Goal: Information Seeking & Learning: Compare options

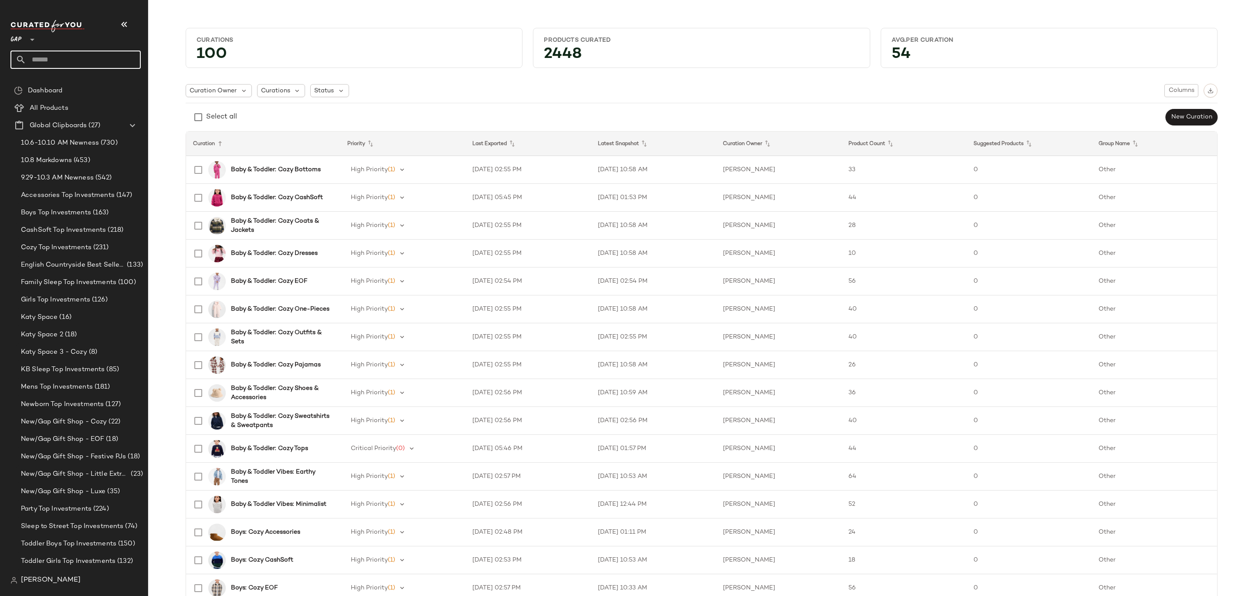
click at [97, 63] on input "text" at bounding box center [83, 60] width 115 height 18
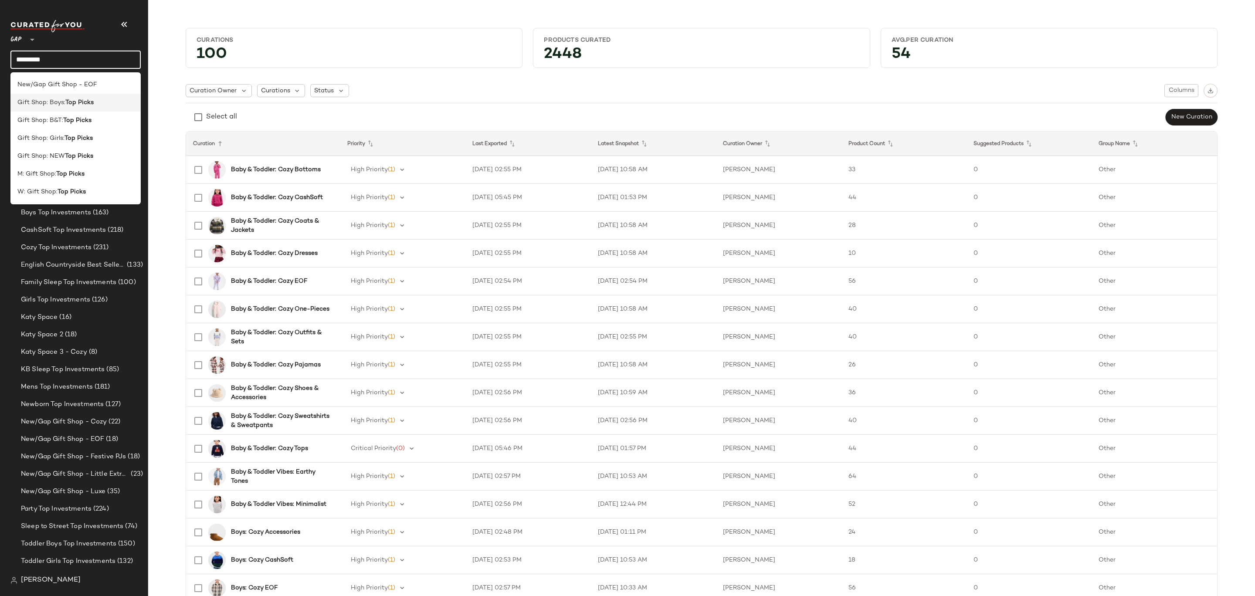
type input "*********"
click at [67, 106] on b "Top Picks" at bounding box center [79, 102] width 28 height 9
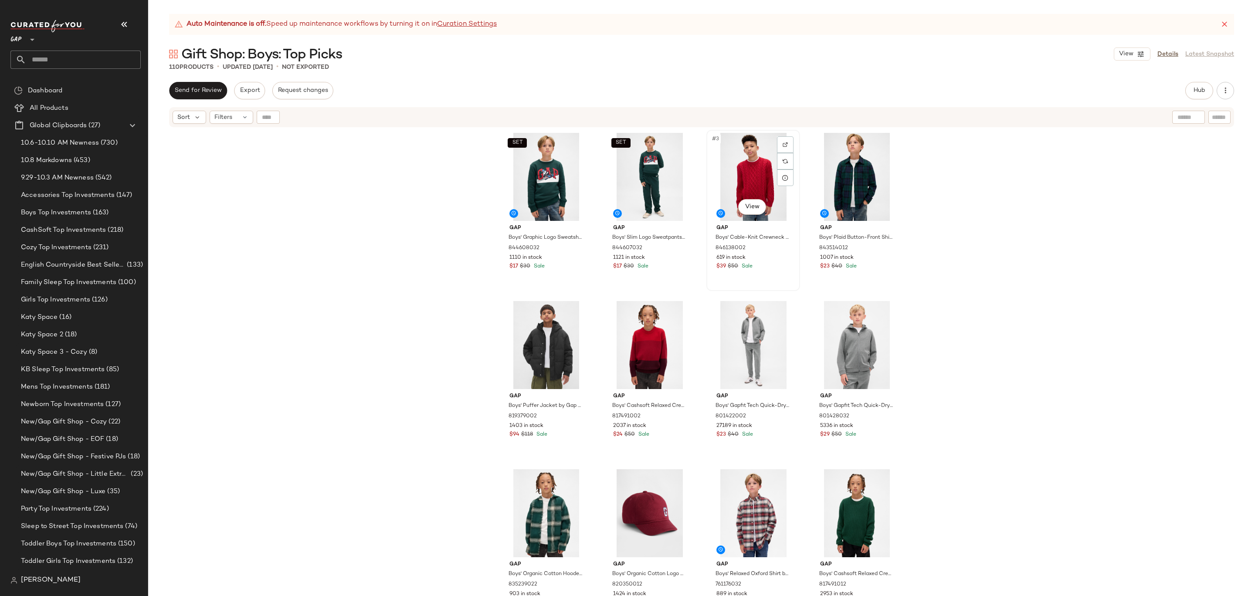
scroll to position [86, 0]
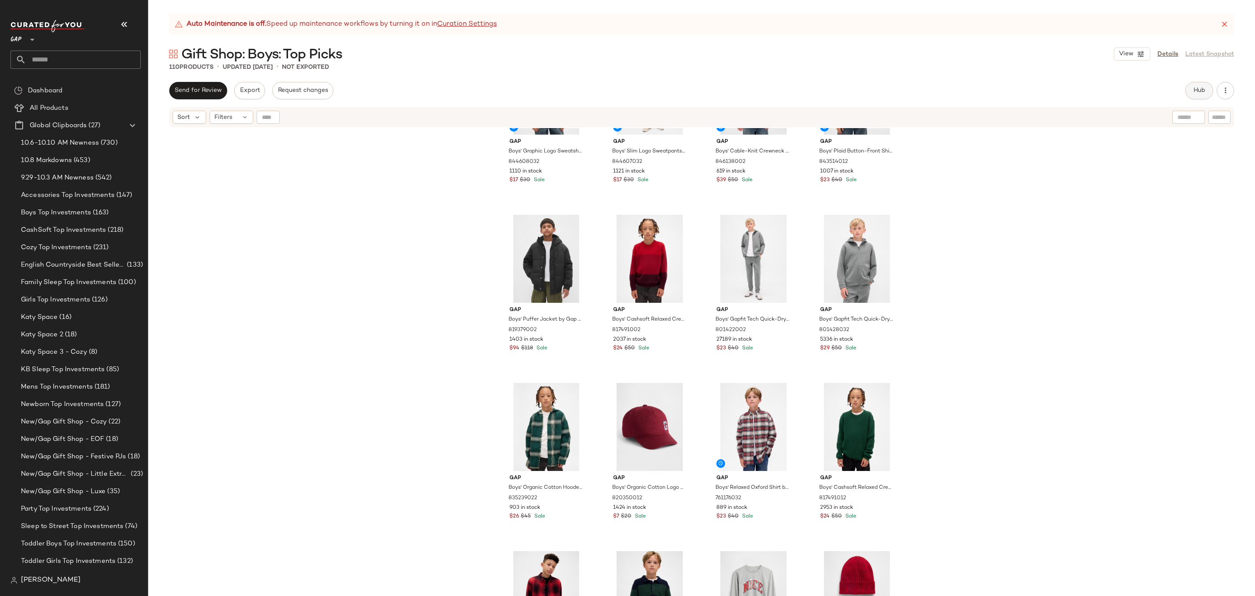
click at [1195, 83] on button "Hub" at bounding box center [1199, 90] width 28 height 17
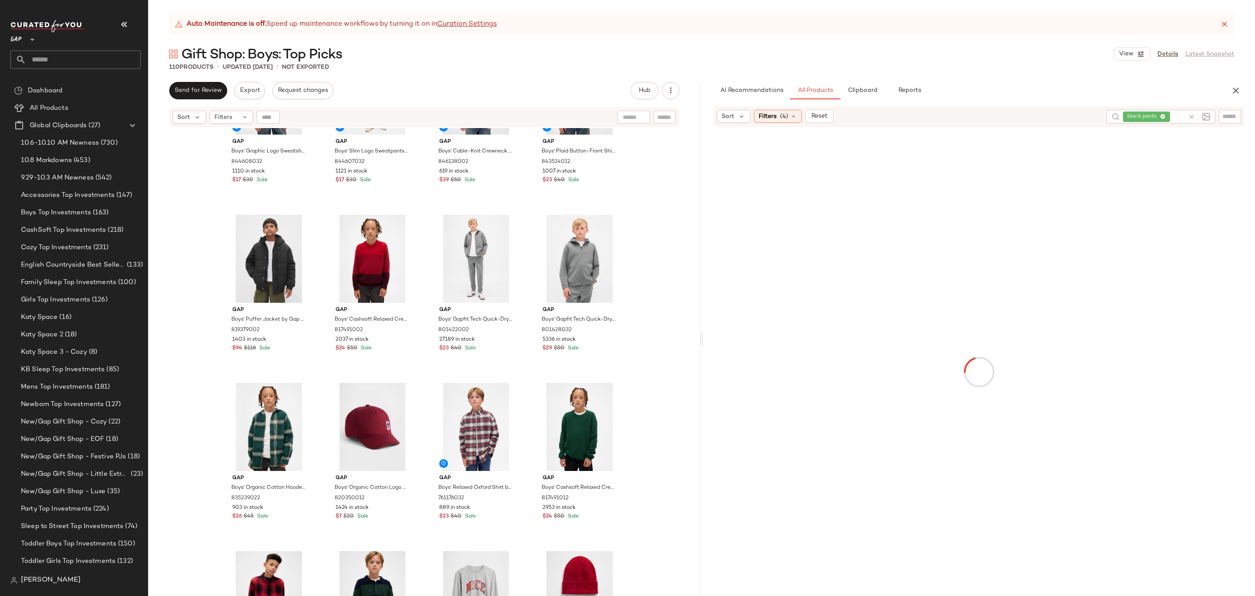
click at [1224, 24] on icon at bounding box center [1224, 24] width 9 height 9
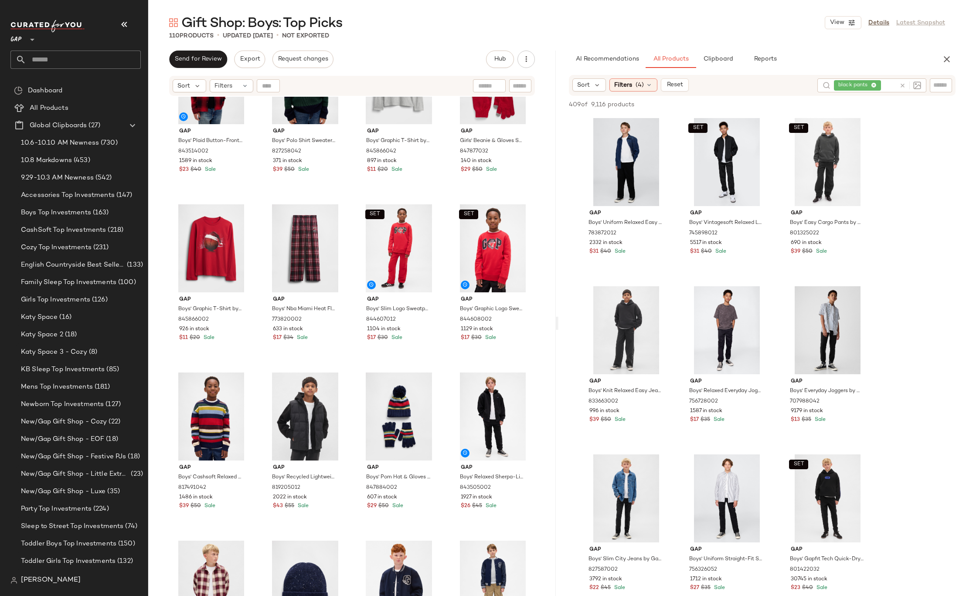
scroll to position [589, 0]
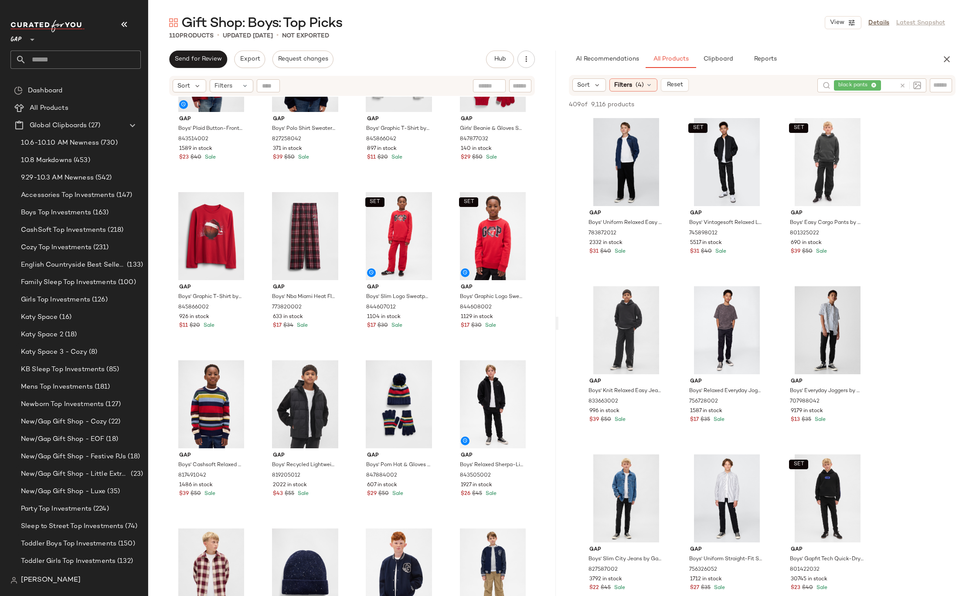
drag, startPoint x: 556, startPoint y: 321, endPoint x: 590, endPoint y: 321, distance: 33.6
click at [588, 321] on div "Gift Shop: Boys: Top Picks View Details Latest Snapshot 110 Products • updated …" at bounding box center [556, 305] width 817 height 582
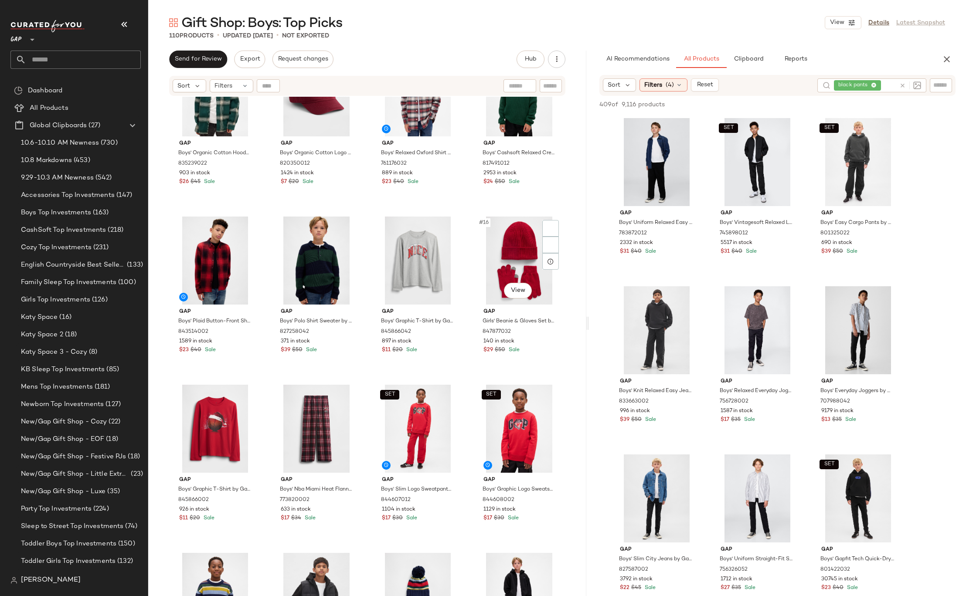
scroll to position [437, 0]
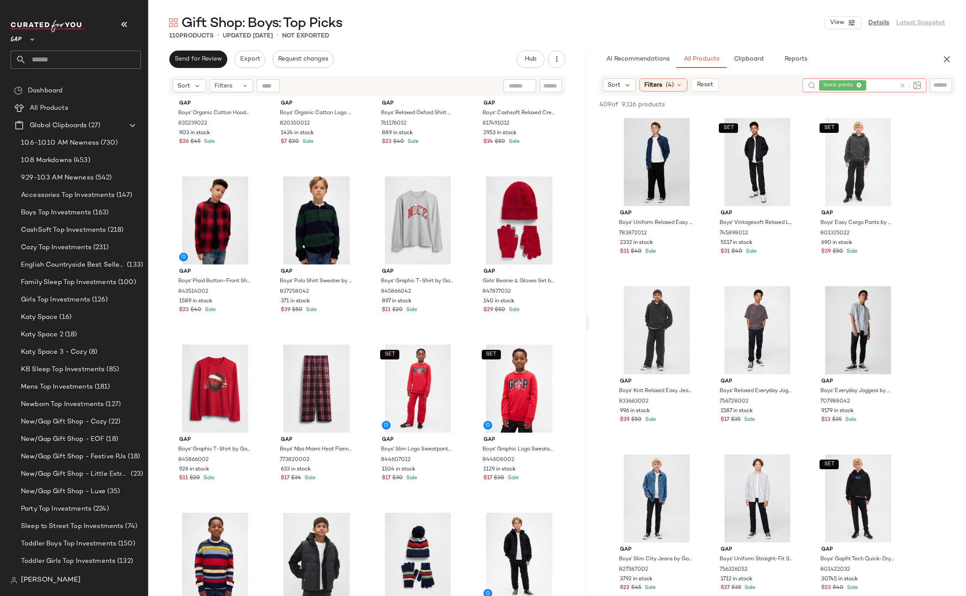
click at [902, 86] on icon at bounding box center [902, 85] width 7 height 7
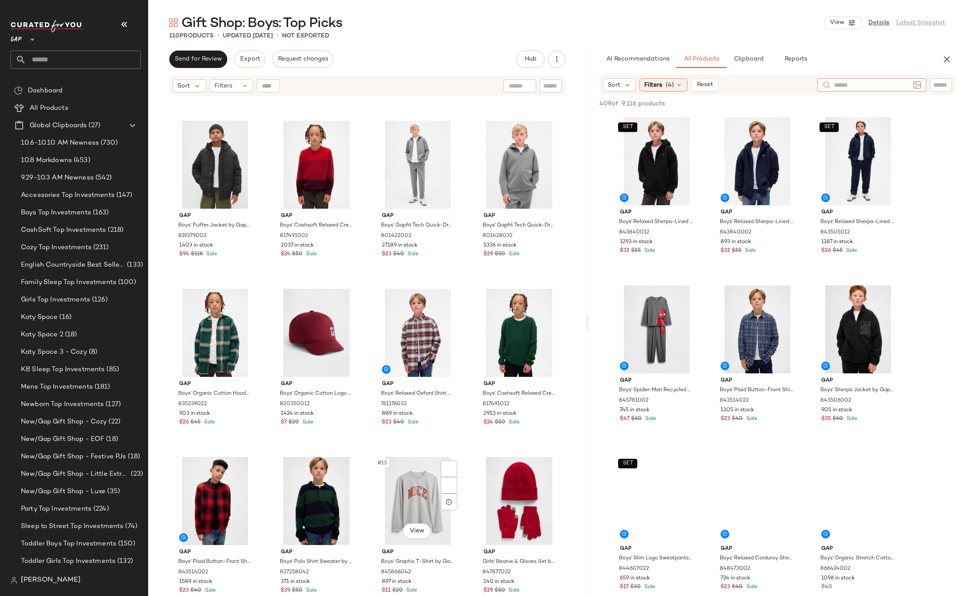
scroll to position [413, 0]
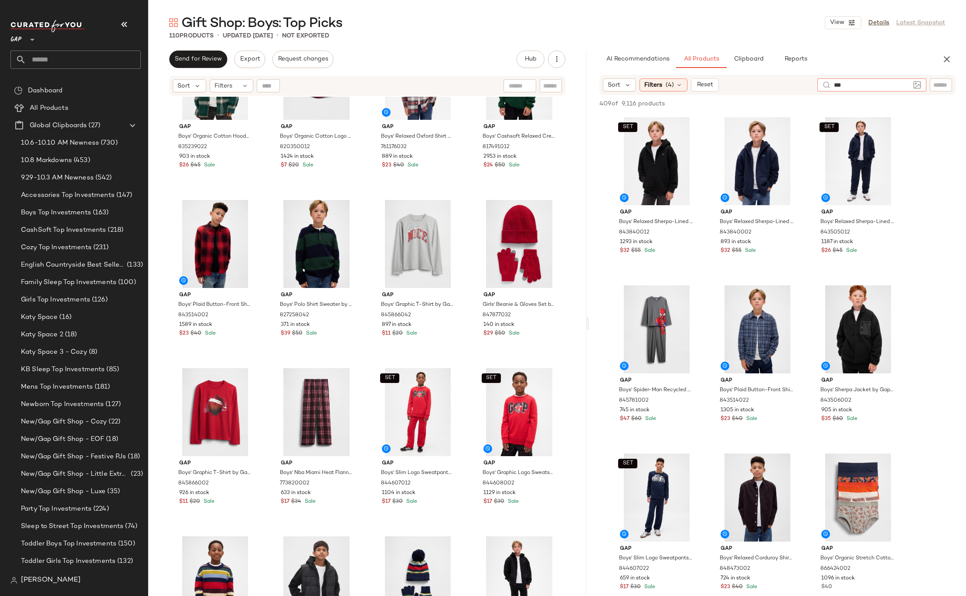
type input "****"
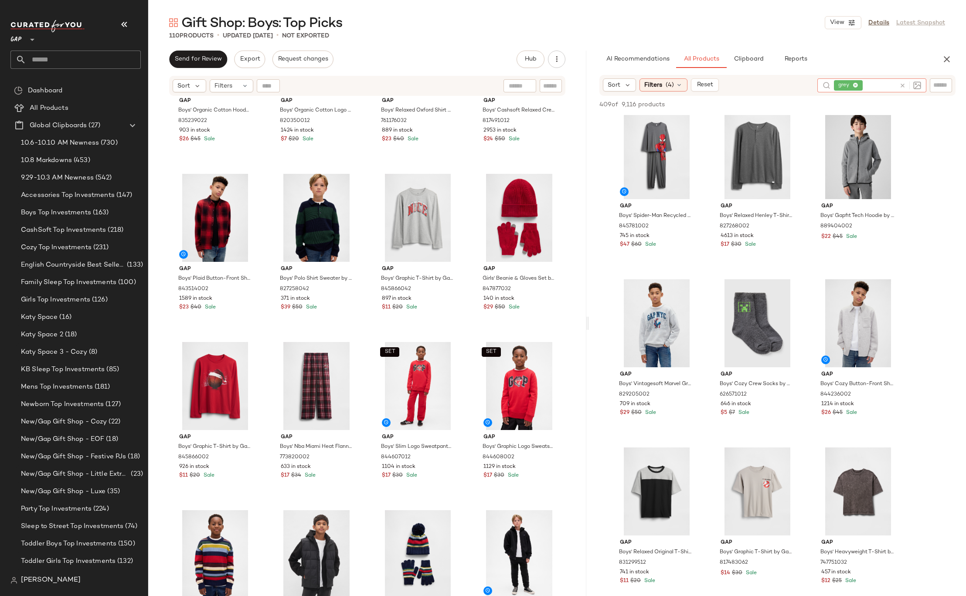
scroll to position [986, 0]
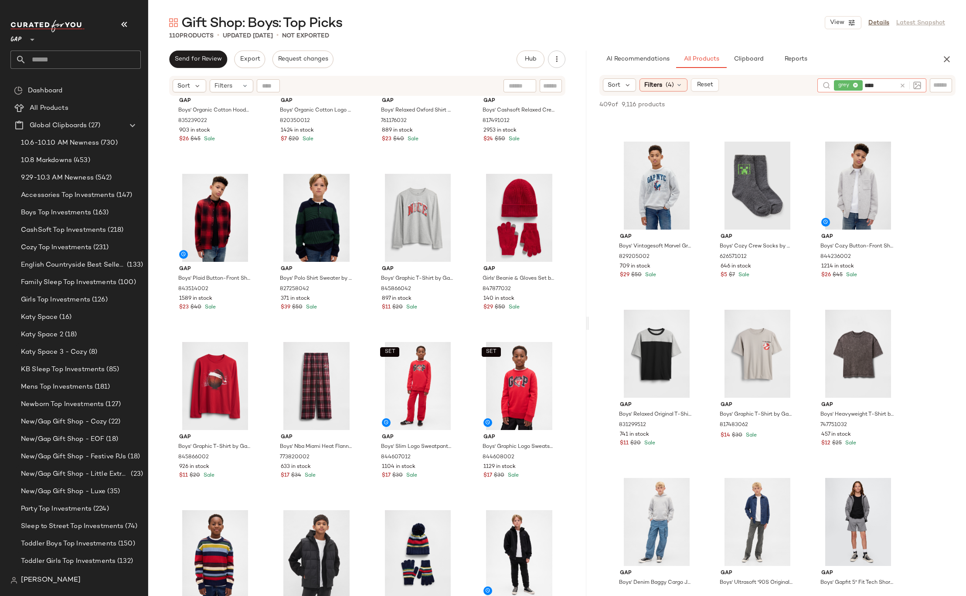
type input "*****"
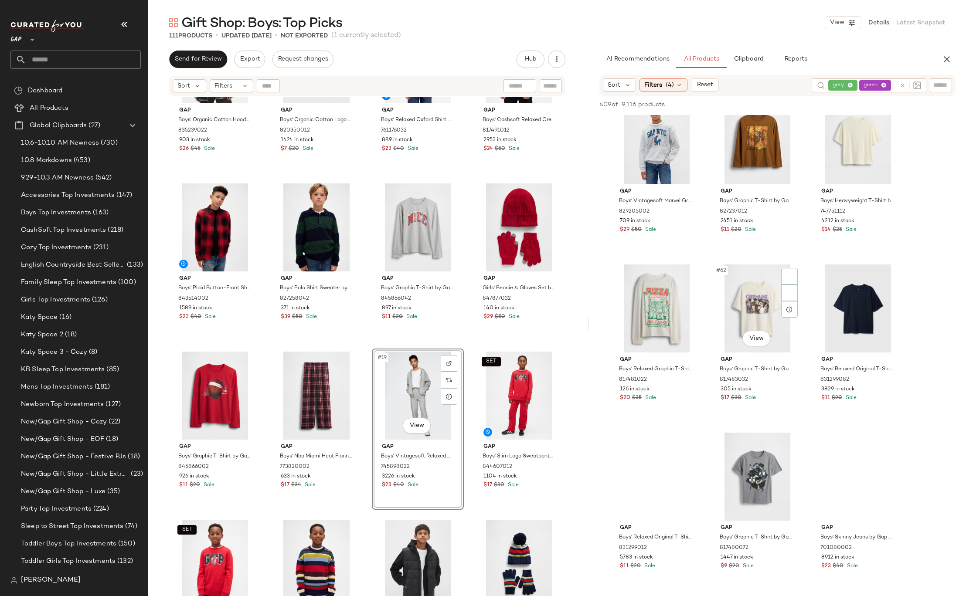
scroll to position [3314, 0]
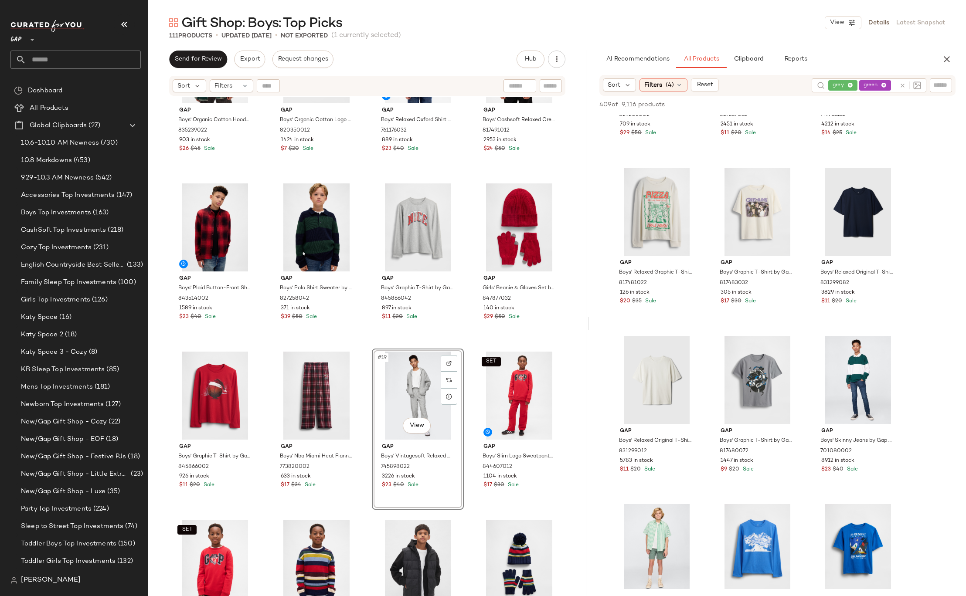
click at [902, 85] on icon at bounding box center [902, 85] width 7 height 7
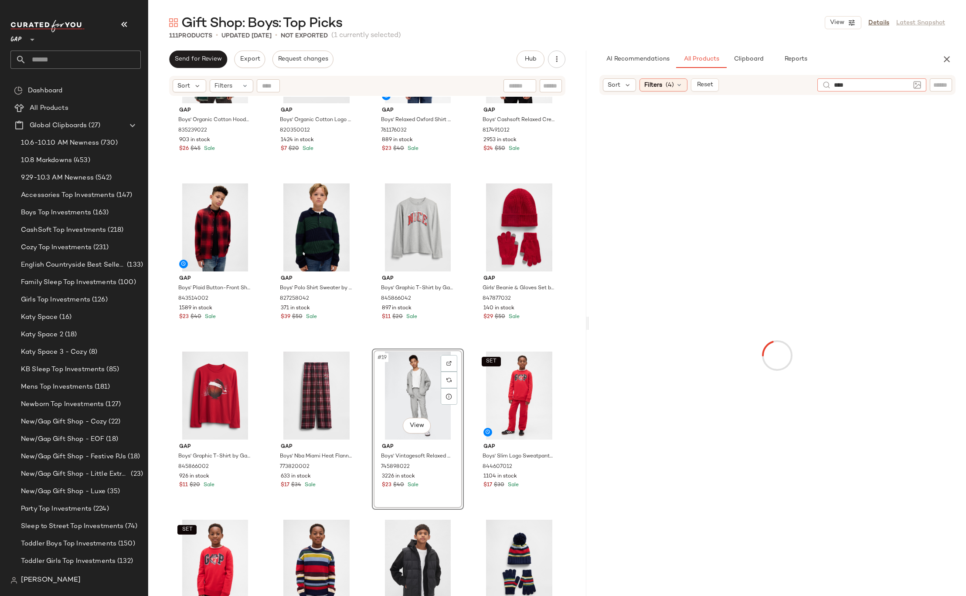
type input "*****"
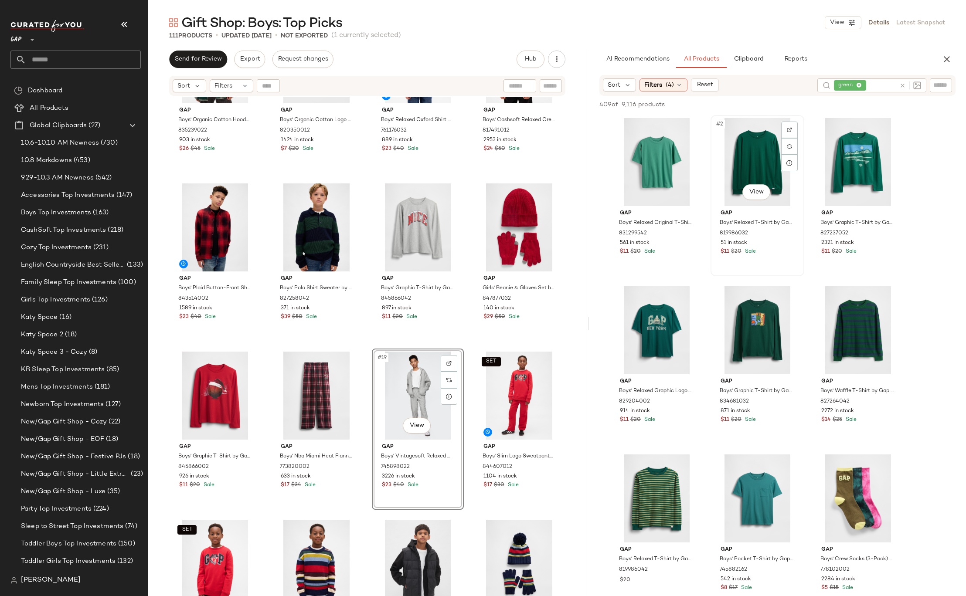
click at [742, 166] on div "#2 View" at bounding box center [757, 162] width 88 height 88
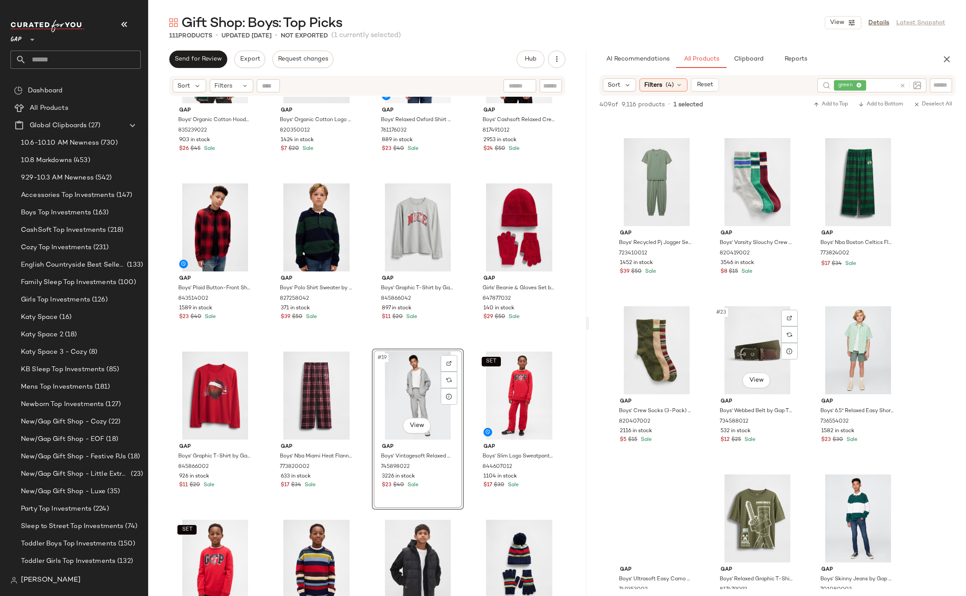
scroll to position [1025, 0]
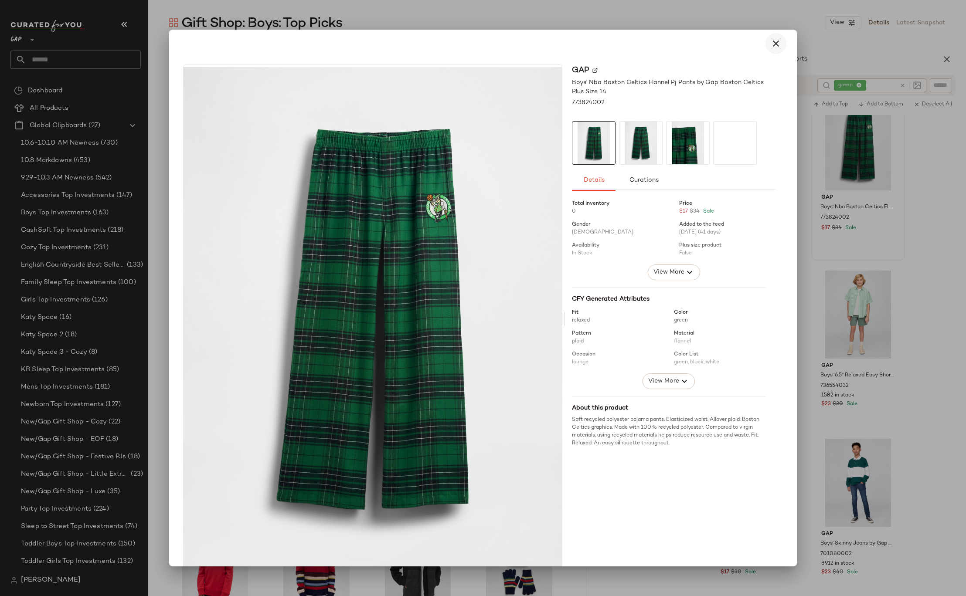
click at [774, 43] on icon "button" at bounding box center [775, 43] width 10 height 10
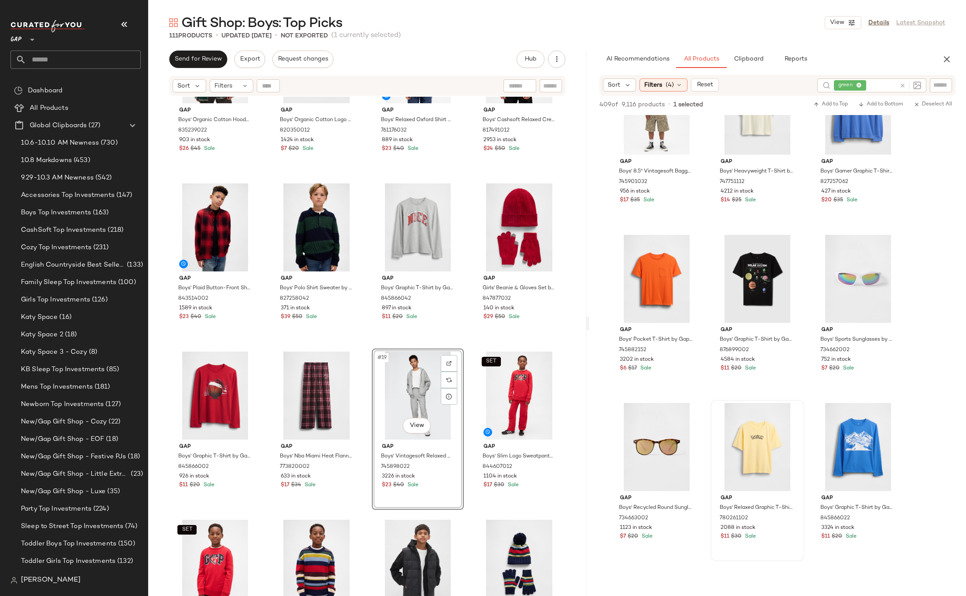
scroll to position [3574, 0]
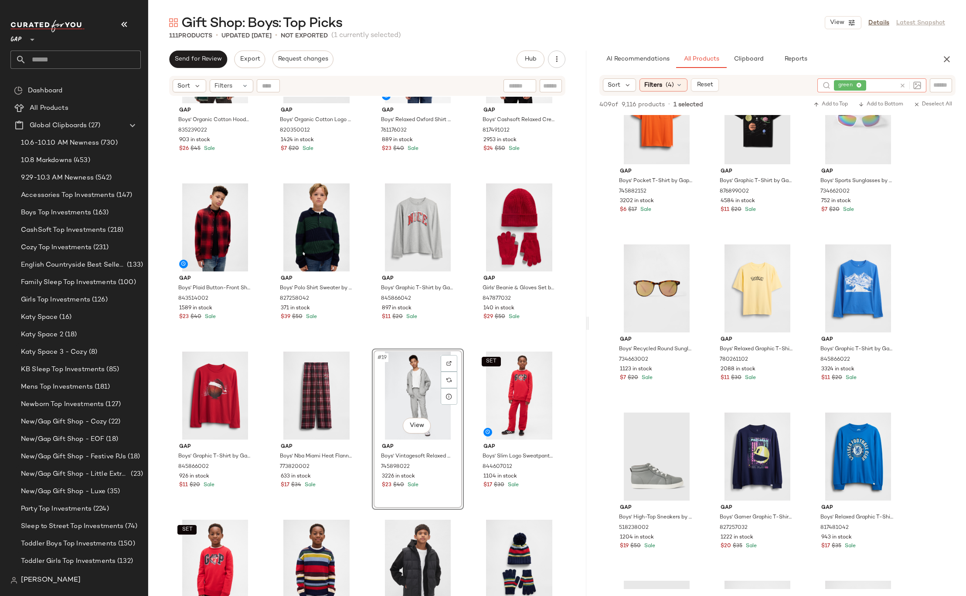
click at [902, 85] on icon at bounding box center [902, 85] width 7 height 7
click at [945, 85] on input "Filter" at bounding box center [911, 85] width 74 height 9
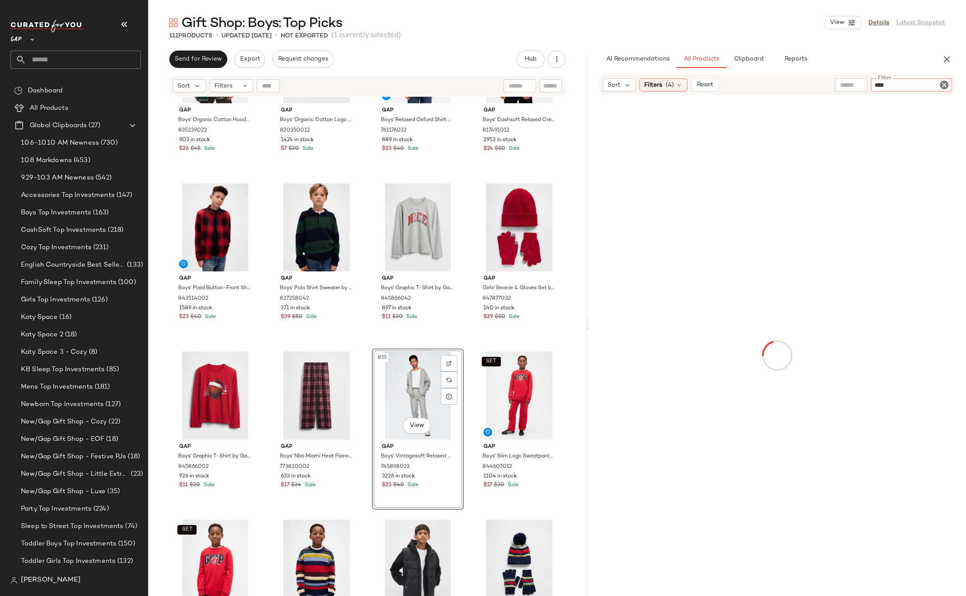
type input "*****"
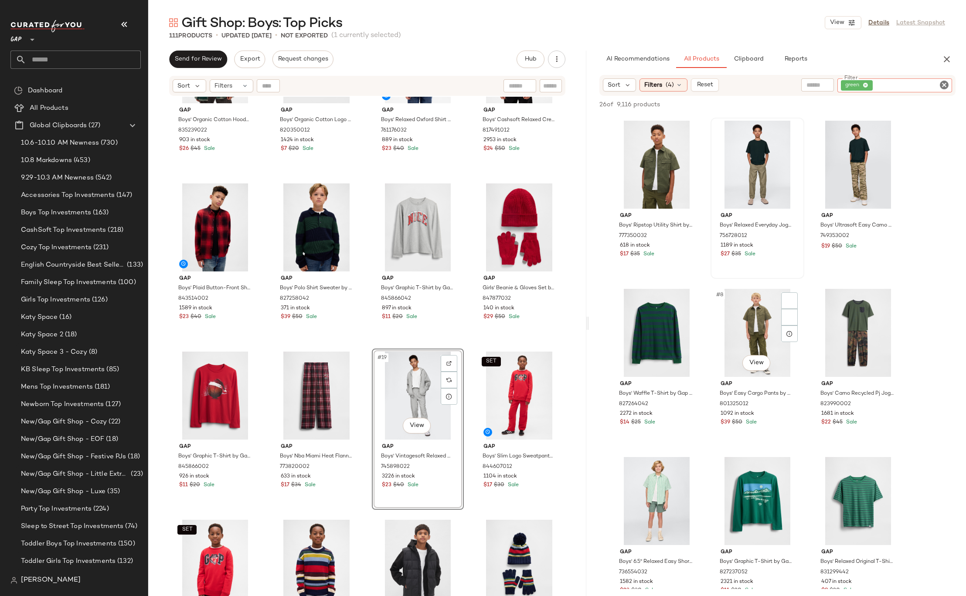
scroll to position [321, 0]
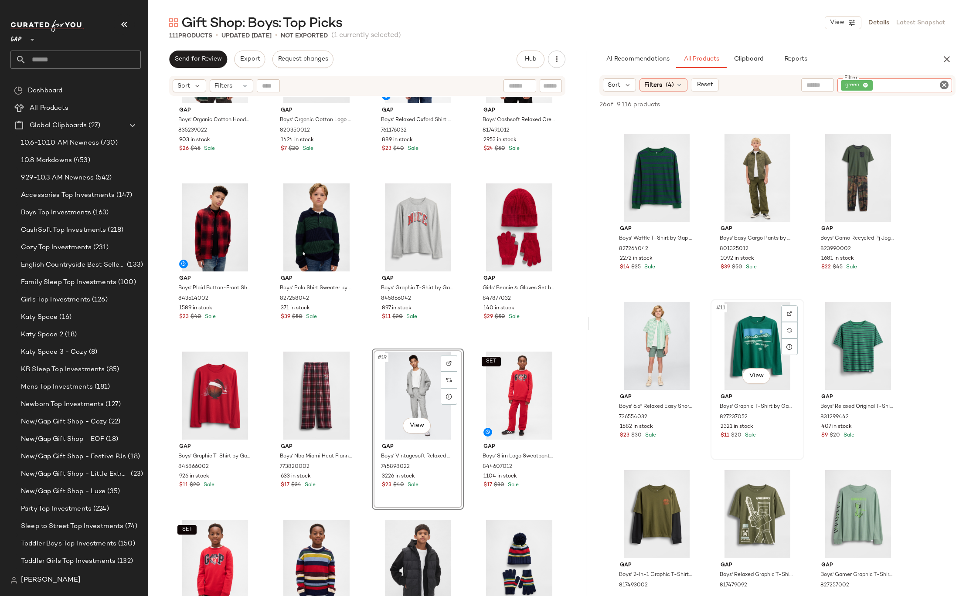
click at [746, 332] on div "#11 View" at bounding box center [757, 346] width 88 height 88
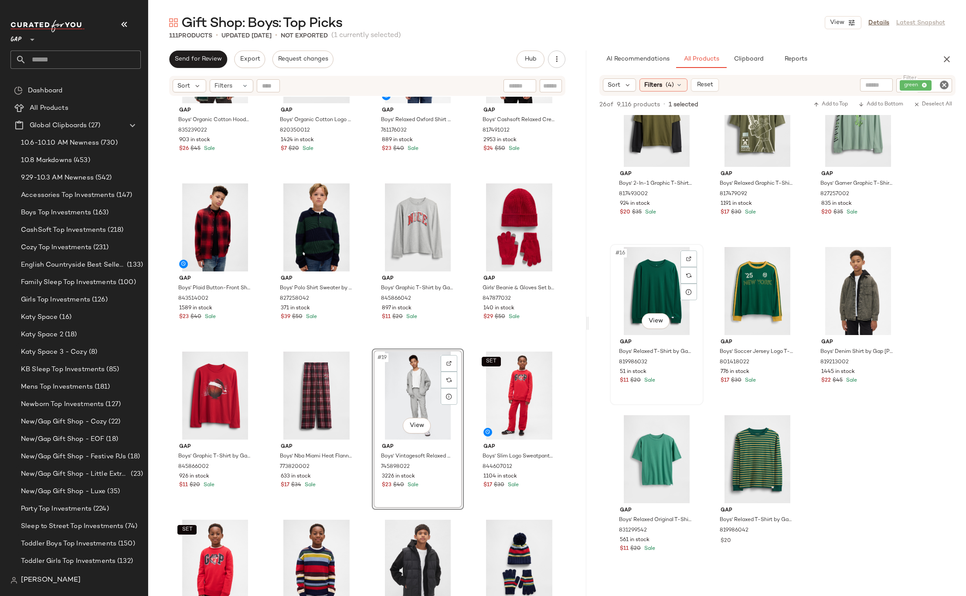
click at [640, 290] on div "#16 View" at bounding box center [657, 291] width 88 height 88
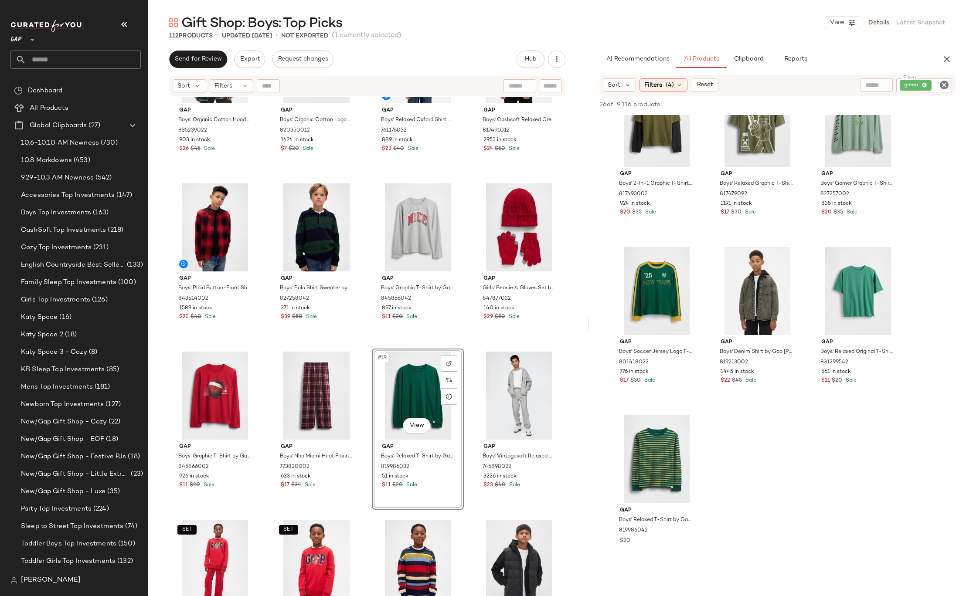
click at [412, 416] on div "#19 View" at bounding box center [418, 396] width 86 height 88
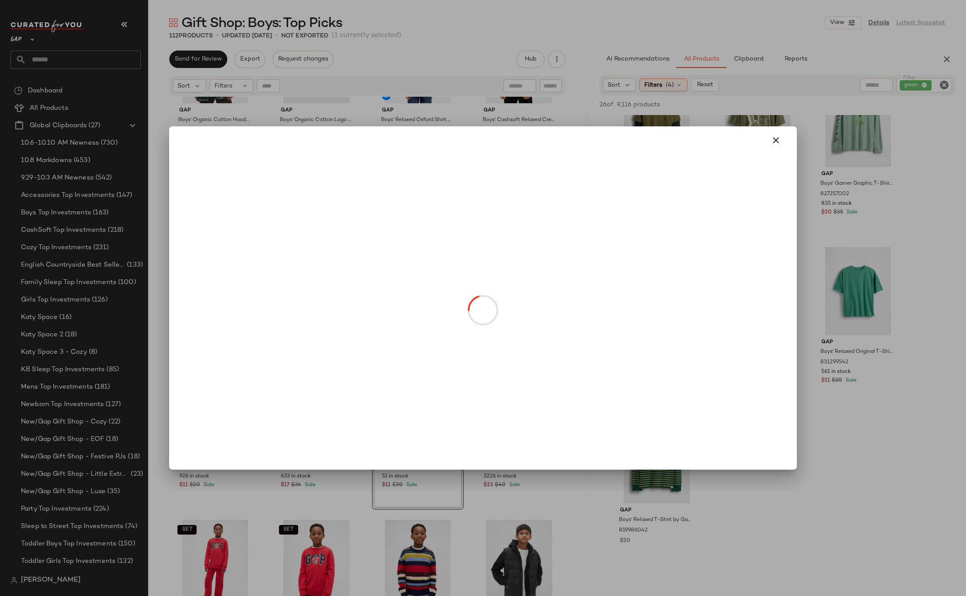
click at [410, 423] on body "GAP ** Dashboard All Products Global Clipboards (27) 10.6-10.10 AM Newness (730…" at bounding box center [483, 298] width 966 height 596
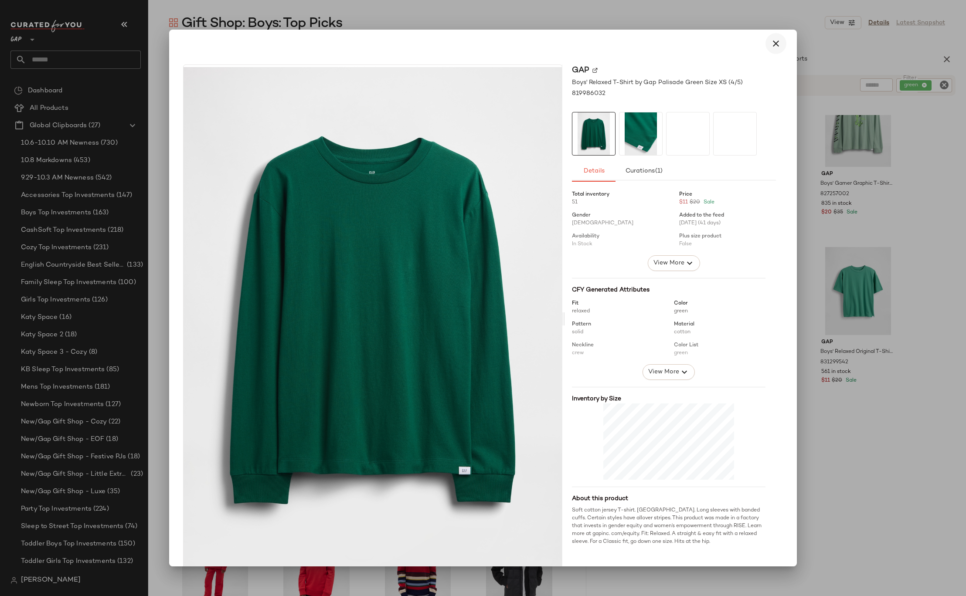
click at [774, 51] on button "button" at bounding box center [775, 43] width 21 height 21
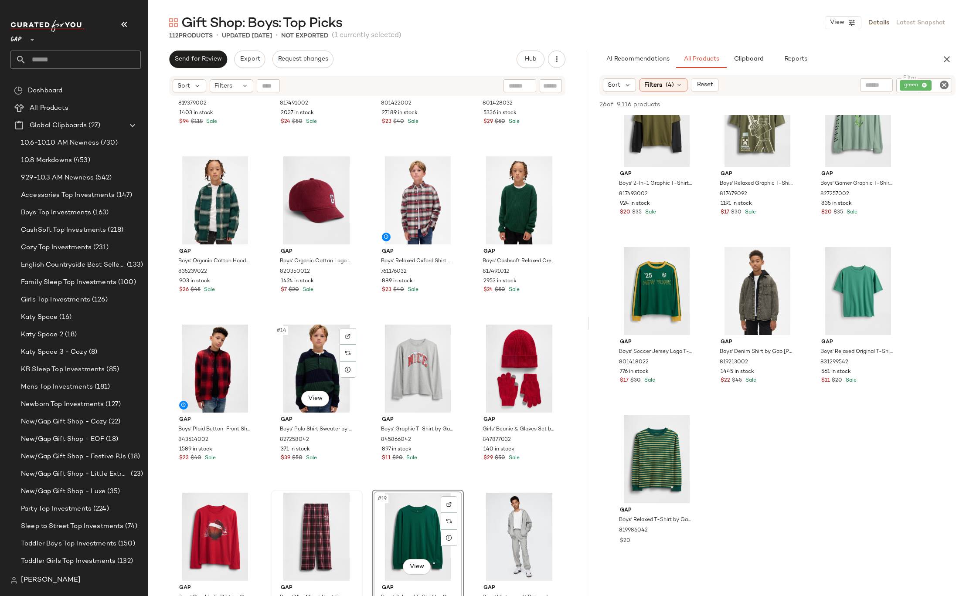
scroll to position [430, 0]
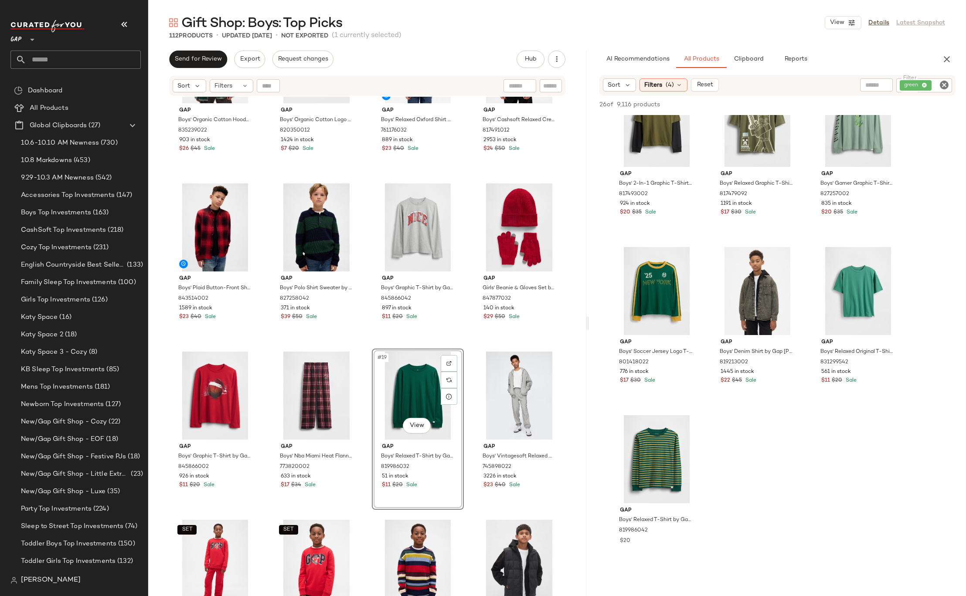
click at [565, 383] on div "Gap Boys' Organic Cotton Hooded Flannel Shirt by Gap Green Plaid Size XS 835239…" at bounding box center [367, 357] width 438 height 521
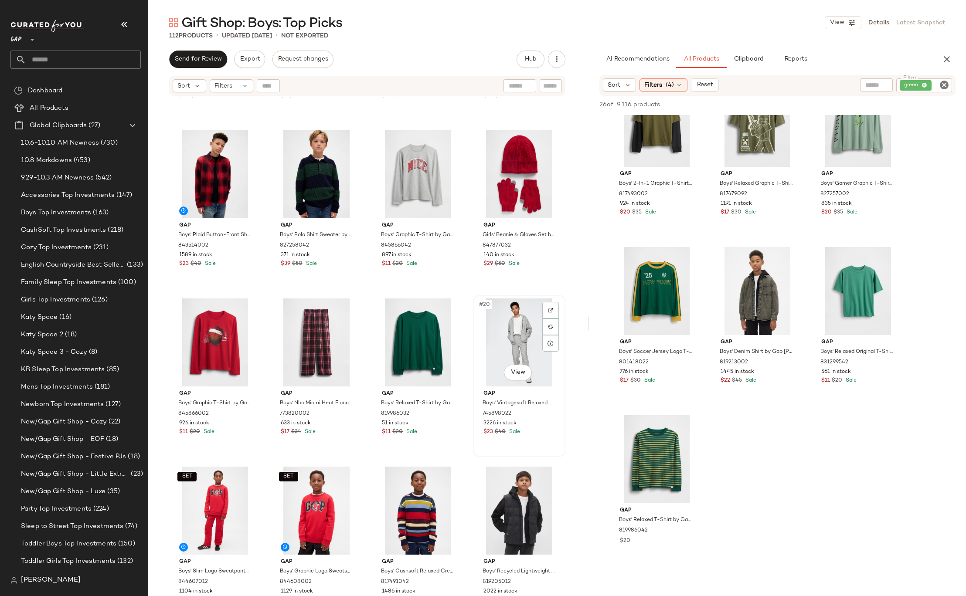
scroll to position [566, 0]
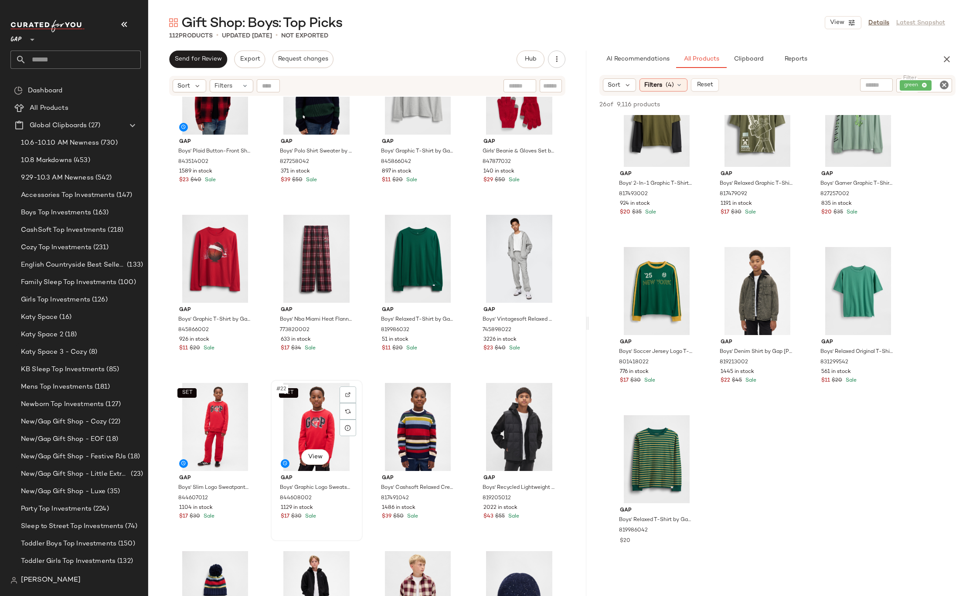
click at [302, 420] on div "SET #22 View" at bounding box center [317, 427] width 86 height 88
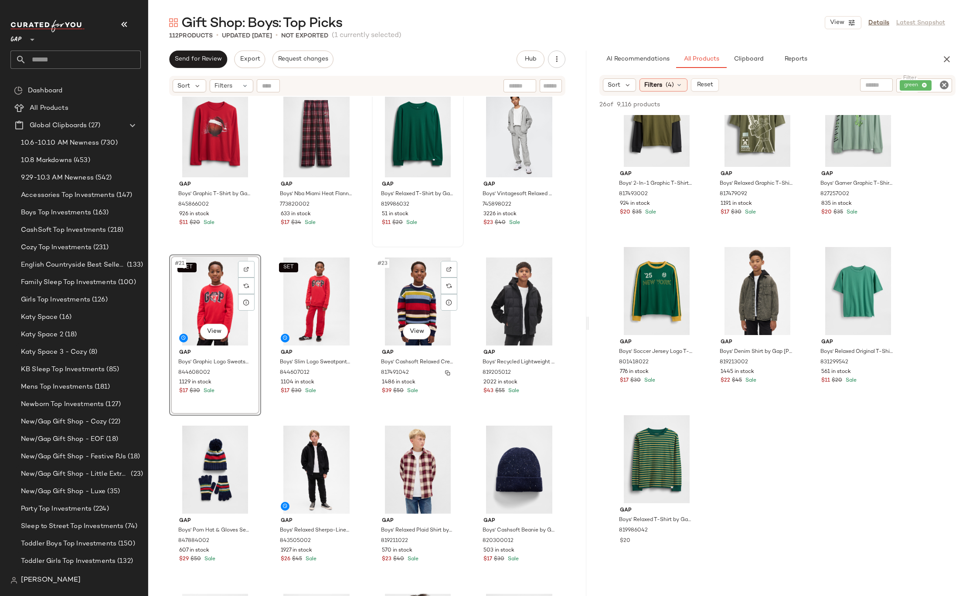
scroll to position [649, 0]
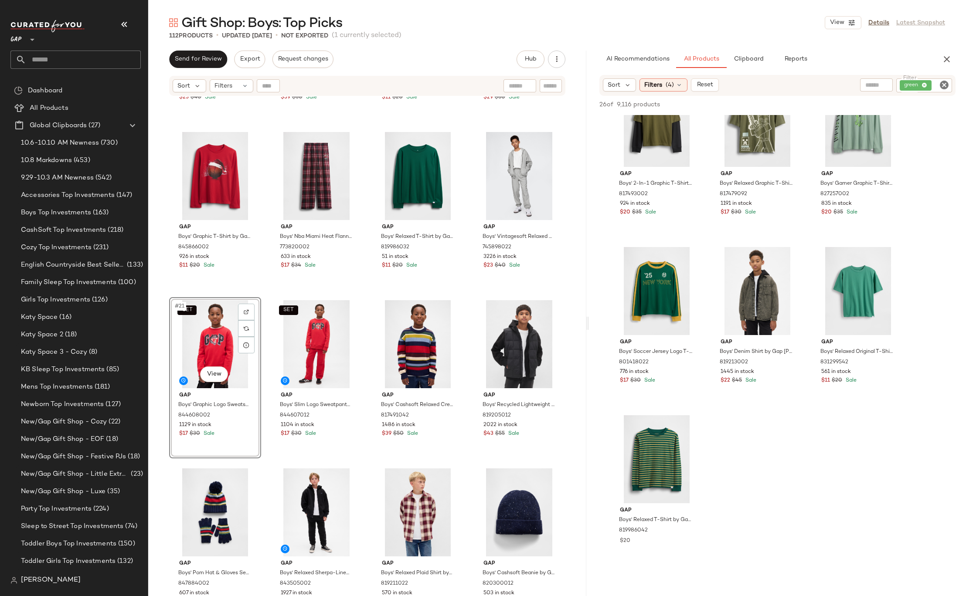
click at [944, 86] on icon "Clear Filter" at bounding box center [944, 85] width 10 height 10
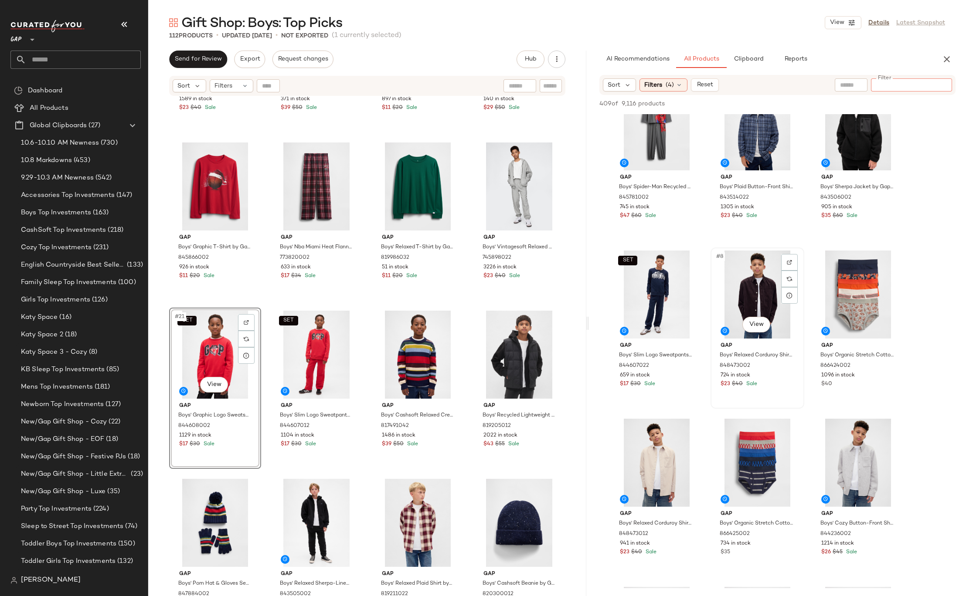
scroll to position [452, 0]
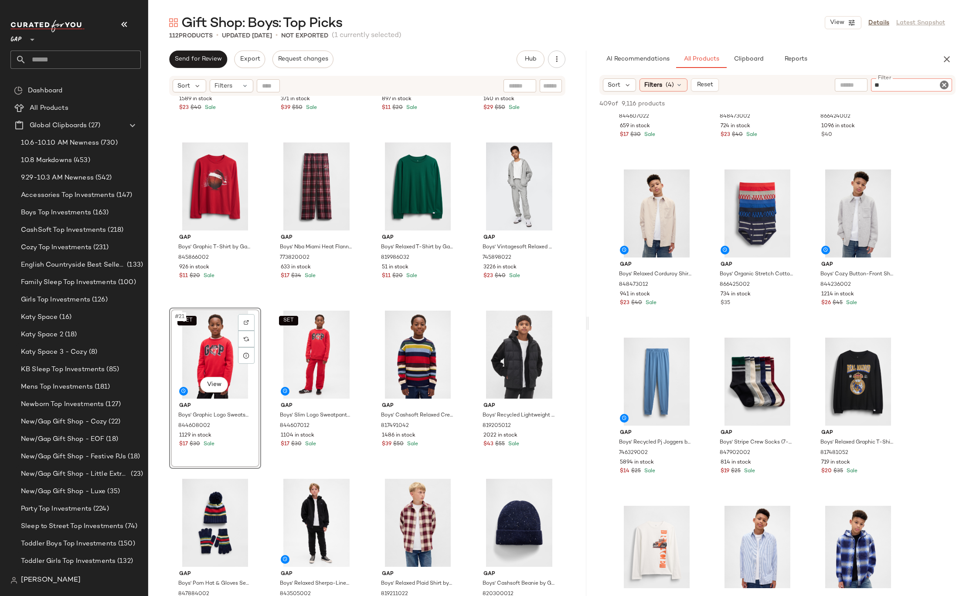
type input "*"
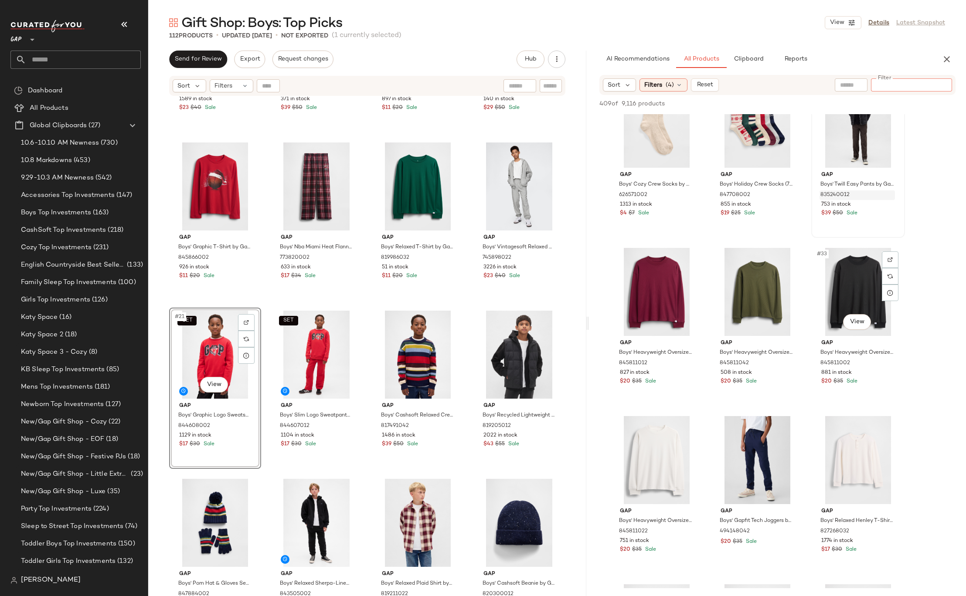
scroll to position [1580, 0]
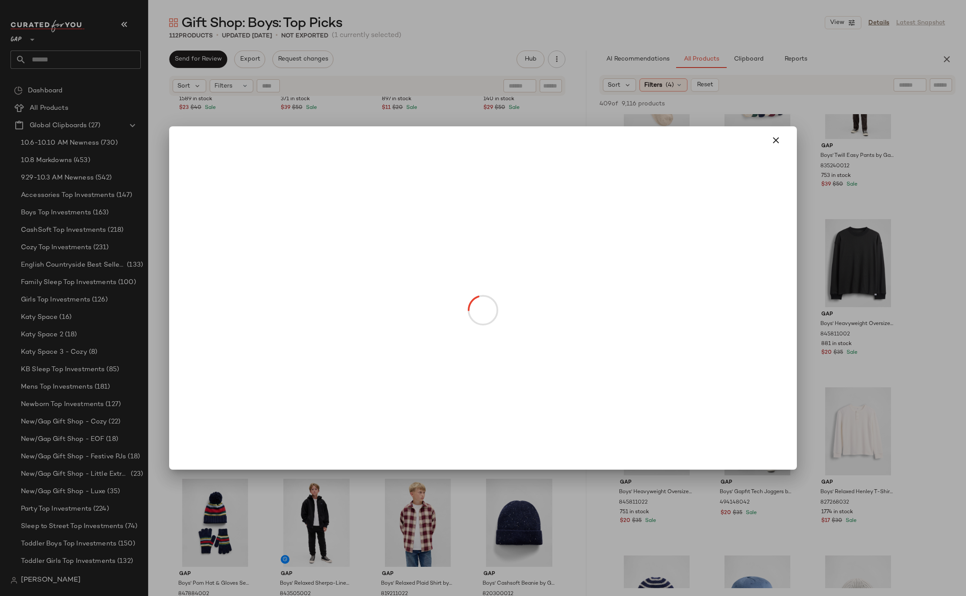
click at [220, 385] on body "GAP ** Dashboard All Products Global Clipboards (27) 10.6-10.10 AM Newness (730…" at bounding box center [483, 298] width 966 height 596
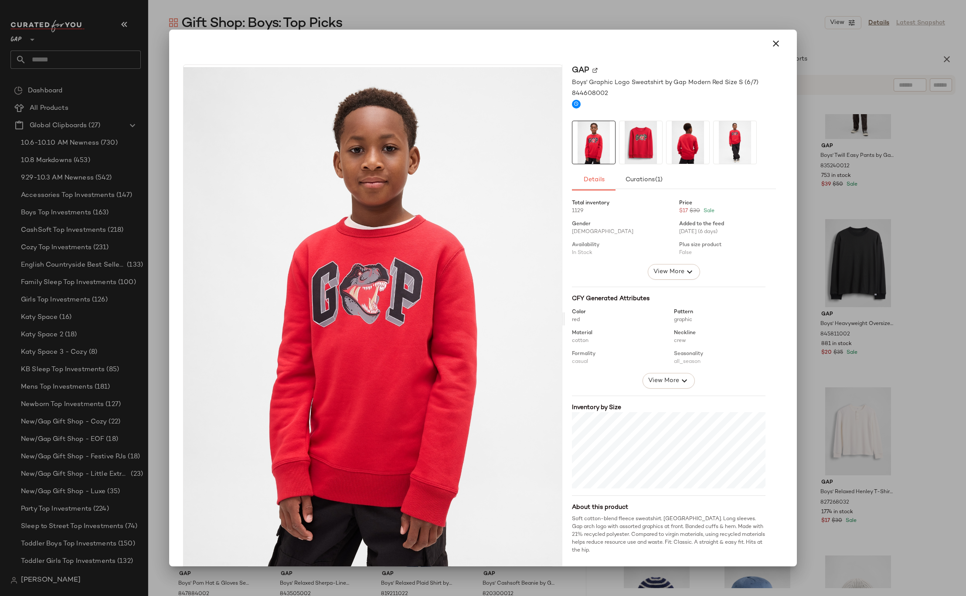
click at [828, 203] on div at bounding box center [483, 298] width 966 height 596
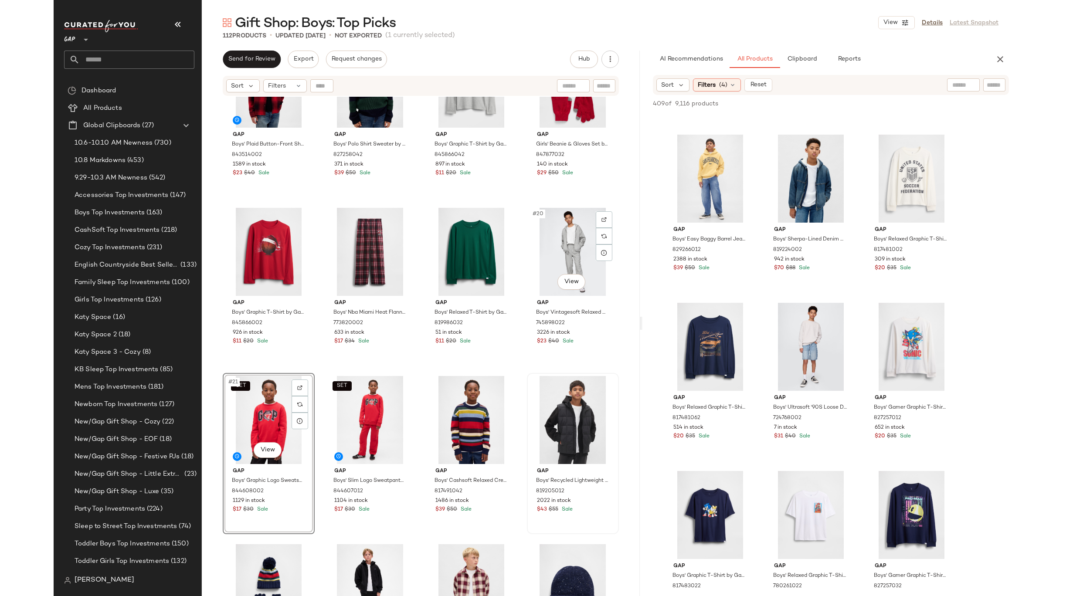
scroll to position [668, 0]
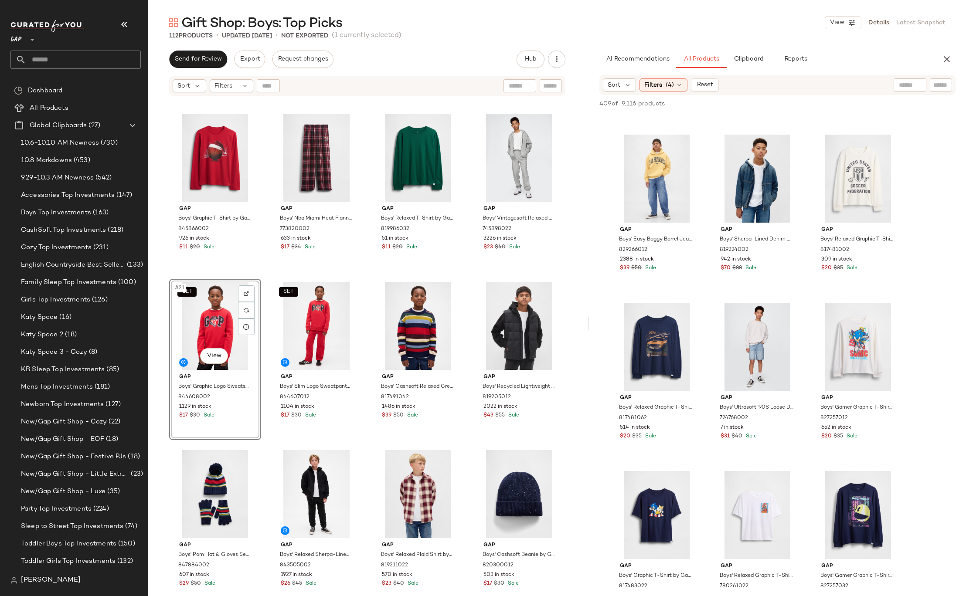
click at [935, 87] on input "text" at bounding box center [940, 85] width 15 height 9
type input "****"
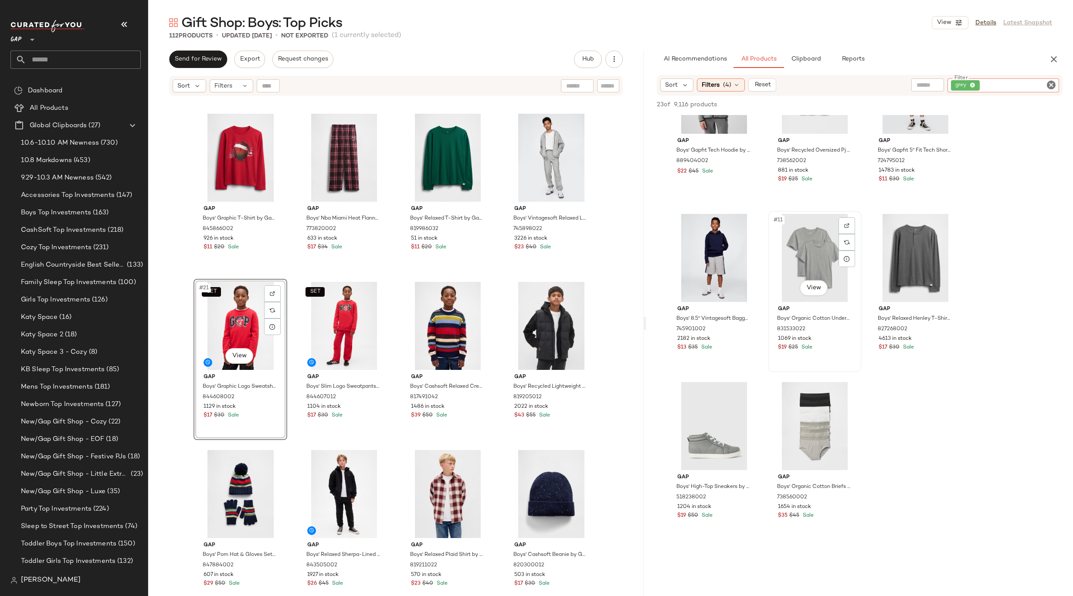
scroll to position [0, 0]
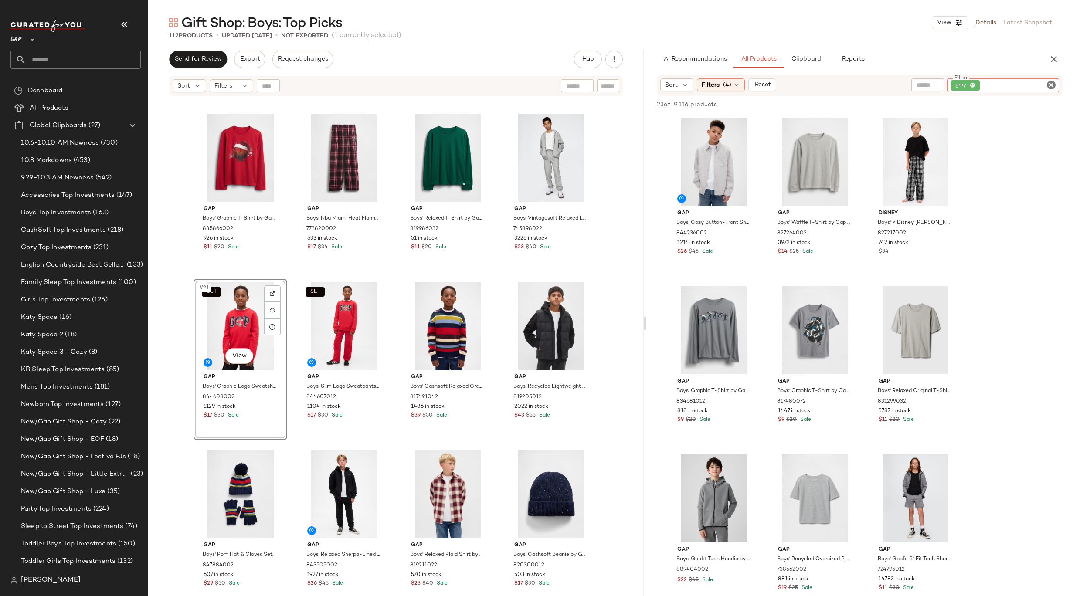
click at [1049, 84] on icon "Clear Filter" at bounding box center [1051, 85] width 10 height 10
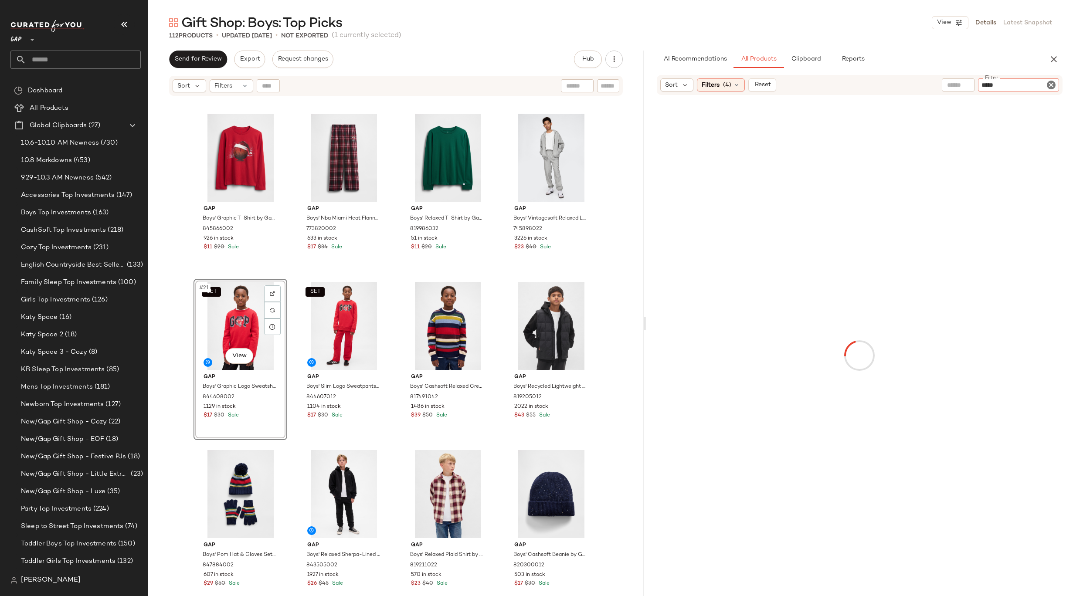
type input "******"
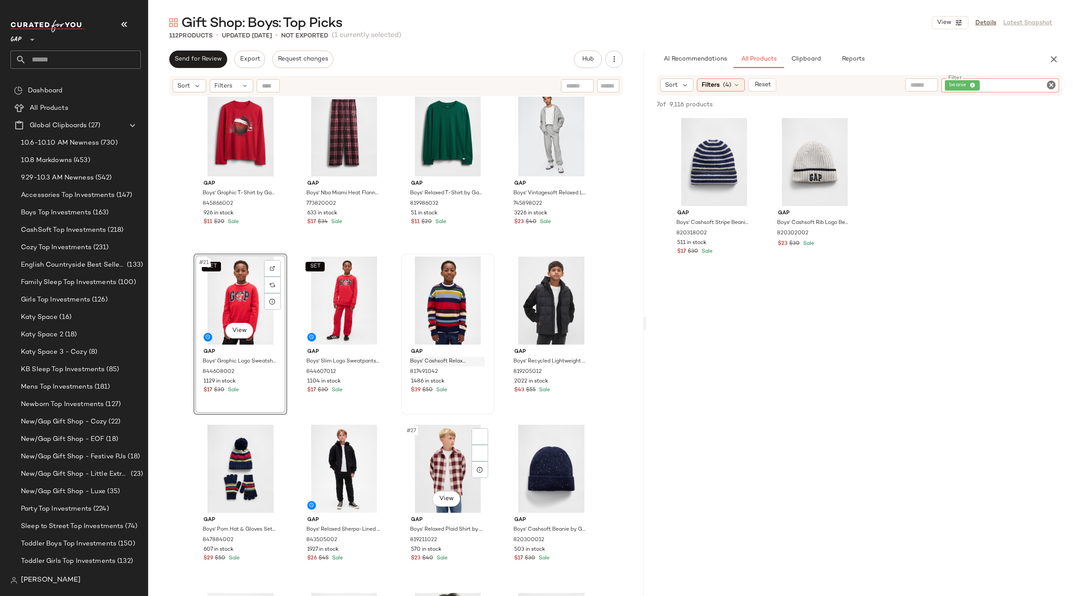
scroll to position [728, 0]
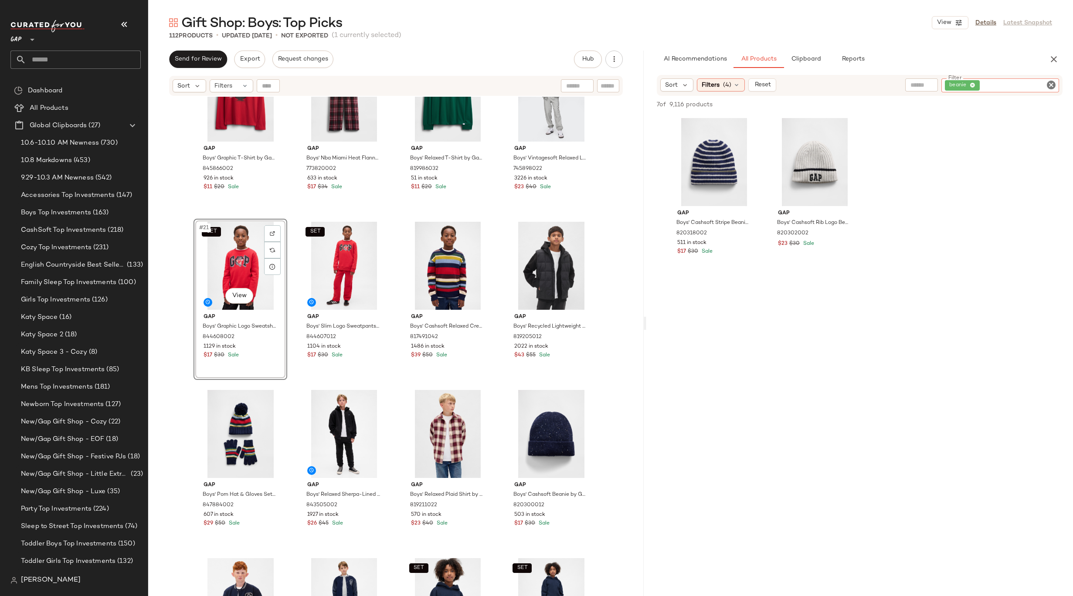
click at [1047, 85] on icon "Clear Filter" at bounding box center [1051, 85] width 10 height 10
type input "*****"
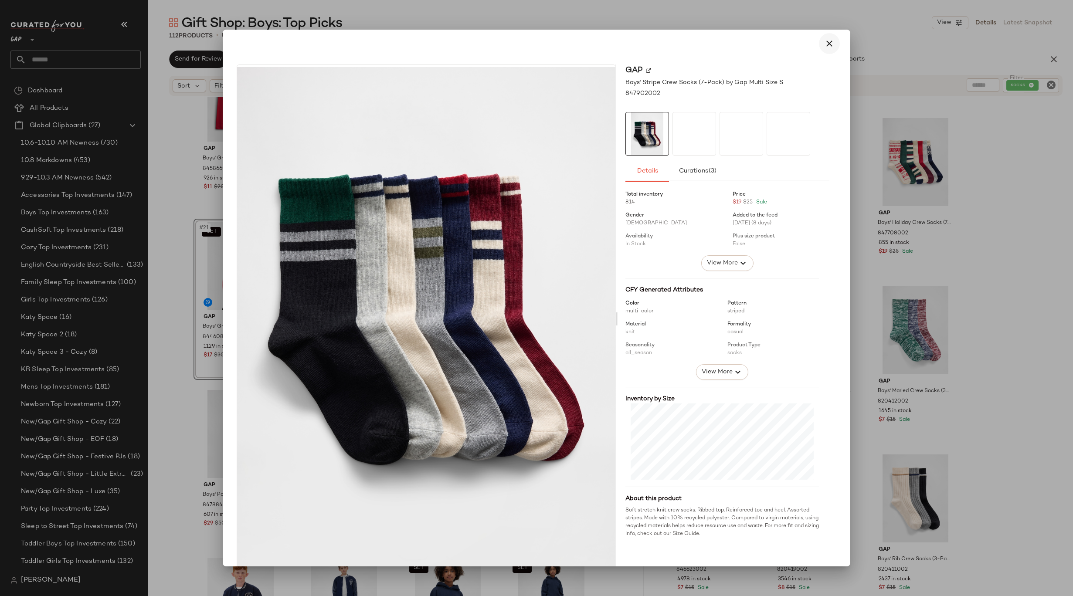
click at [824, 44] on icon "button" at bounding box center [829, 43] width 10 height 10
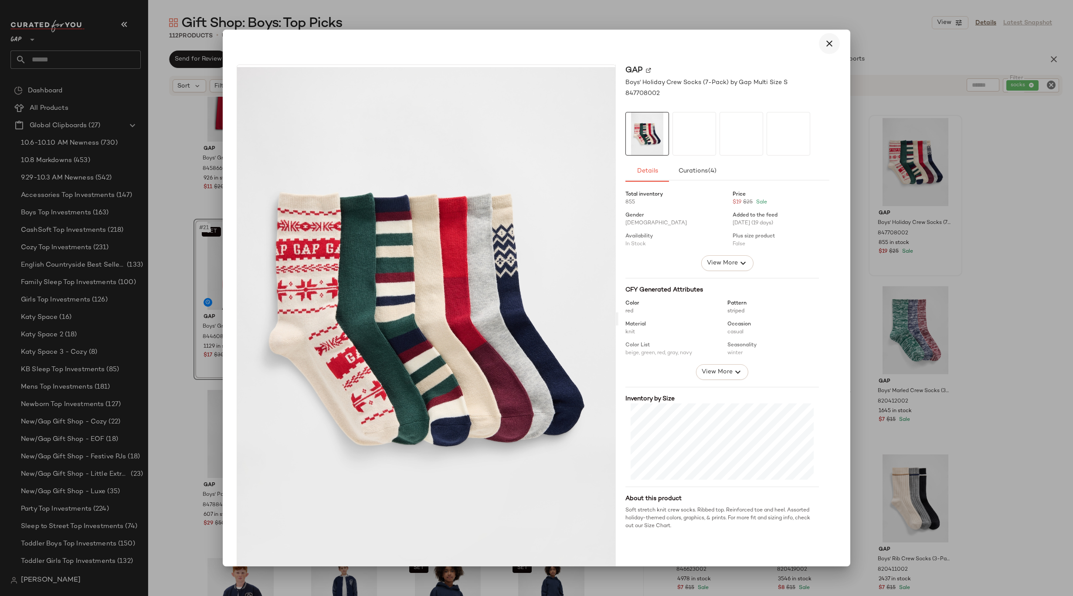
click at [821, 50] on button "button" at bounding box center [829, 43] width 21 height 21
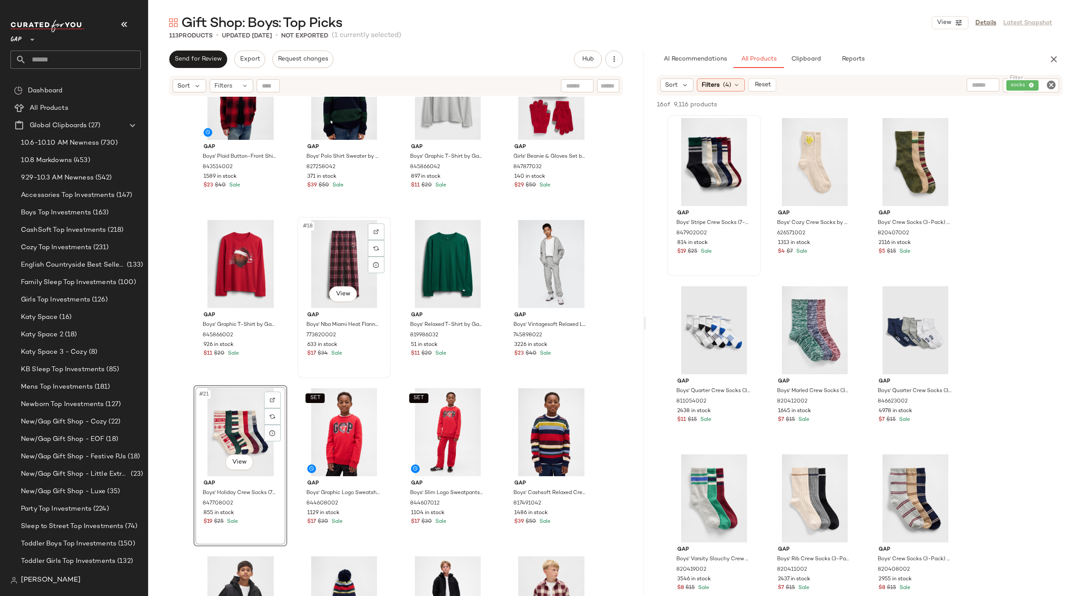
scroll to position [658, 0]
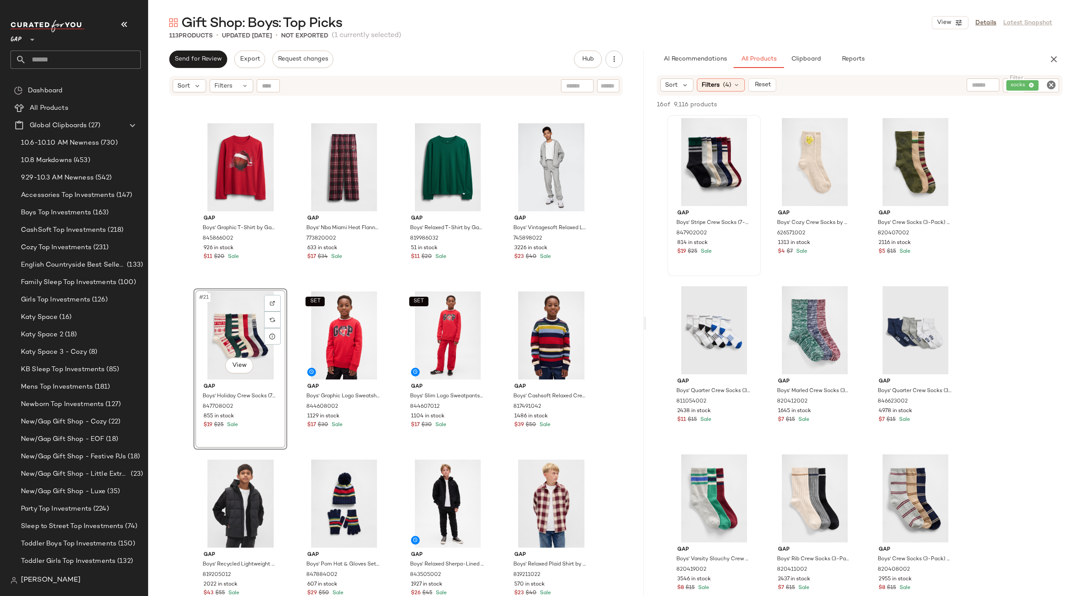
click at [1052, 86] on icon "Clear Filter" at bounding box center [1051, 85] width 10 height 10
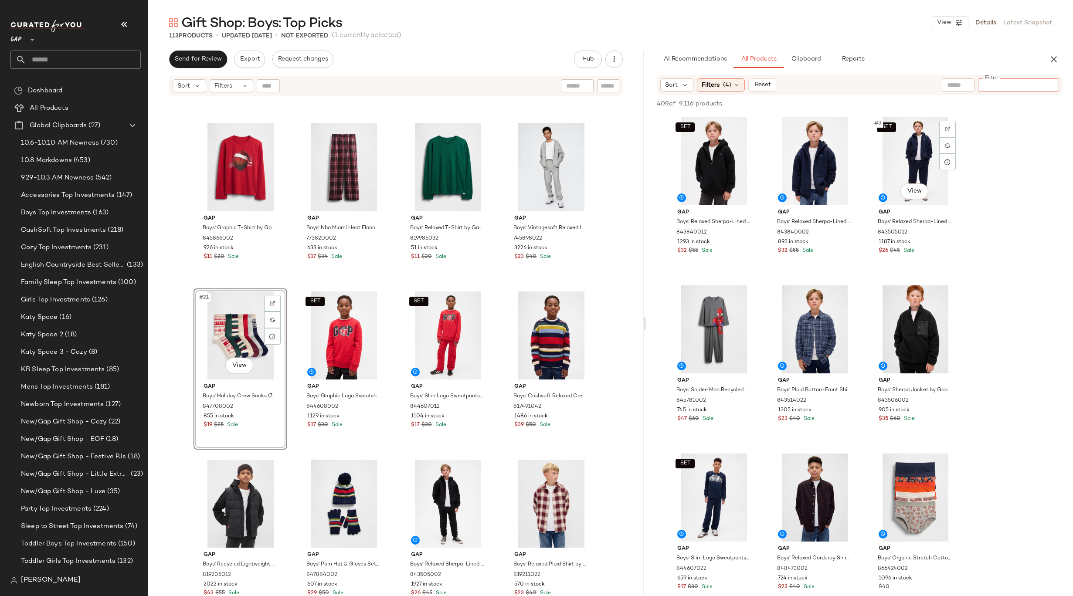
type input "*"
type input "****"
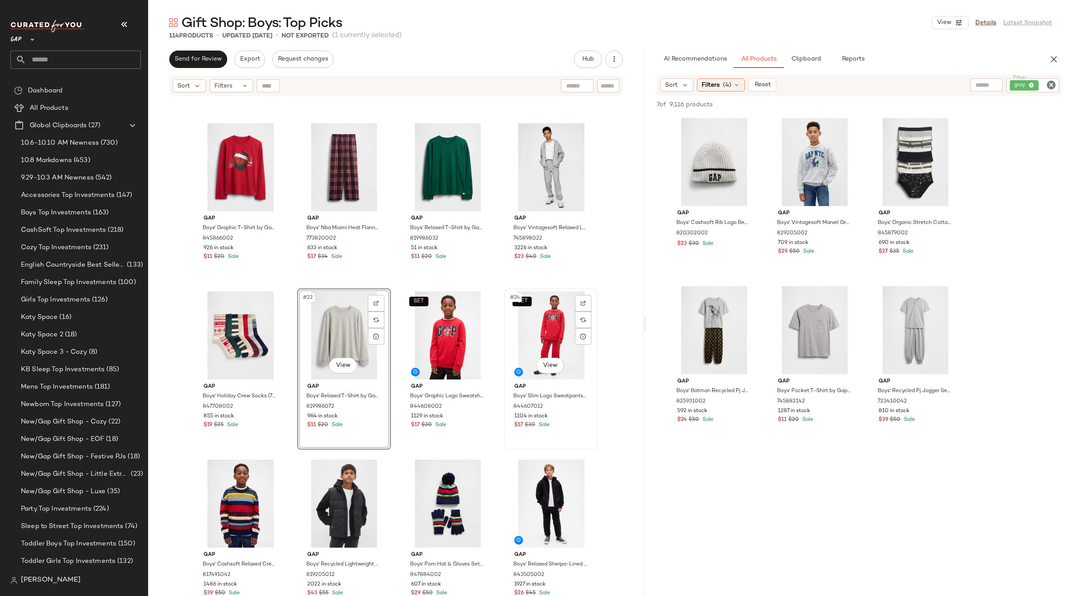
scroll to position [634, 0]
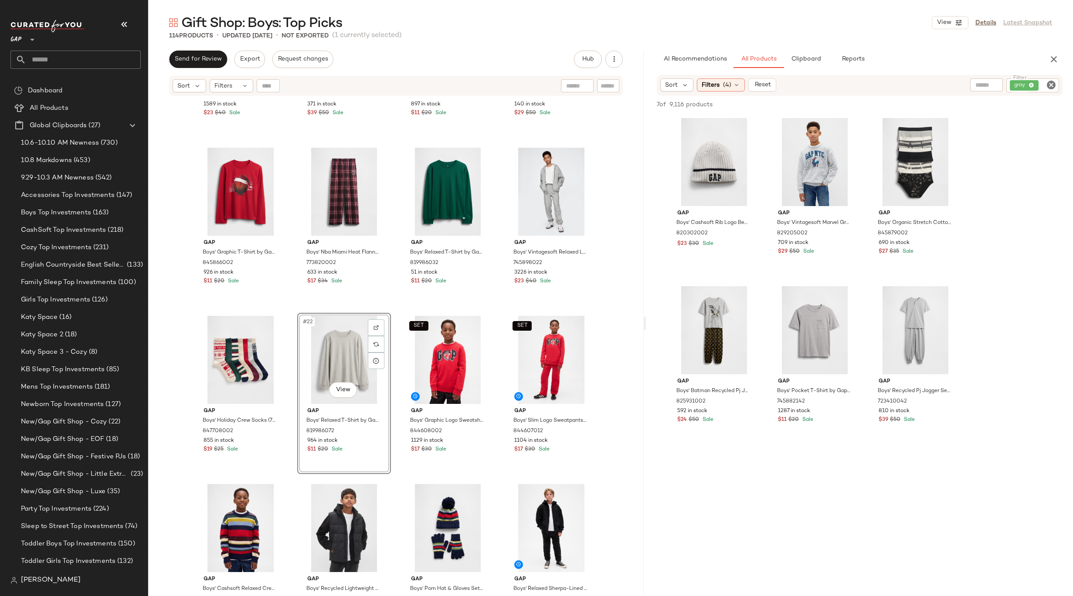
click at [614, 338] on div "Gap Boys' Plaid Button-Front Shirt by Gap Red Plaid Size S (6/7) 843514002 1589…" at bounding box center [395, 357] width 495 height 521
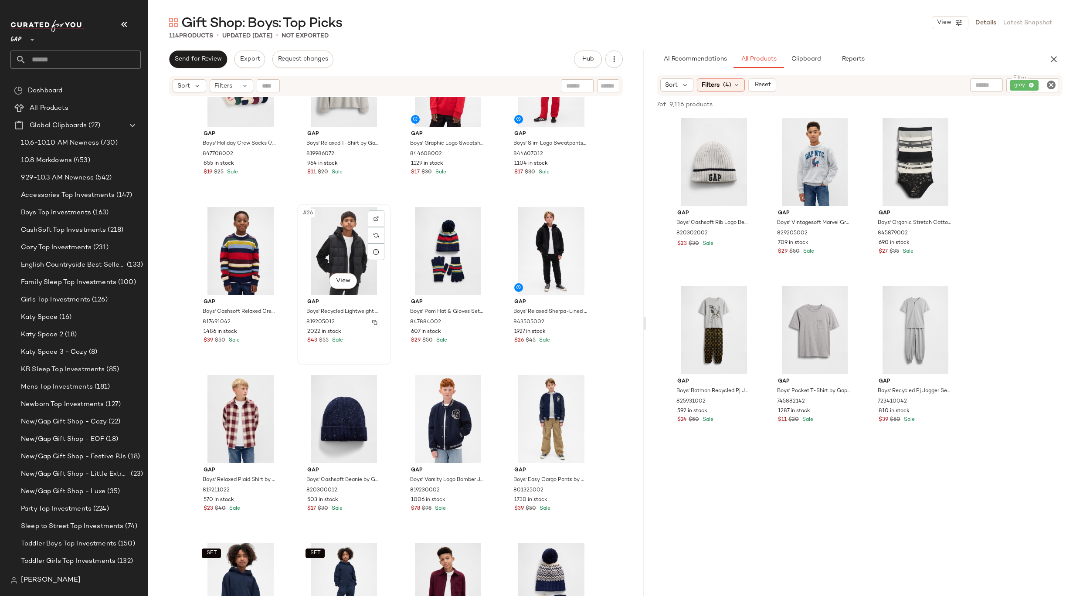
scroll to position [847, 0]
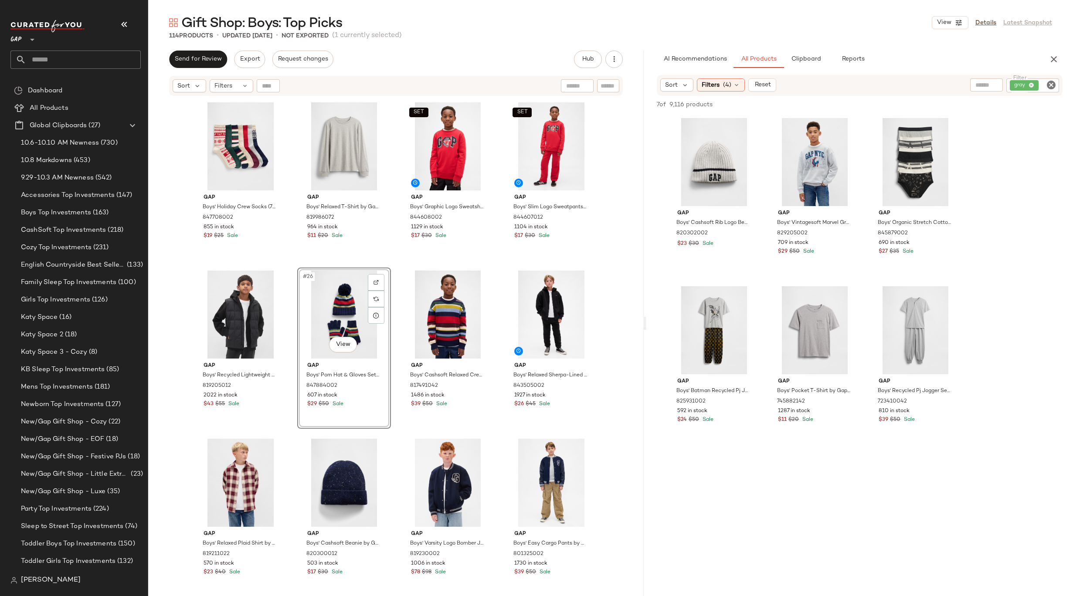
click at [1051, 87] on icon "Clear Filter" at bounding box center [1051, 85] width 10 height 10
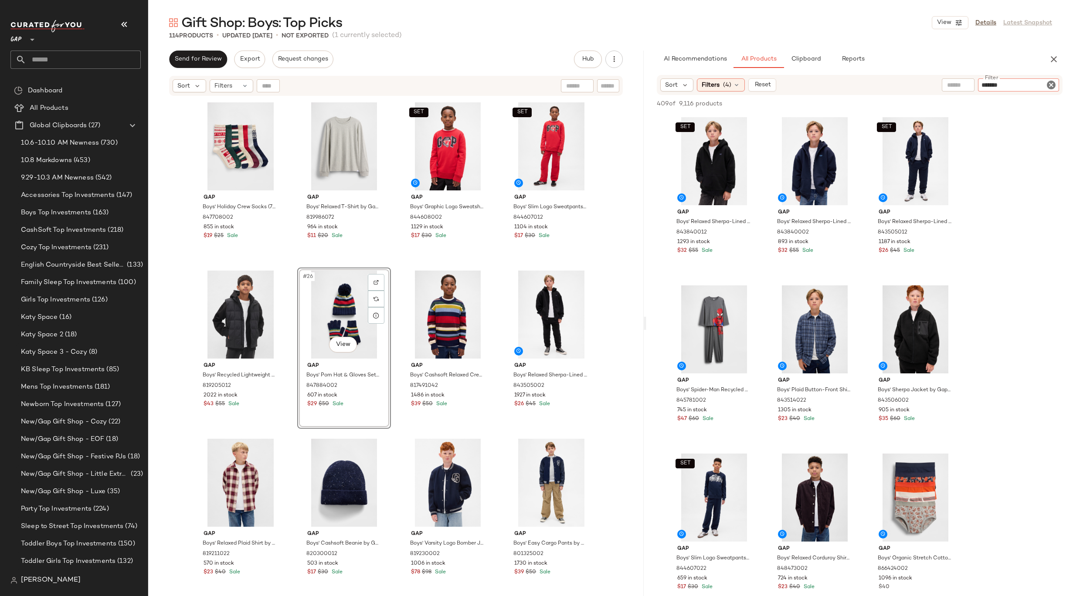
type input "********"
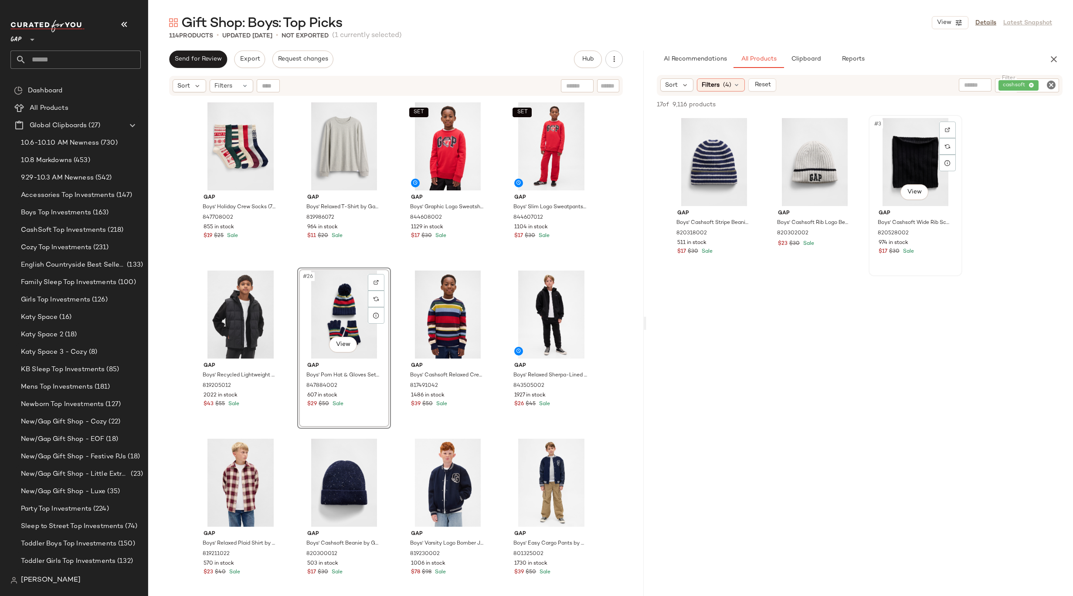
click at [913, 161] on div "#3 View" at bounding box center [916, 162] width 88 height 88
click at [1055, 81] on icon "Clear Filter" at bounding box center [1051, 85] width 10 height 10
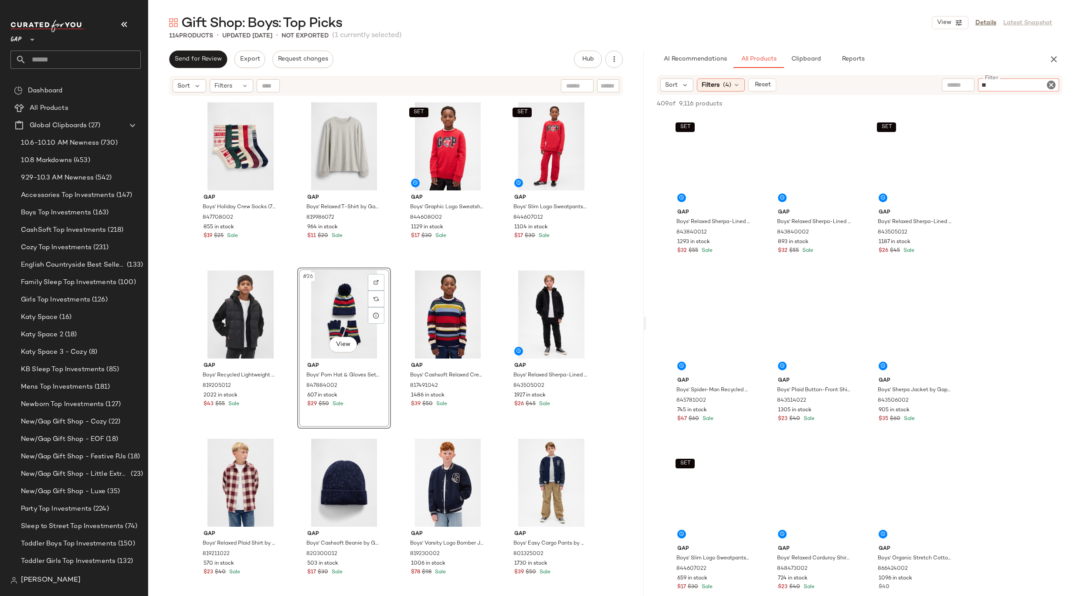
type input "*"
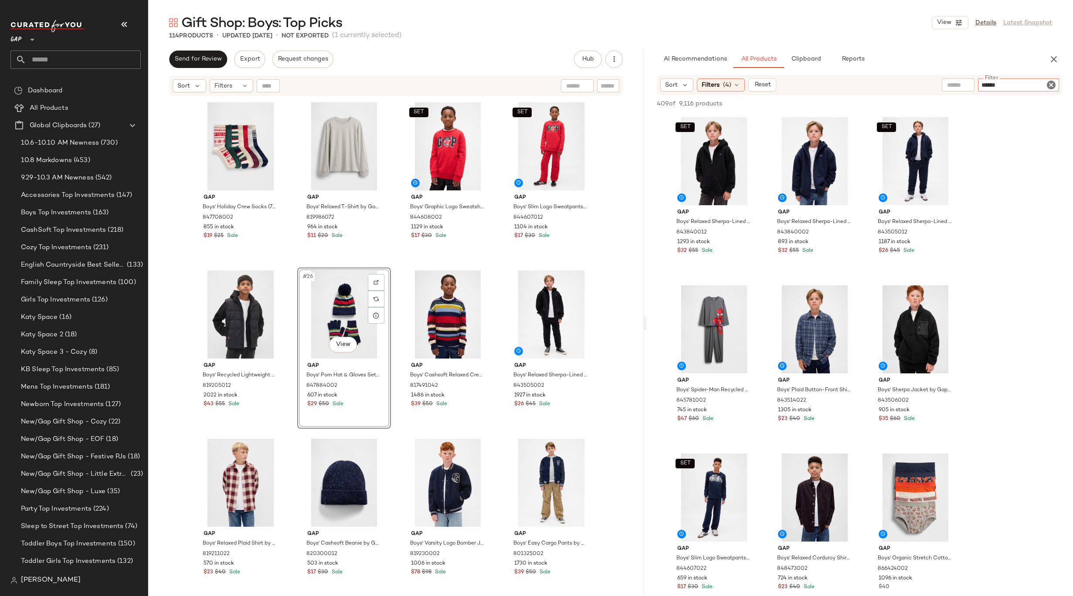
type input "*******"
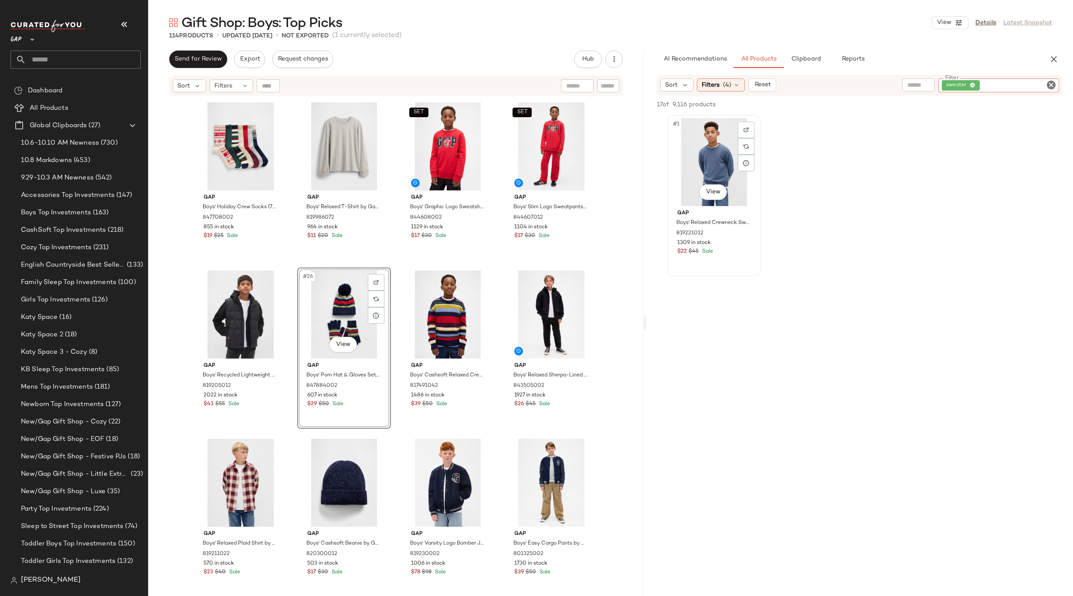
click at [680, 172] on div "#1 View" at bounding box center [714, 162] width 88 height 88
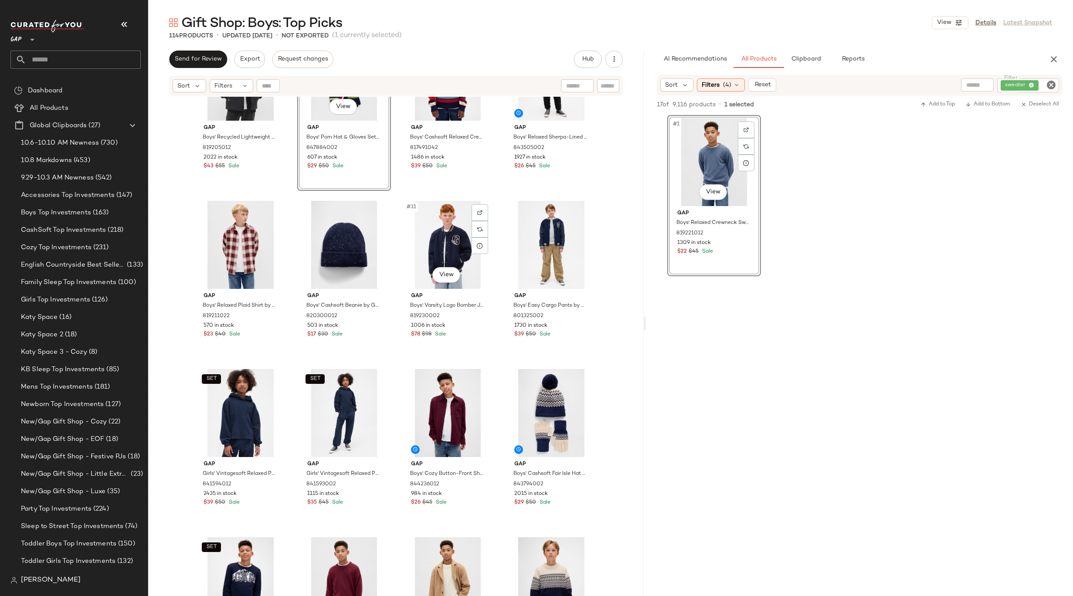
scroll to position [938, 0]
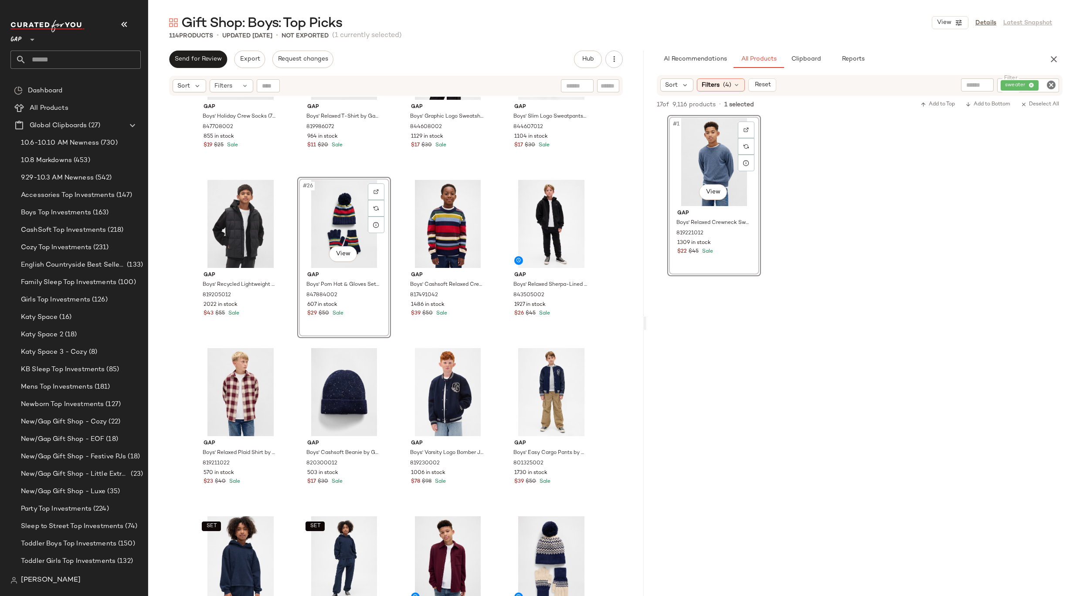
click at [1049, 83] on icon "Clear Filter" at bounding box center [1051, 85] width 10 height 10
type input "****"
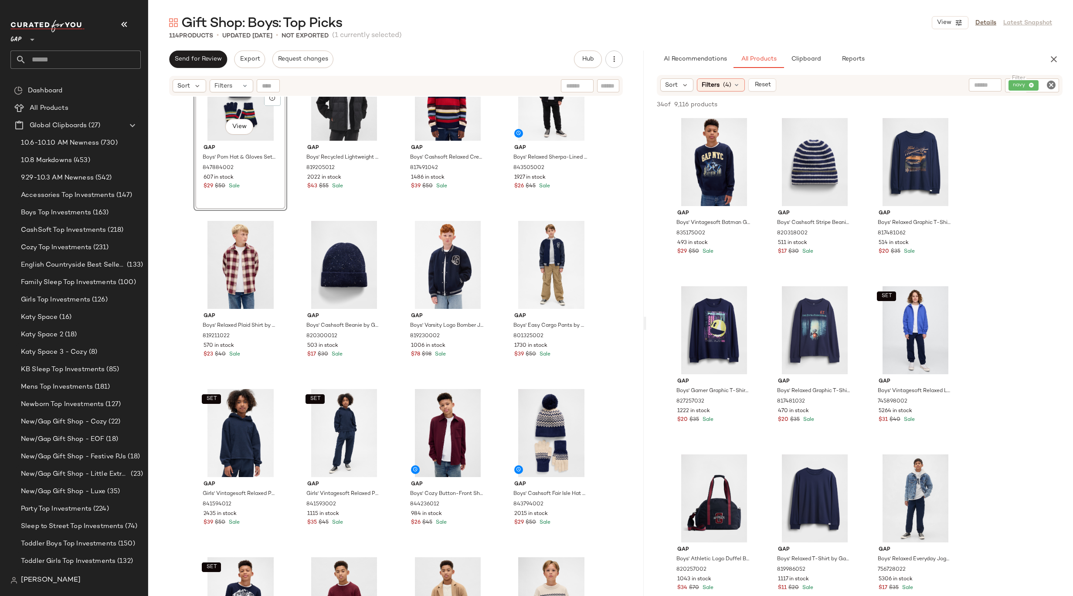
scroll to position [248, 0]
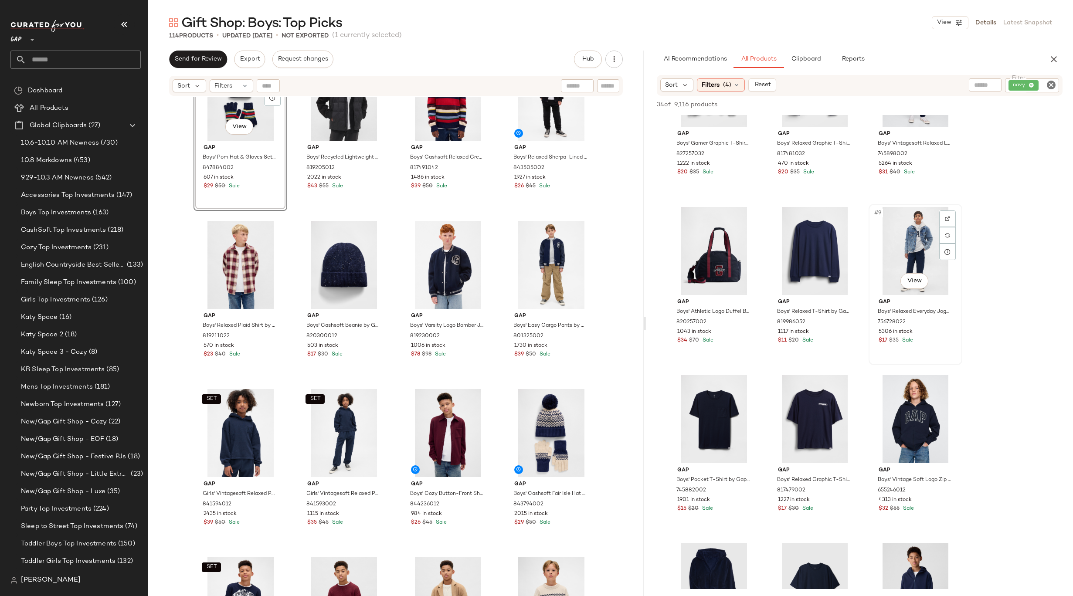
click at [913, 248] on div "#9 View" at bounding box center [916, 251] width 88 height 88
drag, startPoint x: 892, startPoint y: 424, endPoint x: 218, endPoint y: 287, distance: 688.4
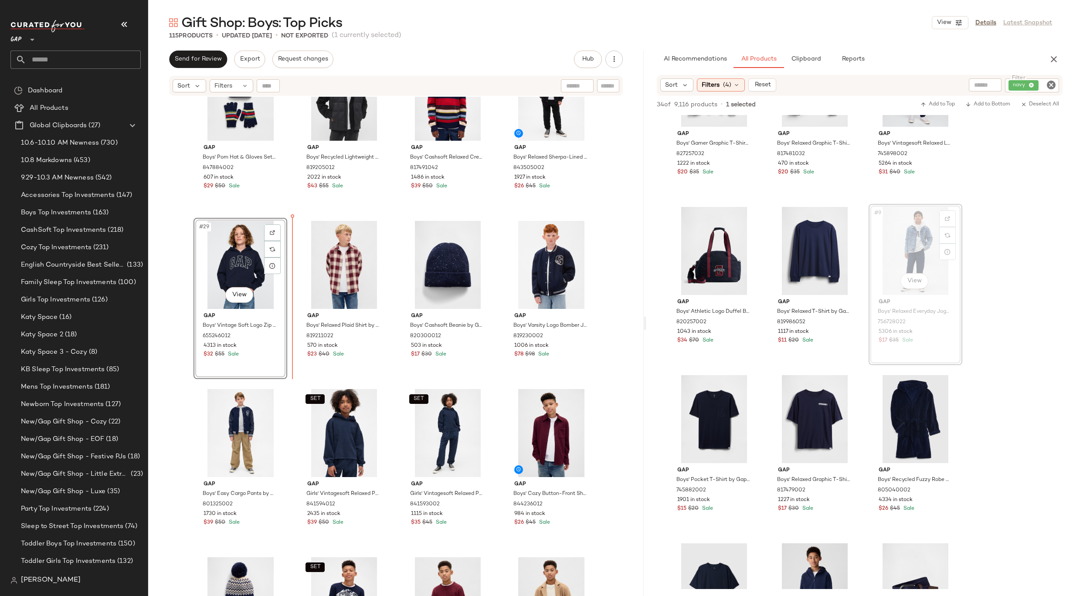
drag, startPoint x: 914, startPoint y: 255, endPoint x: 288, endPoint y: 262, distance: 625.4
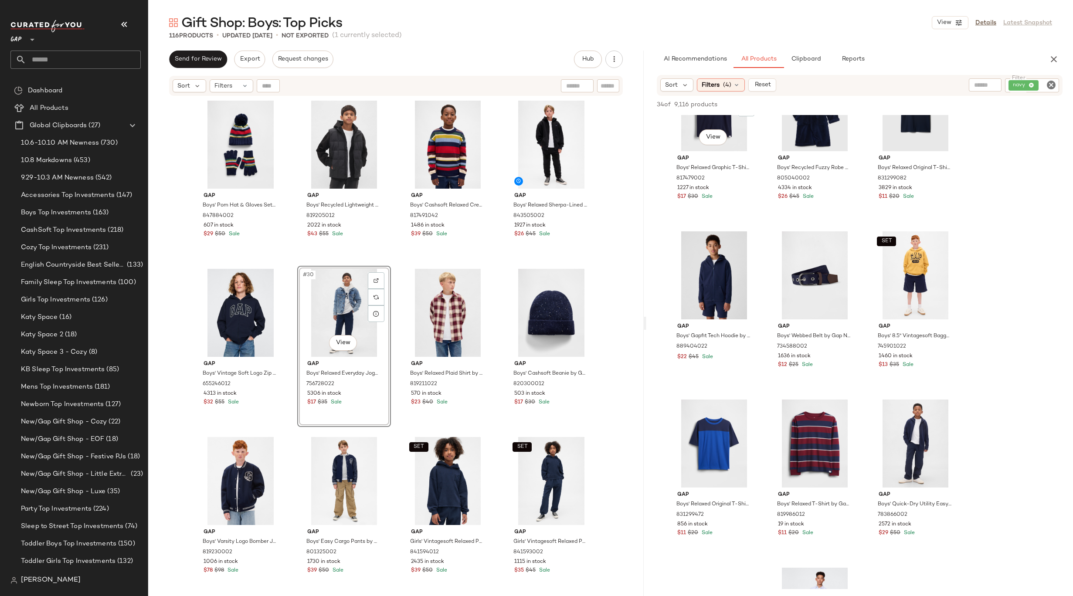
scroll to position [283, 0]
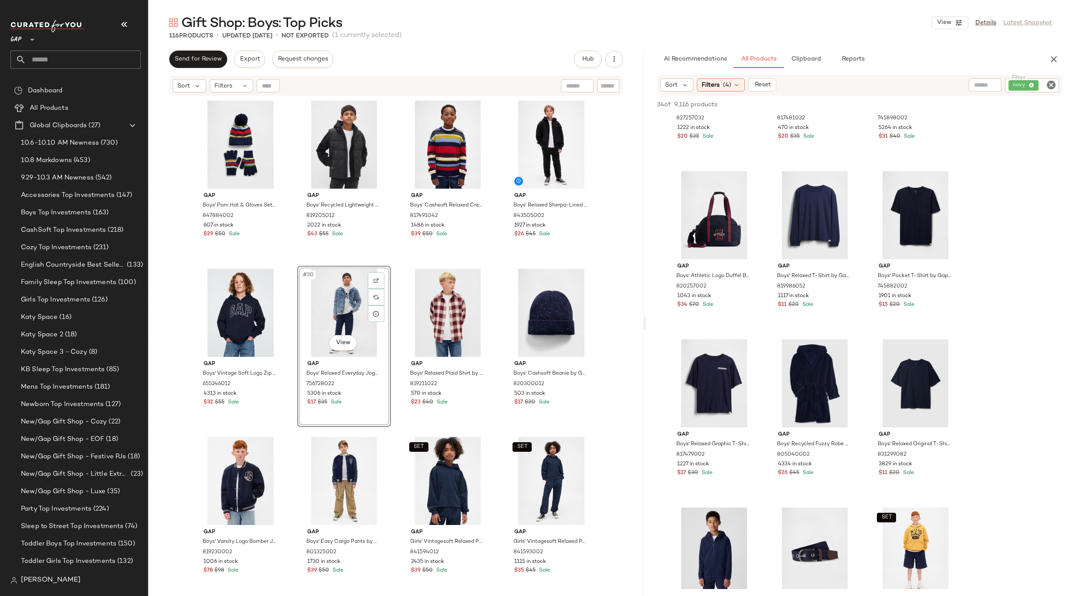
click at [1050, 85] on icon "Clear Filter" at bounding box center [1051, 85] width 10 height 10
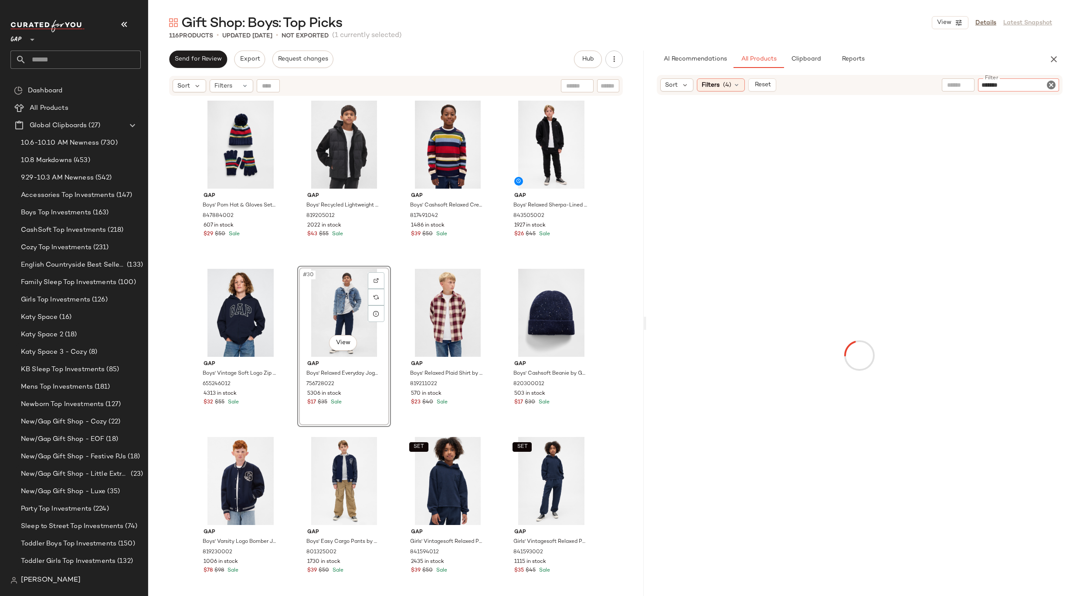
type input "********"
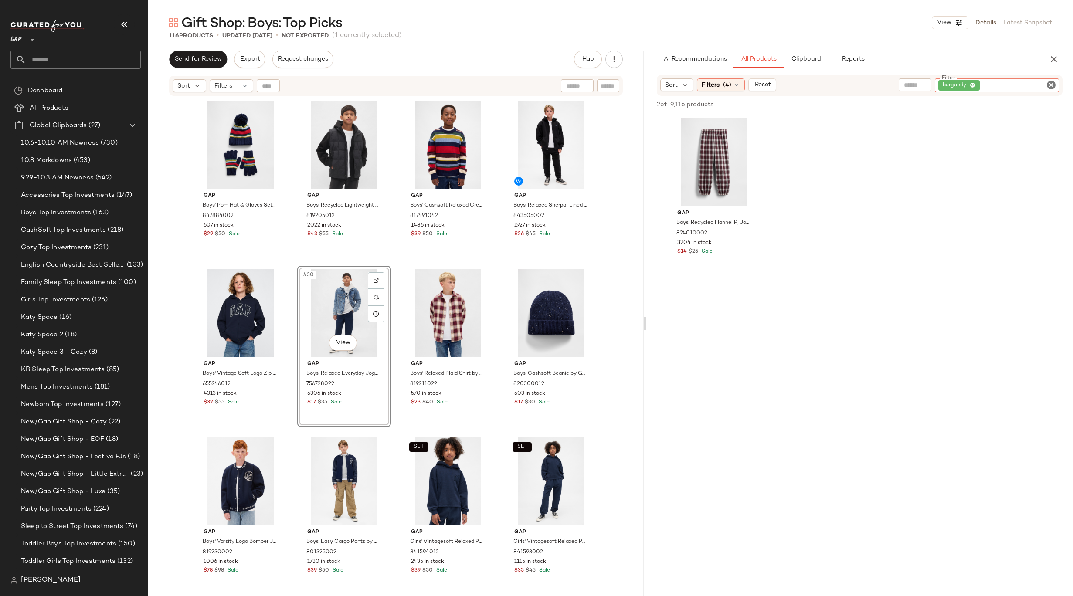
click at [1047, 84] on icon "Clear Filter" at bounding box center [1051, 85] width 10 height 10
type input "***"
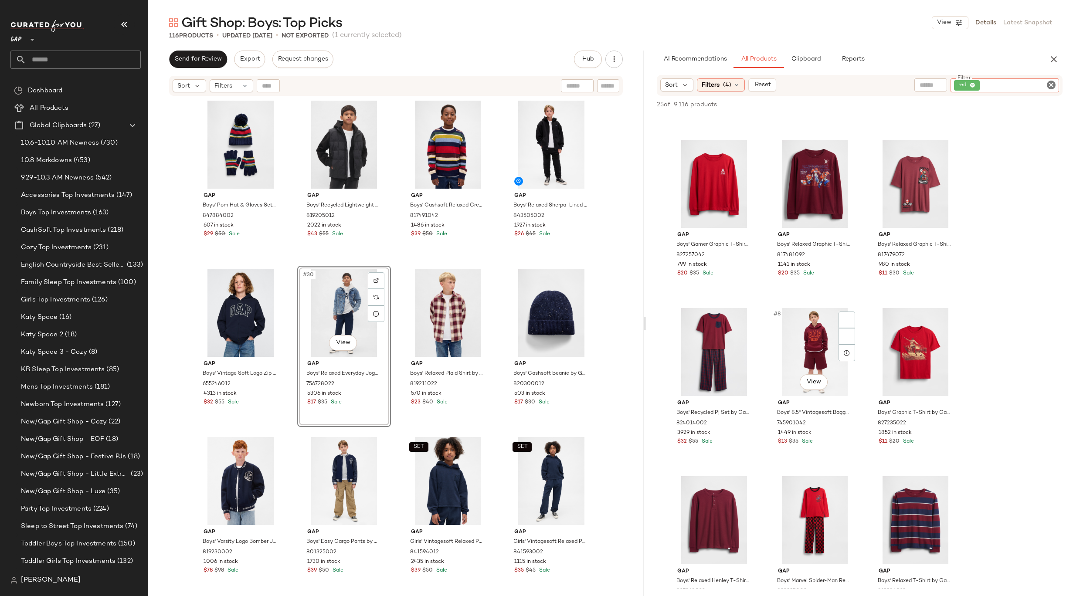
scroll to position [381, 0]
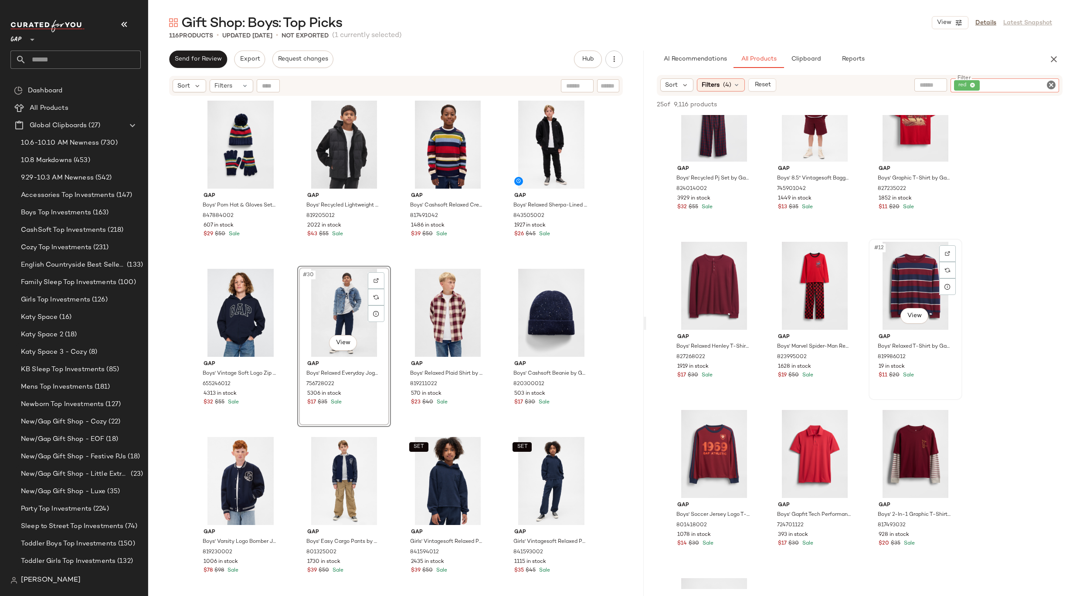
click at [919, 275] on div "#12 View" at bounding box center [916, 286] width 88 height 88
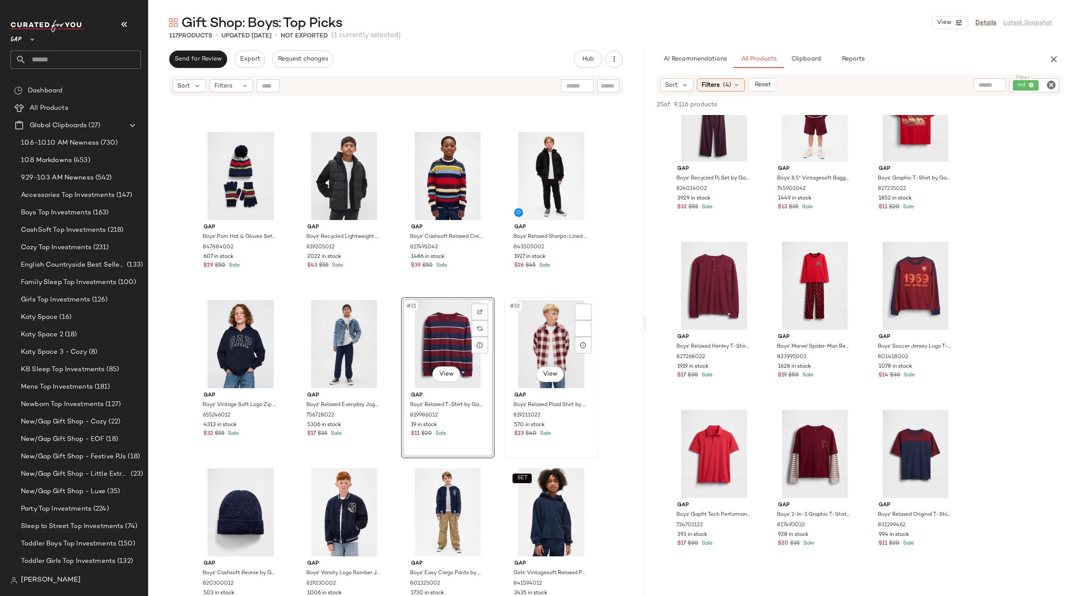
scroll to position [874, 0]
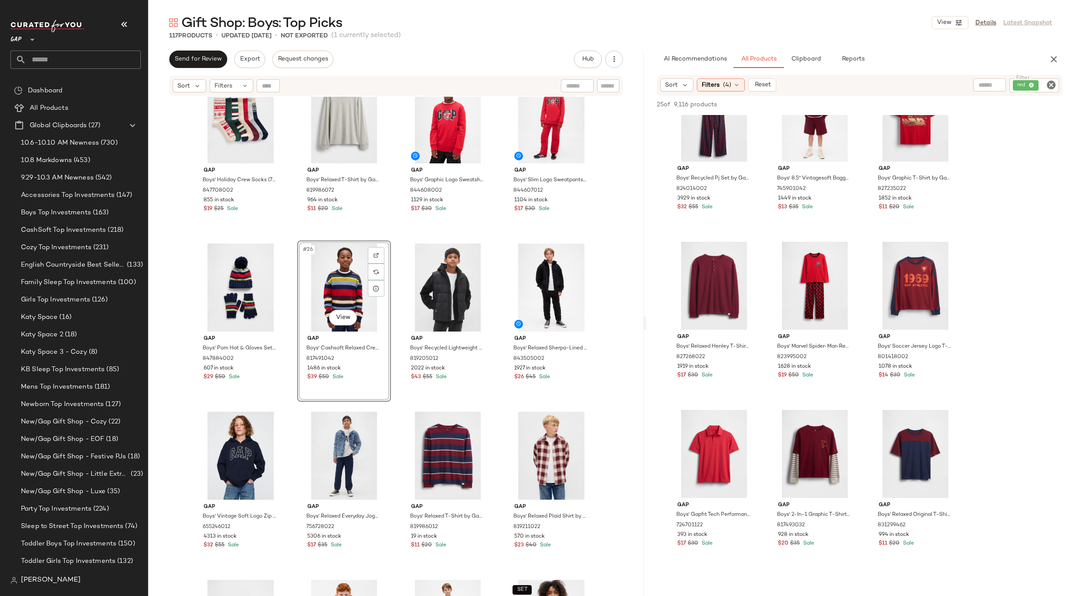
click at [613, 280] on div "Gap Boys' Holiday Crew Socks (7-Pack) by Gap Multi Size S 847708002 855 in stoc…" at bounding box center [395, 357] width 495 height 521
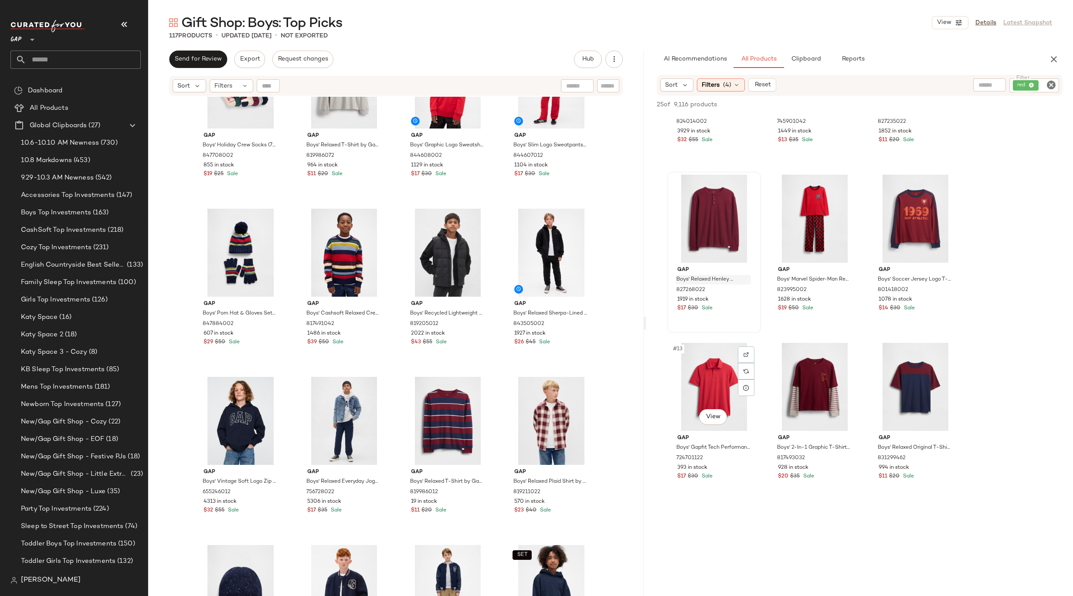
scroll to position [475, 0]
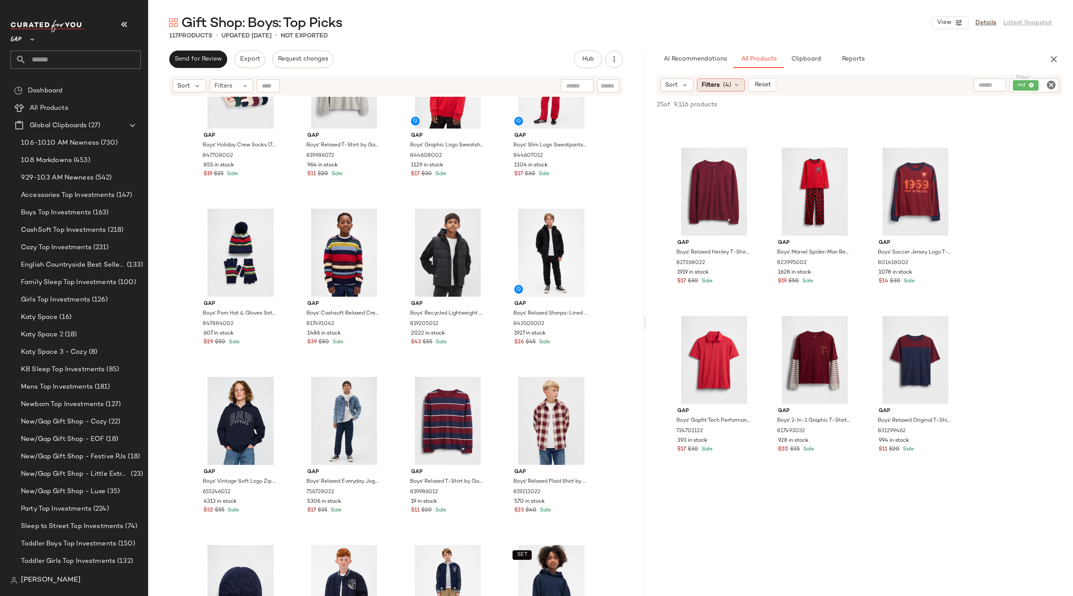
click at [727, 84] on span "(4)" at bounding box center [727, 85] width 8 height 9
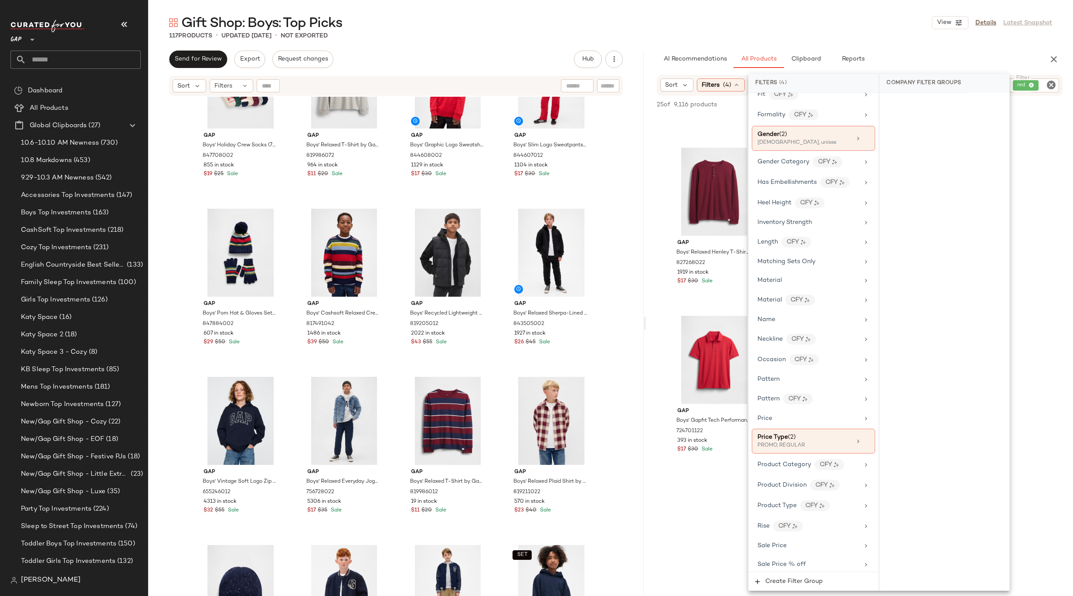
scroll to position [393, 0]
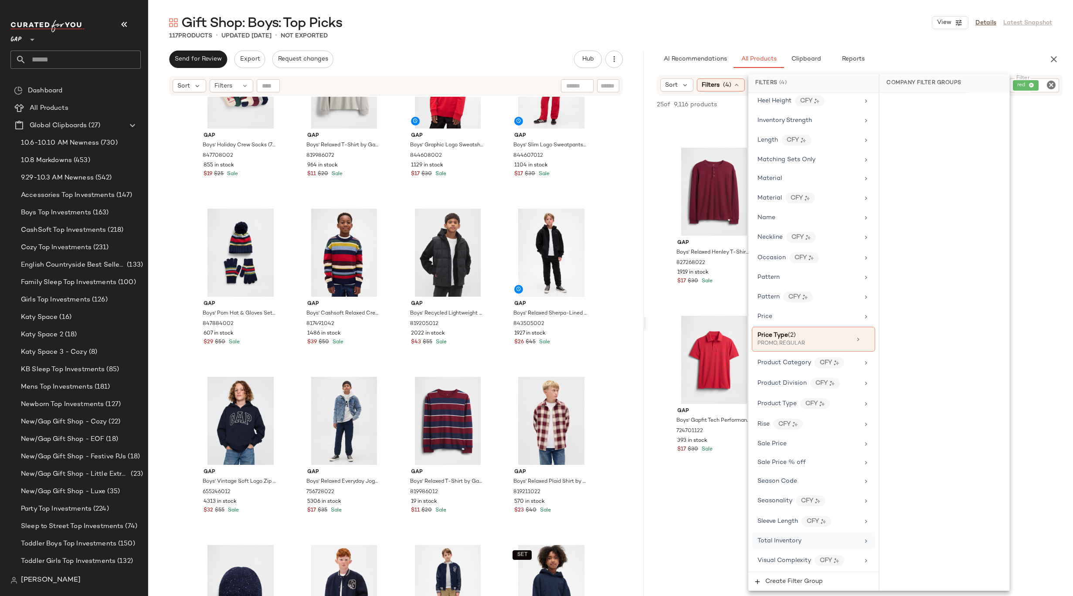
click at [796, 543] on span "Total Inventory" at bounding box center [779, 541] width 44 height 7
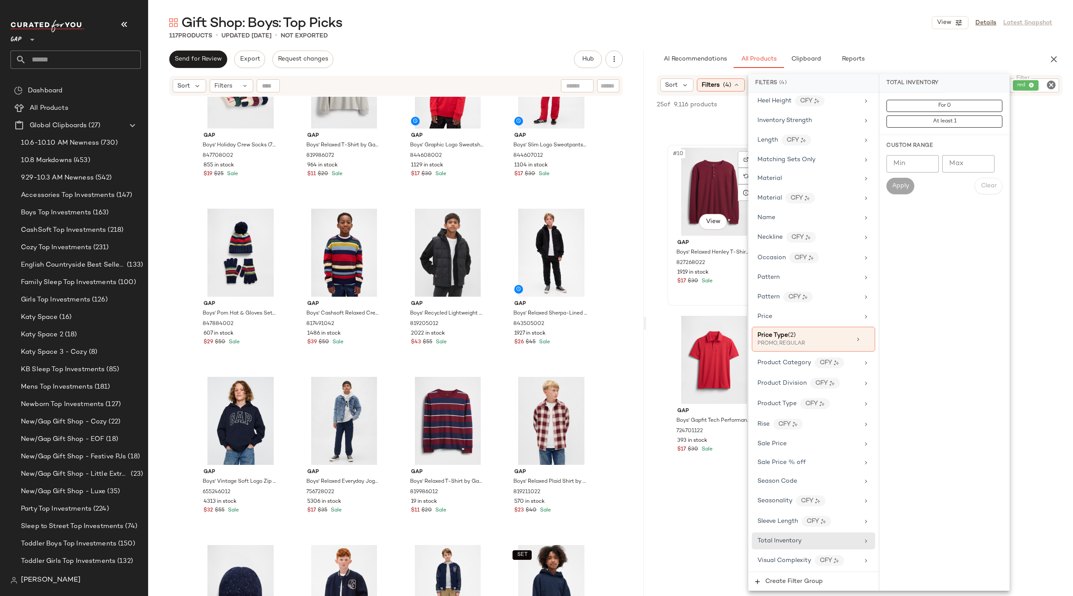
click at [716, 170] on div "#10 View" at bounding box center [714, 192] width 88 height 88
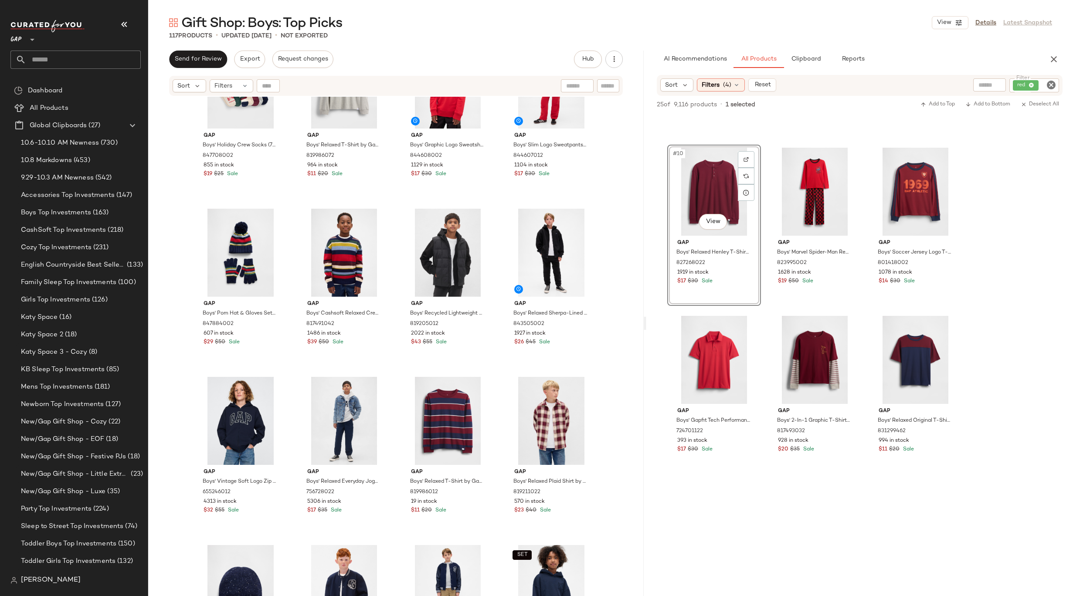
scroll to position [996, 0]
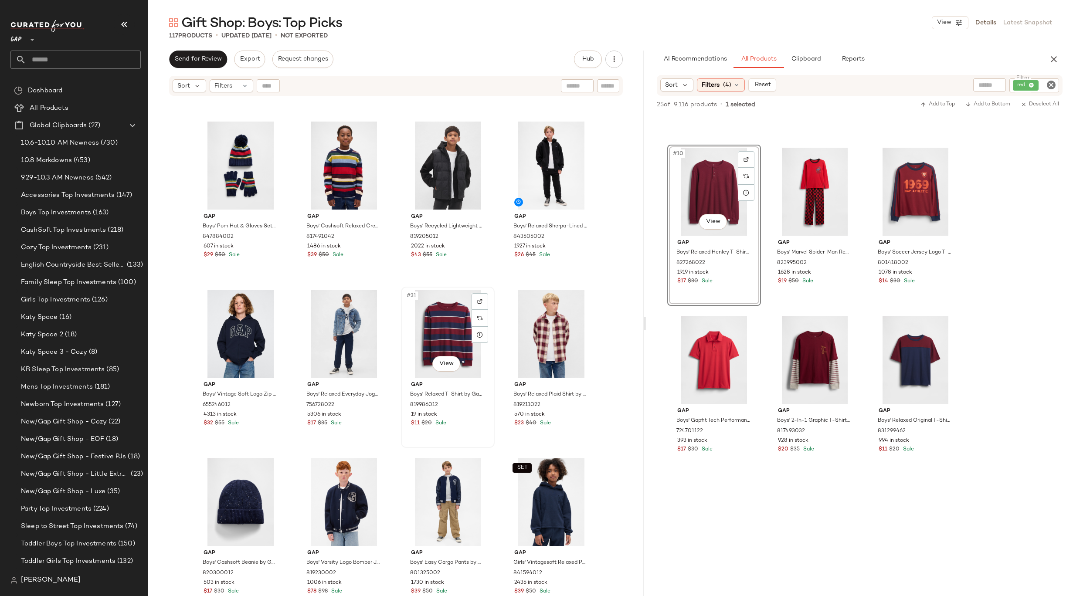
click at [444, 332] on div "#31 View" at bounding box center [448, 334] width 88 height 88
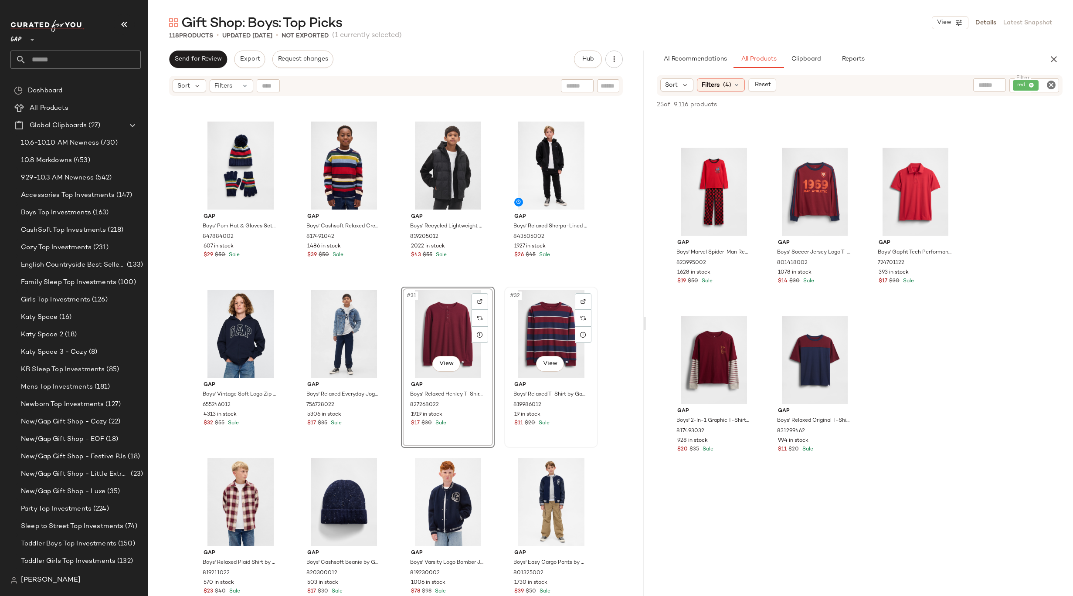
click at [534, 319] on div "#32 View" at bounding box center [551, 334] width 88 height 88
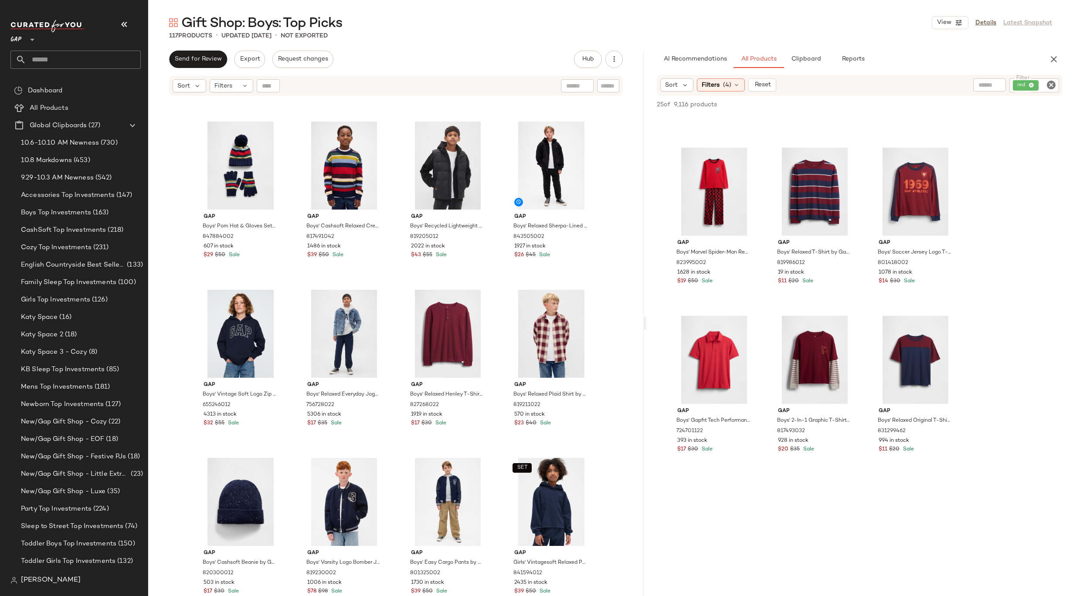
click at [1052, 81] on icon "Clear Filter" at bounding box center [1051, 85] width 10 height 10
type input "******"
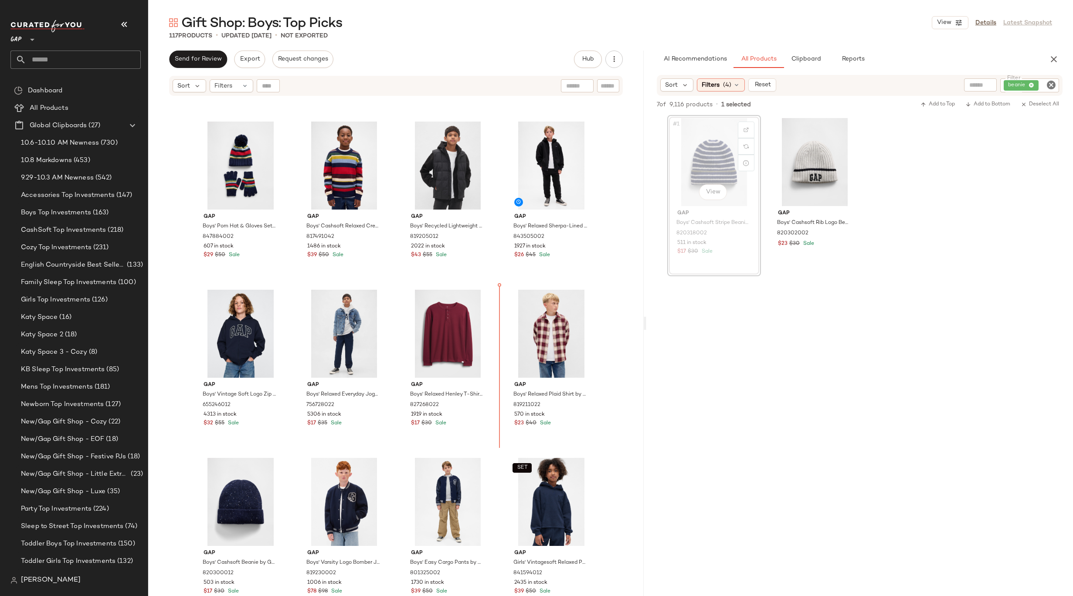
drag, startPoint x: 721, startPoint y: 152, endPoint x: 712, endPoint y: 163, distance: 14.4
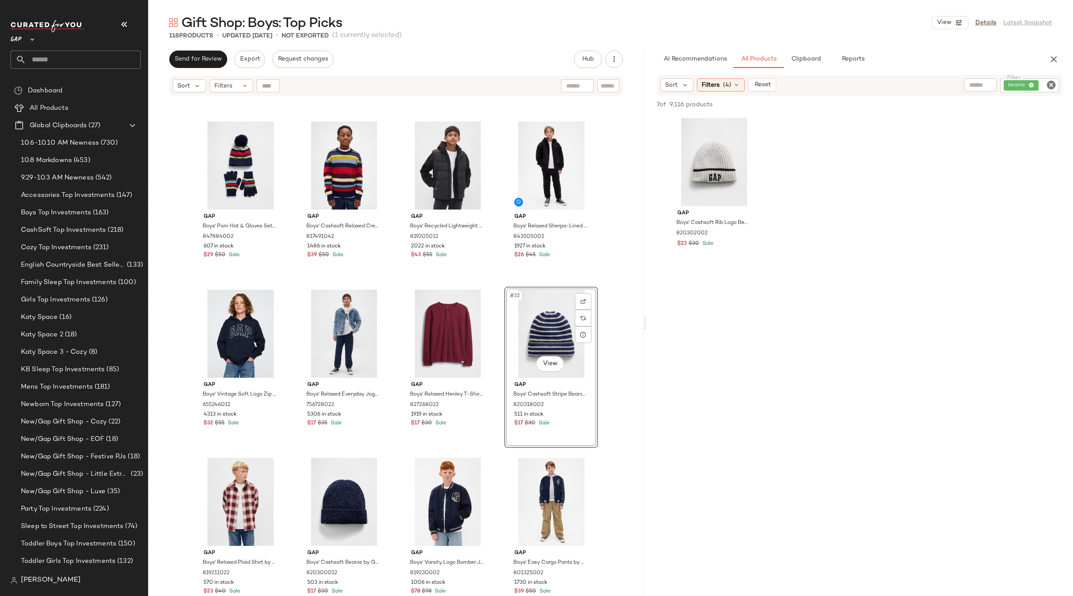
click at [744, 345] on div at bounding box center [859, 360] width 427 height 168
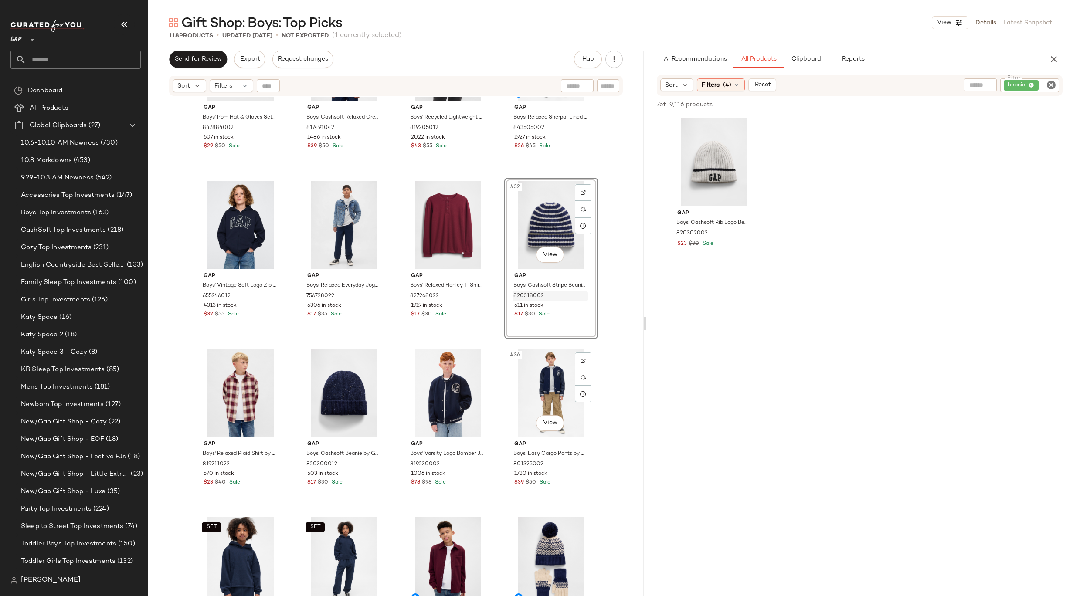
scroll to position [1130, 0]
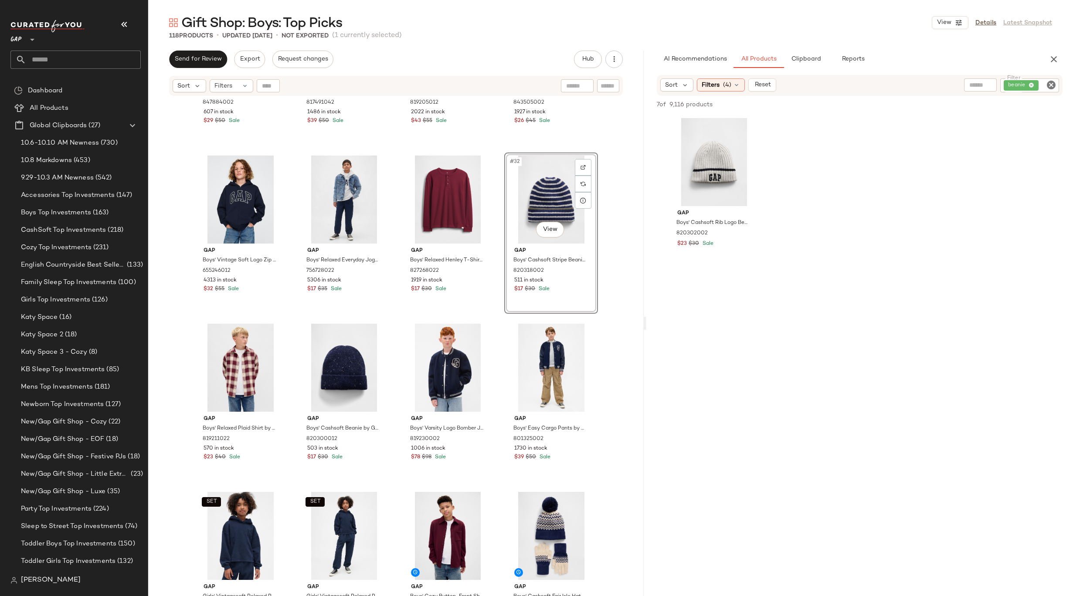
click at [612, 354] on div "Gap Boys' Pom Hat & Gloves Set by Gap Happy Stripe Size S/M 847884002 607 in st…" at bounding box center [395, 357] width 495 height 521
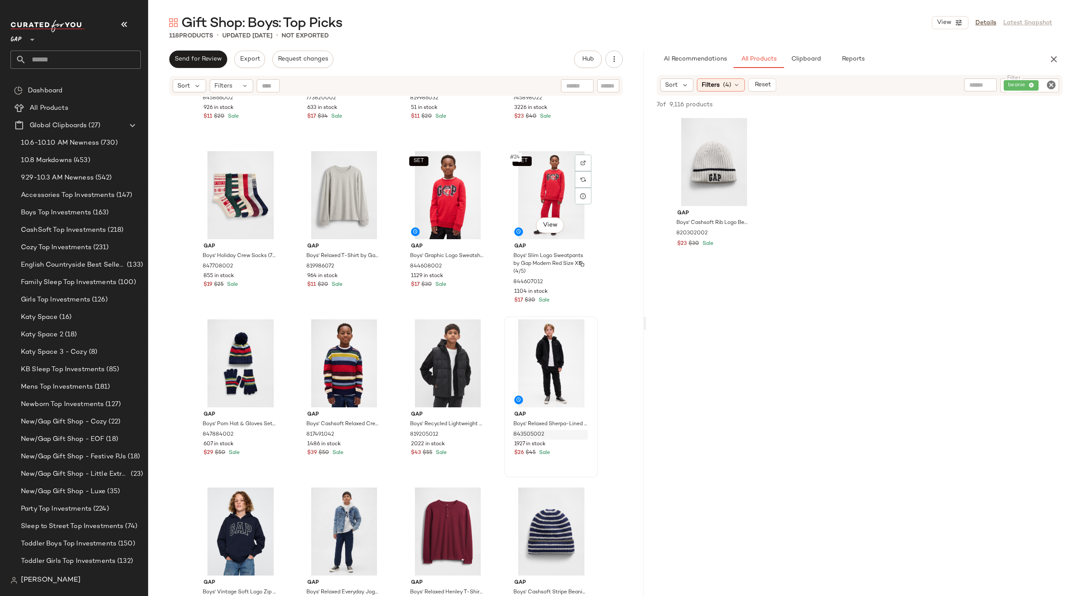
scroll to position [881, 0]
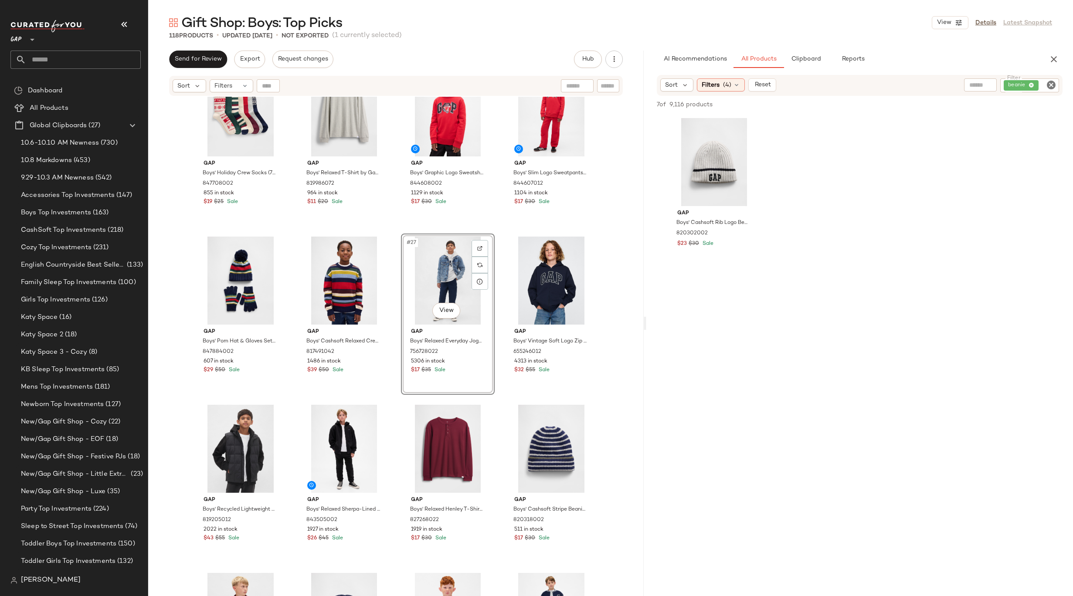
click at [608, 295] on div "Gap Boys' Graphic T-Shirt by Gap Modern Red Size S (6/7) 845866002 926 in stock…" at bounding box center [395, 357] width 495 height 521
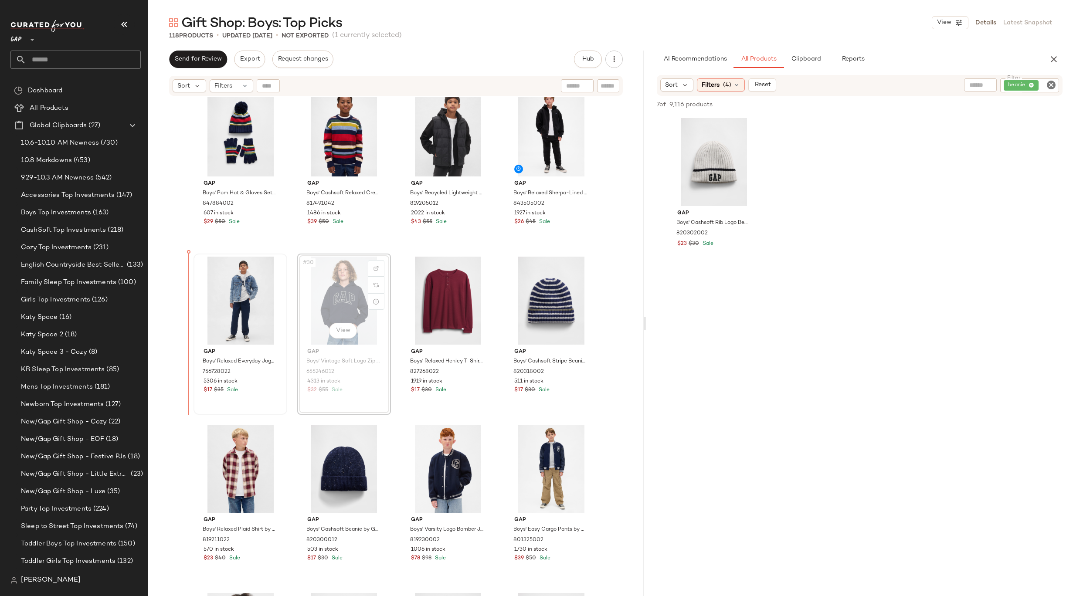
drag, startPoint x: 328, startPoint y: 281, endPoint x: 217, endPoint y: 282, distance: 111.1
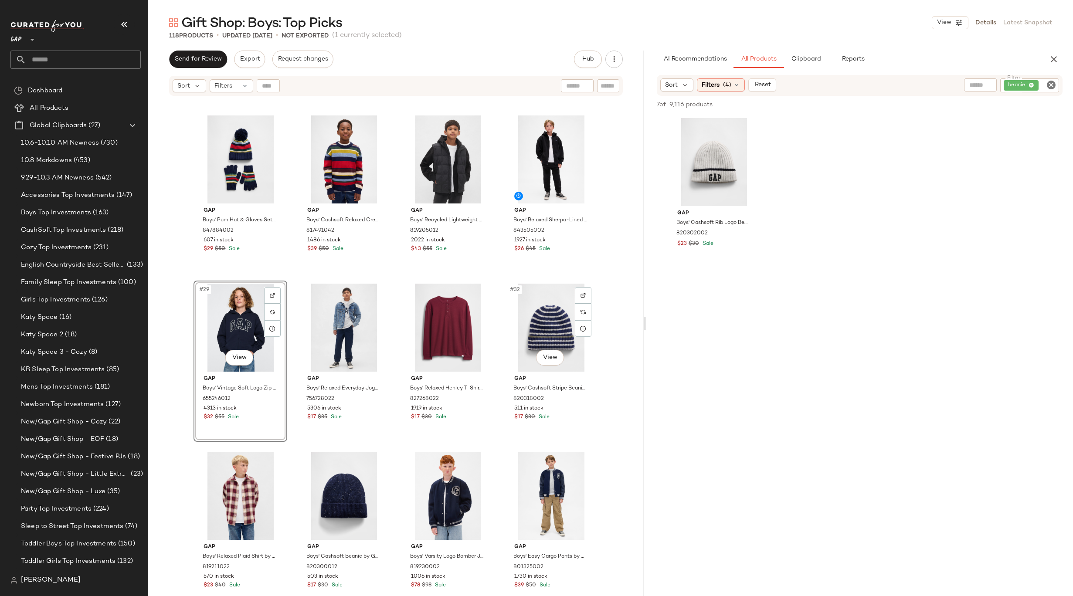
scroll to position [1080, 0]
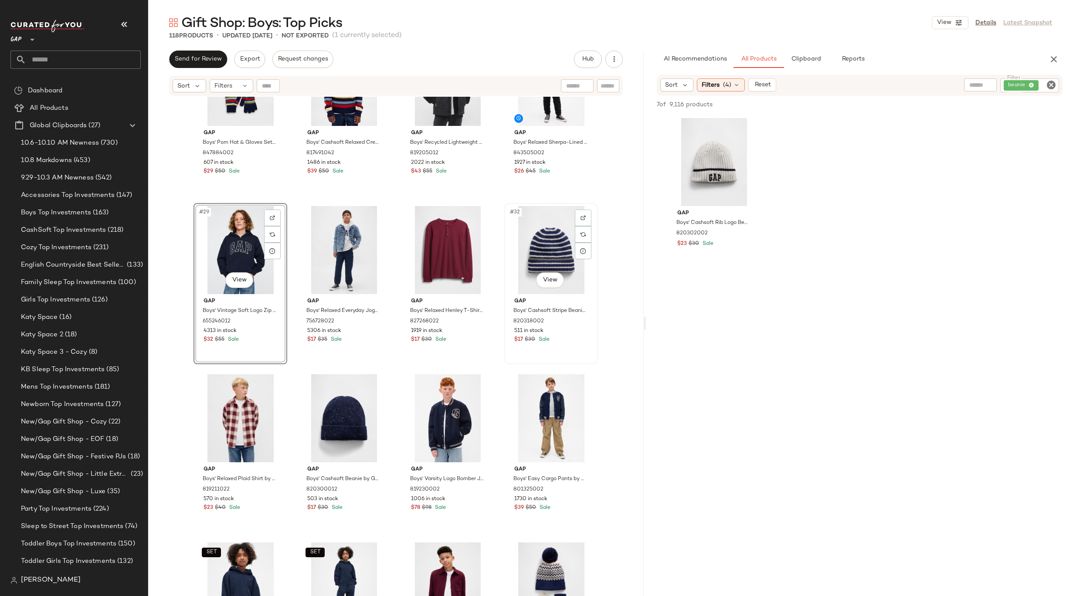
click at [512, 250] on div "#32 View" at bounding box center [551, 250] width 88 height 88
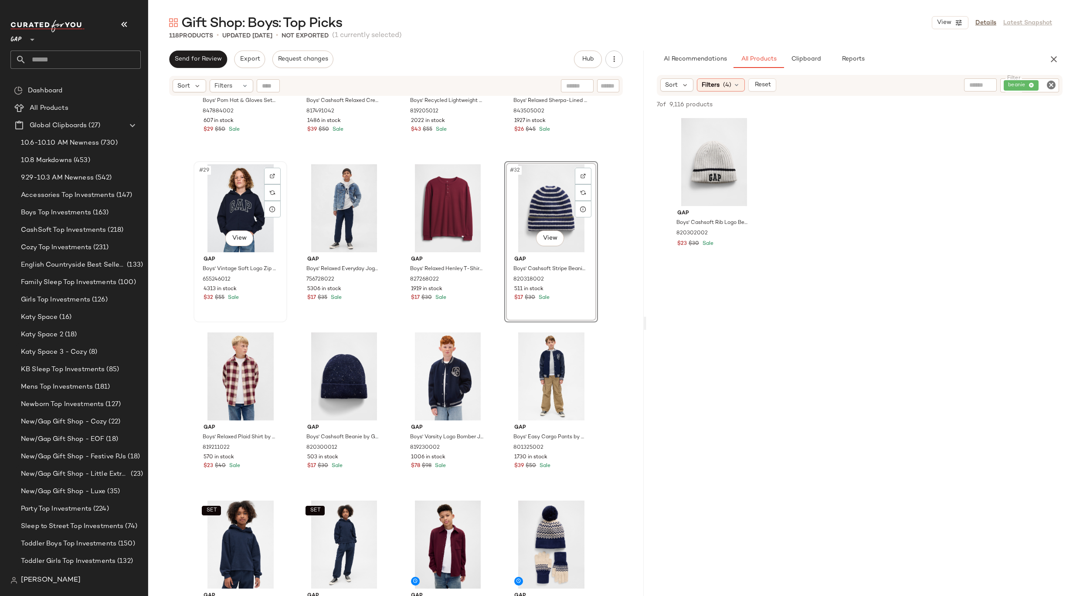
click at [212, 193] on div "#29 View" at bounding box center [241, 208] width 88 height 88
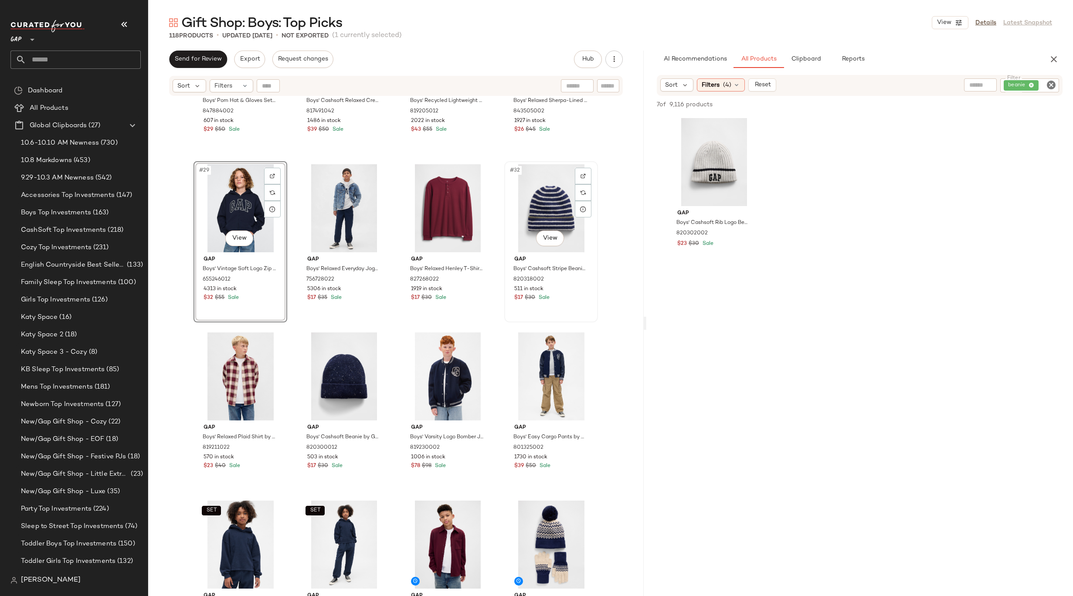
click at [562, 214] on div "#32 View" at bounding box center [551, 208] width 88 height 88
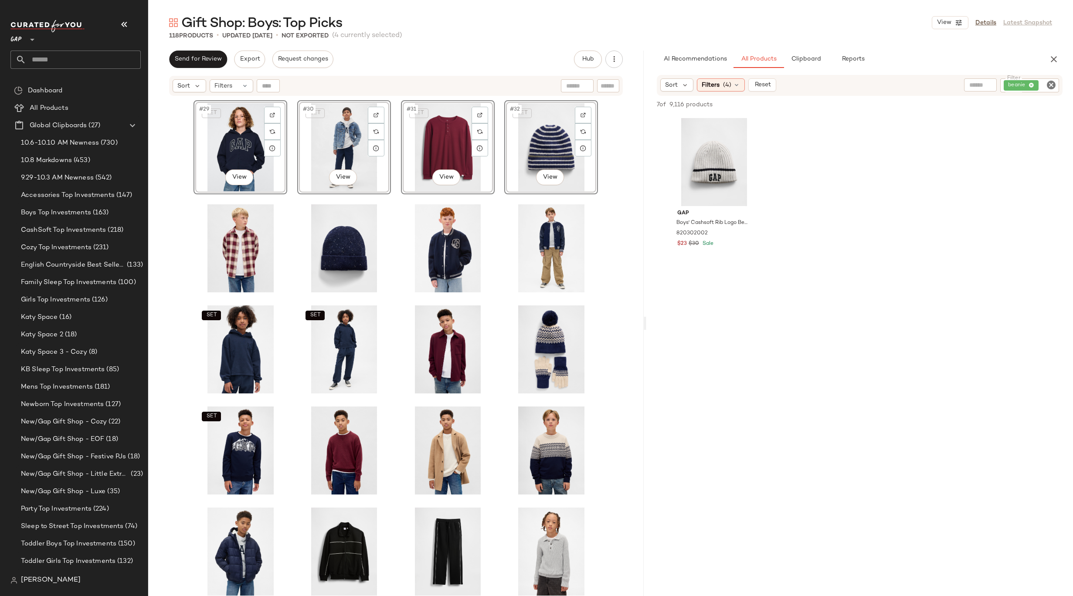
scroll to position [712, 0]
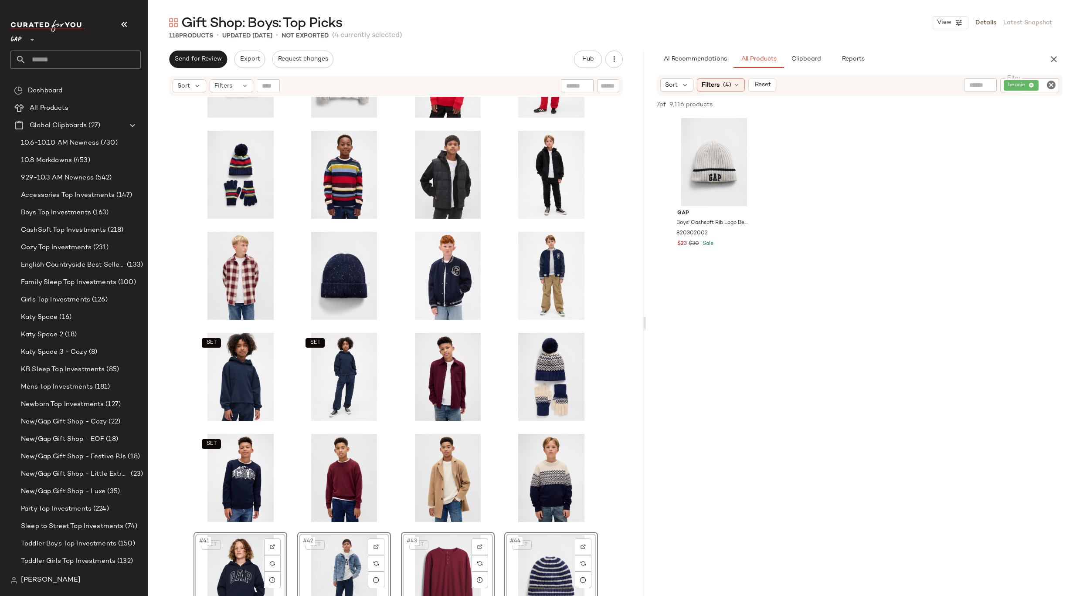
scroll to position [602, 0]
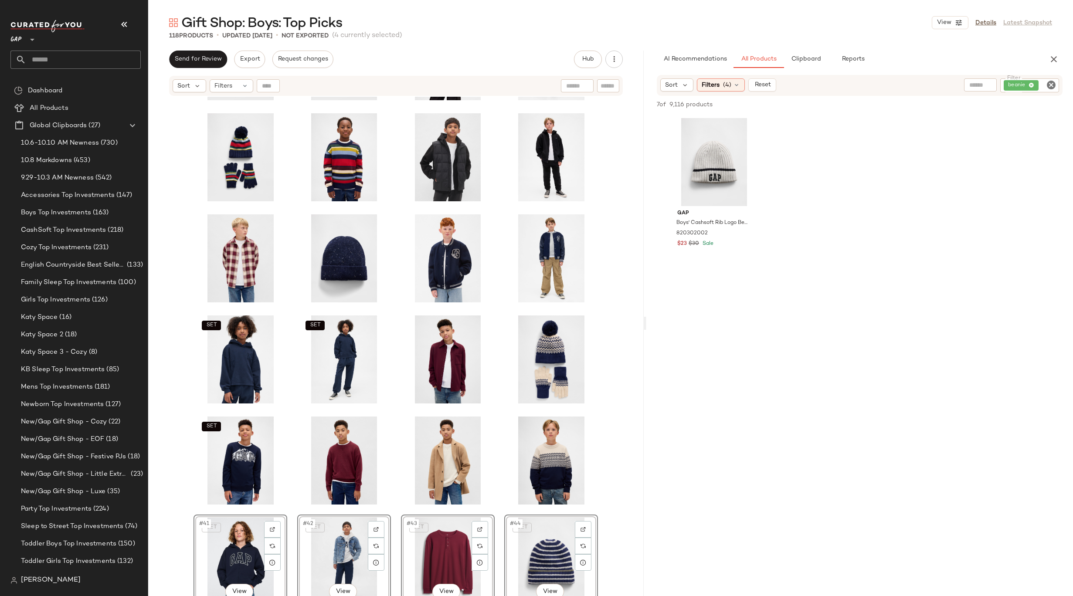
click at [599, 376] on div "SET SET SET SET SET SET #41 View SET #42 View SET #43 View SET #44 View SET SET…" at bounding box center [395, 357] width 495 height 521
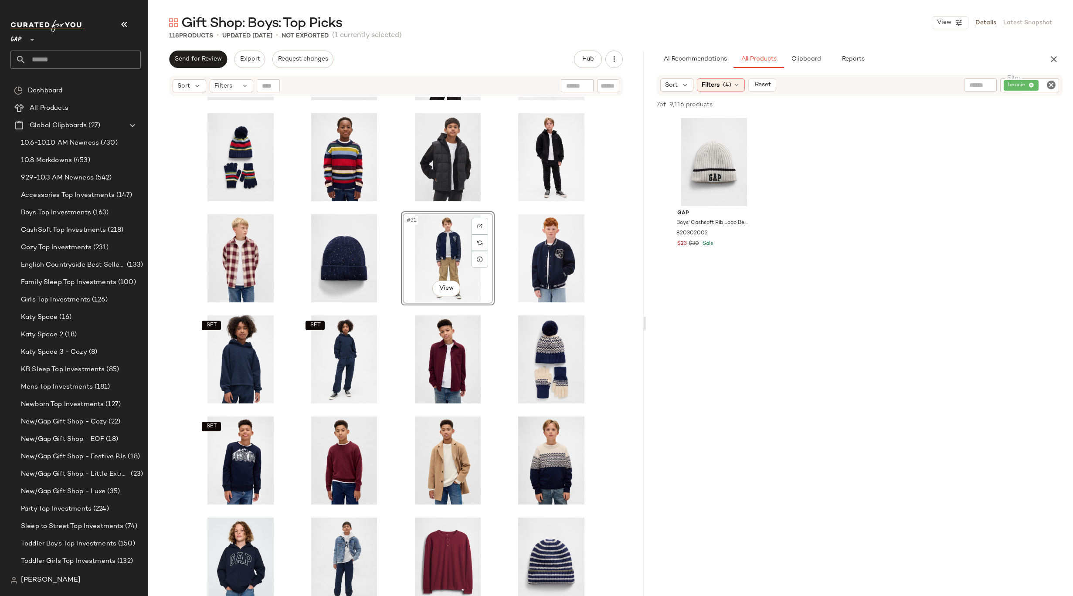
click at [620, 278] on div "SET SET #31 View SET SET SET SET SET SET" at bounding box center [395, 357] width 495 height 521
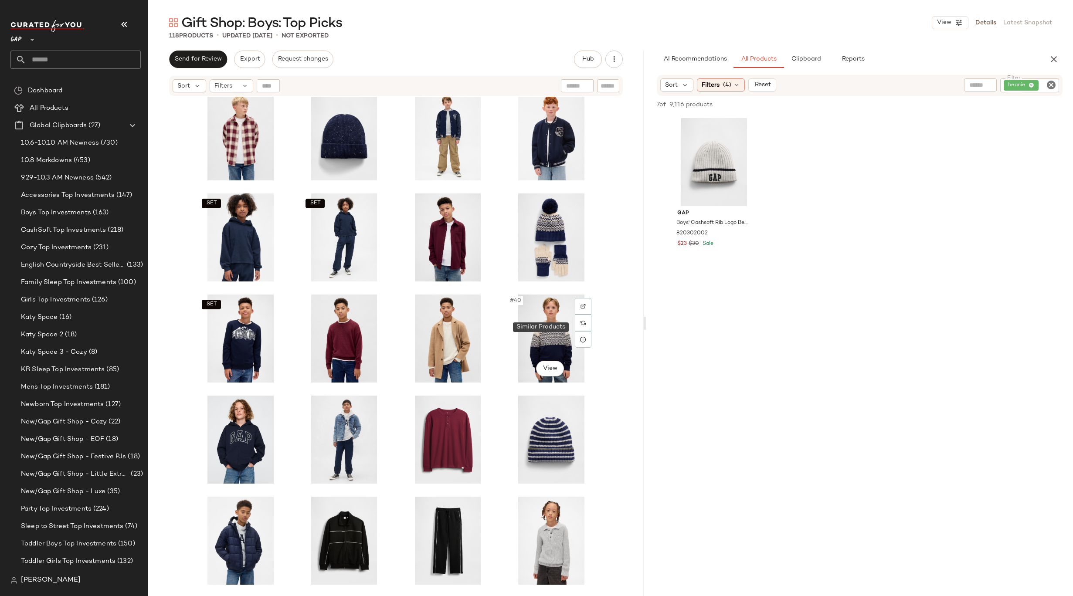
scroll to position [717, 0]
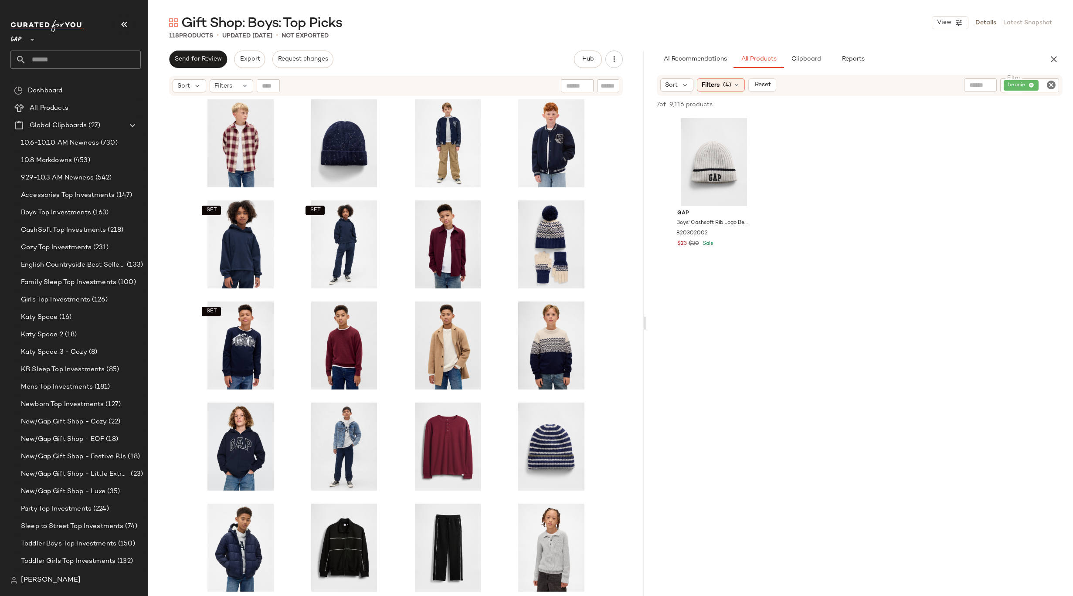
click at [1051, 85] on icon "Clear Filter" at bounding box center [1051, 85] width 10 height 10
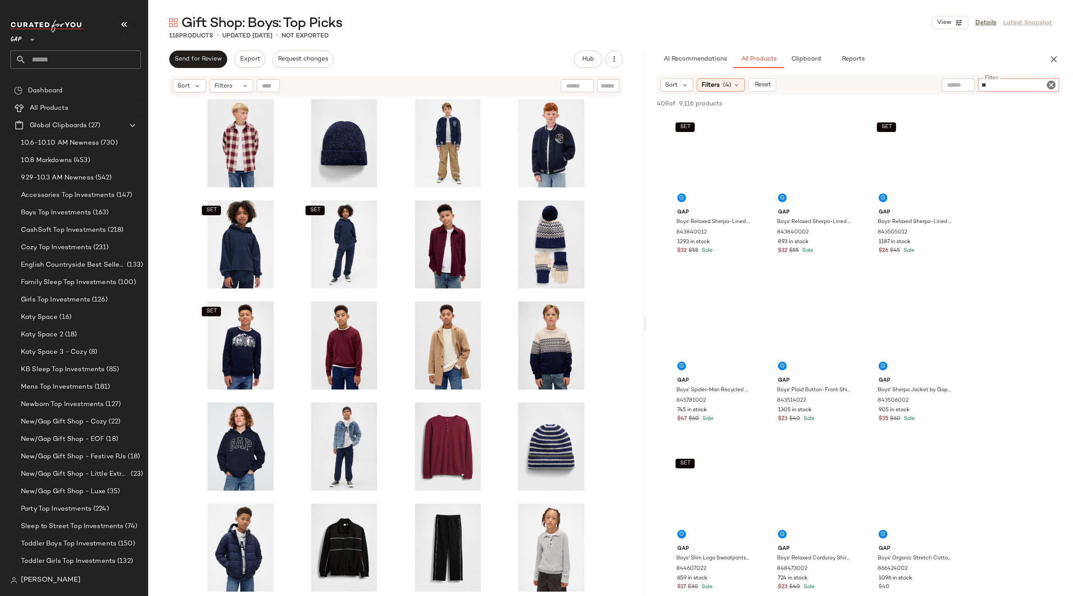
type input "*"
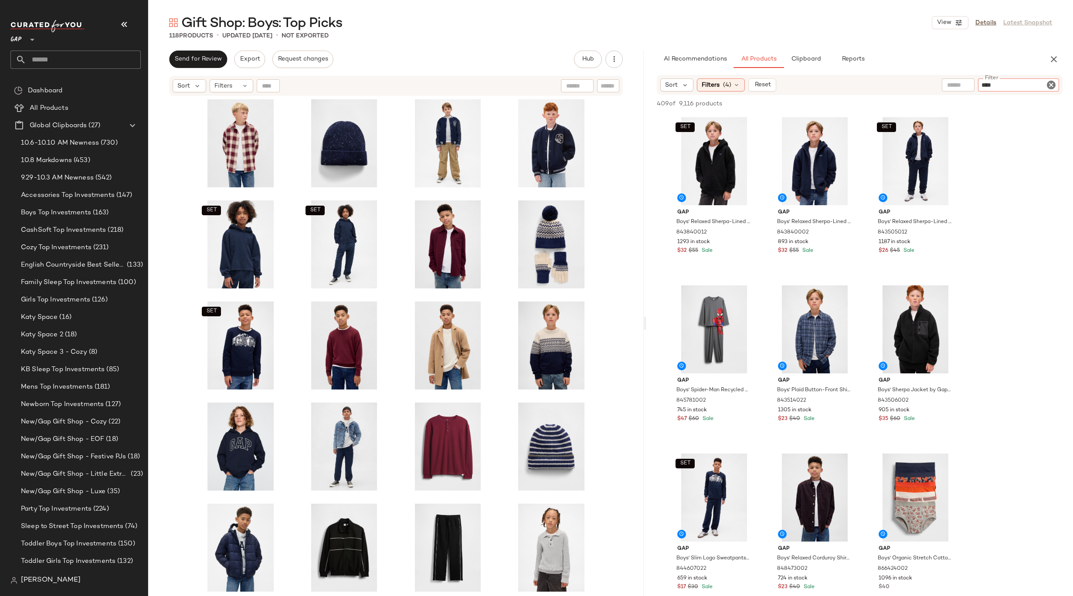
type input "*****"
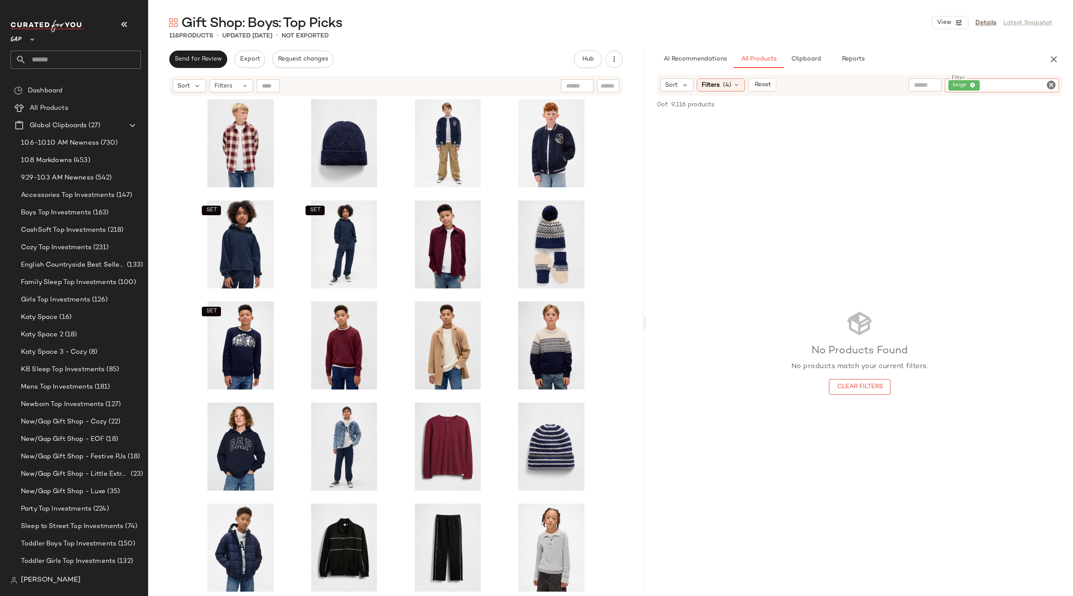
click at [1049, 85] on icon "Clear Filter" at bounding box center [1051, 85] width 10 height 10
type input "*"
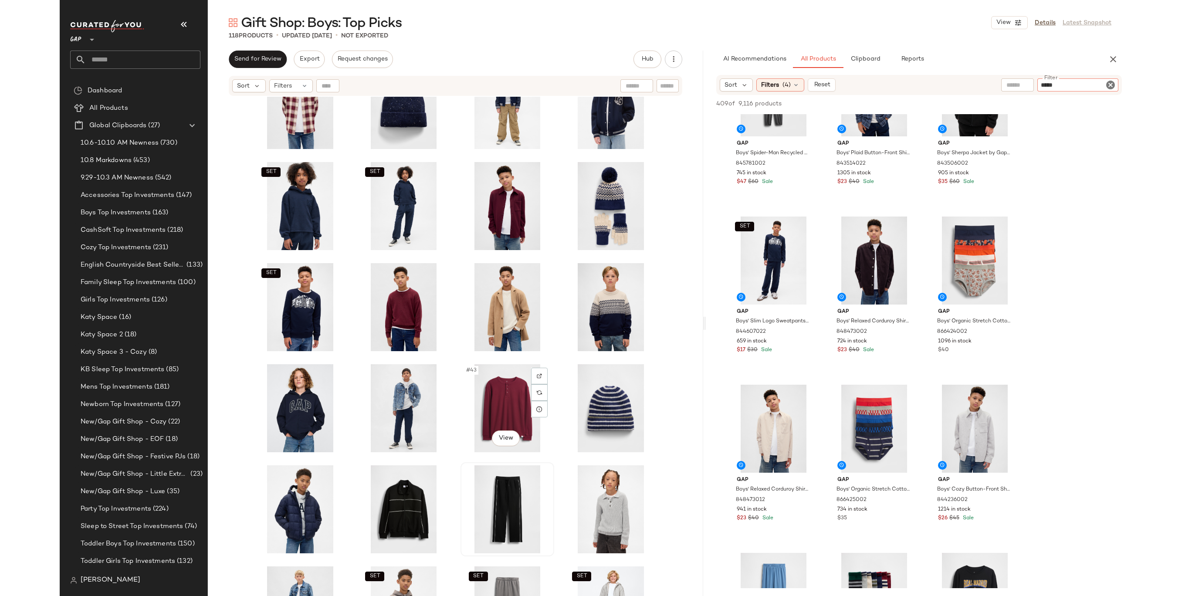
scroll to position [719, 0]
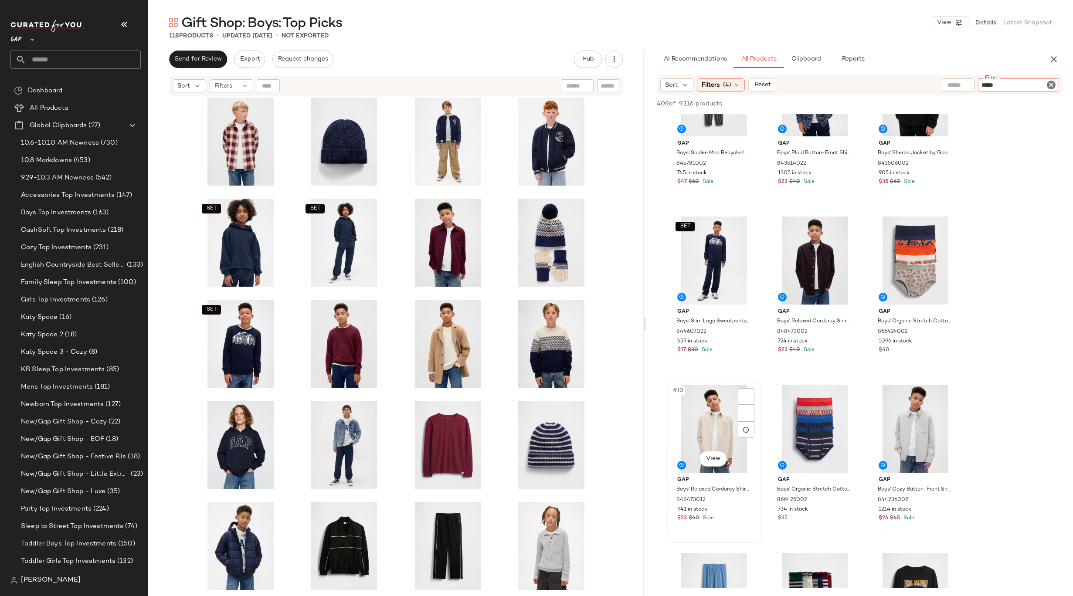
type input "*****"
click at [709, 427] on div "#10 View" at bounding box center [714, 430] width 88 height 88
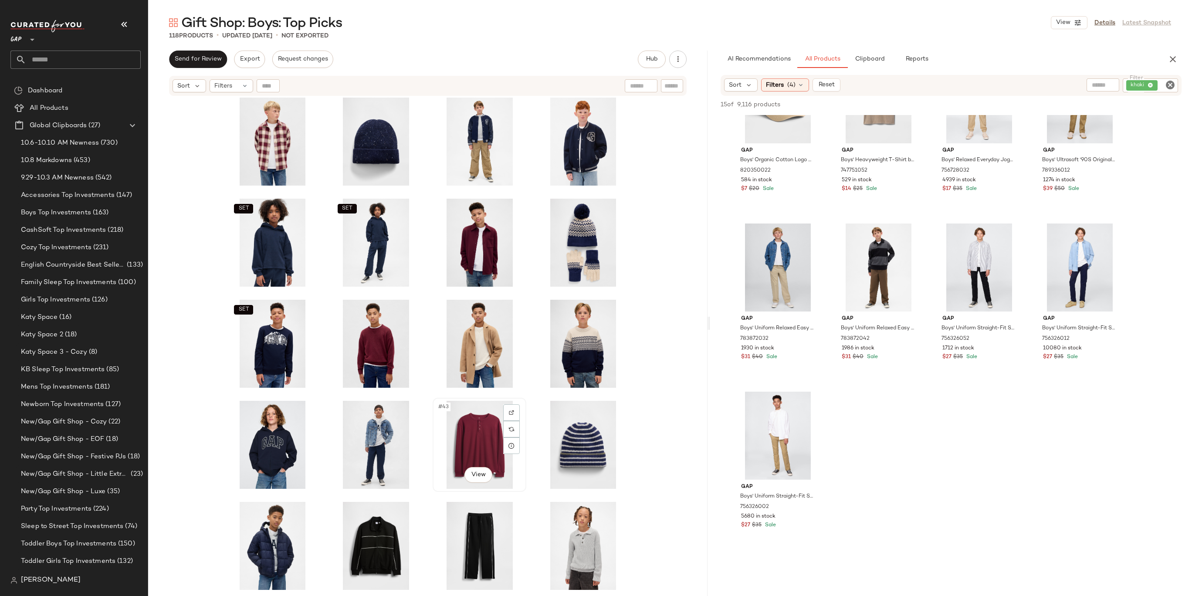
scroll to position [700, 0]
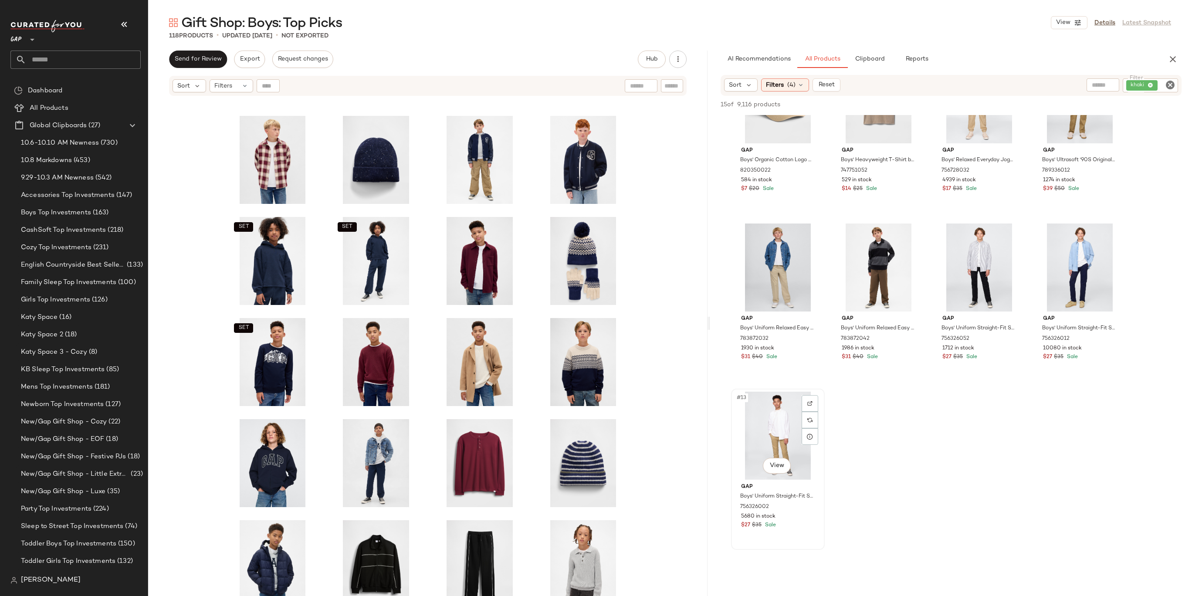
click at [773, 438] on div "#13 View" at bounding box center [778, 436] width 88 height 88
click at [776, 467] on body "GAP ** Dashboard All Products Global Clipboards (27) 10.6-10.10 AM Newness (730…" at bounding box center [596, 298] width 1192 height 596
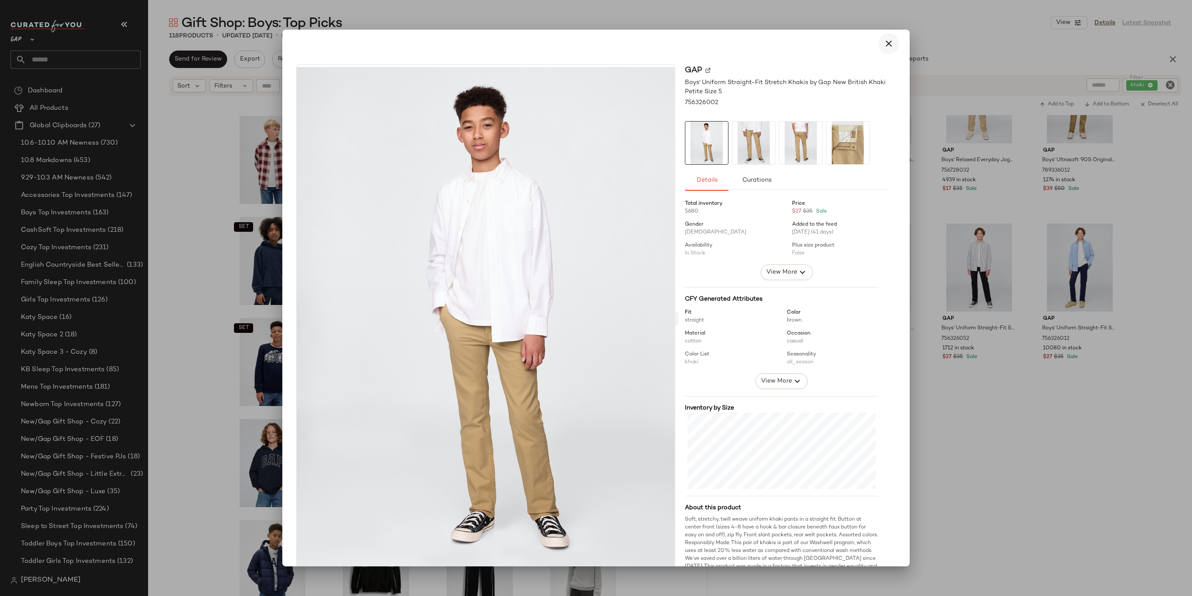
click at [887, 51] on button "button" at bounding box center [888, 43] width 21 height 21
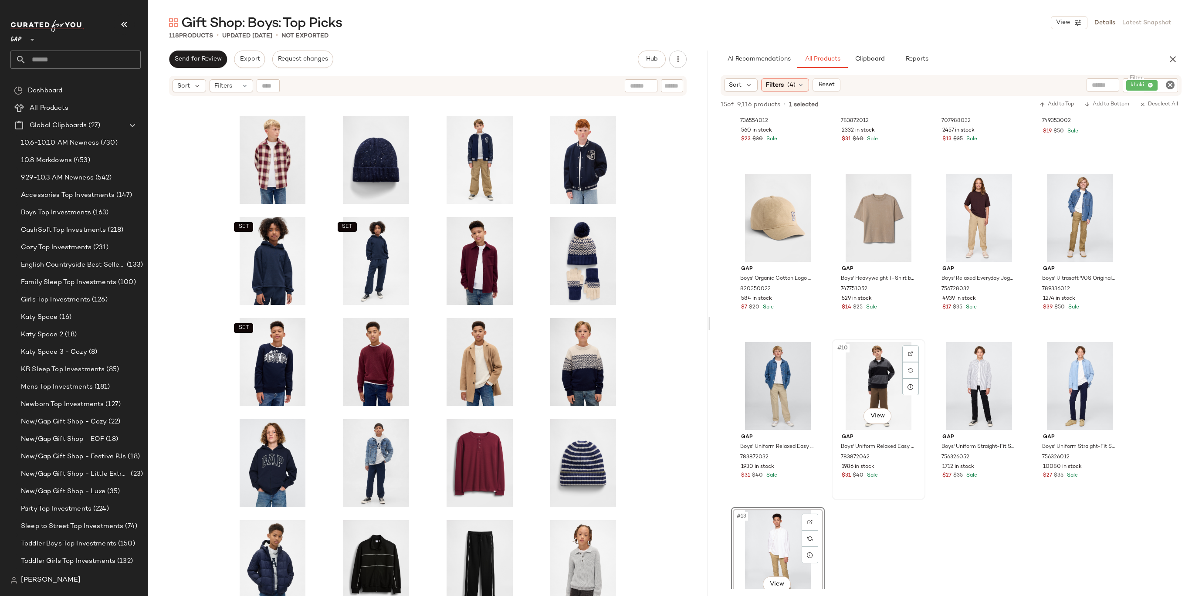
scroll to position [0, 0]
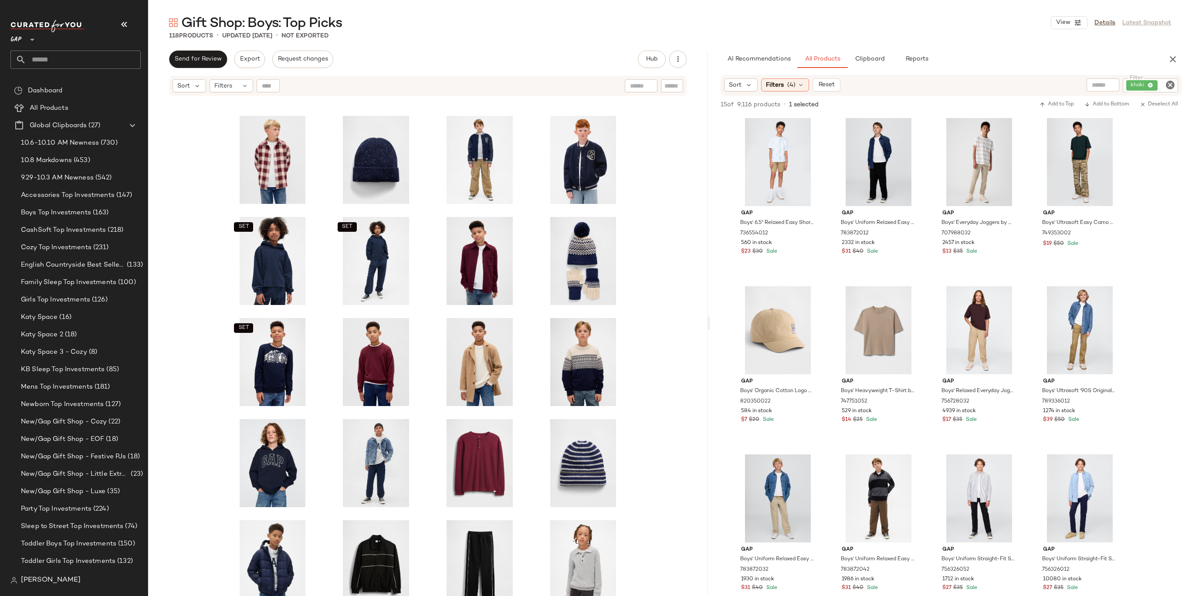
click at [1167, 84] on icon "Clear Filter" at bounding box center [1170, 85] width 10 height 10
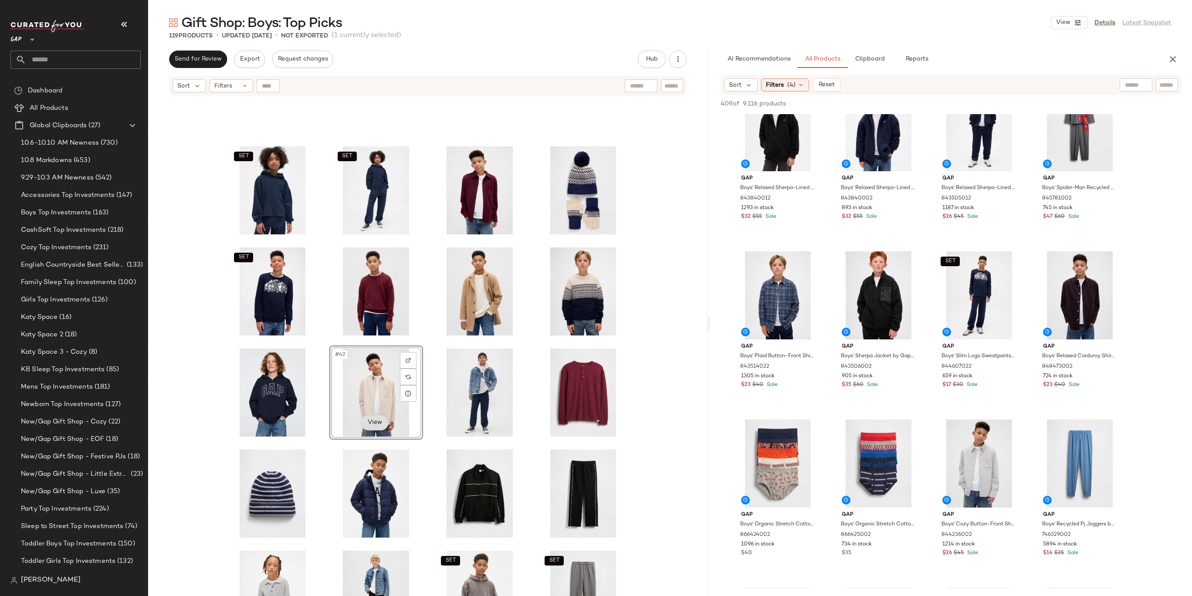
scroll to position [820, 0]
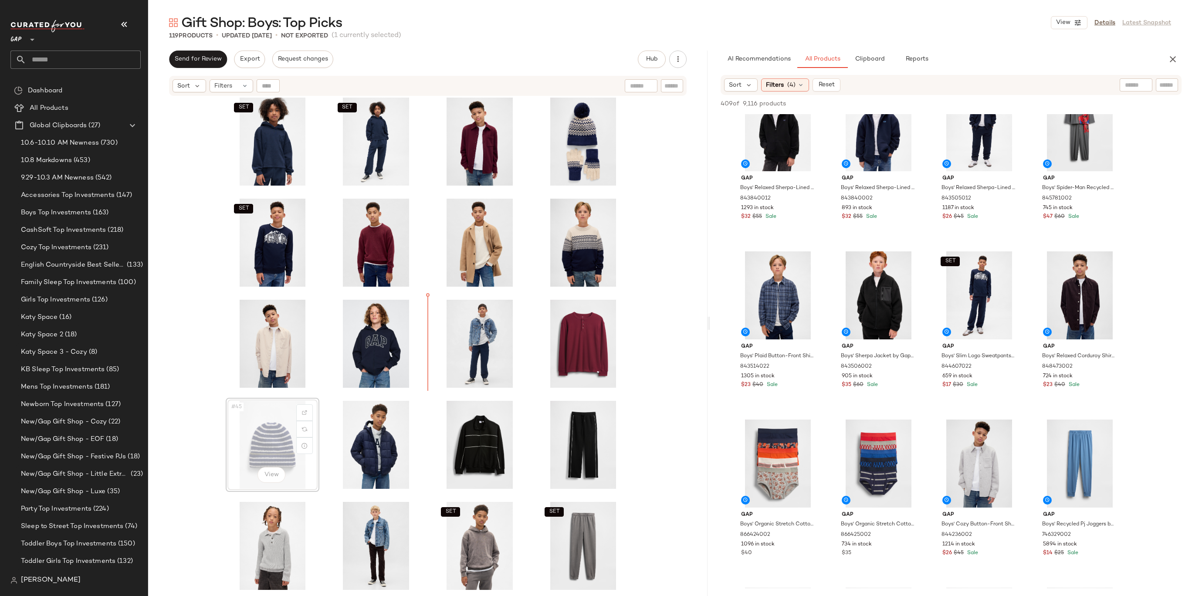
drag, startPoint x: 281, startPoint y: 433, endPoint x: 319, endPoint y: 411, distance: 43.7
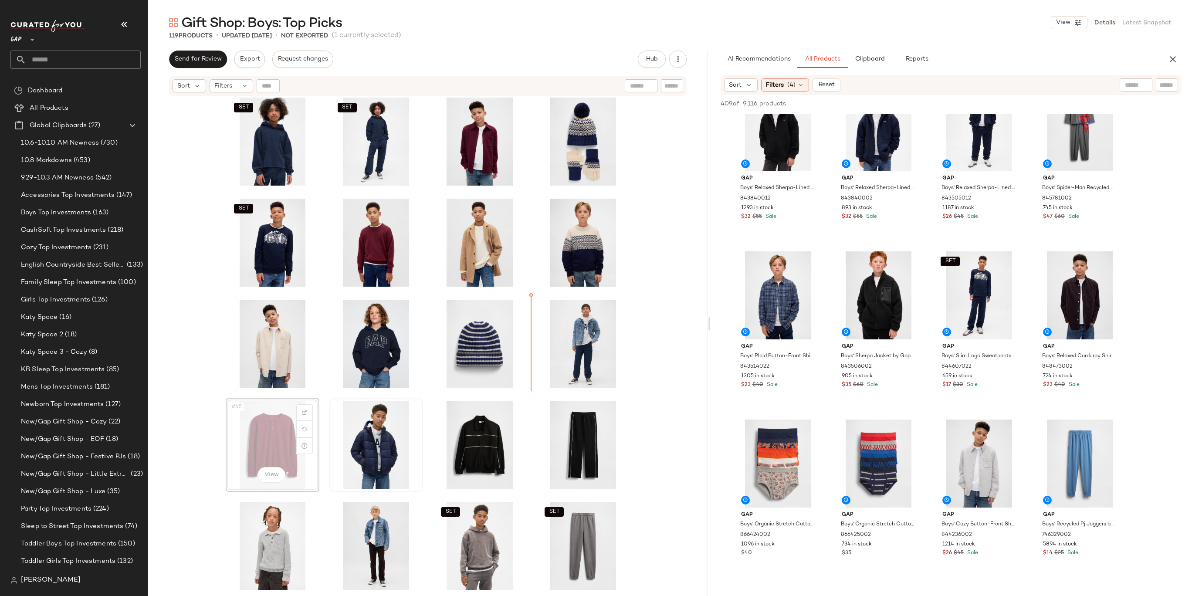
drag, startPoint x: 294, startPoint y: 424, endPoint x: 331, endPoint y: 400, distance: 43.9
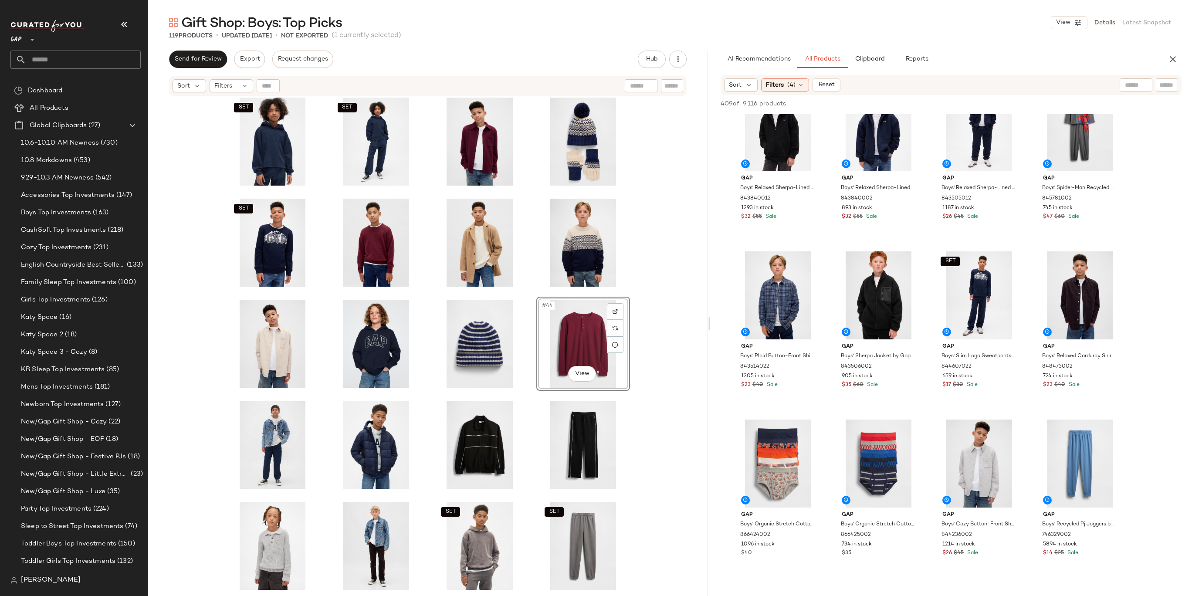
click at [647, 322] on div "SET SET SET #44 View SET SET SET SET SET" at bounding box center [428, 357] width 560 height 521
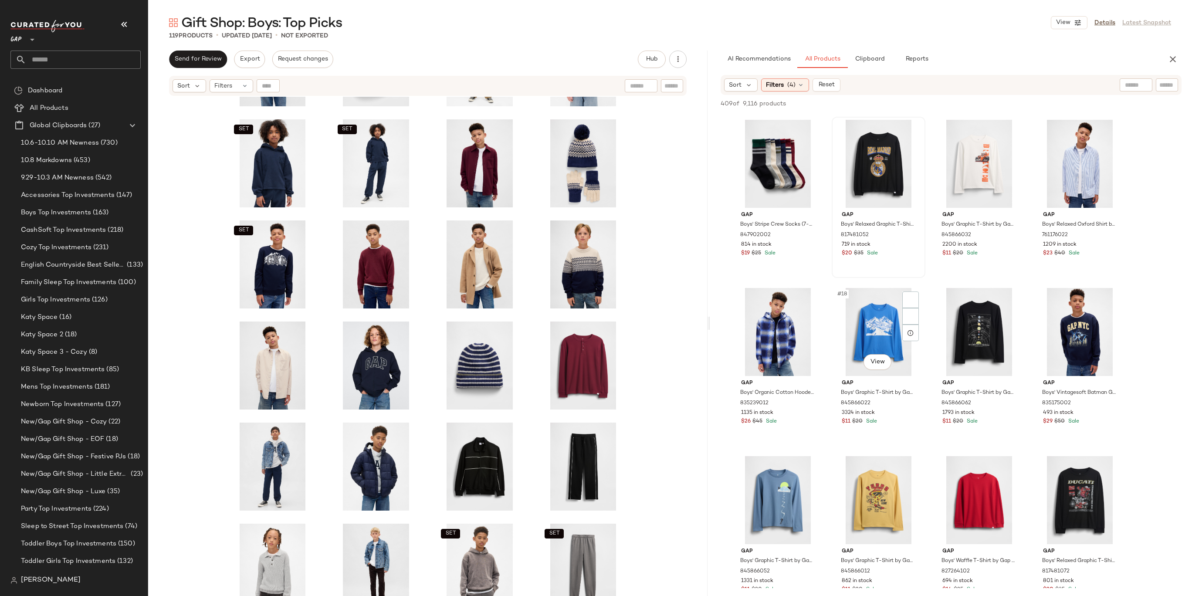
scroll to position [564, 0]
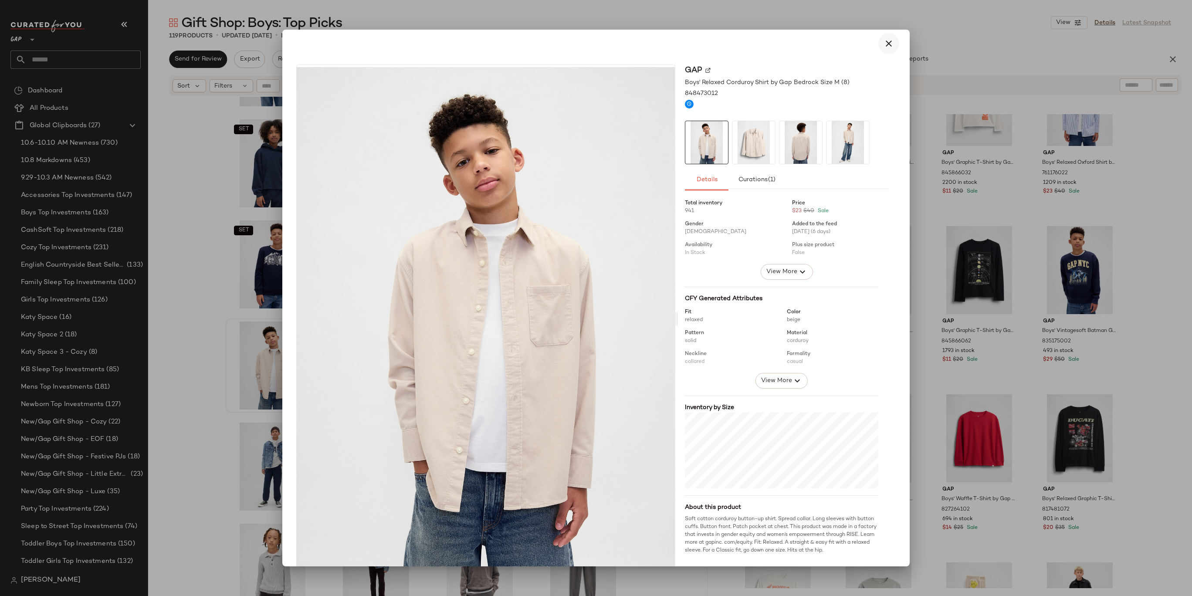
click at [887, 47] on icon "button" at bounding box center [889, 43] width 10 height 10
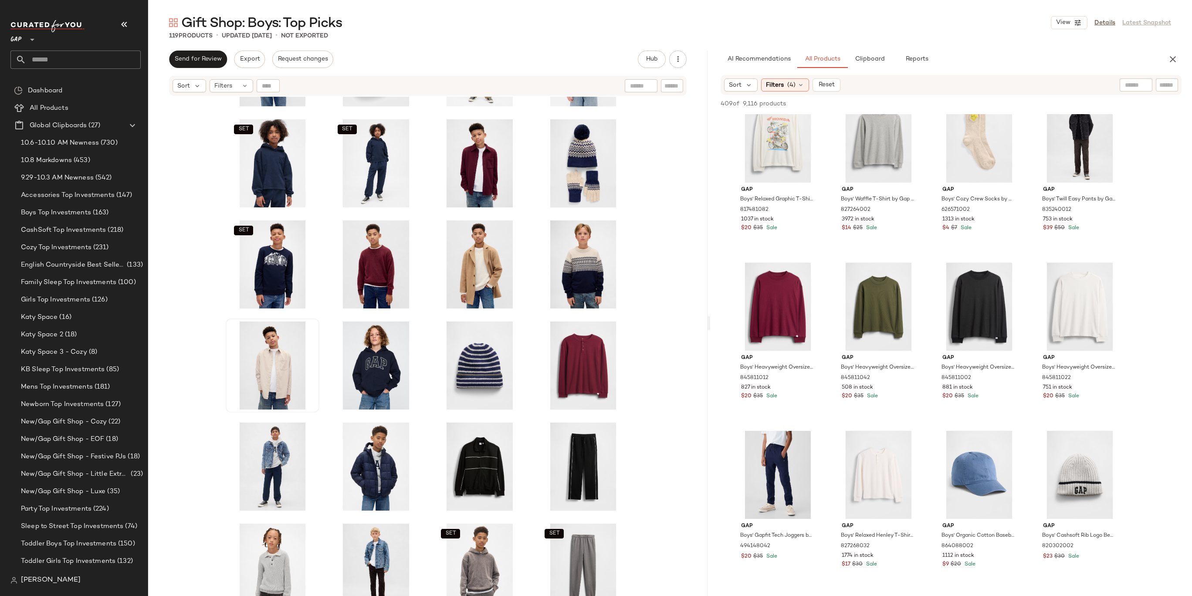
scroll to position [1394, 0]
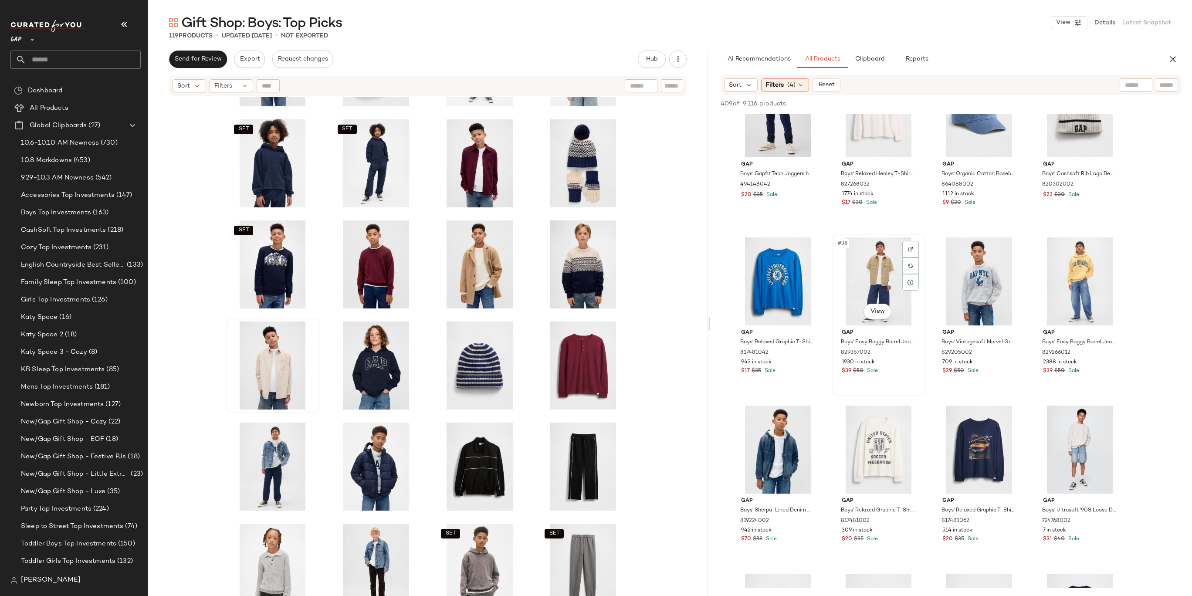
click at [870, 268] on div "#38 View" at bounding box center [879, 281] width 88 height 88
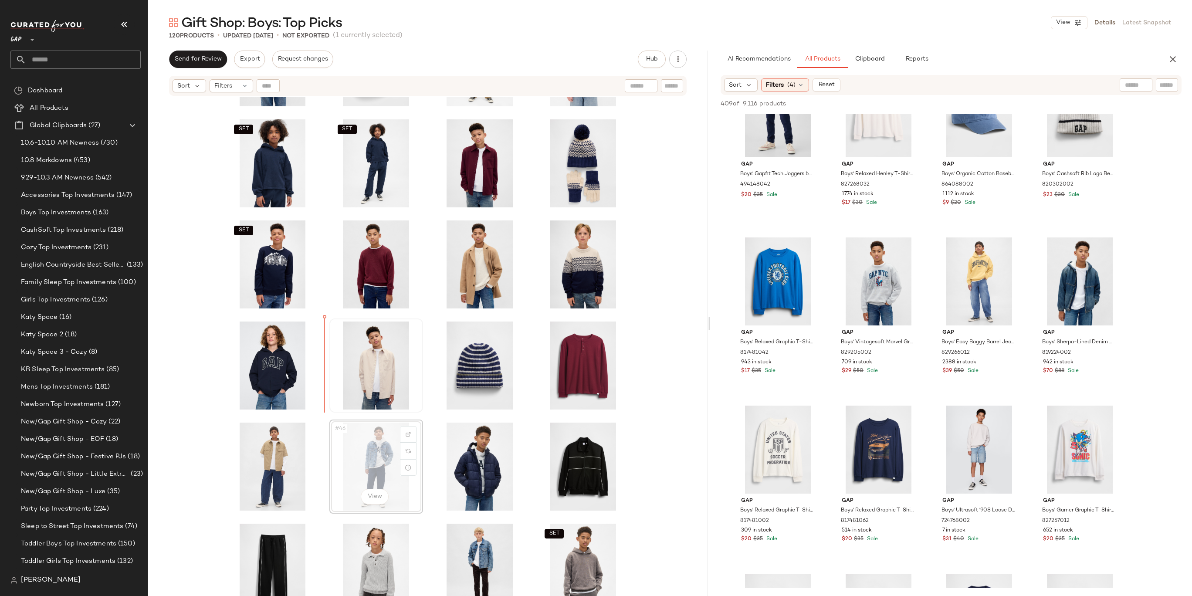
drag, startPoint x: 377, startPoint y: 443, endPoint x: 322, endPoint y: 372, distance: 89.4
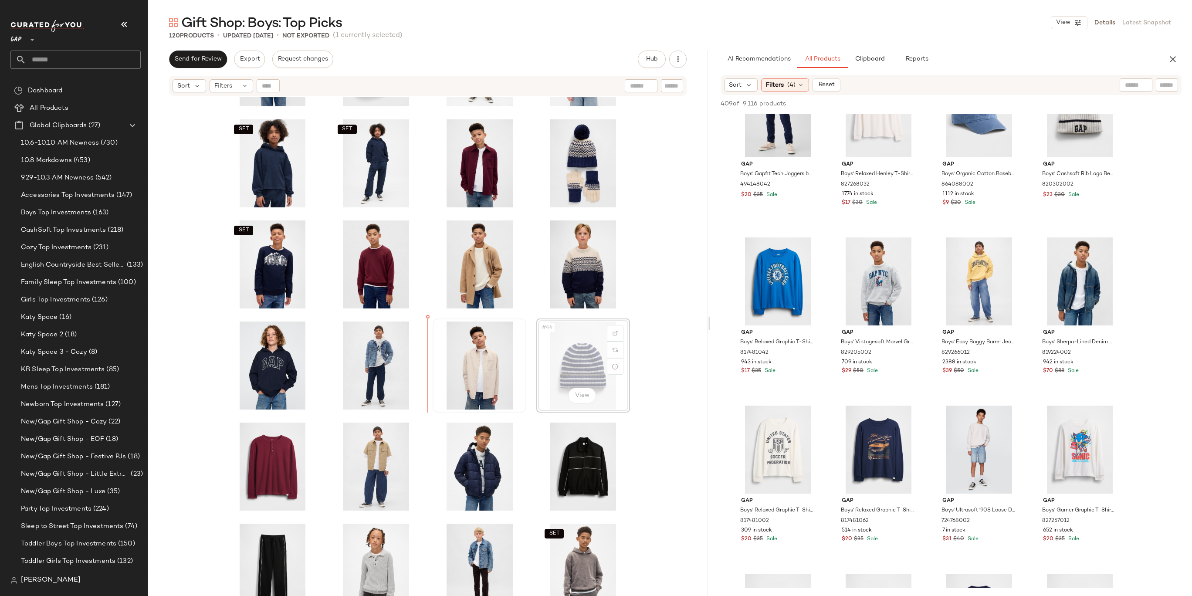
drag, startPoint x: 577, startPoint y: 376, endPoint x: 428, endPoint y: 356, distance: 150.3
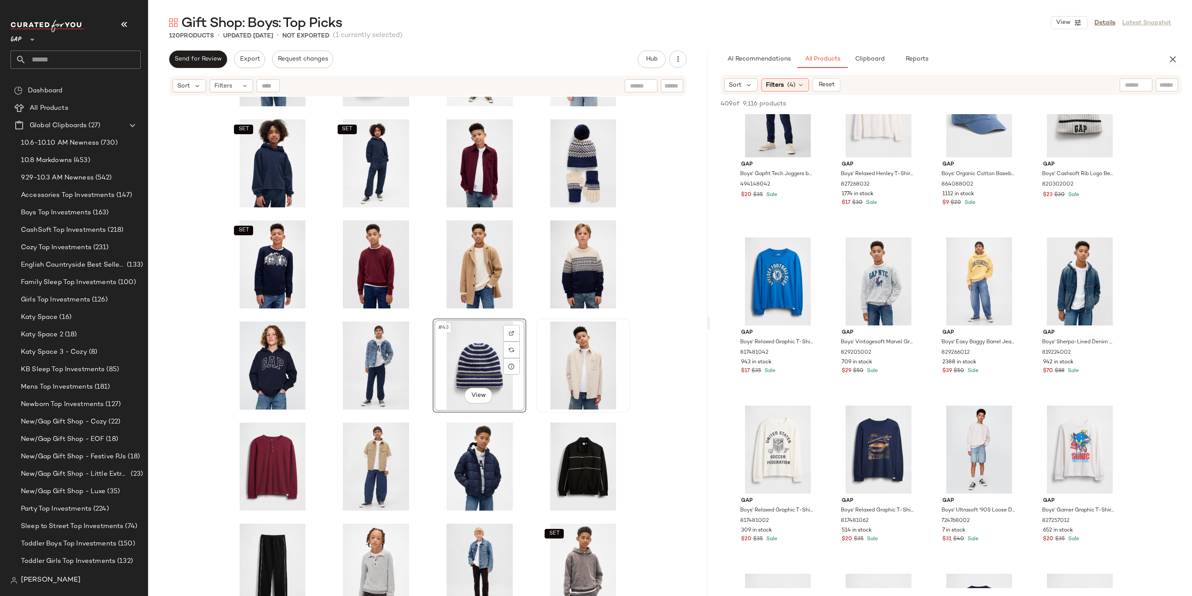
click at [653, 357] on div "SET SET SET #43 View SET SET SET SET" at bounding box center [428, 357] width 560 height 521
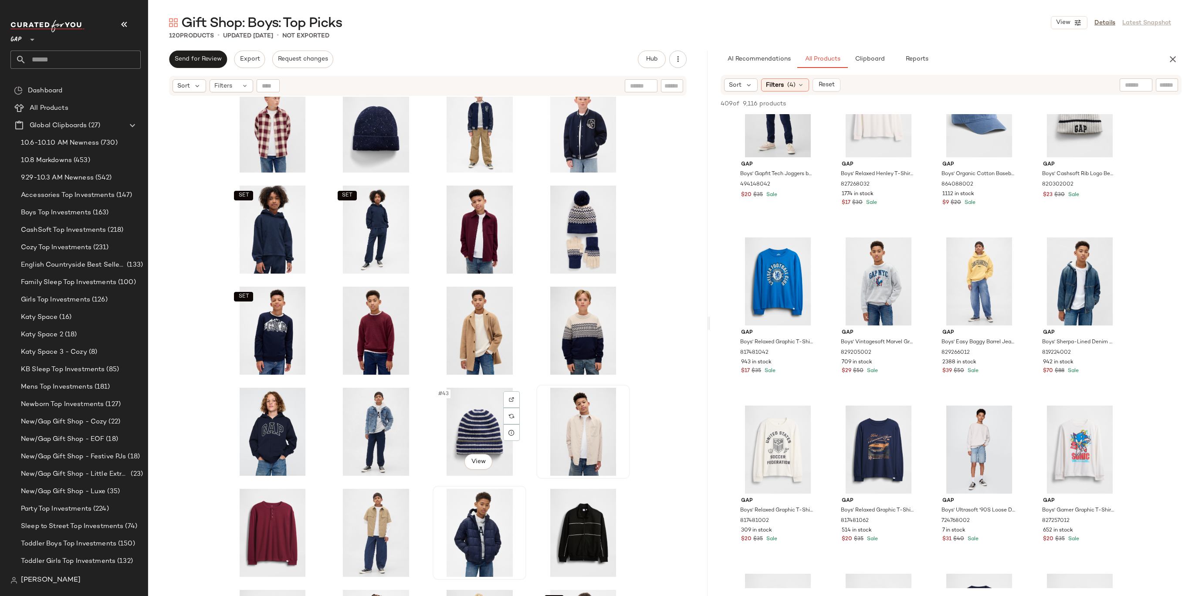
scroll to position [764, 0]
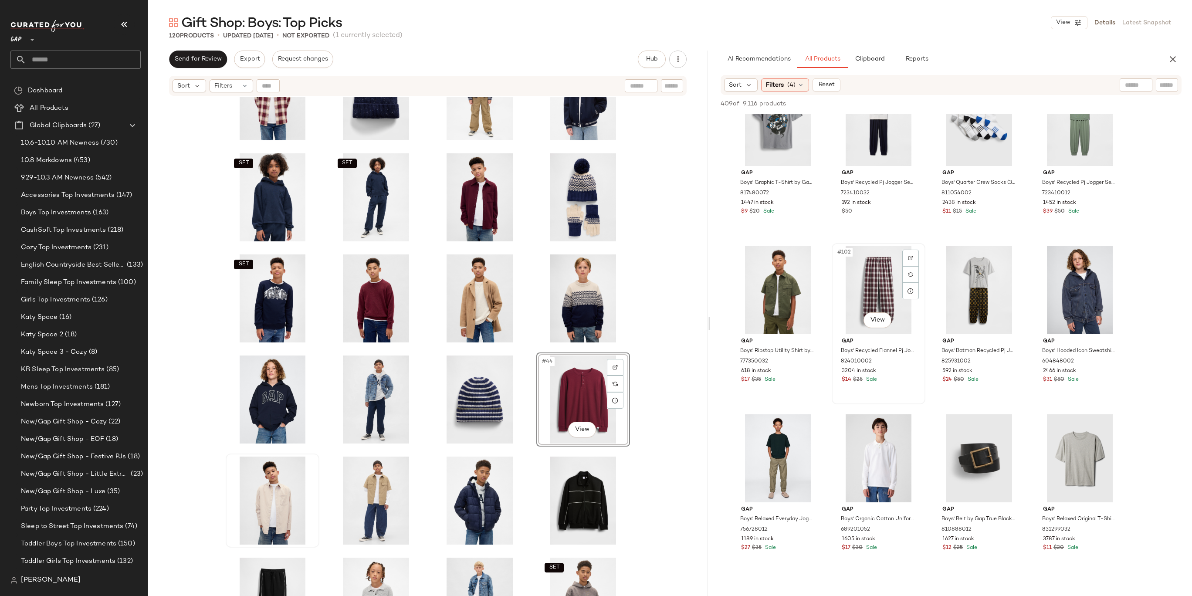
scroll to position [4121, 0]
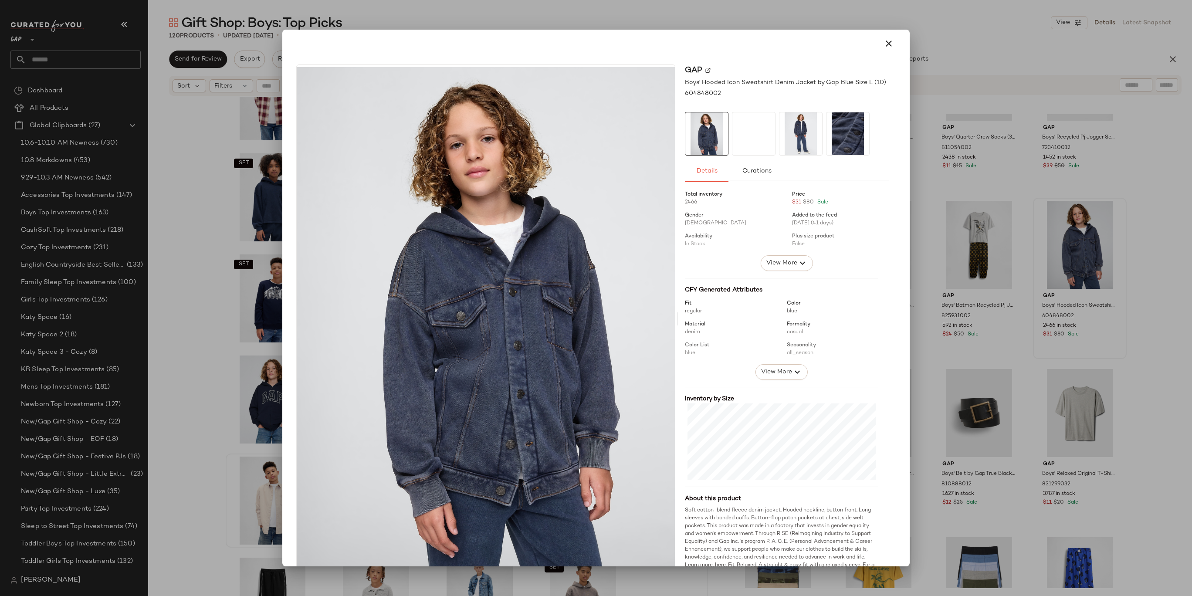
click at [1111, 221] on div at bounding box center [596, 298] width 1192 height 596
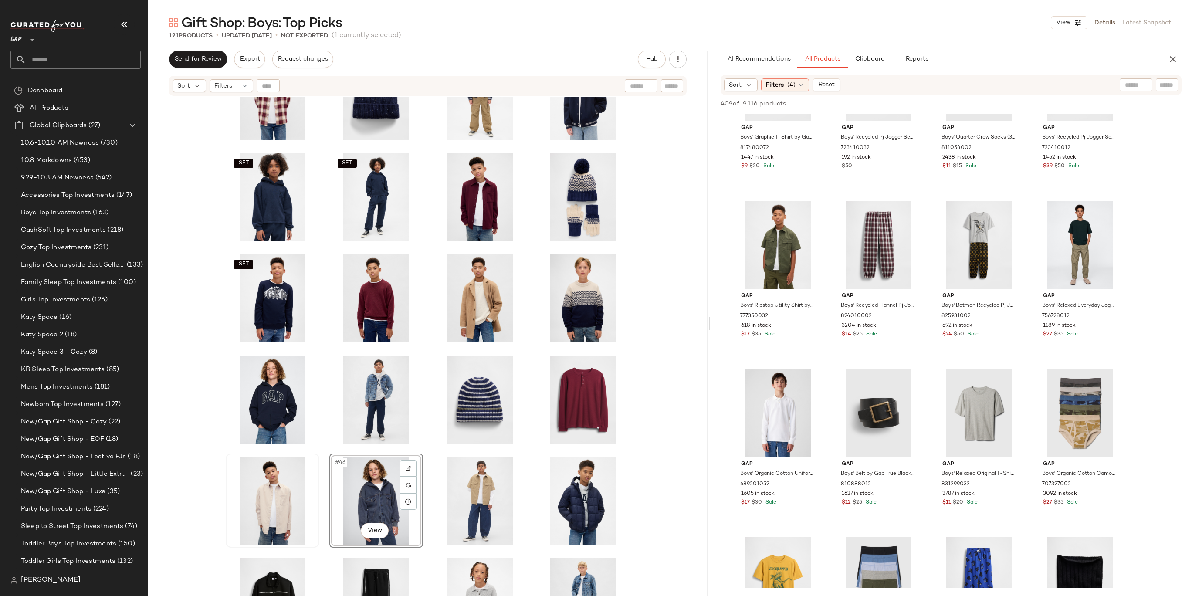
click at [1167, 87] on input "text" at bounding box center [1167, 85] width 15 height 9
type input "***"
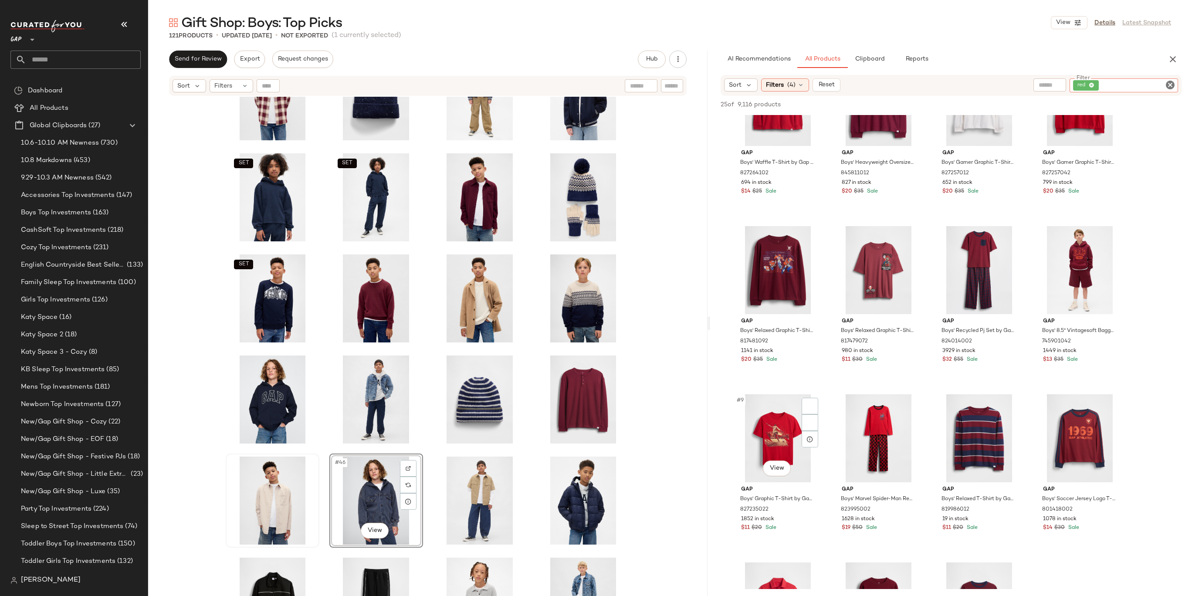
scroll to position [172, 0]
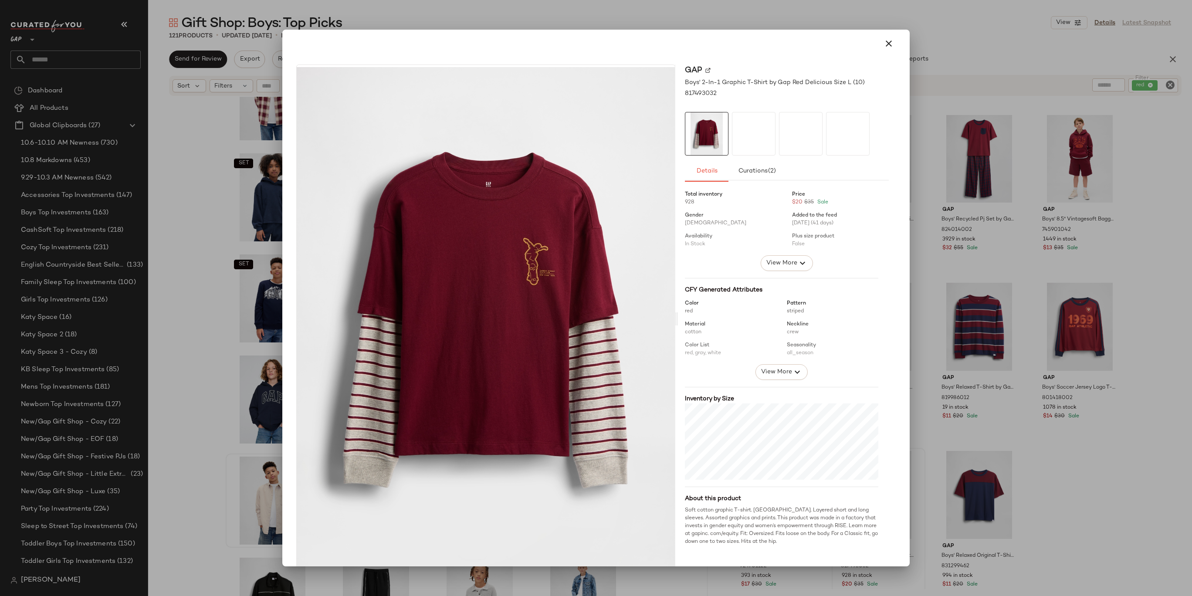
click at [934, 271] on div at bounding box center [596, 298] width 1192 height 596
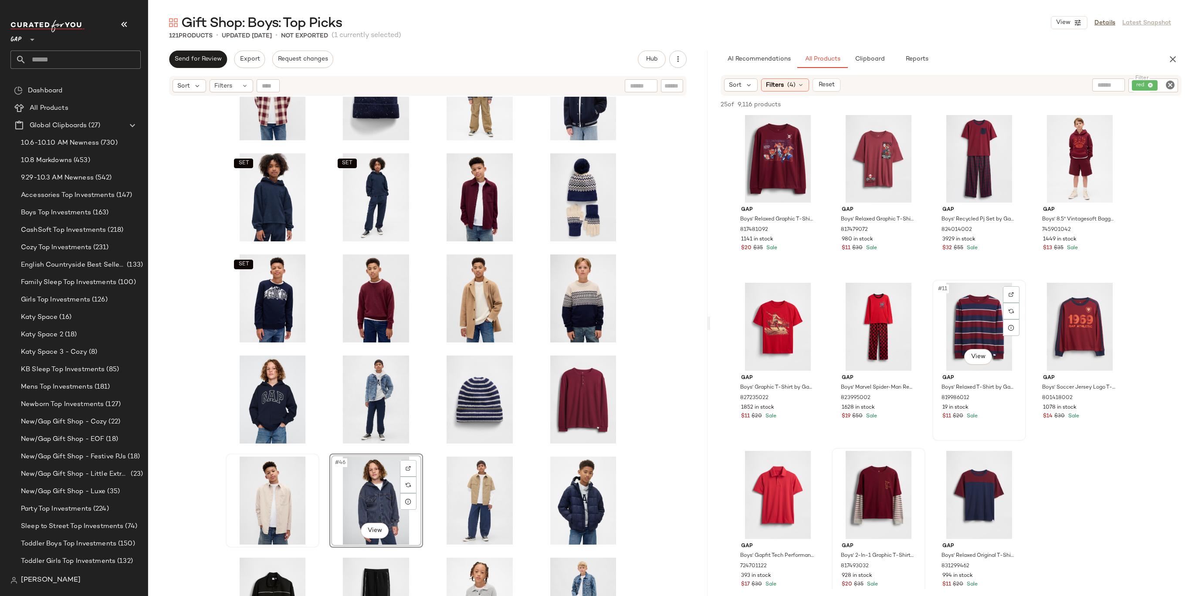
click at [982, 342] on div "#11 View" at bounding box center [980, 327] width 88 height 88
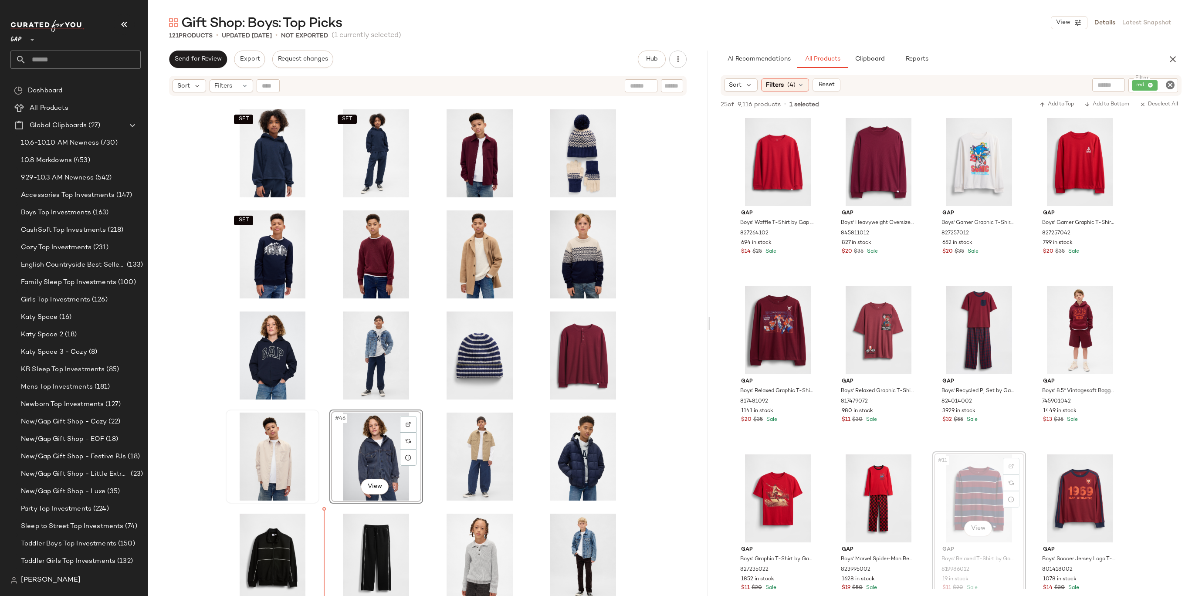
scroll to position [809, 0]
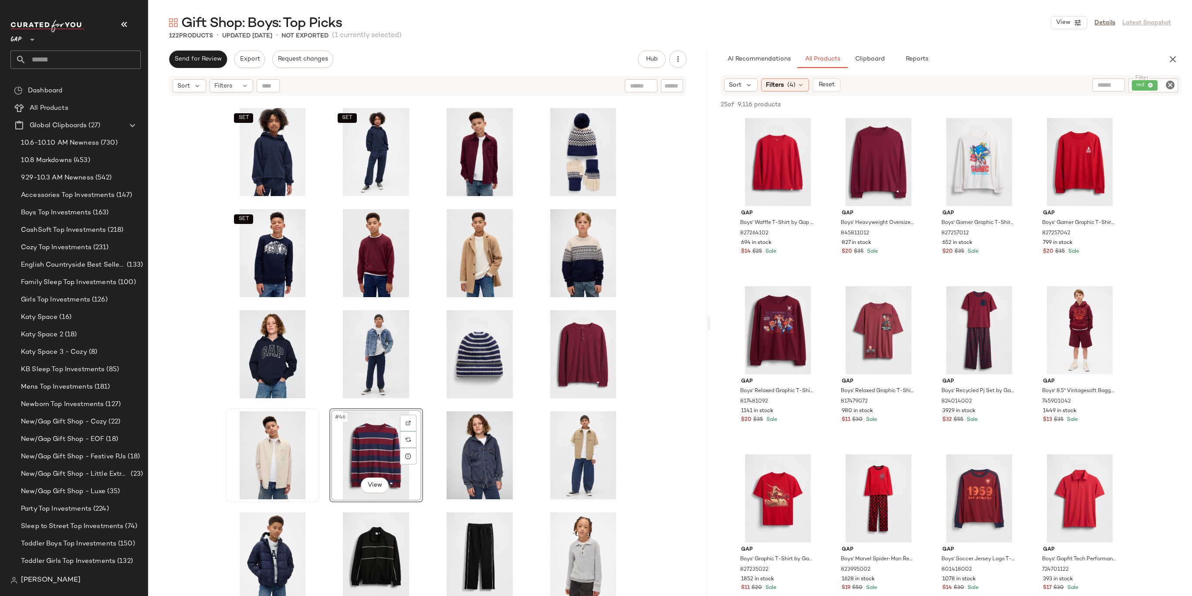
click at [644, 402] on div "SET SET SET #46 View SET SET SET SET" at bounding box center [428, 357] width 560 height 521
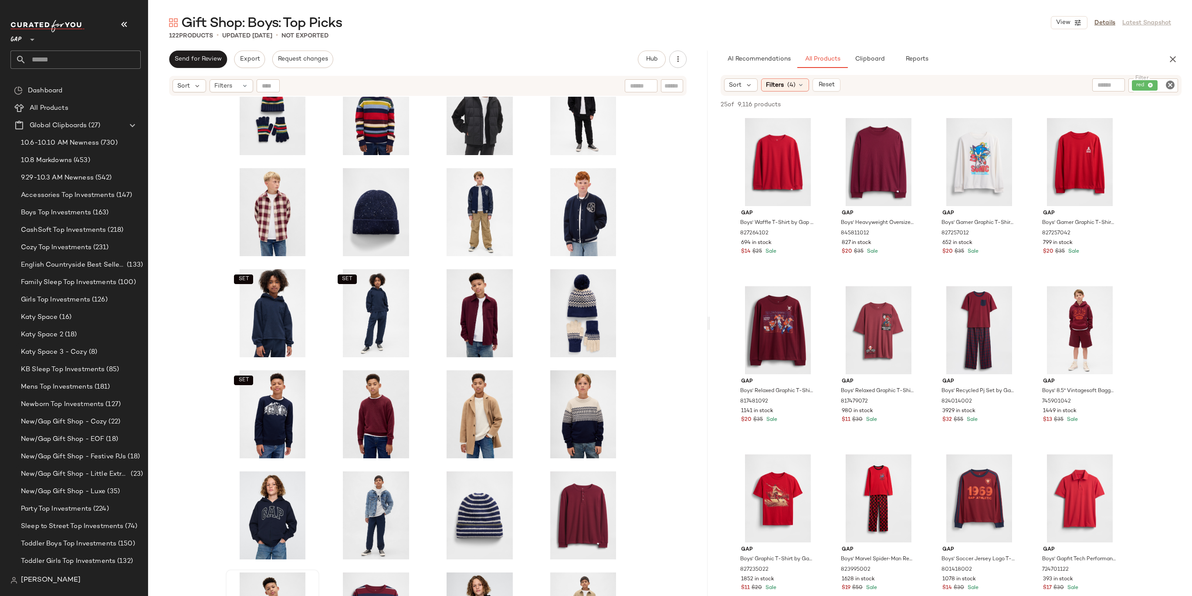
scroll to position [773, 0]
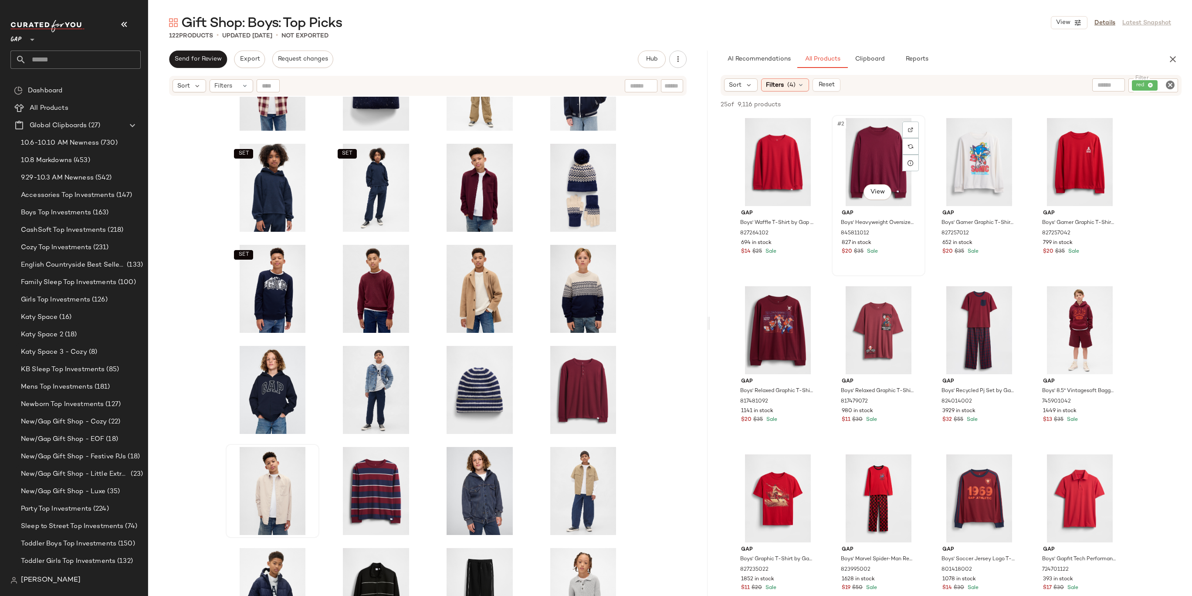
click at [869, 168] on div "#2 View" at bounding box center [879, 162] width 88 height 88
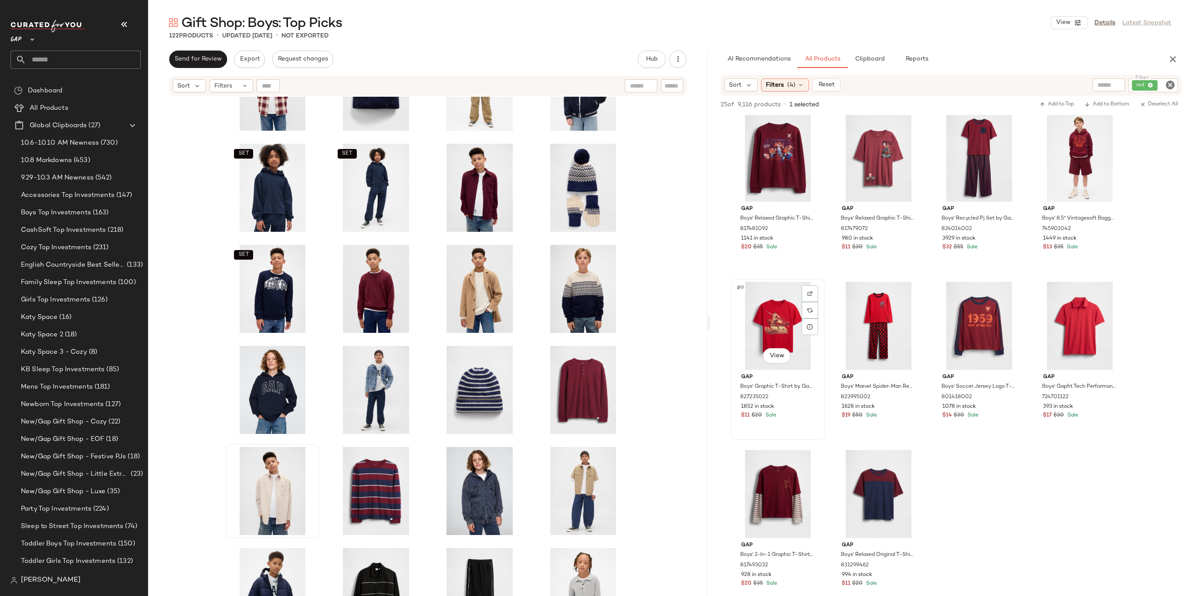
scroll to position [122, 0]
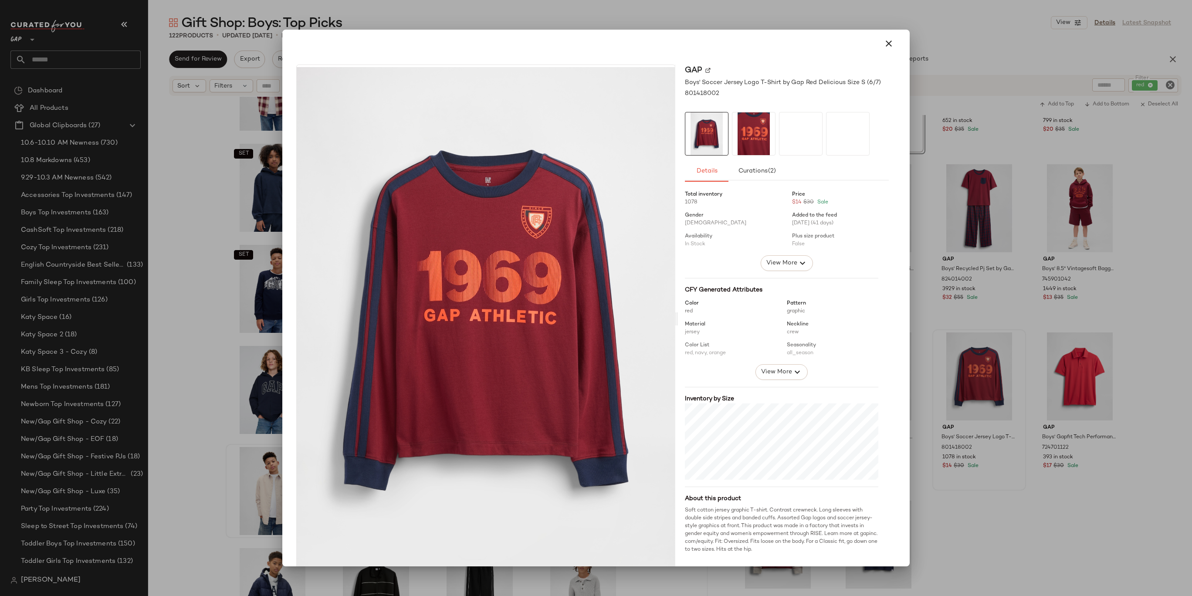
click at [1044, 282] on div at bounding box center [596, 298] width 1192 height 596
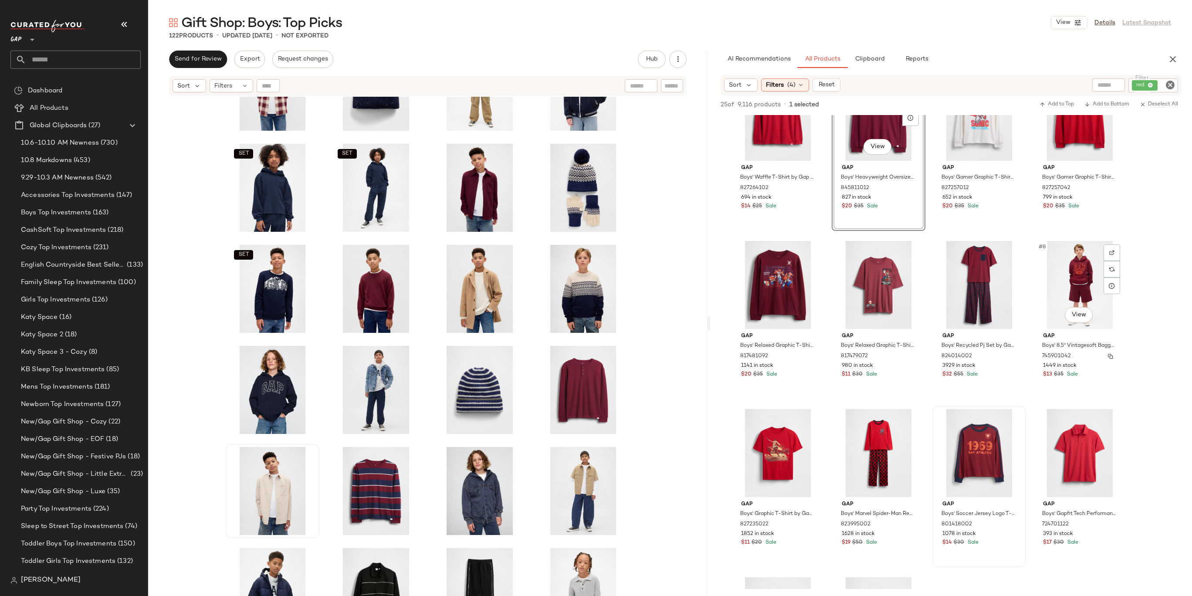
scroll to position [0, 0]
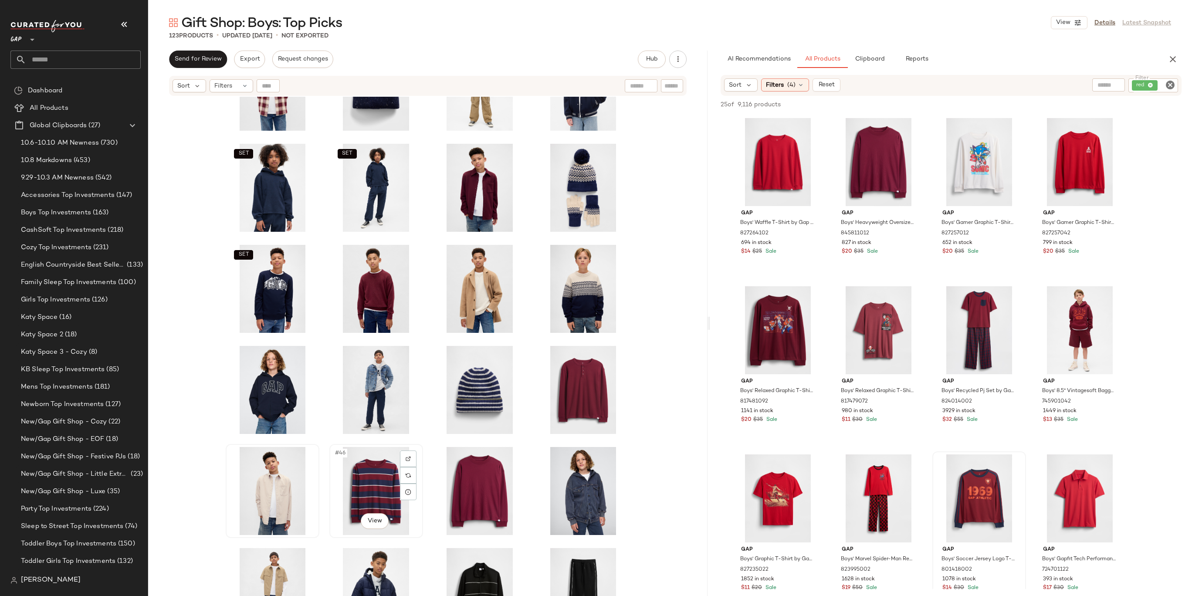
click at [371, 481] on div "#46 View" at bounding box center [376, 491] width 88 height 88
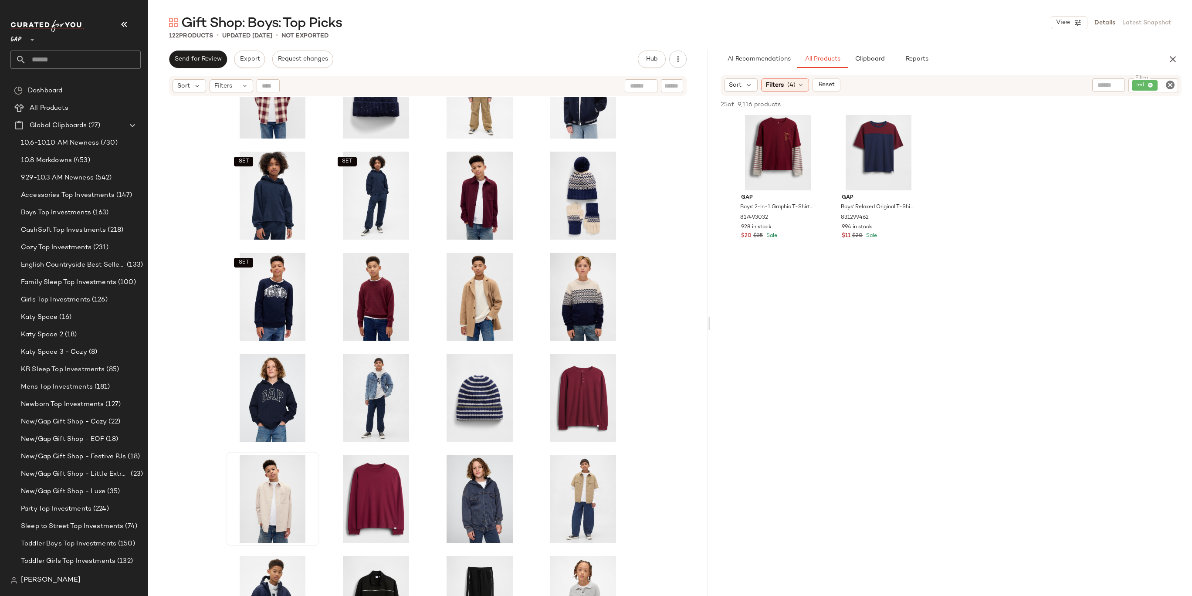
scroll to position [821, 0]
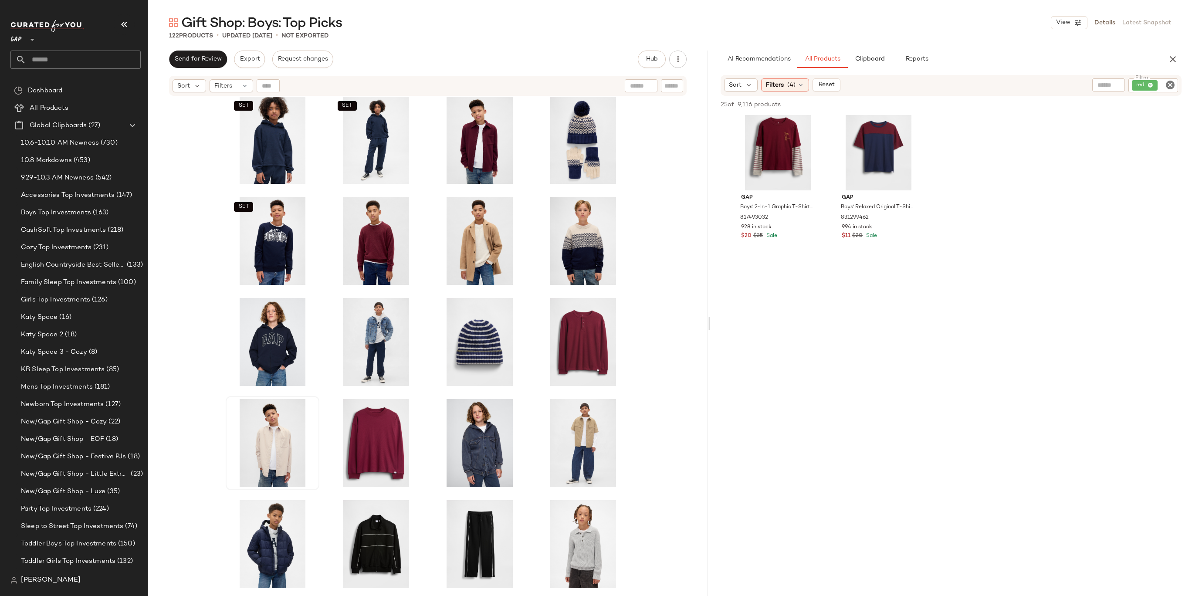
click at [1169, 82] on icon "Clear Filter" at bounding box center [1170, 85] width 10 height 10
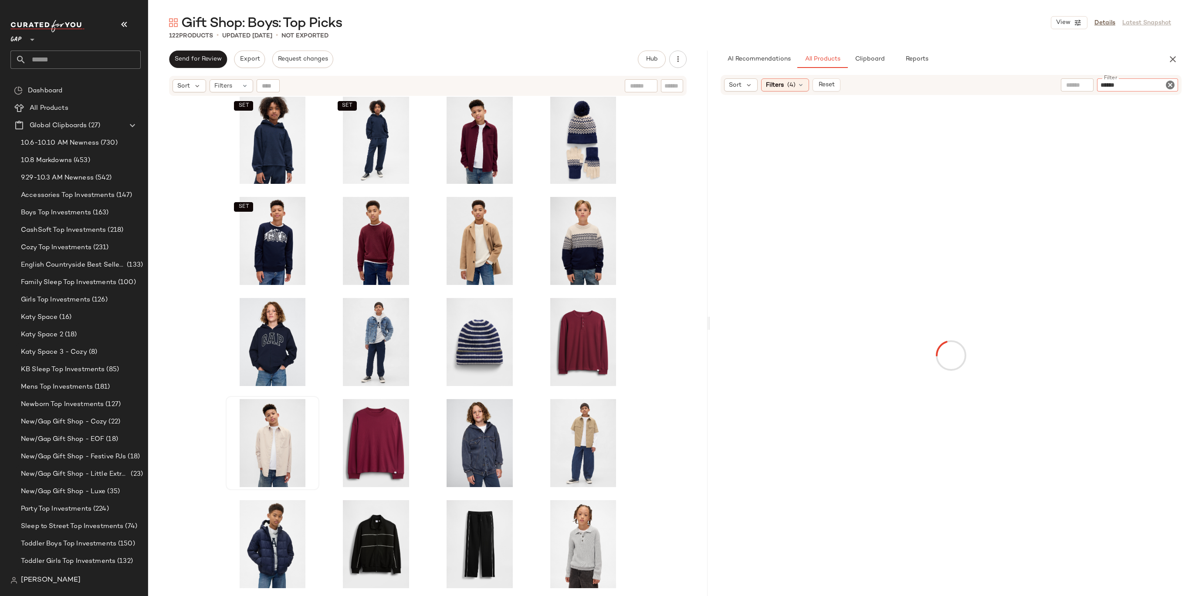
type input "*******"
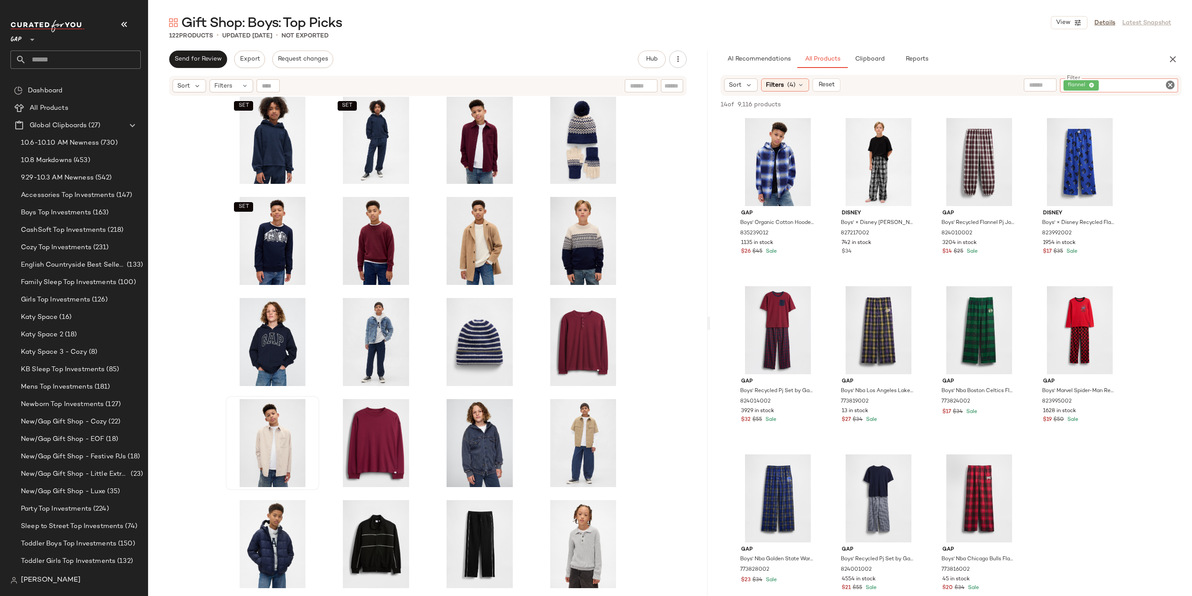
click at [1167, 89] on icon "Clear Filter" at bounding box center [1170, 85] width 10 height 10
type input "*****"
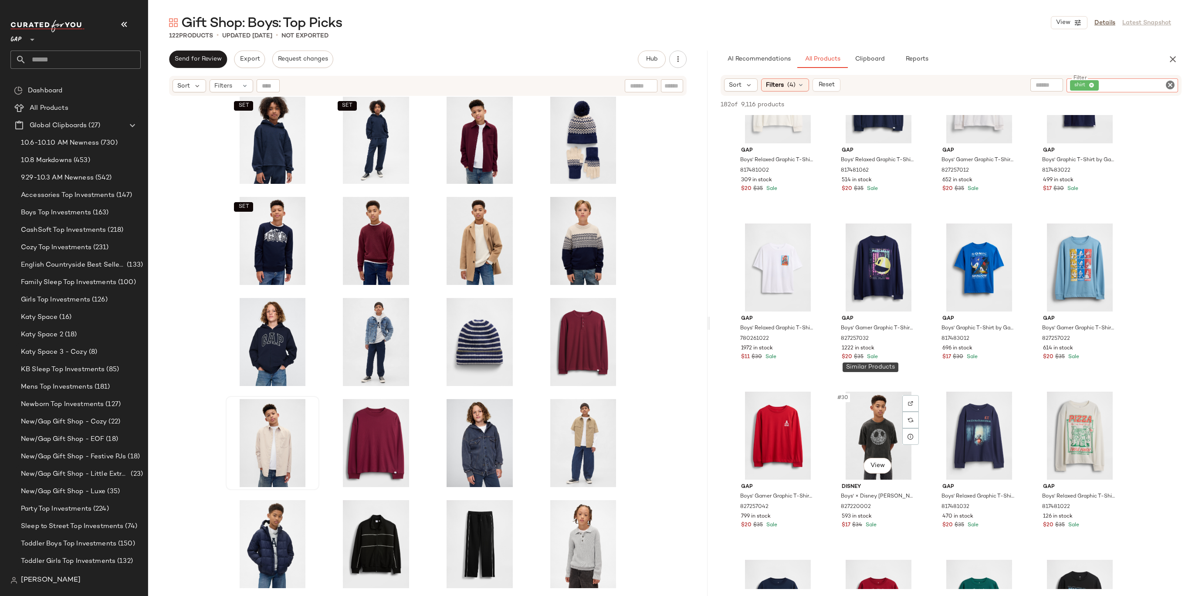
scroll to position [956, 0]
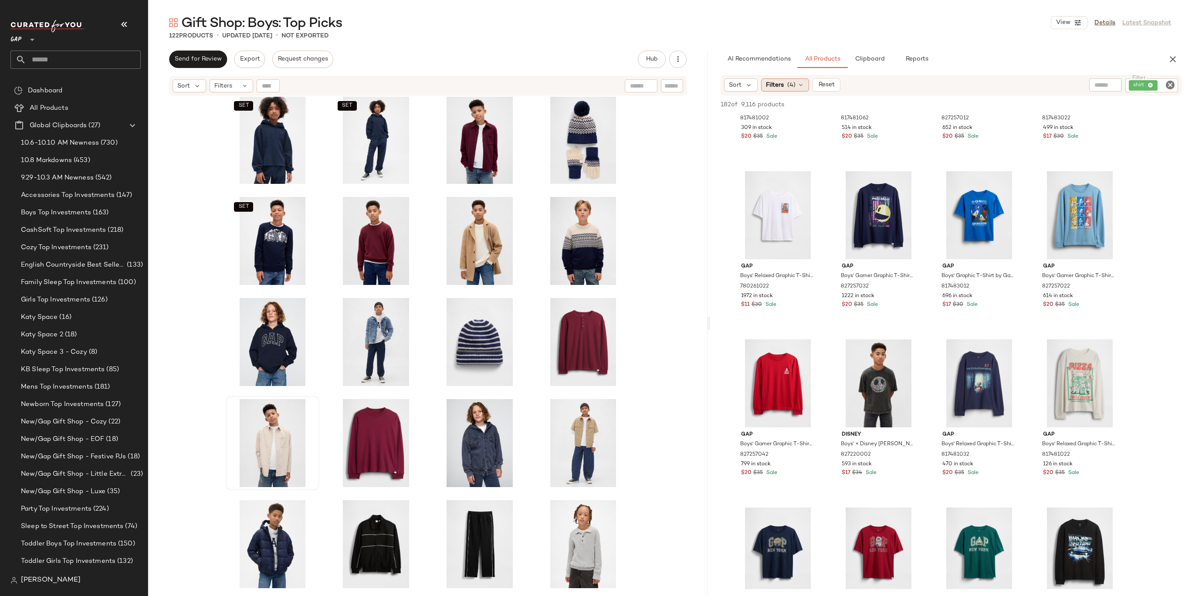
click at [795, 89] on div "Filters (4)" at bounding box center [785, 84] width 48 height 13
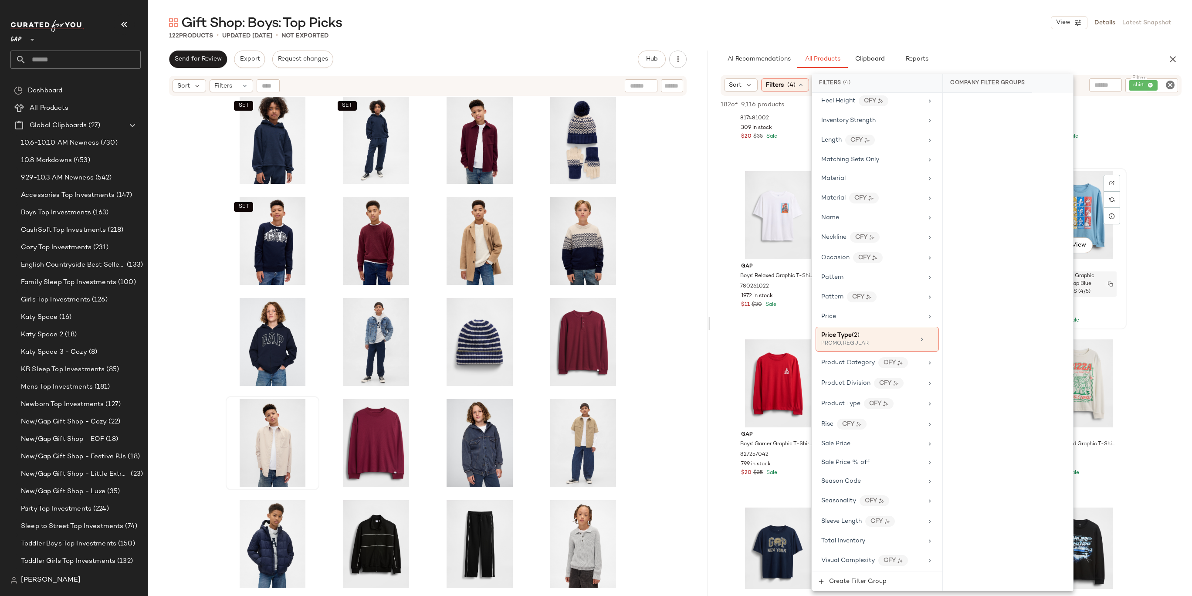
scroll to position [0, 0]
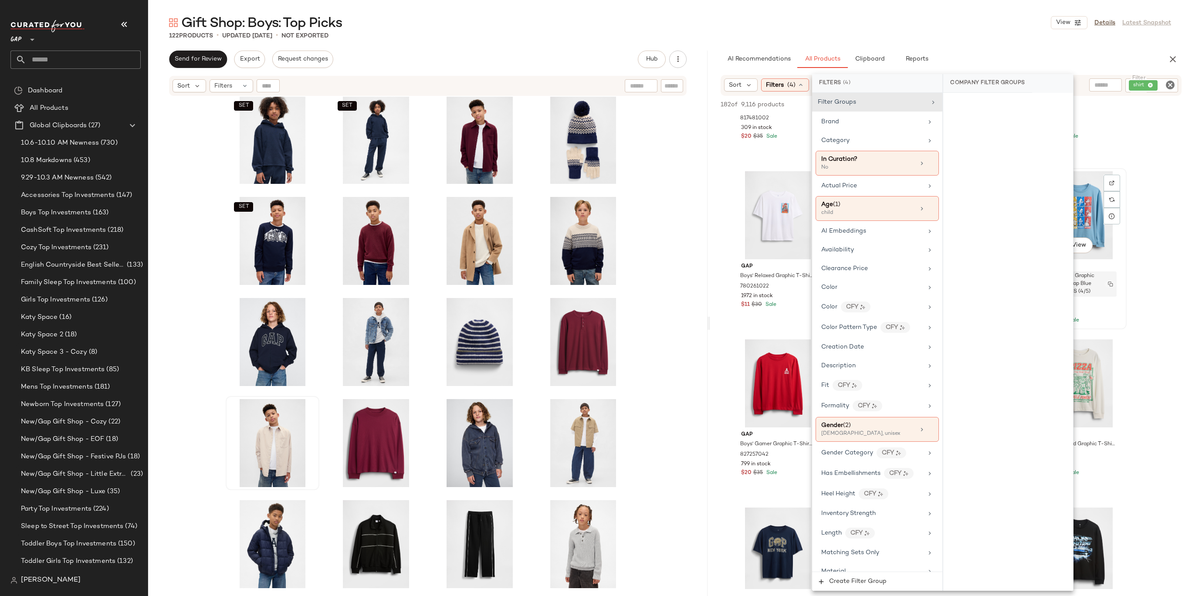
click at [1109, 283] on img "button" at bounding box center [1110, 283] width 5 height 5
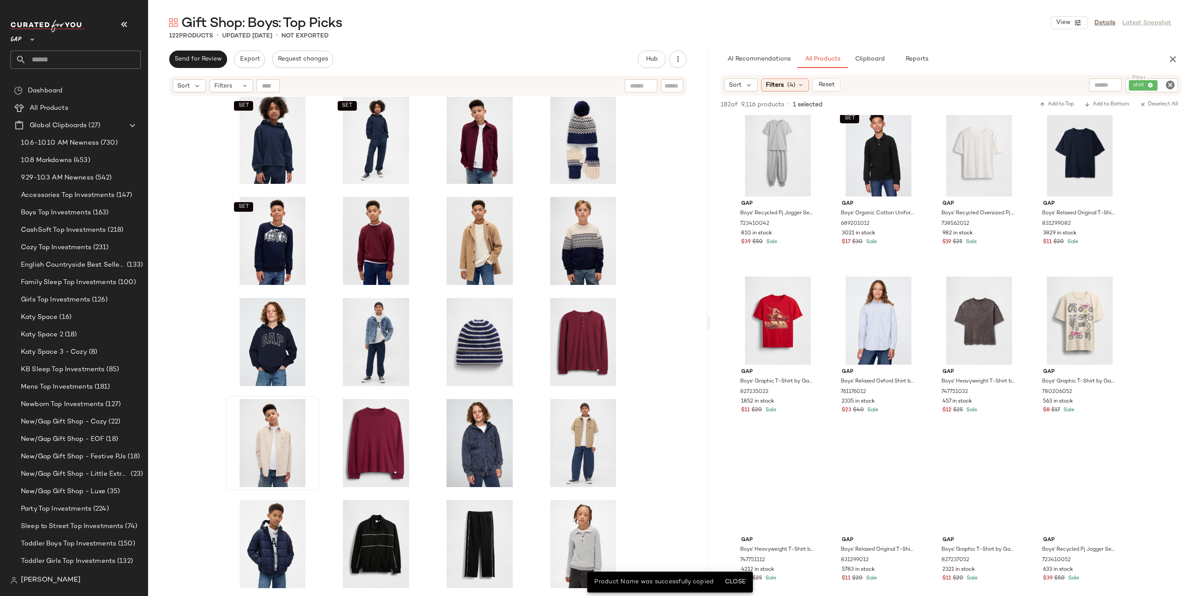
scroll to position [3558, 0]
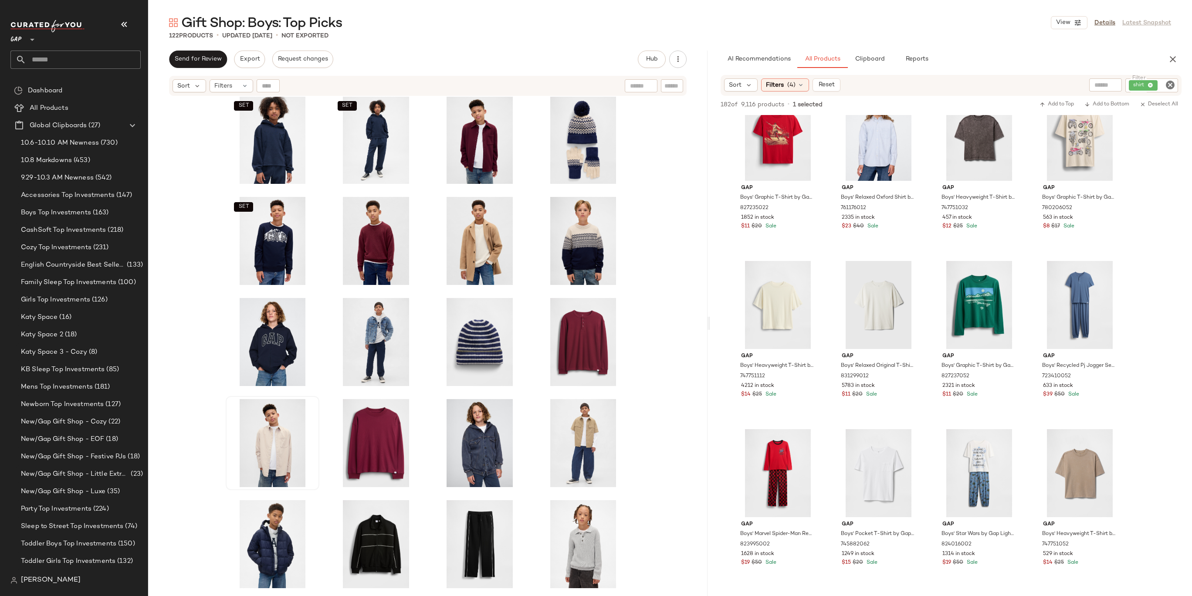
click at [1167, 84] on icon "Clear Filter" at bounding box center [1170, 85] width 10 height 10
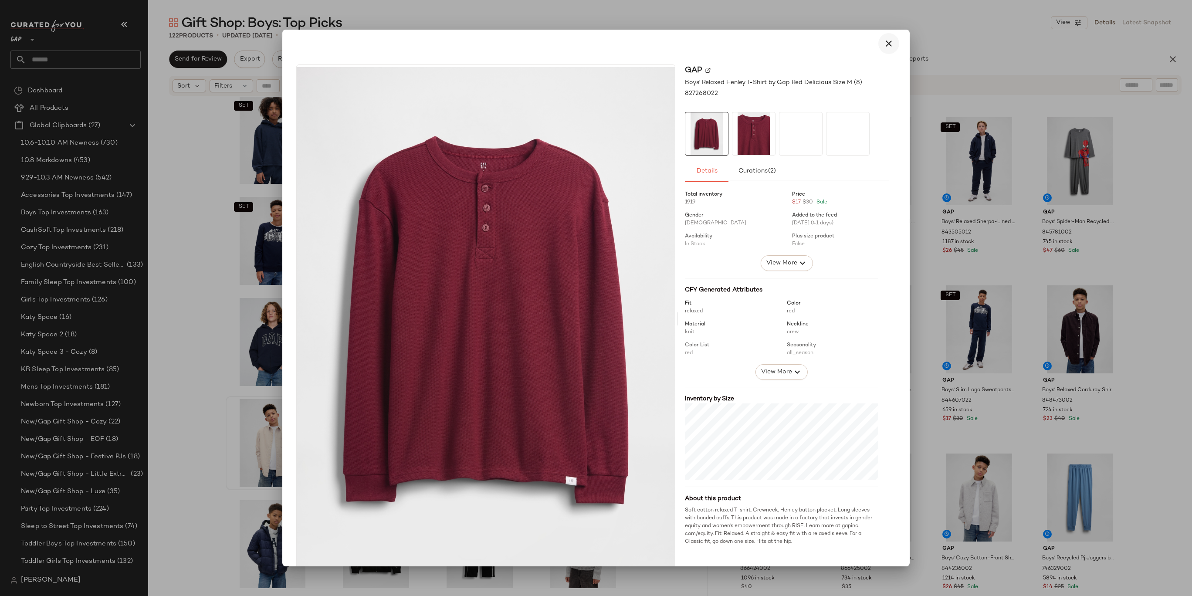
click at [889, 47] on icon "button" at bounding box center [889, 43] width 10 height 10
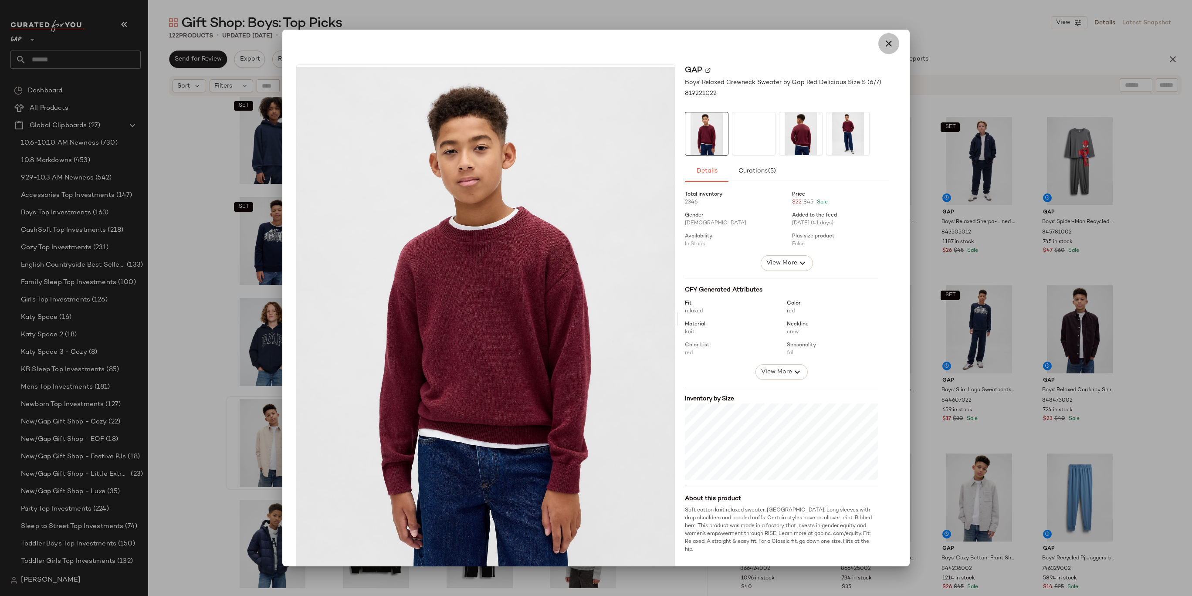
click at [889, 43] on button "button" at bounding box center [888, 43] width 21 height 21
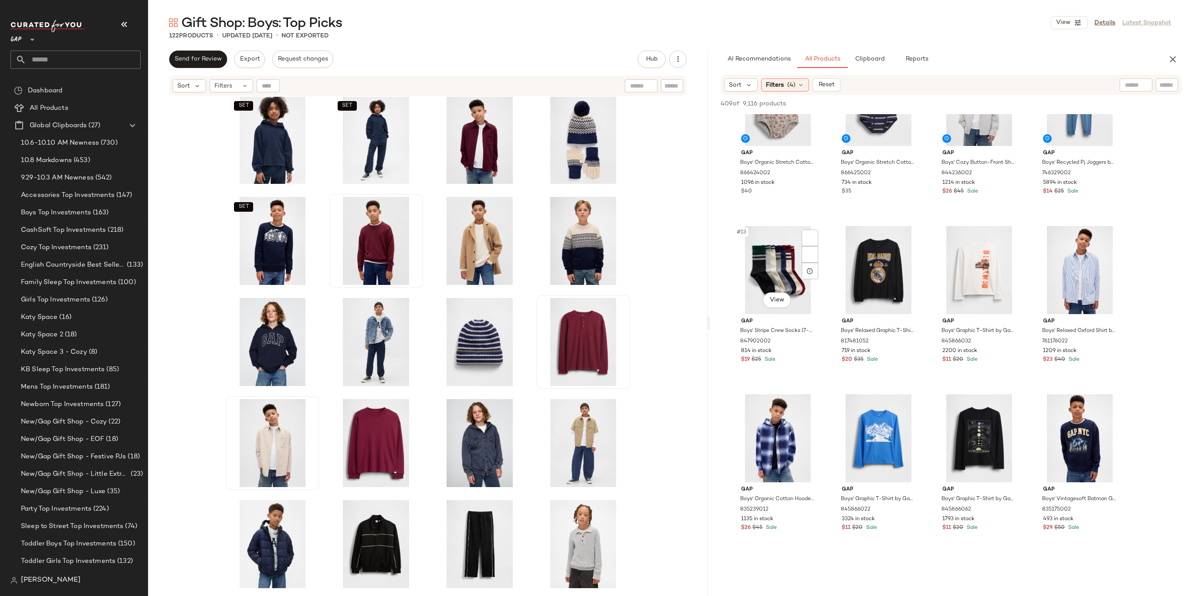
scroll to position [600, 0]
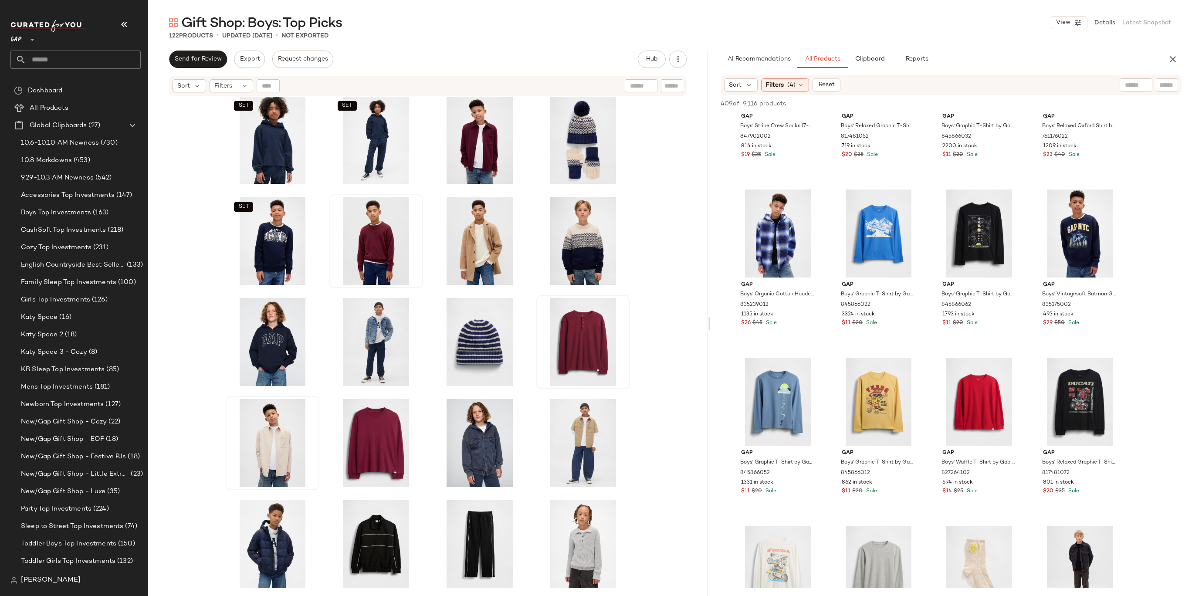
click at [1168, 89] on input "text" at bounding box center [1167, 85] width 15 height 9
type input "***"
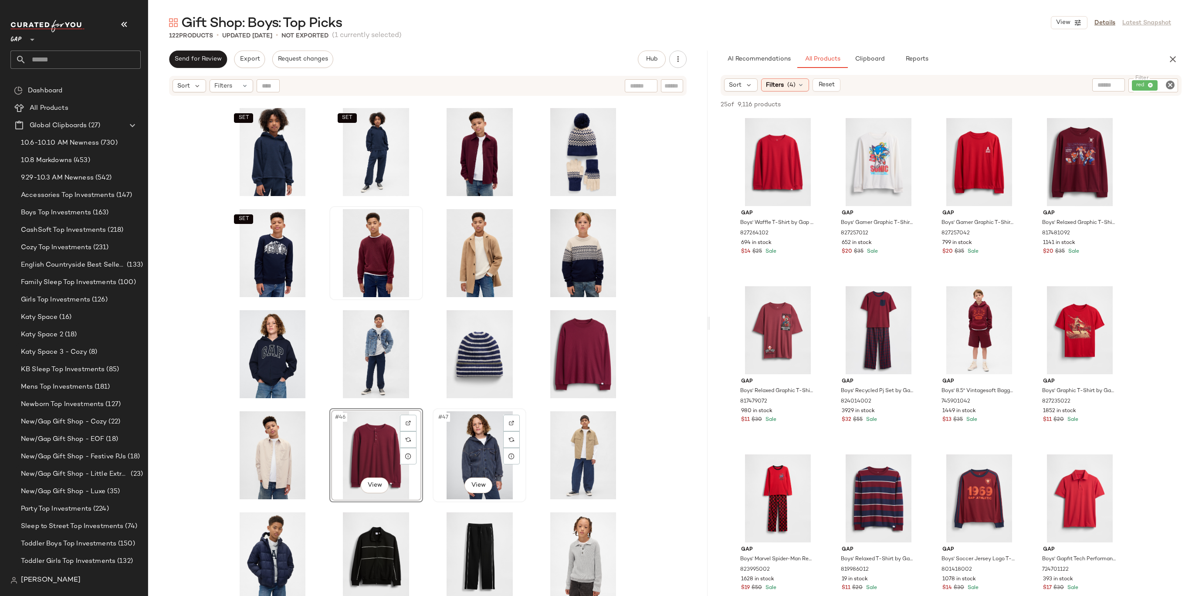
scroll to position [777, 0]
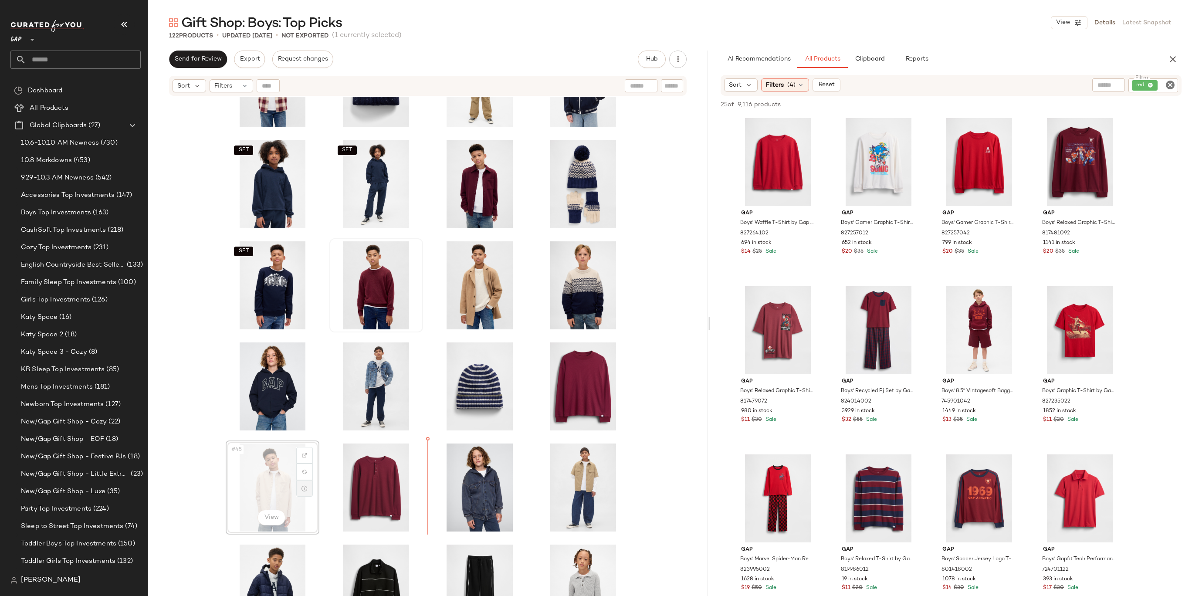
drag, startPoint x: 289, startPoint y: 484, endPoint x: 296, endPoint y: 484, distance: 7.0
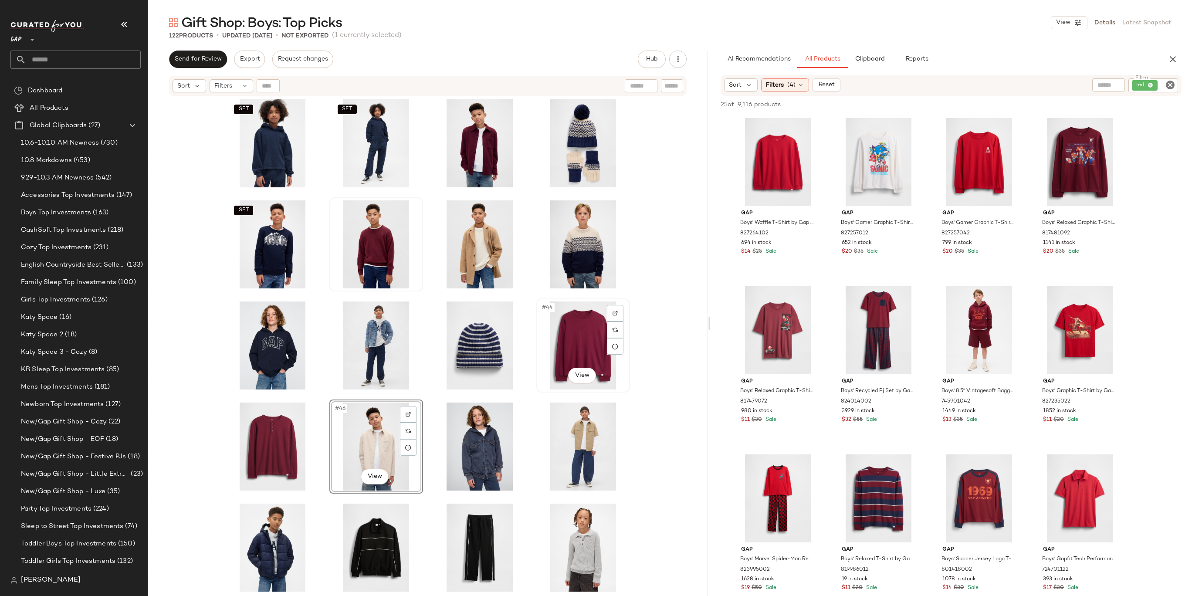
scroll to position [849, 0]
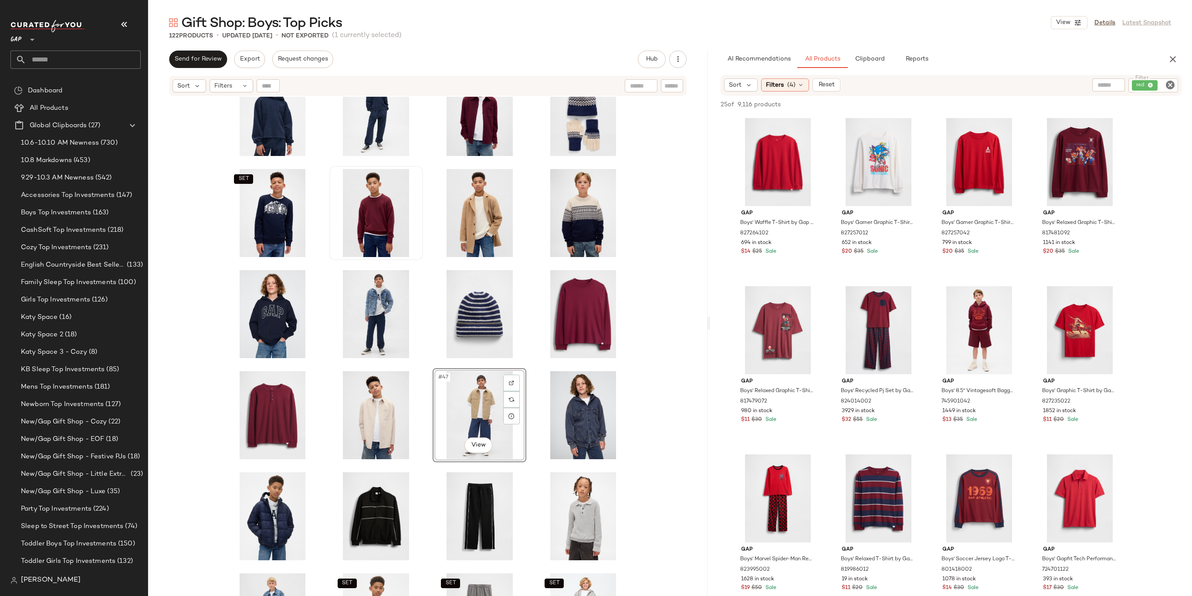
click at [645, 380] on div "SET SET SET #47 View SET SET SET SET SET" at bounding box center [428, 357] width 560 height 521
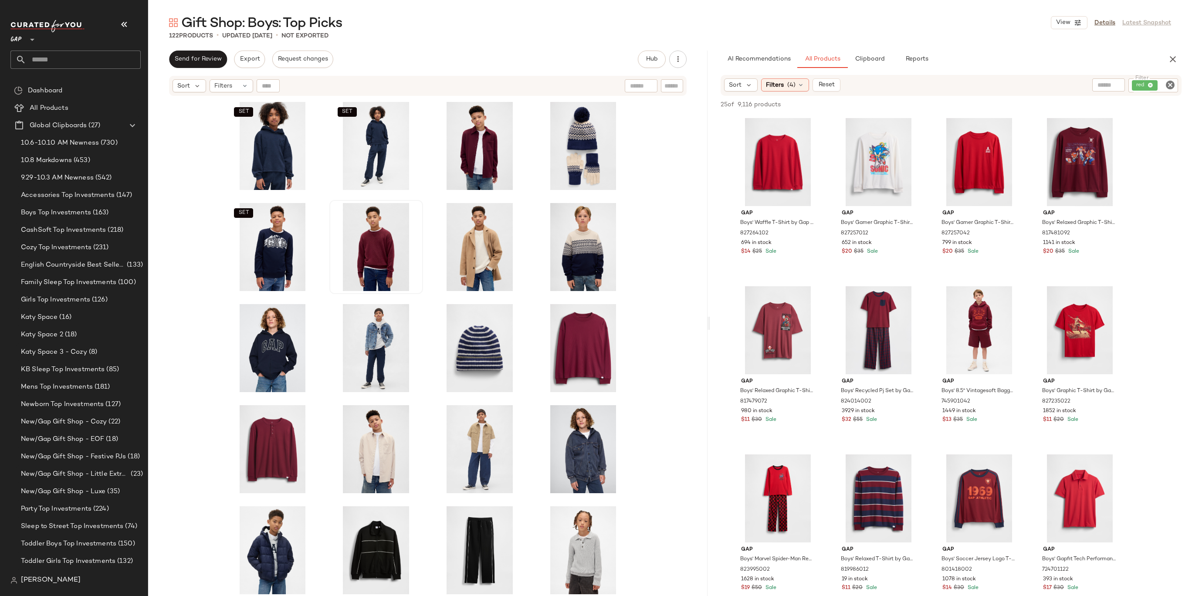
scroll to position [809, 0]
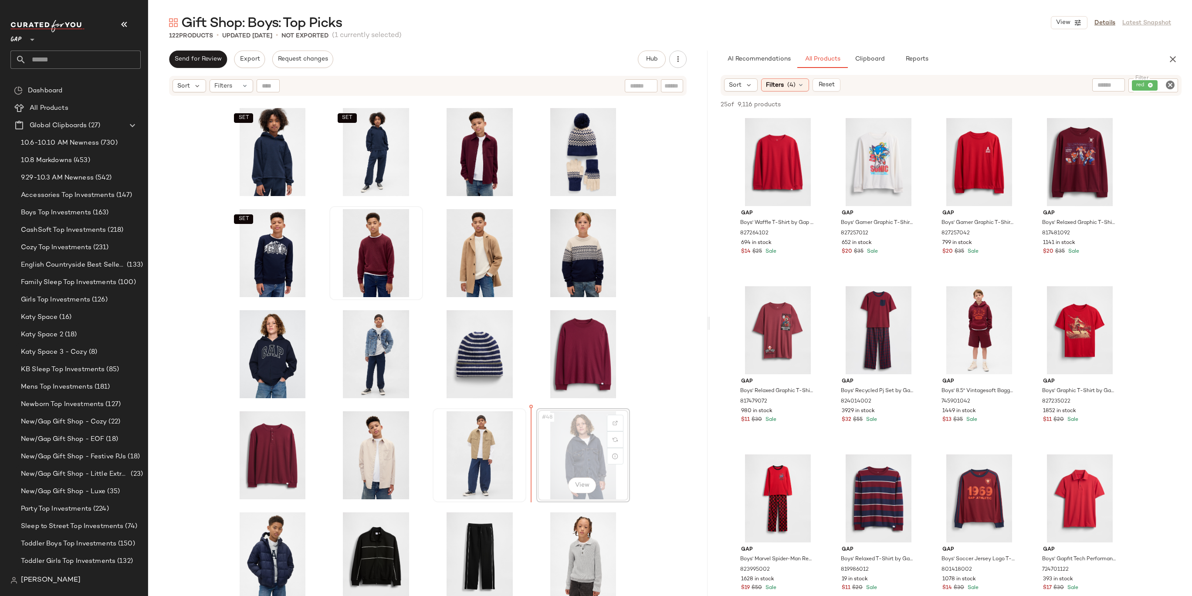
drag, startPoint x: 583, startPoint y: 434, endPoint x: 448, endPoint y: 435, distance: 135.5
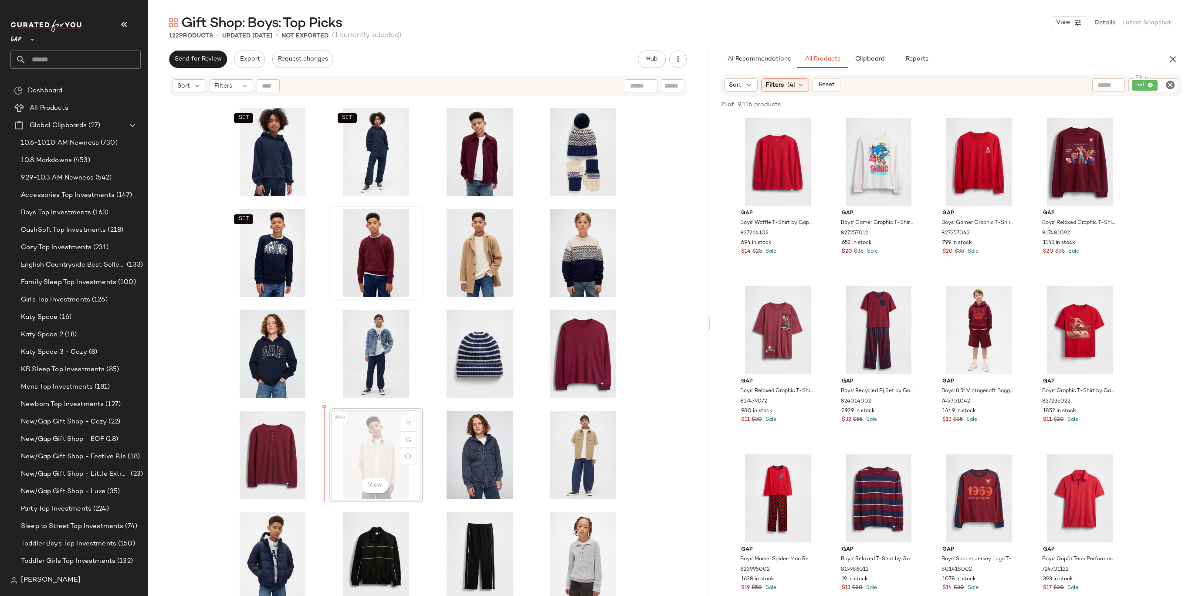
drag, startPoint x: 375, startPoint y: 461, endPoint x: 370, endPoint y: 461, distance: 5.2
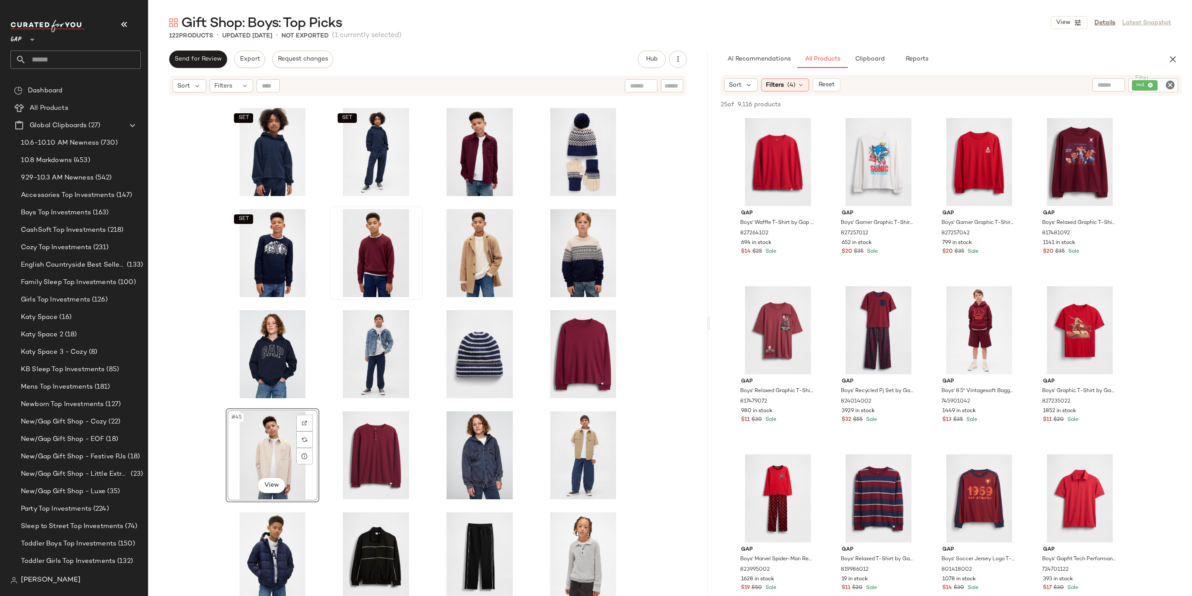
click at [180, 466] on div "SET SET SET #45 View SET SET SET SET SET" at bounding box center [428, 357] width 560 height 521
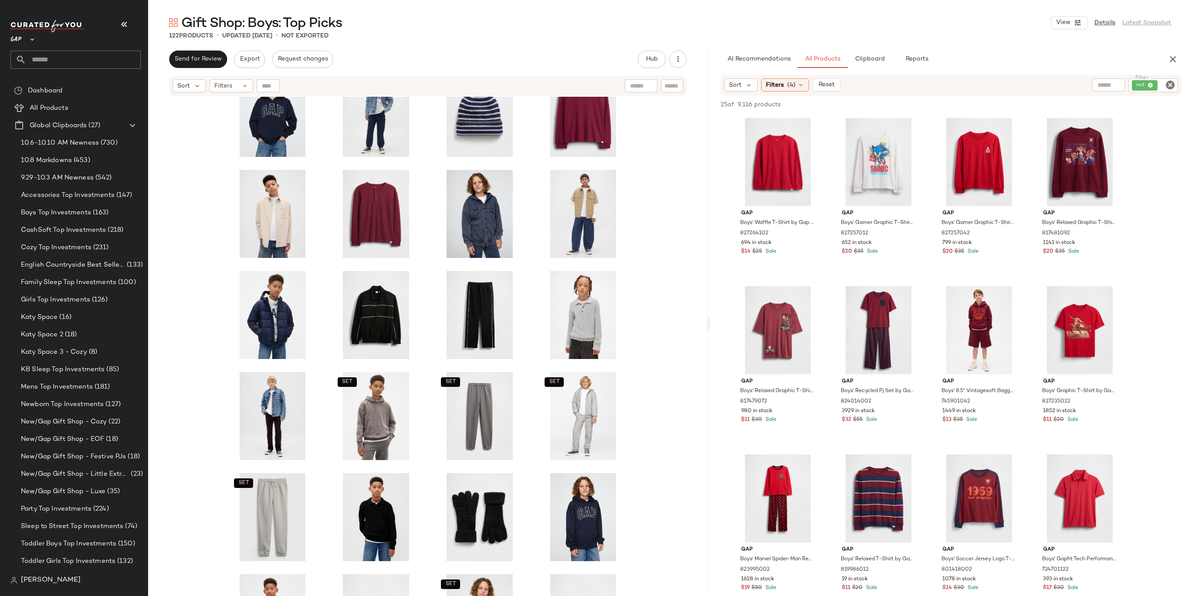
scroll to position [1090, 0]
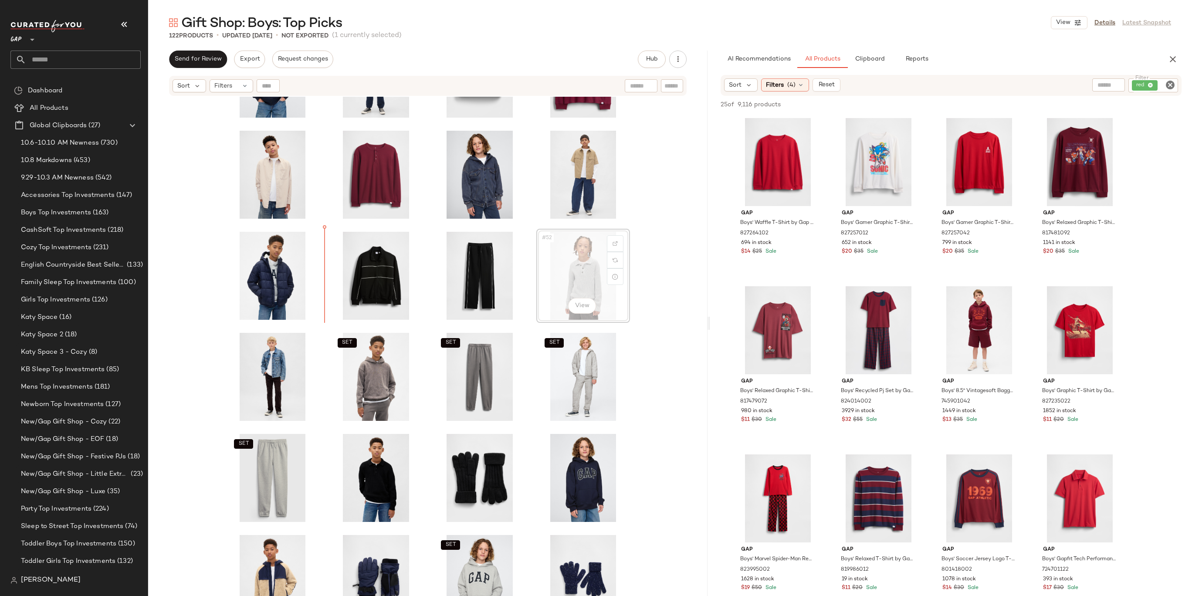
drag, startPoint x: 578, startPoint y: 273, endPoint x: 528, endPoint y: 273, distance: 50.1
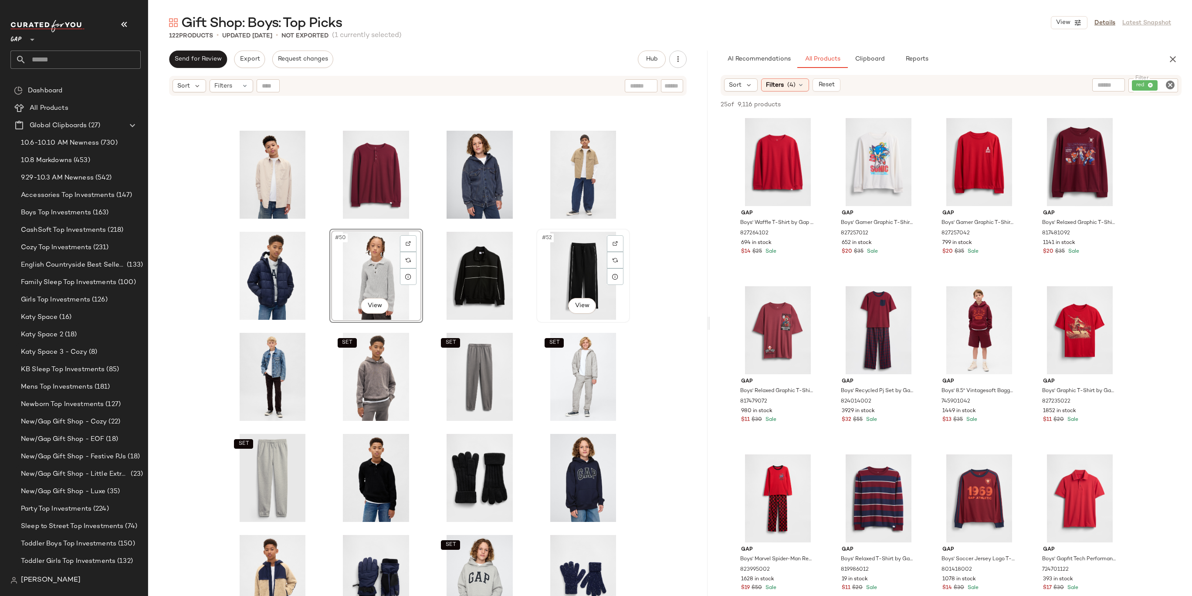
scroll to position [1145, 0]
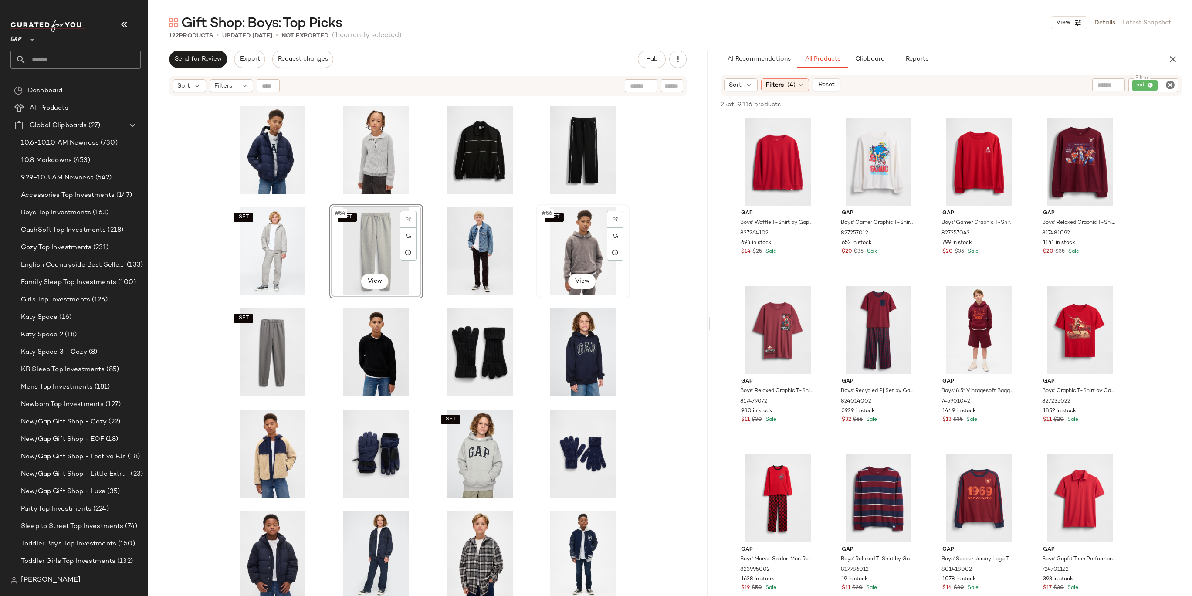
scroll to position [1228, 0]
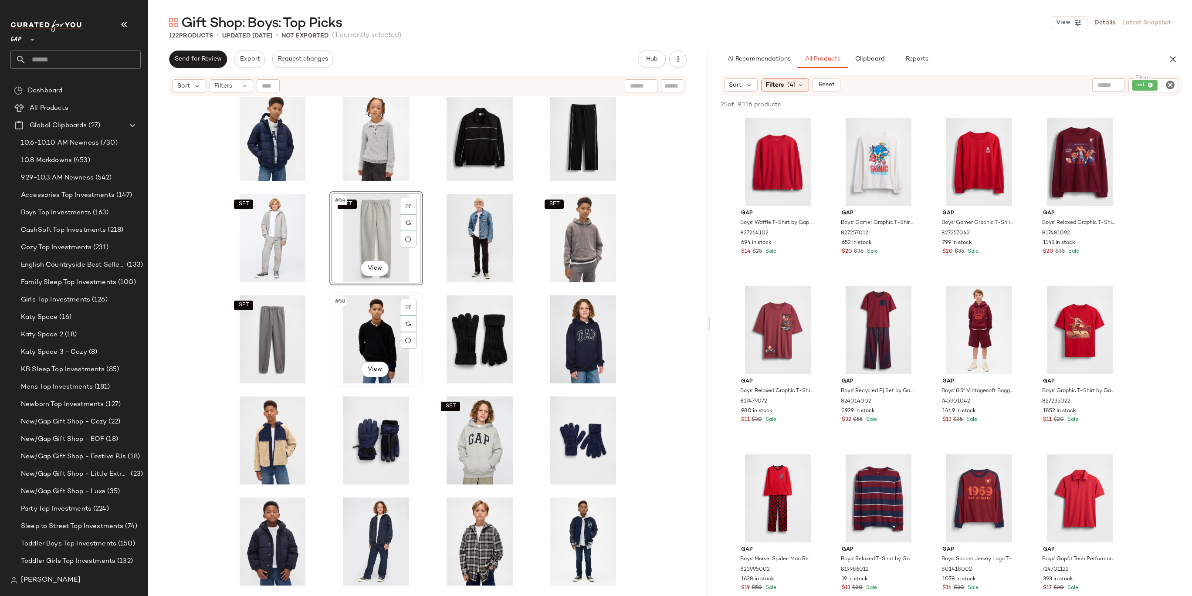
click at [380, 339] on div "#58 View" at bounding box center [376, 339] width 88 height 88
click at [495, 308] on div "#59 View" at bounding box center [480, 339] width 88 height 88
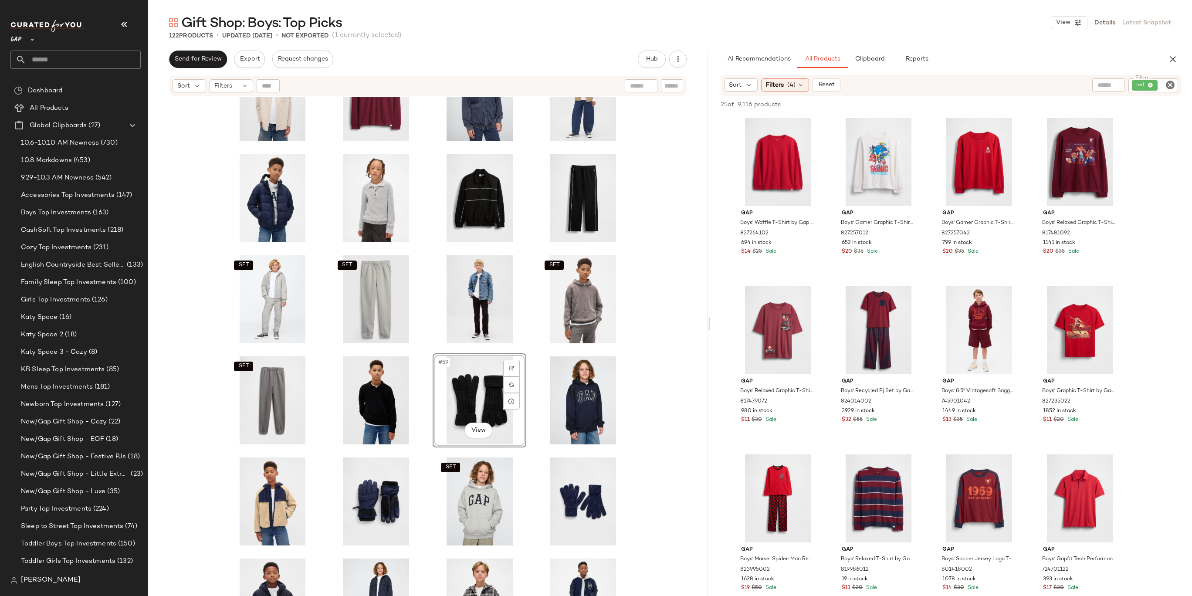
scroll to position [1168, 0]
click at [571, 400] on div "#60 View" at bounding box center [583, 400] width 88 height 88
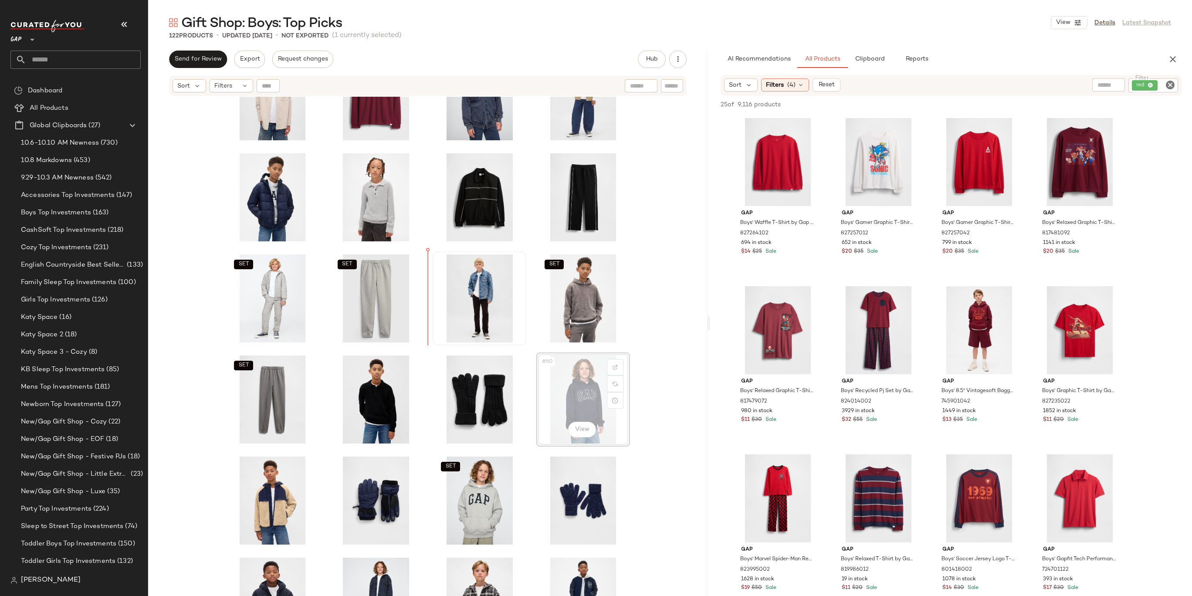
drag, startPoint x: 590, startPoint y: 397, endPoint x: 452, endPoint y: 319, distance: 158.4
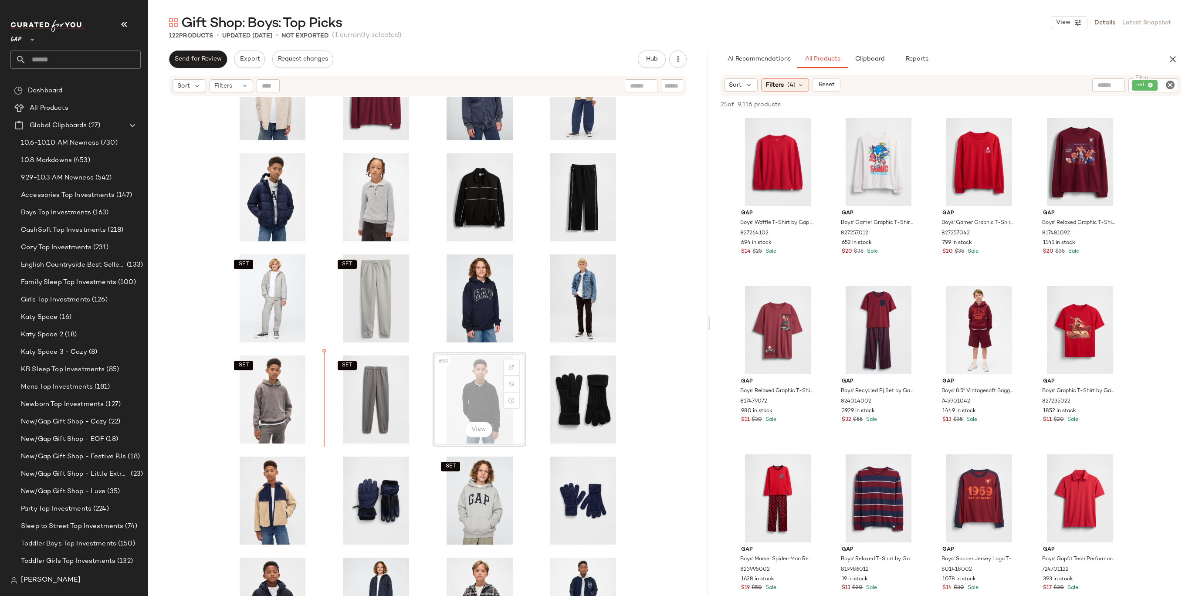
drag, startPoint x: 482, startPoint y: 384, endPoint x: 472, endPoint y: 384, distance: 9.6
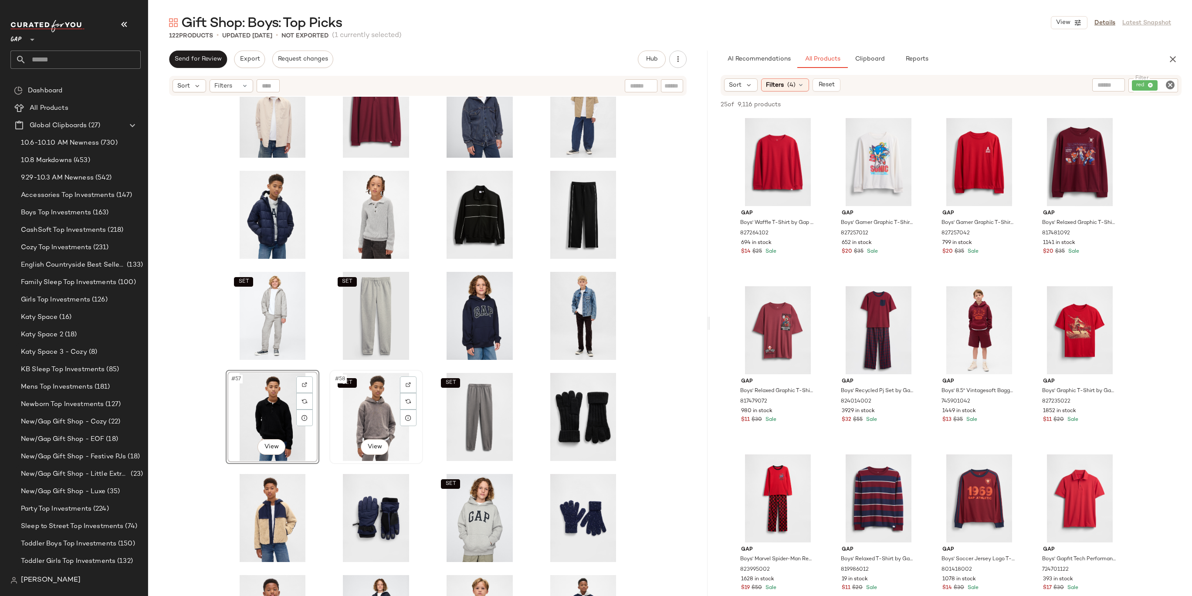
scroll to position [1154, 0]
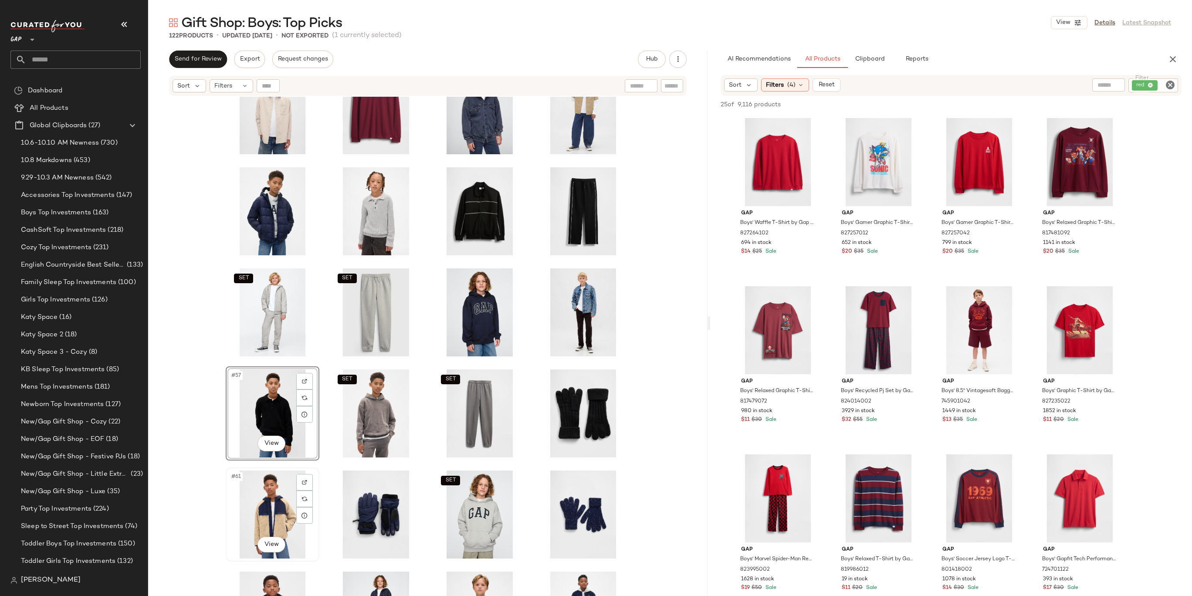
click at [265, 509] on div "#61 View" at bounding box center [273, 515] width 88 height 88
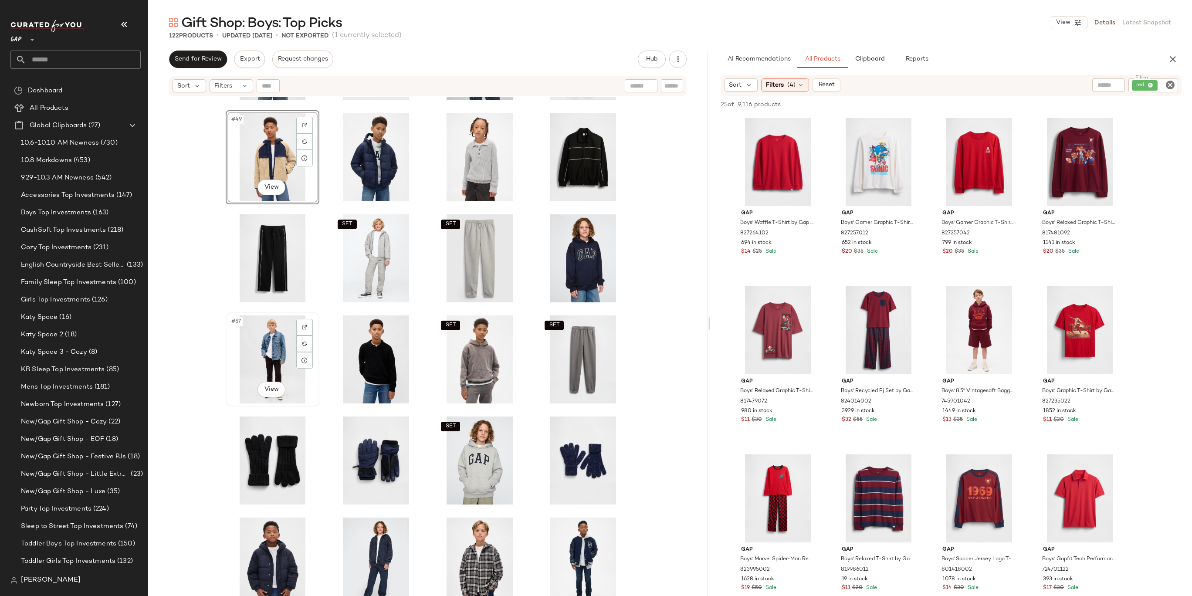
scroll to position [1120, 0]
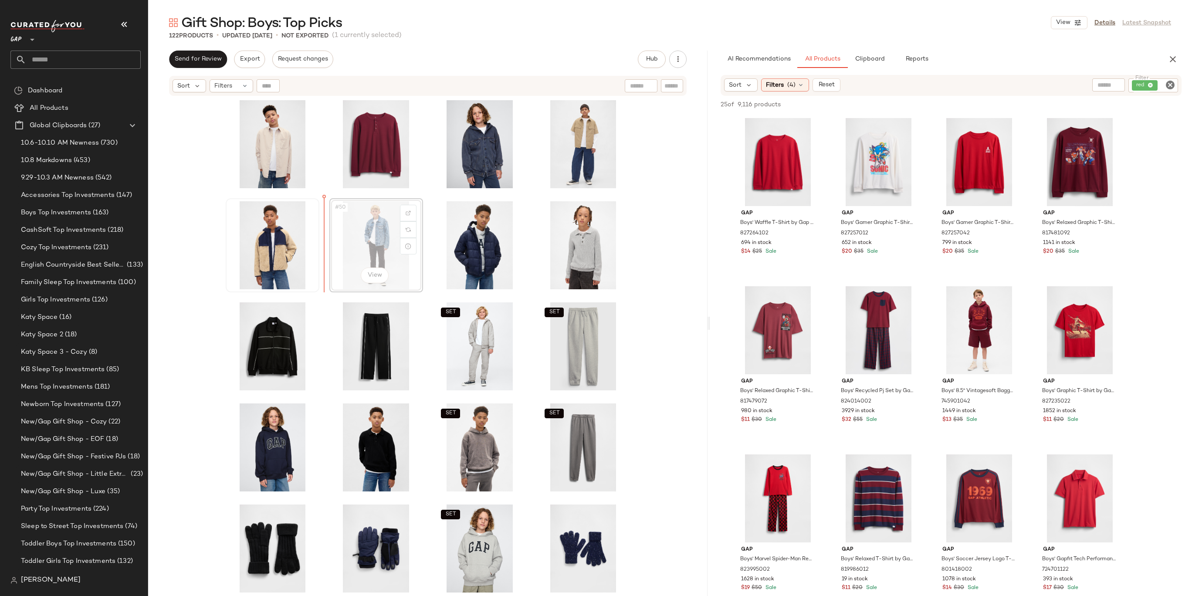
drag, startPoint x: 367, startPoint y: 237, endPoint x: 256, endPoint y: 236, distance: 111.6
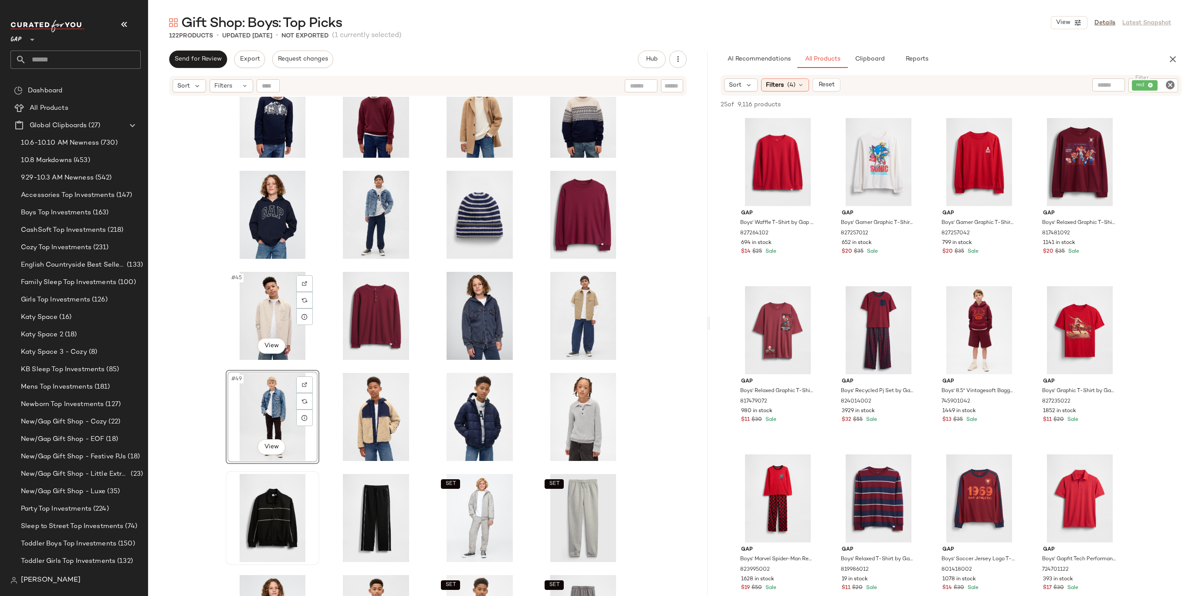
scroll to position [882, 0]
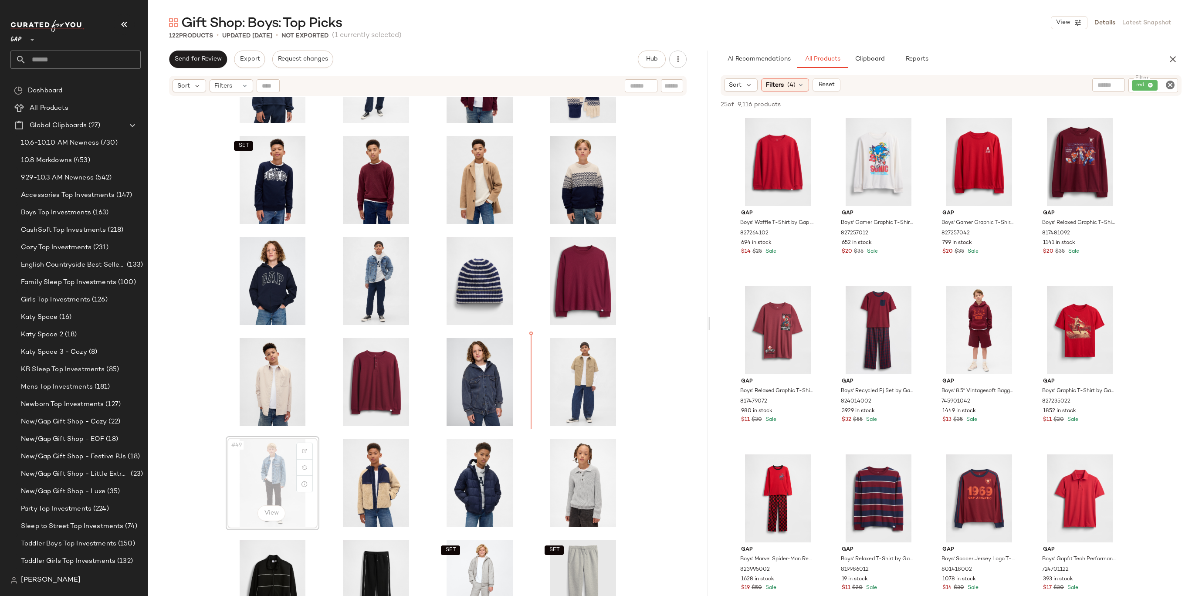
drag, startPoint x: 269, startPoint y: 469, endPoint x: 276, endPoint y: 468, distance: 7.1
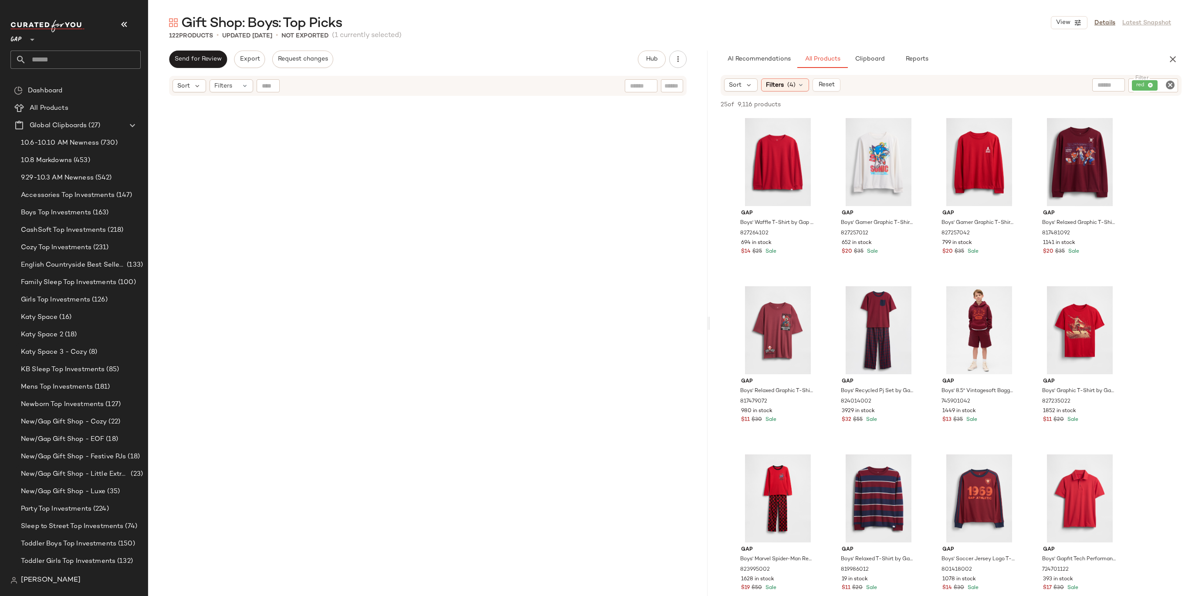
scroll to position [882, 0]
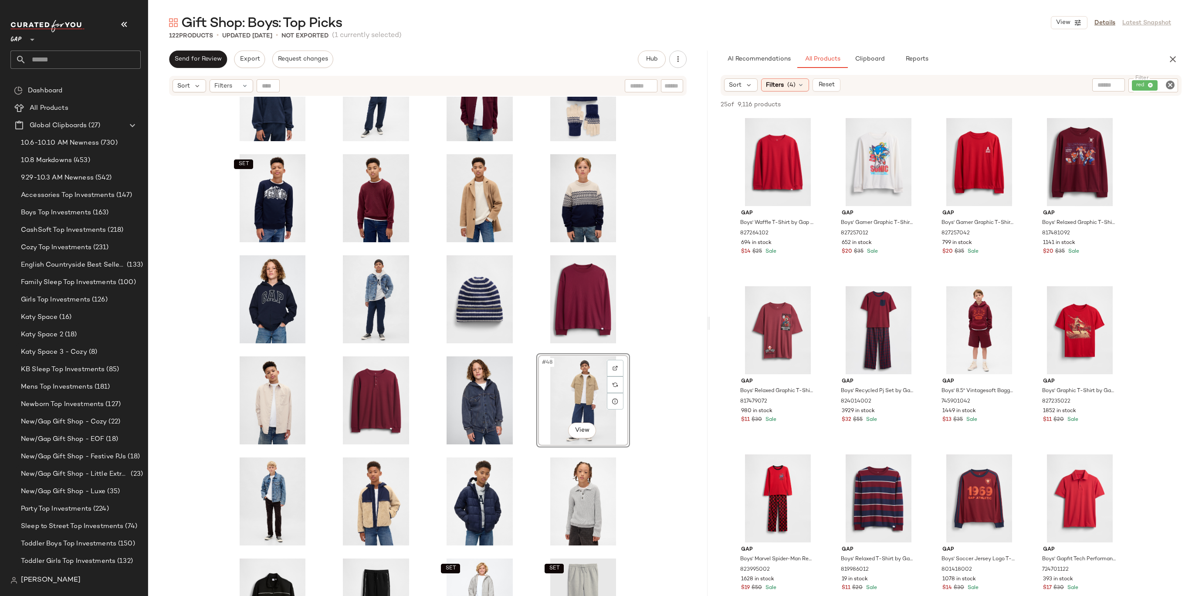
scroll to position [857, 0]
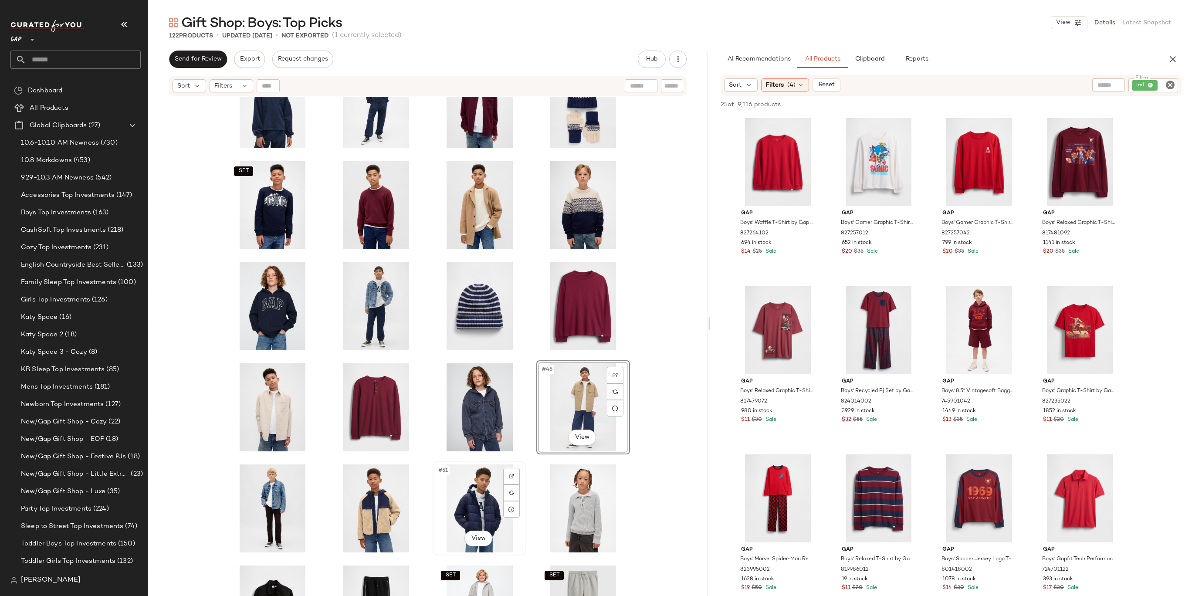
click at [462, 511] on div "#51 View" at bounding box center [480, 509] width 88 height 88
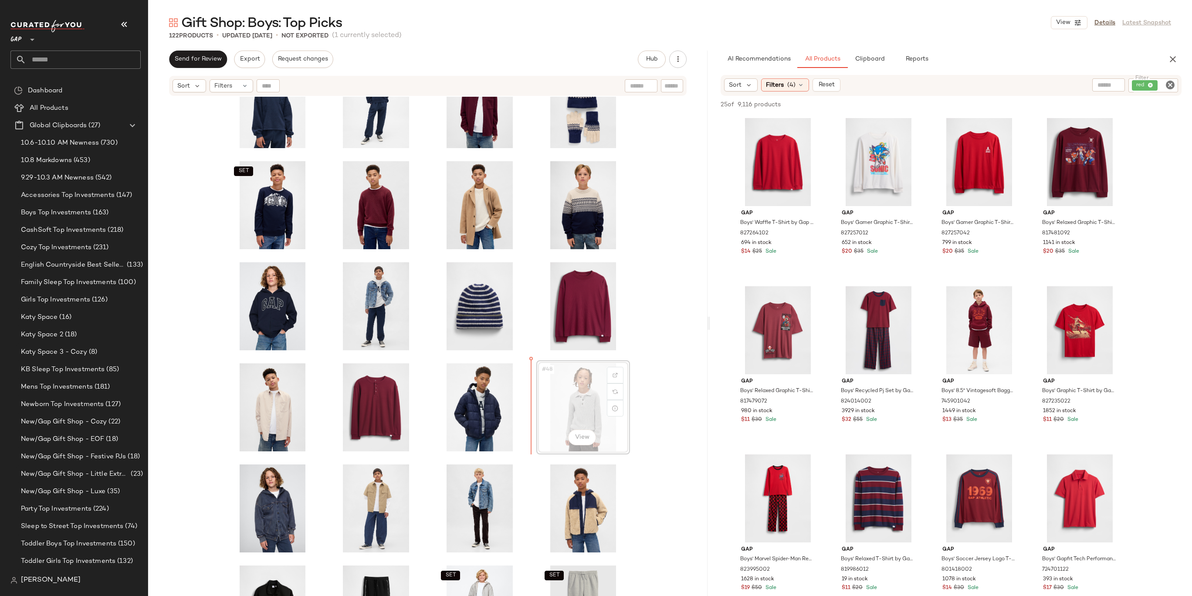
drag, startPoint x: 581, startPoint y: 412, endPoint x: 573, endPoint y: 412, distance: 8.7
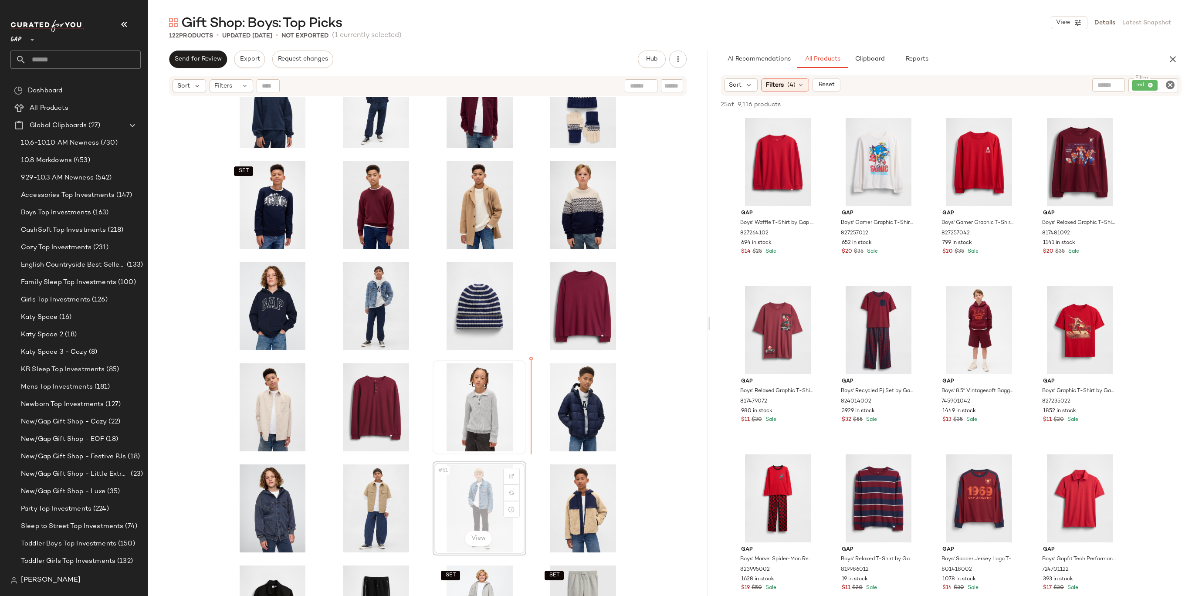
drag, startPoint x: 496, startPoint y: 496, endPoint x: 523, endPoint y: 409, distance: 91.1
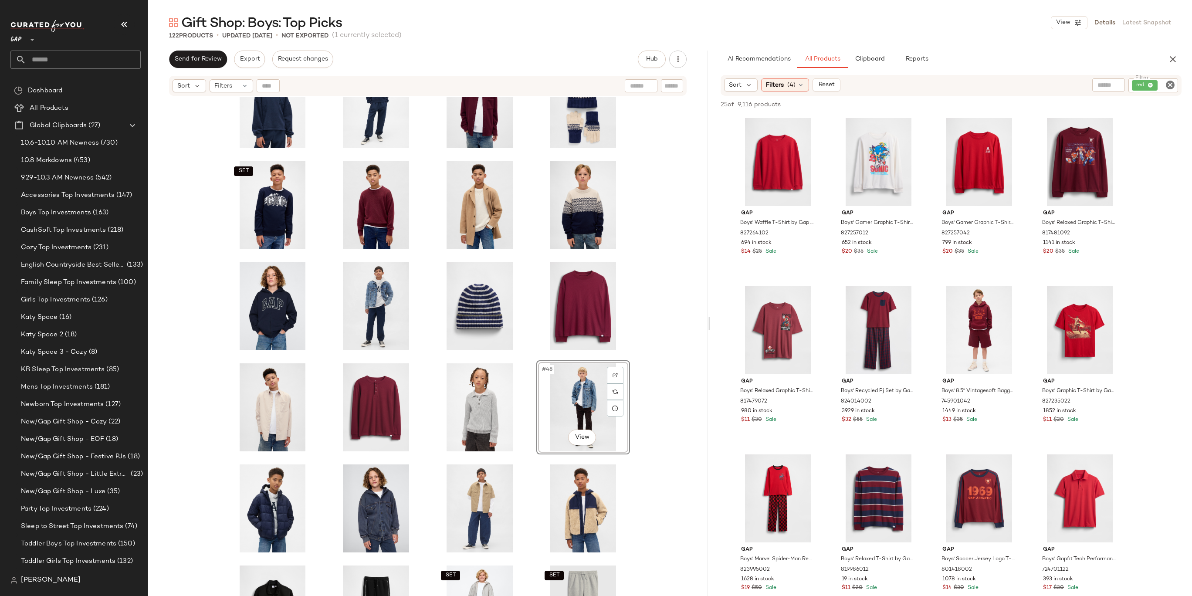
click at [639, 401] on div "SET SET SET #48 View SET SET SET SET SET" at bounding box center [428, 357] width 560 height 521
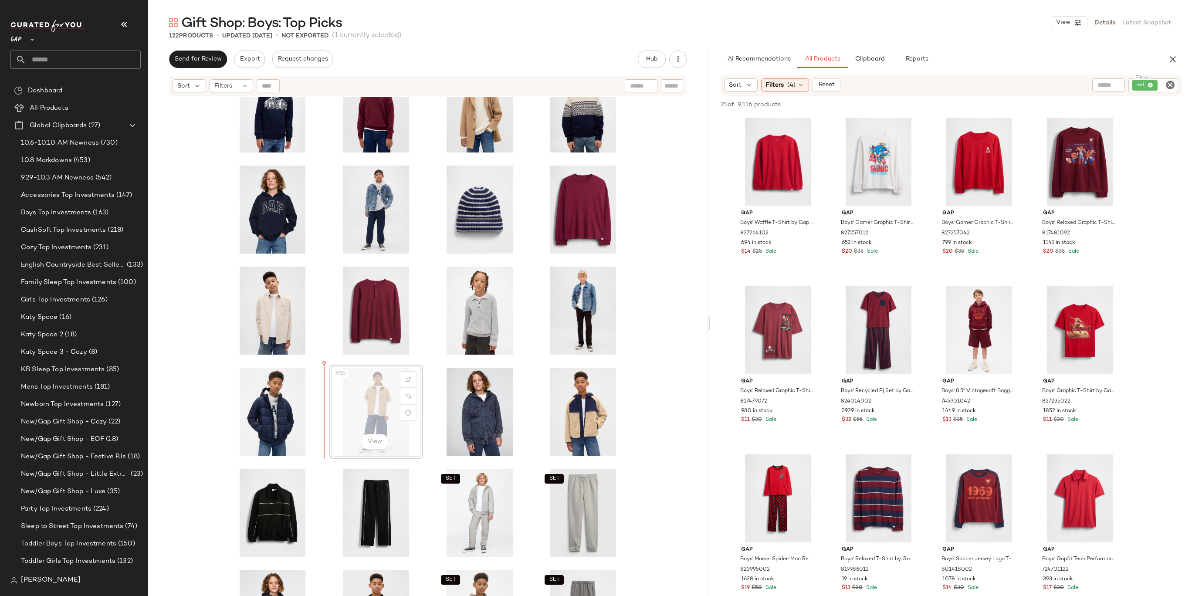
drag, startPoint x: 382, startPoint y: 397, endPoint x: 376, endPoint y: 397, distance: 5.7
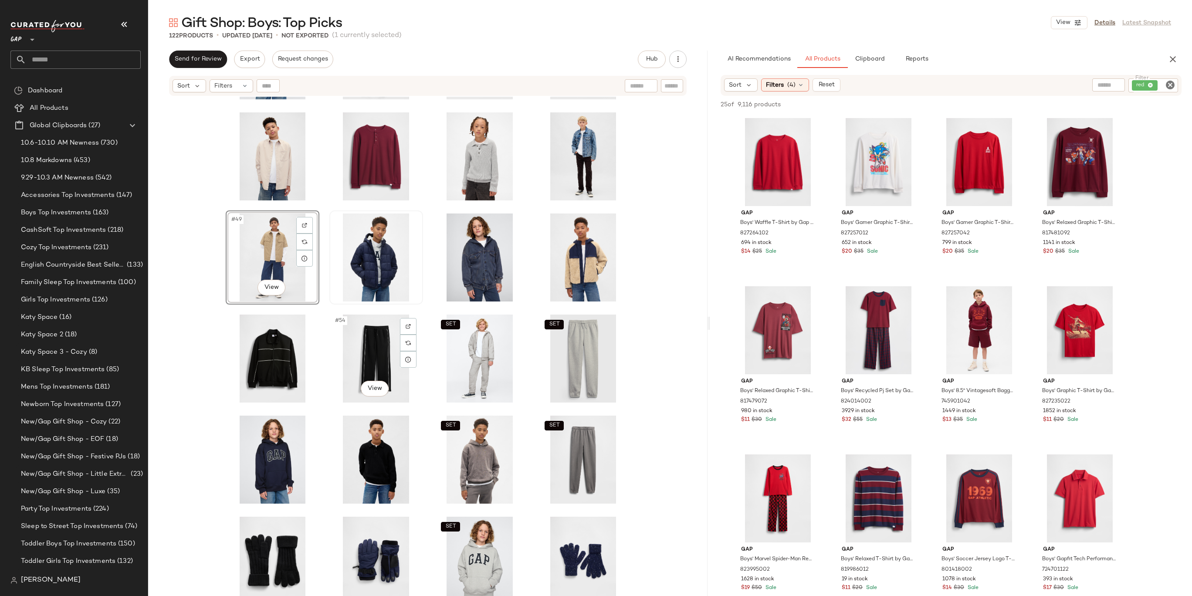
scroll to position [1119, 0]
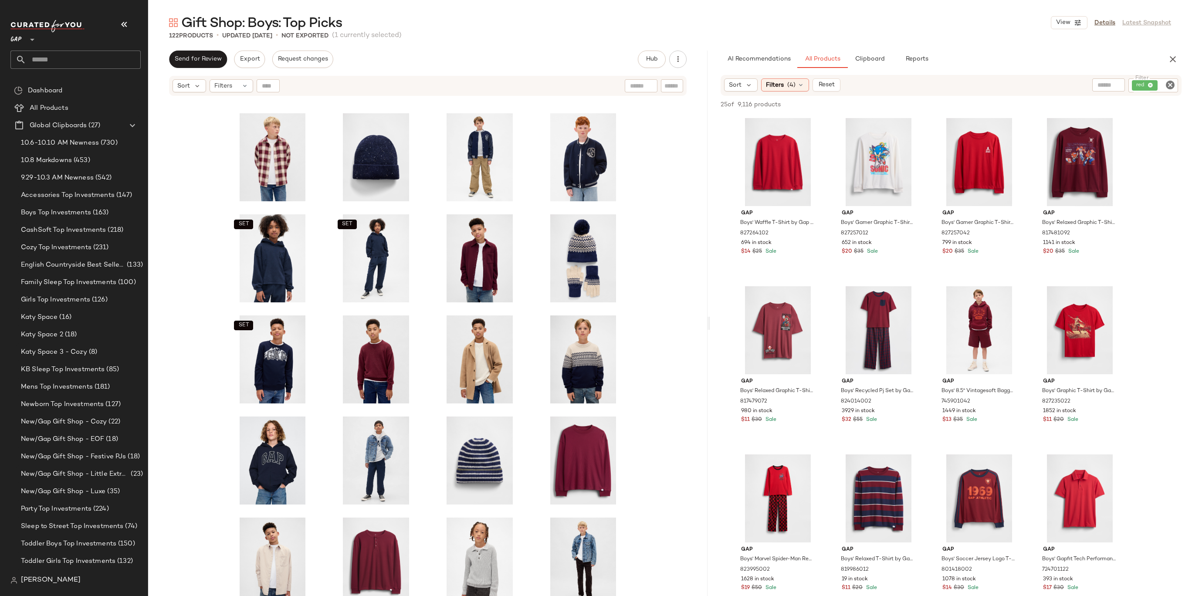
scroll to position [686, 0]
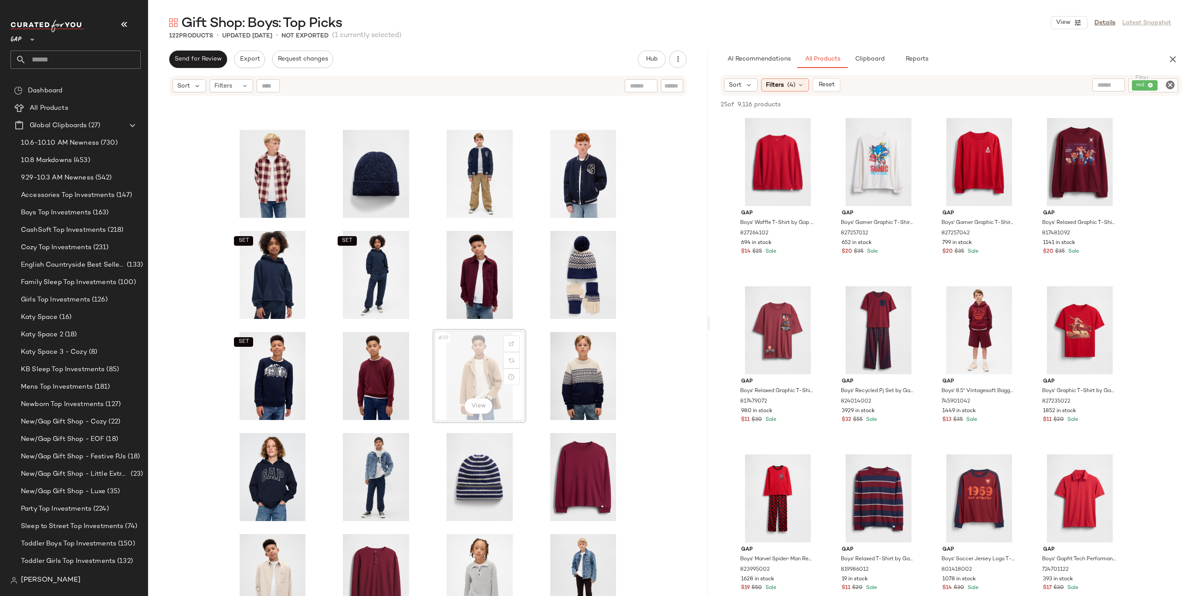
drag, startPoint x: 479, startPoint y: 374, endPoint x: 325, endPoint y: 371, distance: 154.7
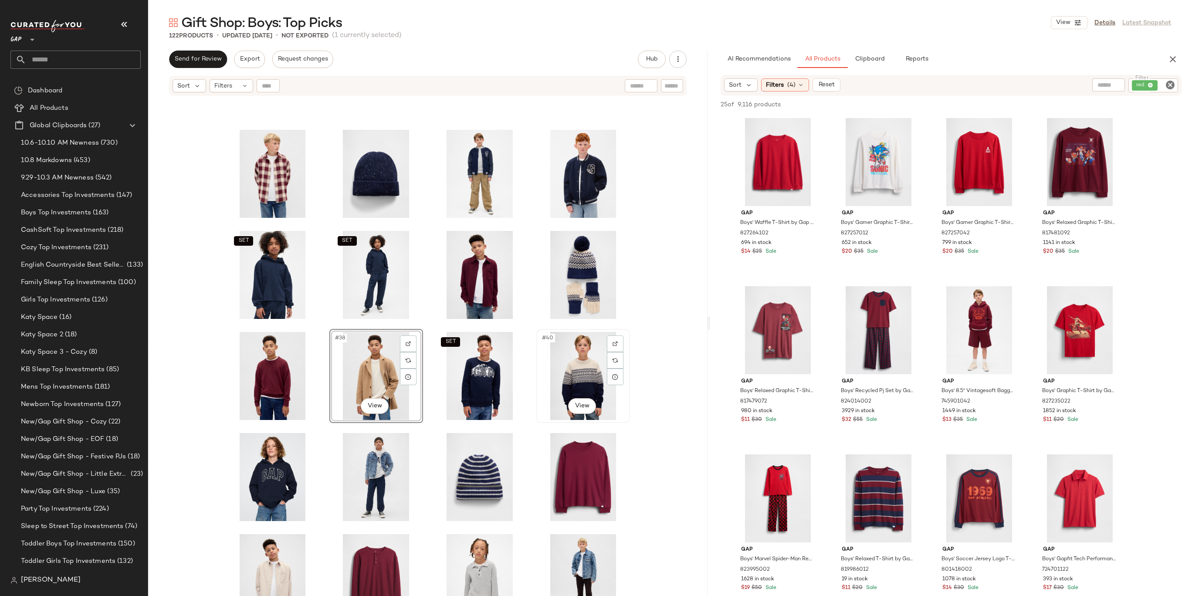
click at [563, 370] on div "#40 View" at bounding box center [583, 376] width 88 height 88
drag, startPoint x: 582, startPoint y: 370, endPoint x: 327, endPoint y: 369, distance: 254.5
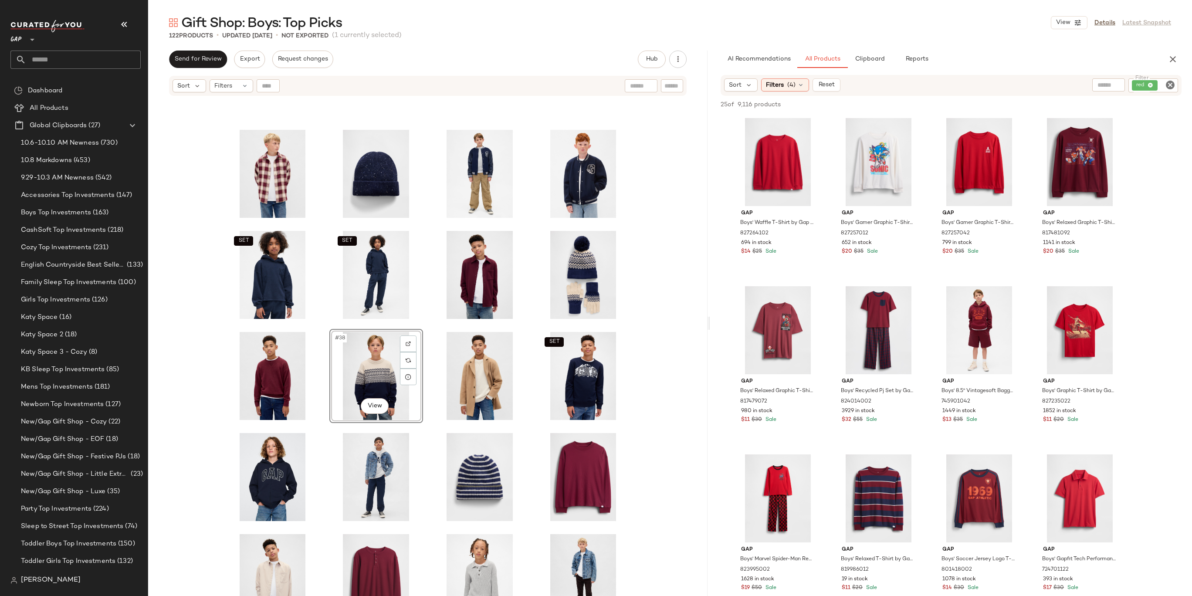
click at [661, 367] on div "SET SET #38 View SET SET SET SET SET" at bounding box center [428, 357] width 560 height 521
drag, startPoint x: 470, startPoint y: 367, endPoint x: 461, endPoint y: 367, distance: 8.7
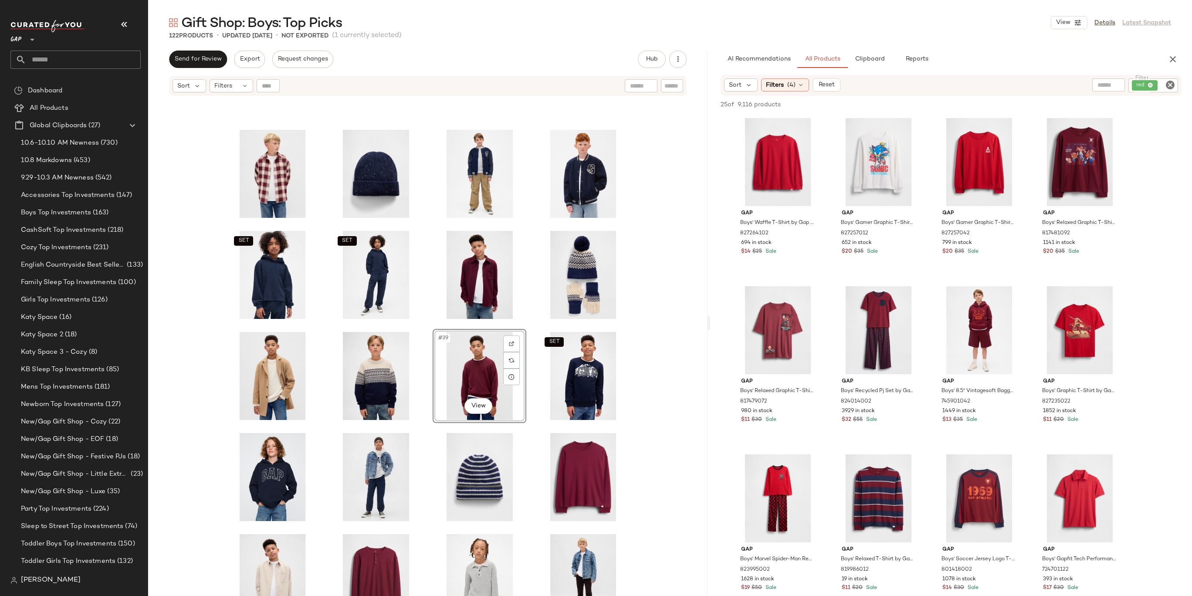
click at [666, 368] on div "SET SET #39 View SET SET SET SET SET" at bounding box center [428, 357] width 560 height 521
click at [644, 360] on div "SET SET SET #39 View SET SET SET SET" at bounding box center [428, 357] width 560 height 521
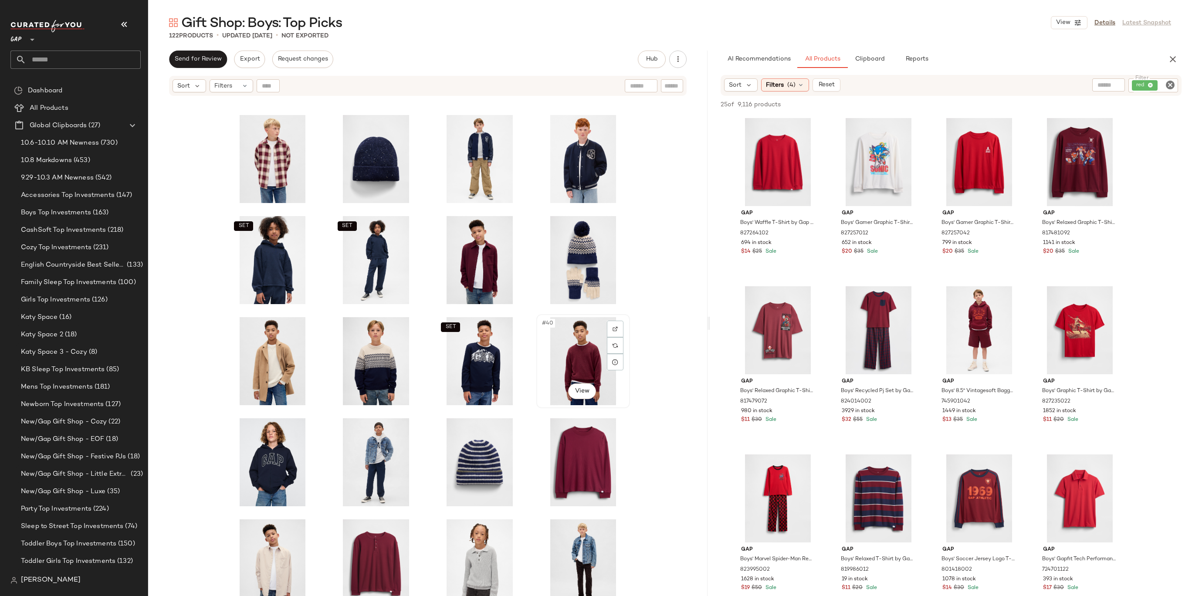
scroll to position [705, 0]
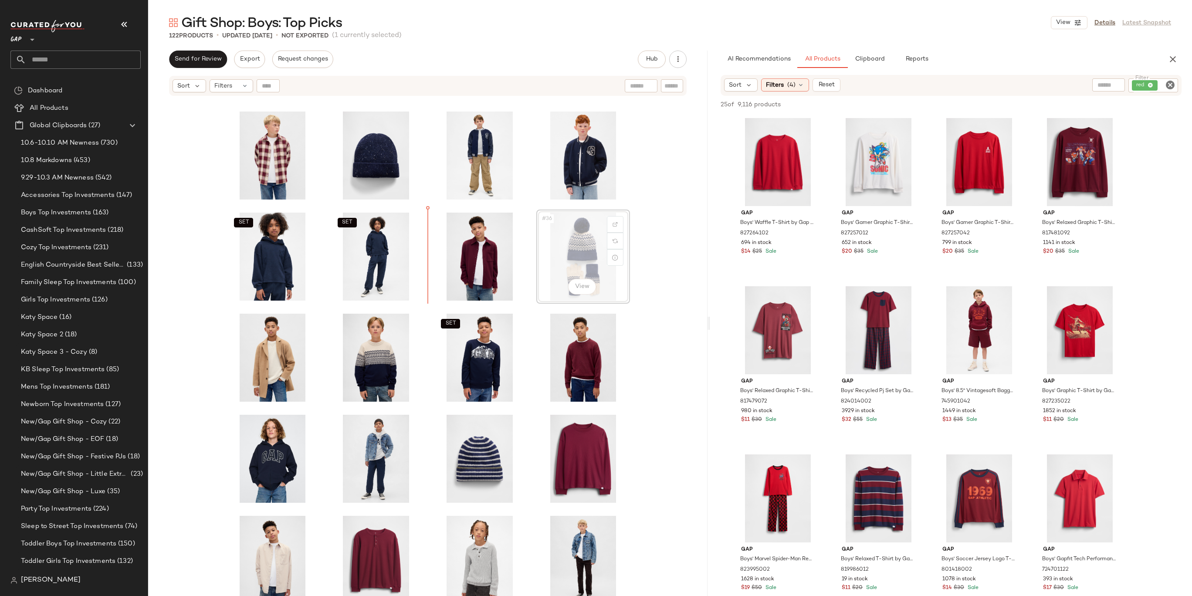
drag, startPoint x: 567, startPoint y: 249, endPoint x: 562, endPoint y: 249, distance: 5.2
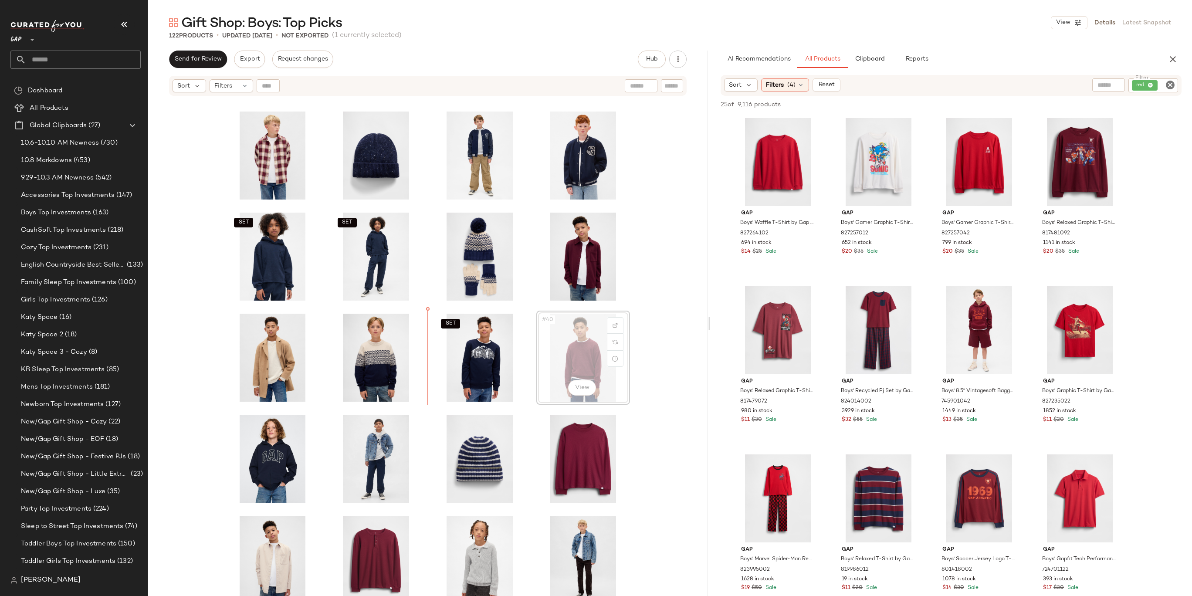
drag, startPoint x: 583, startPoint y: 347, endPoint x: 550, endPoint y: 347, distance: 32.7
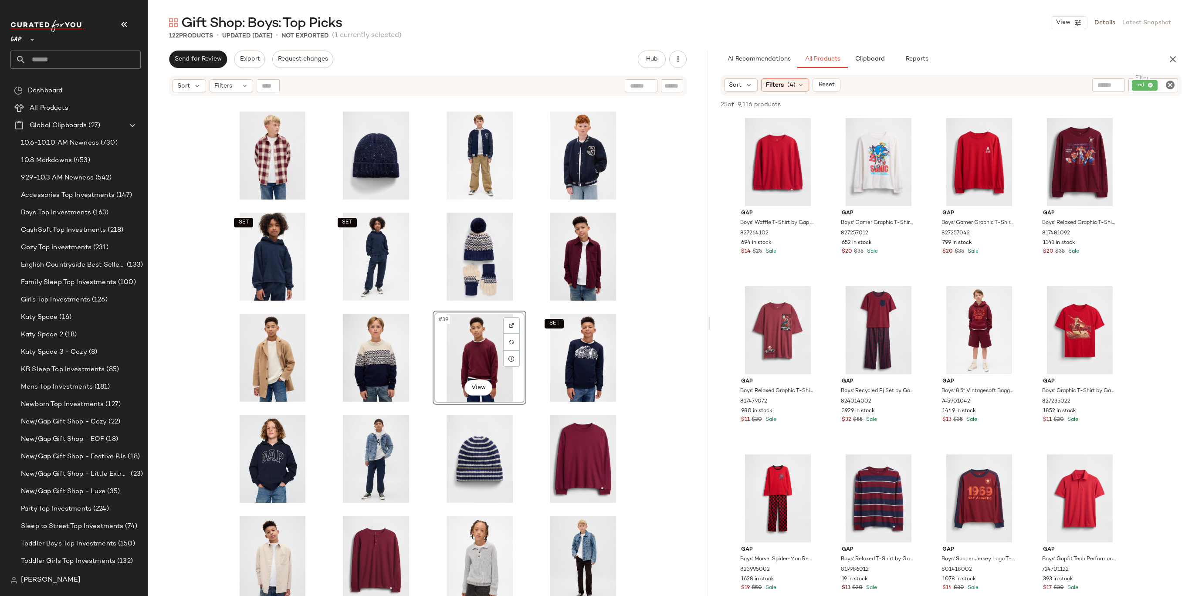
click at [638, 334] on div "SET SET #39 View SET SET SET SET SET" at bounding box center [428, 357] width 560 height 521
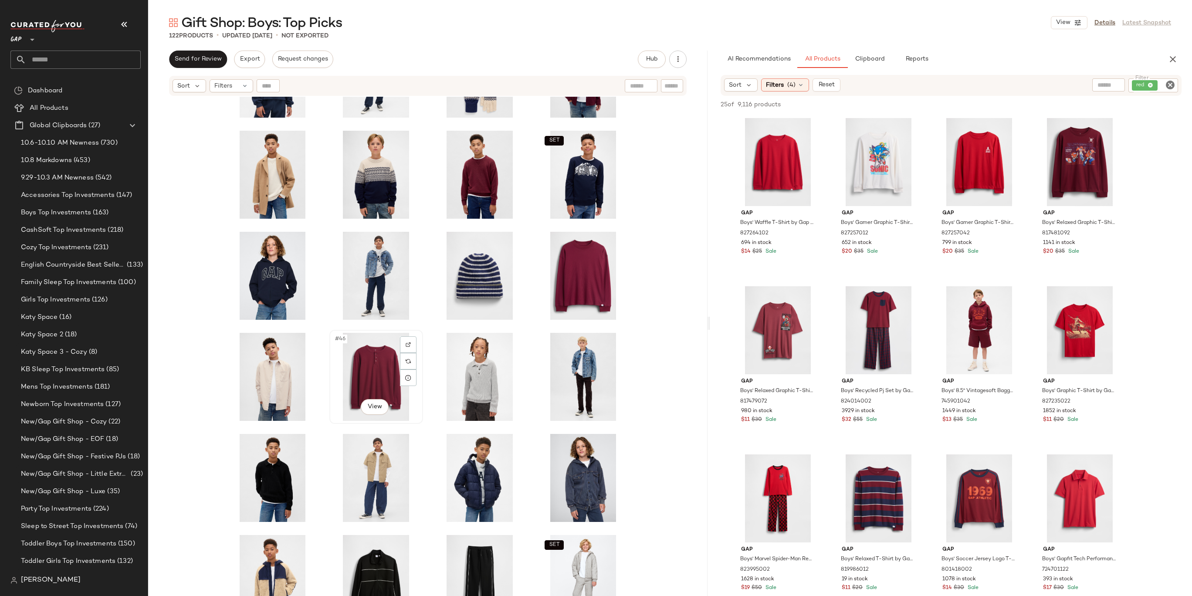
scroll to position [842, 0]
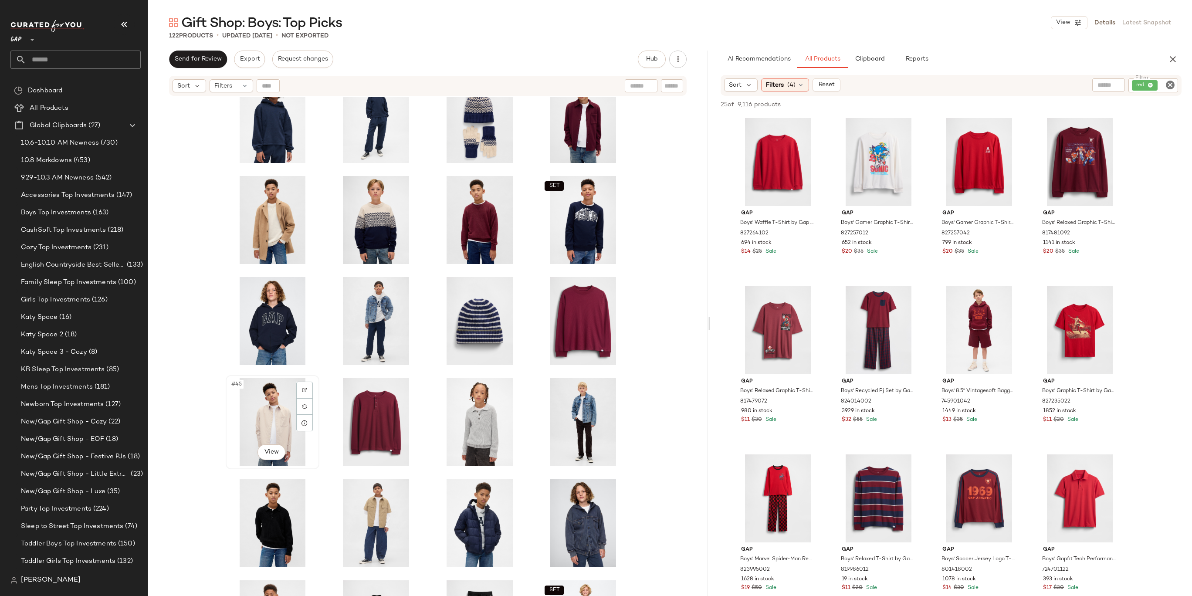
click at [261, 416] on div "#45 View" at bounding box center [273, 422] width 88 height 88
click at [463, 415] on div "#47 View" at bounding box center [480, 422] width 88 height 88
drag, startPoint x: 485, startPoint y: 417, endPoint x: 349, endPoint y: 347, distance: 153.0
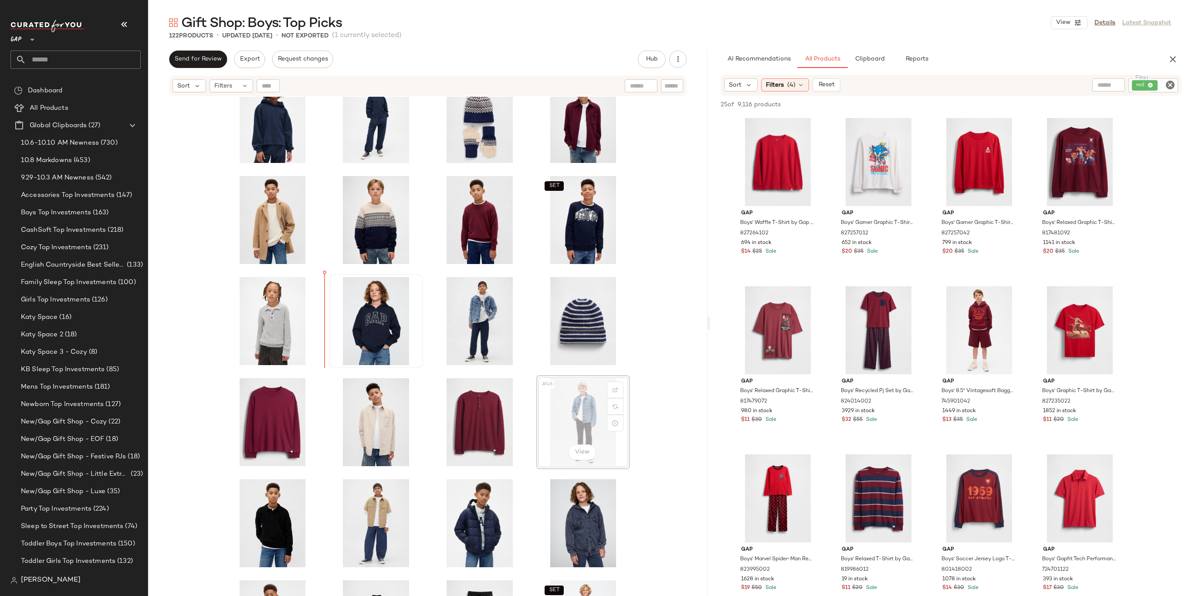
drag, startPoint x: 568, startPoint y: 422, endPoint x: 354, endPoint y: 314, distance: 239.5
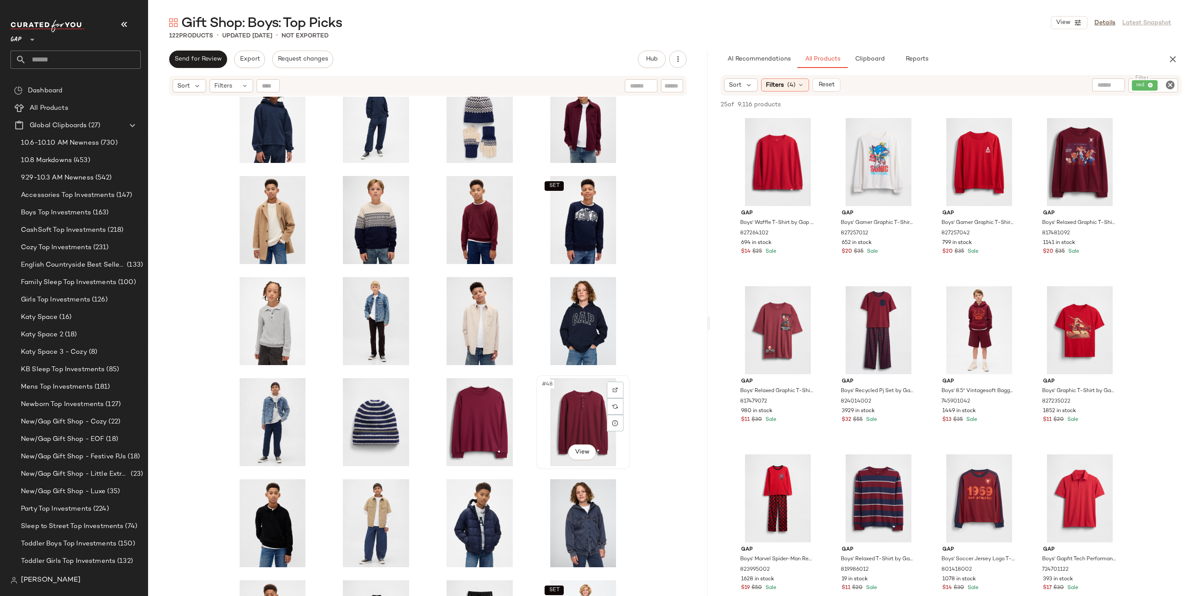
click at [569, 404] on div "#48 View" at bounding box center [583, 422] width 88 height 88
drag, startPoint x: 585, startPoint y: 406, endPoint x: 535, endPoint y: 297, distance: 120.1
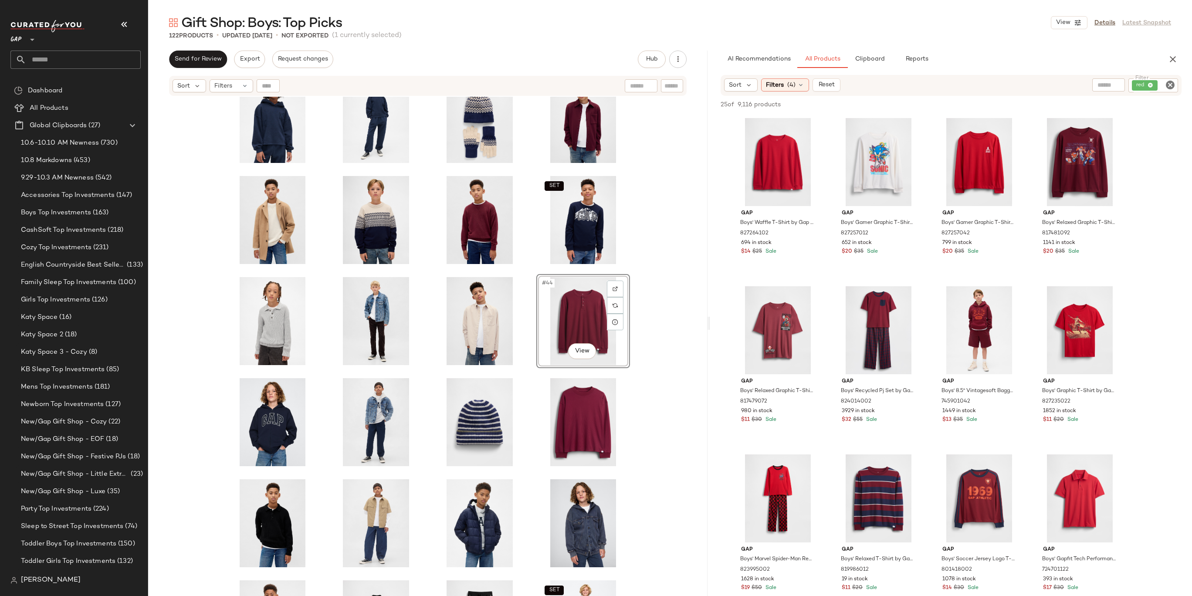
click at [672, 289] on div "SET SET SET #44 View SET SET SET SET SET" at bounding box center [428, 357] width 560 height 521
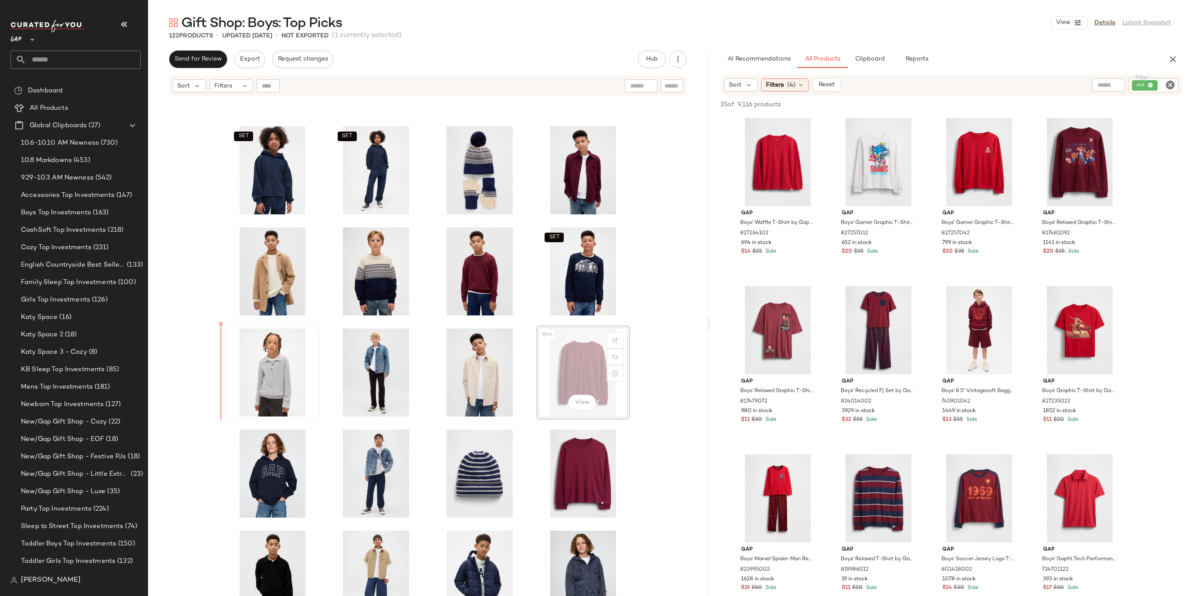
drag, startPoint x: 578, startPoint y: 375, endPoint x: 226, endPoint y: 373, distance: 352.5
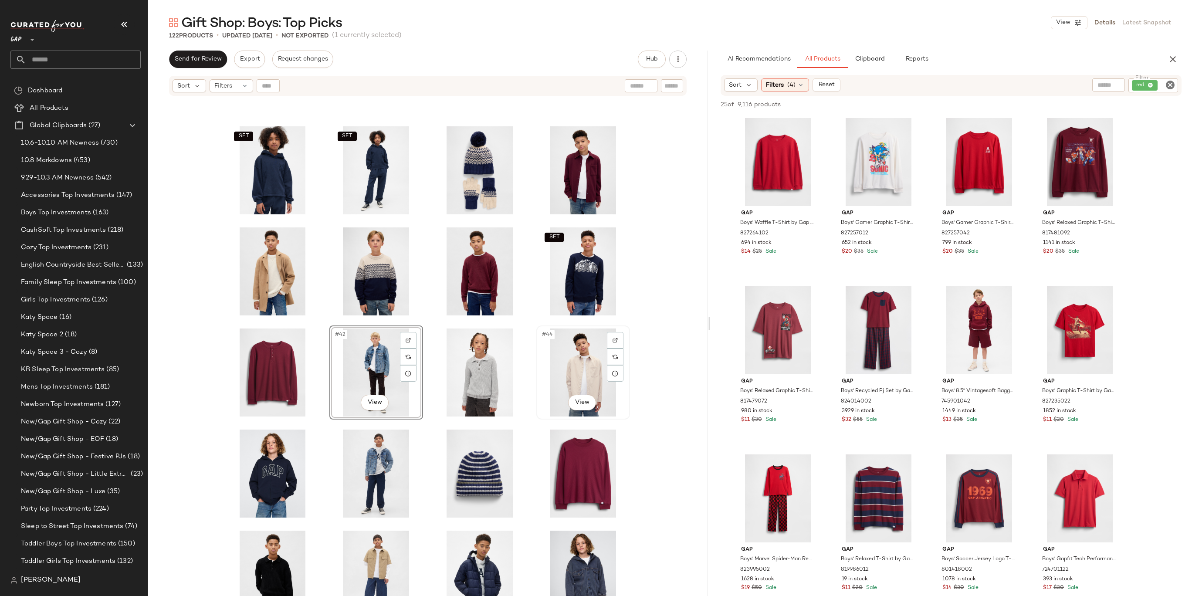
click at [621, 346] on div "#44 View" at bounding box center [583, 373] width 88 height 88
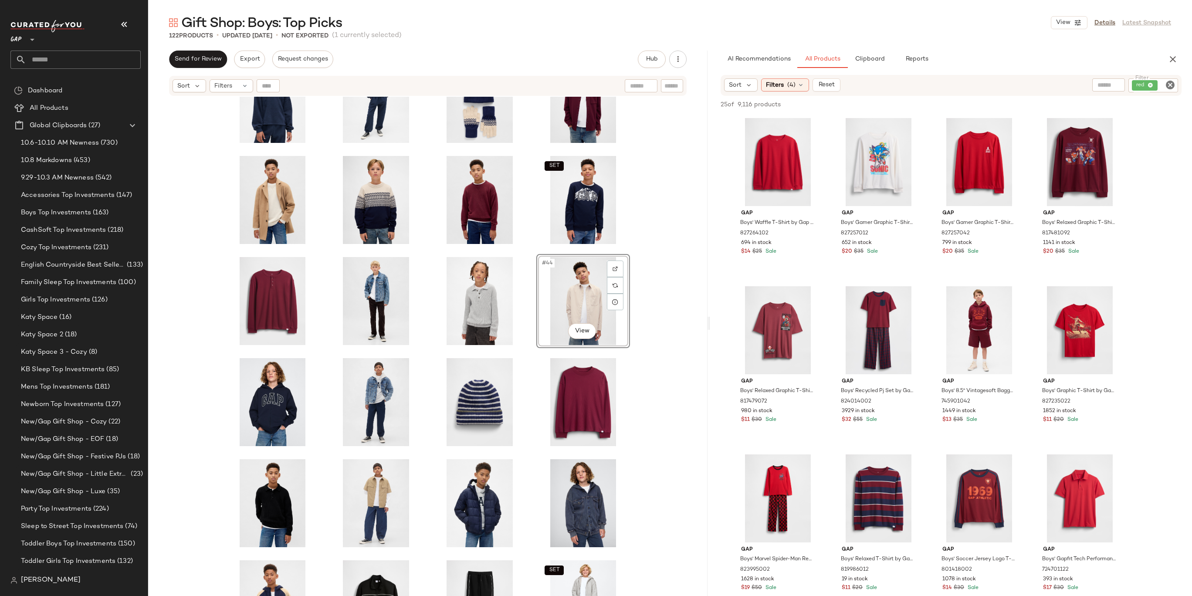
scroll to position [884, 0]
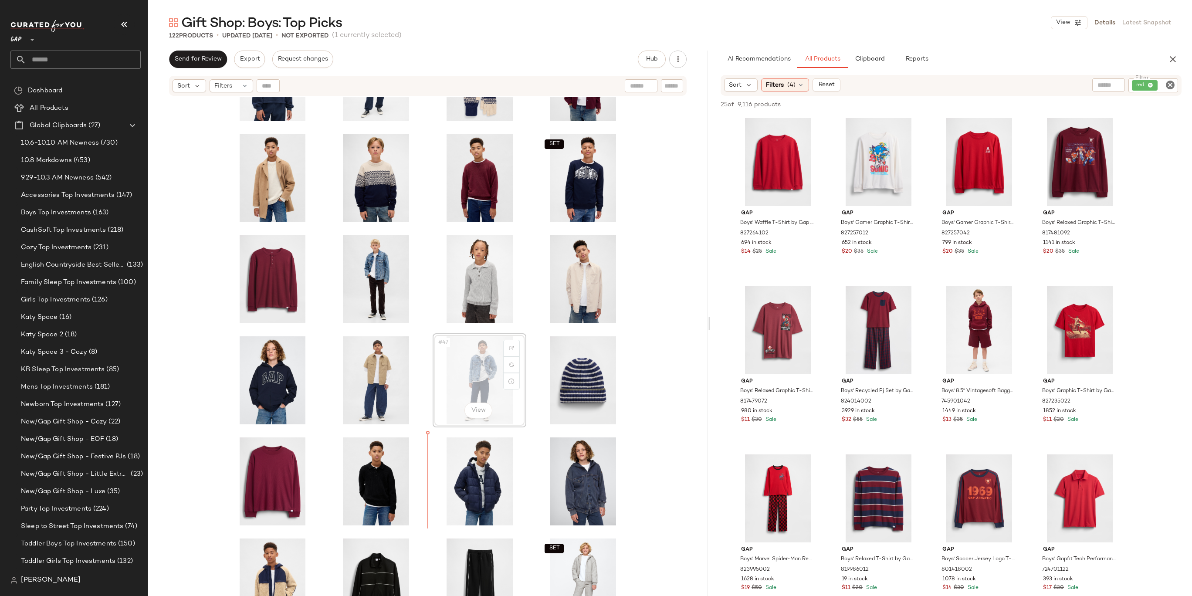
drag, startPoint x: 469, startPoint y: 375, endPoint x: 466, endPoint y: 379, distance: 5.2
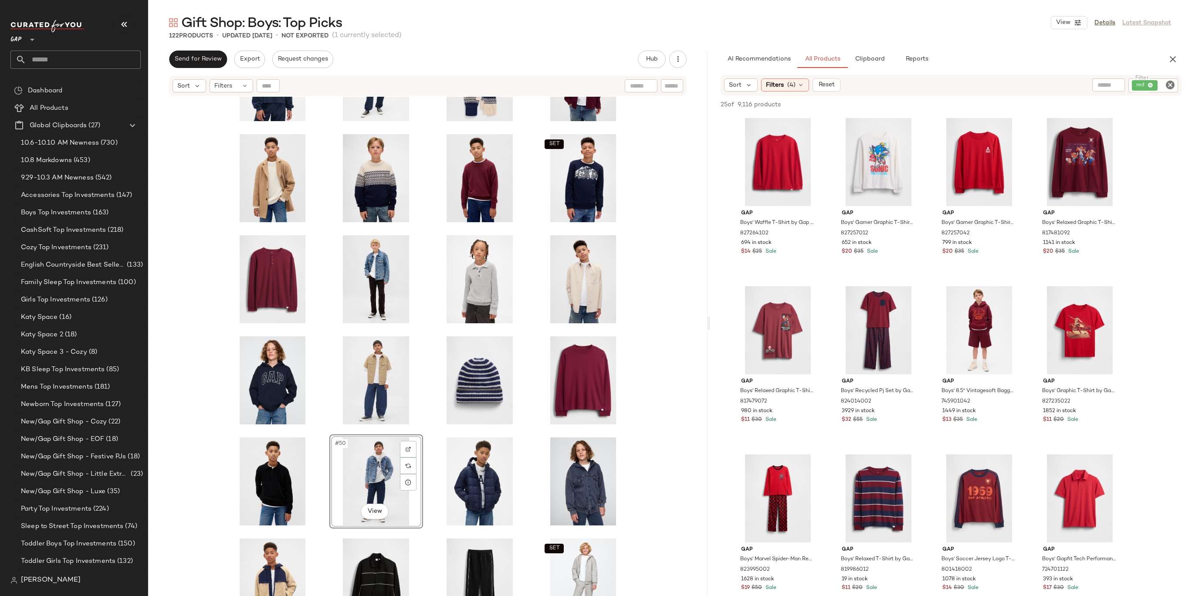
click at [647, 380] on div "SET SET SET #50 View SET SET SET SET SET" at bounding box center [428, 357] width 560 height 521
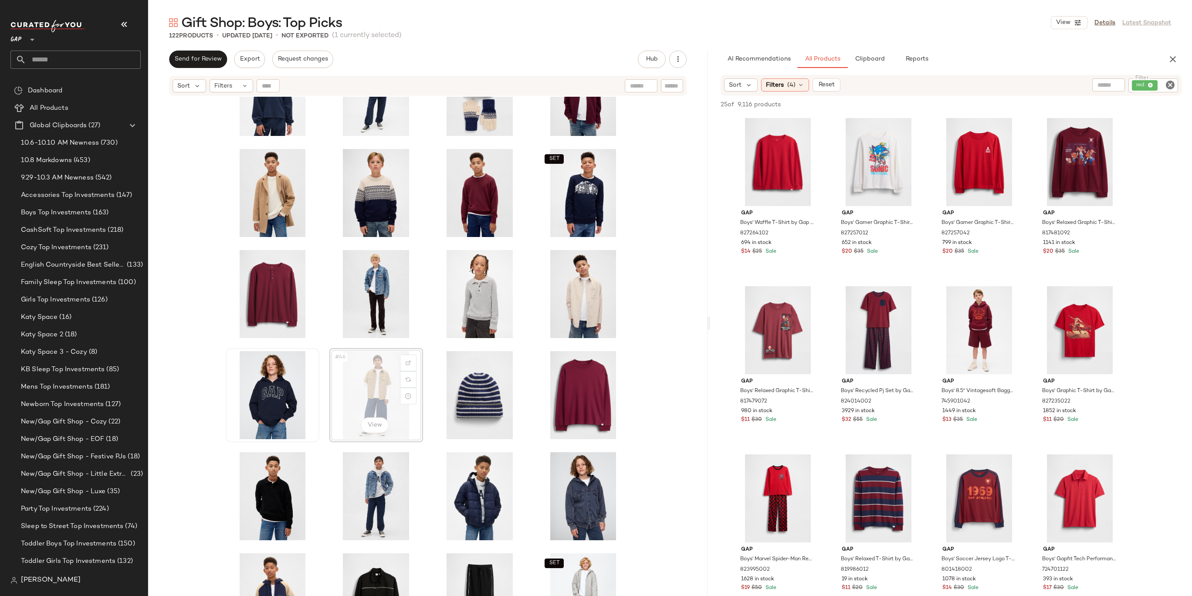
drag, startPoint x: 369, startPoint y: 378, endPoint x: 241, endPoint y: 378, distance: 128.5
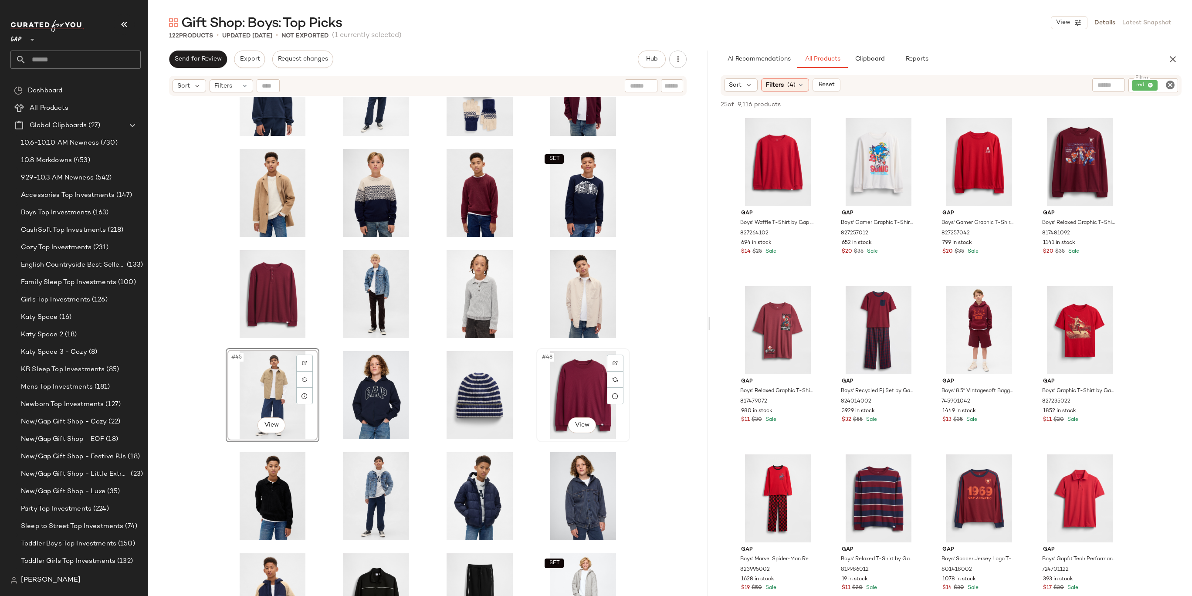
scroll to position [858, 0]
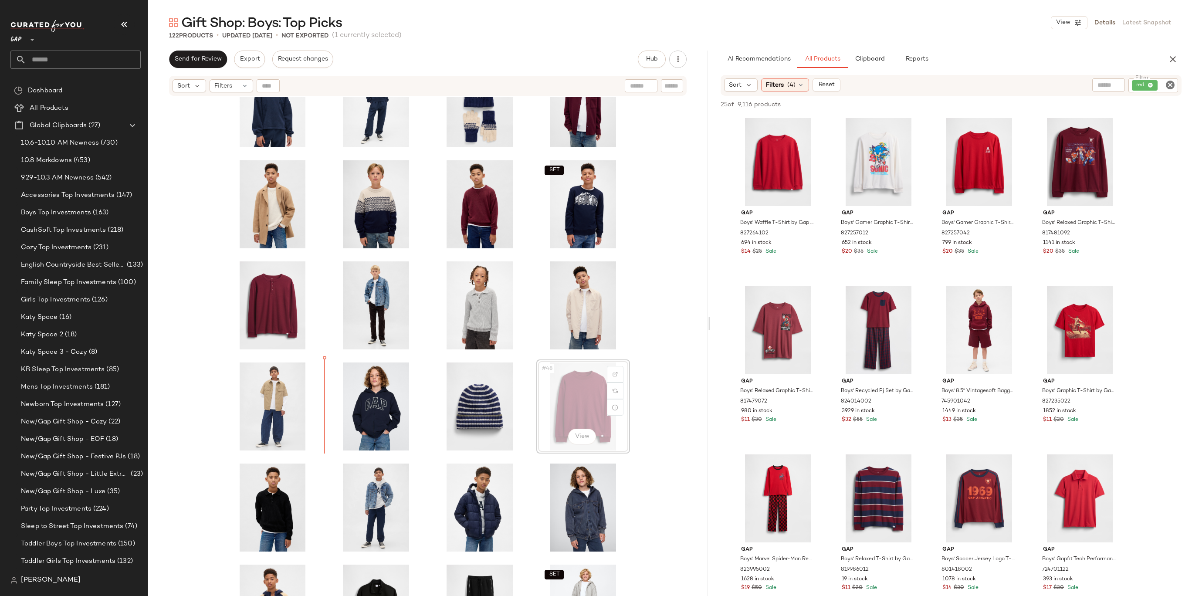
drag, startPoint x: 585, startPoint y: 416, endPoint x: 577, endPoint y: 416, distance: 7.4
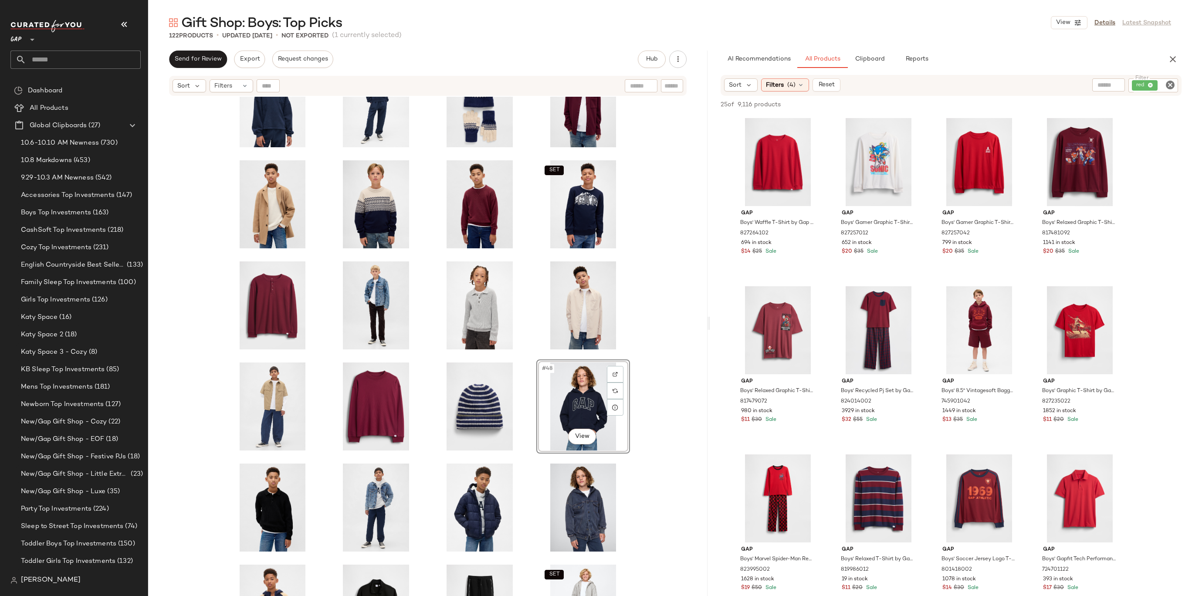
click at [634, 374] on div "SET SET SET #48 View SET SET SET SET SET" at bounding box center [428, 357] width 560 height 521
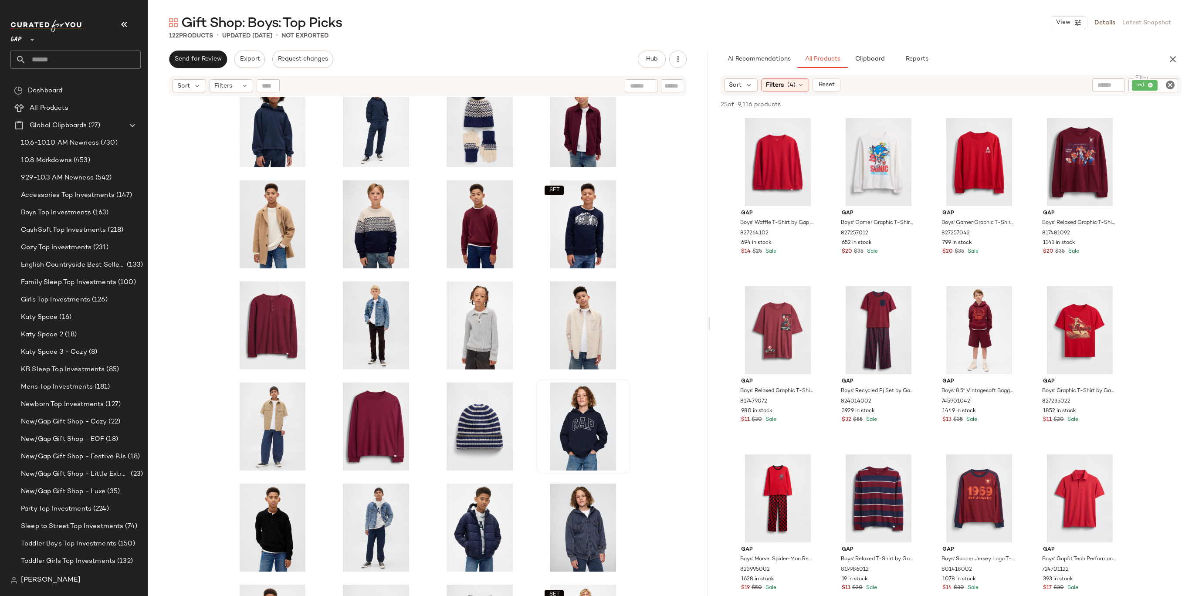
scroll to position [843, 0]
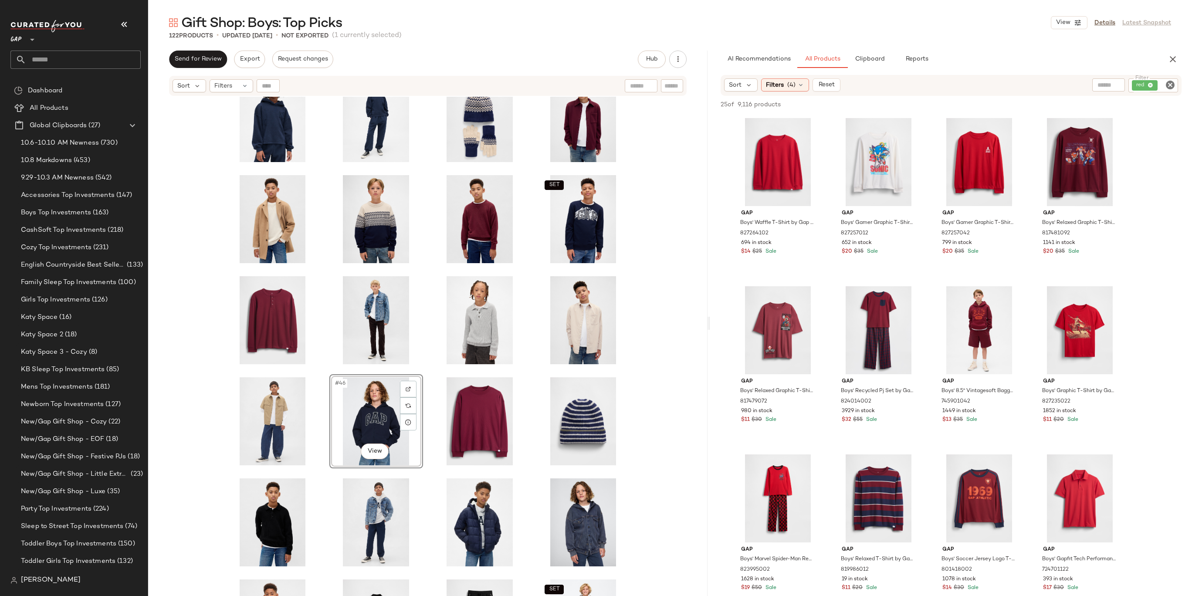
click at [639, 389] on div "SET SET SET #46 View SET SET SET SET SET" at bounding box center [428, 357] width 560 height 521
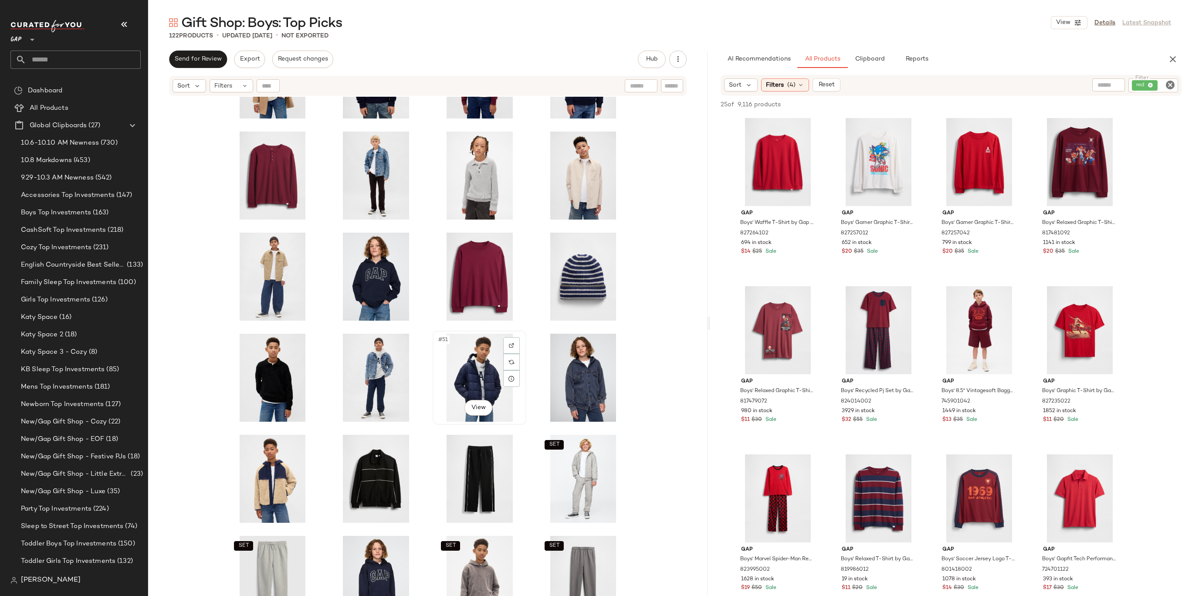
scroll to position [993, 0]
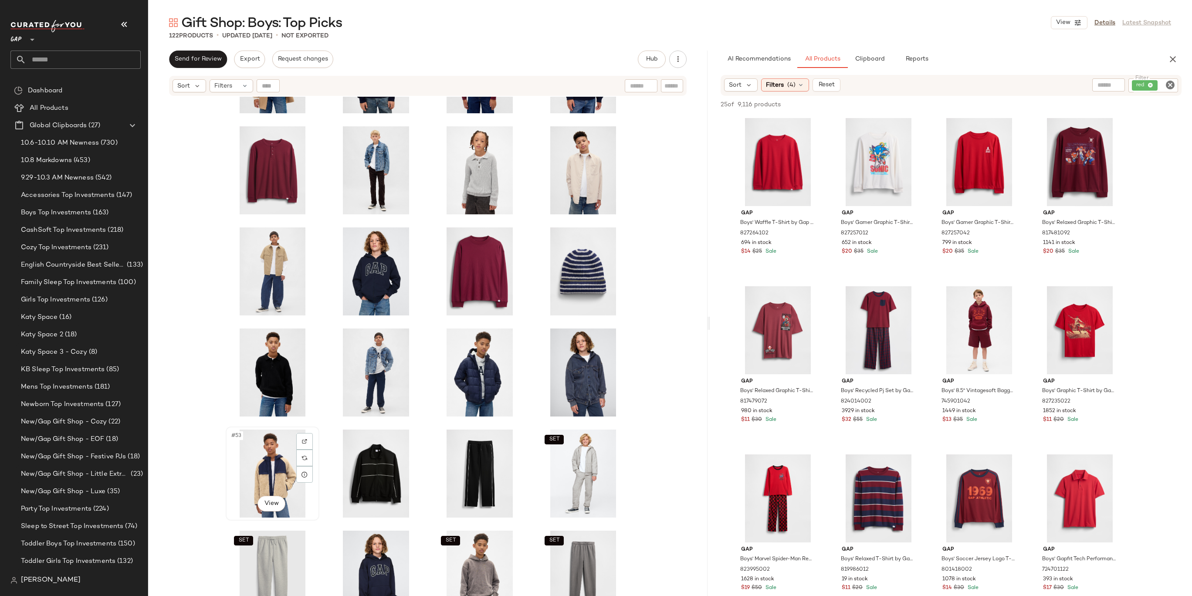
click at [284, 463] on div "#53 View" at bounding box center [273, 474] width 88 height 88
drag, startPoint x: 581, startPoint y: 386, endPoint x: 575, endPoint y: 386, distance: 6.1
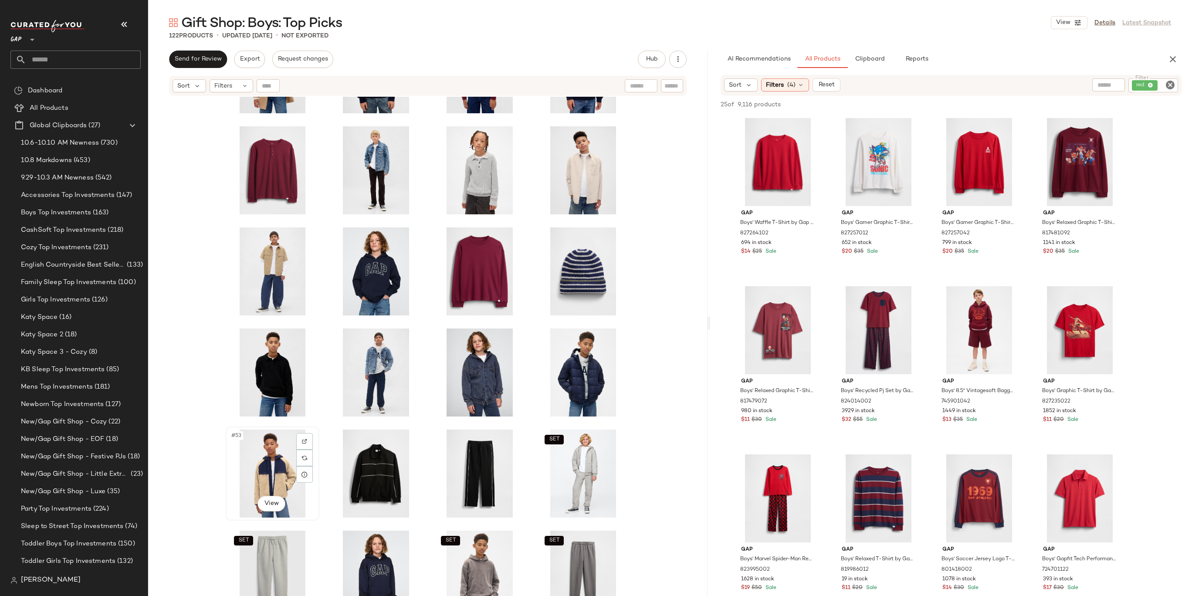
click at [283, 472] on div "#53 View" at bounding box center [273, 474] width 88 height 88
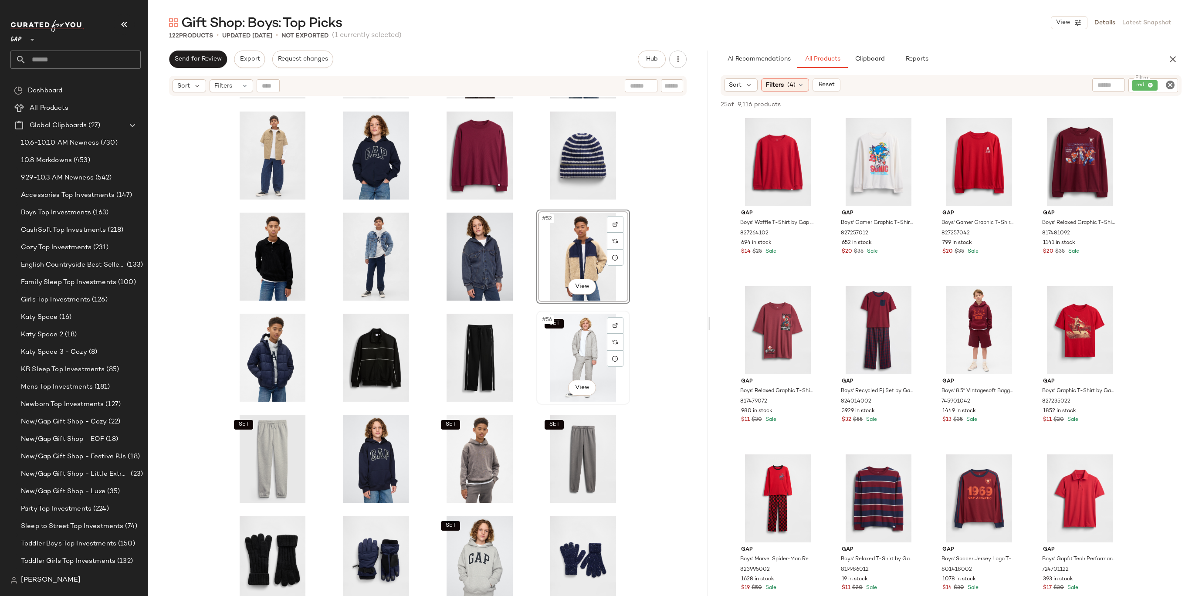
scroll to position [1106, 0]
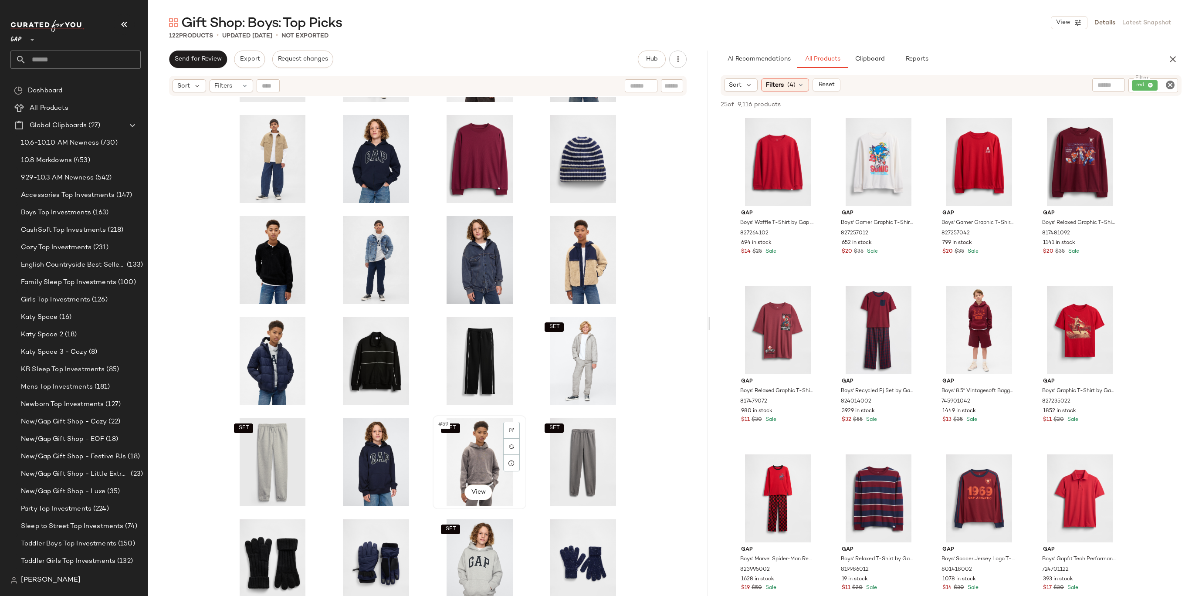
click at [472, 453] on div "SET #59 View" at bounding box center [480, 462] width 88 height 88
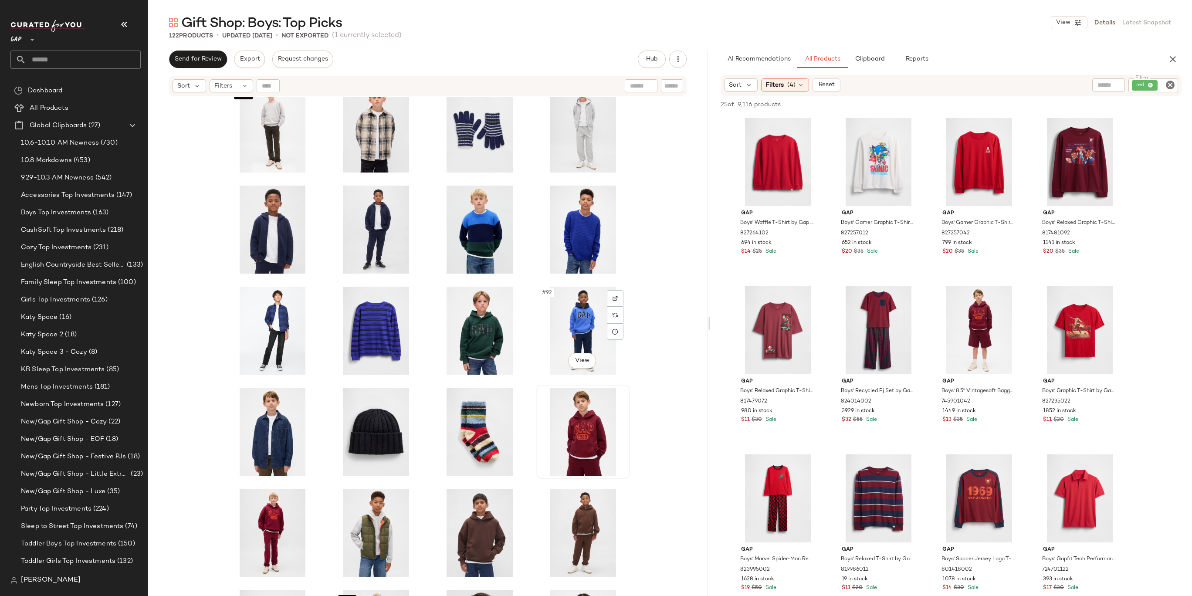
scroll to position [1987, 0]
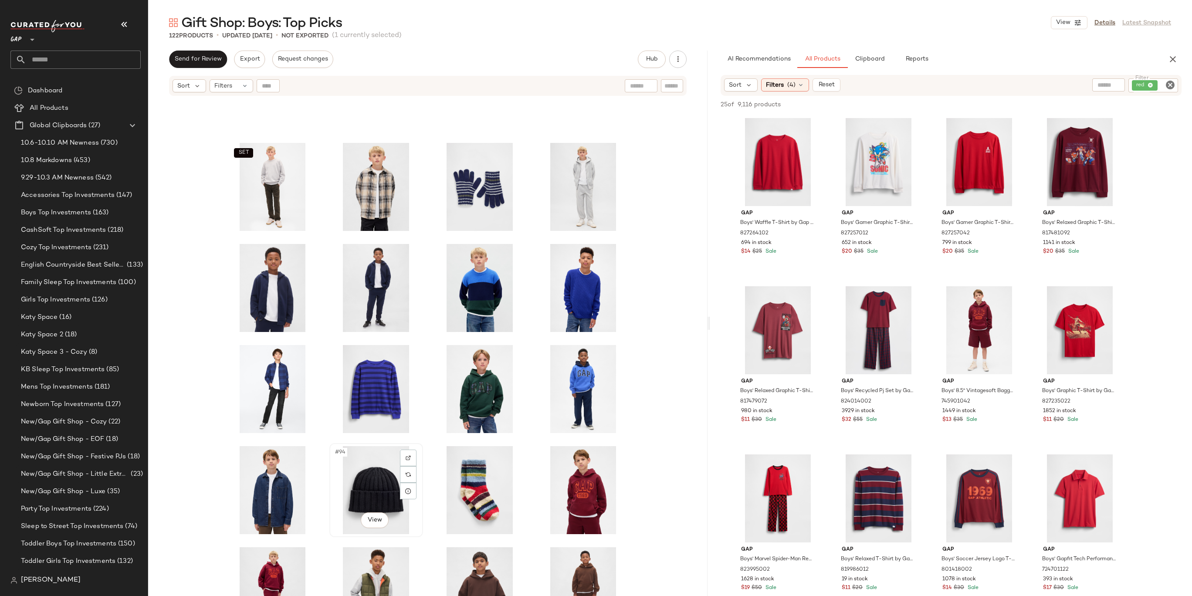
click at [355, 463] on div "#94 View" at bounding box center [376, 490] width 88 height 88
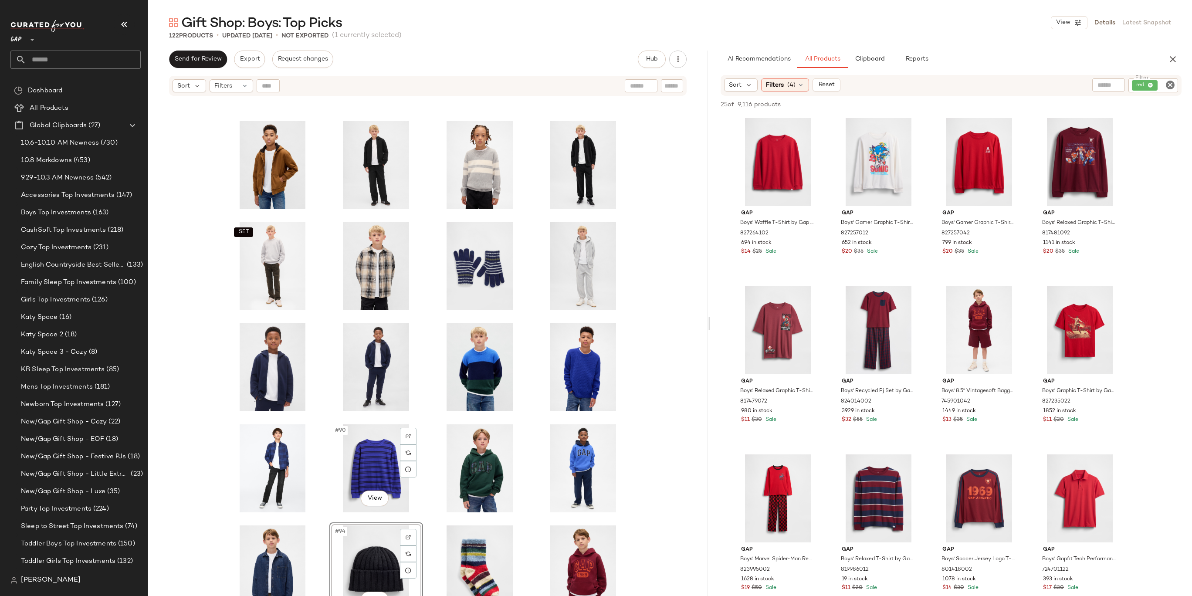
scroll to position [1821, 0]
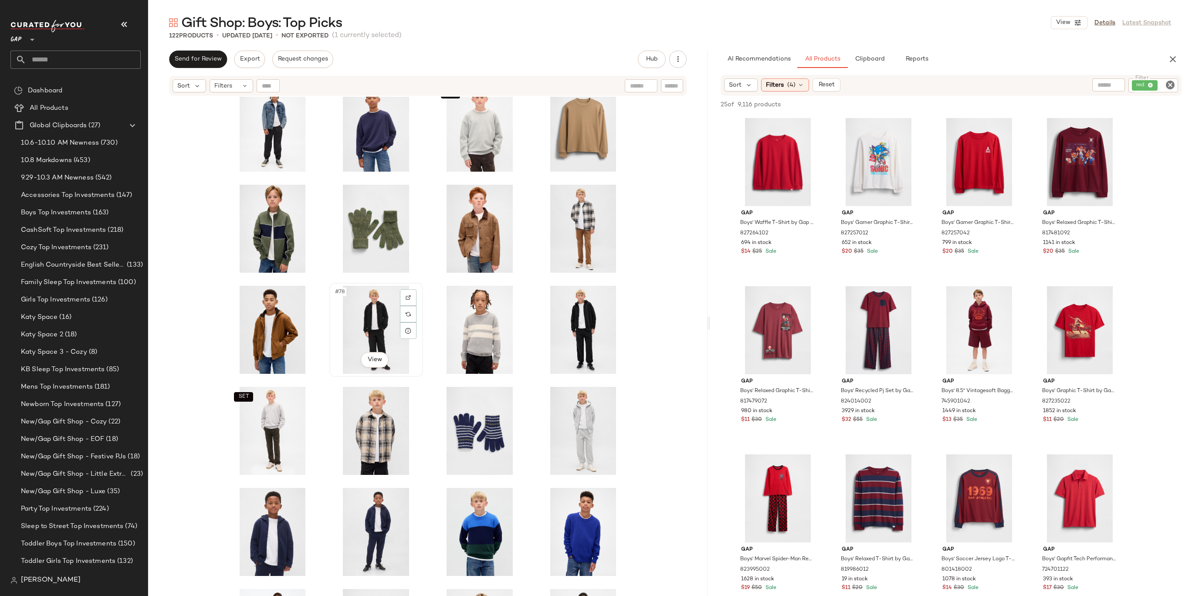
click at [379, 322] on div "#78 View" at bounding box center [376, 330] width 88 height 88
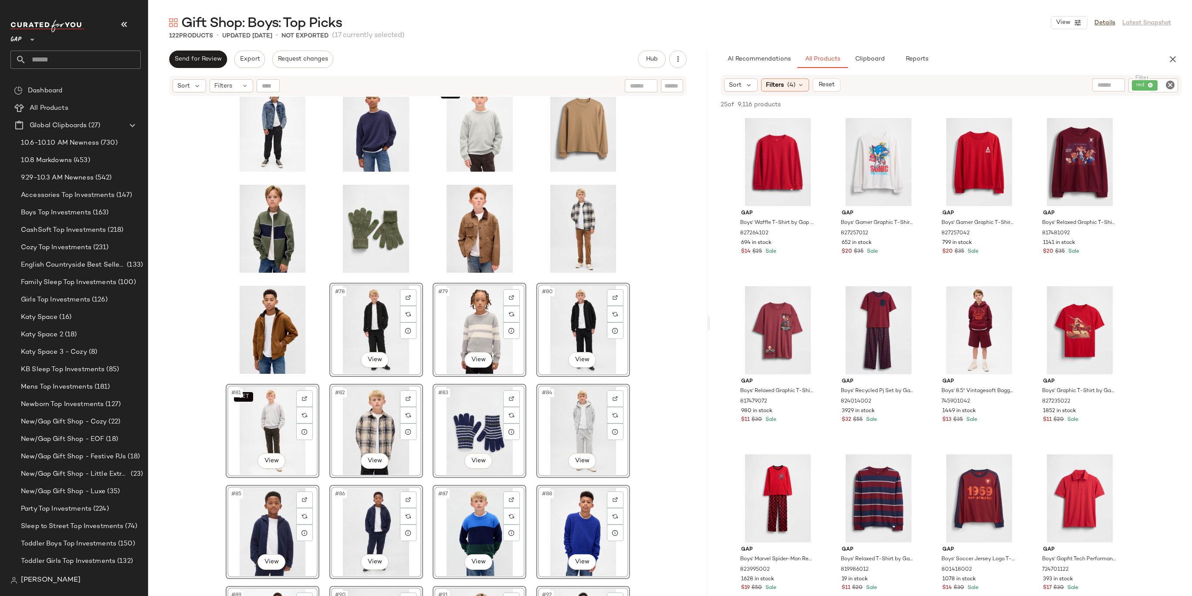
scroll to position [1679, 0]
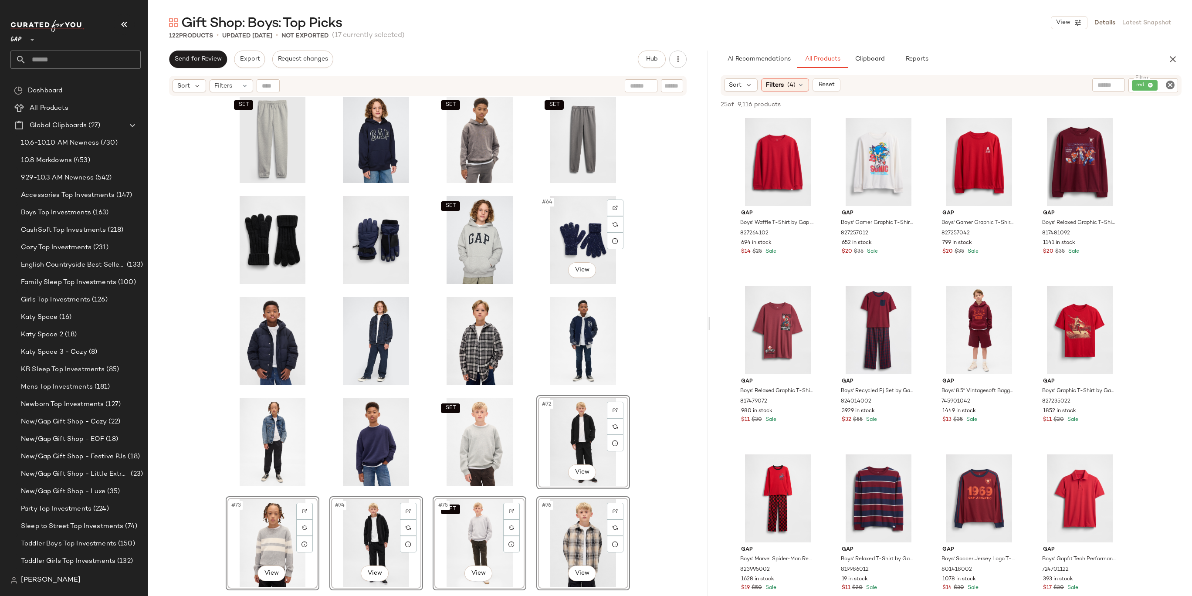
scroll to position [1392, 0]
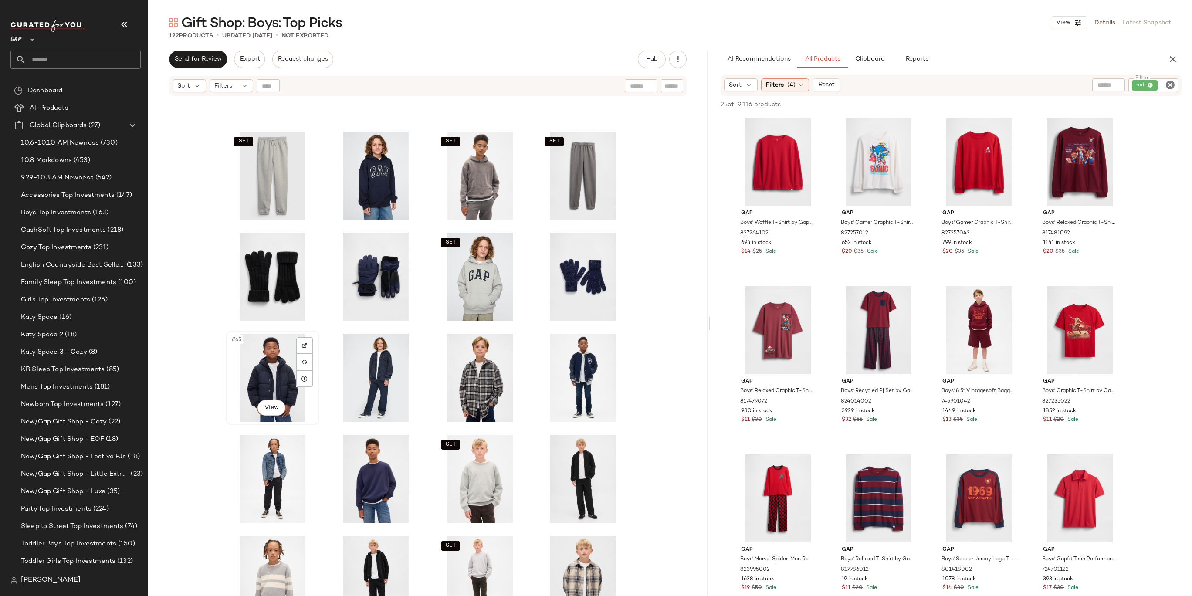
click at [275, 365] on div "#65 View" at bounding box center [273, 378] width 88 height 88
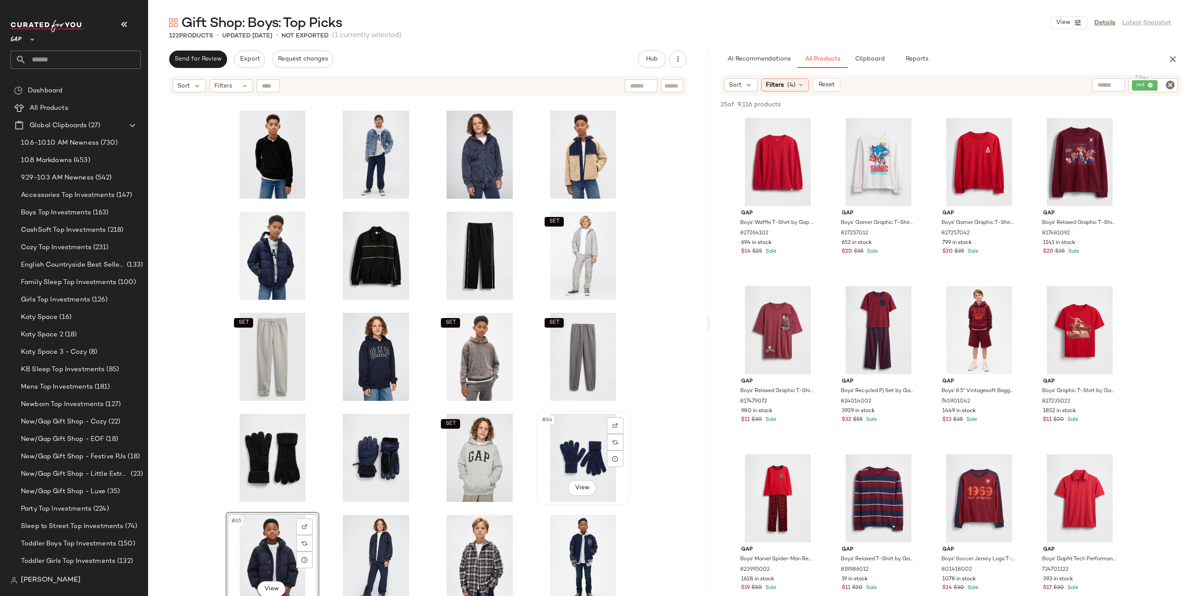
scroll to position [1106, 0]
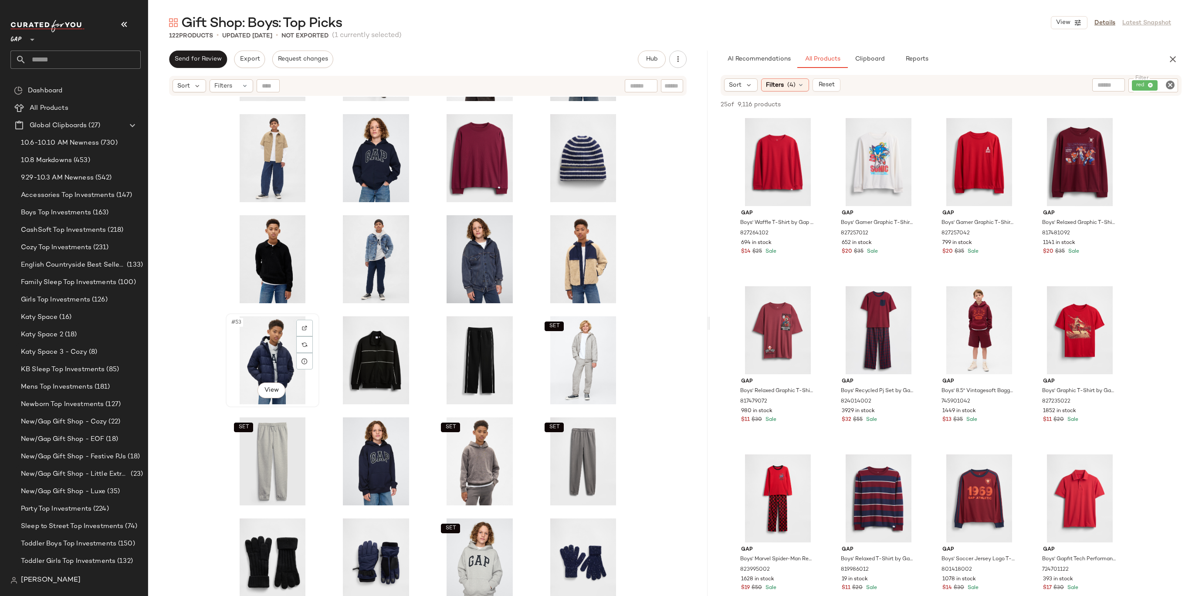
click at [267, 346] on div "#53 View" at bounding box center [273, 360] width 88 height 88
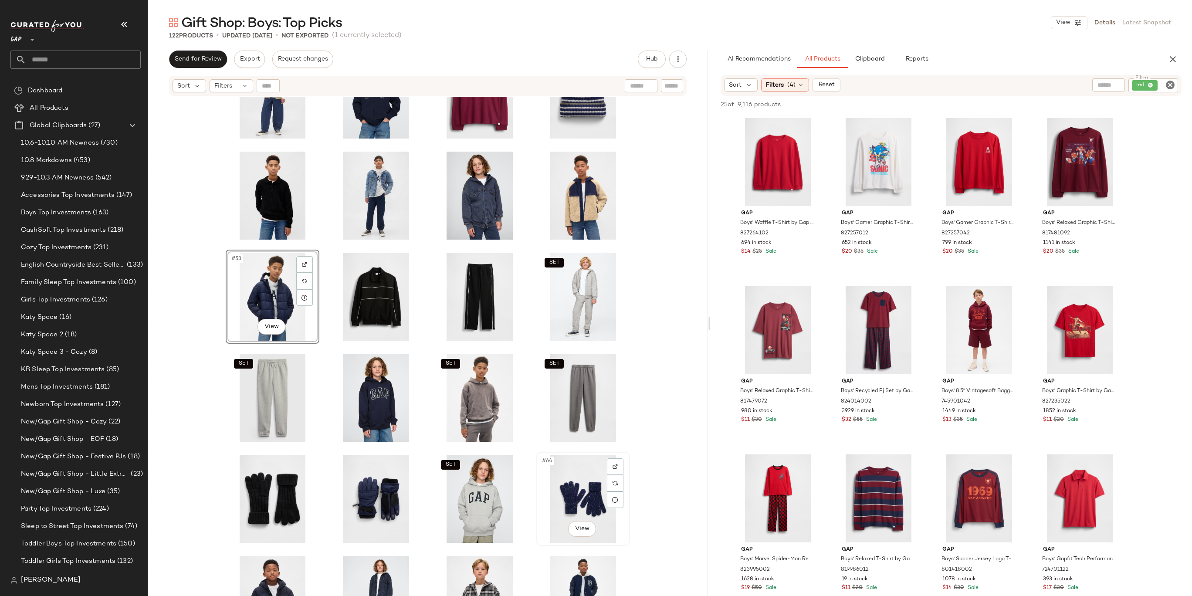
click at [560, 476] on div "#64 View" at bounding box center [583, 499] width 88 height 88
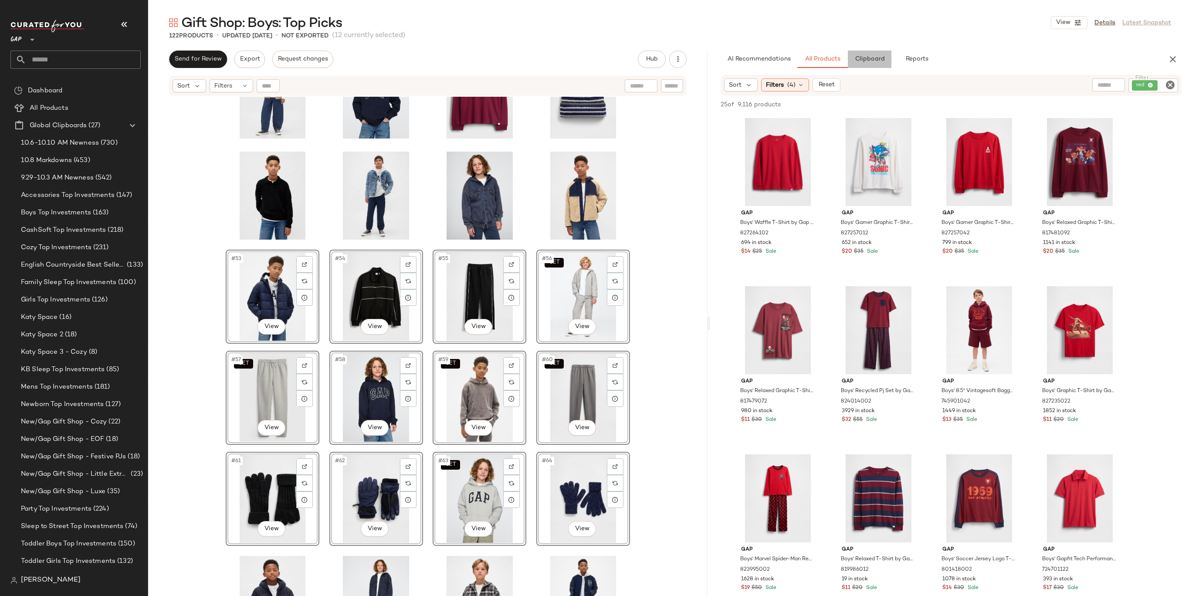
click at [864, 60] on span "Clipboard" at bounding box center [870, 59] width 30 height 7
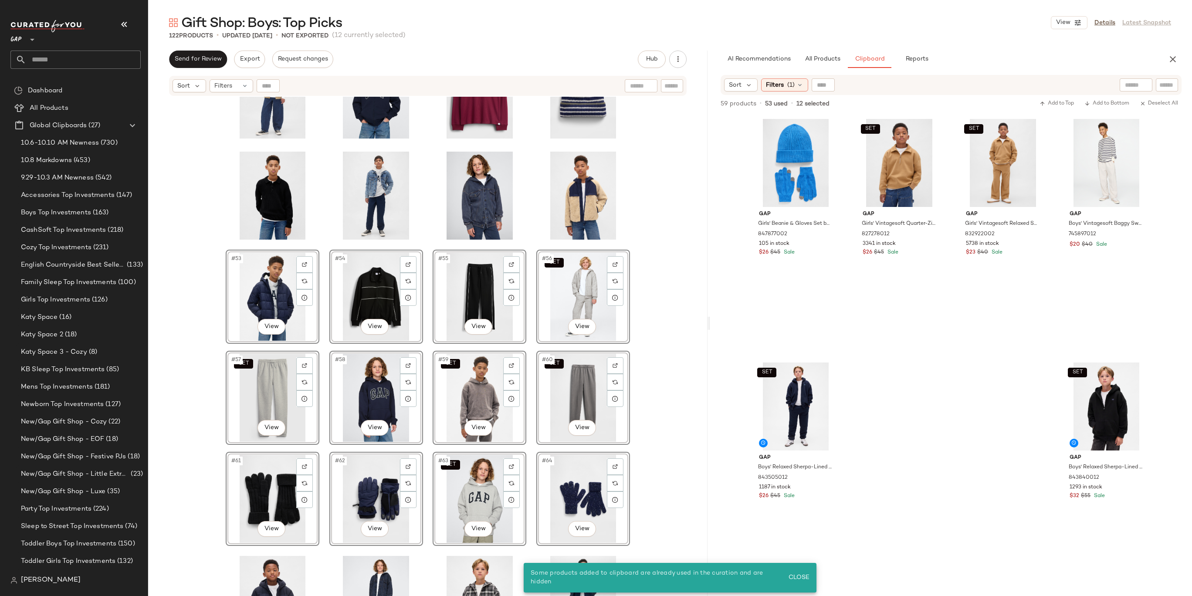
click at [678, 213] on div "#53 View #54 View #55 View SET #56 View SET #57 View #58 View SET #59 View SET …" at bounding box center [428, 357] width 560 height 521
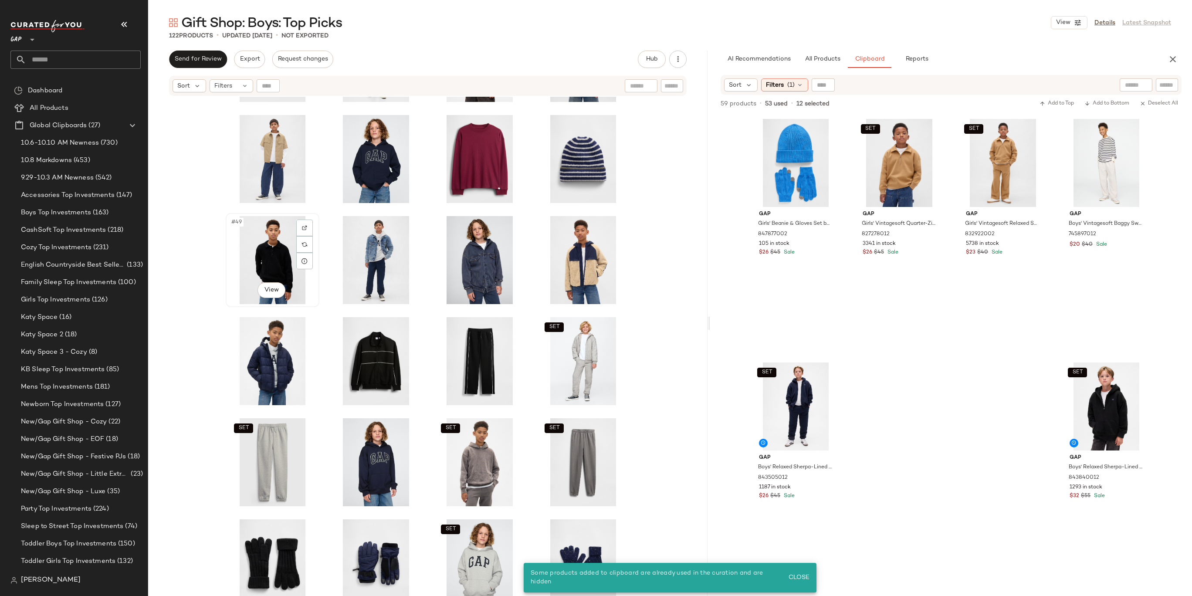
click at [255, 251] on div "#49 View" at bounding box center [273, 260] width 88 height 88
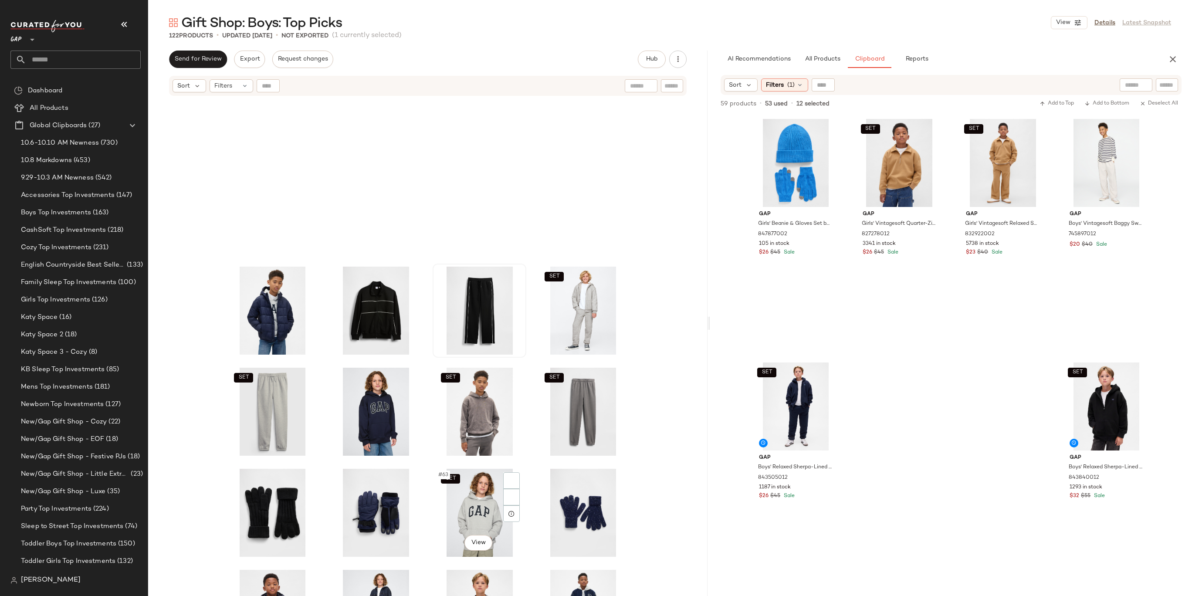
scroll to position [1397, 0]
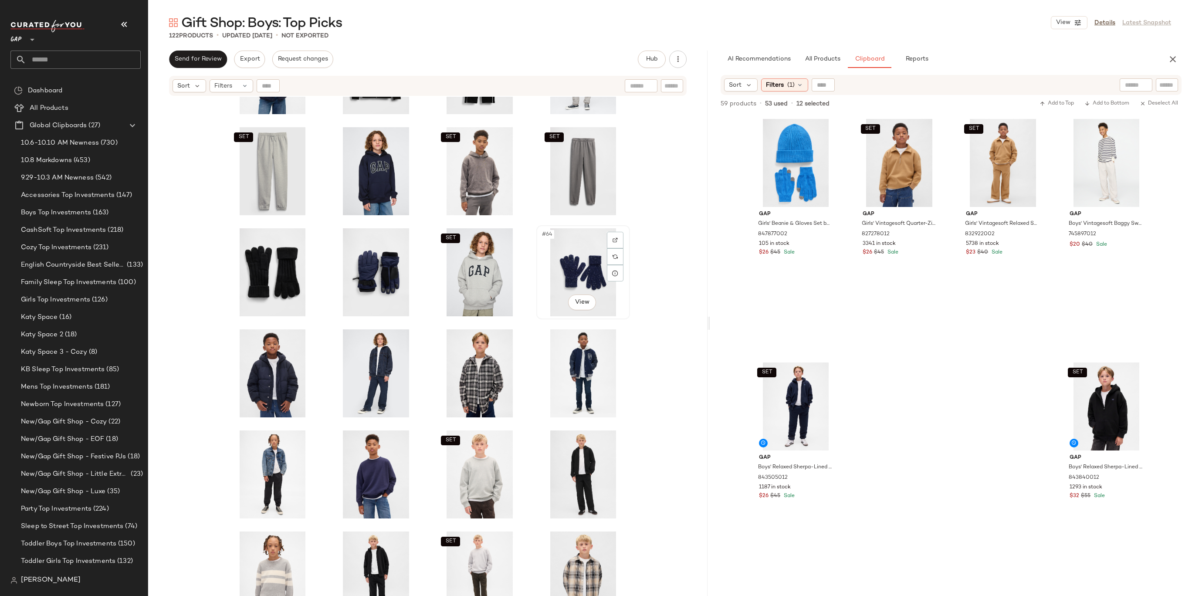
click at [573, 275] on div "#64 View" at bounding box center [583, 272] width 88 height 88
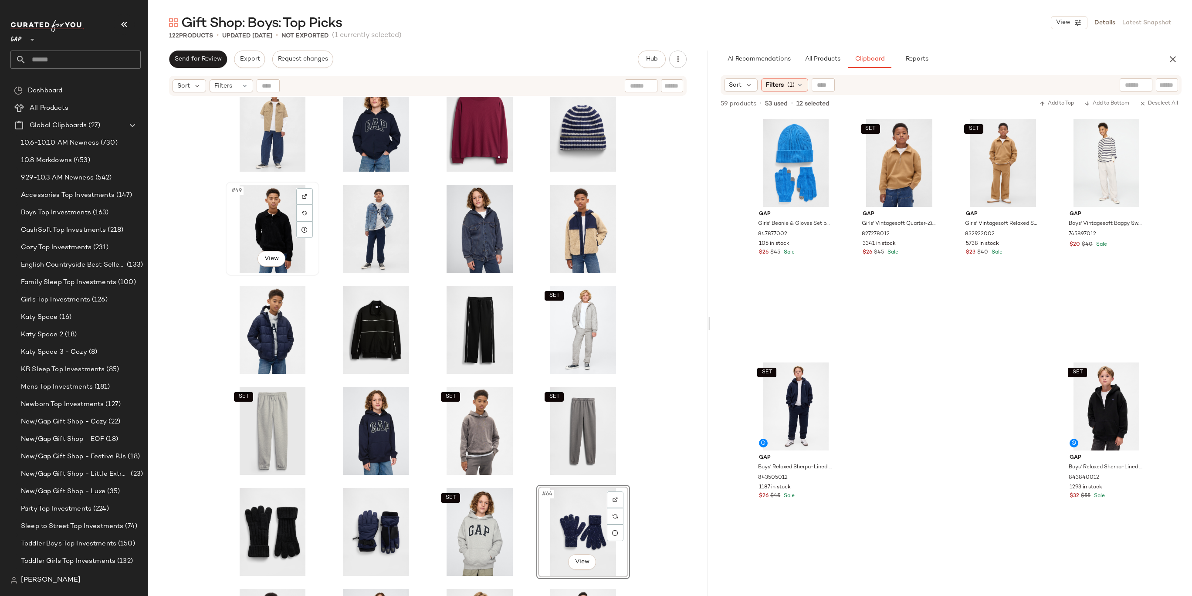
scroll to position [1128, 0]
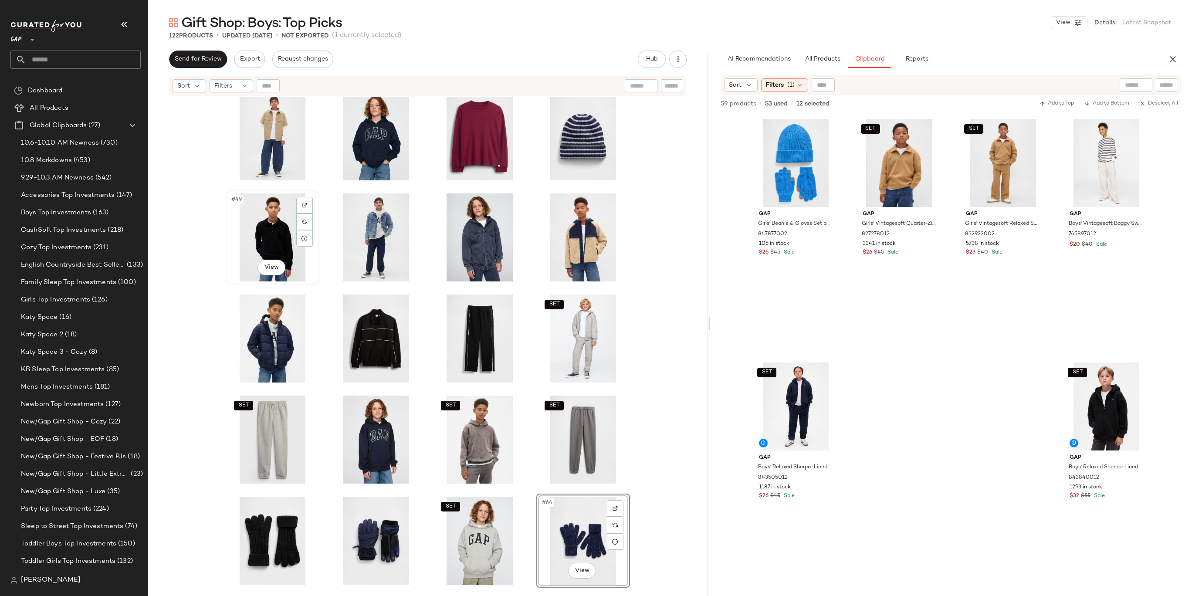
click at [260, 237] on div "#49 View" at bounding box center [273, 237] width 88 height 88
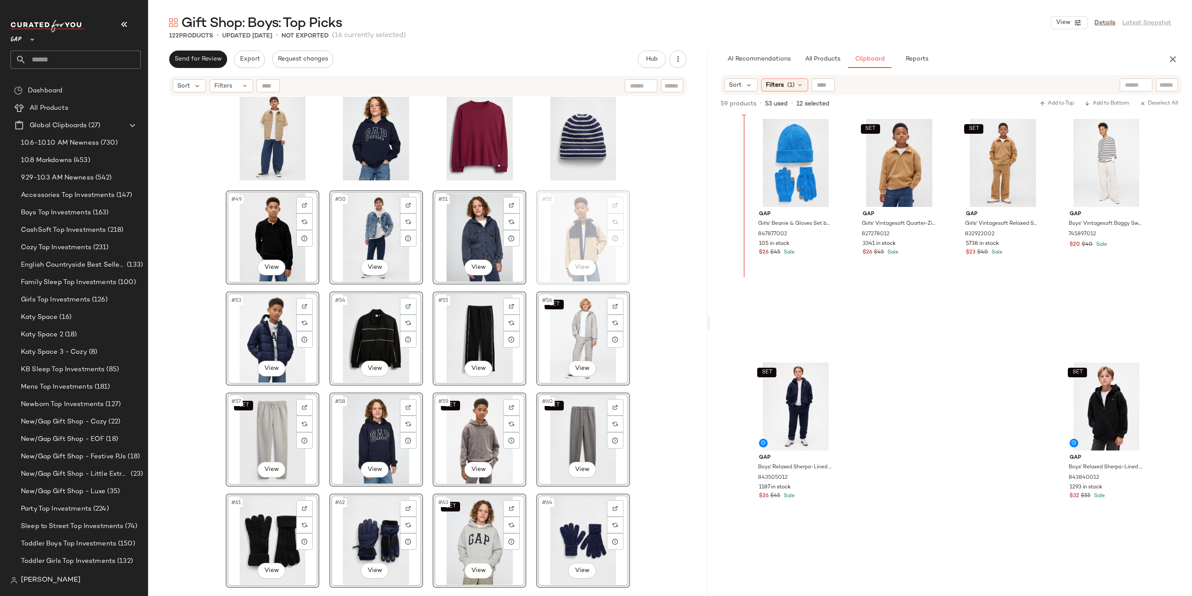
drag, startPoint x: 581, startPoint y: 222, endPoint x: 589, endPoint y: 222, distance: 8.3
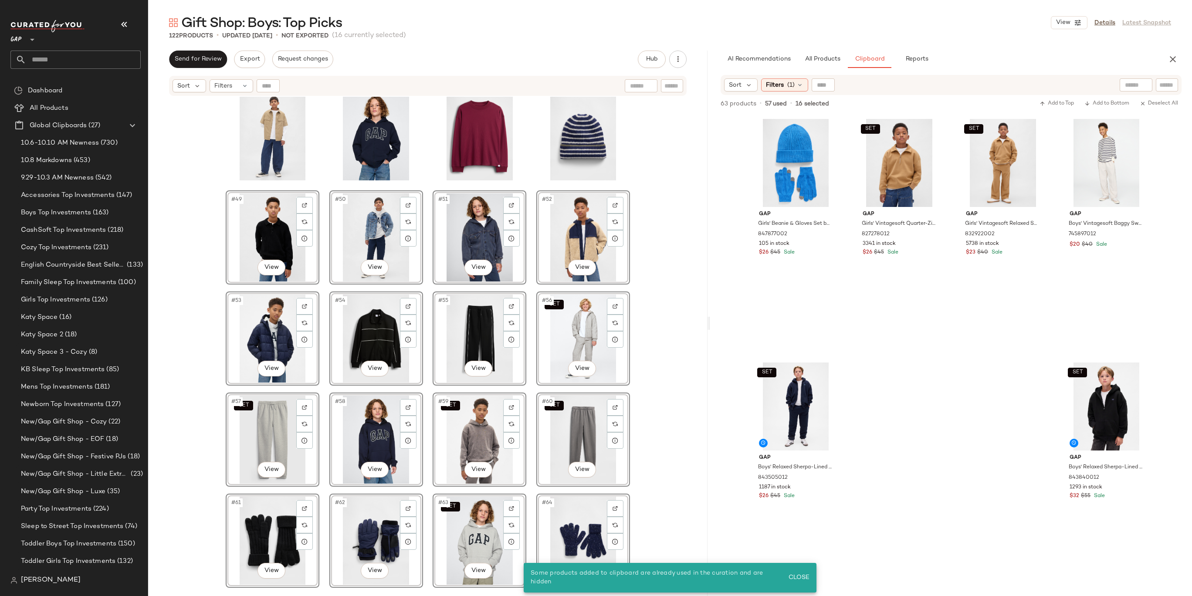
click at [646, 232] on div "#49 View #50 View #51 View #52 View #53 View #54 View #55 View SET #56 View SET…" at bounding box center [428, 357] width 560 height 521
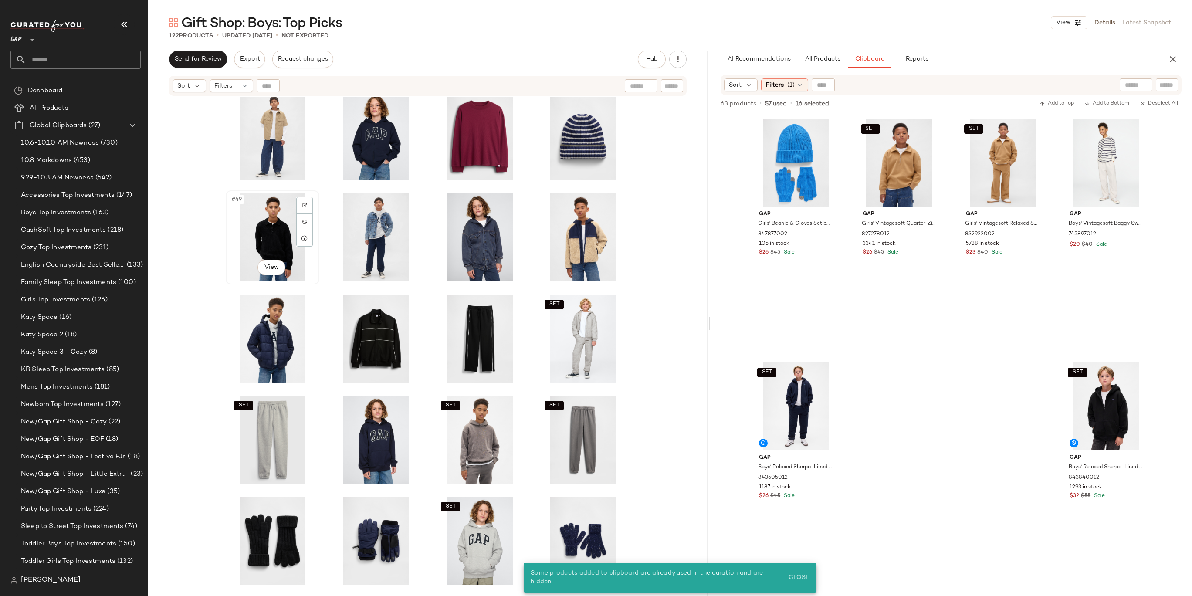
click at [276, 218] on div "#49 View" at bounding box center [273, 237] width 88 height 88
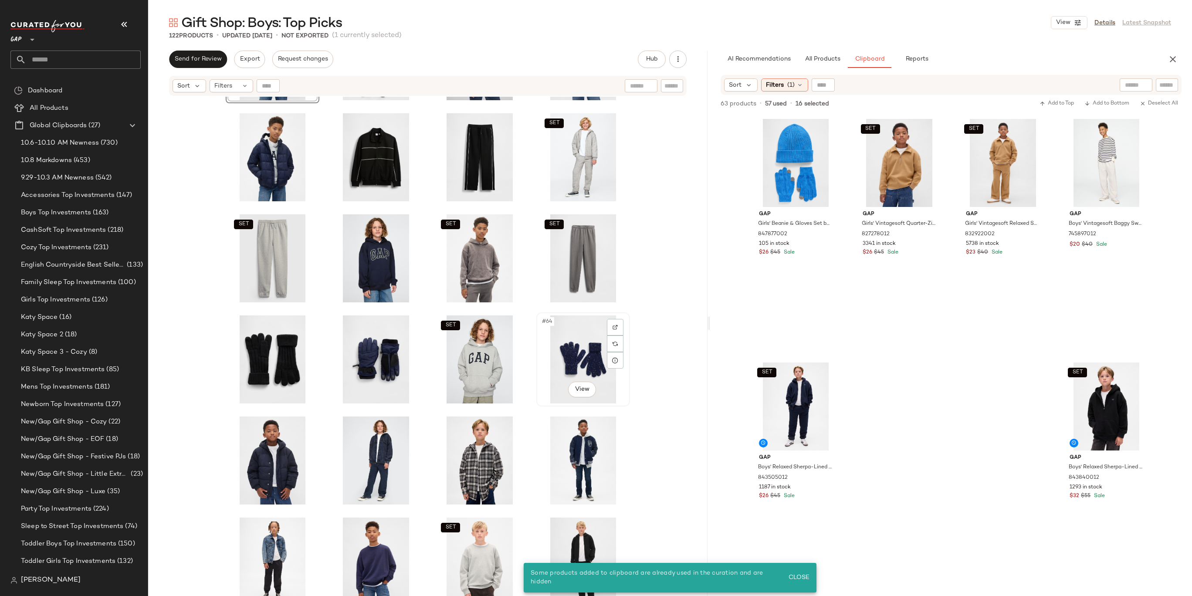
click at [574, 351] on div "#64 View" at bounding box center [583, 359] width 88 height 88
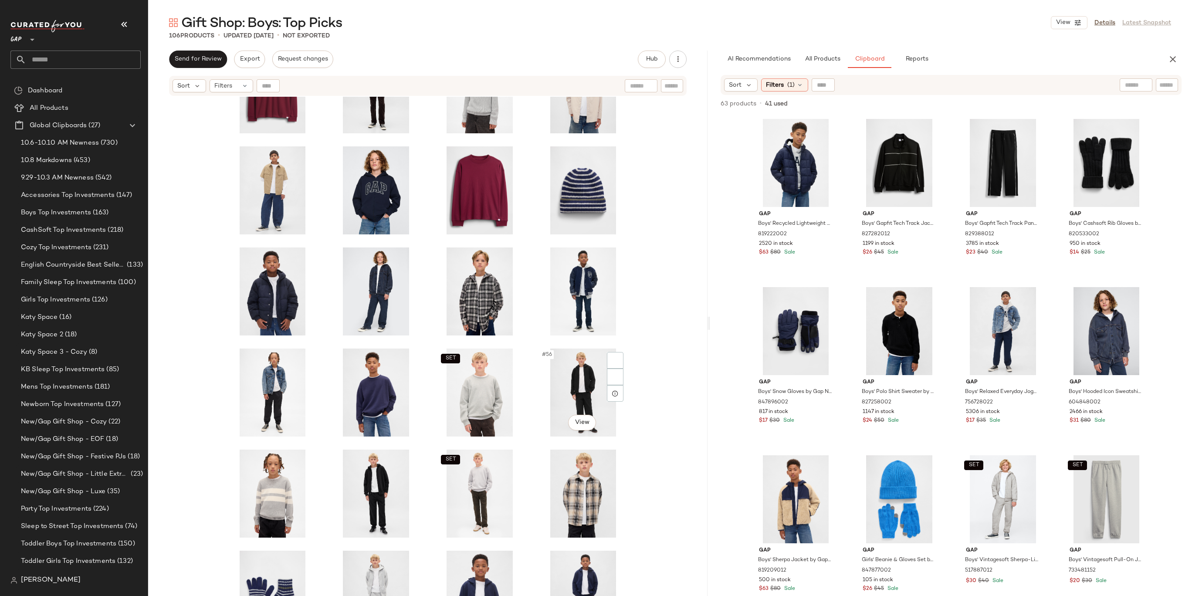
scroll to position [1083, 0]
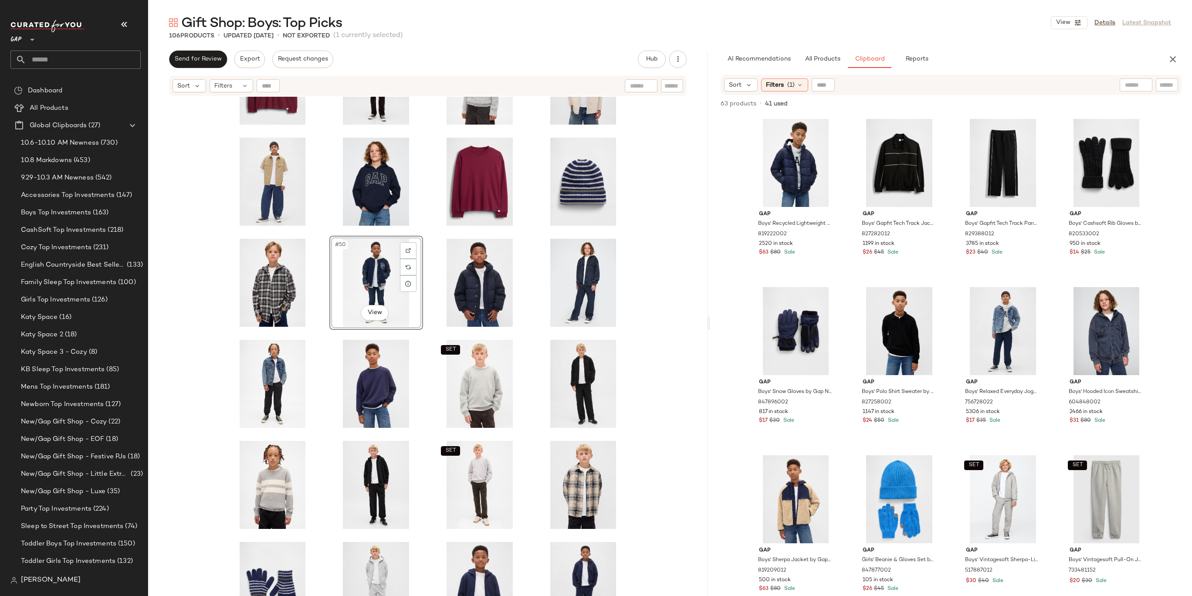
click at [637, 265] on div "#50 View SET SET" at bounding box center [428, 357] width 560 height 521
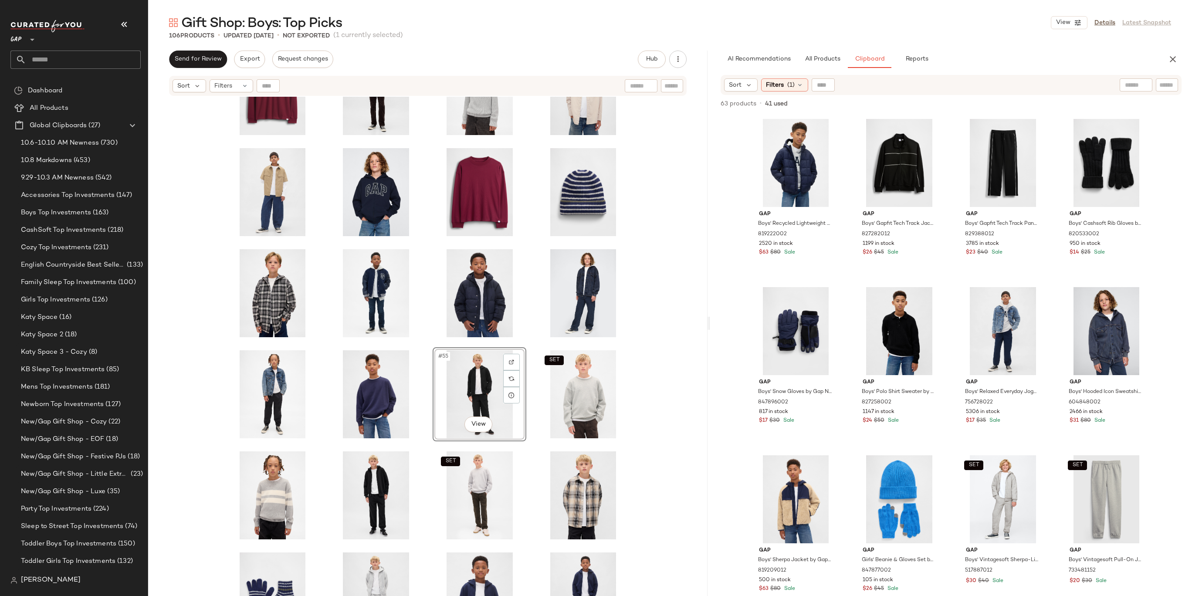
click at [627, 368] on div "#55 View SET SET" at bounding box center [428, 357] width 560 height 521
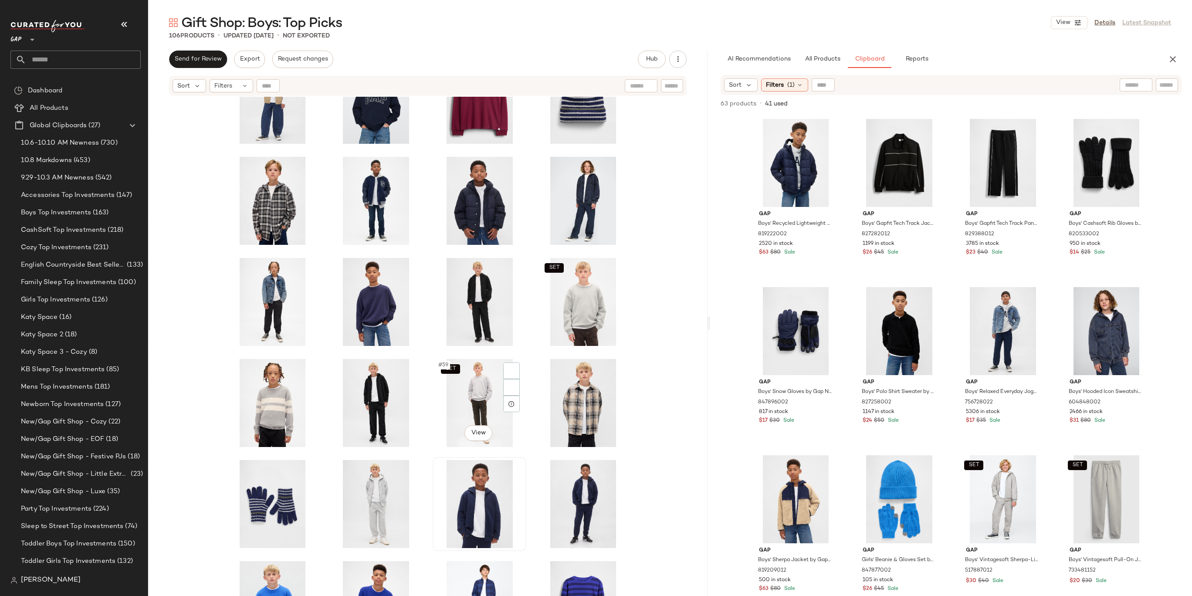
scroll to position [1197, 0]
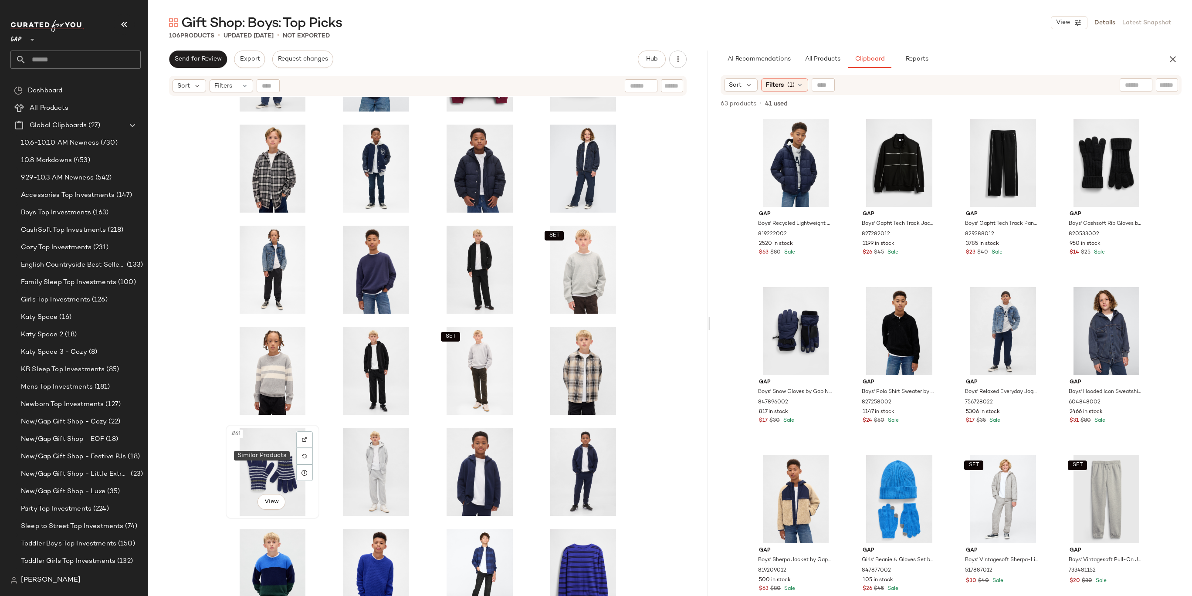
click at [257, 453] on div "#61 View" at bounding box center [273, 472] width 88 height 88
click at [573, 454] on div "#64 View" at bounding box center [583, 472] width 88 height 88
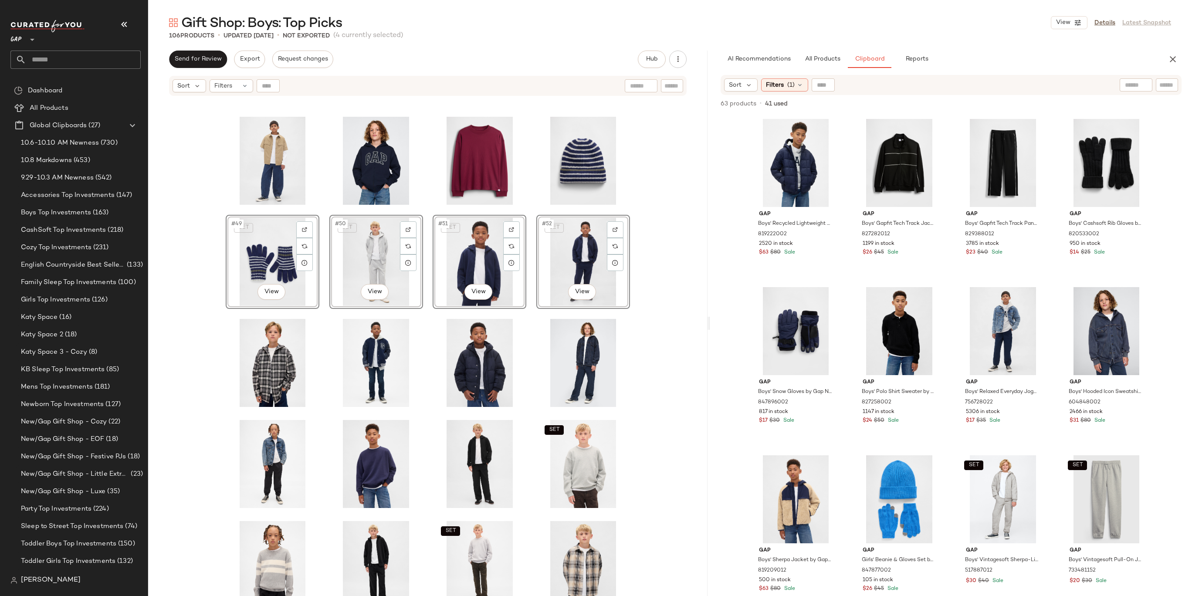
scroll to position [1035, 0]
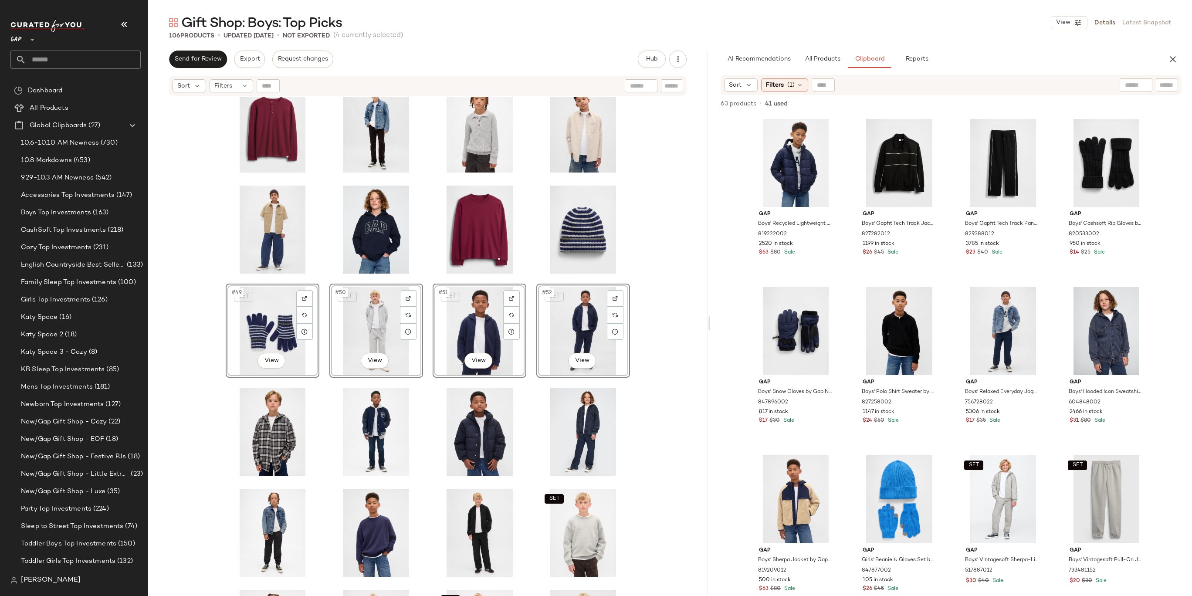
click at [665, 267] on div "SET #49 View SET #50 View SET #51 View SET #52 View SET SET" at bounding box center [428, 357] width 560 height 521
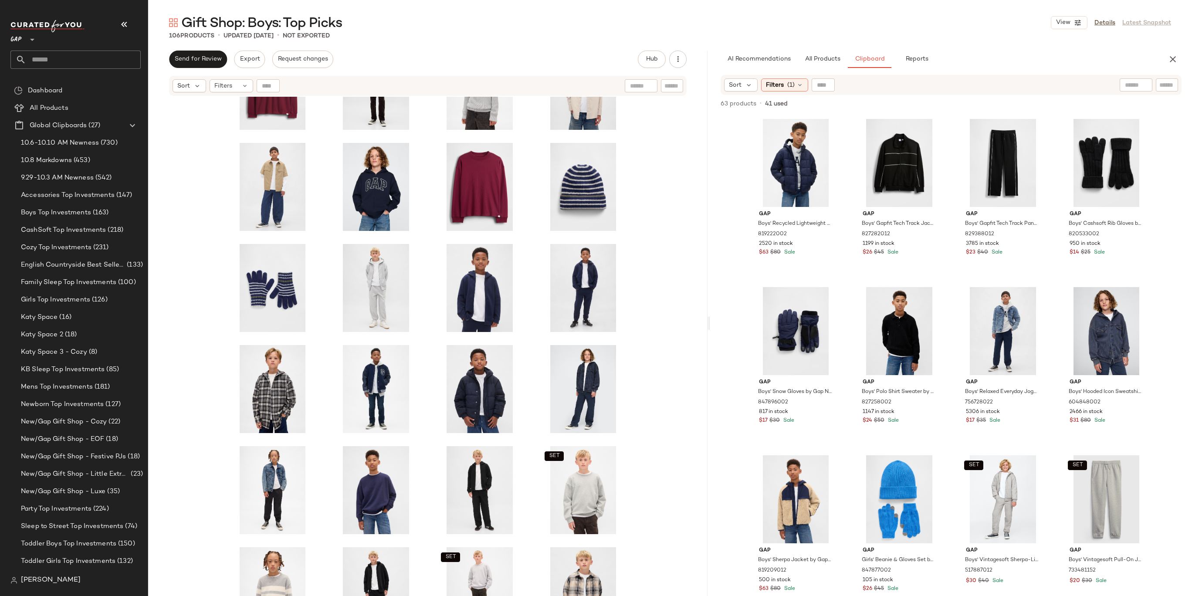
scroll to position [1101, 0]
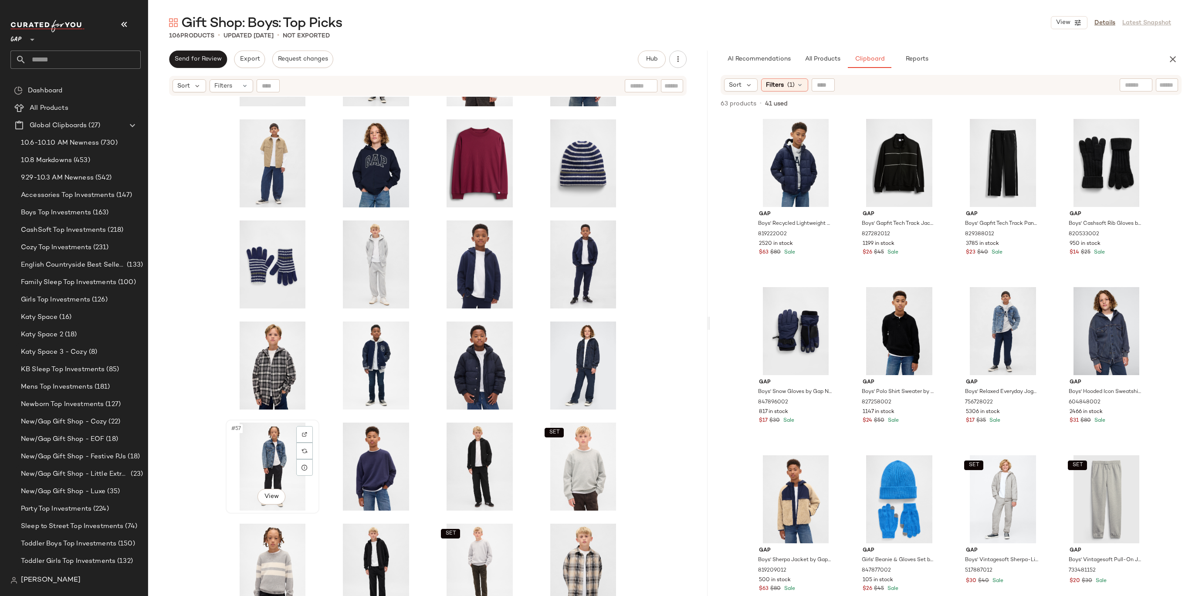
click at [281, 450] on div "#57 View" at bounding box center [273, 467] width 88 height 88
click at [565, 456] on div "SET #60 View" at bounding box center [583, 467] width 88 height 88
drag, startPoint x: 488, startPoint y: 366, endPoint x: 273, endPoint y: 363, distance: 214.8
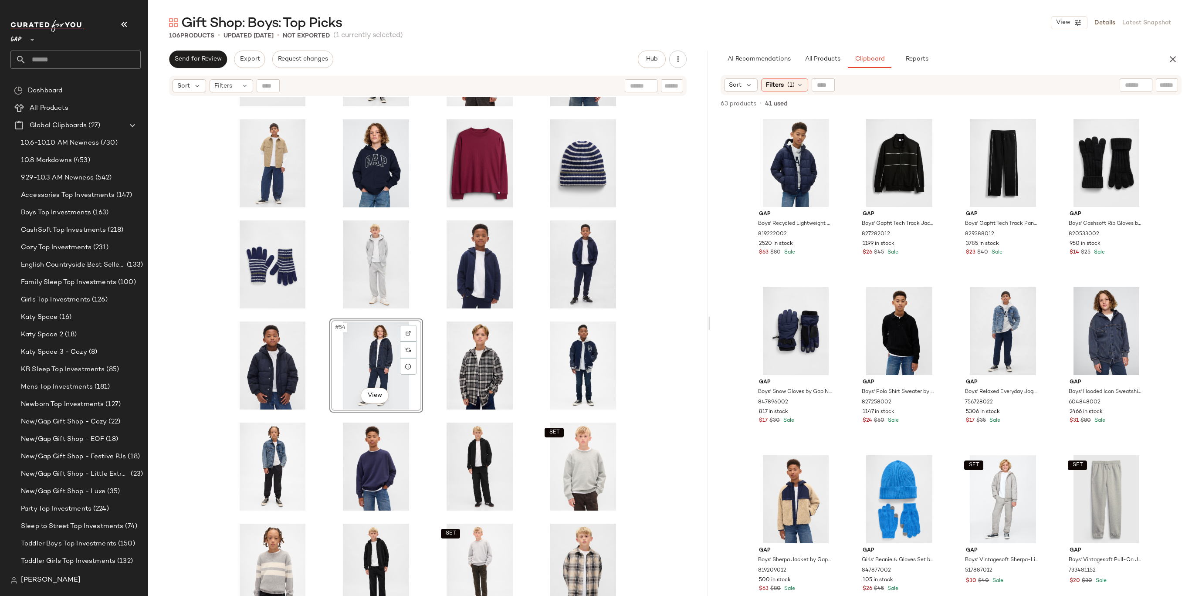
click at [654, 368] on div "#54 View SET SET" at bounding box center [428, 357] width 560 height 521
drag, startPoint x: 274, startPoint y: 448, endPoint x: 283, endPoint y: 443, distance: 10.7
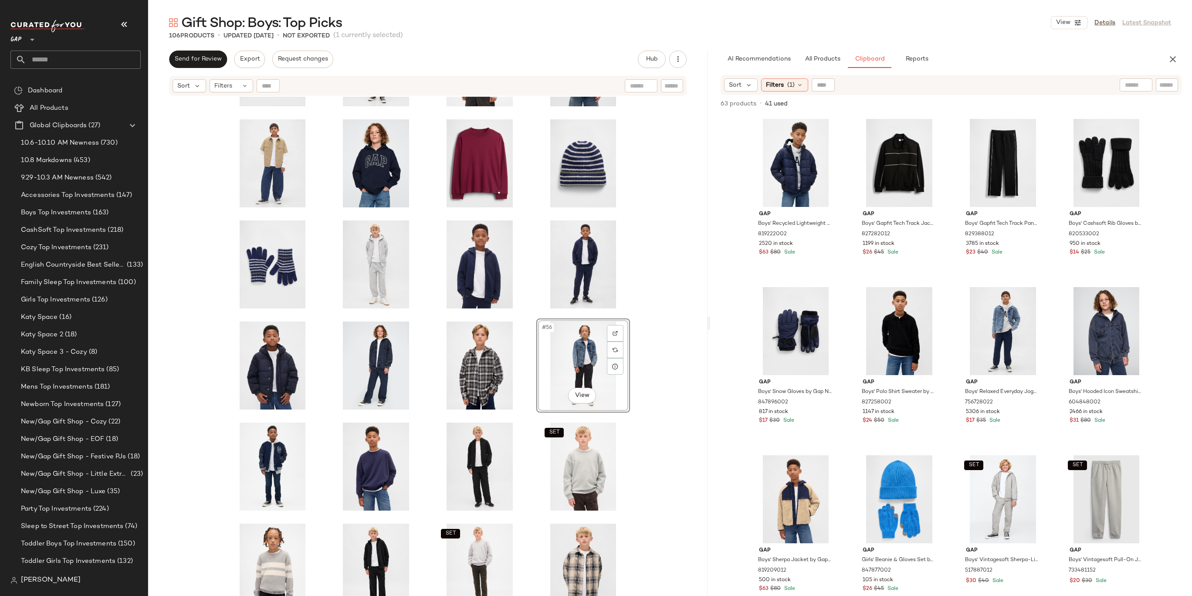
click at [640, 336] on div "#56 View SET SET" at bounding box center [428, 357] width 560 height 521
drag, startPoint x: 402, startPoint y: 439, endPoint x: 244, endPoint y: 440, distance: 158.2
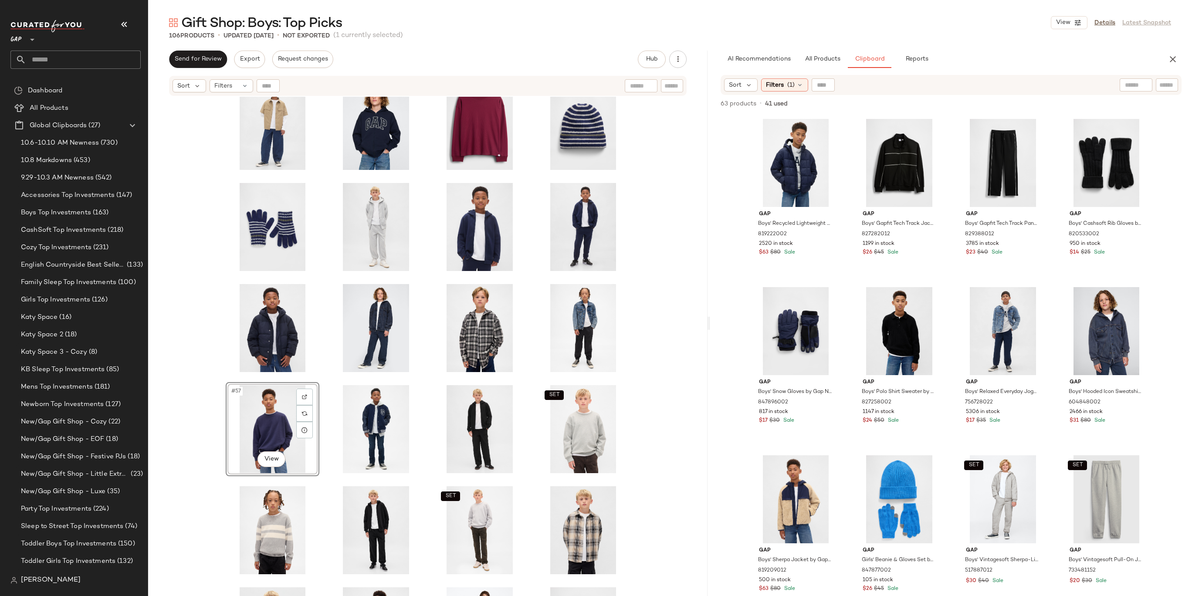
scroll to position [1145, 0]
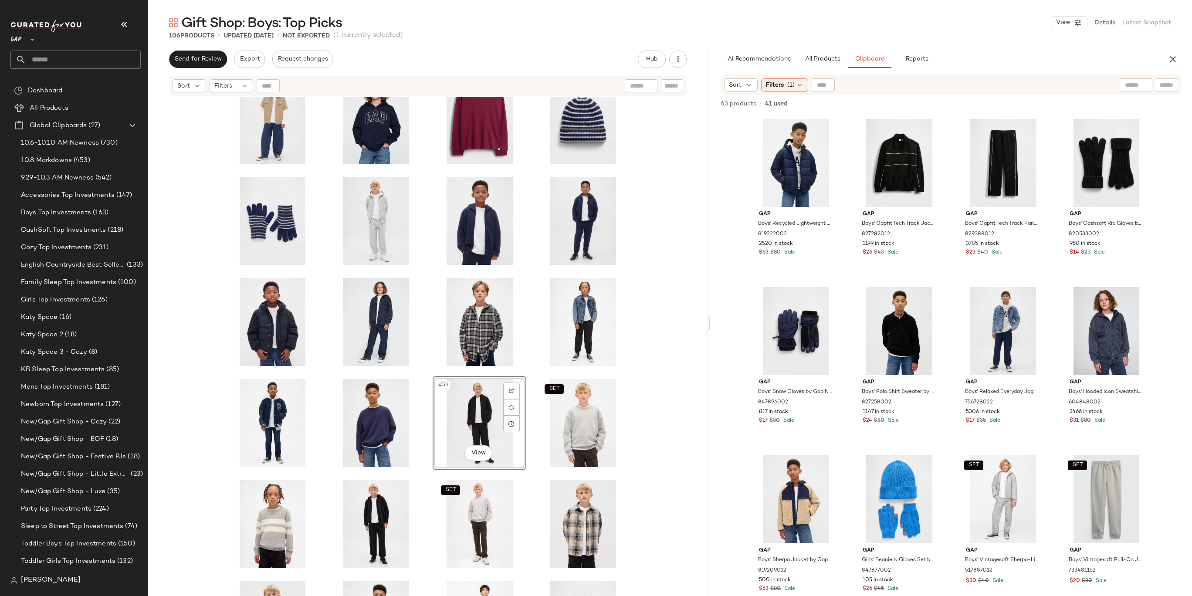
click at [643, 391] on div "#59 View SET SET" at bounding box center [428, 357] width 560 height 521
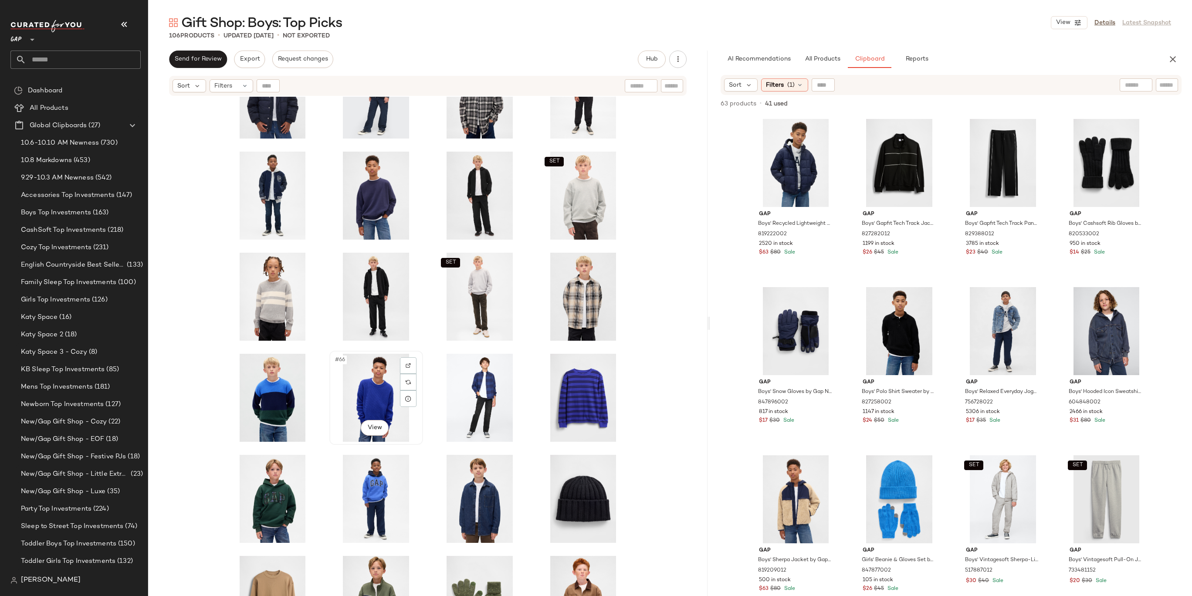
scroll to position [1378, 0]
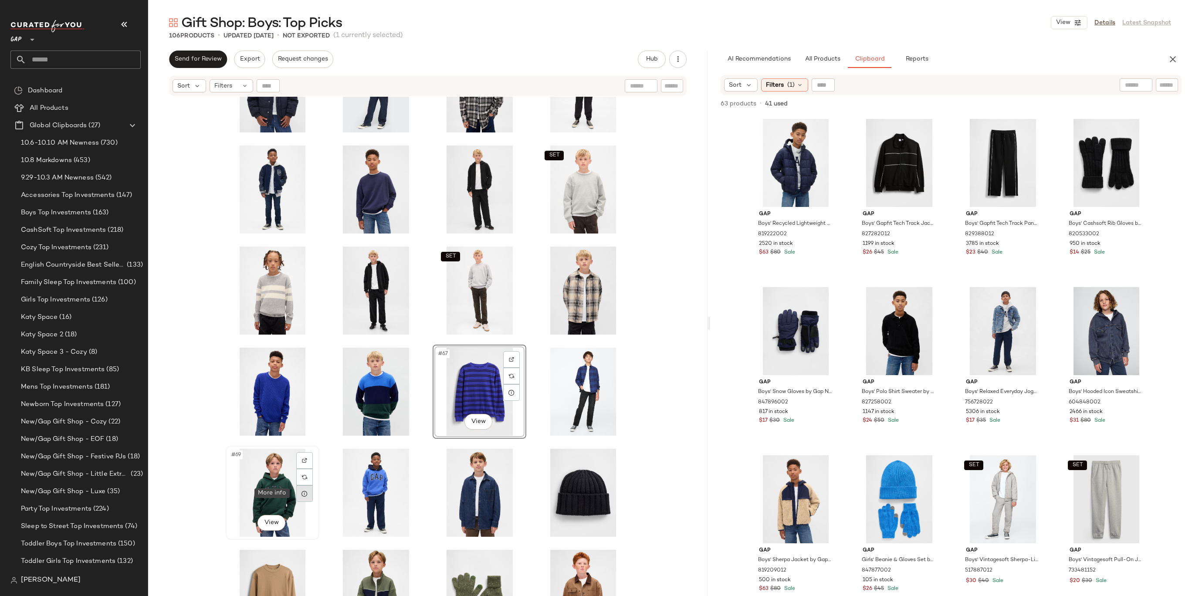
click at [296, 487] on div at bounding box center [304, 493] width 17 height 17
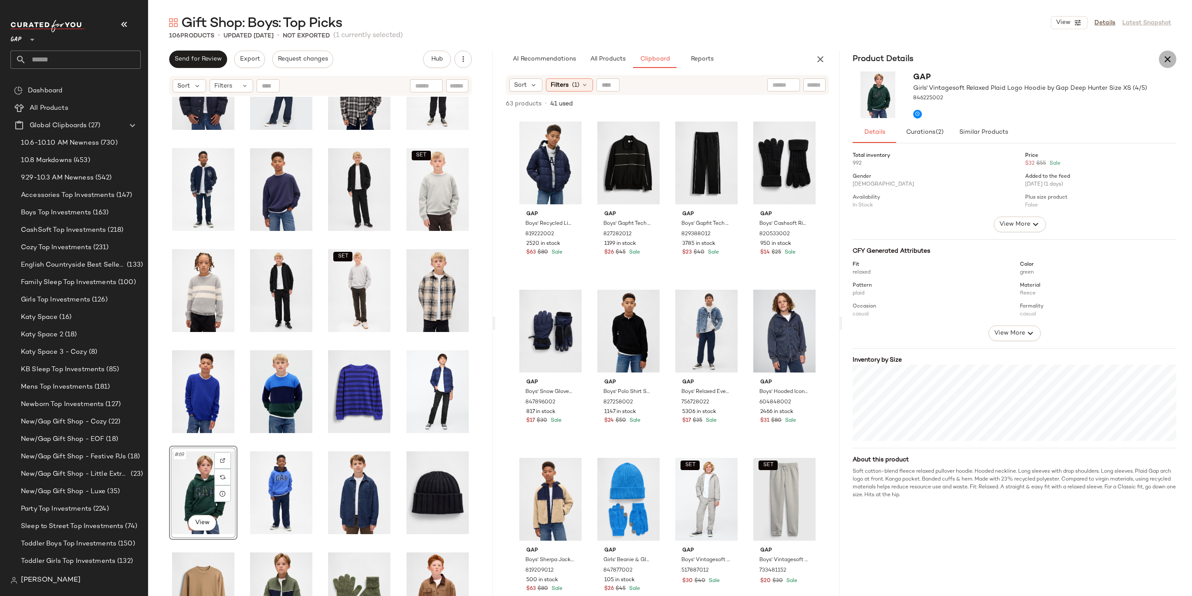
click at [1163, 54] on icon "button" at bounding box center [1168, 59] width 10 height 10
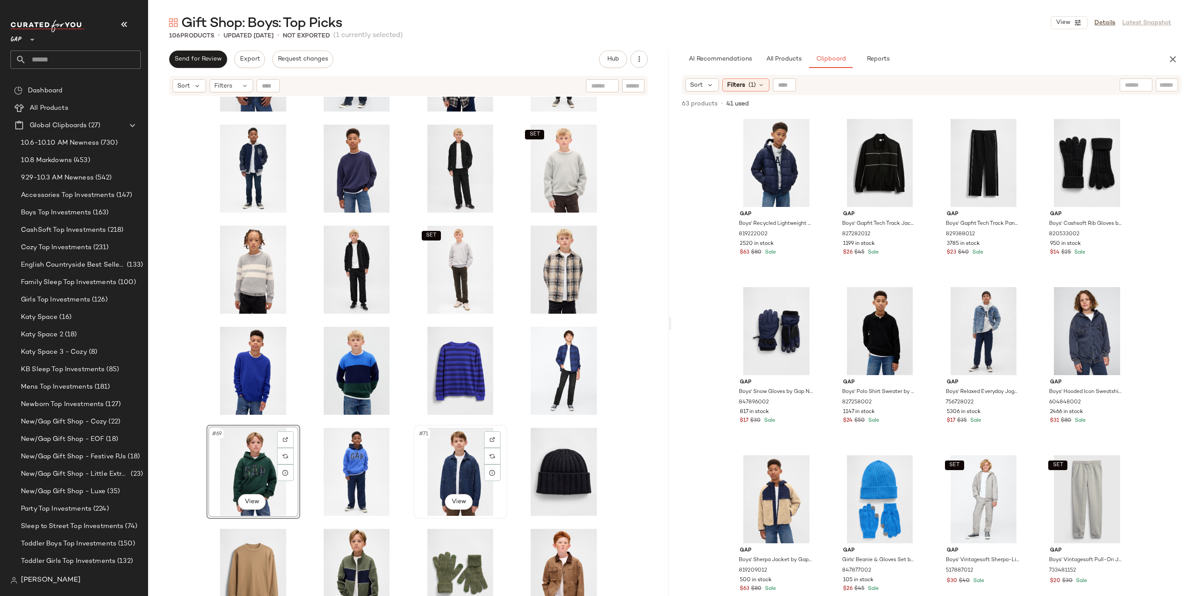
scroll to position [1401, 0]
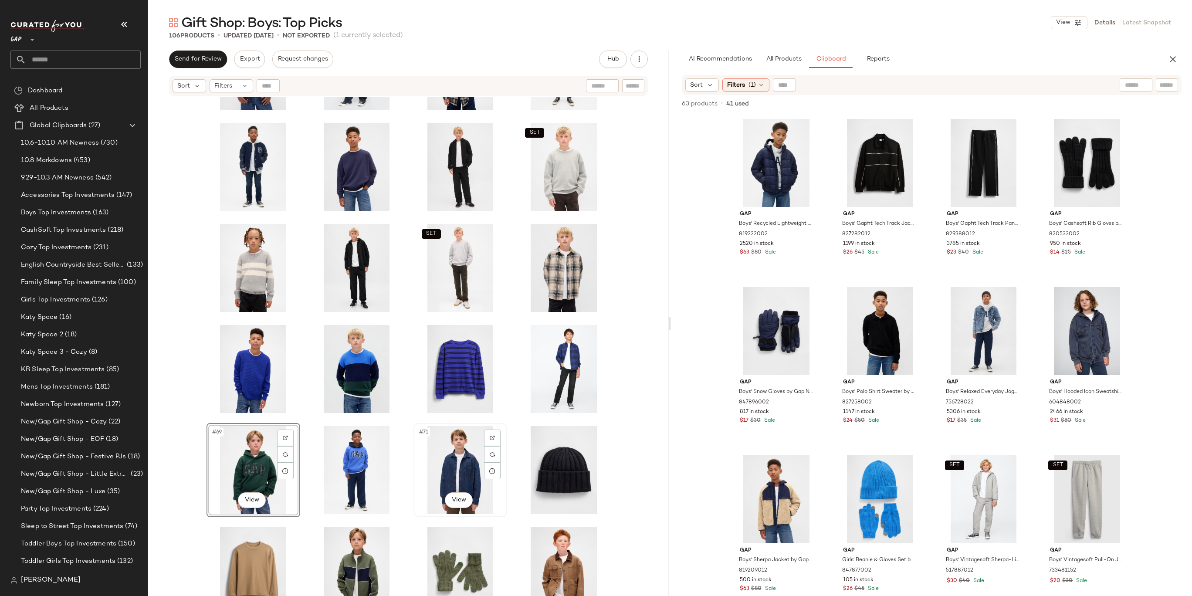
click at [451, 454] on div "#71 View" at bounding box center [461, 470] width 88 height 88
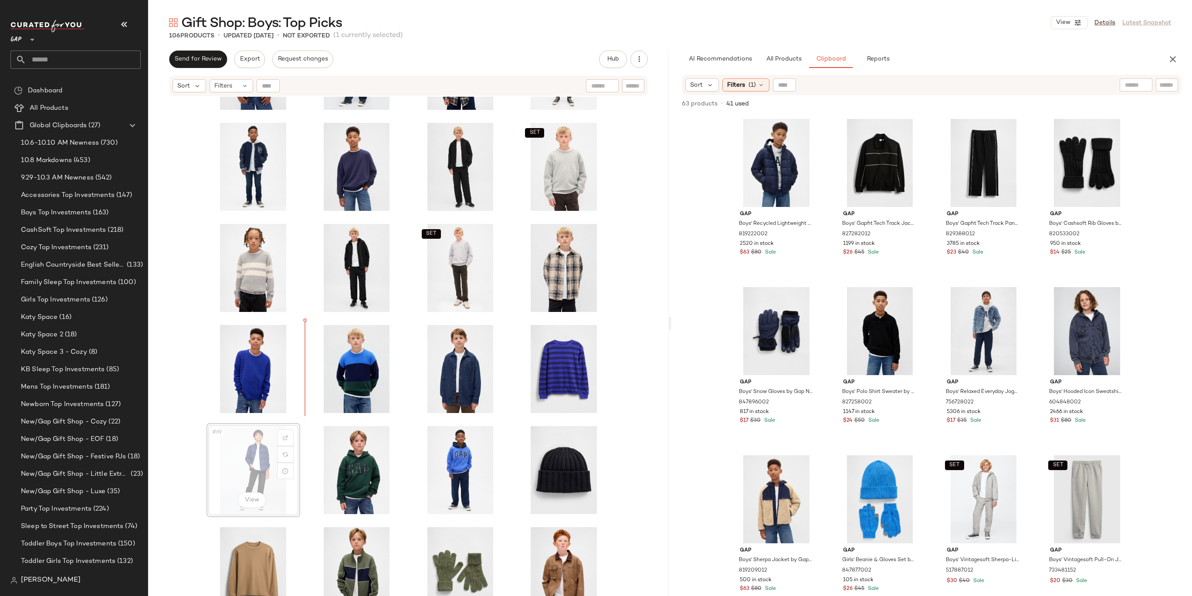
drag, startPoint x: 254, startPoint y: 462, endPoint x: 267, endPoint y: 456, distance: 14.6
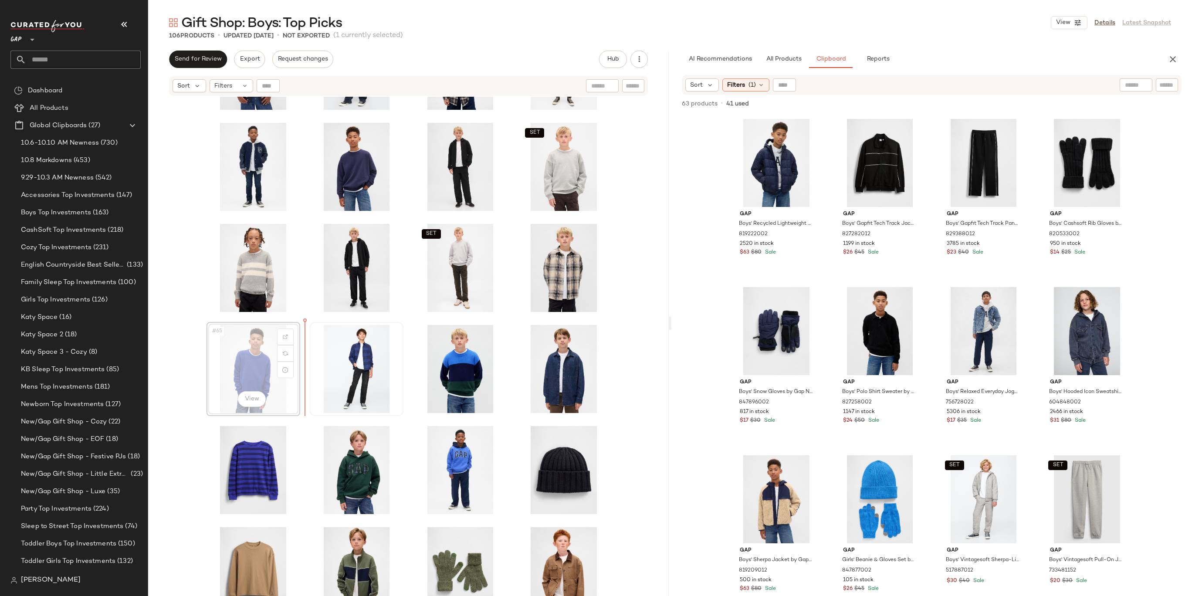
drag, startPoint x: 251, startPoint y: 368, endPoint x: 364, endPoint y: 367, distance: 113.7
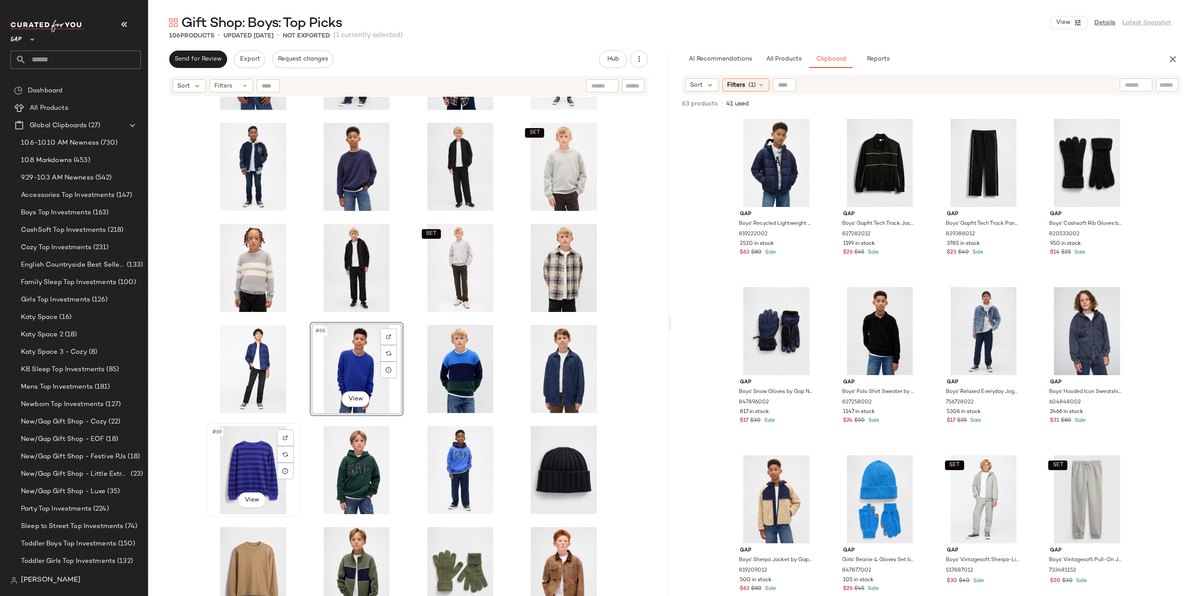
click at [249, 469] on div "#69 View" at bounding box center [254, 470] width 88 height 88
drag, startPoint x: 237, startPoint y: 471, endPoint x: 427, endPoint y: 363, distance: 217.8
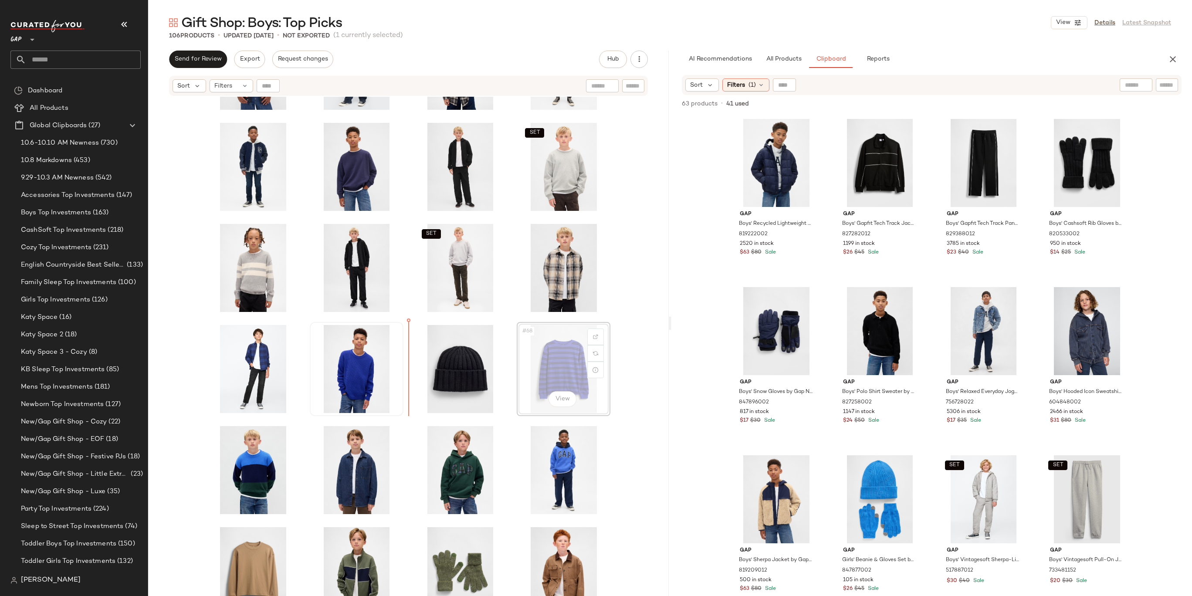
drag, startPoint x: 555, startPoint y: 364, endPoint x: 396, endPoint y: 362, distance: 159.1
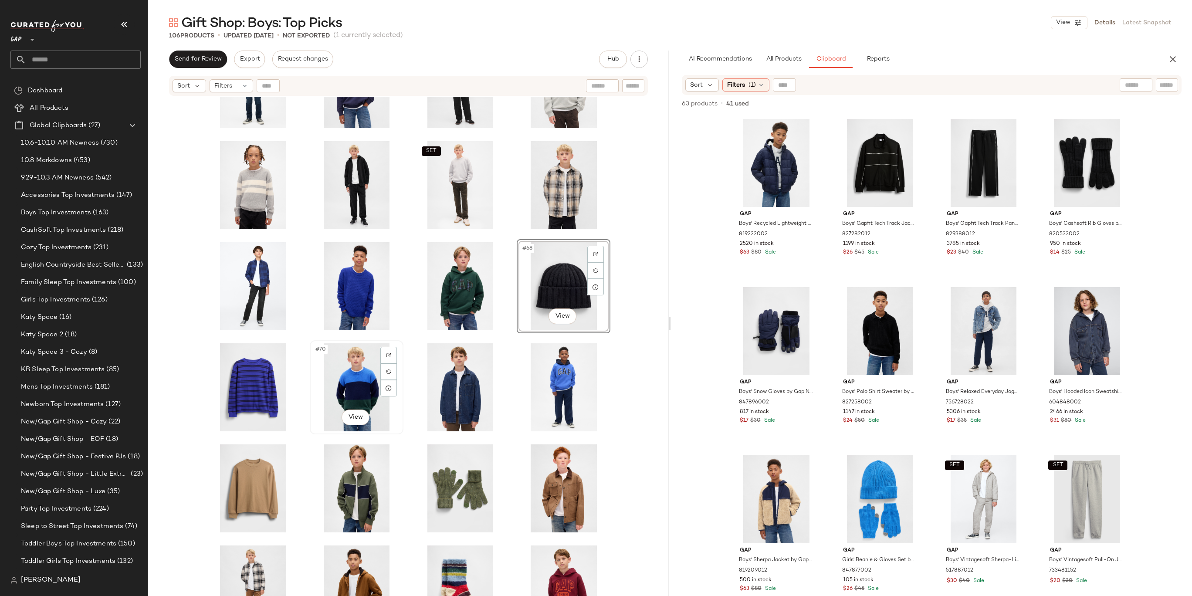
scroll to position [1531, 0]
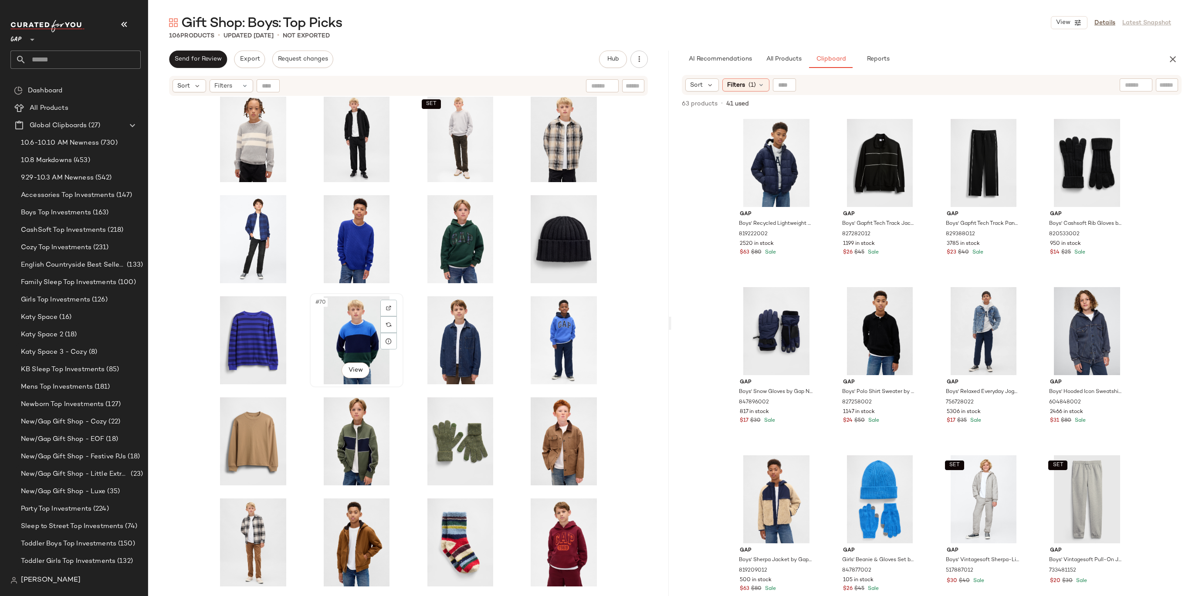
click at [349, 354] on div "#70 View" at bounding box center [357, 340] width 88 height 88
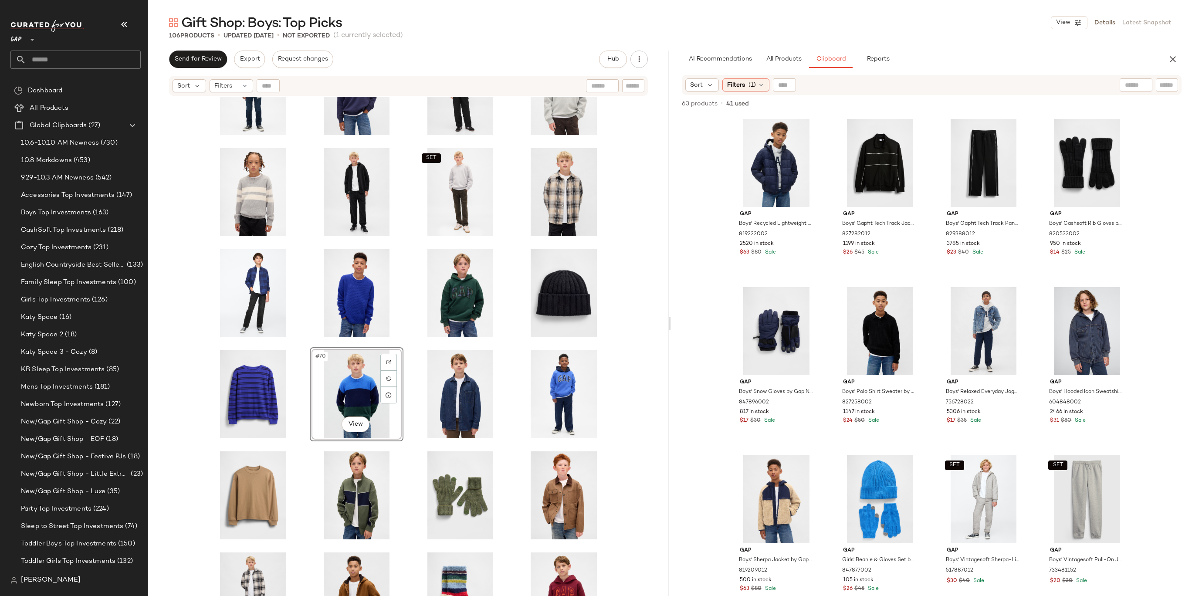
scroll to position [1432, 0]
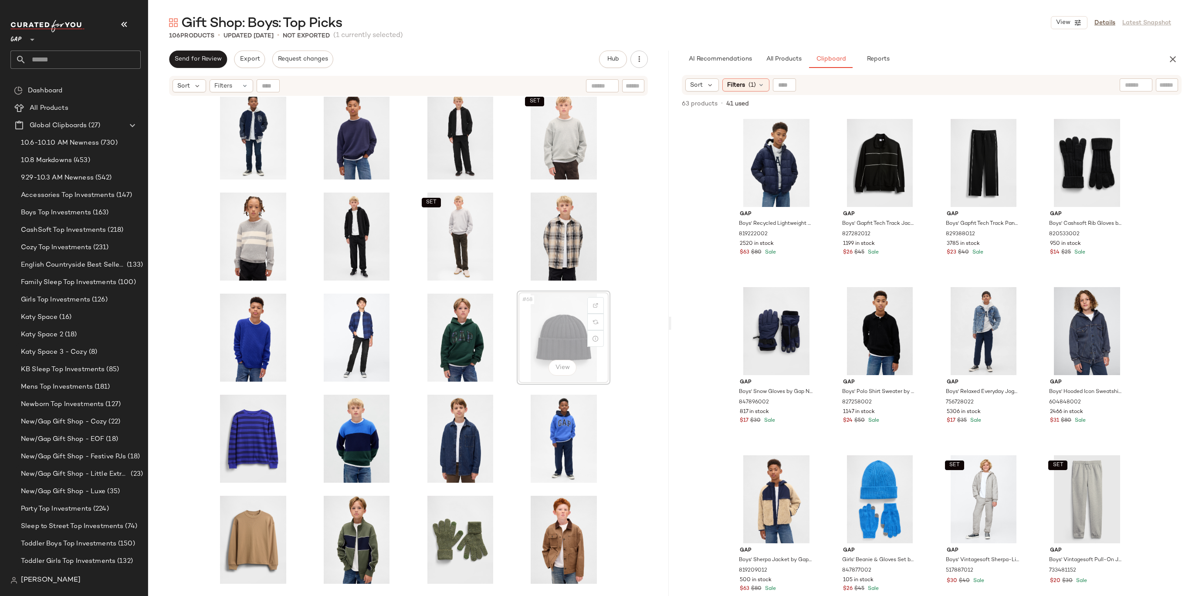
drag, startPoint x: 573, startPoint y: 329, endPoint x: 560, endPoint y: 329, distance: 12.2
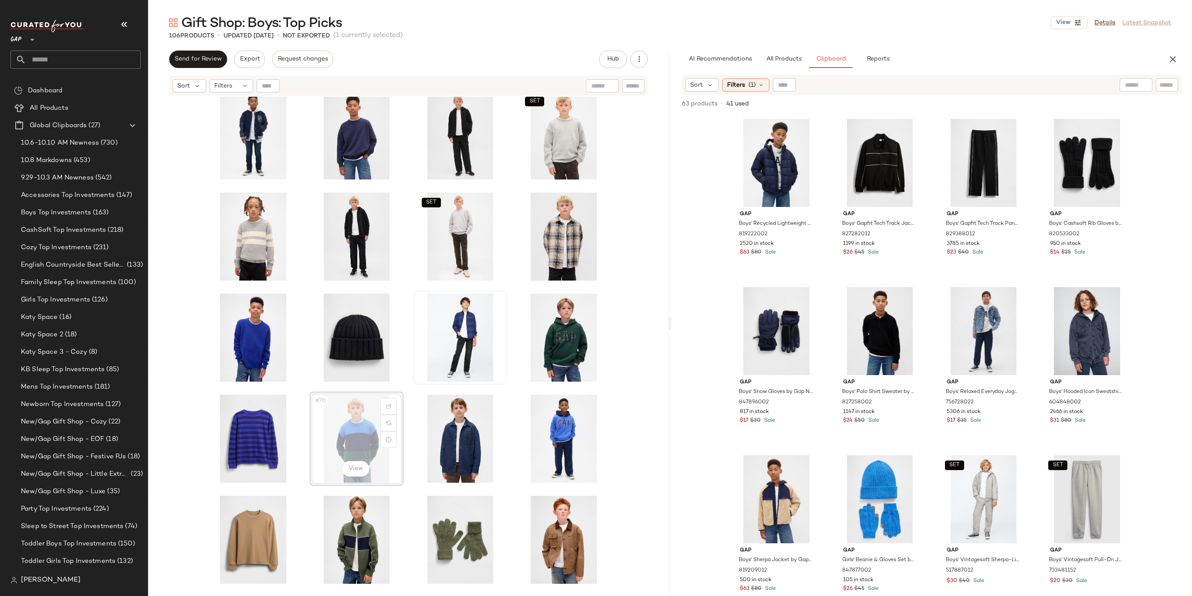
drag, startPoint x: 358, startPoint y: 424, endPoint x: 431, endPoint y: 342, distance: 110.2
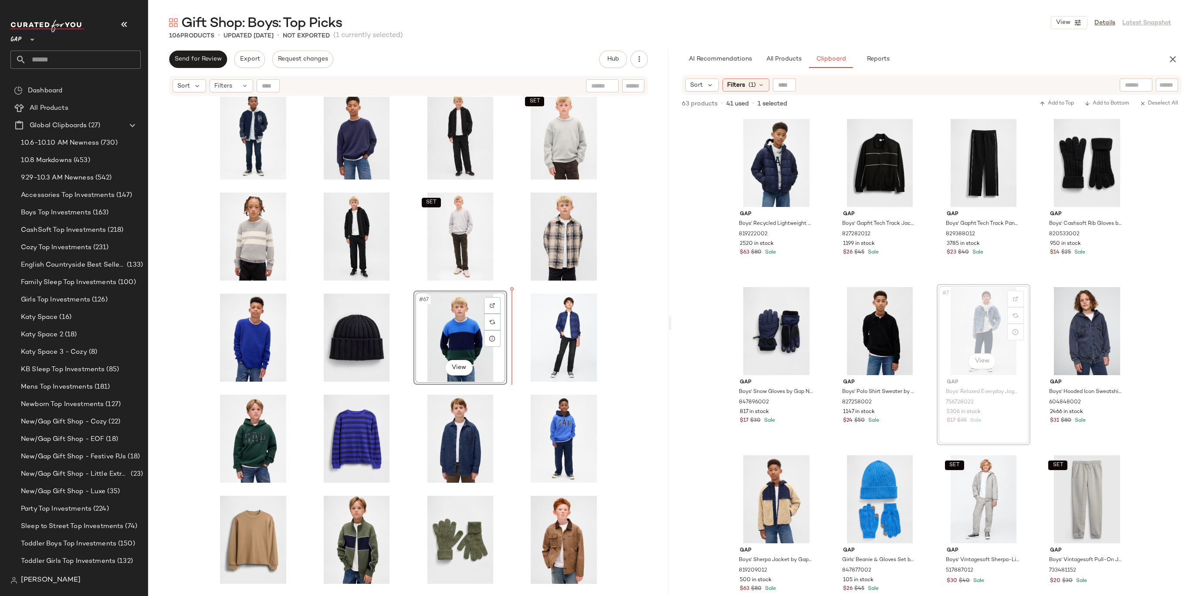
drag, startPoint x: 968, startPoint y: 314, endPoint x: 962, endPoint y: 314, distance: 6.1
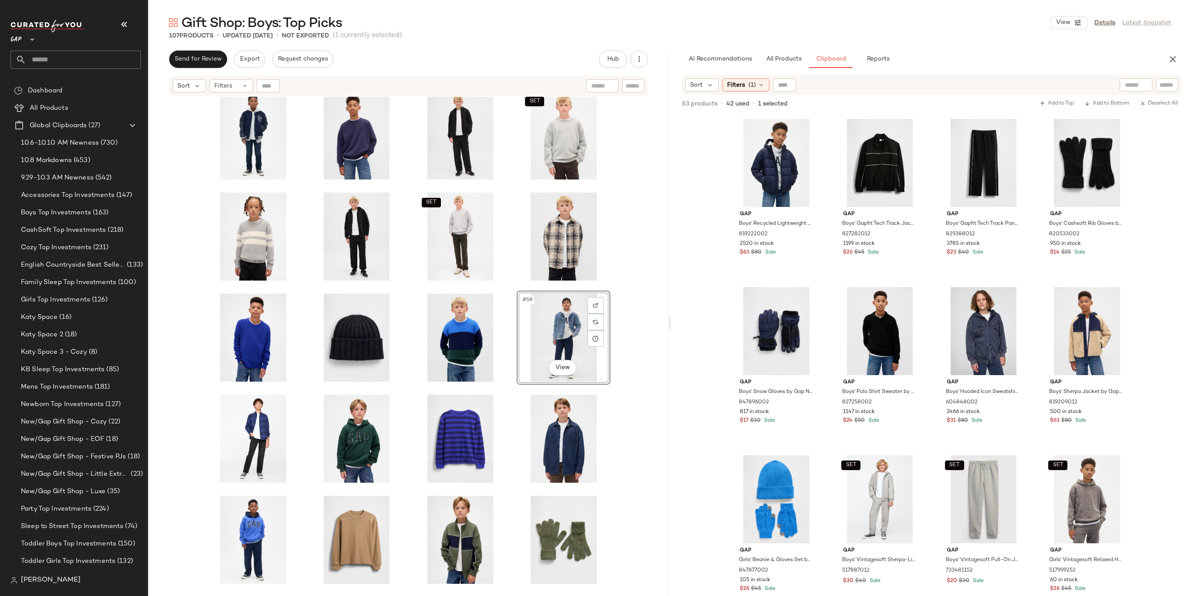
click at [641, 325] on div "SET SET #68 View SET" at bounding box center [408, 357] width 521 height 521
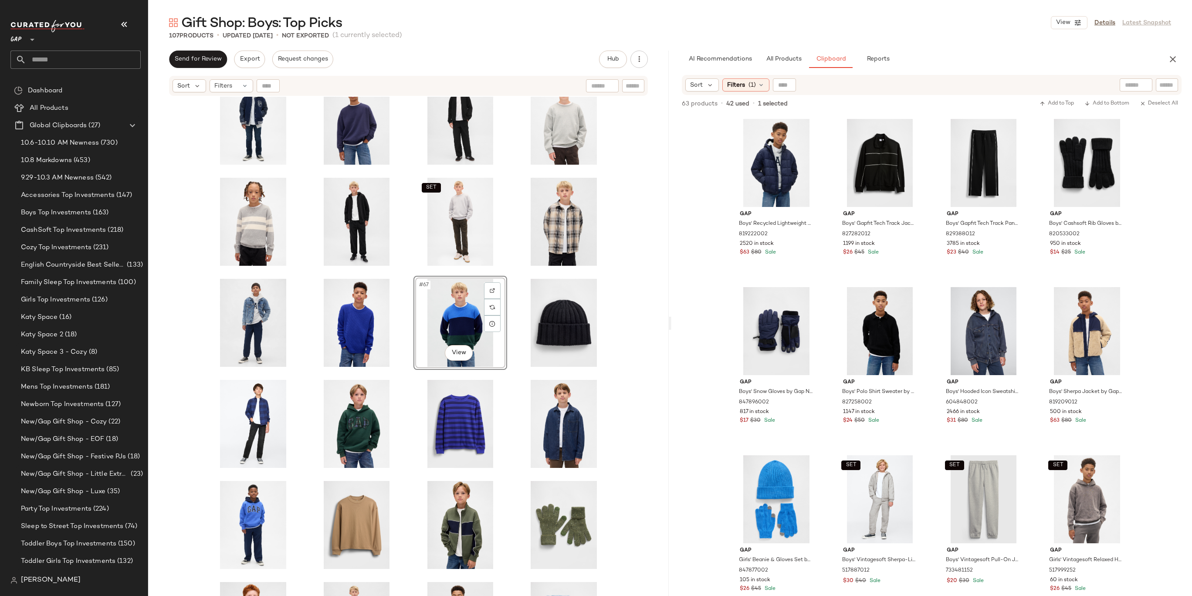
scroll to position [1524, 0]
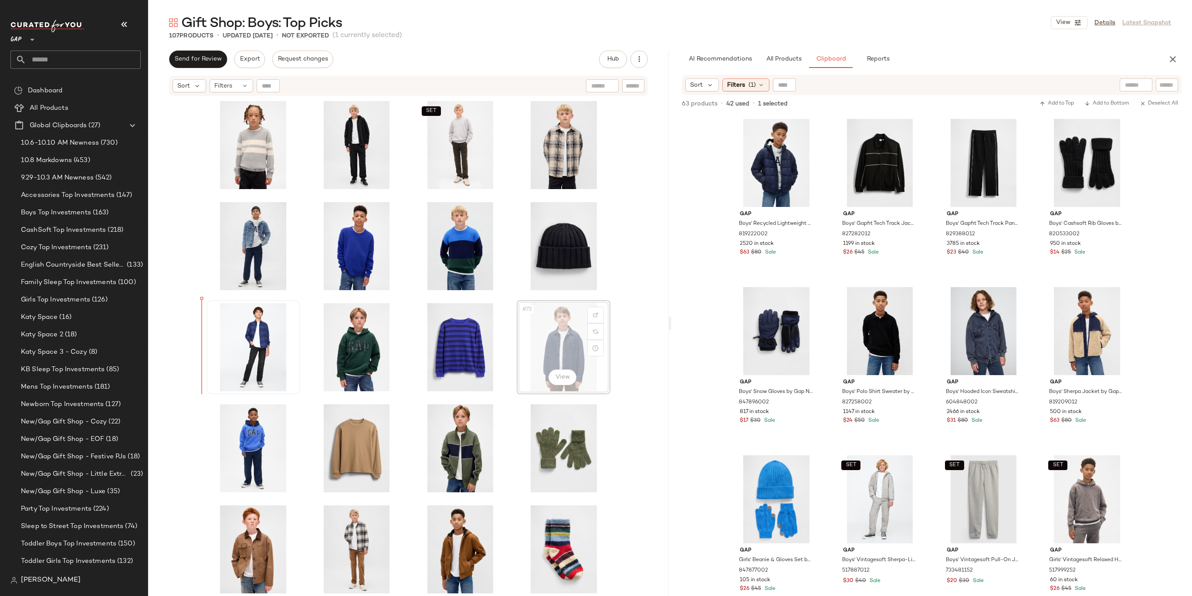
drag, startPoint x: 567, startPoint y: 347, endPoint x: 217, endPoint y: 344, distance: 350.4
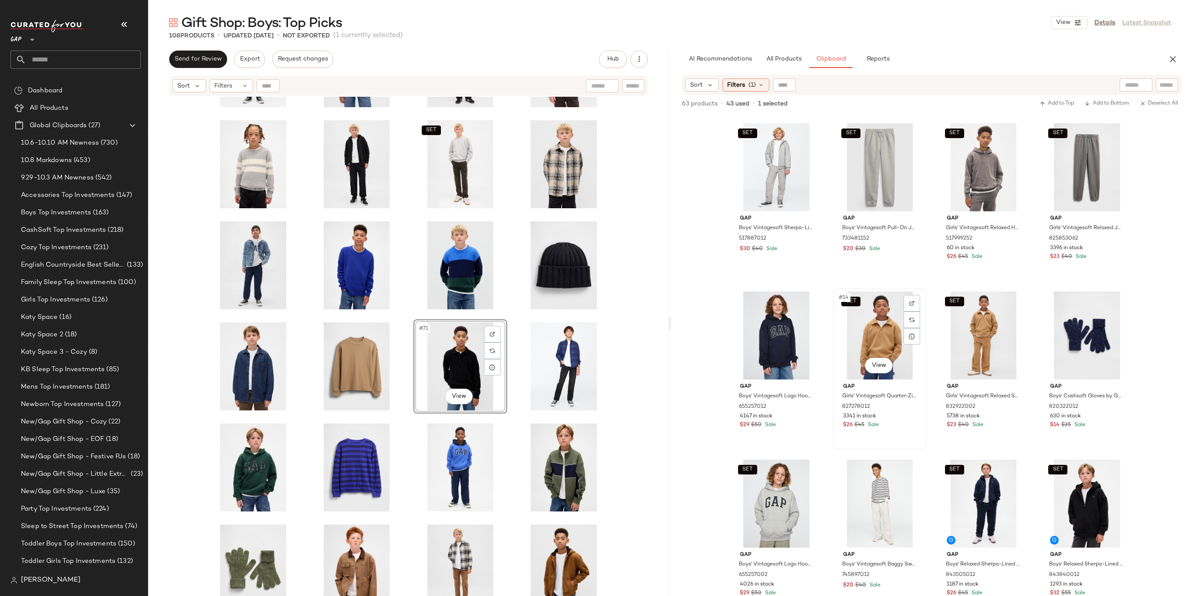
scroll to position [318, 0]
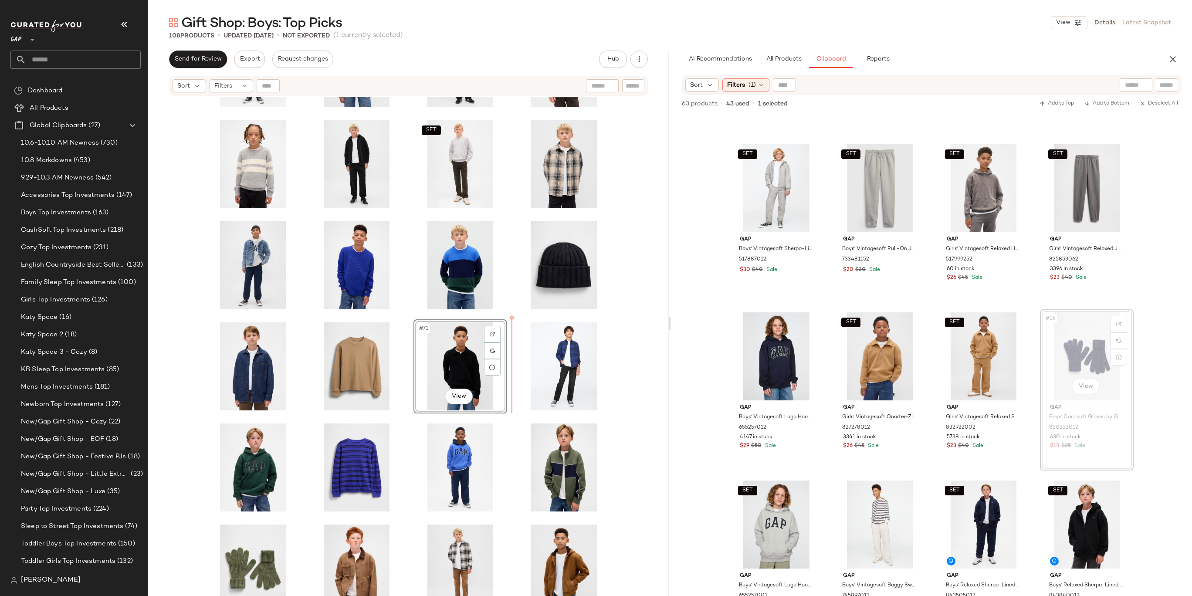
drag, startPoint x: 1080, startPoint y: 351, endPoint x: 421, endPoint y: 375, distance: 659.3
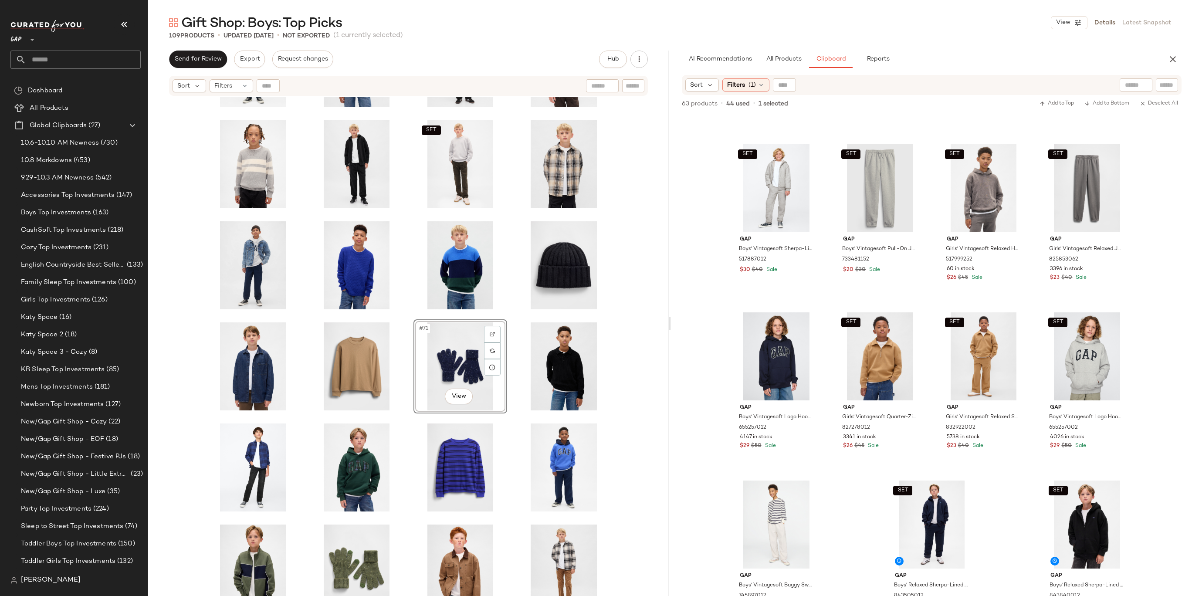
click at [633, 341] on div "SET SET #71 View" at bounding box center [408, 357] width 521 height 521
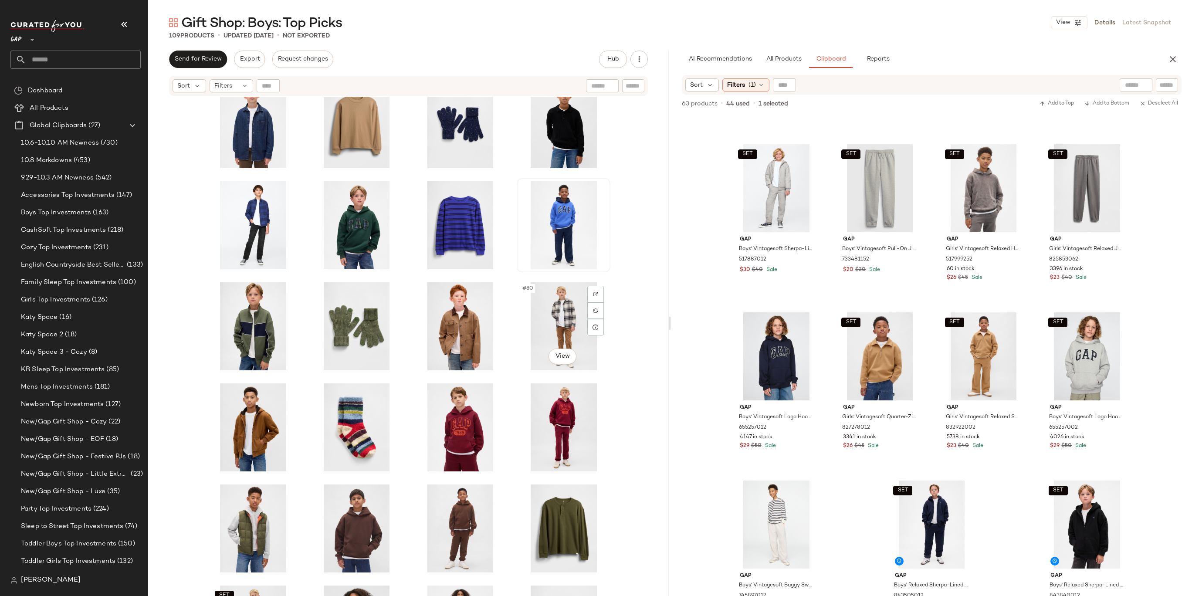
scroll to position [1748, 0]
click at [245, 219] on div "#73 View" at bounding box center [254, 224] width 88 height 88
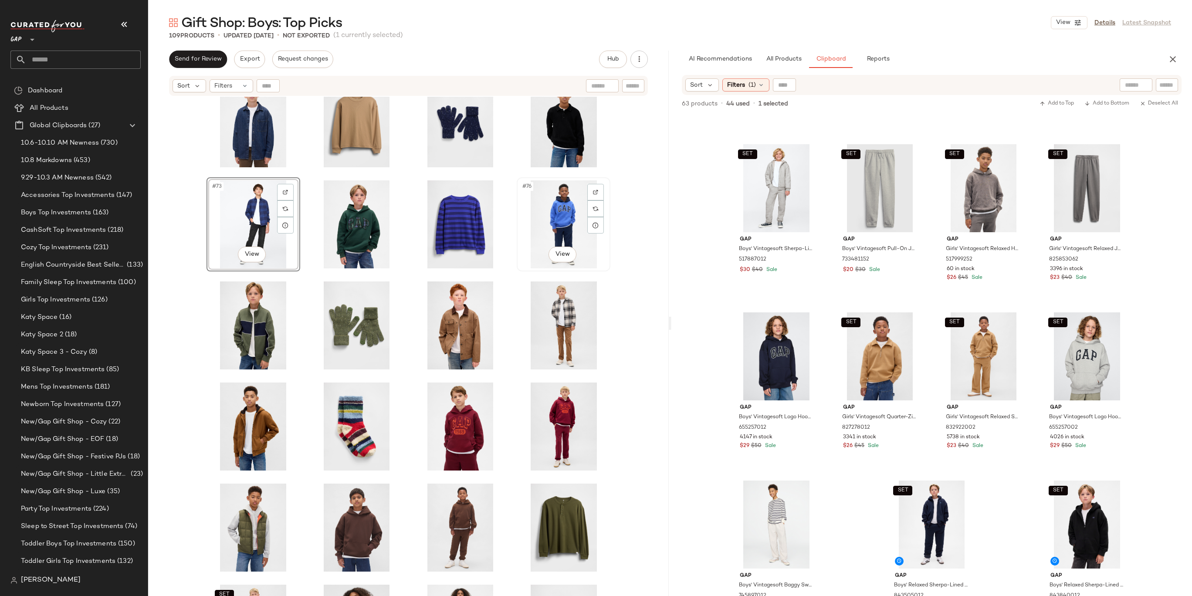
scroll to position [1821, 0]
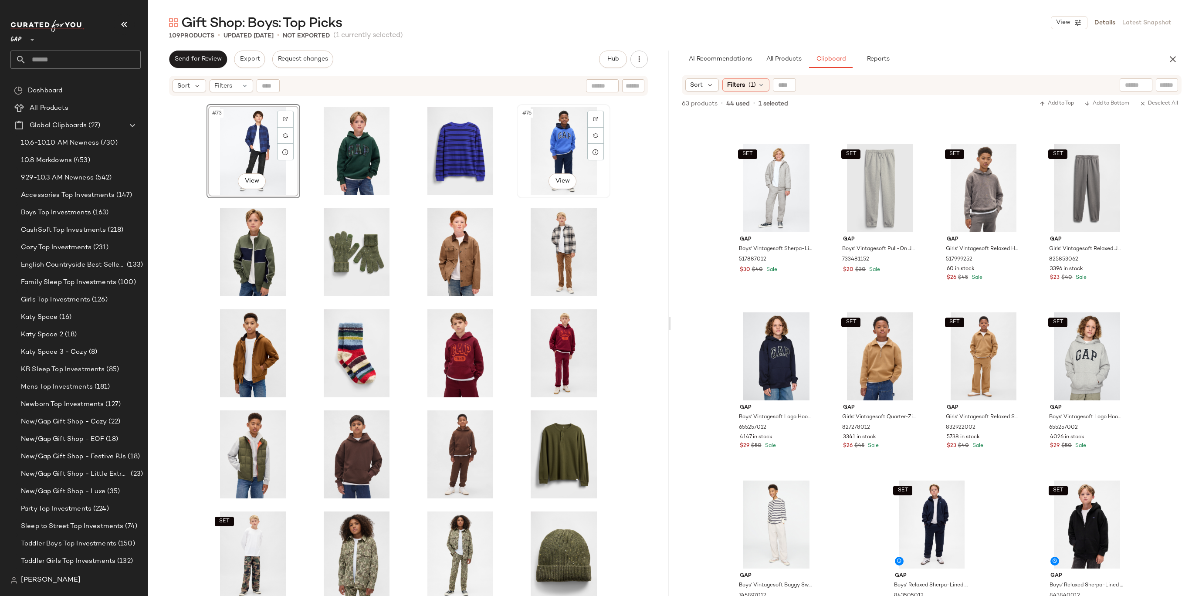
click at [561, 155] on div "#76 View" at bounding box center [564, 151] width 88 height 88
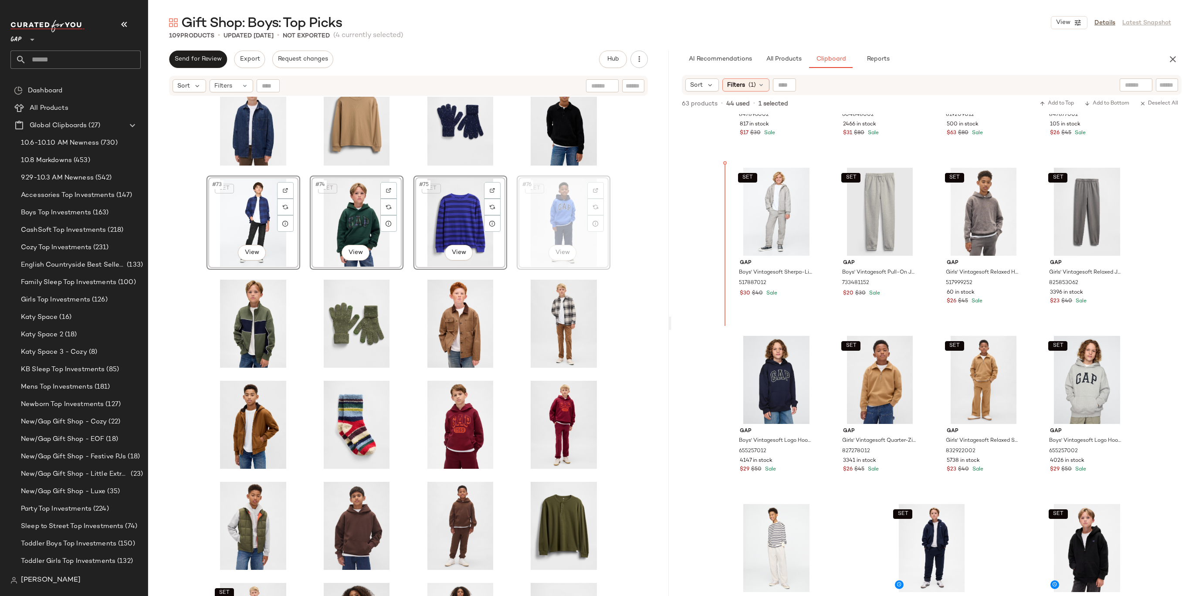
scroll to position [277, 0]
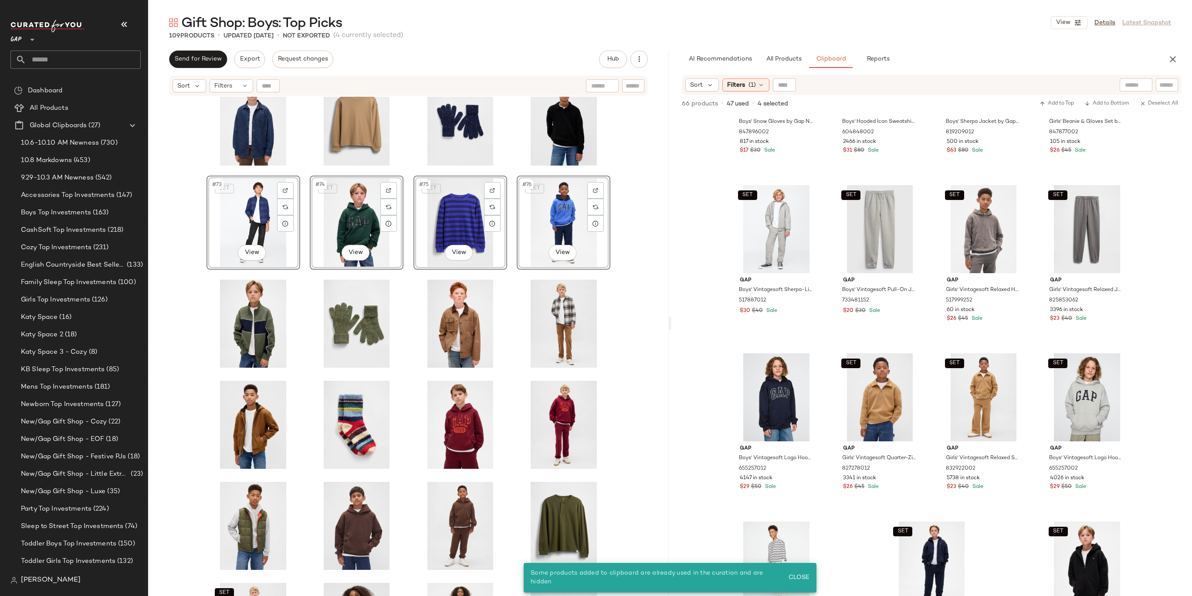
click at [643, 187] on div "SET #73 View SET #74 View SET #75 View SET #76 View SET SET SET" at bounding box center [408, 357] width 521 height 521
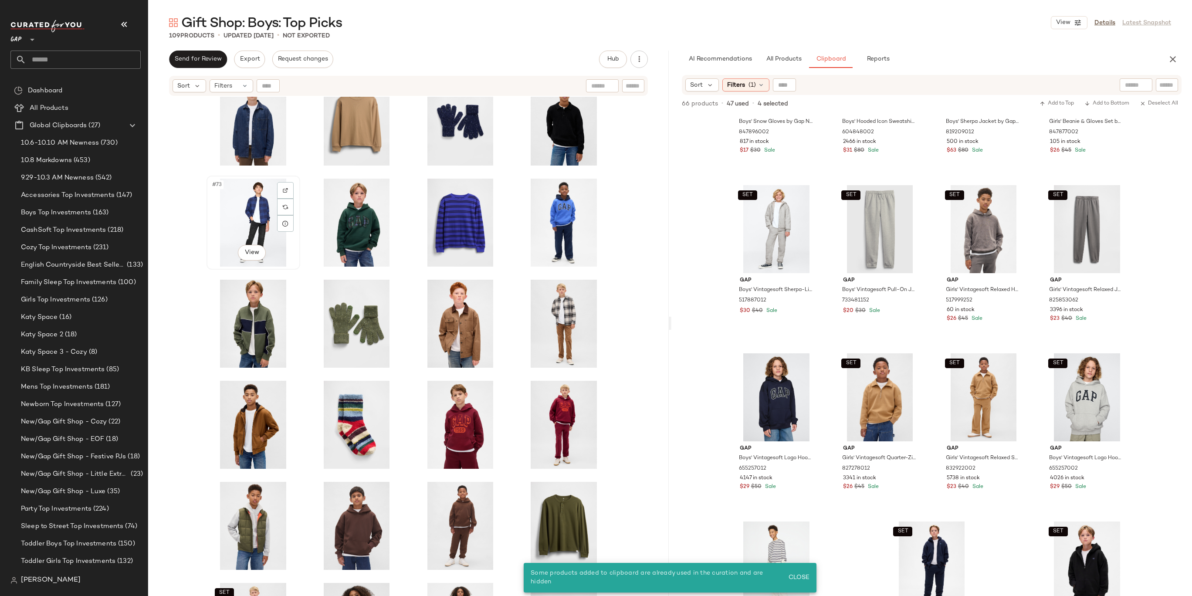
click at [251, 207] on div "#73 View" at bounding box center [254, 223] width 88 height 88
click at [556, 212] on div "#76 View" at bounding box center [564, 223] width 88 height 88
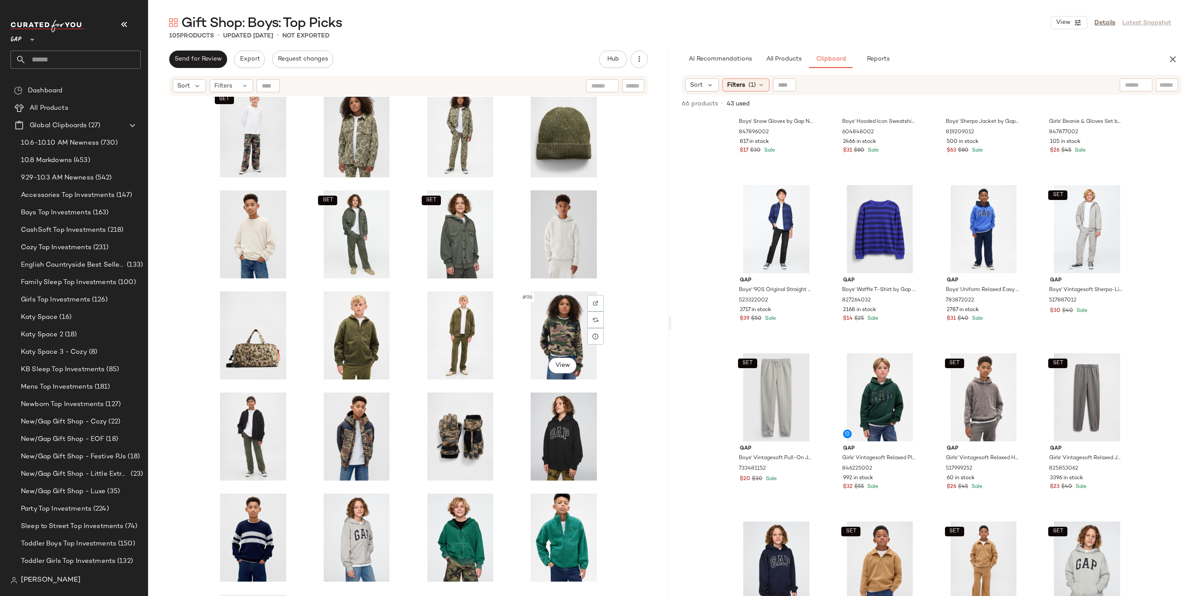
scroll to position [2210, 0]
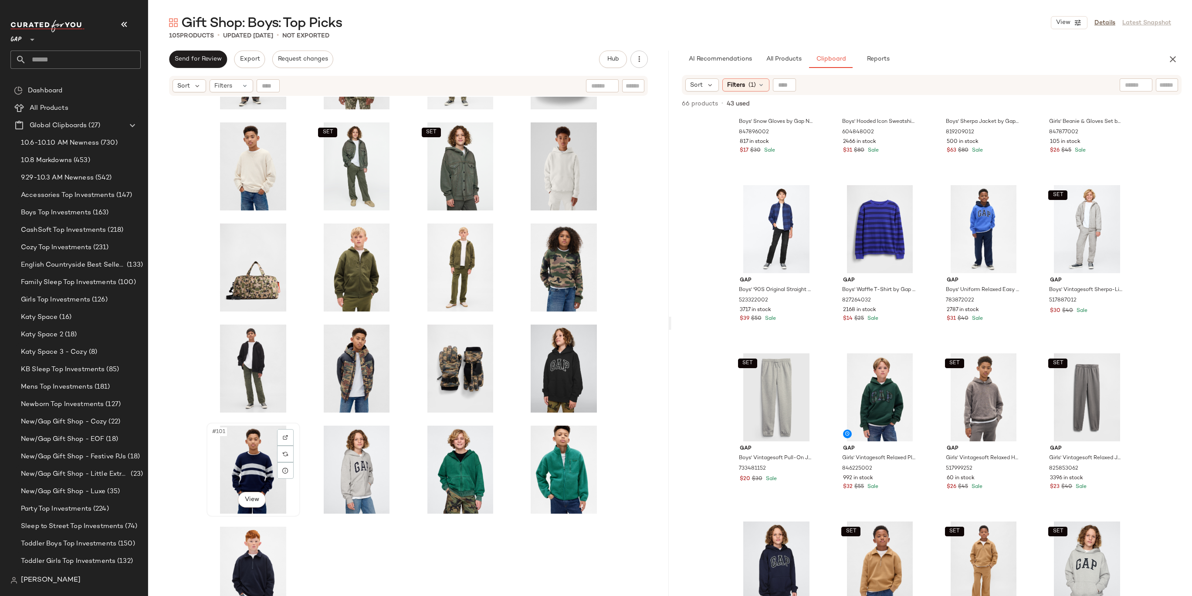
click at [235, 465] on div "#101 View" at bounding box center [254, 470] width 88 height 88
click at [245, 556] on div "#105 View" at bounding box center [254, 571] width 88 height 88
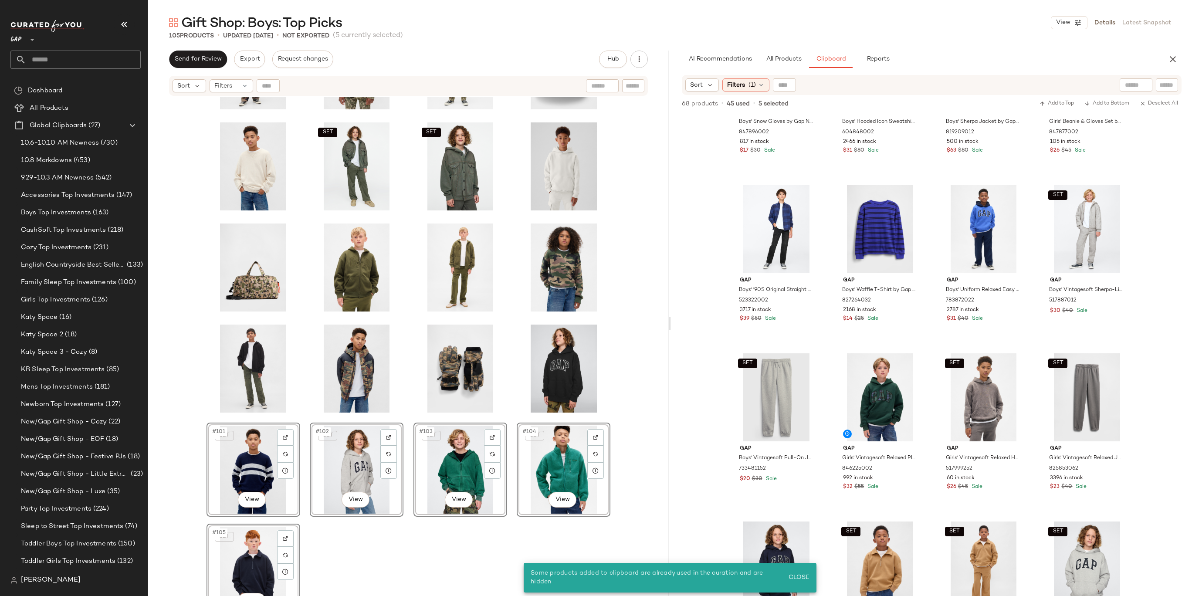
click at [621, 281] on div "SET SET SET SET #101 View SET #102 View SET #103 View SET #104 View SET #105 Vi…" at bounding box center [408, 357] width 521 height 521
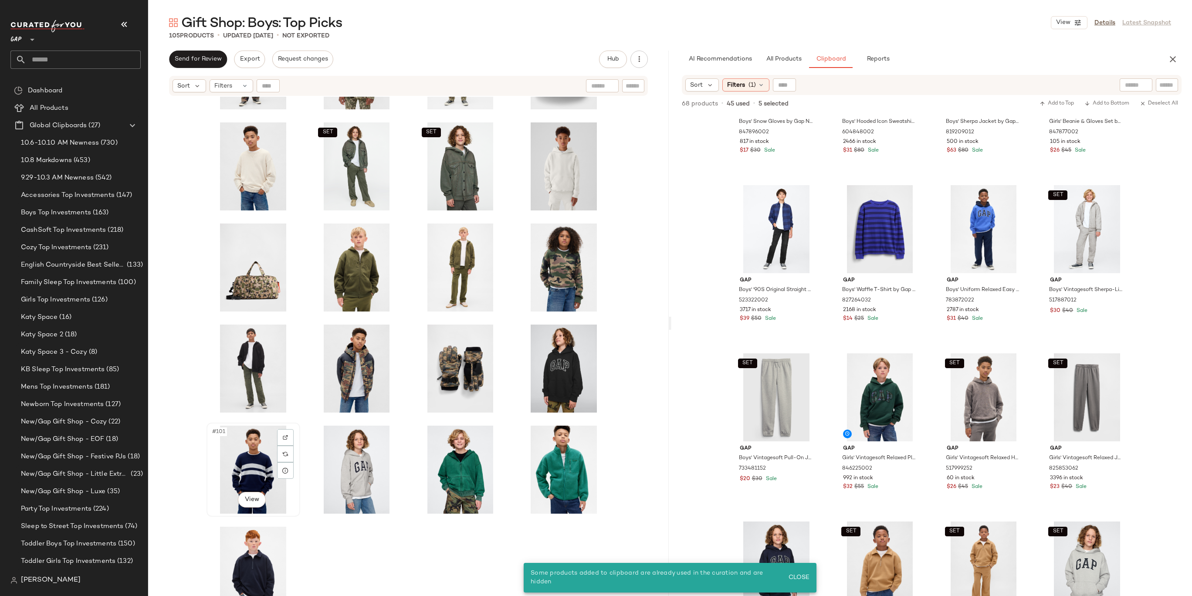
click at [255, 461] on div "#101 View" at bounding box center [254, 470] width 88 height 88
click at [260, 547] on div "#105 View" at bounding box center [254, 571] width 88 height 88
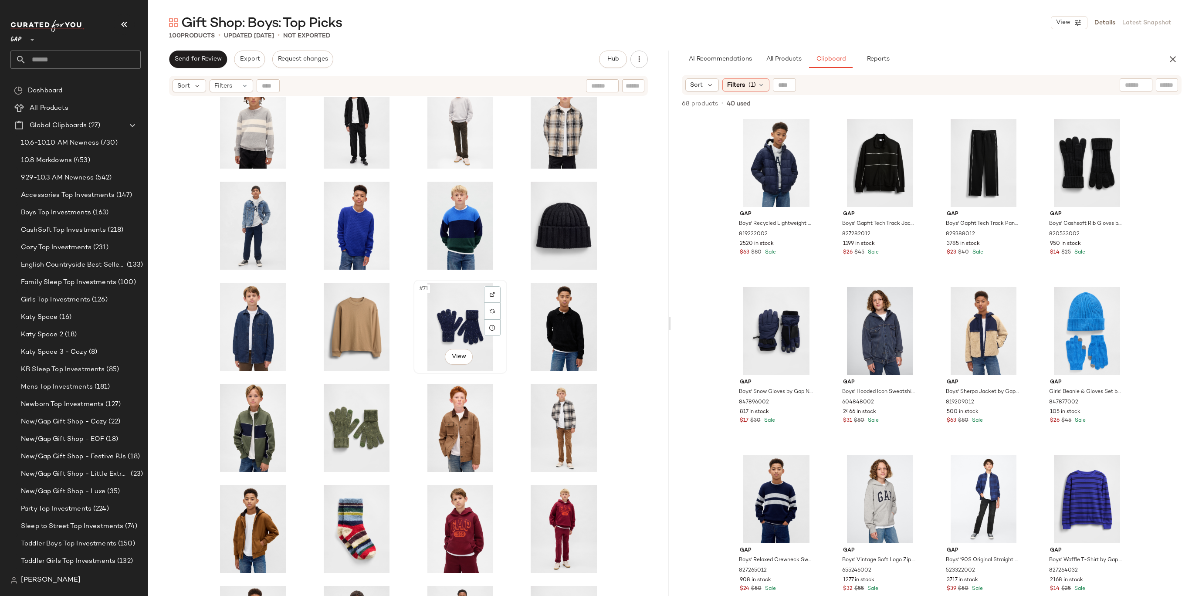
scroll to position [1621, 0]
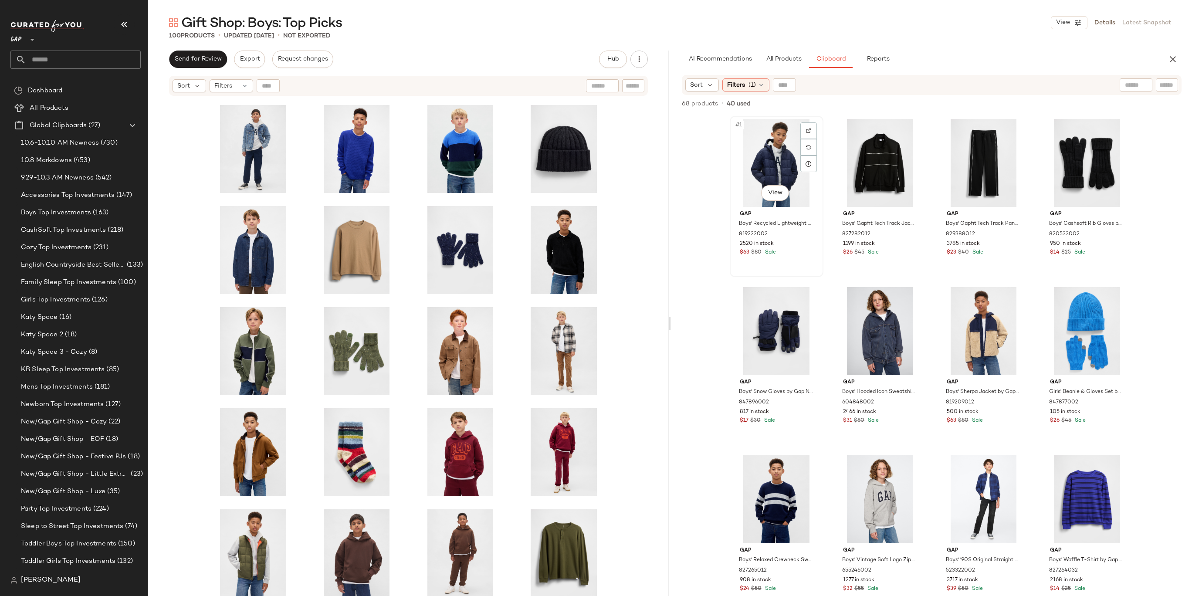
click at [772, 164] on div "#1 View" at bounding box center [777, 163] width 88 height 88
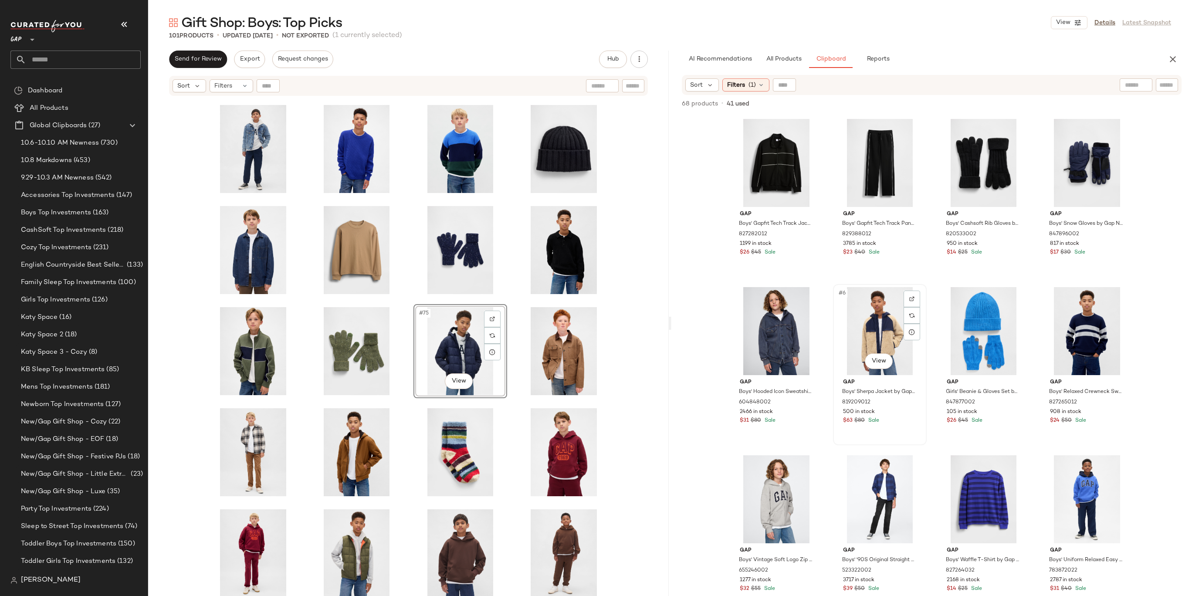
click at [887, 331] on div "#6 View" at bounding box center [880, 331] width 88 height 88
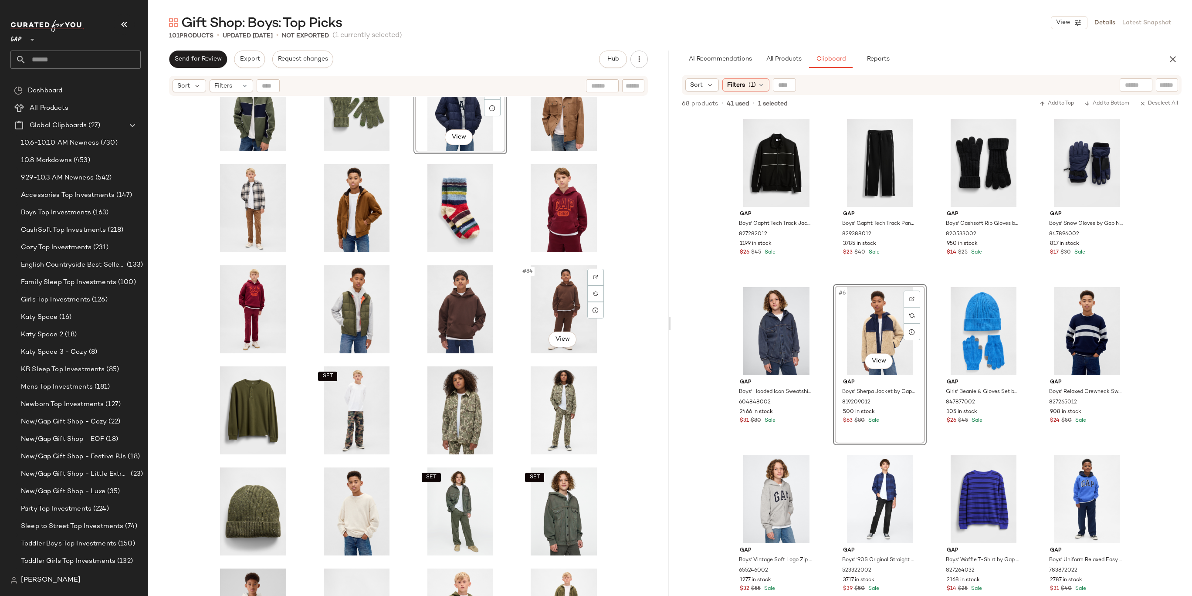
scroll to position [1656, 0]
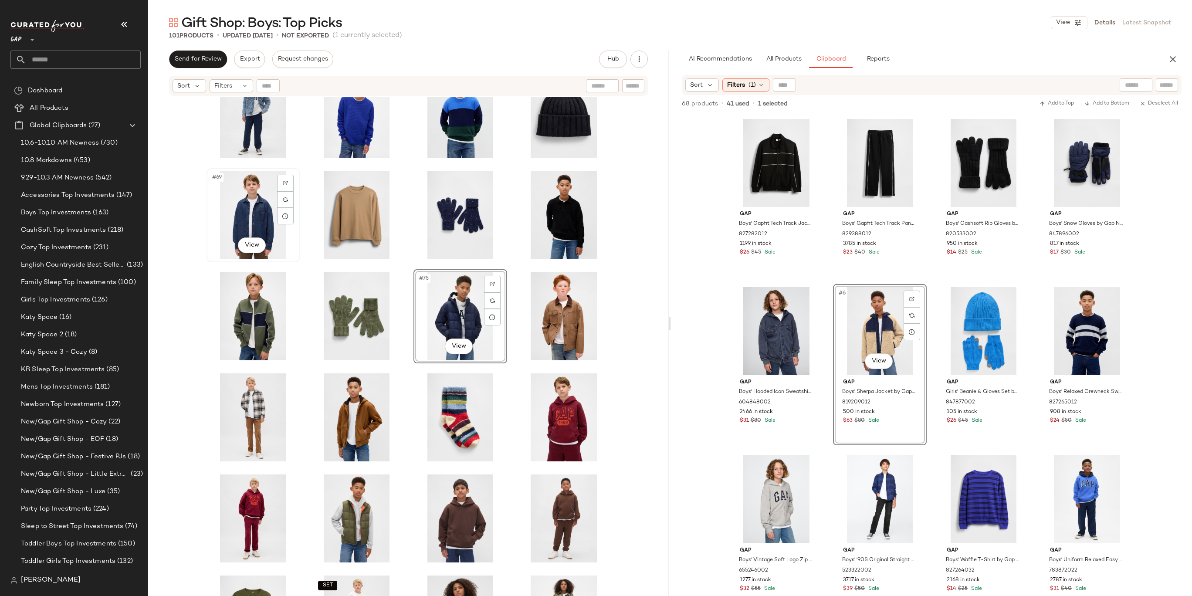
click at [242, 226] on div "#69 View" at bounding box center [254, 215] width 88 height 88
click at [251, 323] on div "#73 View" at bounding box center [254, 316] width 88 height 88
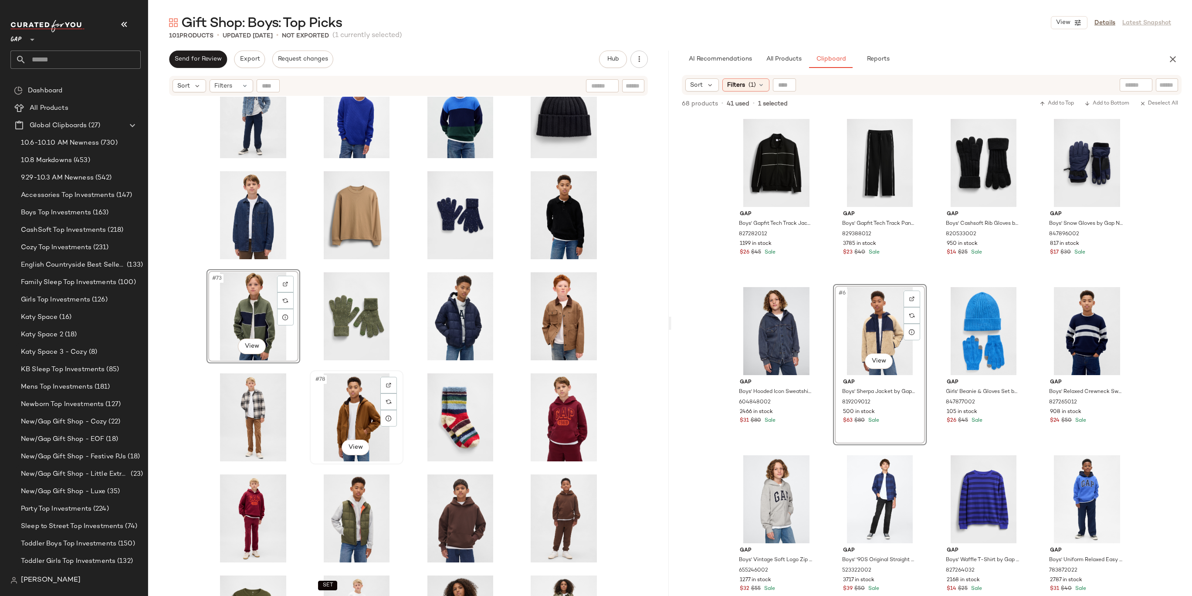
scroll to position [1760, 0]
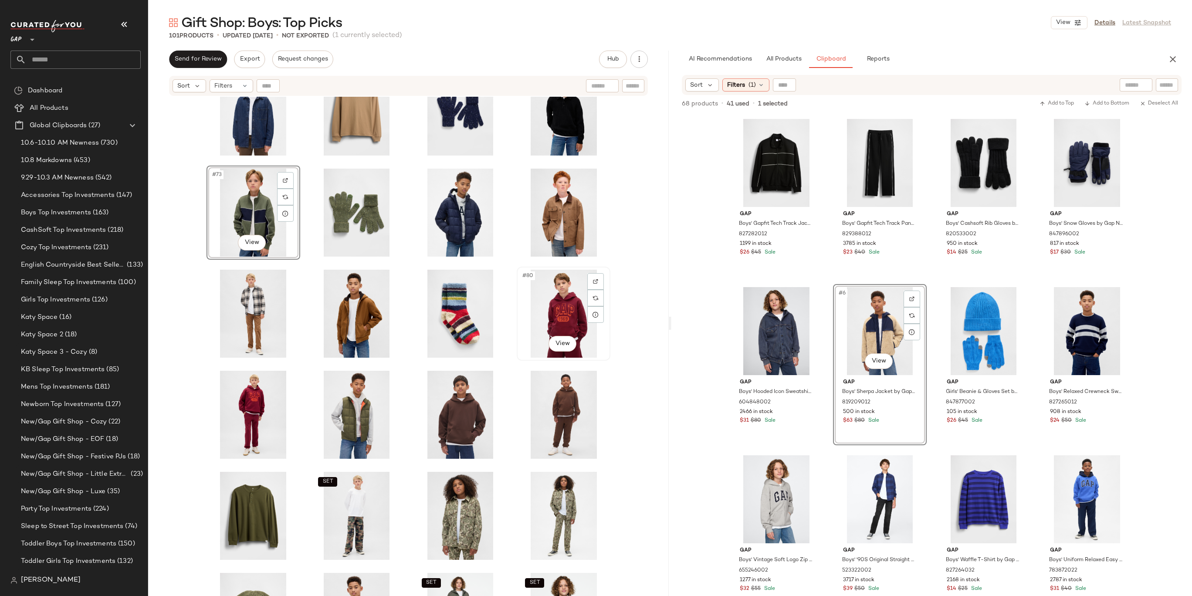
click at [575, 318] on div "#80 View" at bounding box center [564, 314] width 88 height 88
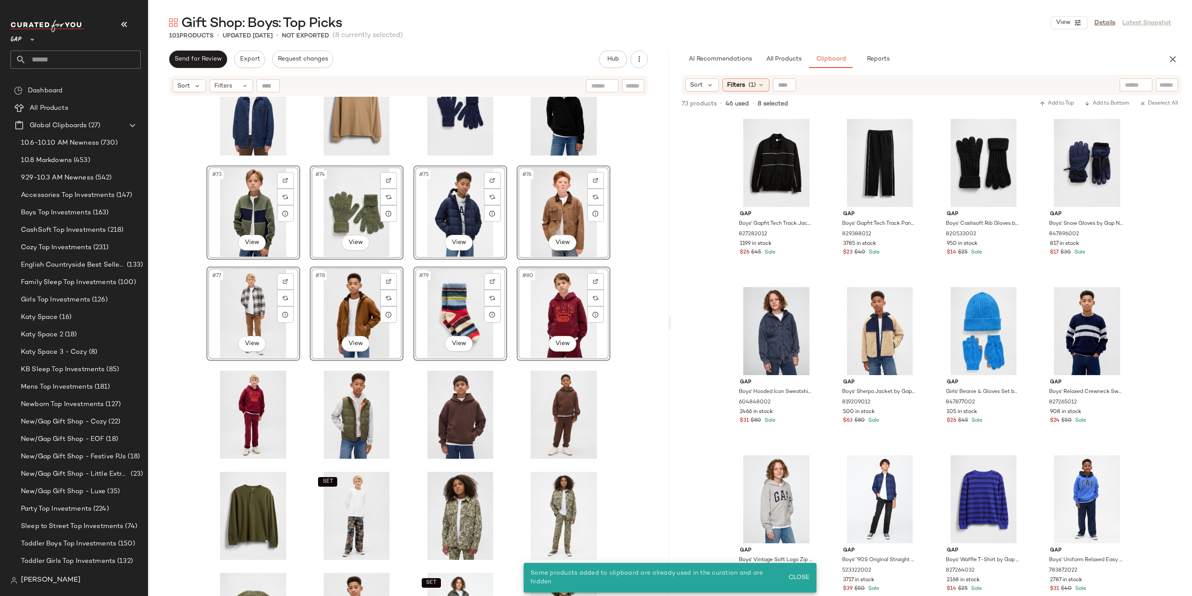
click at [631, 197] on div "#73 View #74 View #75 View #76 View #77 View #78 View #79 View #80 View SET SET…" at bounding box center [408, 357] width 521 height 521
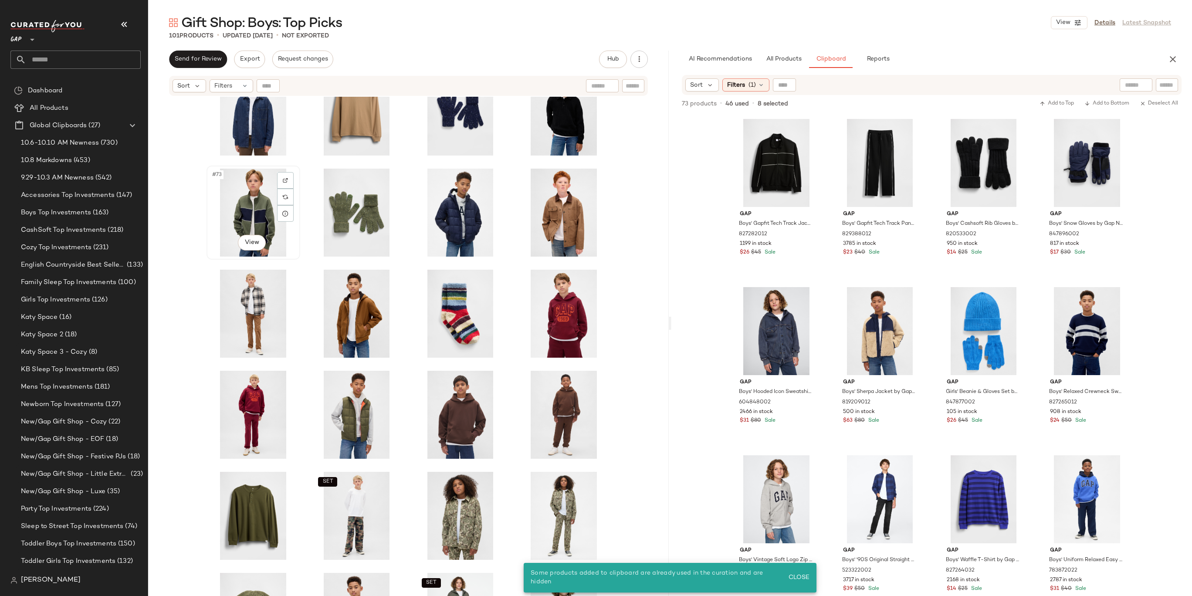
click at [241, 190] on div "#73 View" at bounding box center [254, 213] width 88 height 88
click at [573, 310] on div "#80 View" at bounding box center [564, 314] width 88 height 88
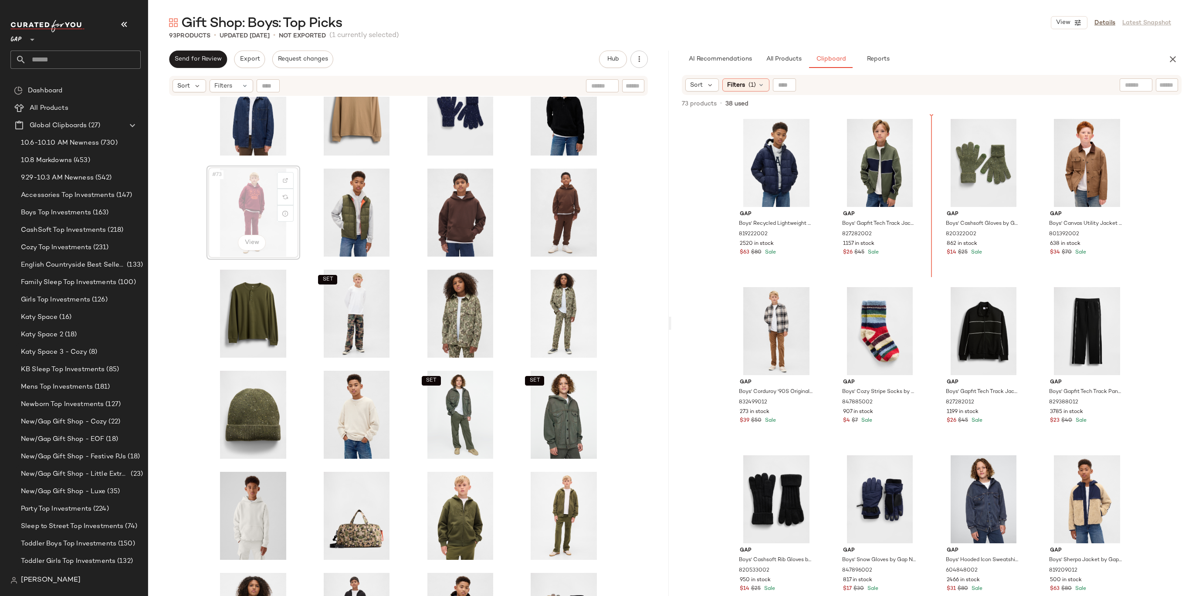
drag, startPoint x: 249, startPoint y: 216, endPoint x: 256, endPoint y: 216, distance: 7.0
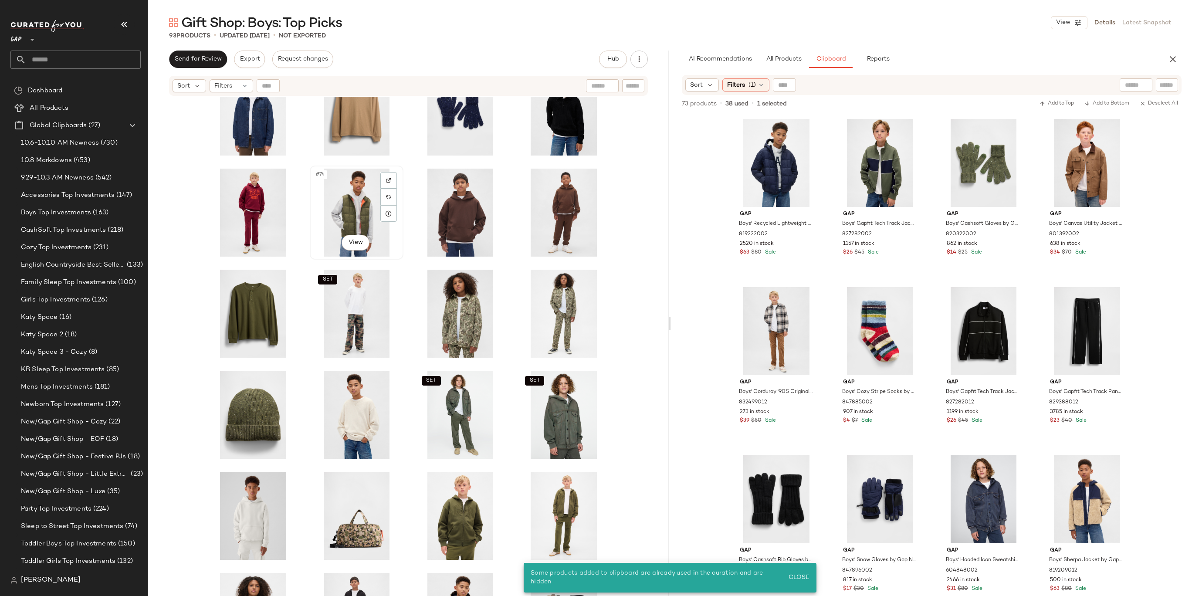
click at [358, 217] on div "#74 View" at bounding box center [357, 213] width 88 height 88
click at [232, 215] on div "#73 View" at bounding box center [254, 213] width 88 height 88
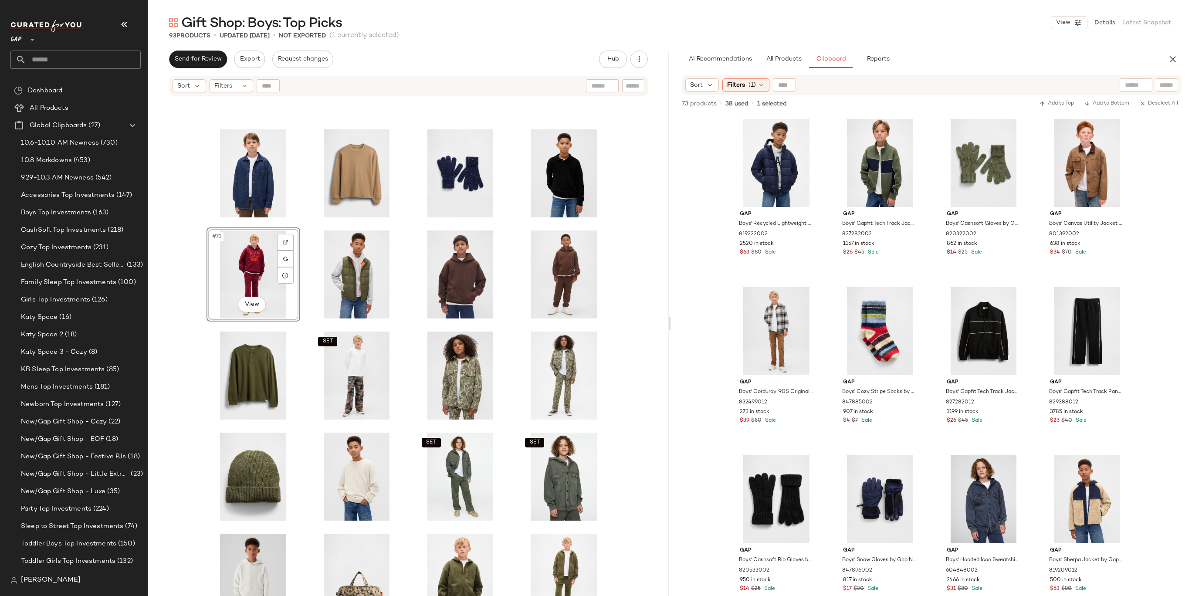
scroll to position [1668, 0]
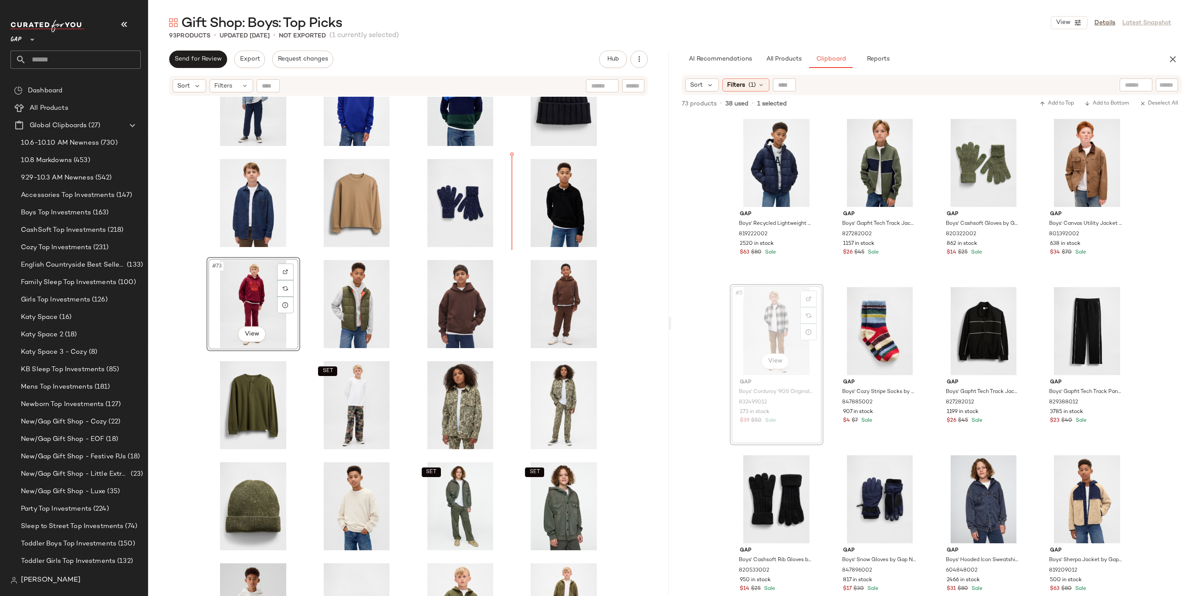
drag, startPoint x: 767, startPoint y: 349, endPoint x: 761, endPoint y: 349, distance: 5.7
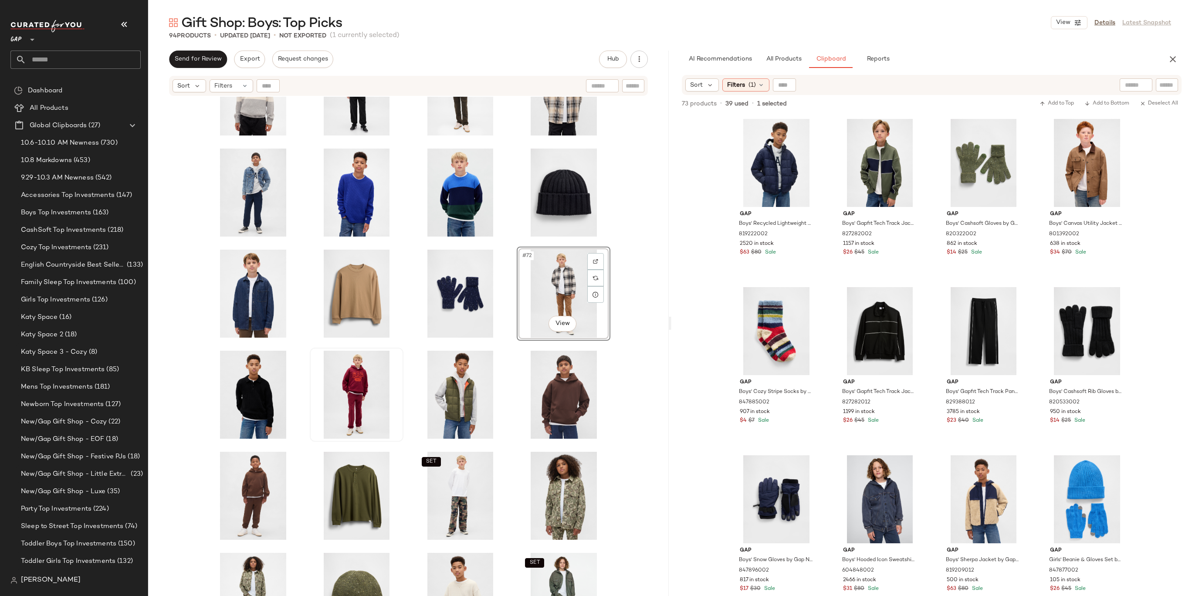
scroll to position [1544, 0]
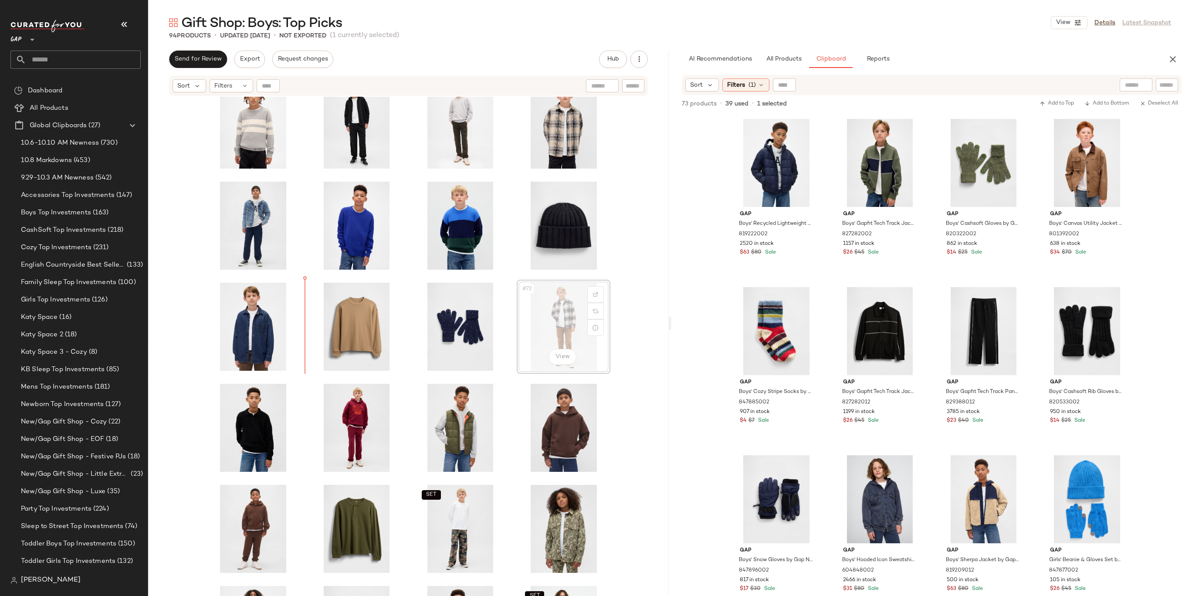
drag, startPoint x: 584, startPoint y: 322, endPoint x: 337, endPoint y: 317, distance: 247.1
drag, startPoint x: 552, startPoint y: 334, endPoint x: 532, endPoint y: 334, distance: 19.6
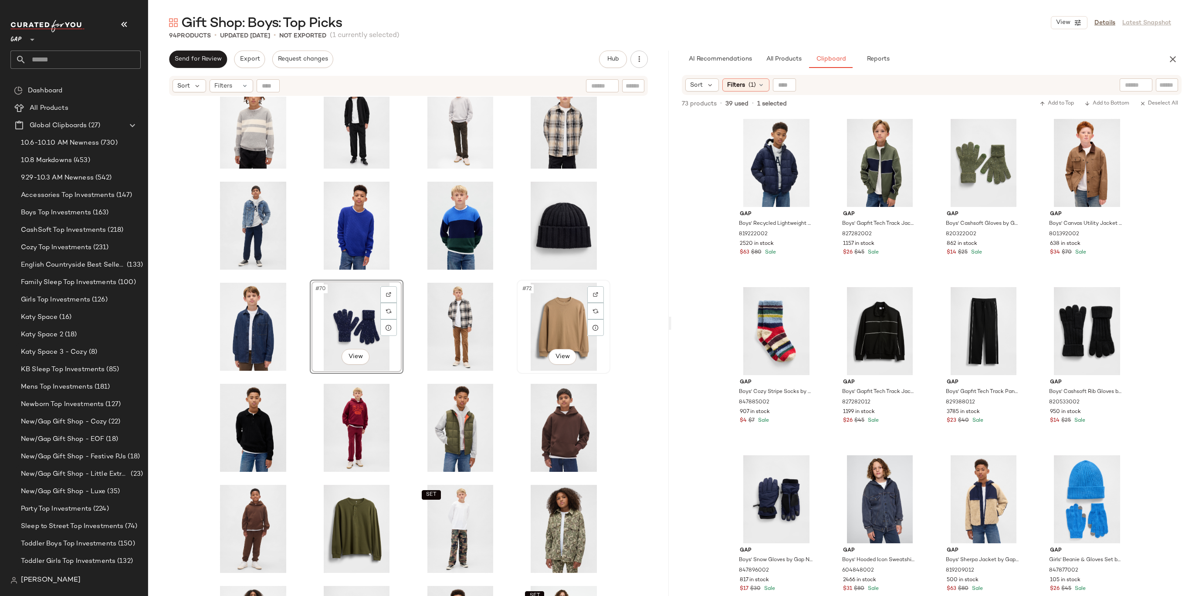
click at [565, 321] on div "#72 View" at bounding box center [564, 327] width 88 height 88
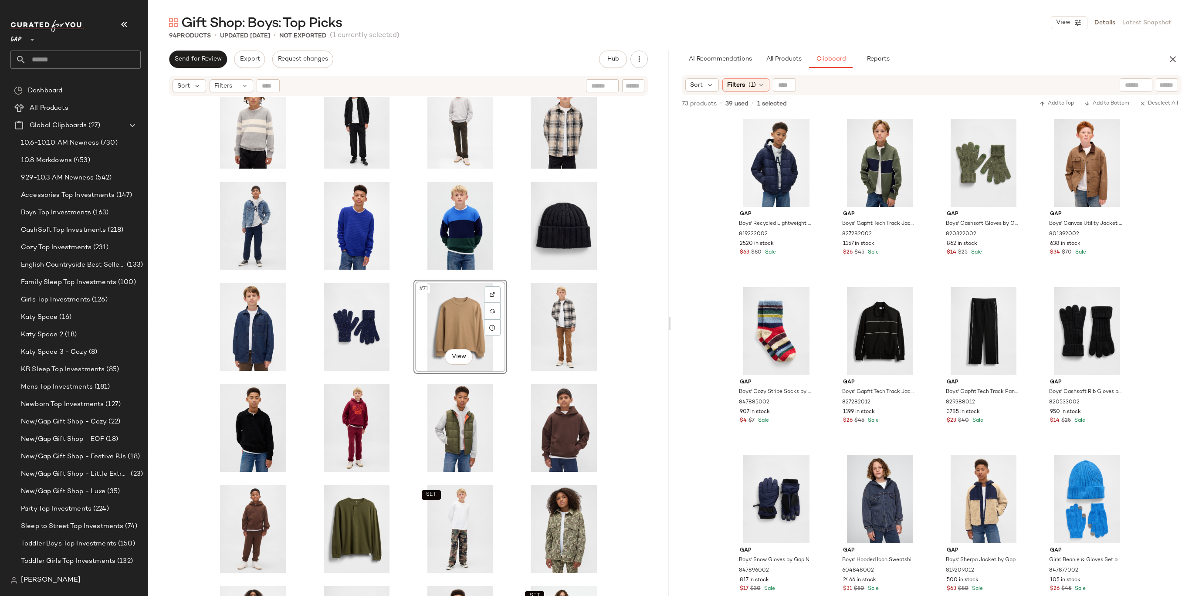
click at [637, 309] on div "SET #71 View SET SET SET" at bounding box center [408, 357] width 521 height 521
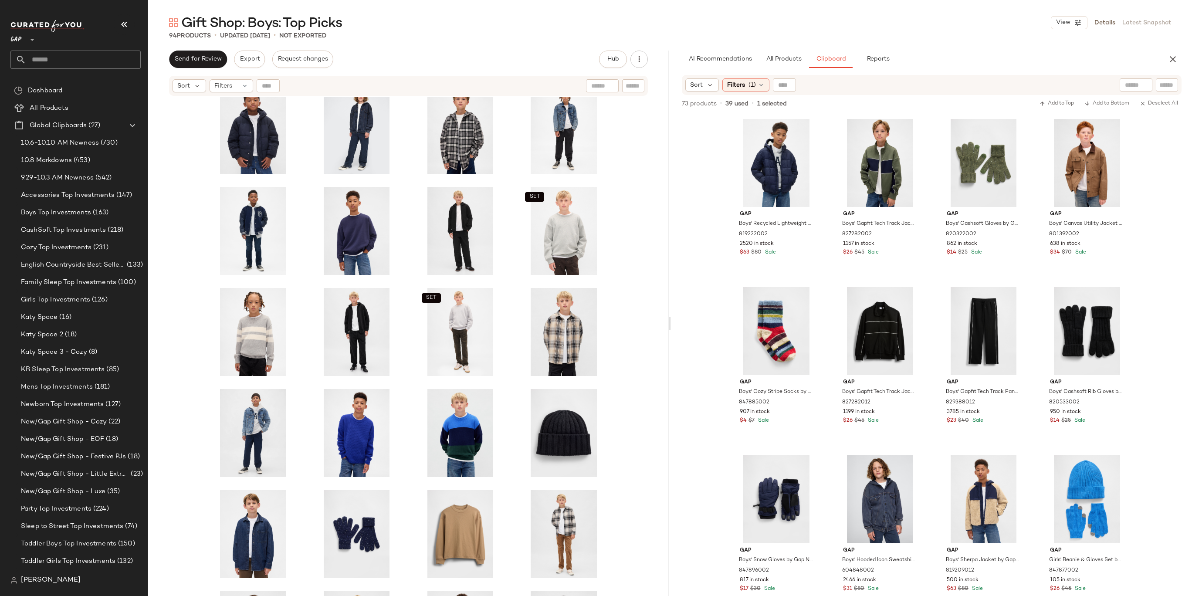
scroll to position [1569, 0]
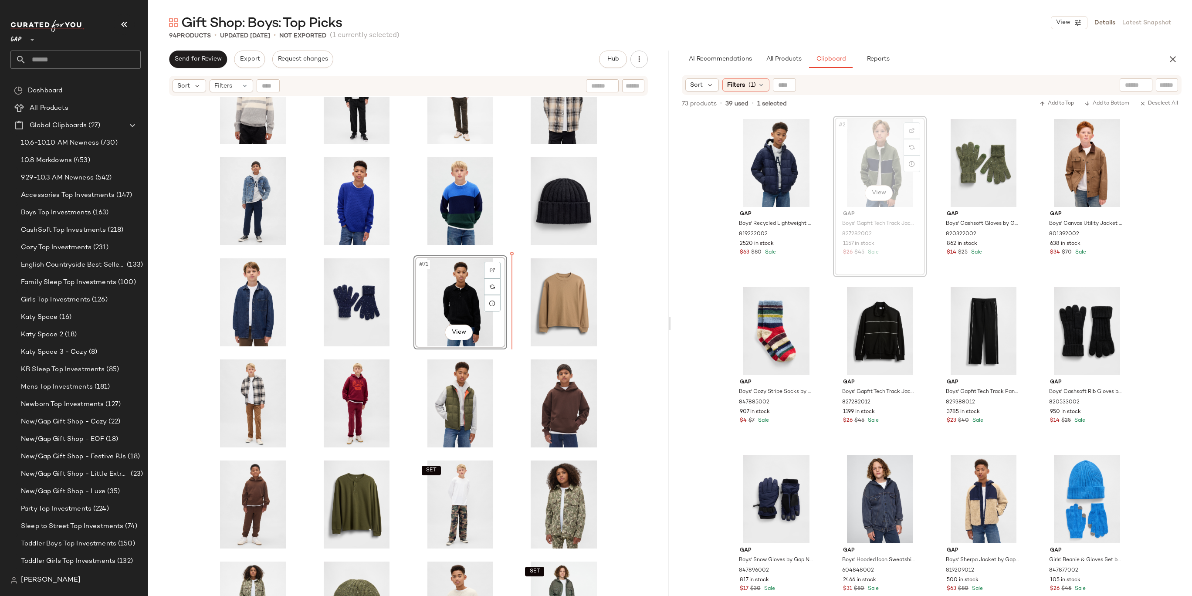
drag, startPoint x: 873, startPoint y: 158, endPoint x: 511, endPoint y: 321, distance: 397.5
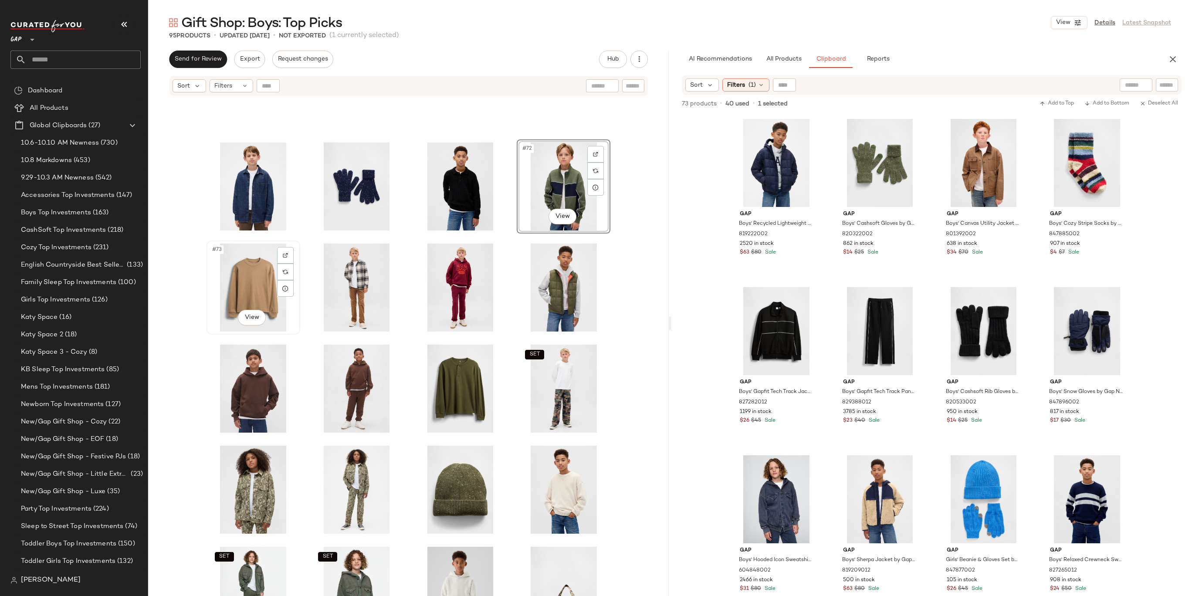
scroll to position [1597, 0]
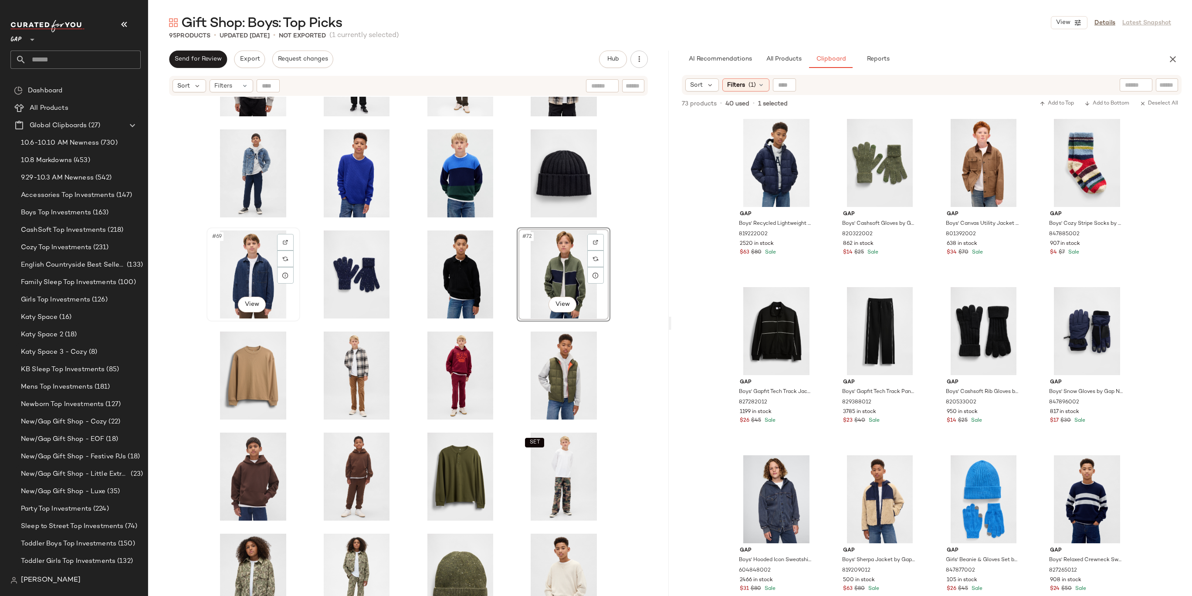
click at [256, 275] on div "#69 View" at bounding box center [254, 275] width 88 height 88
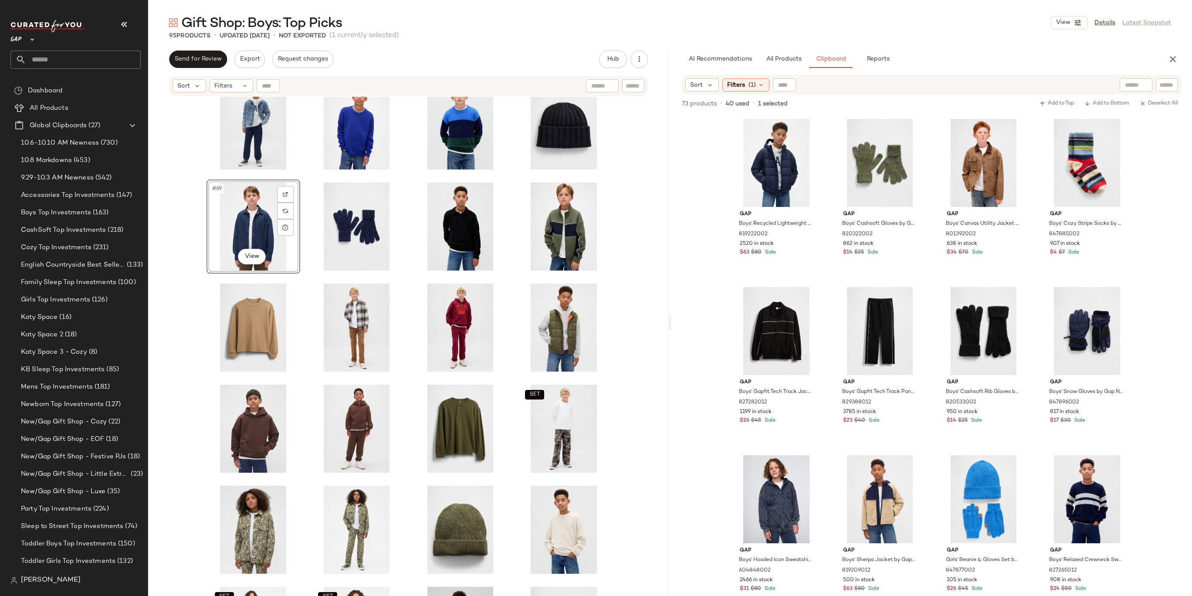
scroll to position [1645, 0]
click at [569, 417] on div "SET #80 View" at bounding box center [564, 428] width 88 height 88
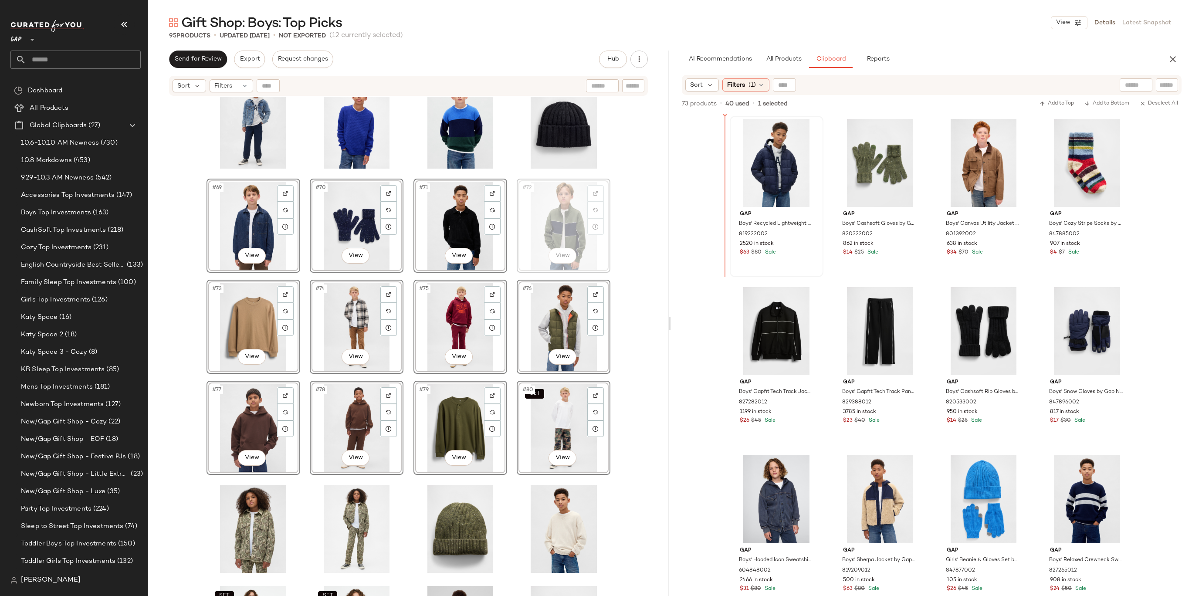
drag, startPoint x: 557, startPoint y: 235, endPoint x: 746, endPoint y: 183, distance: 196.3
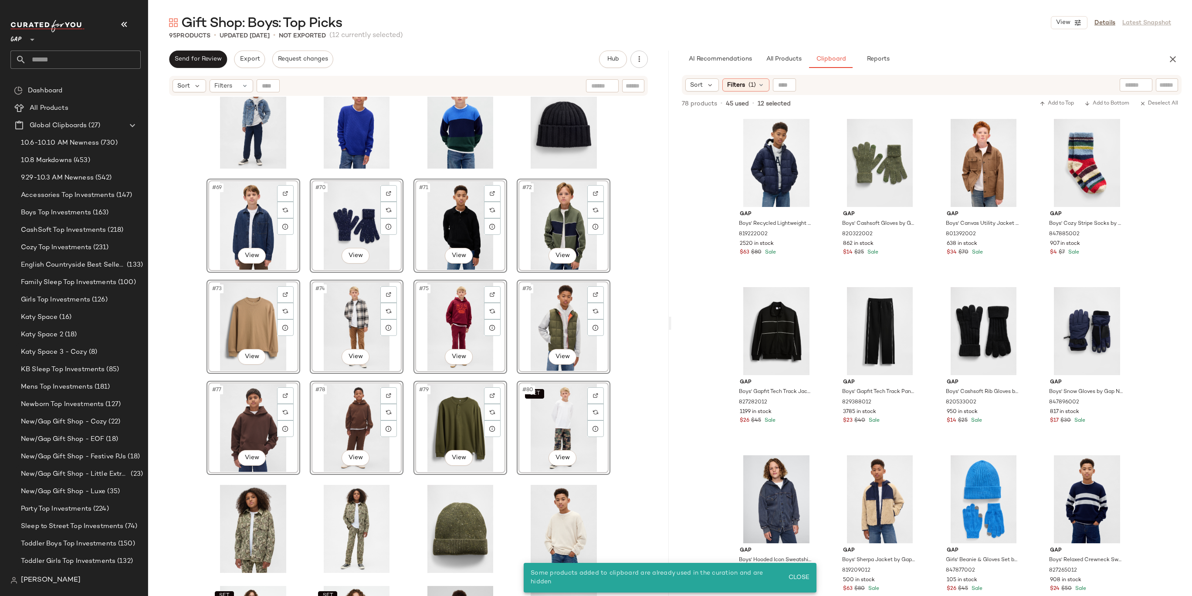
click at [642, 230] on div "SET #69 View #70 View #71 View #72 View #73 View #74 View #75 View #76 View #77…" at bounding box center [408, 357] width 521 height 521
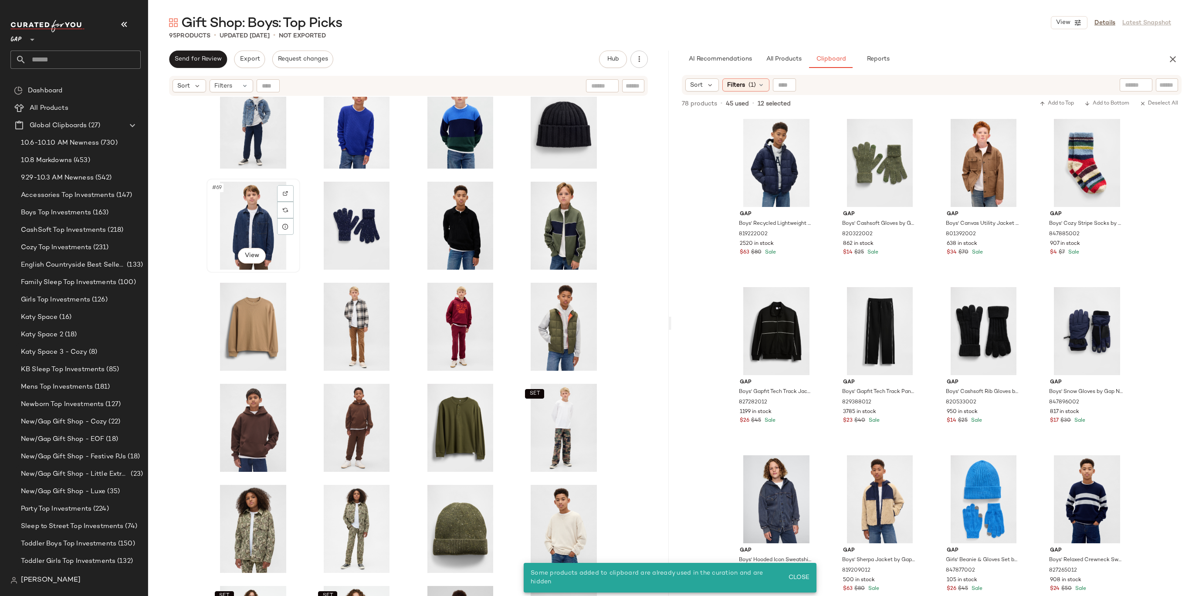
click at [252, 215] on div "#69 View" at bounding box center [254, 226] width 88 height 88
click at [564, 424] on div "SET #80 View" at bounding box center [564, 428] width 88 height 88
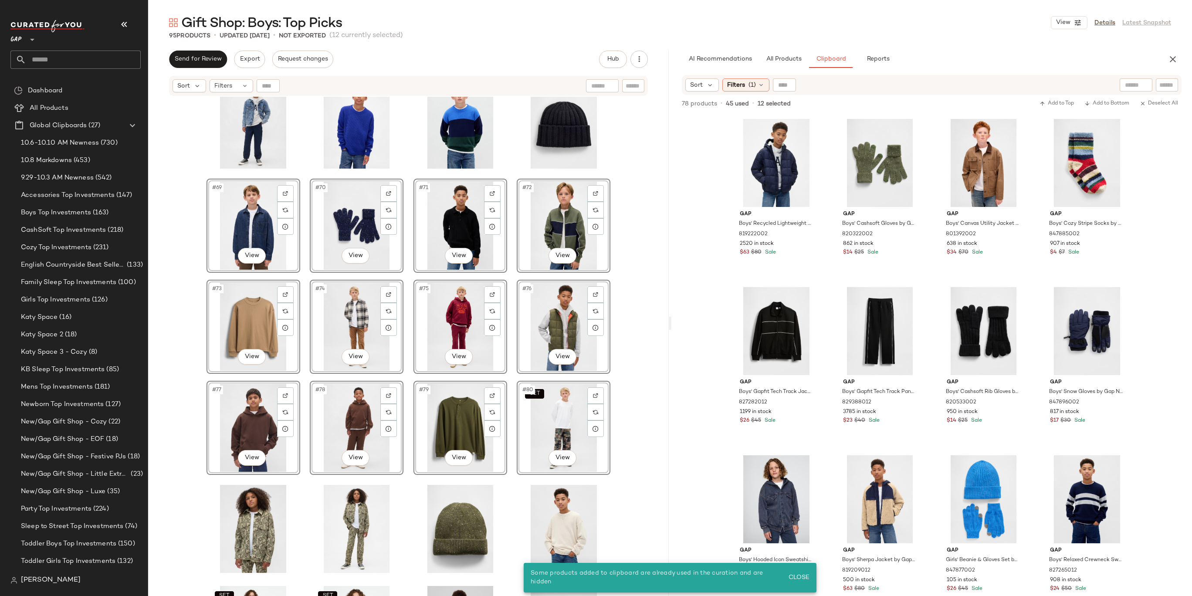
click at [552, 322] on div "#76 View" at bounding box center [564, 327] width 88 height 88
click at [635, 311] on div "SET #69 View #70 View #71 View #72 View #73 View #74 View #75 View #76 View #77…" at bounding box center [408, 357] width 521 height 521
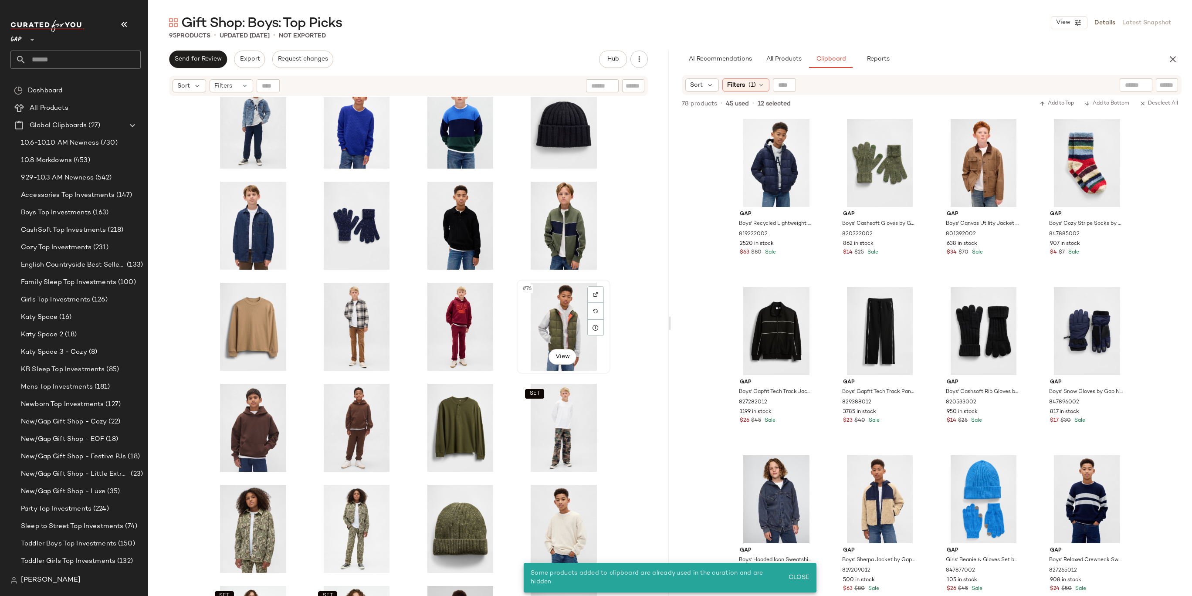
click at [542, 317] on div "#76 View" at bounding box center [564, 327] width 88 height 88
click at [249, 215] on div "#69 View" at bounding box center [254, 226] width 88 height 88
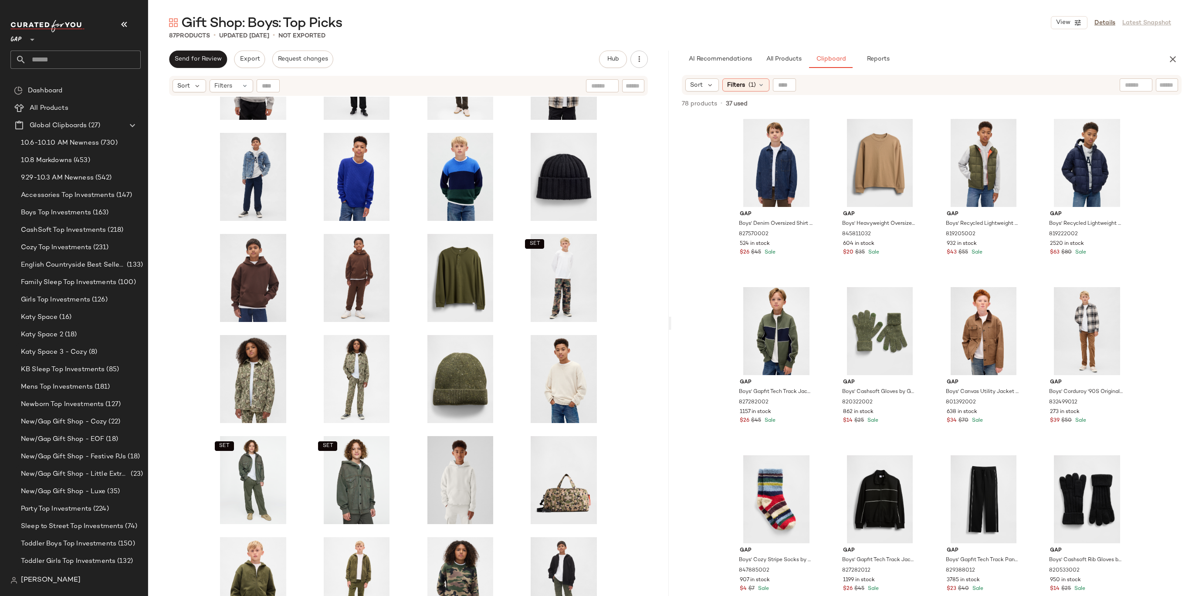
scroll to position [1705, 0]
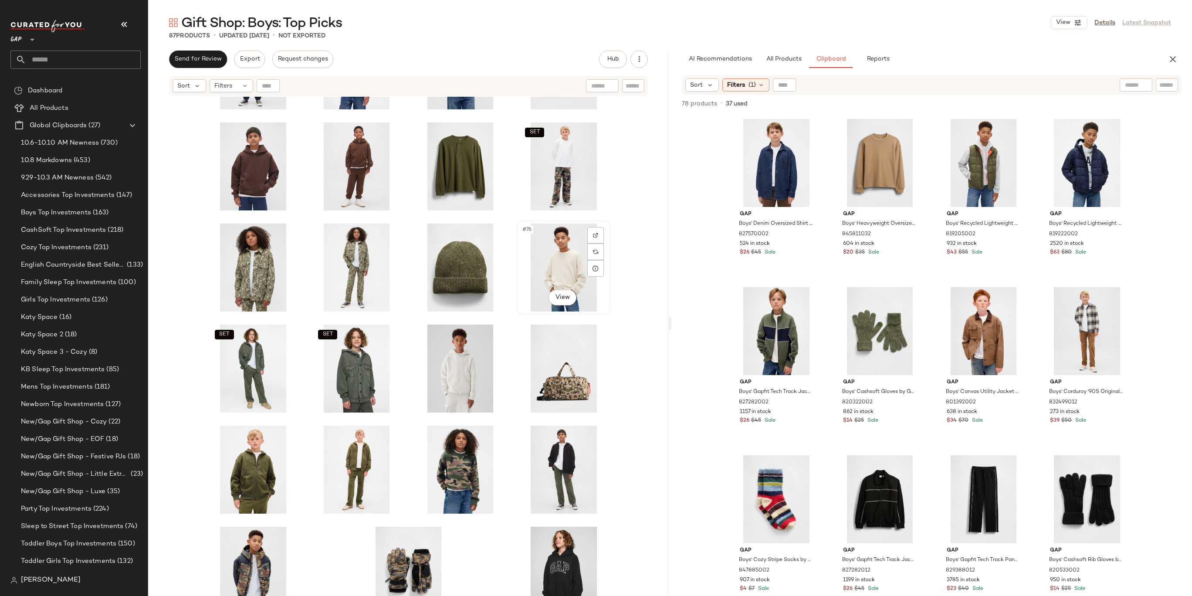
click at [568, 271] on div "#76 View" at bounding box center [564, 268] width 88 height 88
drag, startPoint x: 570, startPoint y: 263, endPoint x: 561, endPoint y: 263, distance: 8.7
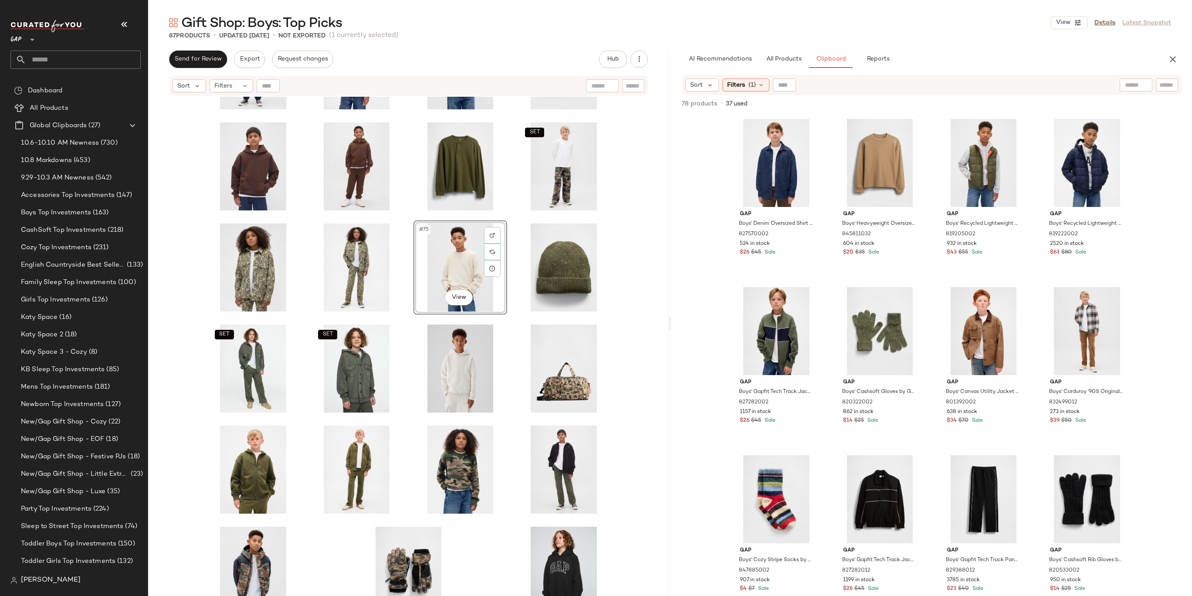
click at [657, 258] on div "SET #75 View SET SET" at bounding box center [408, 357] width 521 height 521
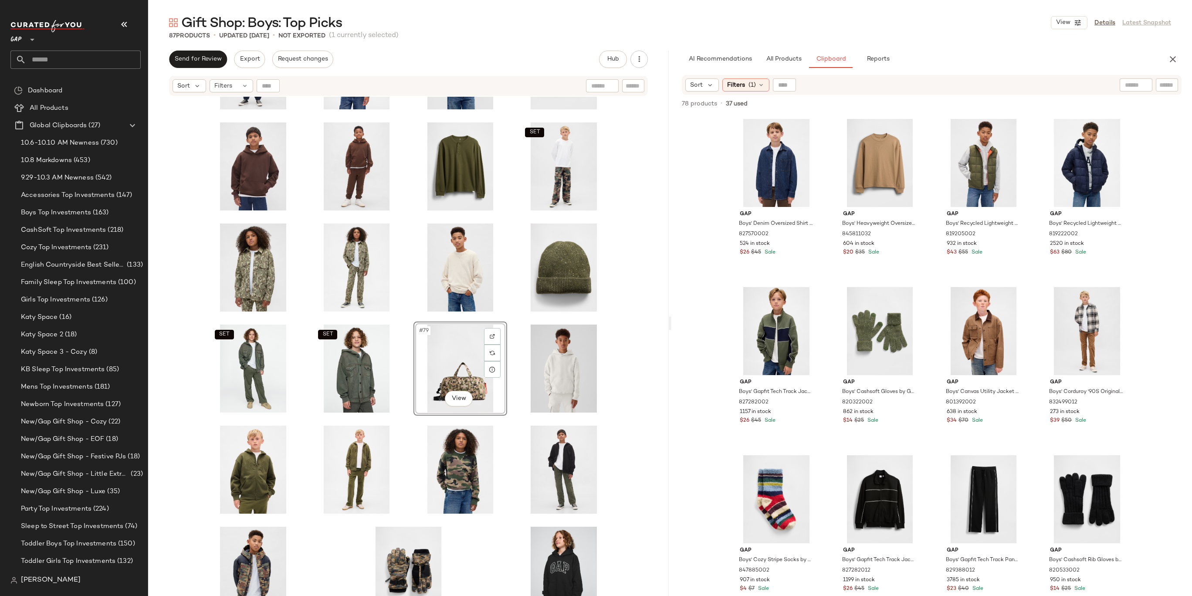
click at [610, 344] on div "SET SET SET #79 View" at bounding box center [408, 357] width 521 height 521
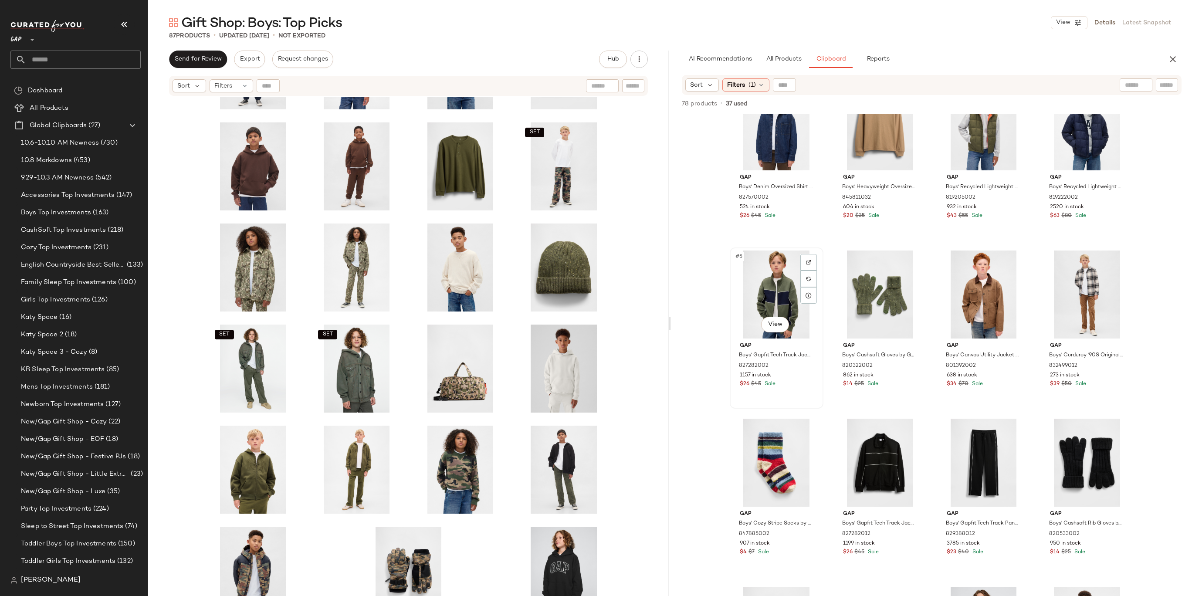
scroll to position [43, 0]
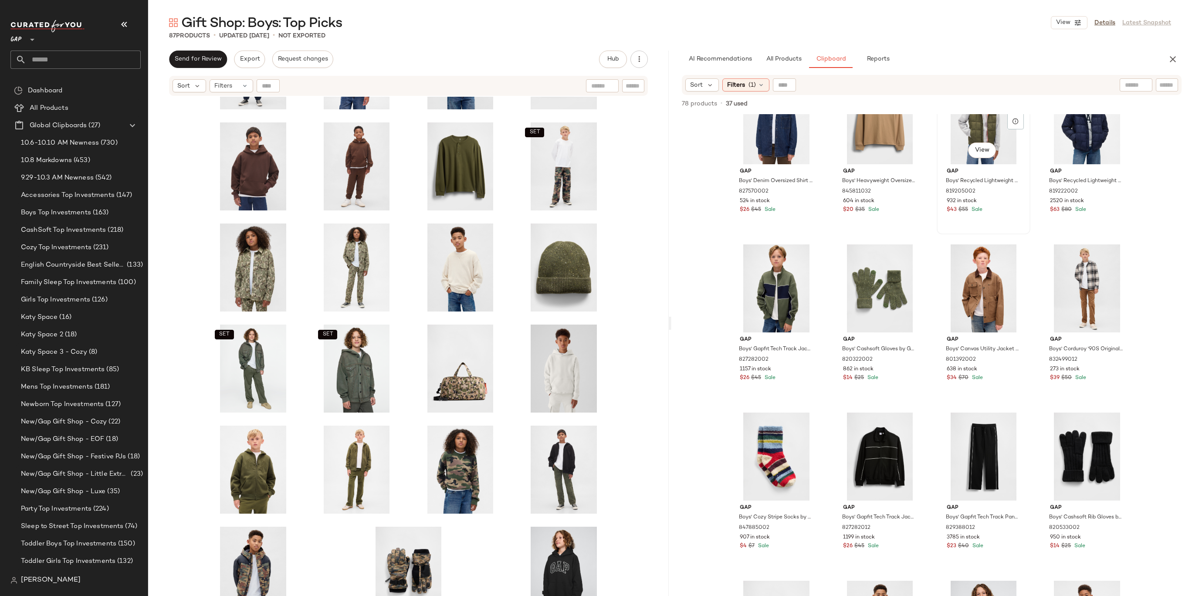
click at [982, 120] on div "#3 View" at bounding box center [984, 120] width 88 height 88
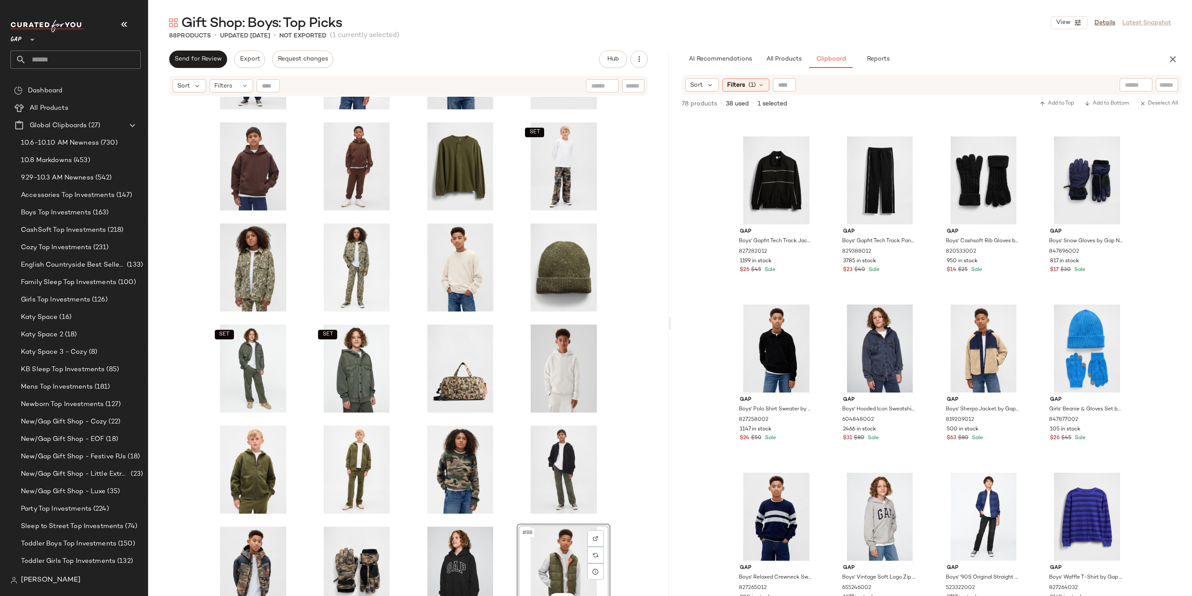
scroll to position [1577, 0]
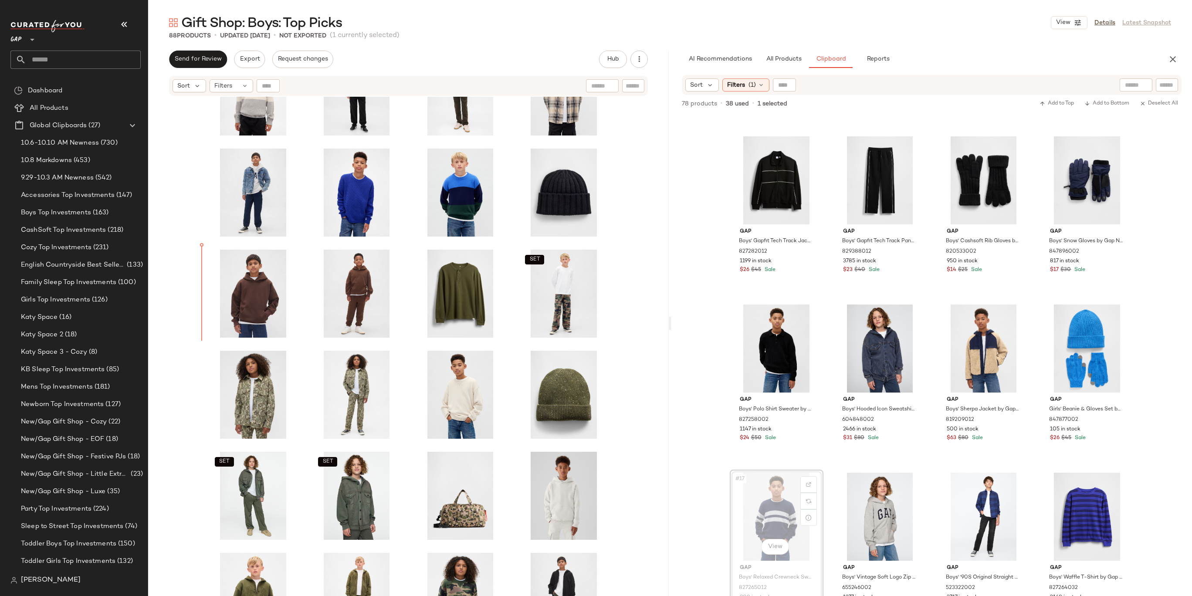
drag, startPoint x: 778, startPoint y: 512, endPoint x: 772, endPoint y: 509, distance: 6.8
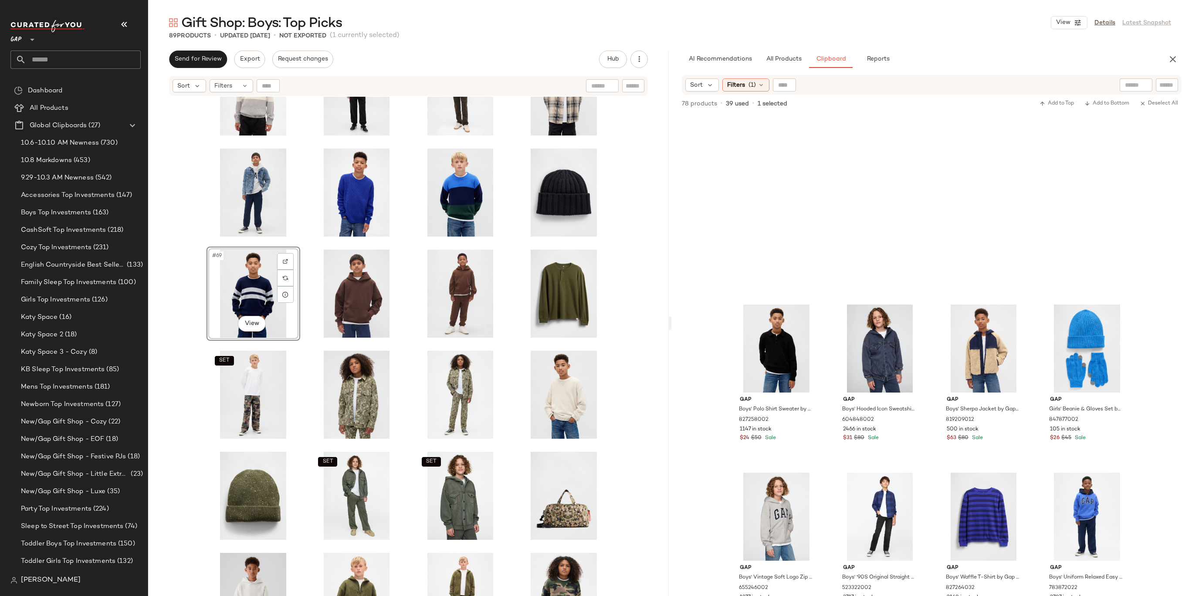
scroll to position [716, 0]
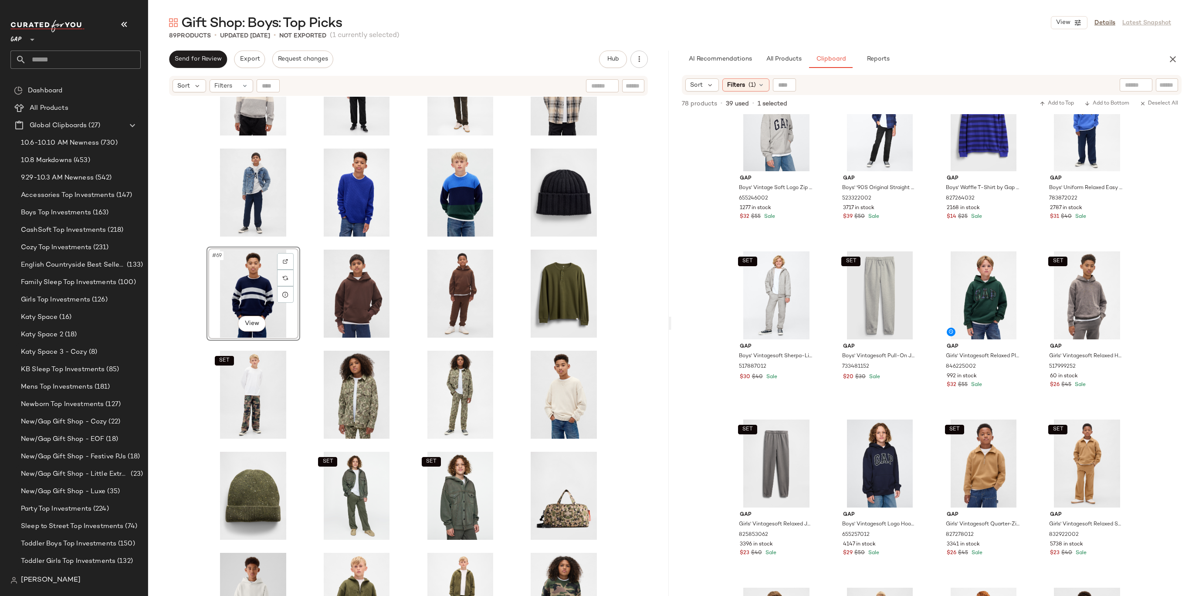
click at [235, 292] on div "#69 View" at bounding box center [254, 294] width 88 height 88
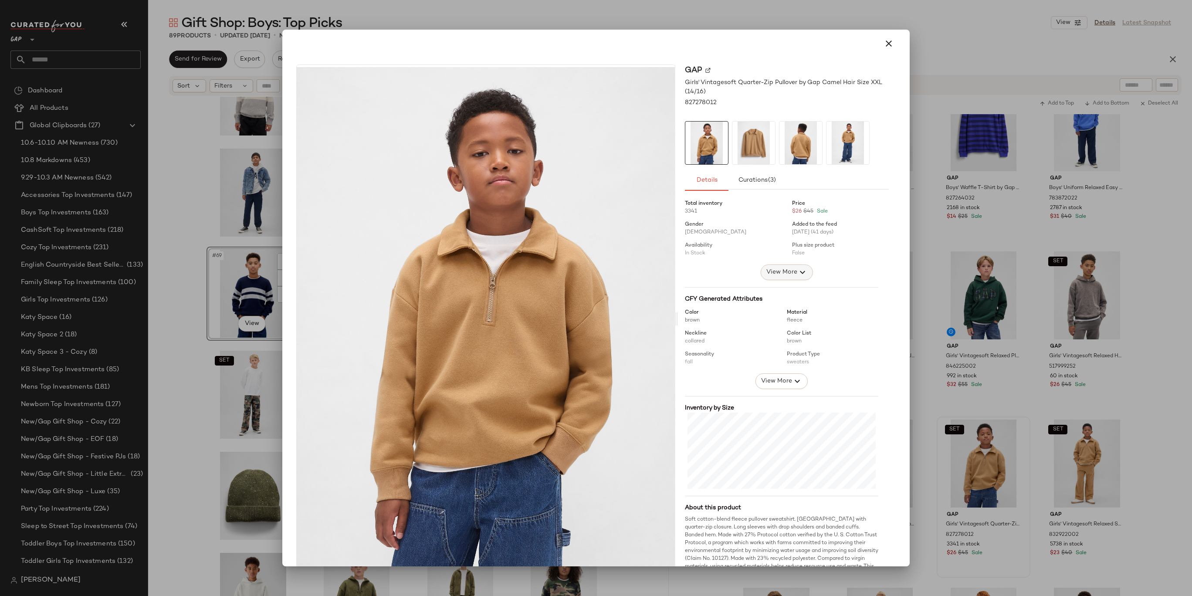
click at [785, 268] on span "View More" at bounding box center [781, 272] width 31 height 10
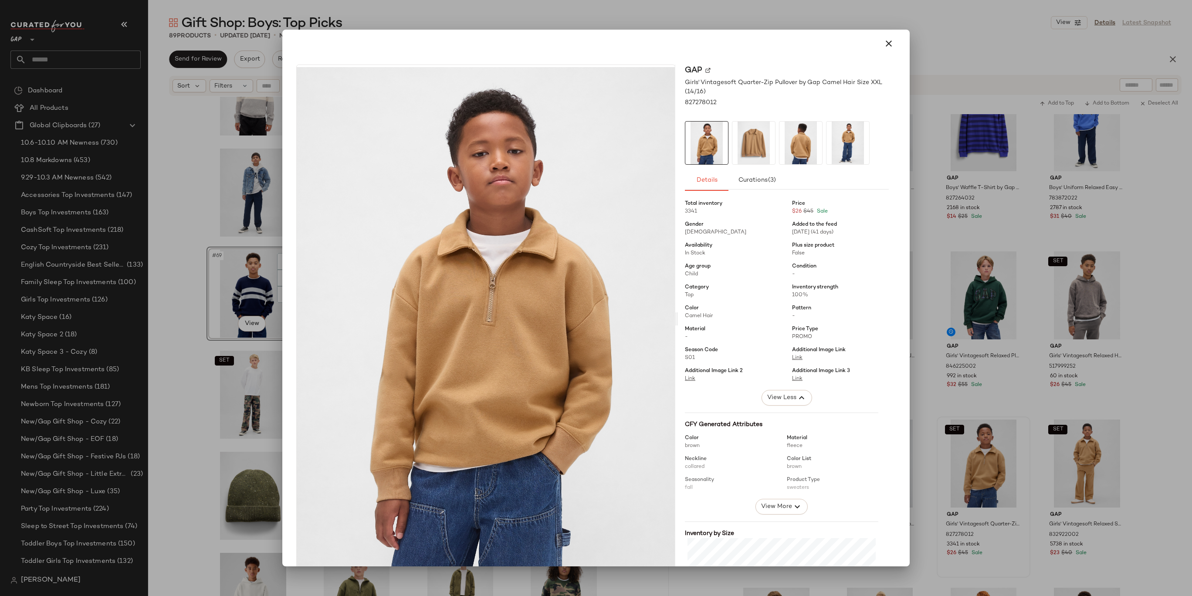
click at [977, 273] on div at bounding box center [596, 298] width 1192 height 596
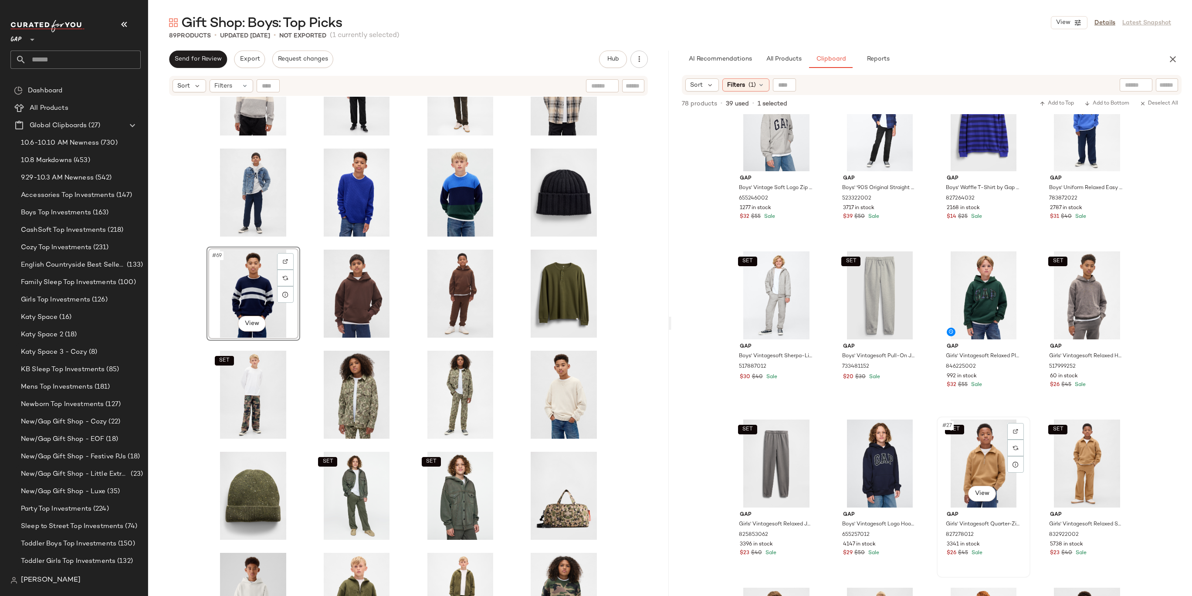
click at [982, 463] on div "SET #27 View" at bounding box center [984, 464] width 88 height 88
click at [981, 300] on div "#23 View" at bounding box center [984, 295] width 88 height 88
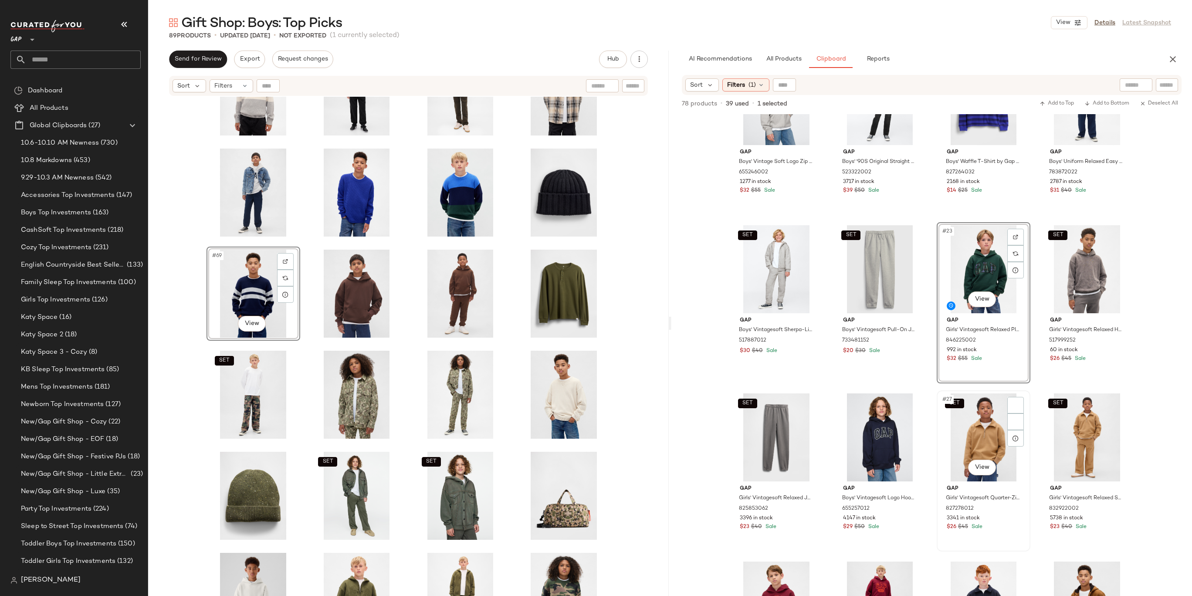
click at [961, 429] on div "SET #27 View" at bounding box center [984, 437] width 88 height 88
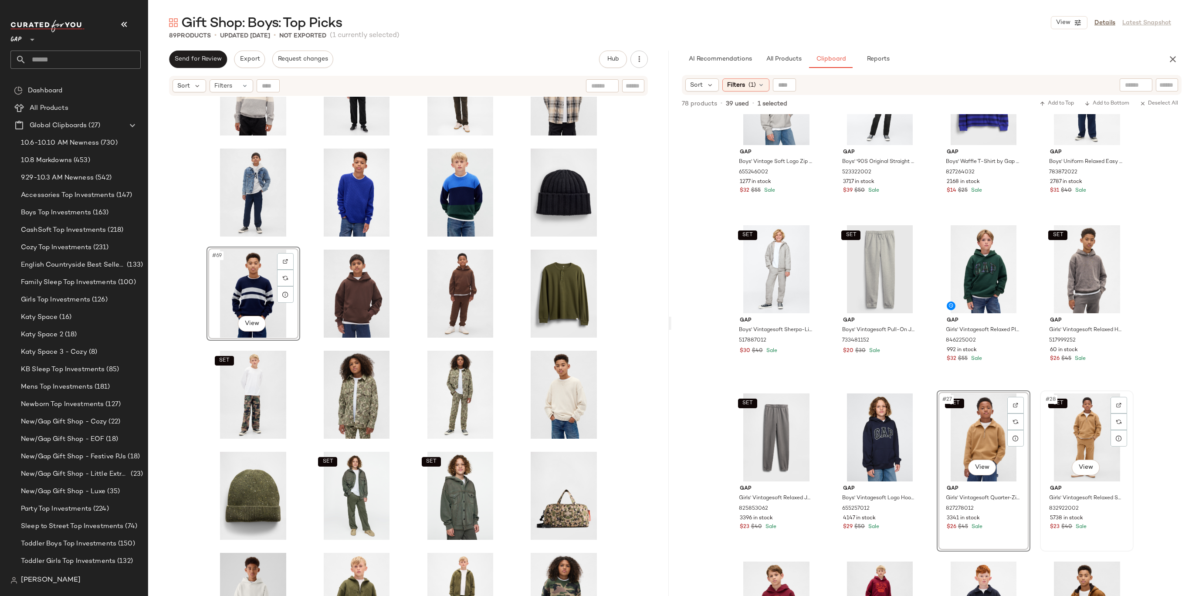
click at [1075, 429] on div "SET #28 View" at bounding box center [1087, 437] width 88 height 88
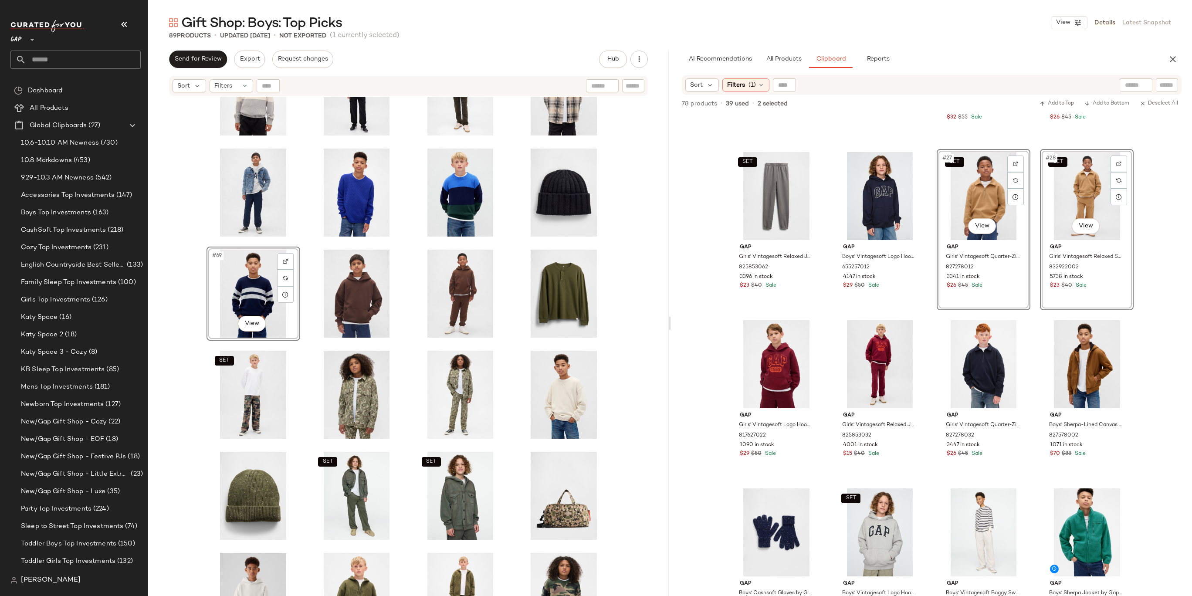
scroll to position [982, 0]
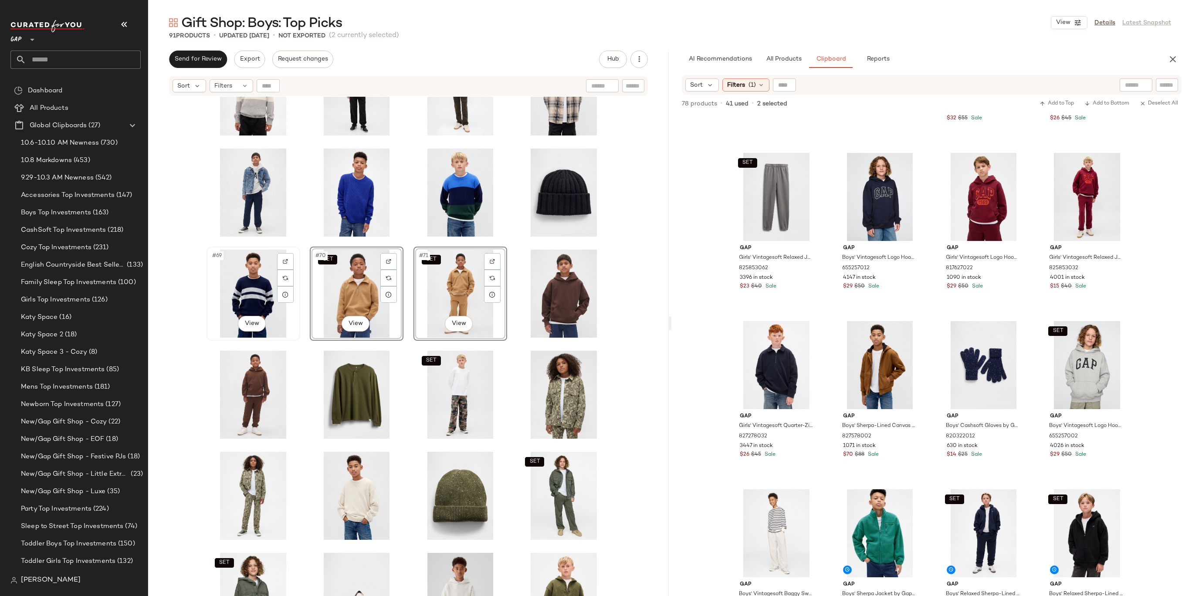
click at [245, 305] on div "#69 View" at bounding box center [254, 294] width 88 height 88
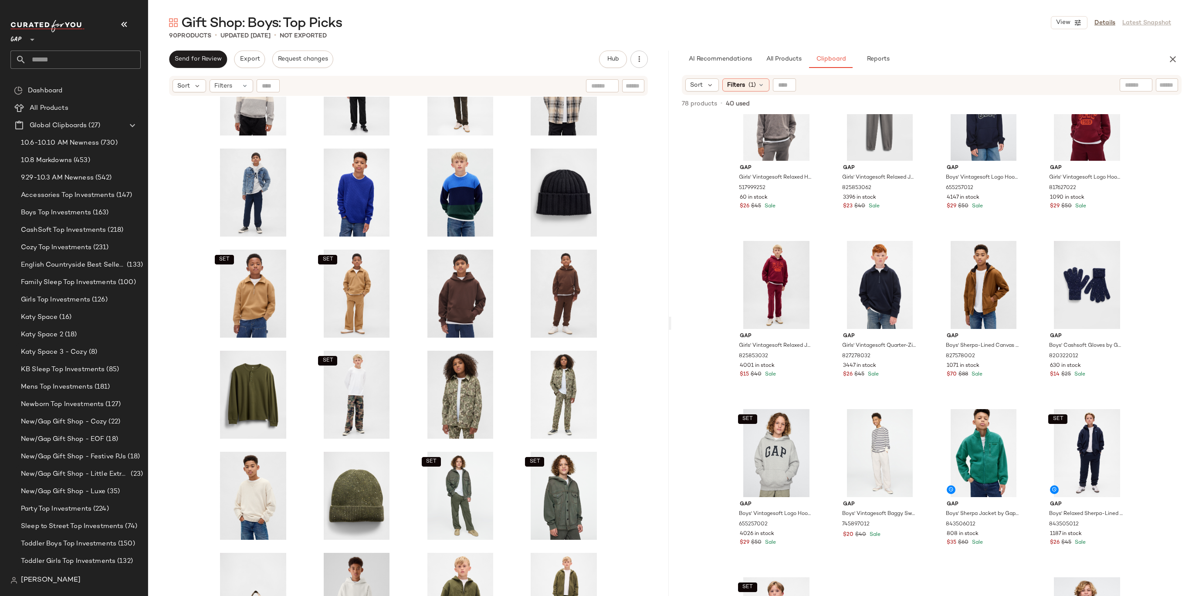
scroll to position [1202, 0]
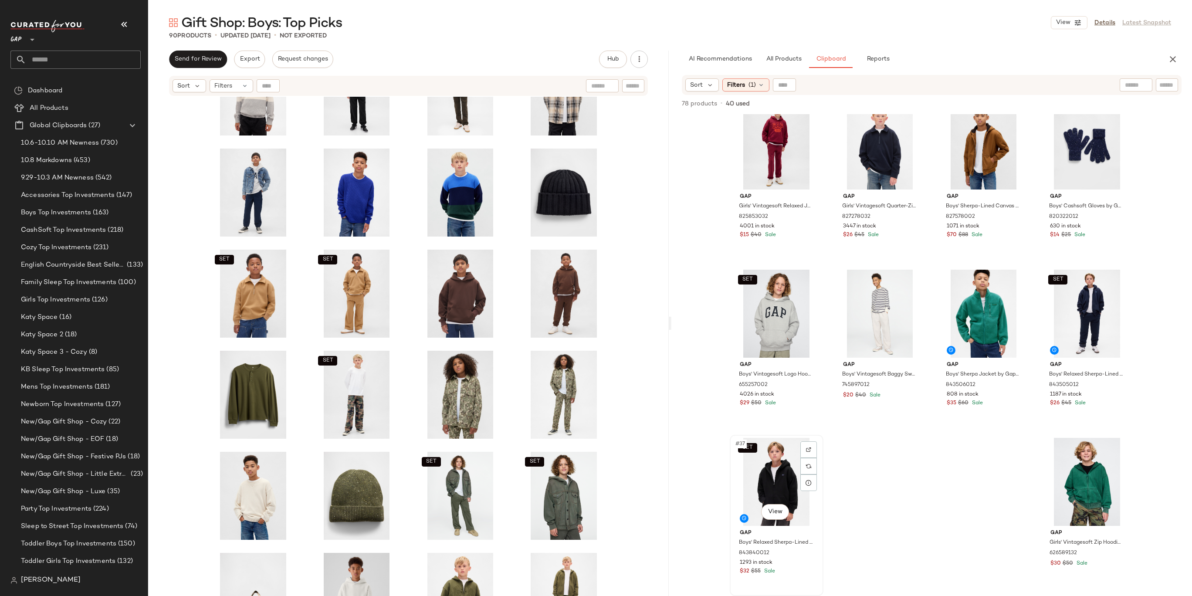
click at [783, 465] on div "SET #37 View" at bounding box center [777, 482] width 88 height 88
click at [1069, 313] on div "SET #36 View" at bounding box center [1087, 314] width 88 height 88
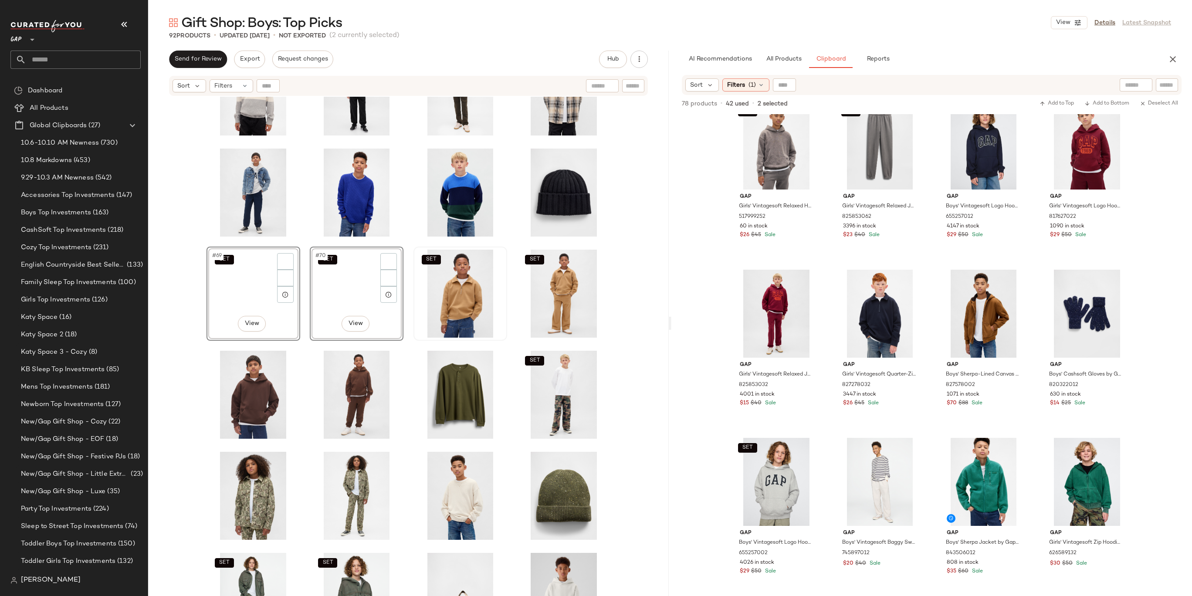
scroll to position [1034, 0]
click at [652, 298] on div "SET SET #69 View SET #70 View SET SET SET SET SET" at bounding box center [408, 357] width 521 height 521
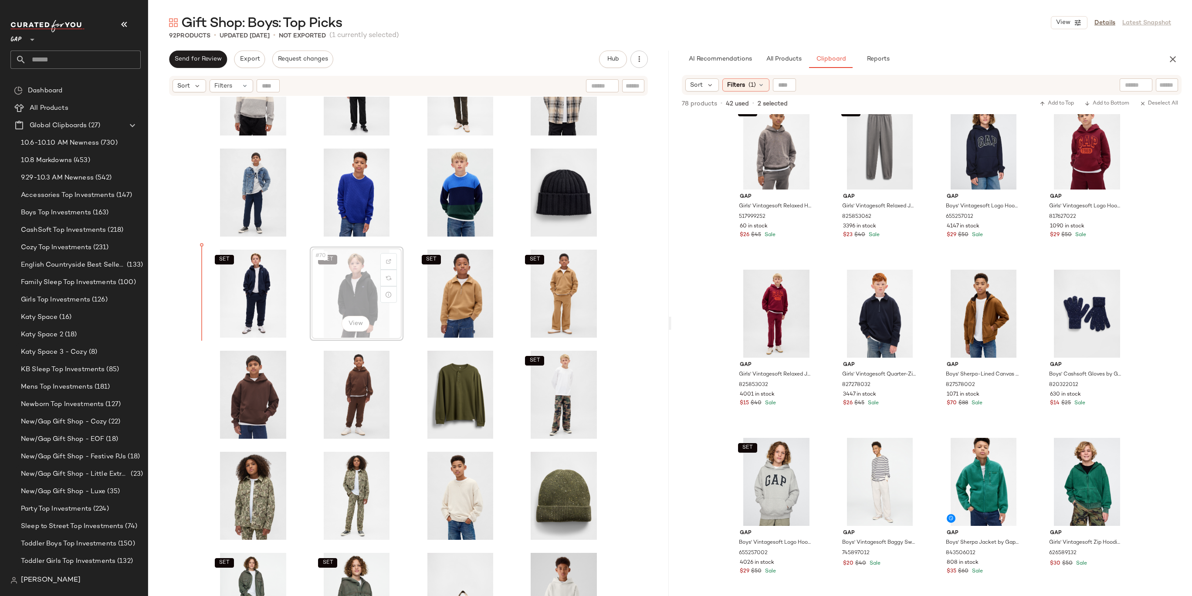
drag, startPoint x: 354, startPoint y: 288, endPoint x: 345, endPoint y: 288, distance: 8.7
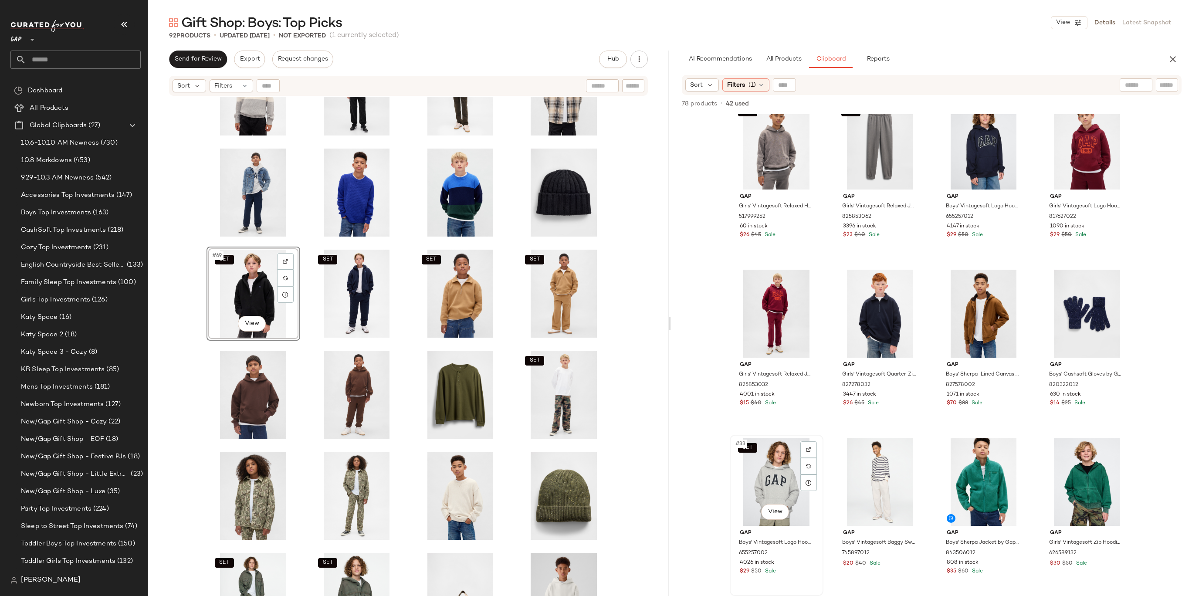
click at [766, 478] on div "SET #33 View" at bounding box center [777, 482] width 88 height 88
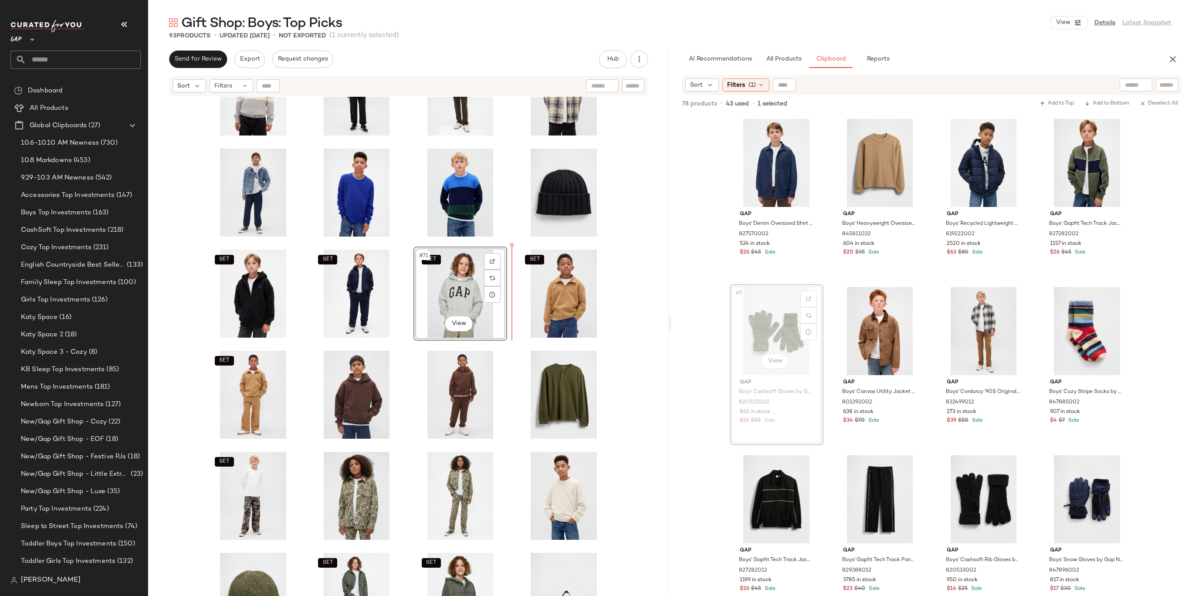
drag, startPoint x: 783, startPoint y: 341, endPoint x: 777, endPoint y: 340, distance: 6.2
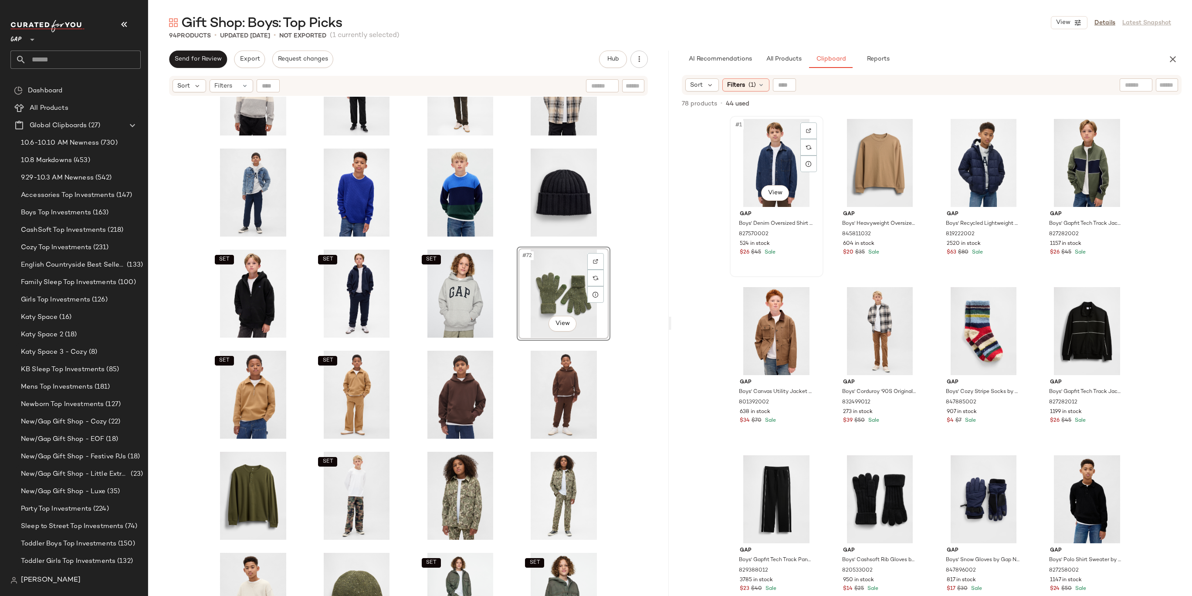
click at [752, 153] on div "#1 View" at bounding box center [777, 163] width 88 height 88
drag, startPoint x: 764, startPoint y: 153, endPoint x: 762, endPoint y: 158, distance: 4.9
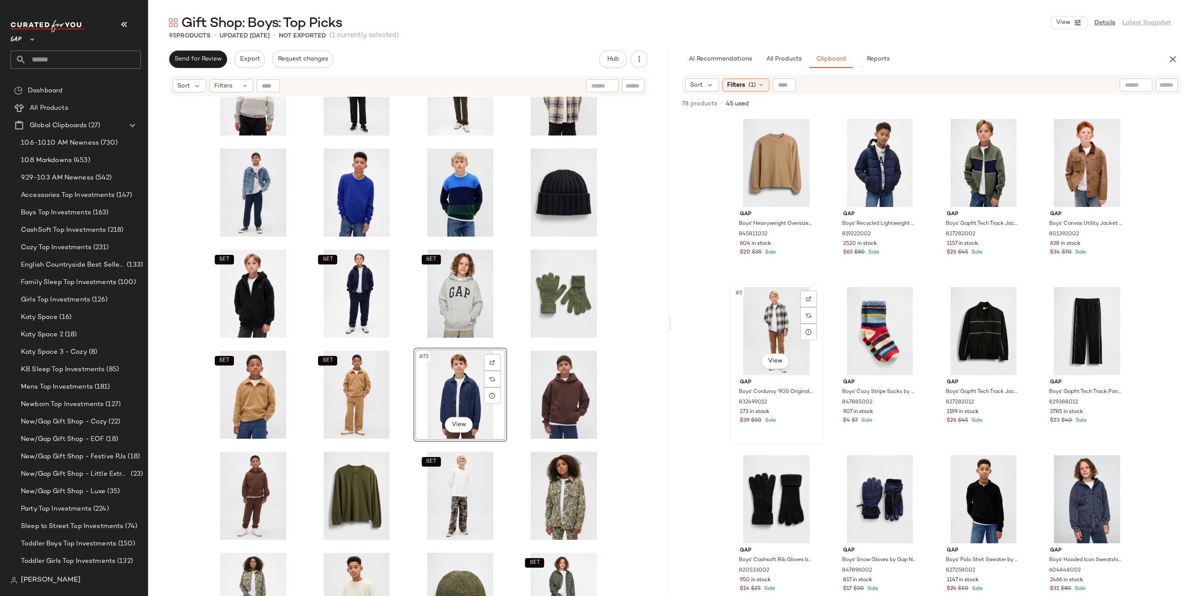
click at [766, 322] on div "#5 View" at bounding box center [777, 331] width 88 height 88
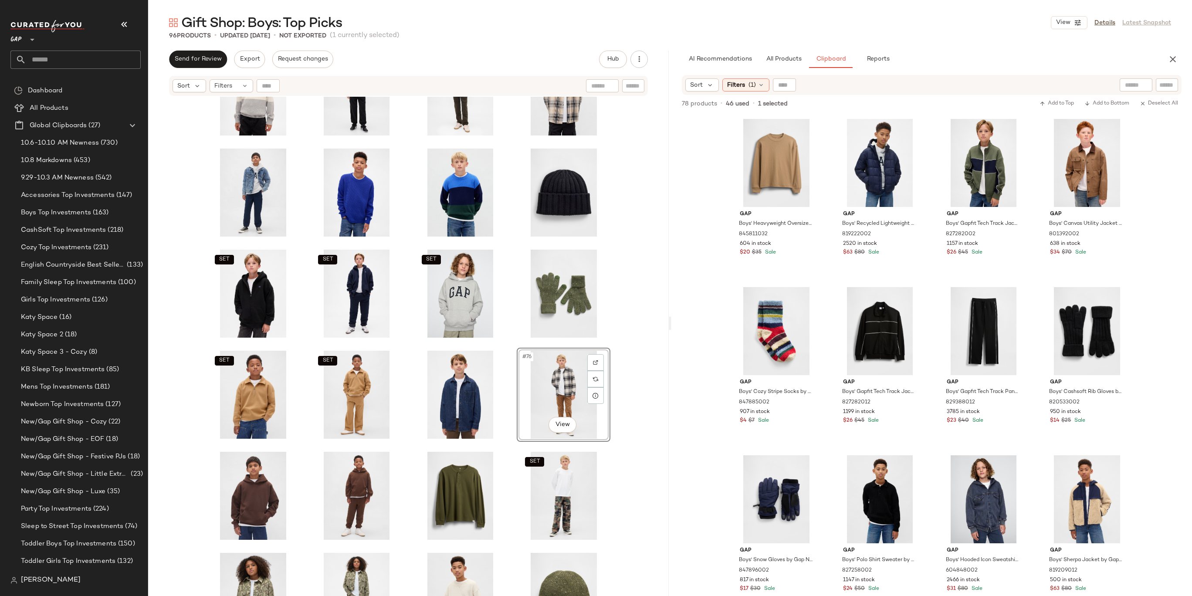
click at [648, 312] on div "SET SET SET SET SET SET #76 View SET SET SET" at bounding box center [408, 357] width 521 height 521
click at [475, 387] on div "#75 View" at bounding box center [461, 395] width 88 height 88
drag, startPoint x: 540, startPoint y: 375, endPoint x: 511, endPoint y: 308, distance: 73.6
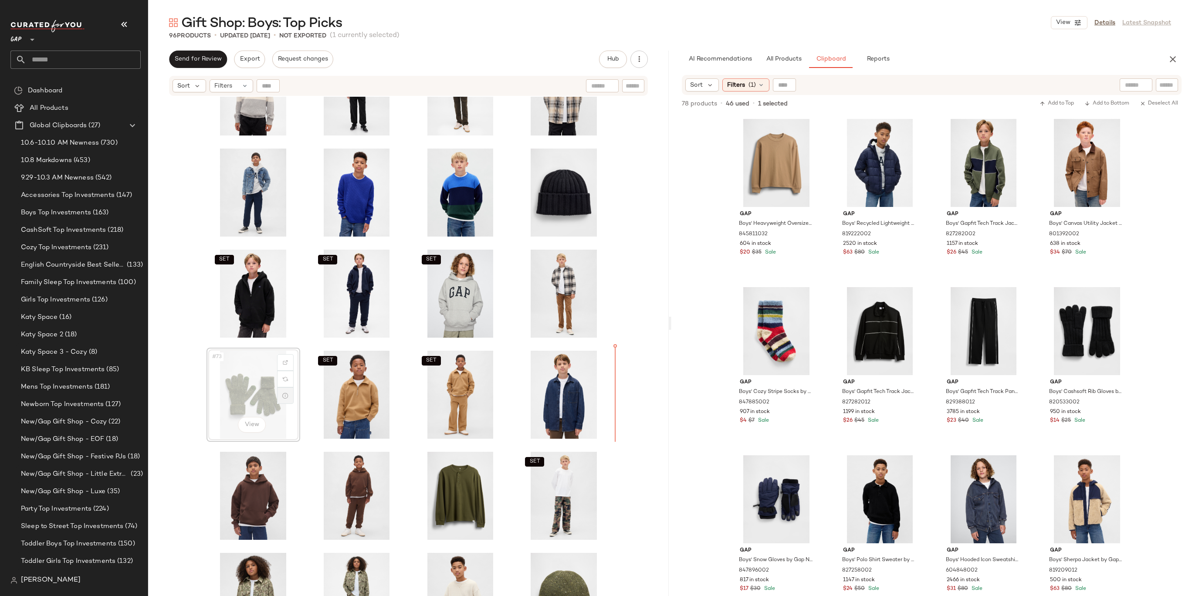
drag, startPoint x: 273, startPoint y: 387, endPoint x: 282, endPoint y: 387, distance: 9.2
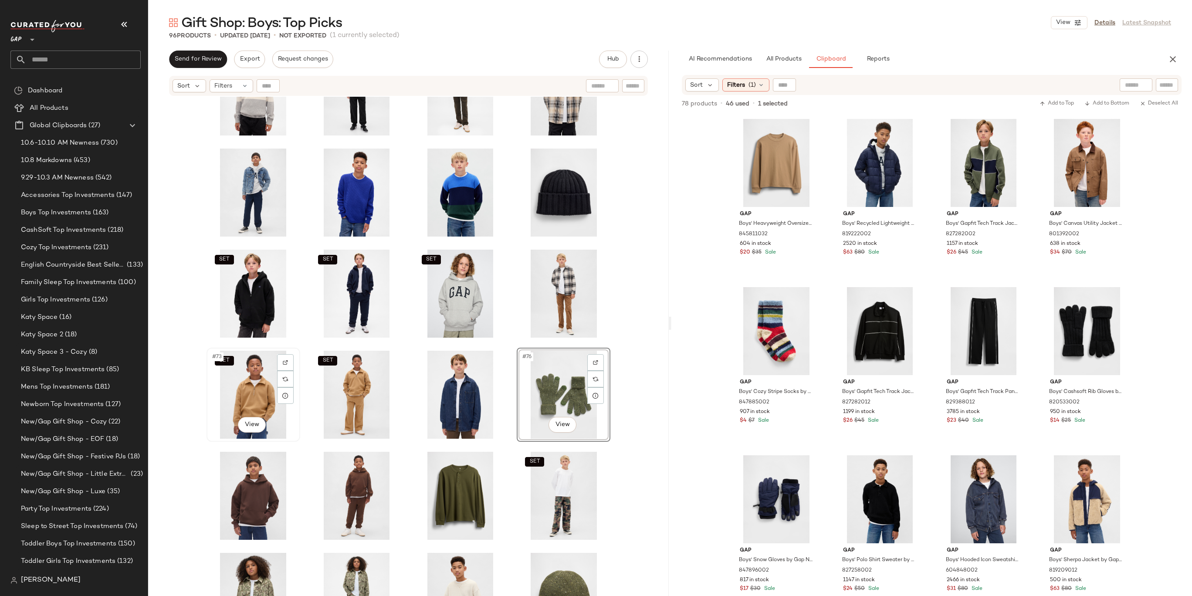
click at [239, 392] on div "SET #73 View" at bounding box center [254, 395] width 88 height 88
click at [563, 381] on div "#76 View" at bounding box center [564, 395] width 88 height 88
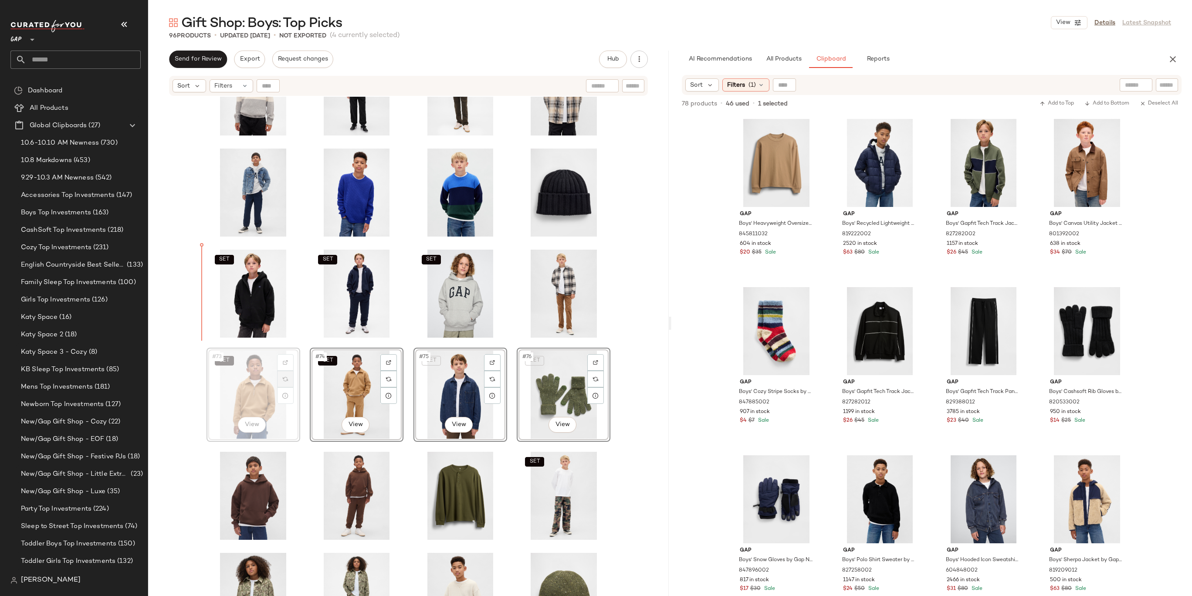
drag, startPoint x: 238, startPoint y: 382, endPoint x: 282, endPoint y: 277, distance: 113.7
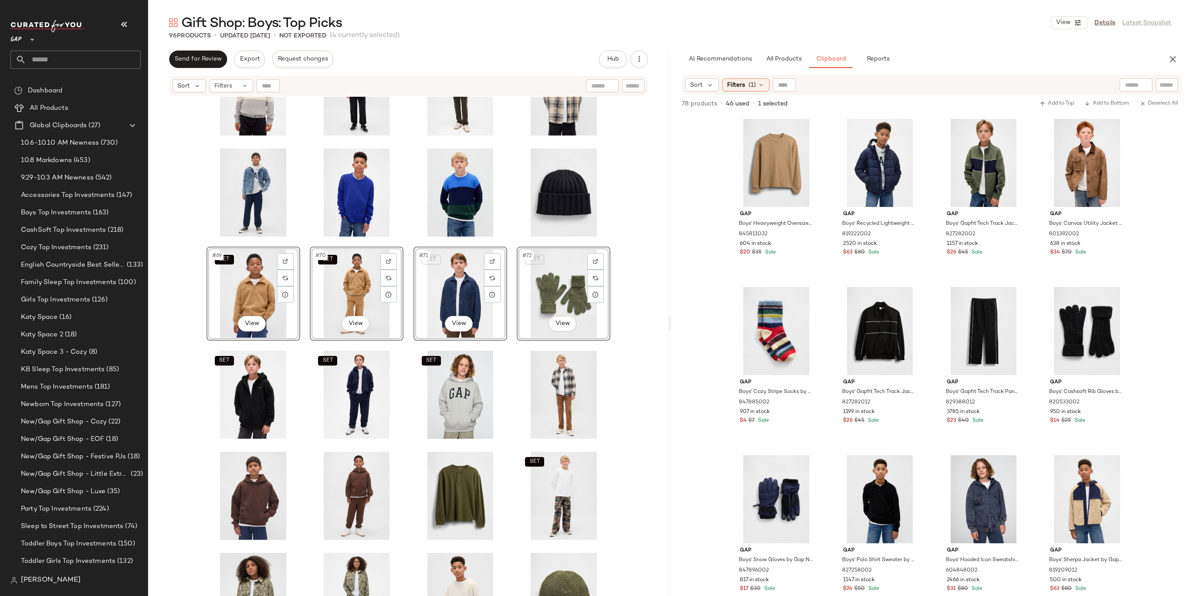
click at [645, 277] on div "SET SET #69 View SET #70 View SET #71 View SET #72 View SET SET SET SET SET SET" at bounding box center [408, 357] width 521 height 521
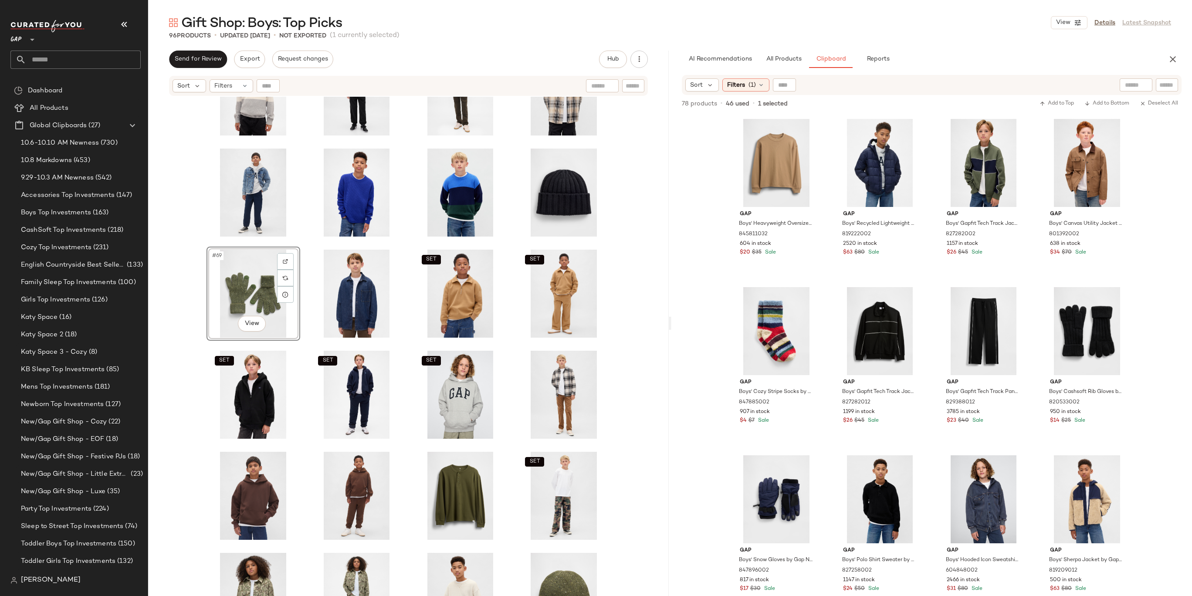
click at [656, 265] on div "SET #69 View SET SET SET SET SET SET SET SET" at bounding box center [408, 357] width 521 height 521
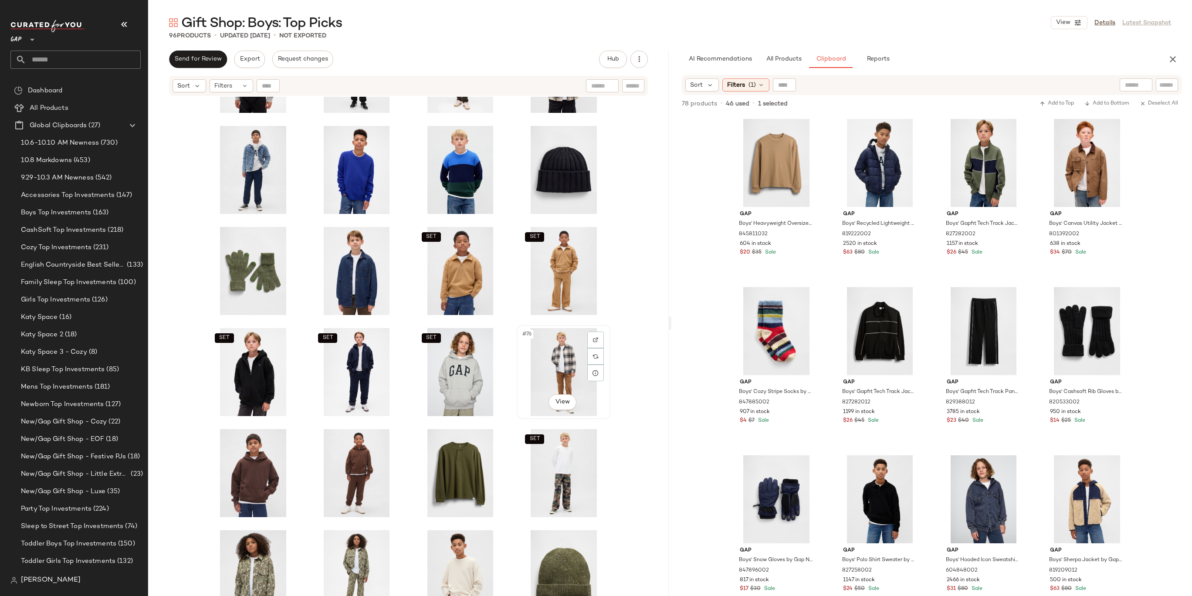
scroll to position [1608, 0]
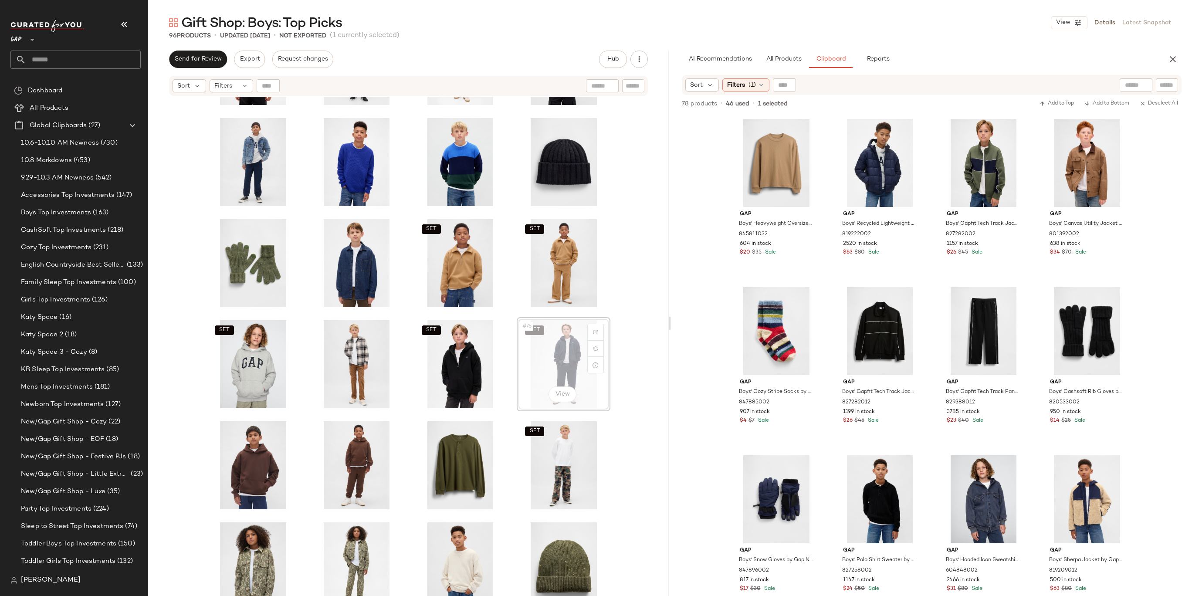
drag, startPoint x: 556, startPoint y: 368, endPoint x: 522, endPoint y: 367, distance: 33.6
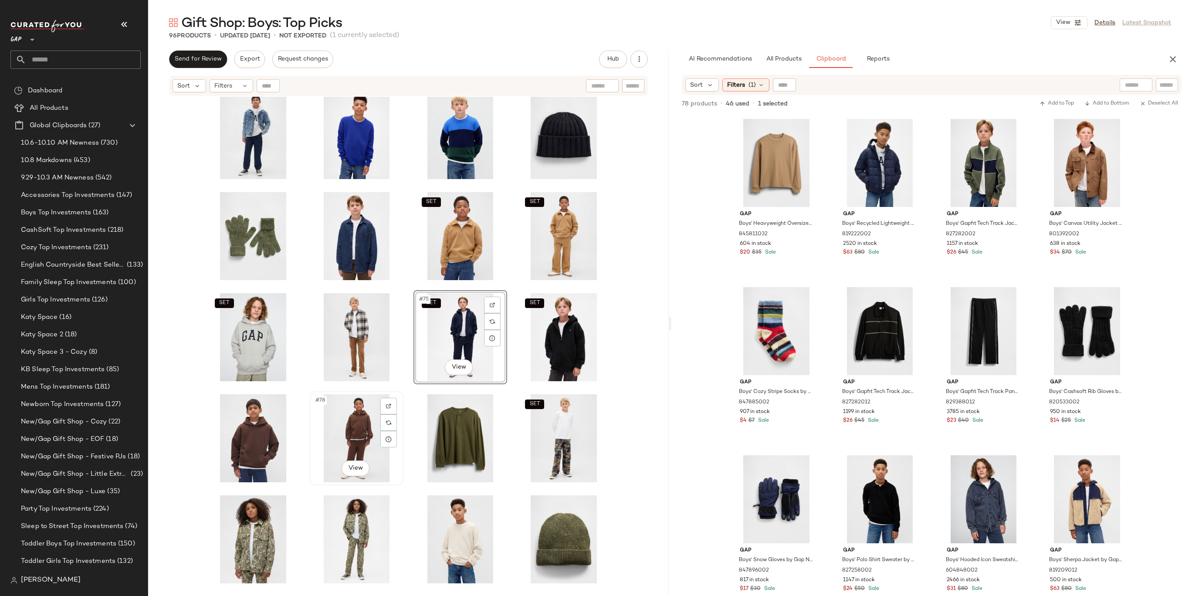
scroll to position [1636, 0]
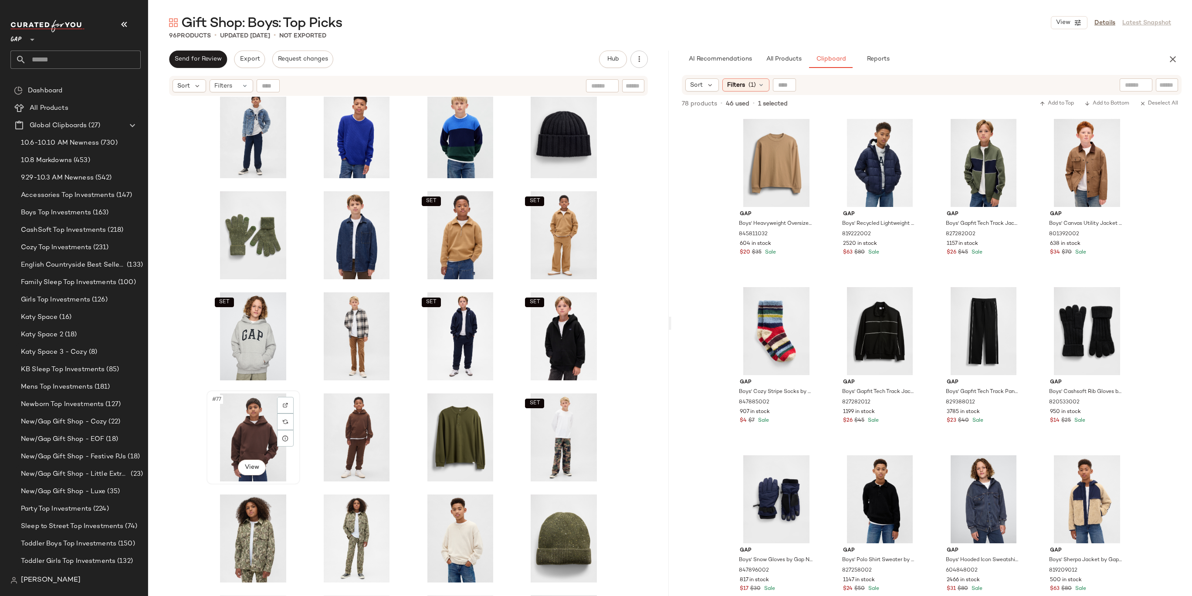
click at [245, 437] on div "#77 View" at bounding box center [254, 437] width 88 height 88
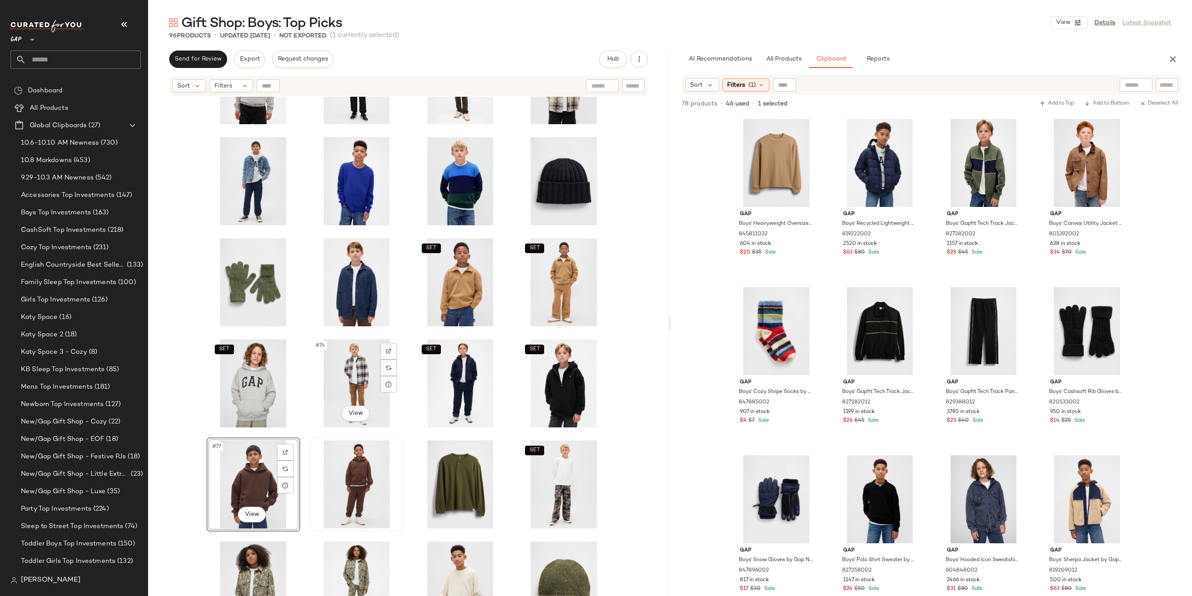
scroll to position [1615, 0]
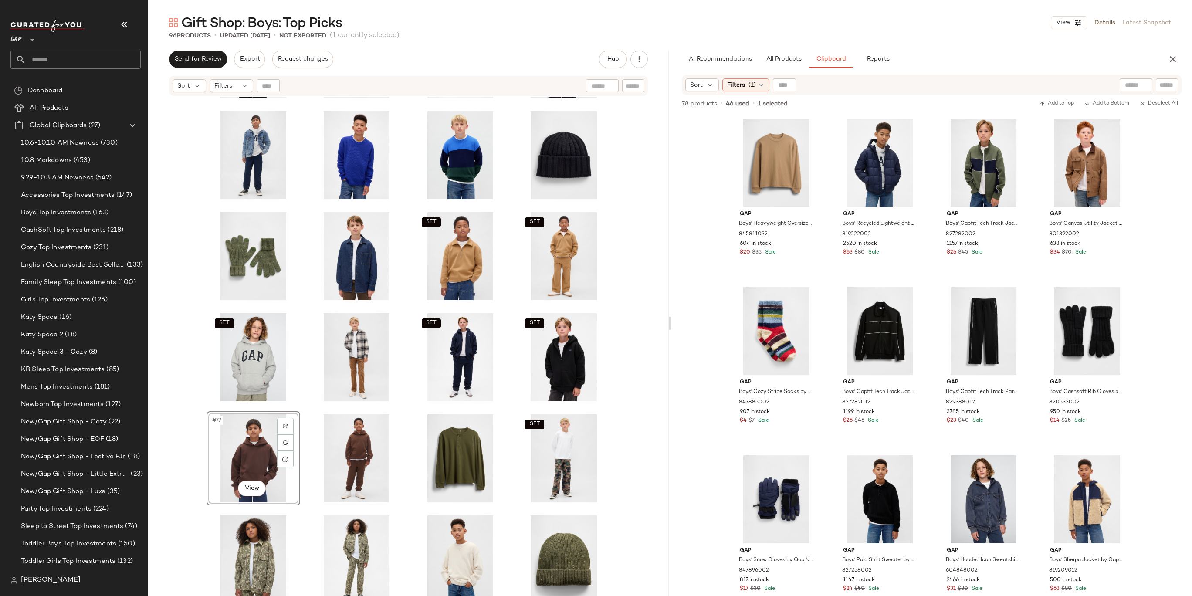
click at [258, 454] on div "#77 View" at bounding box center [254, 458] width 88 height 88
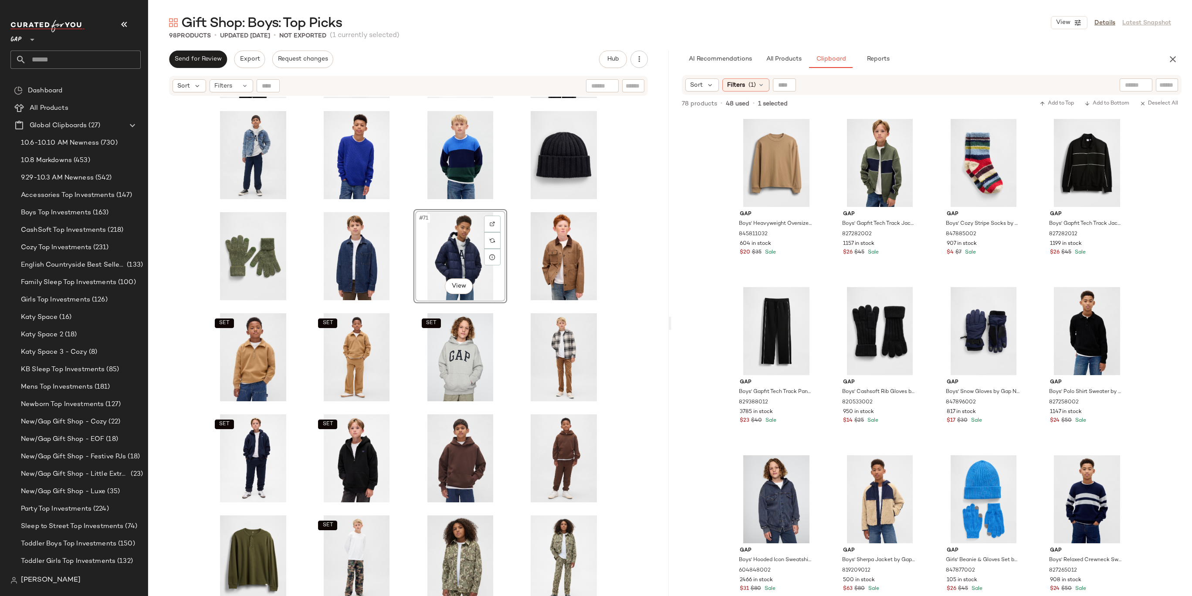
click at [637, 260] on div "SET #71 View SET SET SET SET SET SET SET SET" at bounding box center [408, 357] width 521 height 521
click at [249, 349] on div "SET #73 View" at bounding box center [254, 357] width 88 height 88
click at [328, 349] on div "SET #74 View" at bounding box center [357, 357] width 88 height 88
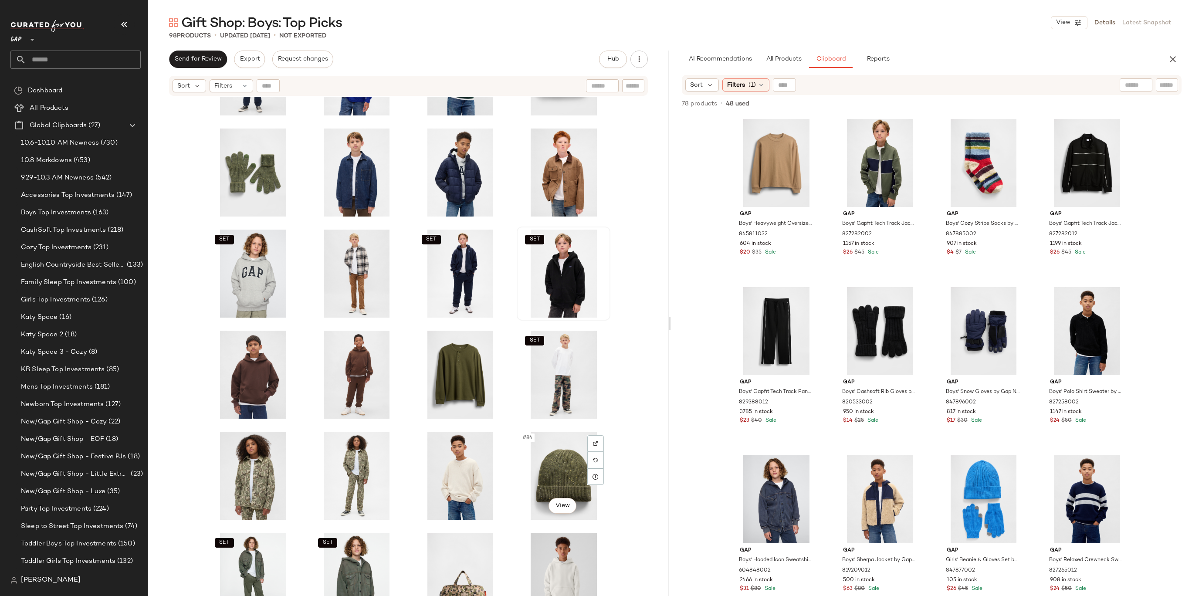
scroll to position [1647, 0]
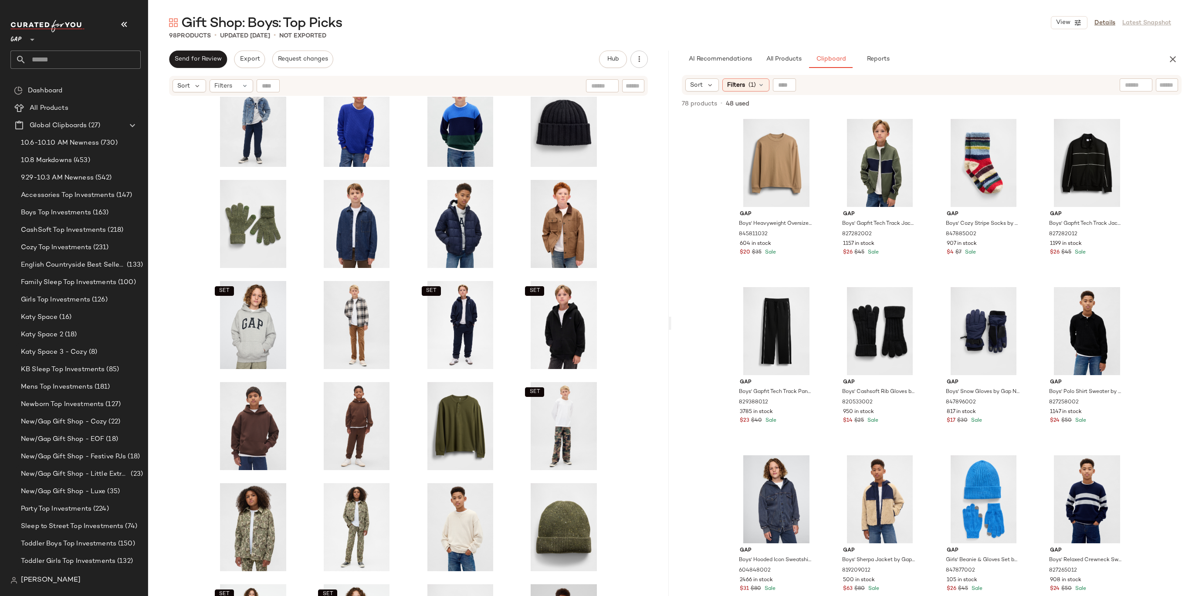
click at [659, 330] on div "SET SET SET SET SET SET" at bounding box center [408, 357] width 521 height 521
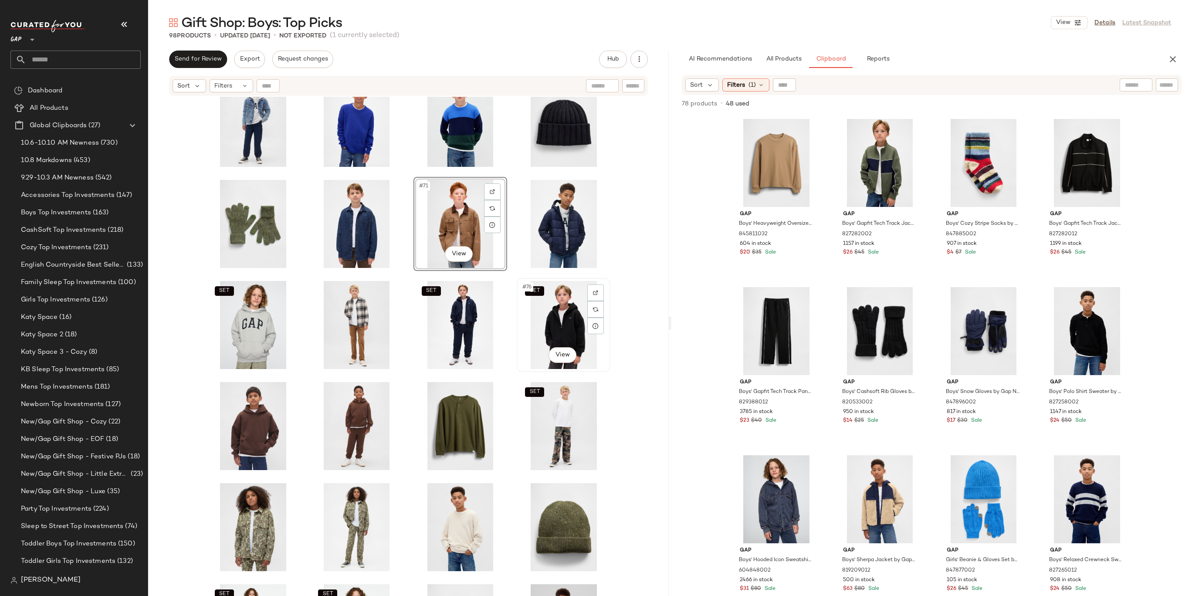
click at [557, 332] on div "SET #76 View" at bounding box center [564, 325] width 88 height 88
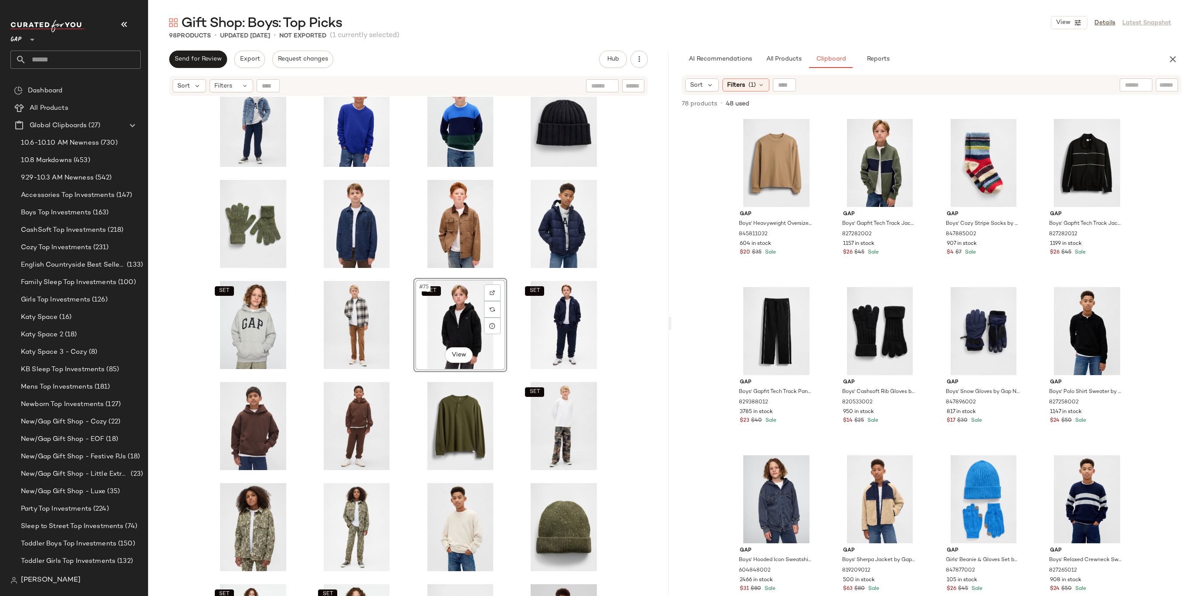
click at [631, 318] on div "SET SET #75 View SET SET SET SET" at bounding box center [408, 357] width 521 height 521
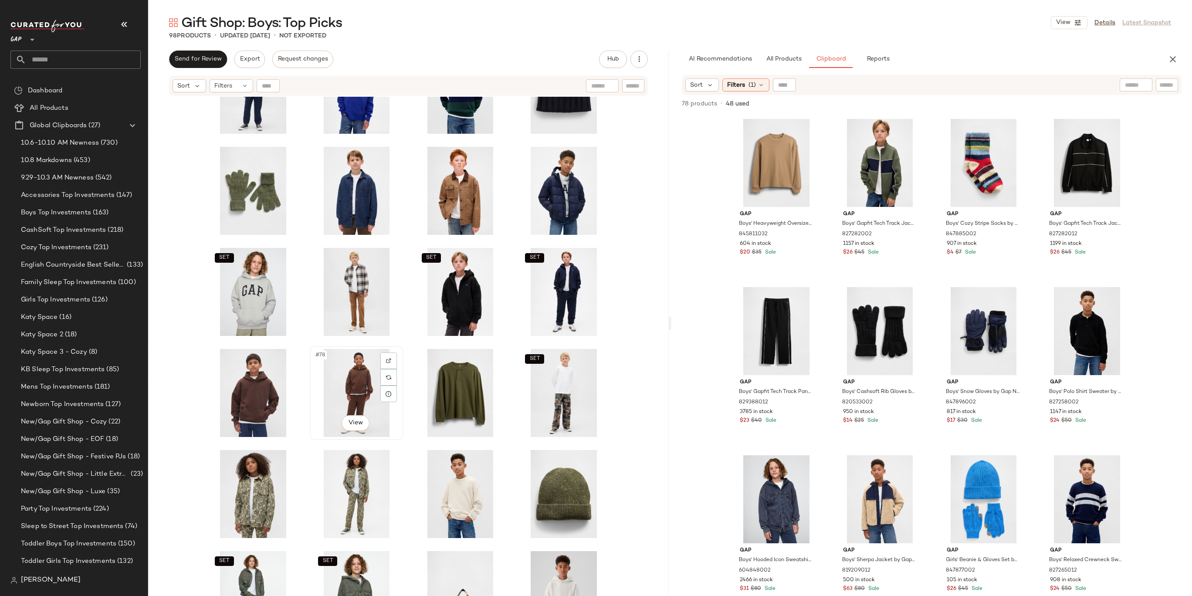
scroll to position [1709, 0]
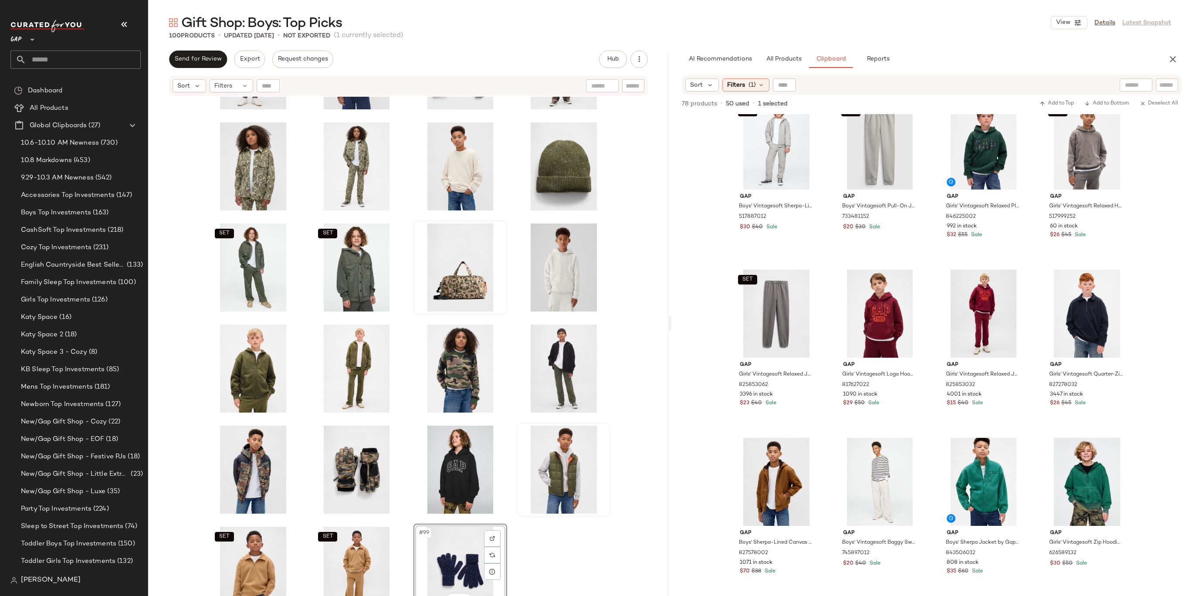
scroll to position [697, 0]
click at [265, 560] on div "SET #97 View" at bounding box center [254, 571] width 88 height 88
click at [563, 559] on div "#100 View" at bounding box center [564, 571] width 88 height 88
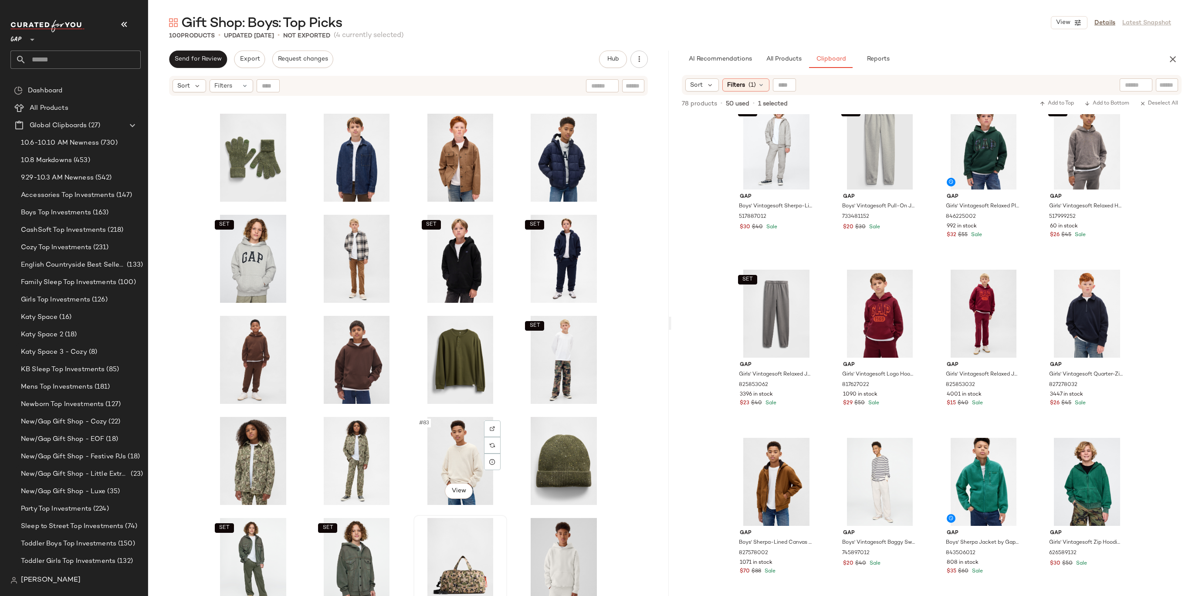
scroll to position [2008, 0]
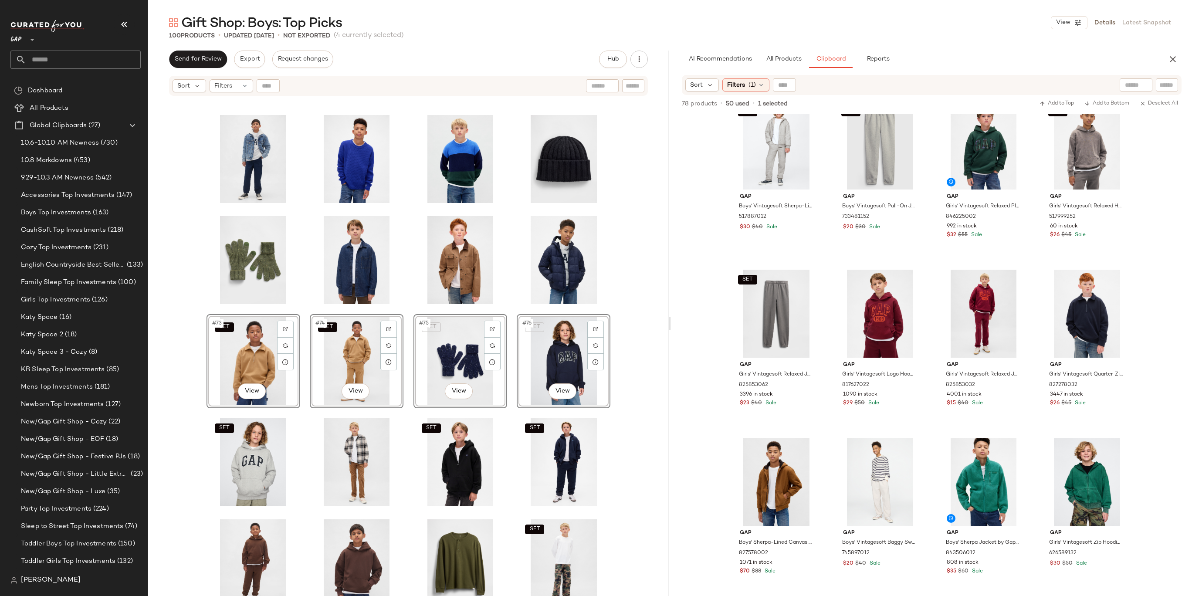
scroll to position [1601, 0]
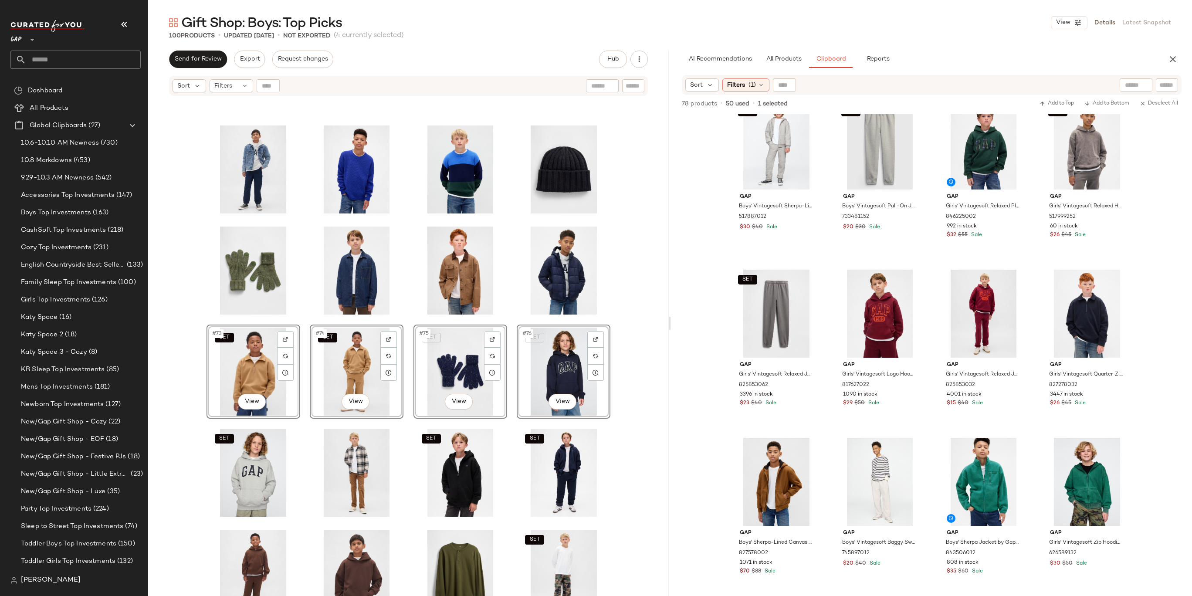
click at [632, 315] on div "SET #73 View SET #74 View SET #75 View SET #76 View SET SET SET SET SET SET" at bounding box center [408, 357] width 521 height 521
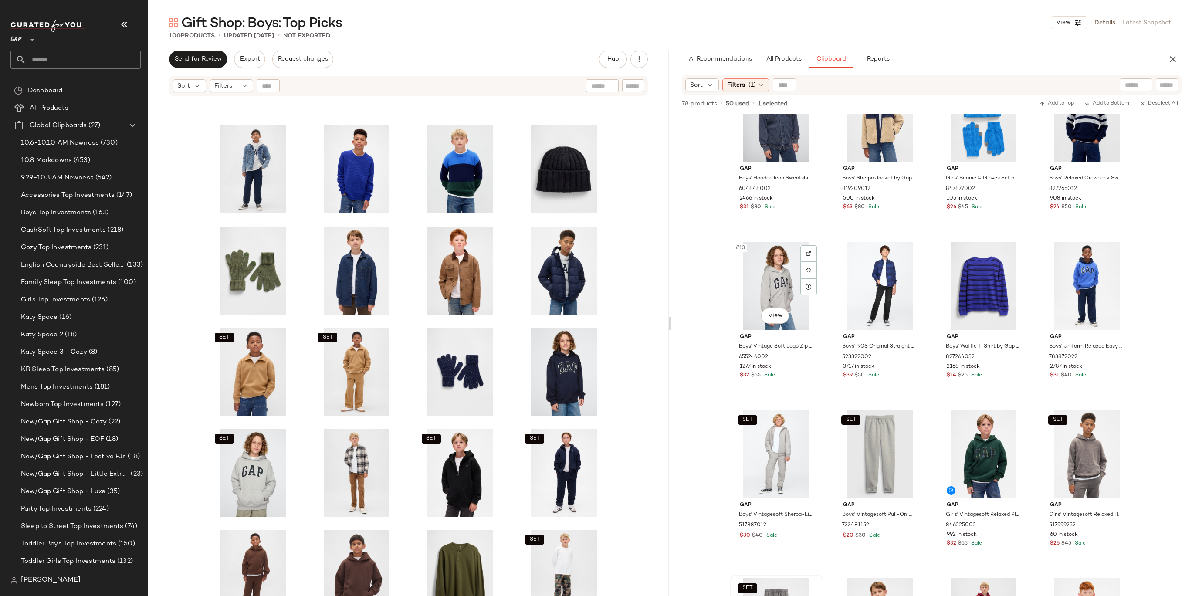
scroll to position [339, 0]
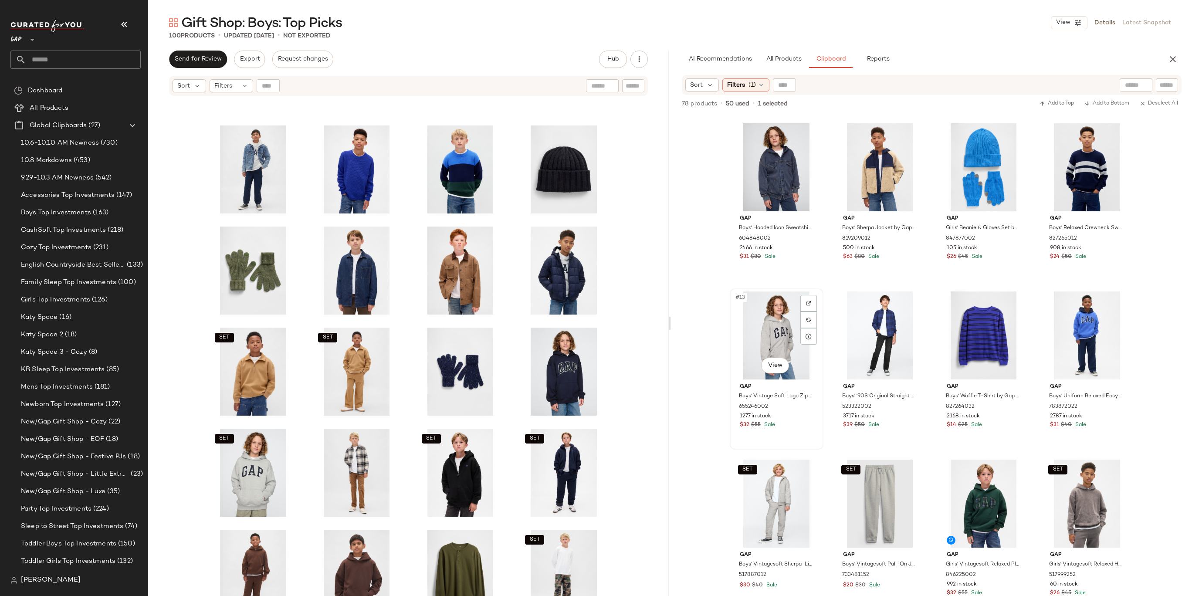
click at [778, 333] on div "#13 View" at bounding box center [777, 336] width 88 height 88
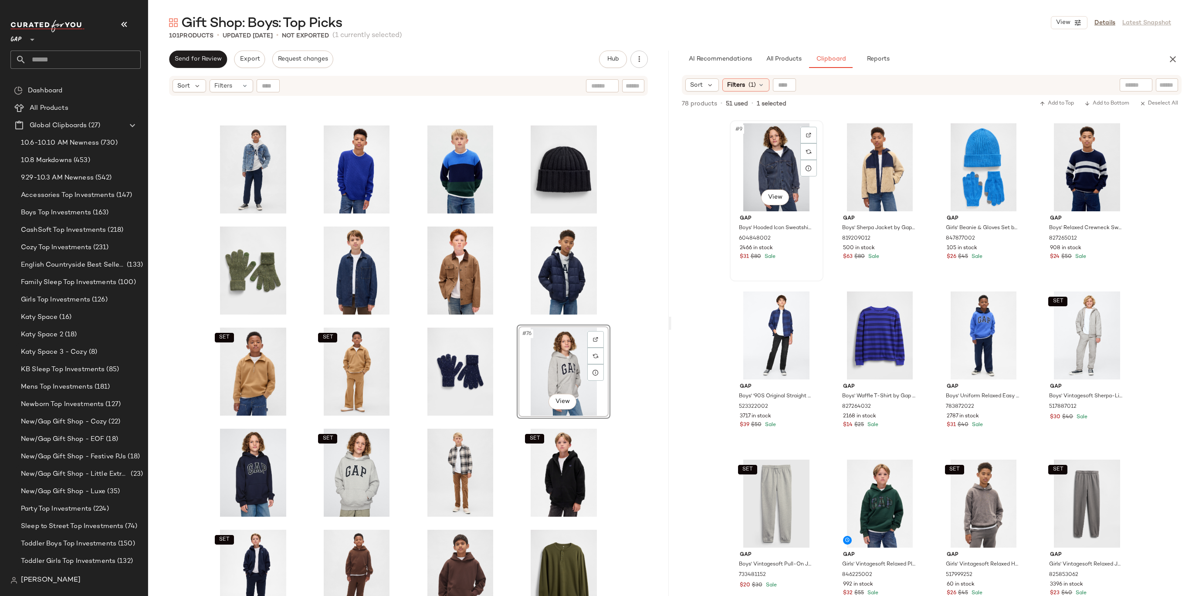
click at [758, 170] on div "#9 View" at bounding box center [777, 167] width 88 height 88
drag, startPoint x: 558, startPoint y: 364, endPoint x: 517, endPoint y: 277, distance: 96.1
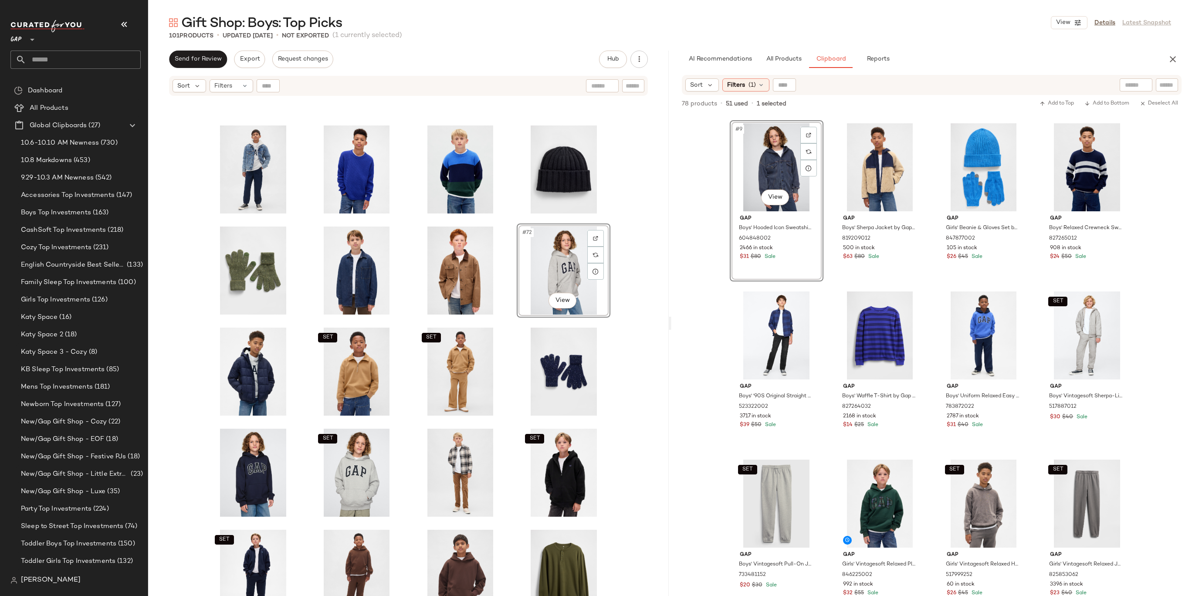
click at [632, 251] on div "#72 View SET SET SET SET SET SET SET SET" at bounding box center [408, 357] width 521 height 521
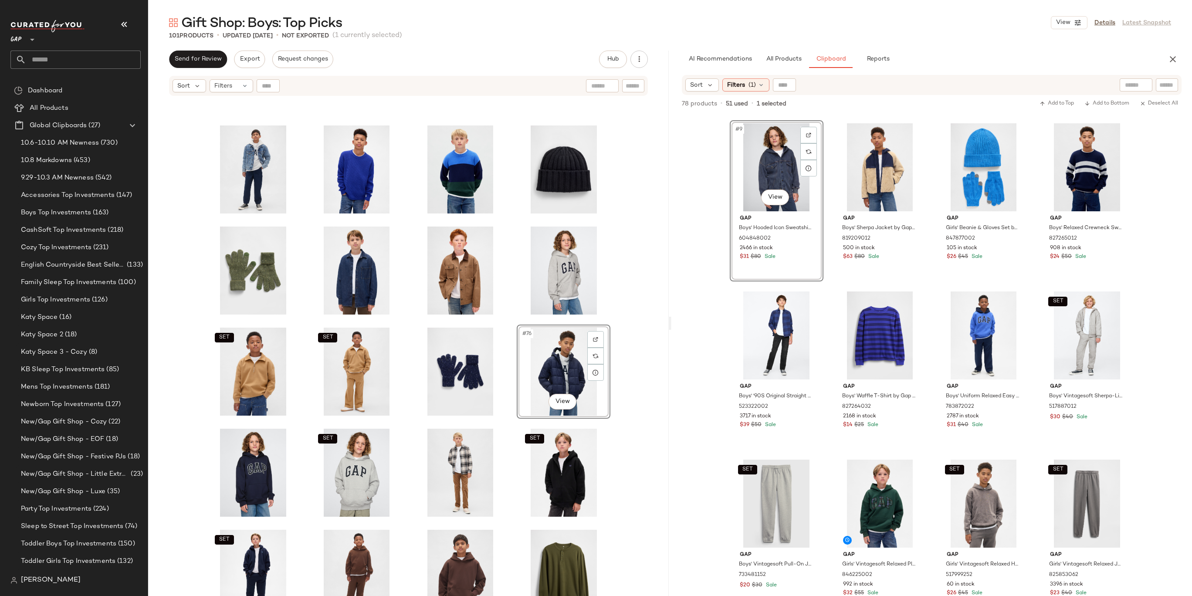
click at [614, 340] on div "SET SET #76 View SET SET SET SET SET SET" at bounding box center [408, 357] width 521 height 521
click at [255, 471] on div "#77 View" at bounding box center [254, 473] width 88 height 88
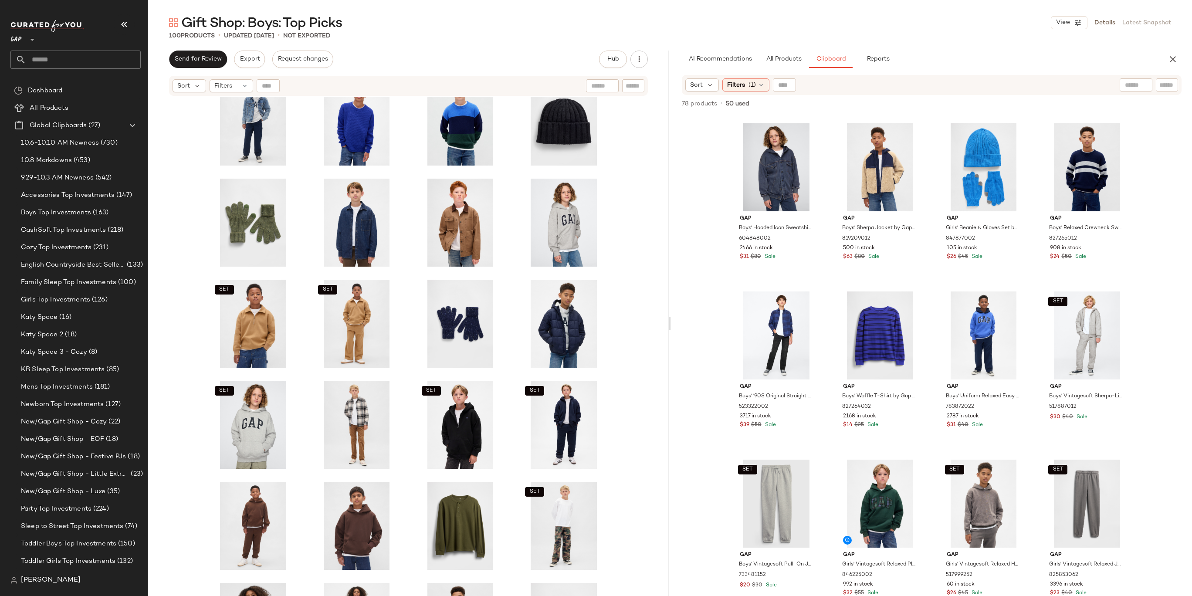
scroll to position [1675, 0]
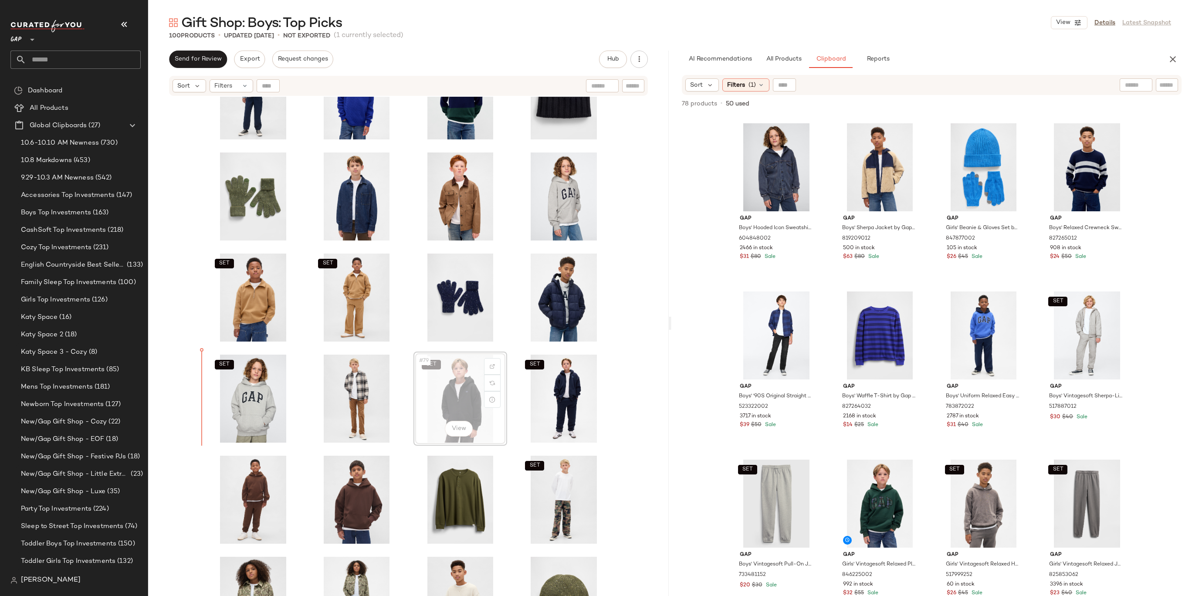
drag, startPoint x: 456, startPoint y: 396, endPoint x: 448, endPoint y: 396, distance: 7.8
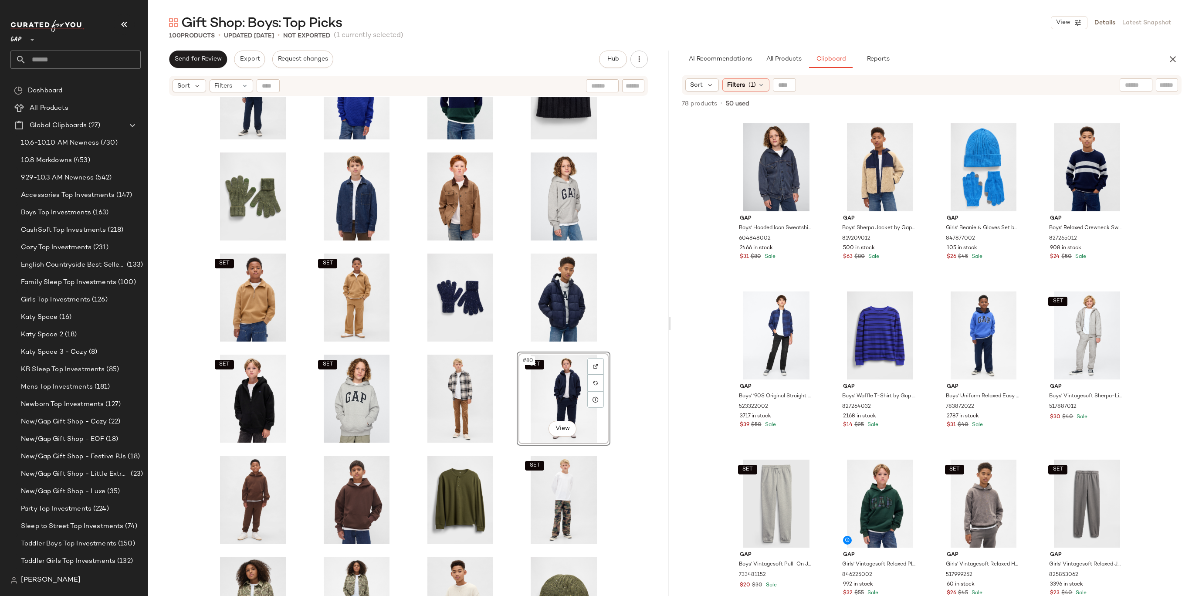
drag, startPoint x: 571, startPoint y: 390, endPoint x: 563, endPoint y: 390, distance: 7.4
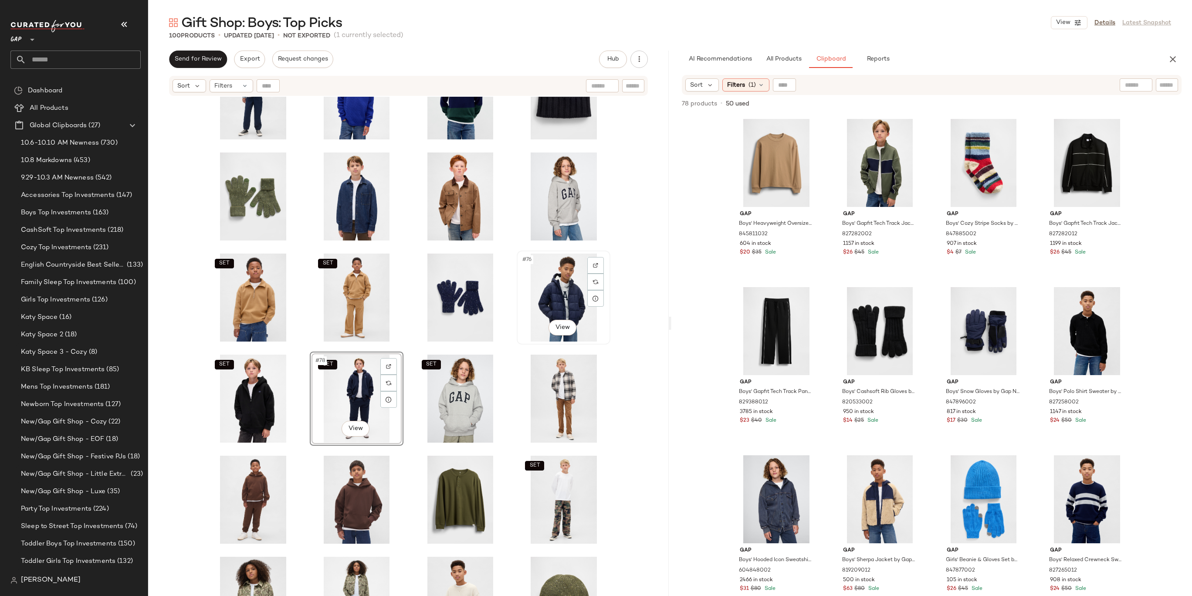
scroll to position [1791, 0]
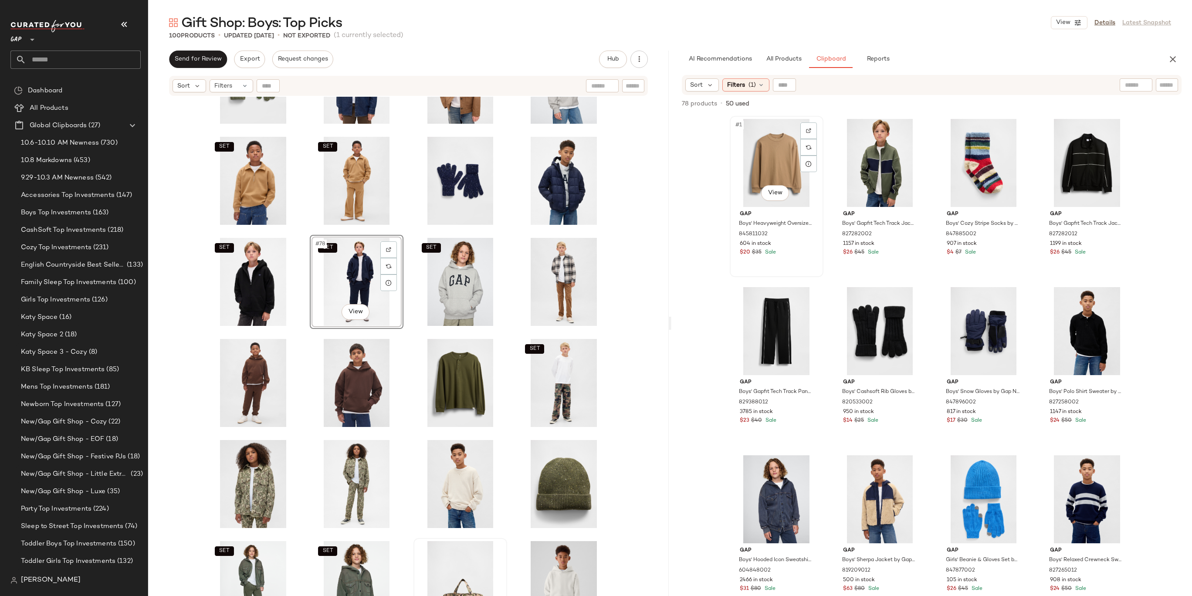
click at [775, 163] on div "#1 View" at bounding box center [777, 163] width 88 height 88
click at [256, 376] on div "#81 View" at bounding box center [254, 383] width 88 height 88
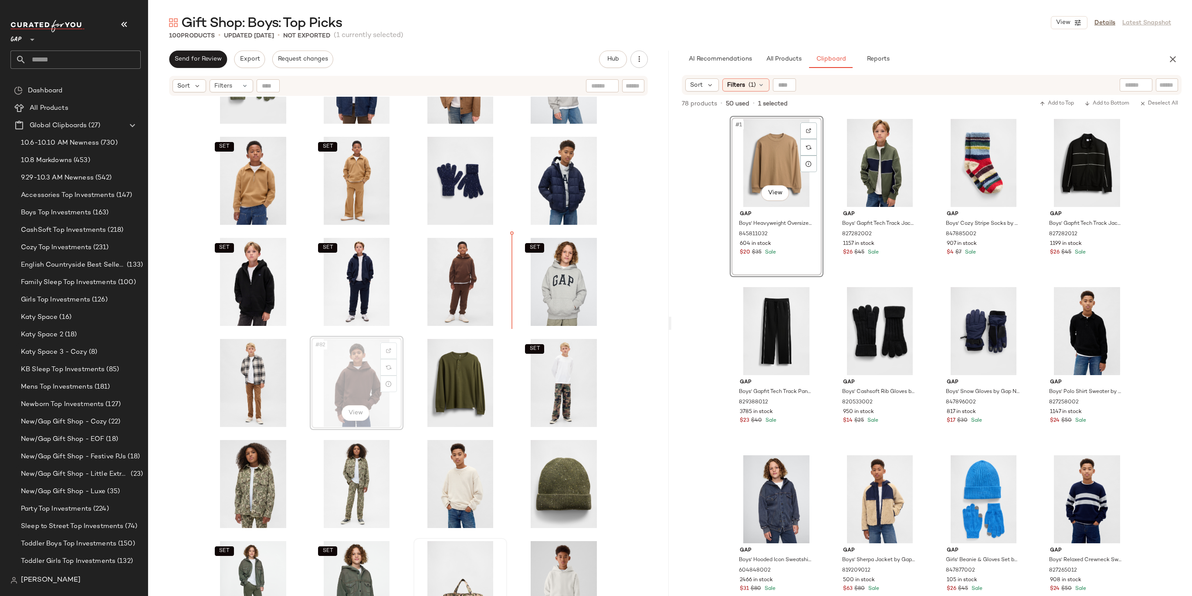
drag, startPoint x: 358, startPoint y: 370, endPoint x: 363, endPoint y: 367, distance: 5.8
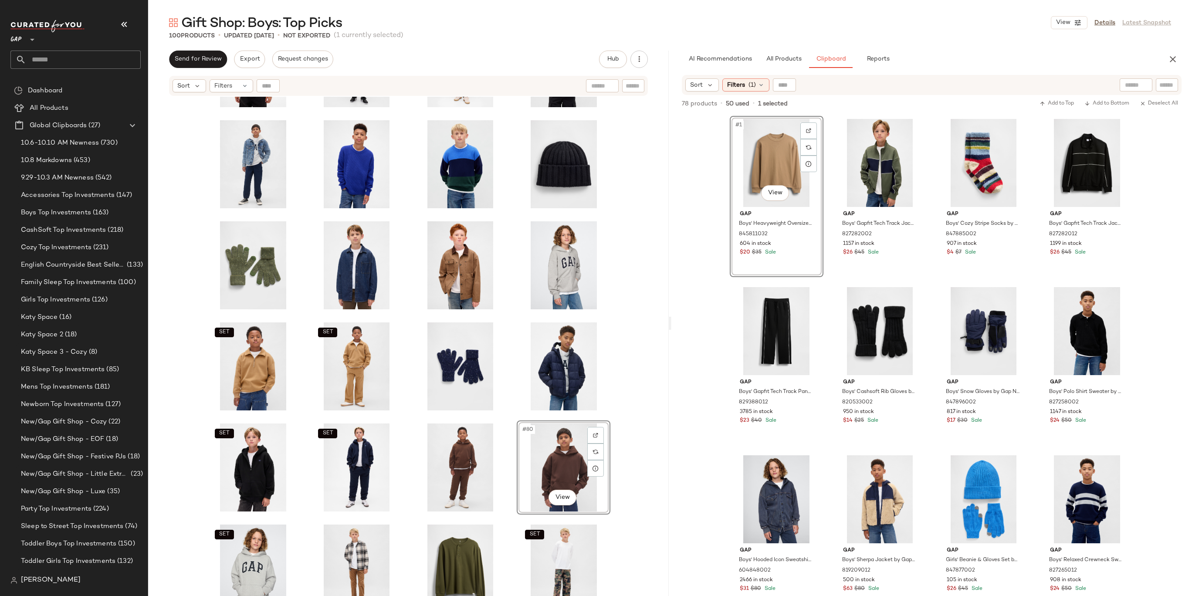
scroll to position [1695, 0]
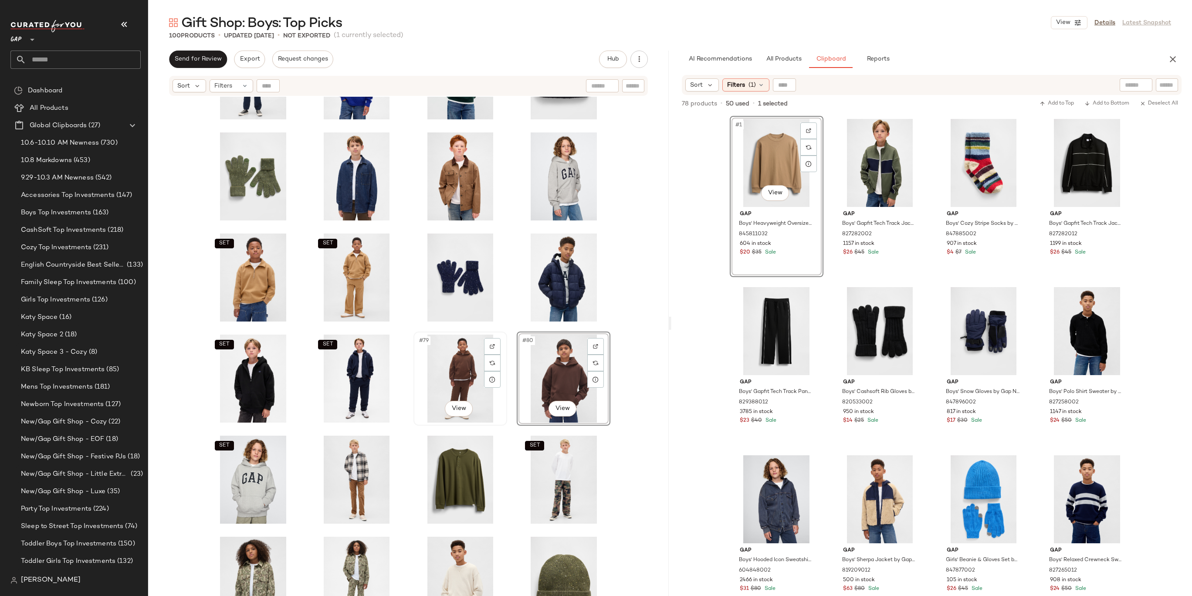
click at [453, 380] on div "#79 View" at bounding box center [461, 379] width 88 height 88
click at [556, 361] on div "#80 View" at bounding box center [564, 379] width 88 height 88
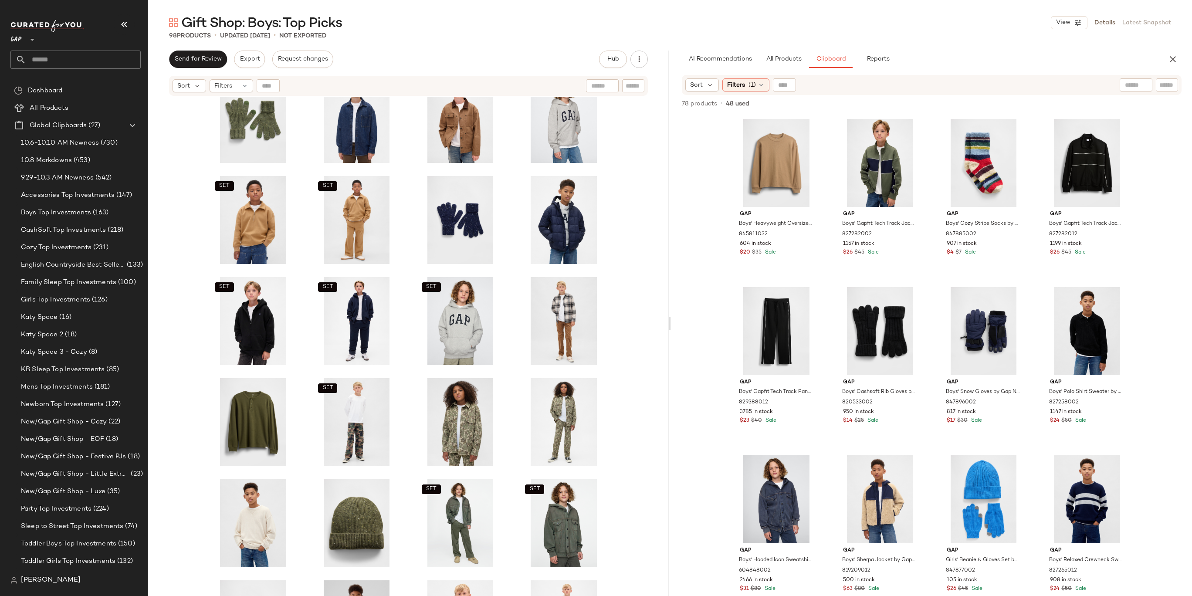
scroll to position [1745, 0]
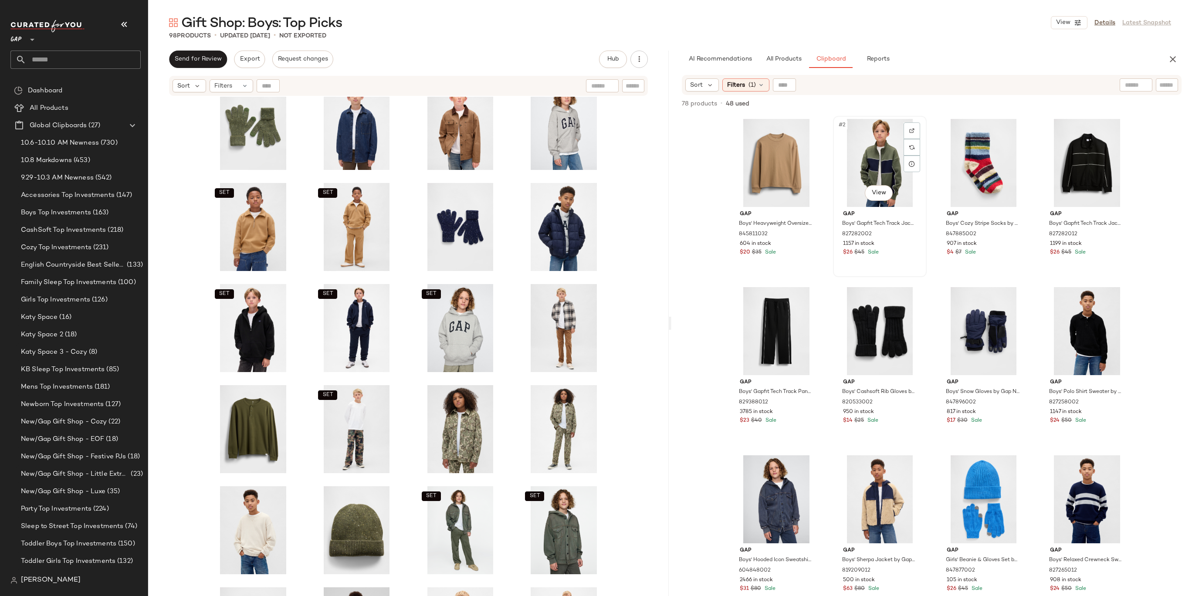
click at [874, 157] on div "#2 View" at bounding box center [880, 163] width 88 height 88
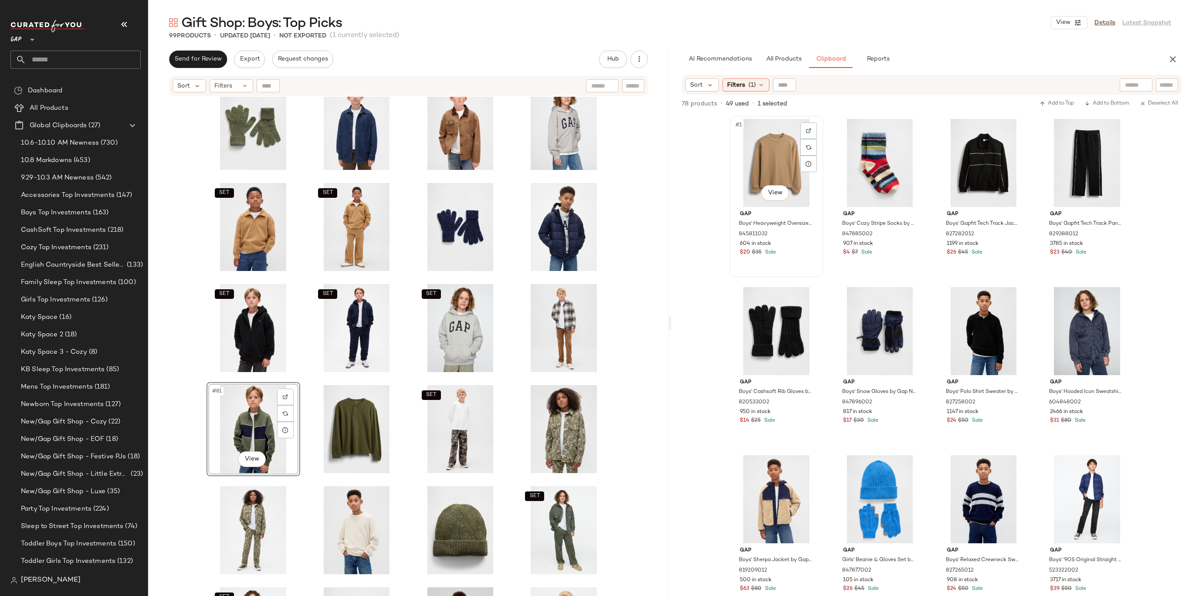
click at [766, 152] on div "#1 View" at bounding box center [777, 163] width 88 height 88
drag, startPoint x: 772, startPoint y: 146, endPoint x: 763, endPoint y: 147, distance: 8.8
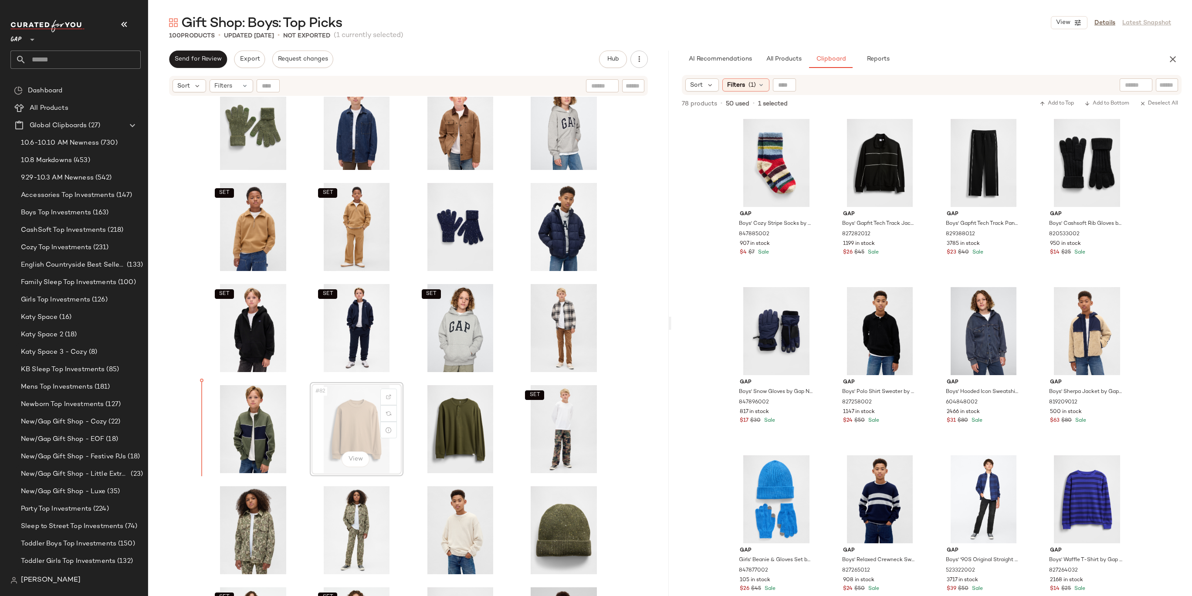
drag, startPoint x: 362, startPoint y: 421, endPoint x: 349, endPoint y: 421, distance: 12.6
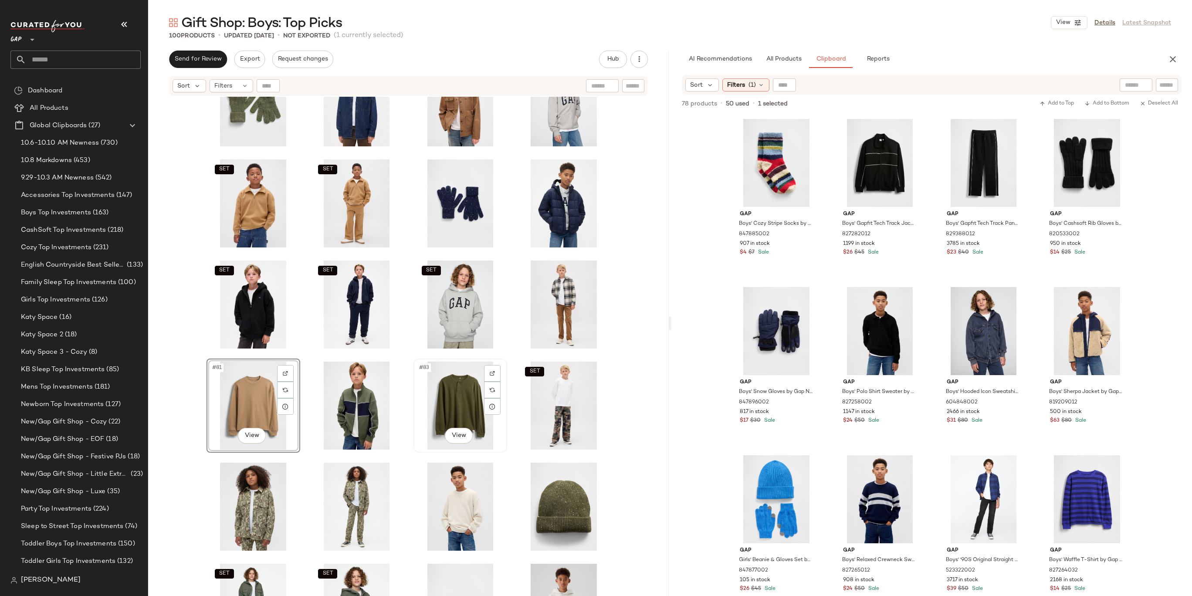
scroll to position [1818, 0]
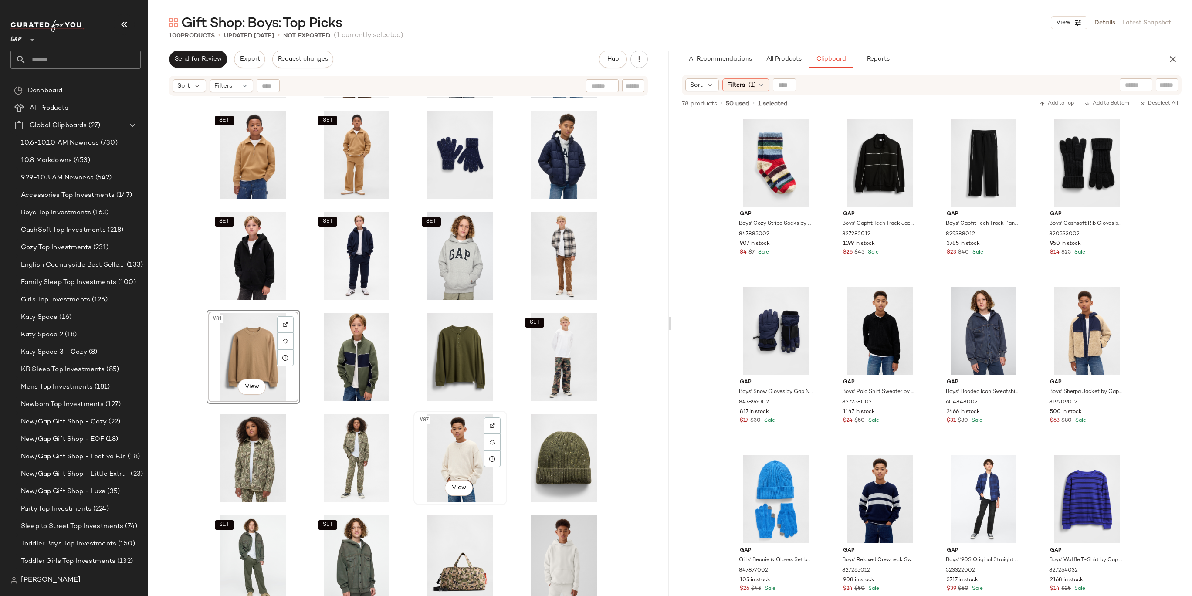
click at [446, 446] on div "#87 View" at bounding box center [461, 458] width 88 height 88
click at [550, 445] on div "#88 View" at bounding box center [564, 458] width 88 height 88
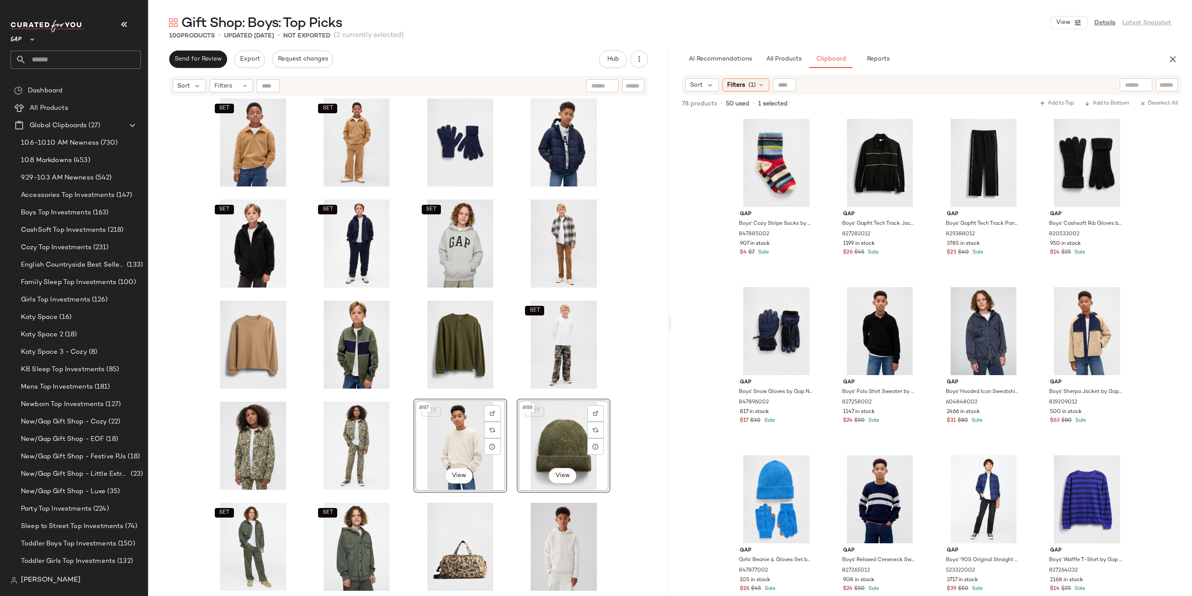
scroll to position [1819, 0]
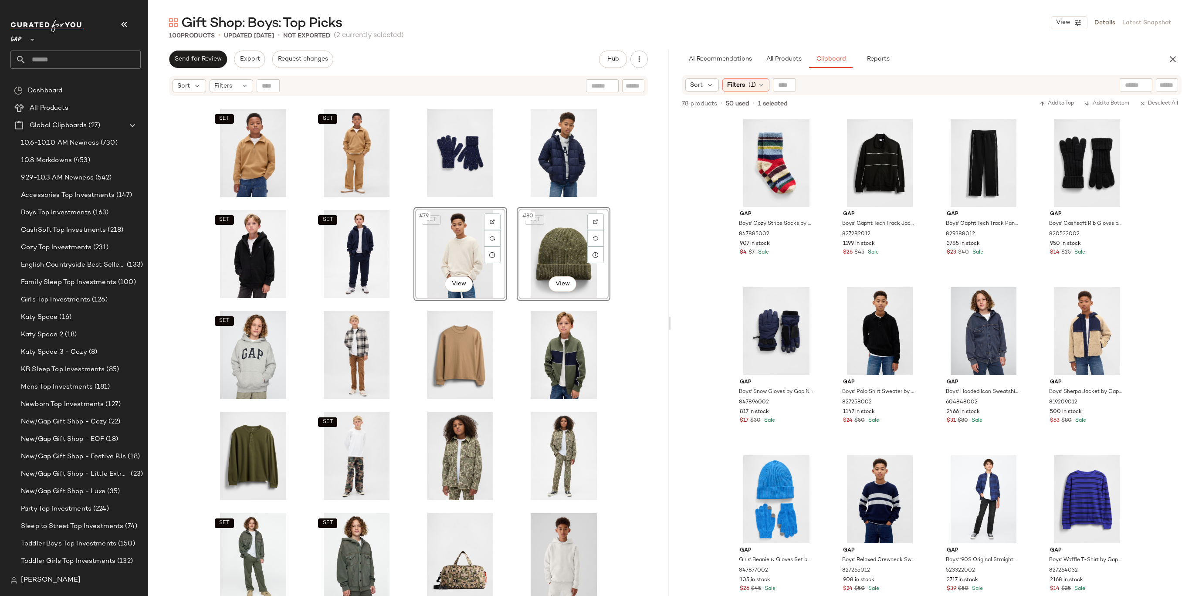
click at [653, 266] on div "SET SET SET SET SET #79 View SET #80 View SET SET SET SET" at bounding box center [408, 357] width 521 height 521
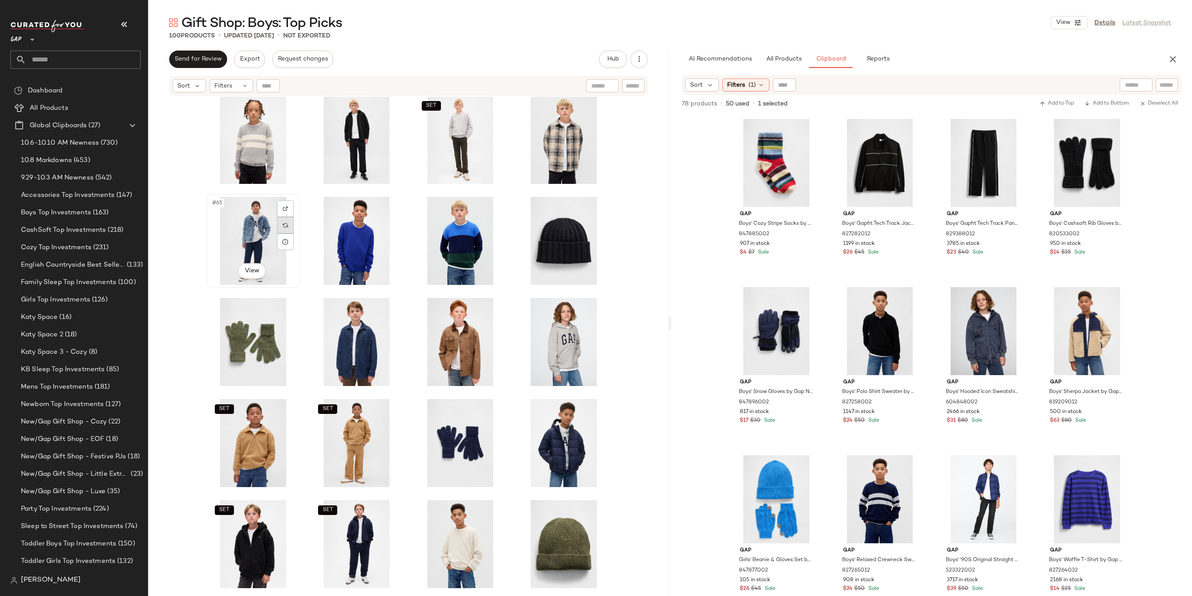
scroll to position [1519, 0]
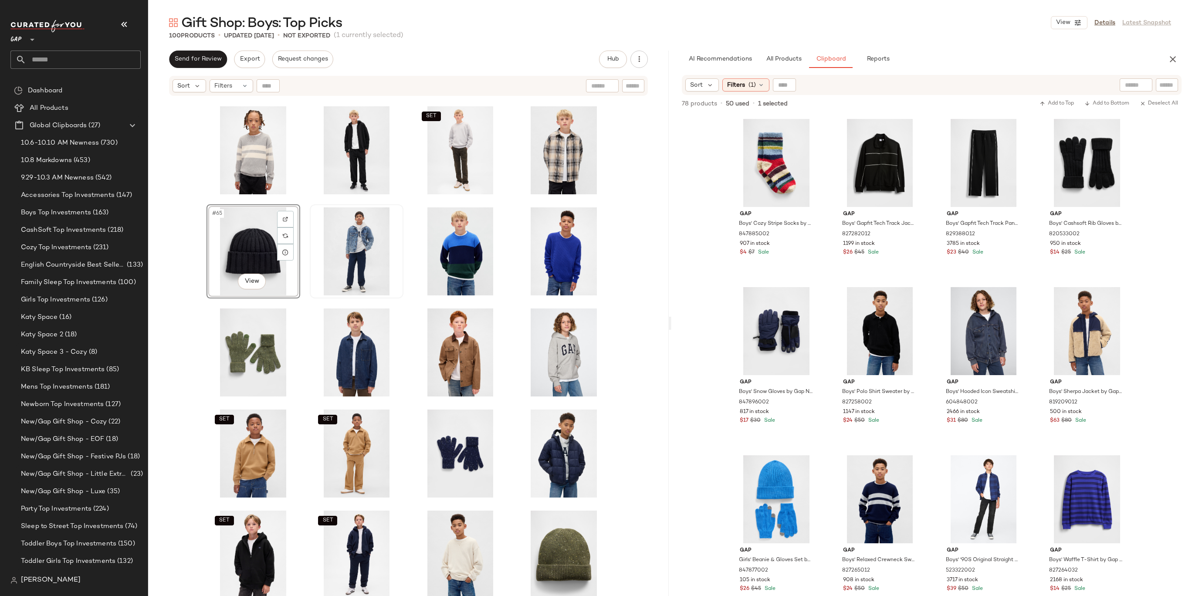
click at [661, 254] on div "SET #65 View SET SET SET SET SET SET SET SET" at bounding box center [408, 357] width 521 height 521
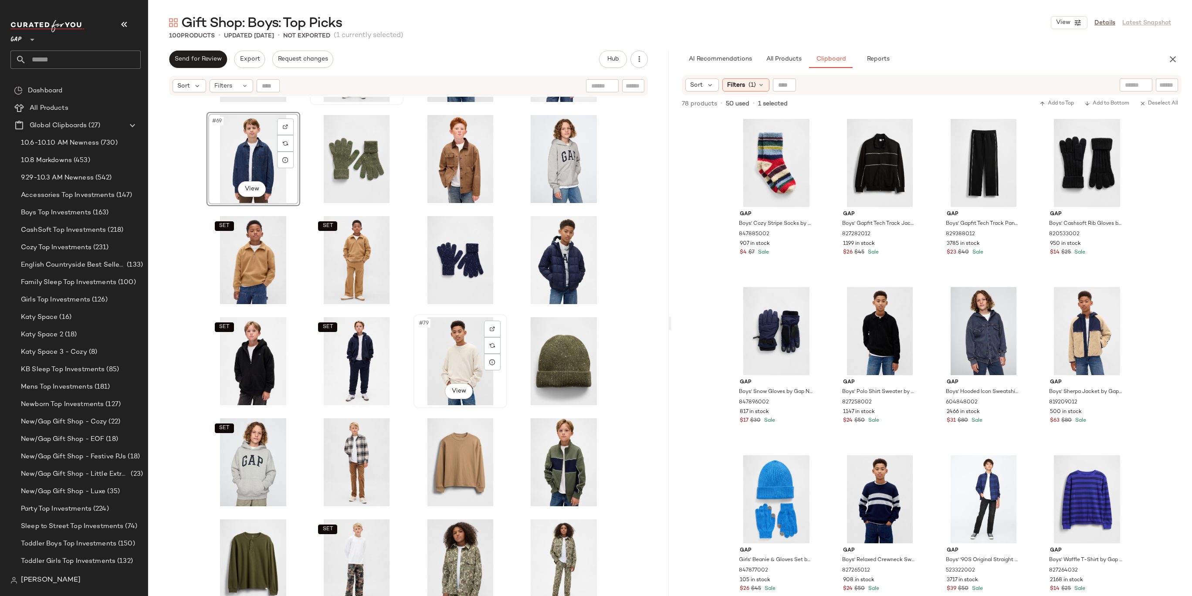
scroll to position [1847, 0]
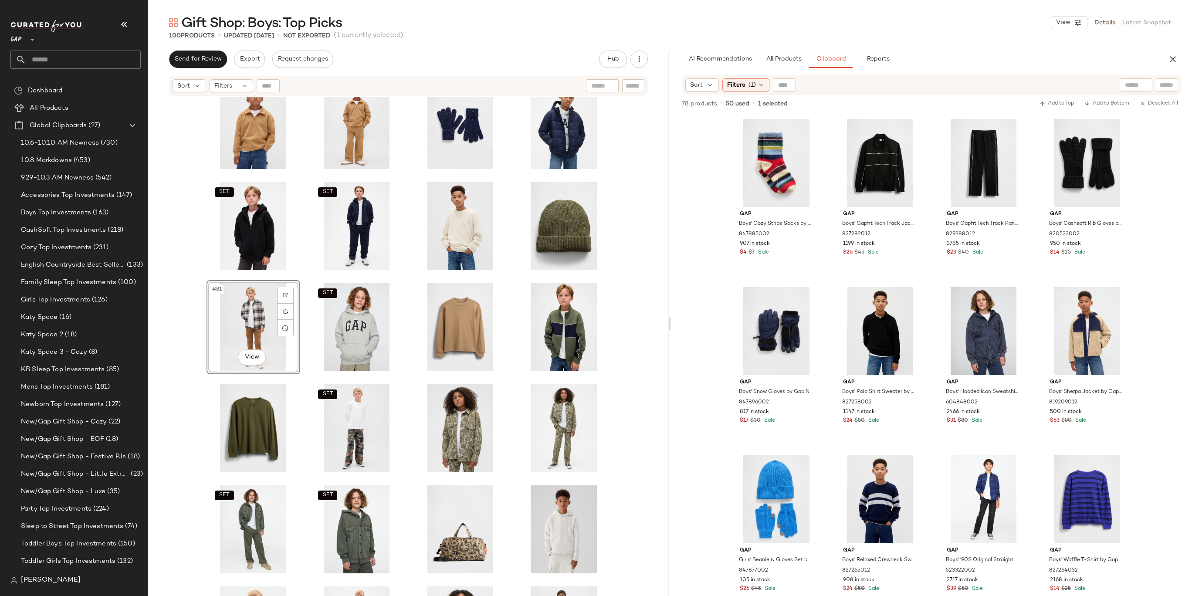
click at [641, 310] on div "SET SET SET SET #81 View SET SET SET SET" at bounding box center [408, 357] width 521 height 521
click at [566, 332] on div "#84 View" at bounding box center [564, 327] width 88 height 88
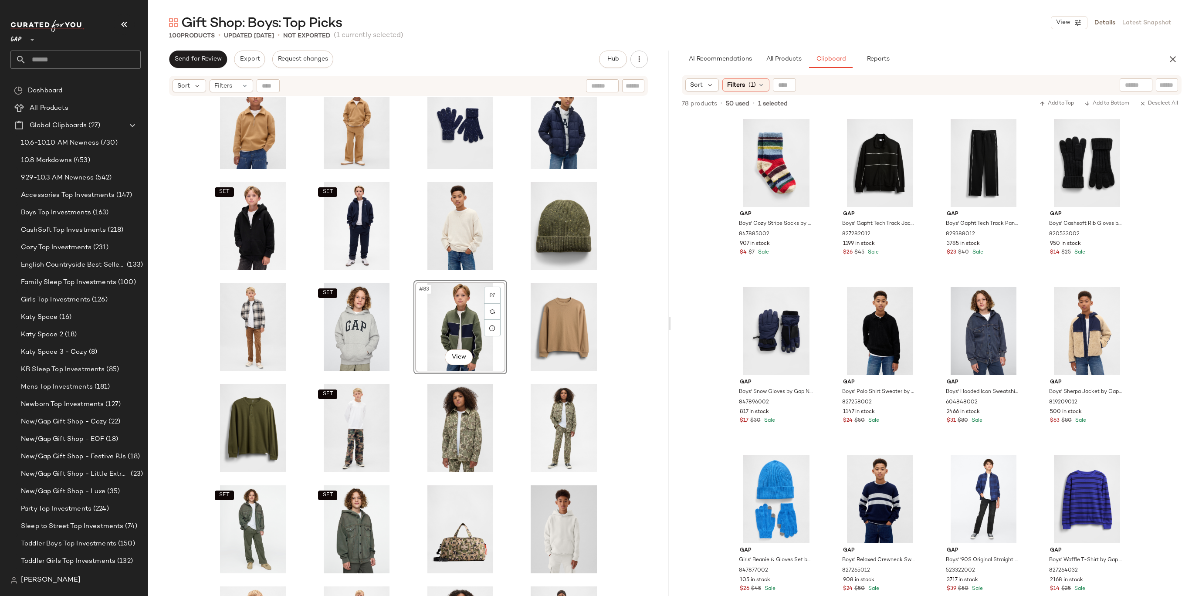
click at [627, 323] on div "SET SET SET SET SET #83 View SET SET SET" at bounding box center [408, 357] width 521 height 521
drag, startPoint x: 563, startPoint y: 323, endPoint x: 431, endPoint y: 323, distance: 131.6
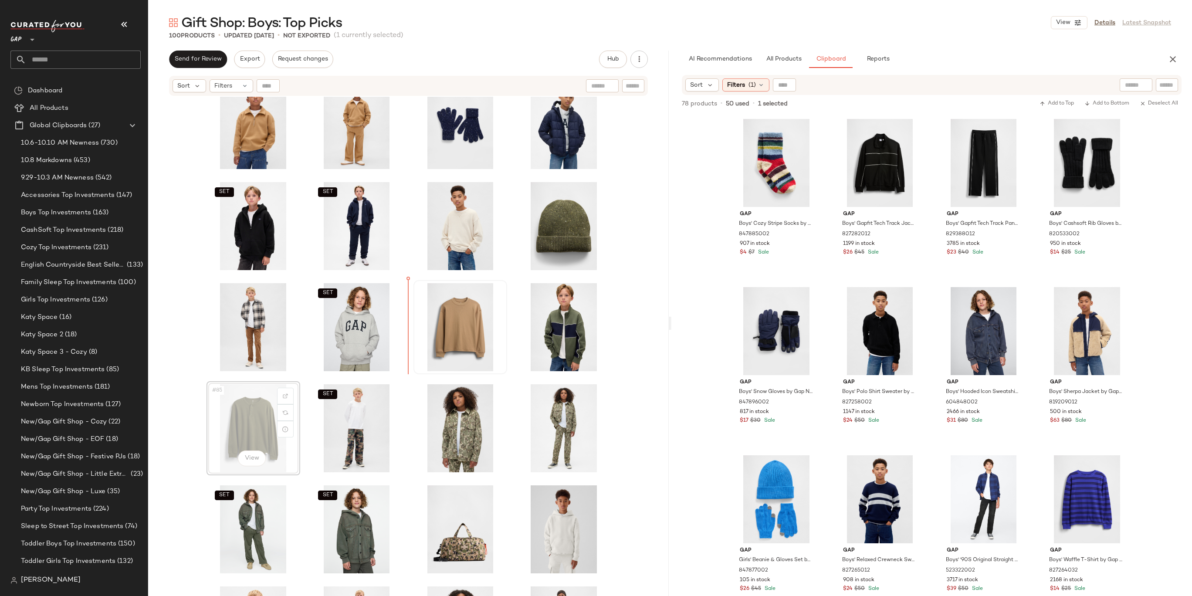
drag, startPoint x: 268, startPoint y: 419, endPoint x: 417, endPoint y: 308, distance: 186.0
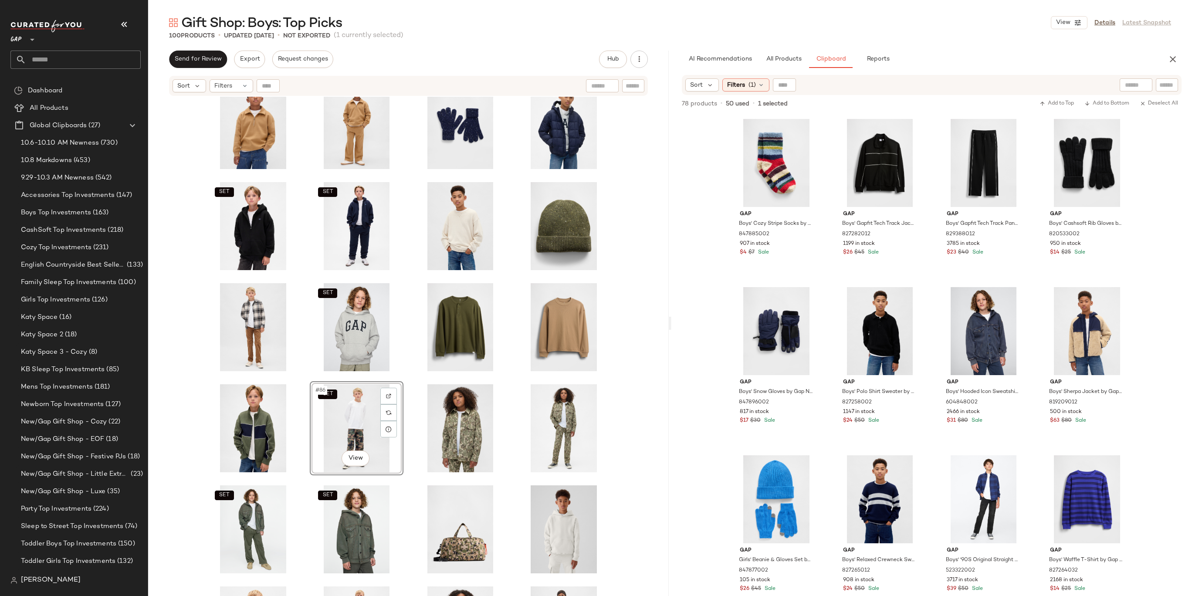
drag, startPoint x: 354, startPoint y: 417, endPoint x: 358, endPoint y: 413, distance: 5.5
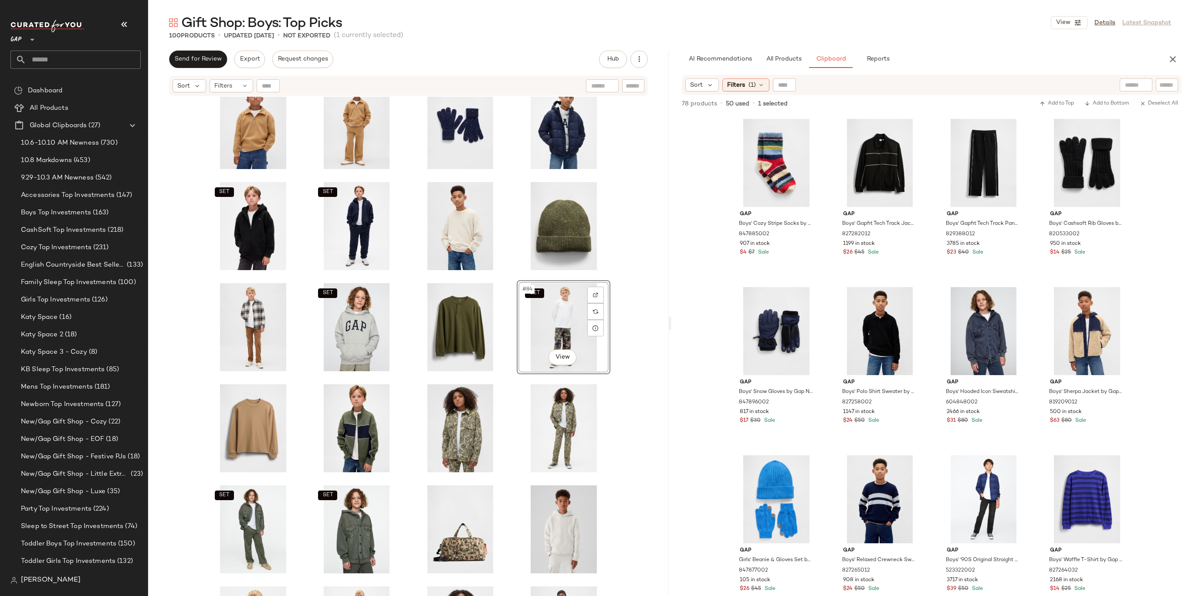
click at [636, 314] on div "SET SET SET SET SET SET #84 View SET SET" at bounding box center [408, 357] width 521 height 521
click at [349, 421] on div "#86 View" at bounding box center [357, 428] width 88 height 88
drag, startPoint x: 351, startPoint y: 417, endPoint x: 224, endPoint y: 416, distance: 126.4
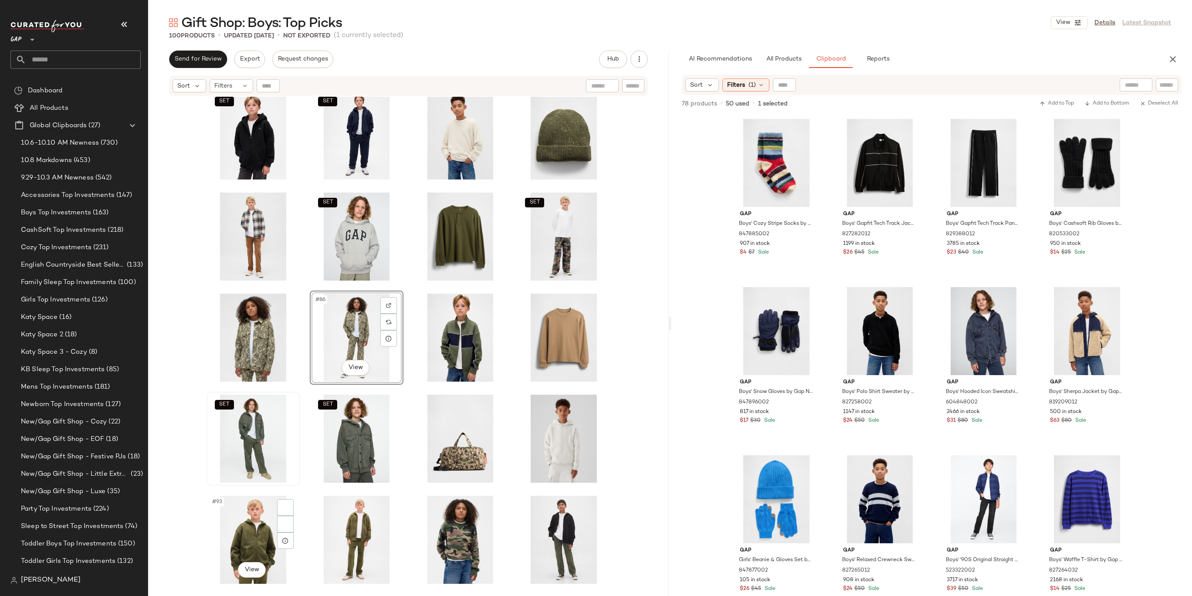
scroll to position [1960, 0]
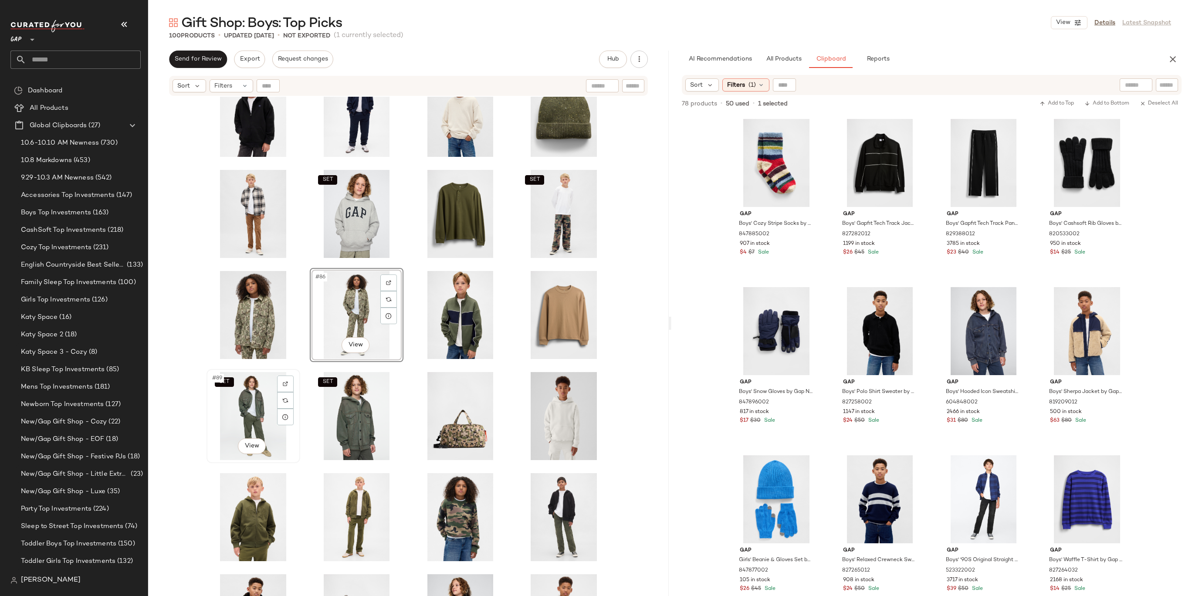
click at [240, 412] on div "SET #89 View" at bounding box center [254, 416] width 88 height 88
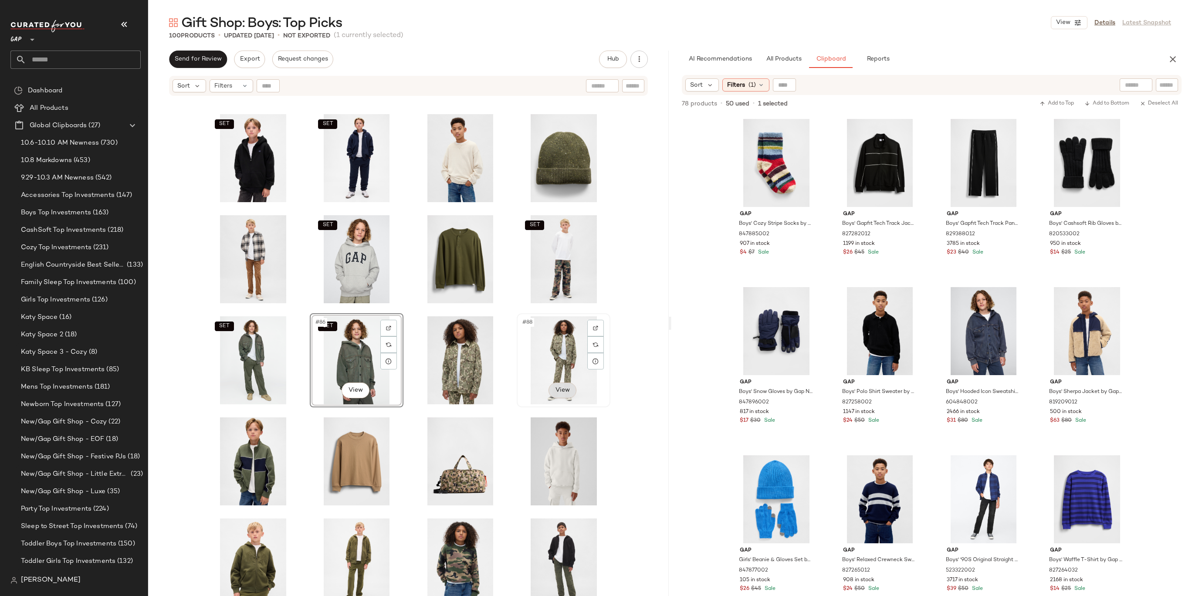
scroll to position [1908, 0]
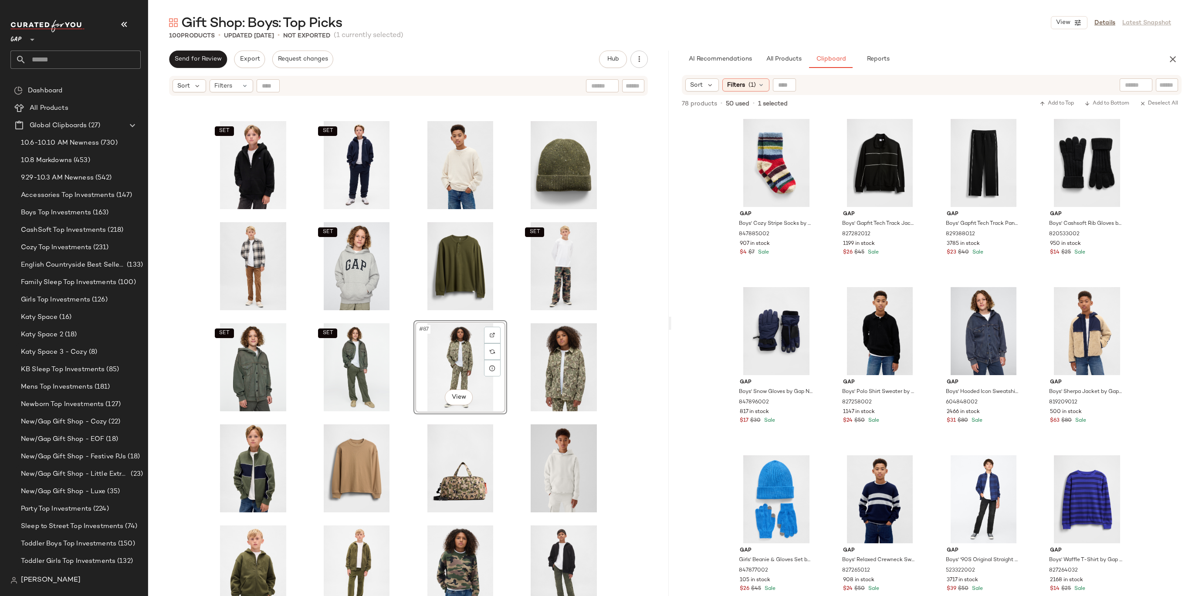
click at [628, 341] on div "SET SET SET SET SET SET #87 View" at bounding box center [408, 357] width 521 height 521
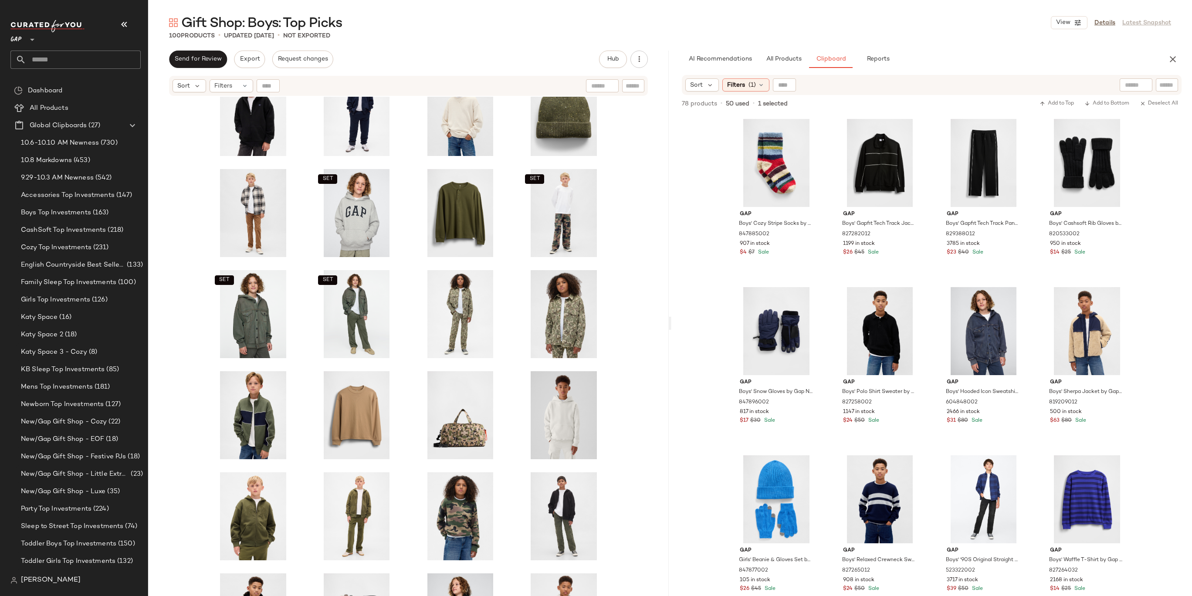
scroll to position [1982, 0]
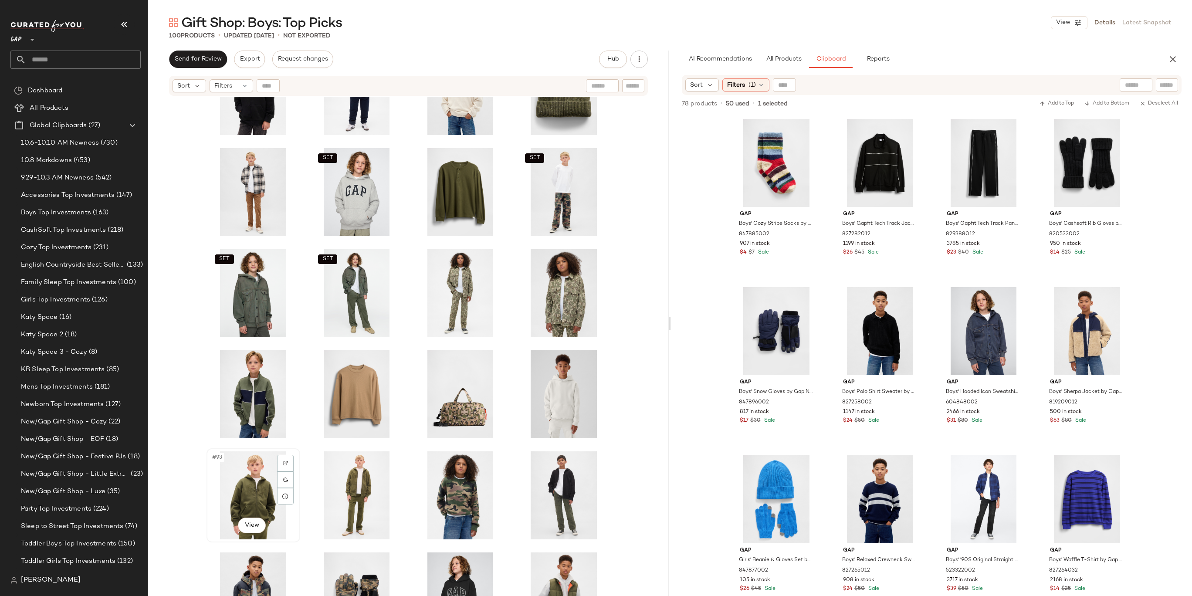
click at [228, 501] on div "#93 View" at bounding box center [254, 495] width 88 height 88
click at [554, 484] on div "#96 View" at bounding box center [564, 495] width 88 height 88
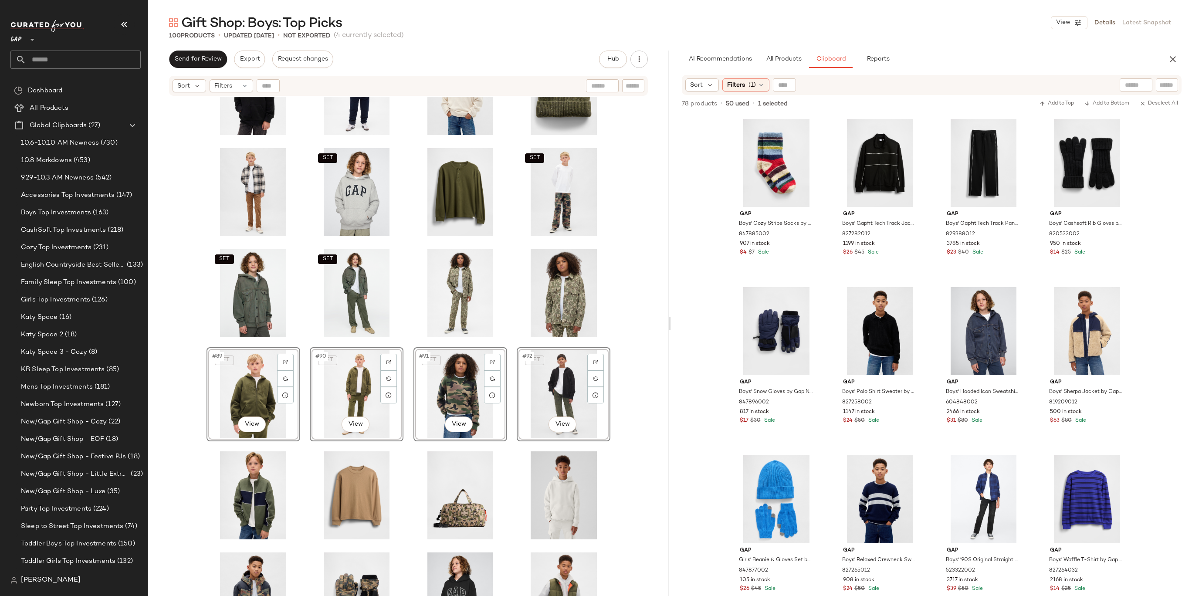
click at [644, 375] on div "SET SET SET SET SET SET SET #89 View SET #90 View SET #91 View SET #92 View" at bounding box center [408, 357] width 521 height 521
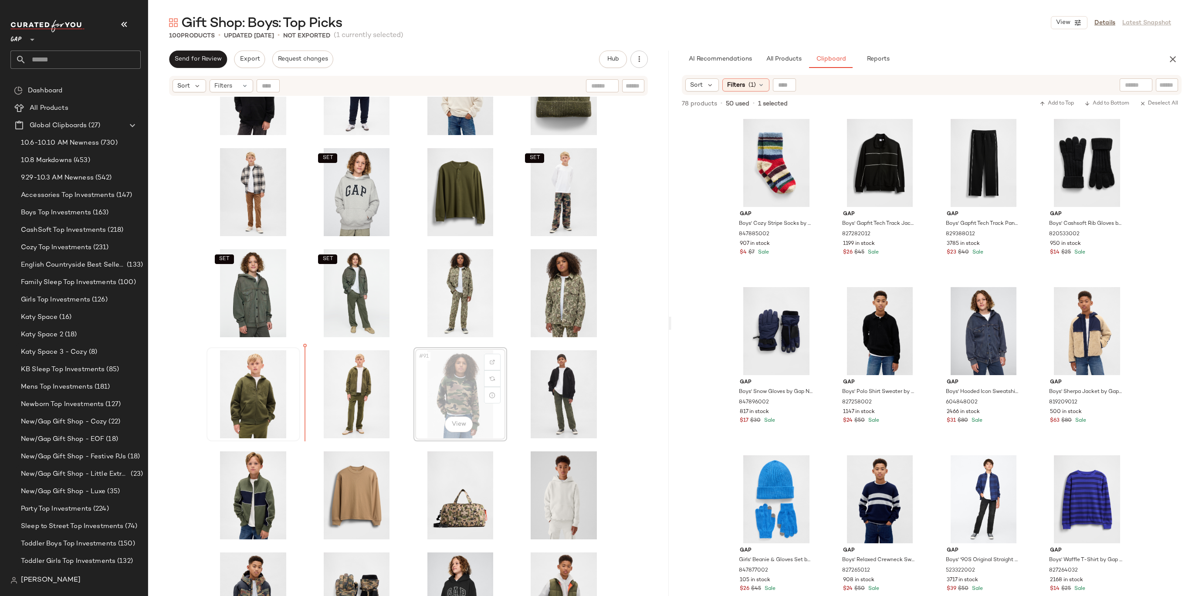
drag, startPoint x: 455, startPoint y: 396, endPoint x: 239, endPoint y: 383, distance: 216.1
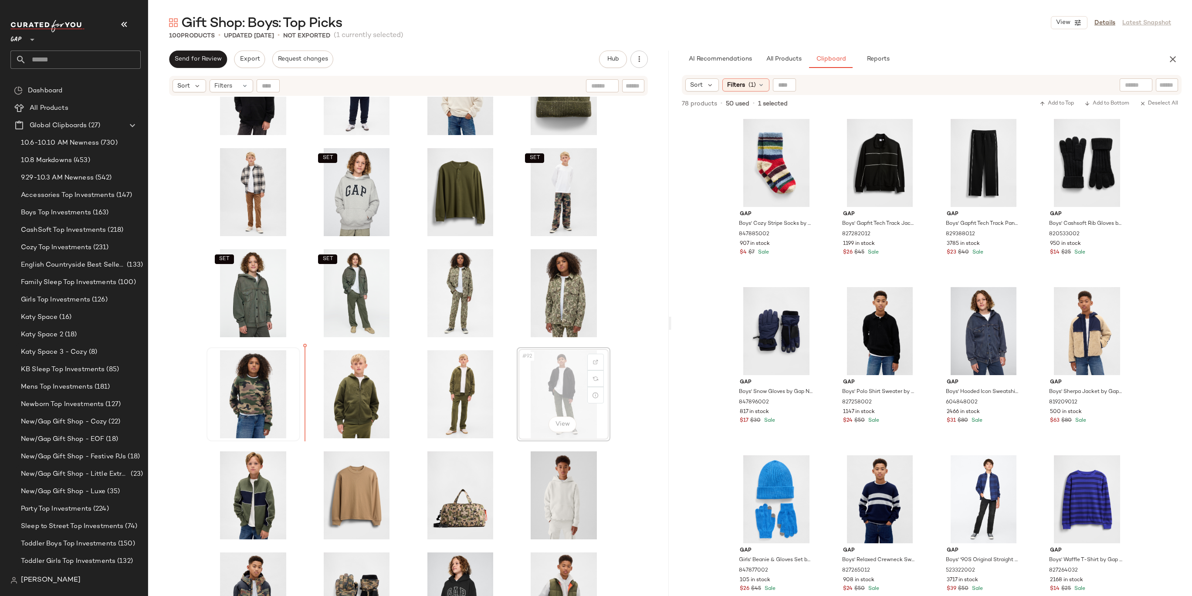
drag, startPoint x: 569, startPoint y: 391, endPoint x: 229, endPoint y: 385, distance: 340.4
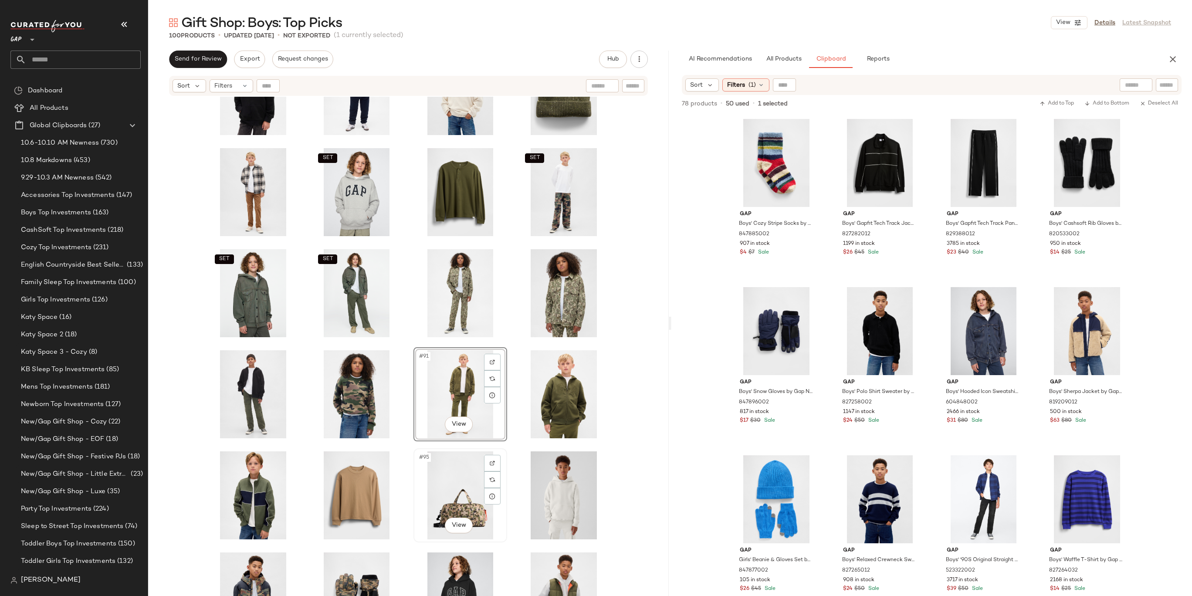
scroll to position [2008, 0]
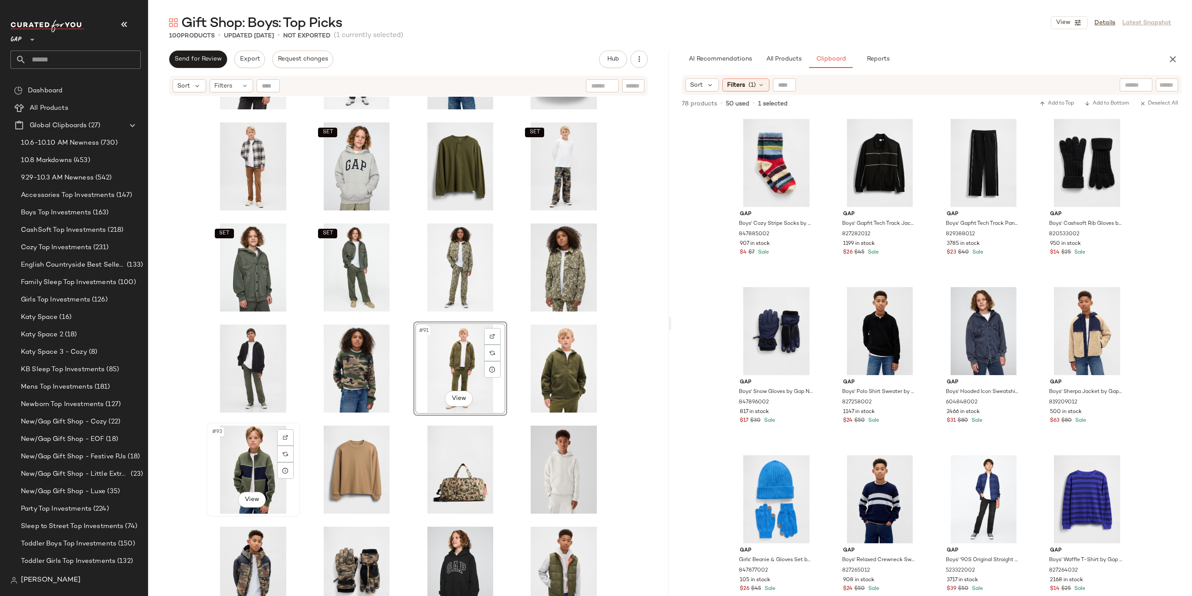
click at [247, 478] on div "#93 View" at bounding box center [254, 470] width 88 height 88
click at [336, 474] on div "#94 View" at bounding box center [357, 470] width 88 height 88
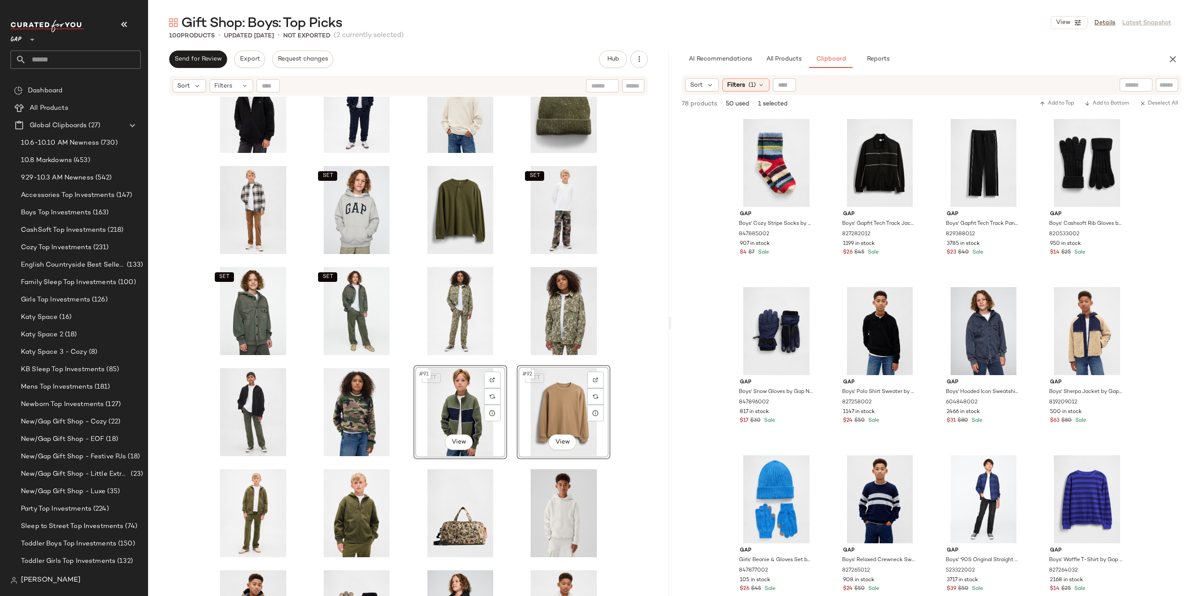
scroll to position [2008, 0]
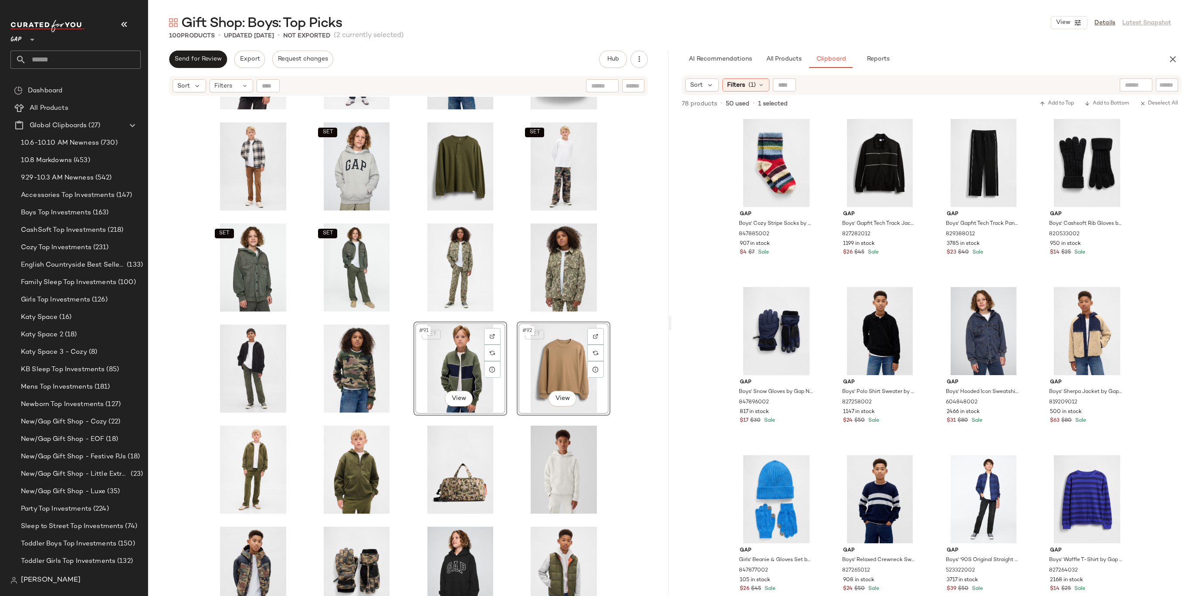
click at [635, 366] on div "SET SET SET SET SET SET SET #91 View SET #92 View" at bounding box center [408, 357] width 521 height 521
click at [646, 336] on div "SET SET SET SET SET SET #92 View" at bounding box center [408, 357] width 521 height 521
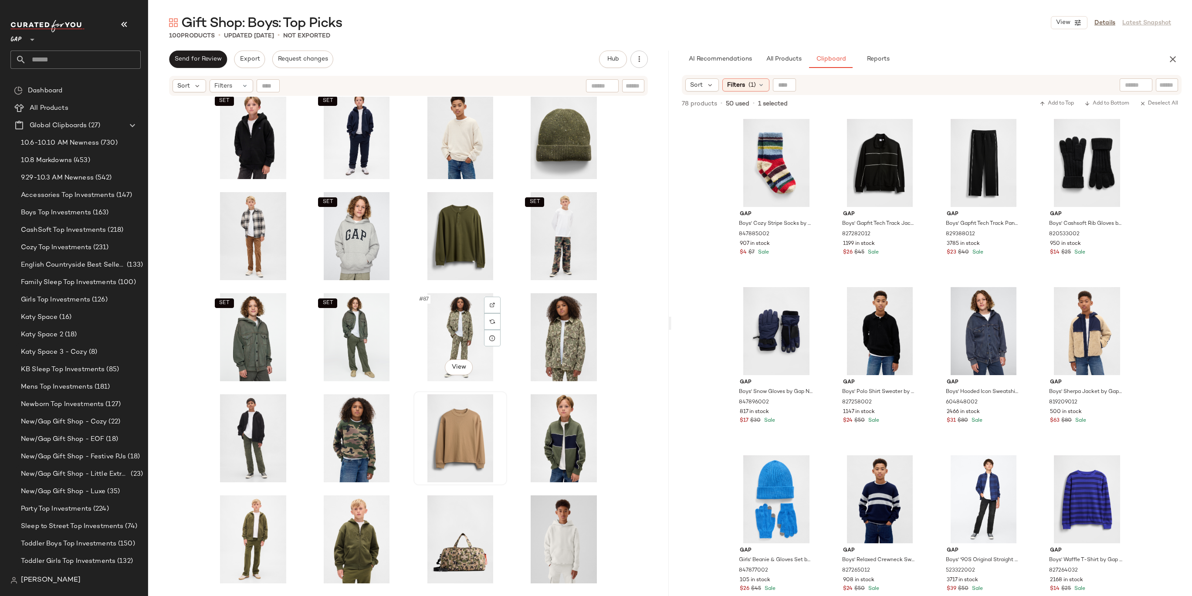
scroll to position [2008, 0]
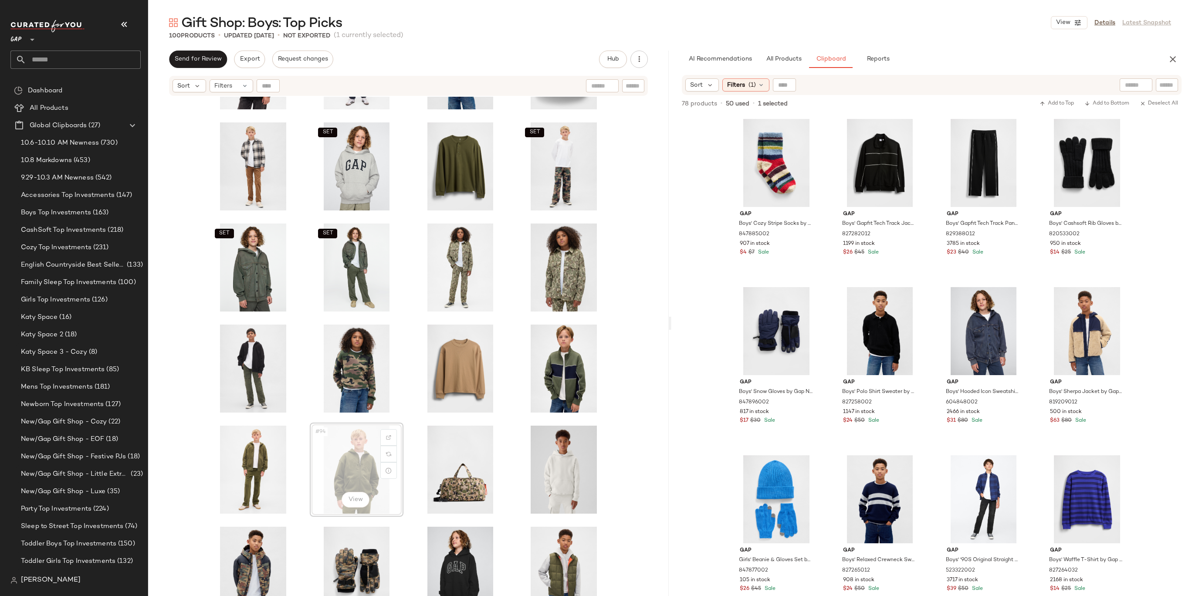
drag, startPoint x: 357, startPoint y: 457, endPoint x: 332, endPoint y: 457, distance: 24.4
click at [647, 418] on div "SET SET SET SET SET SET #93 View" at bounding box center [408, 357] width 521 height 521
click at [265, 556] on div "#97 View" at bounding box center [254, 571] width 88 height 88
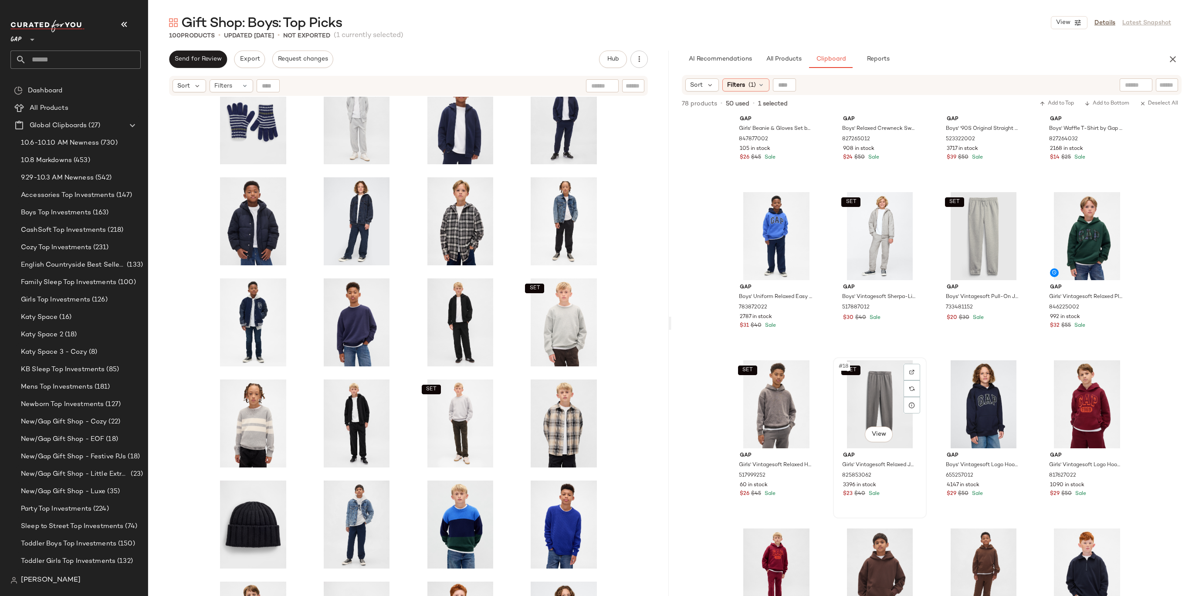
scroll to position [456, 0]
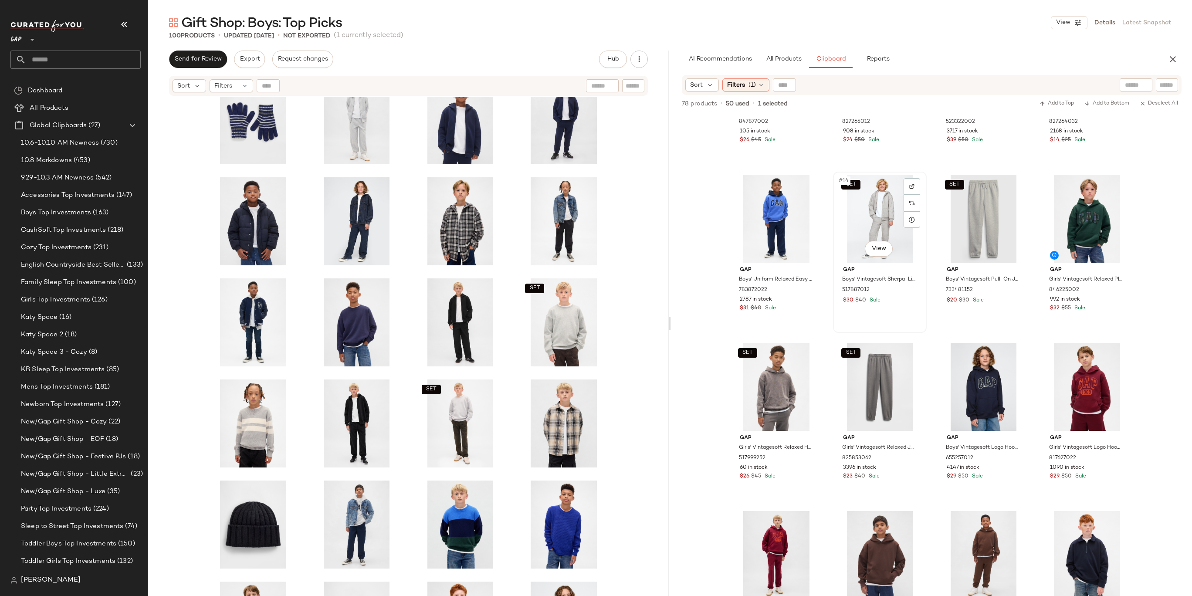
click at [886, 206] on div "SET #14 View" at bounding box center [880, 219] width 88 height 88
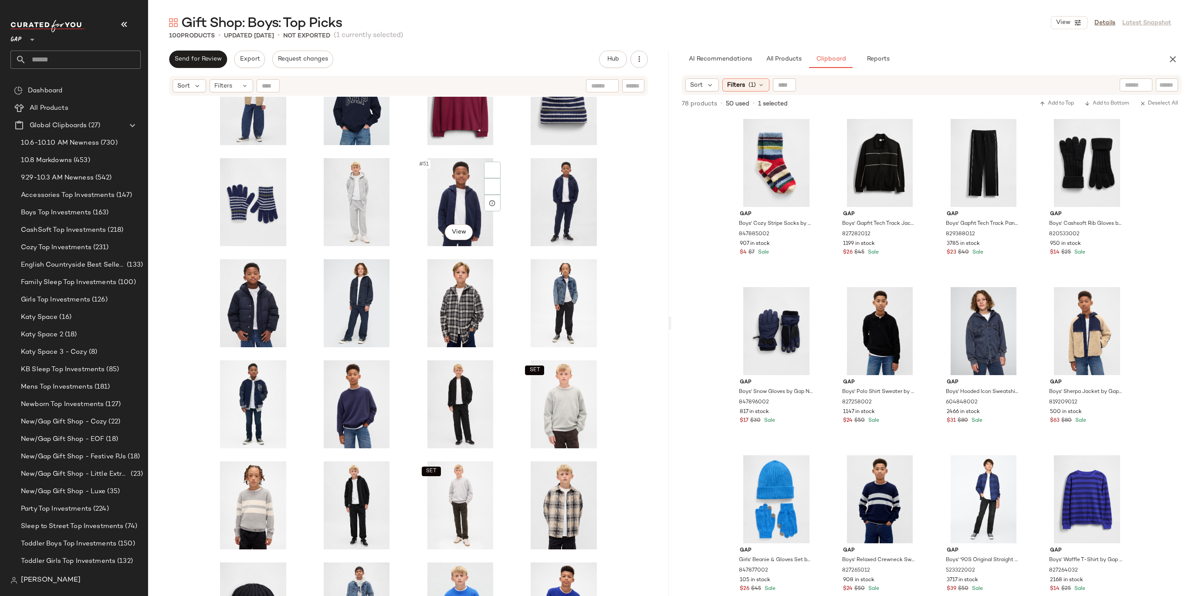
scroll to position [1068, 0]
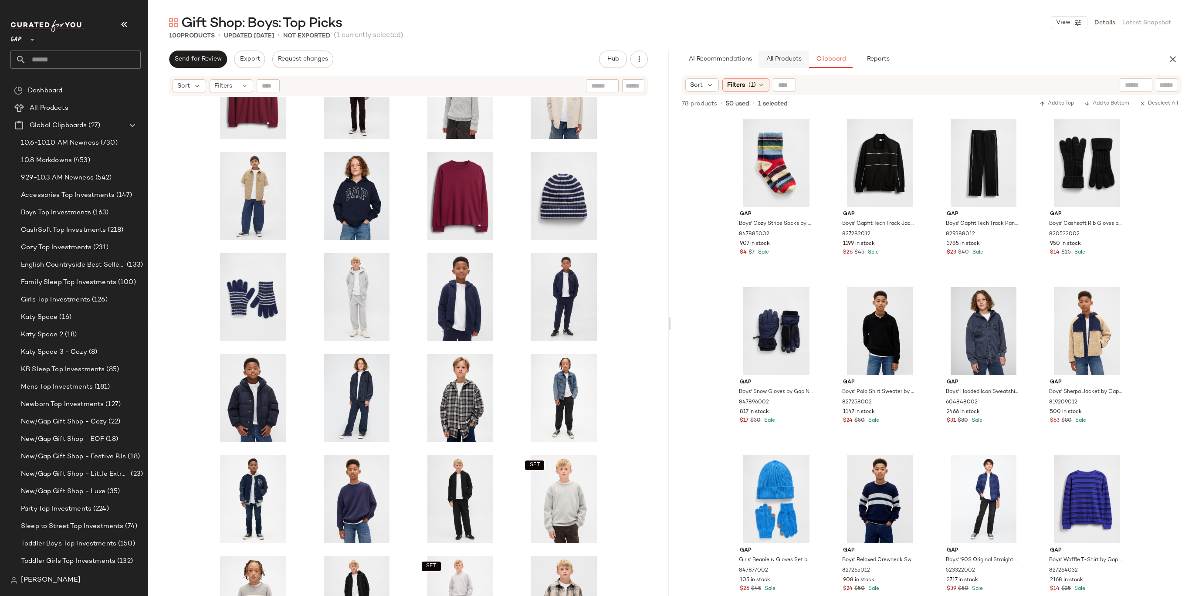
click at [795, 61] on span "All Products" at bounding box center [784, 59] width 36 height 7
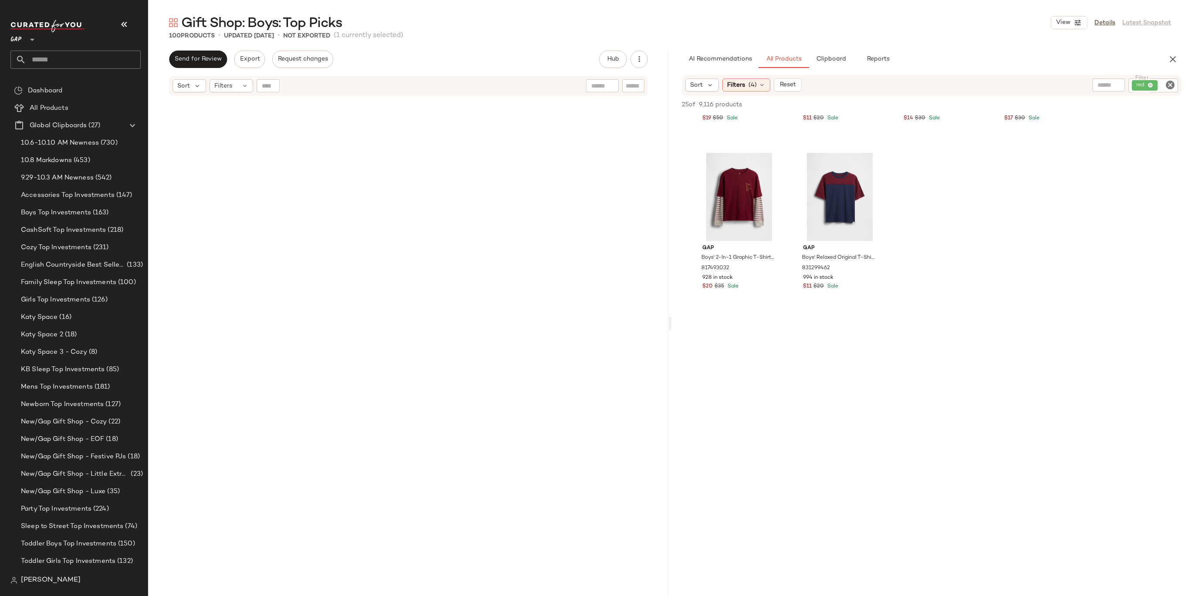
scroll to position [2005, 0]
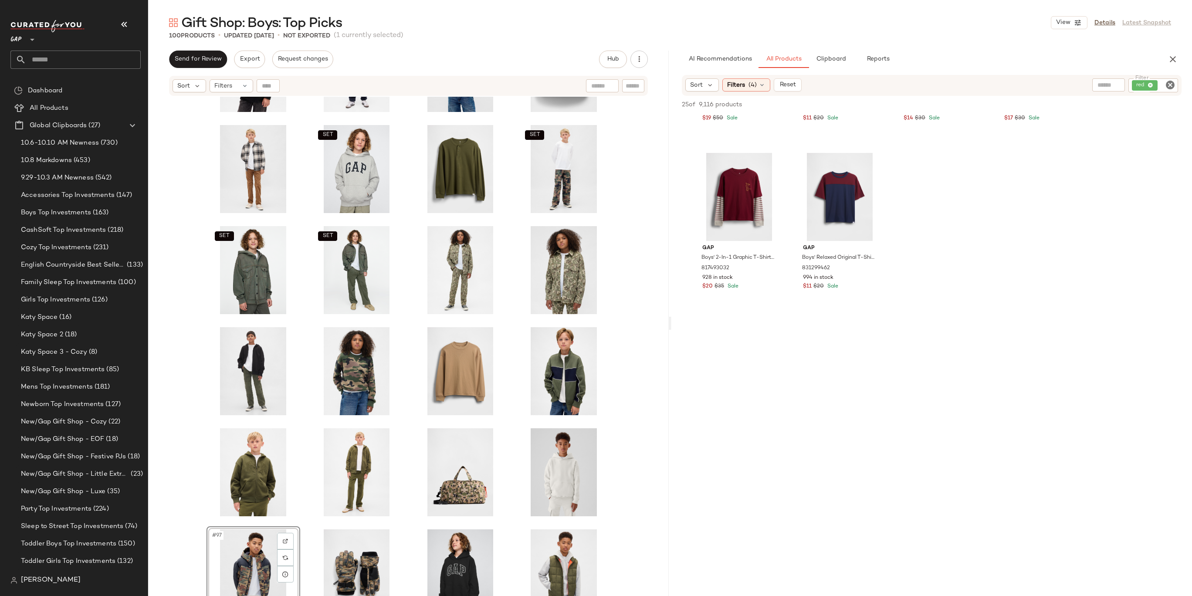
click at [1173, 83] on icon "Clear Filter" at bounding box center [1170, 85] width 10 height 10
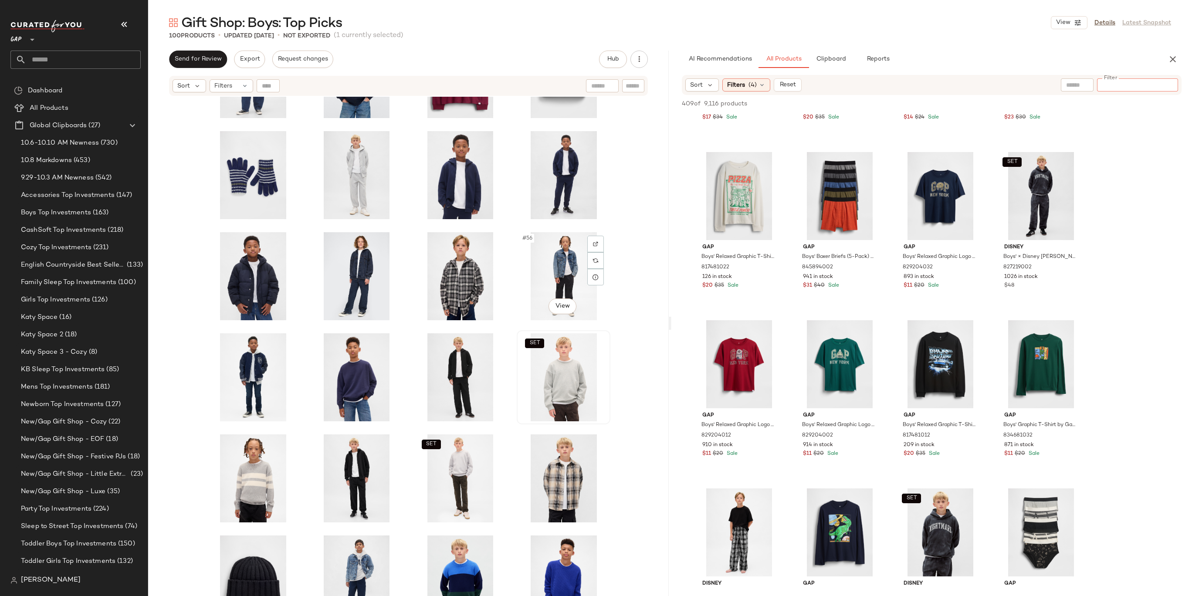
scroll to position [1177, 0]
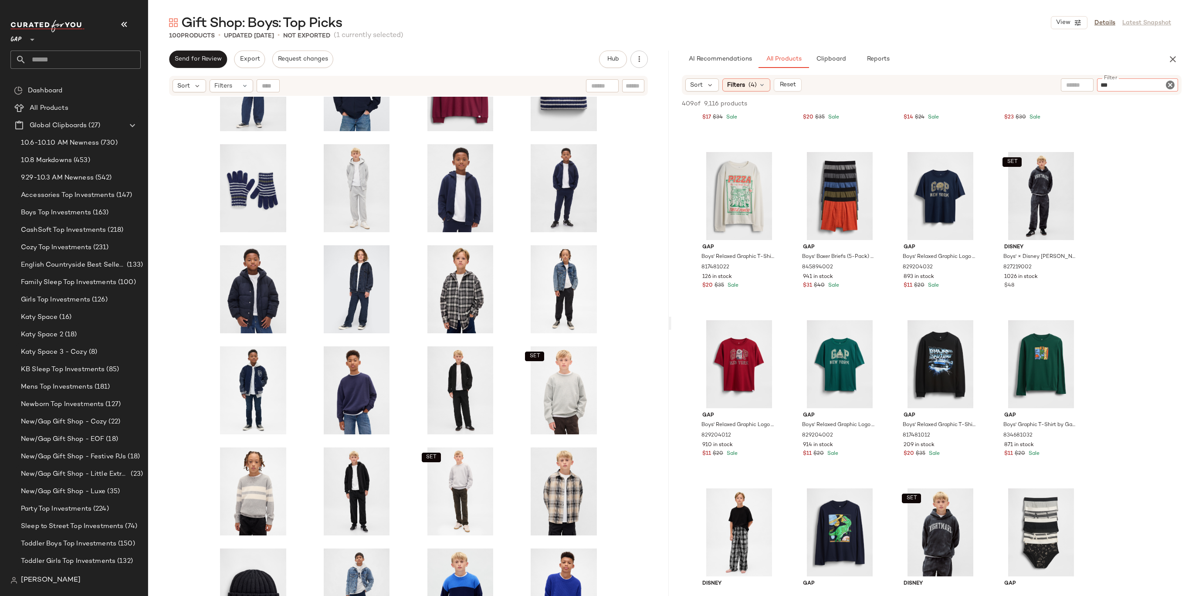
type input "****"
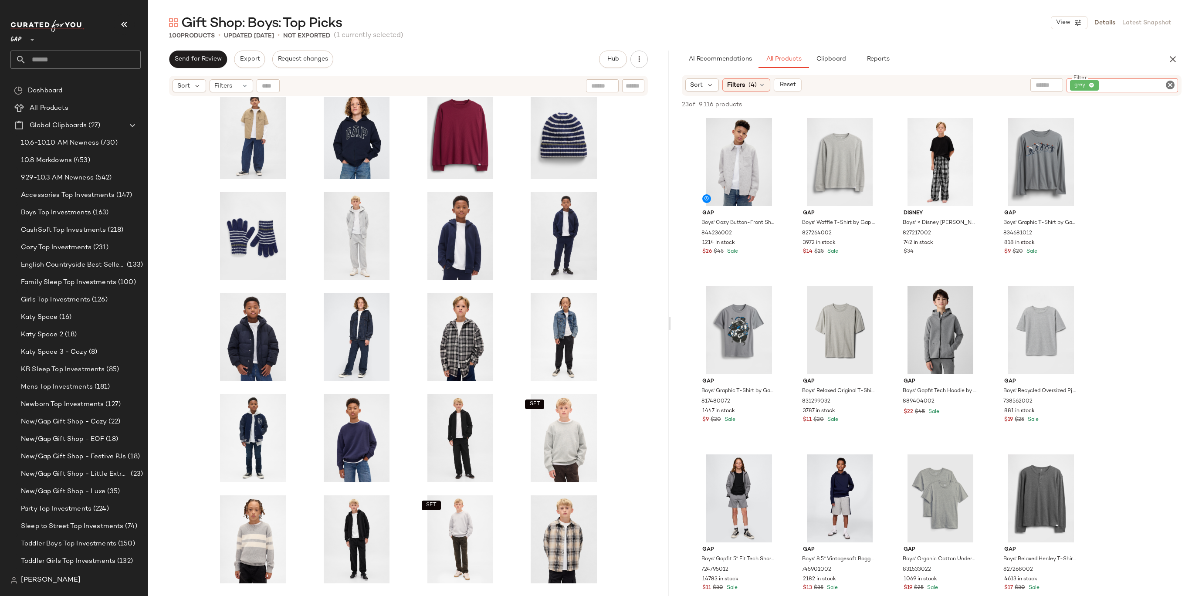
scroll to position [1095, 0]
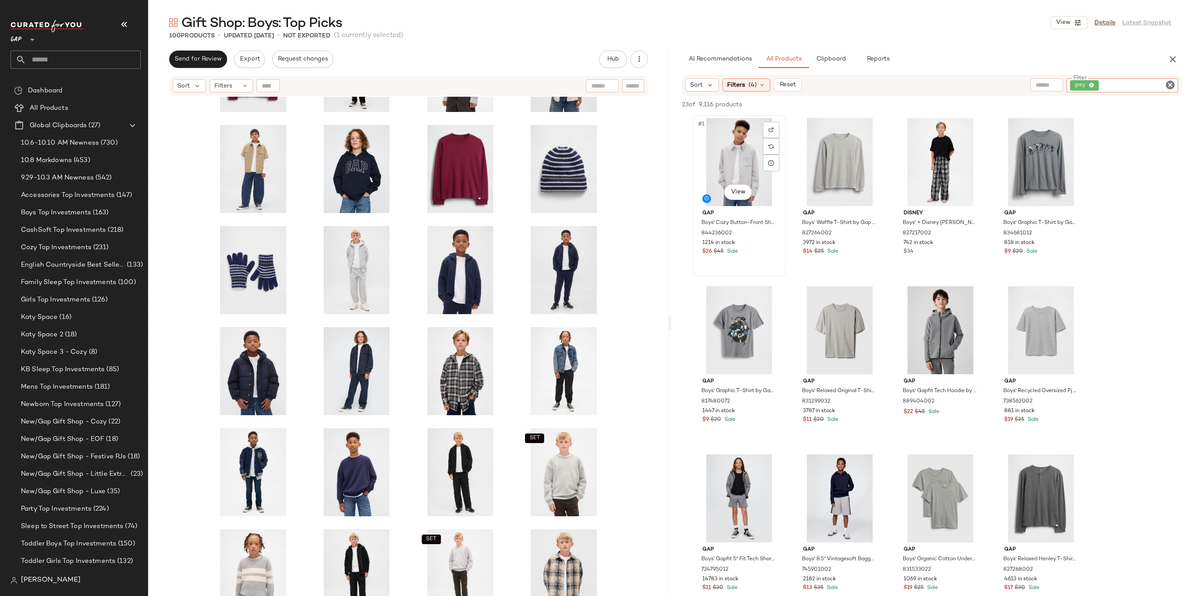
click at [732, 144] on div "#1 View" at bounding box center [739, 162] width 88 height 88
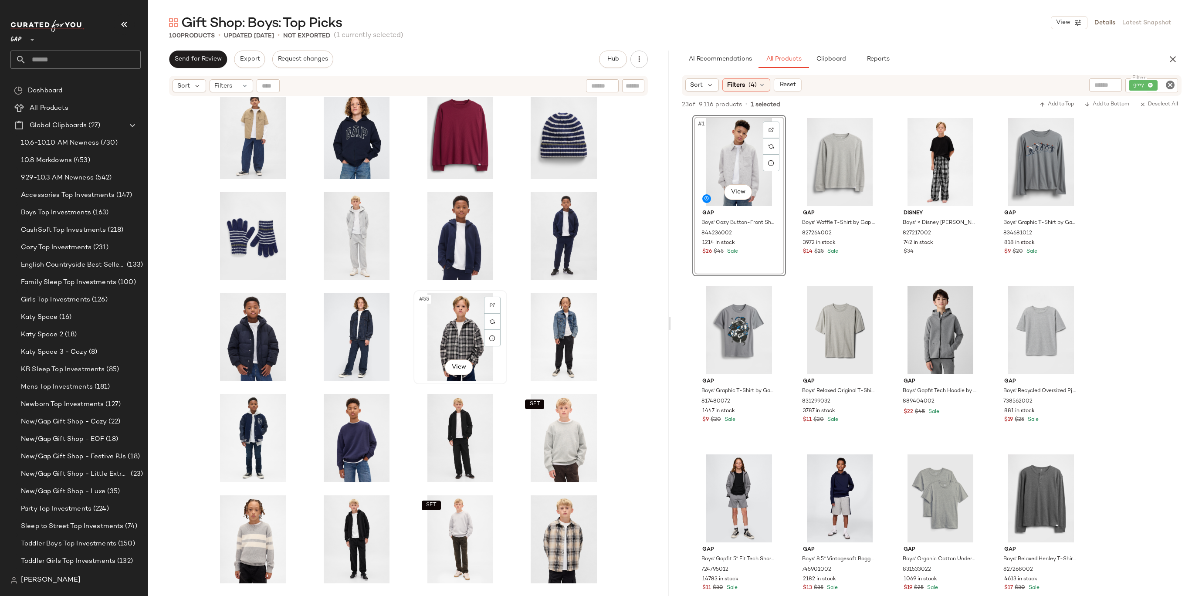
scroll to position [1137, 0]
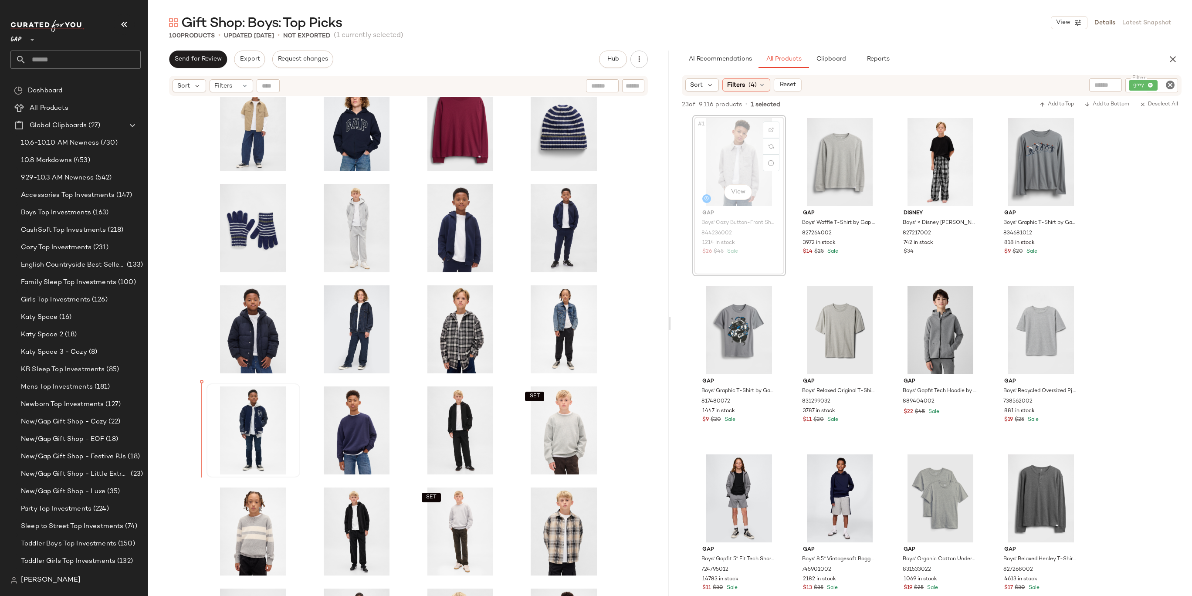
drag, startPoint x: 722, startPoint y: 151, endPoint x: 221, endPoint y: 436, distance: 575.9
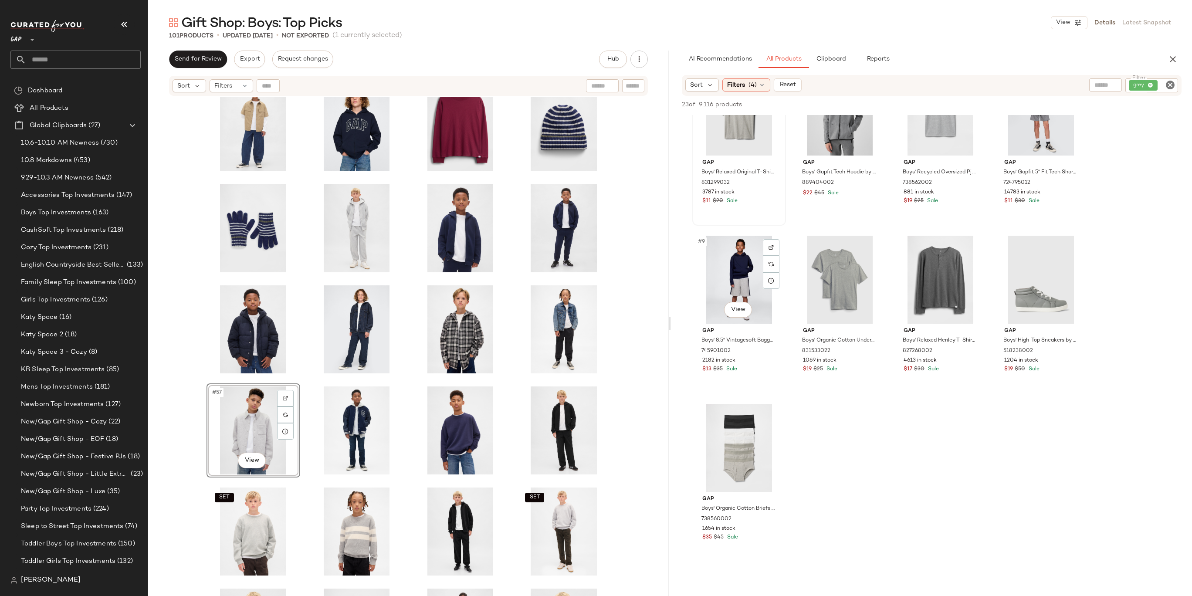
scroll to position [0, 0]
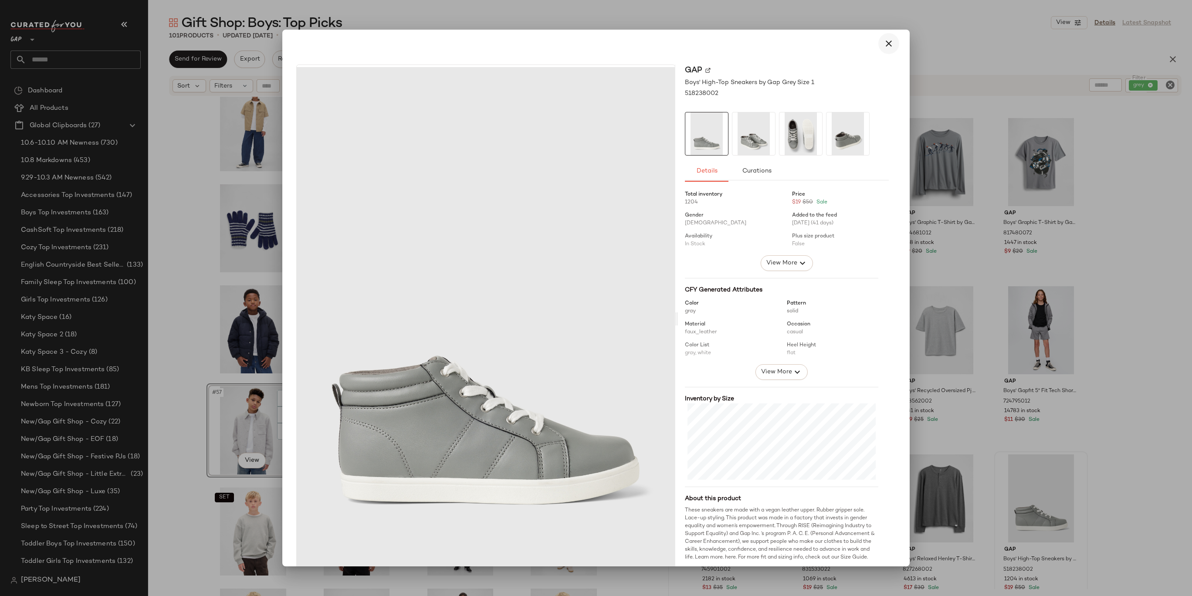
click at [885, 44] on icon "button" at bounding box center [889, 43] width 10 height 10
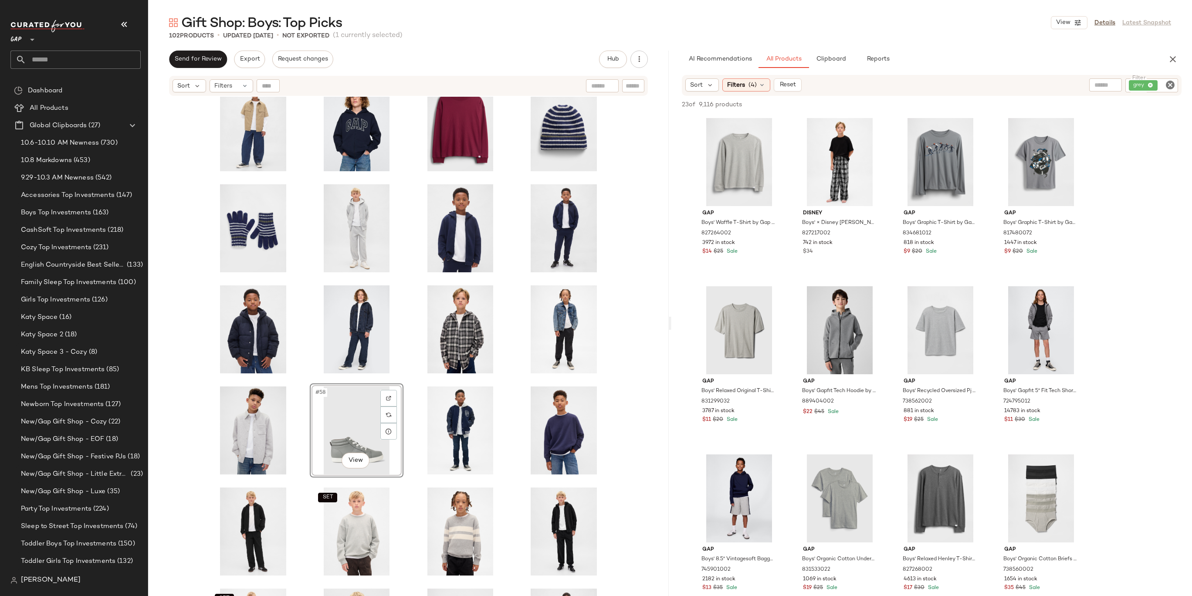
click at [627, 439] on div "#58 View SET SET" at bounding box center [408, 357] width 521 height 521
click at [615, 409] on div "#60 View SET SET" at bounding box center [408, 357] width 521 height 521
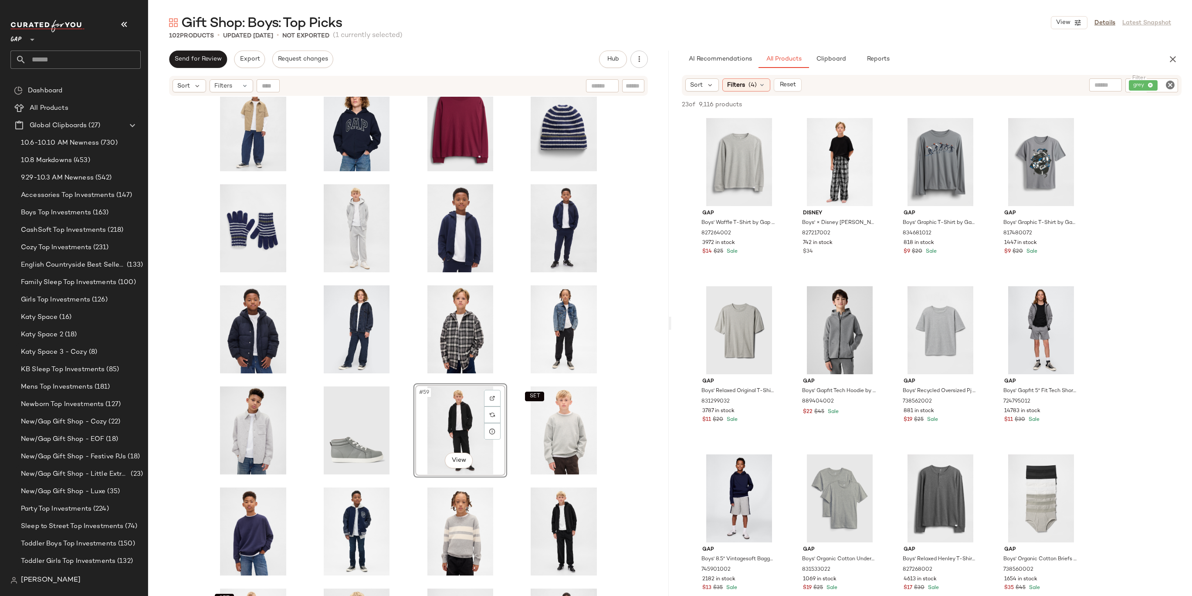
click at [612, 414] on div "#59 View SET SET" at bounding box center [408, 357] width 521 height 521
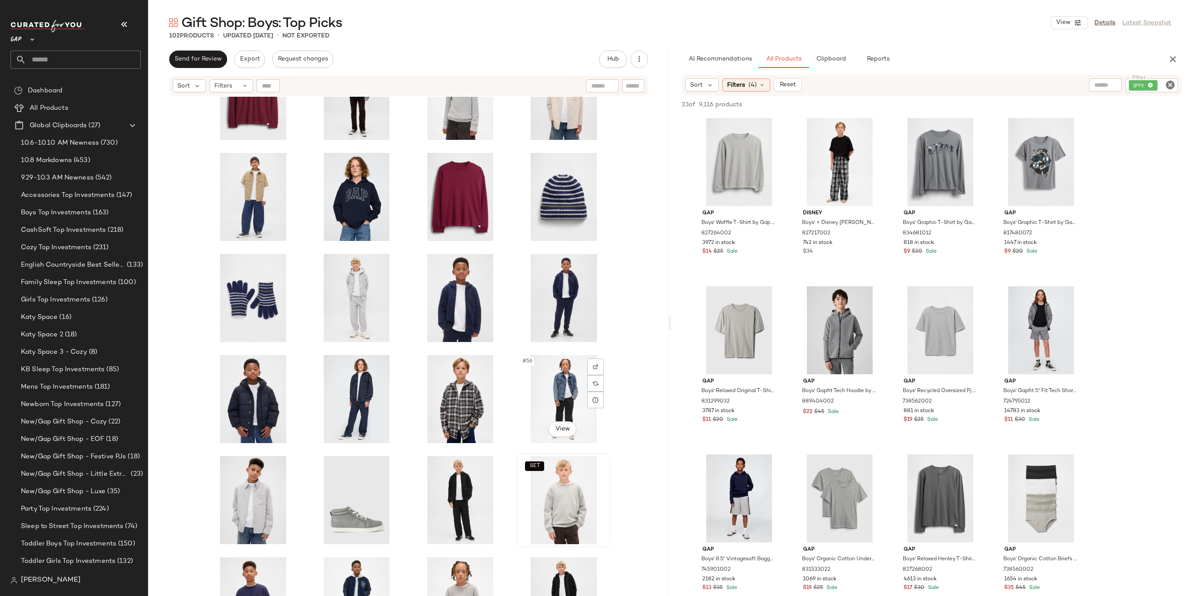
scroll to position [1271, 0]
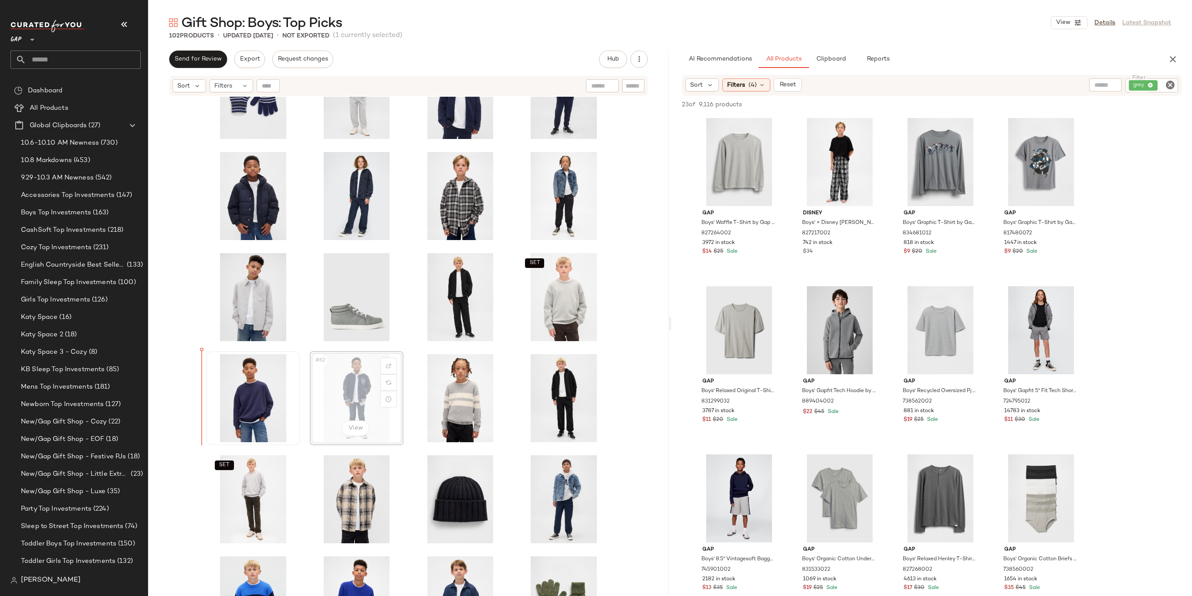
drag, startPoint x: 346, startPoint y: 390, endPoint x: 232, endPoint y: 389, distance: 113.7
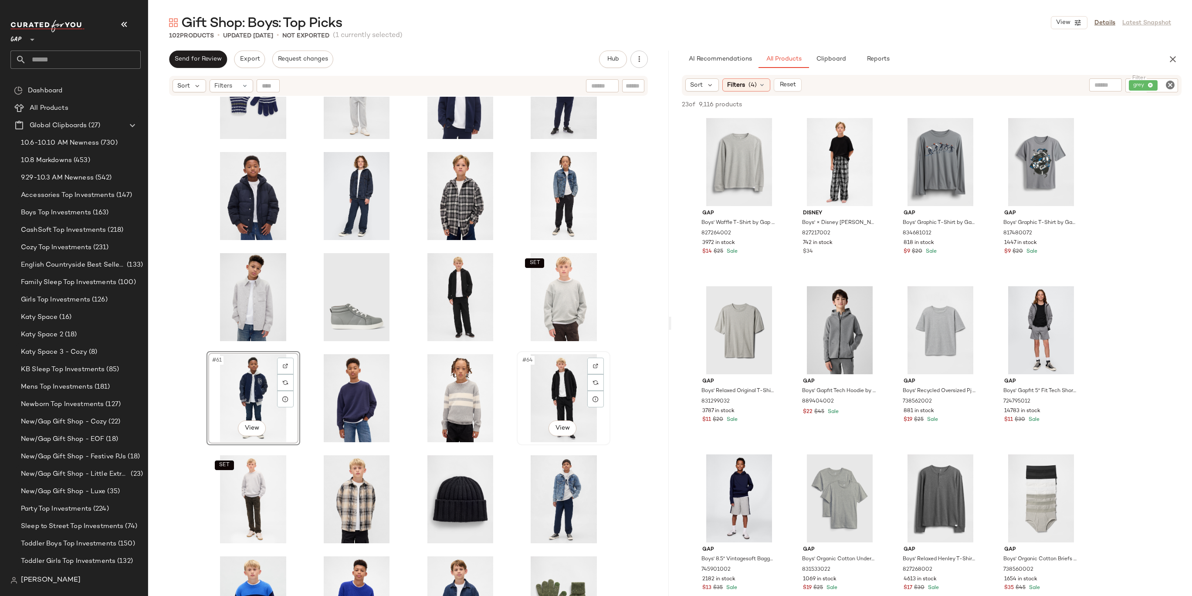
click at [561, 392] on div "#64 View" at bounding box center [564, 398] width 88 height 88
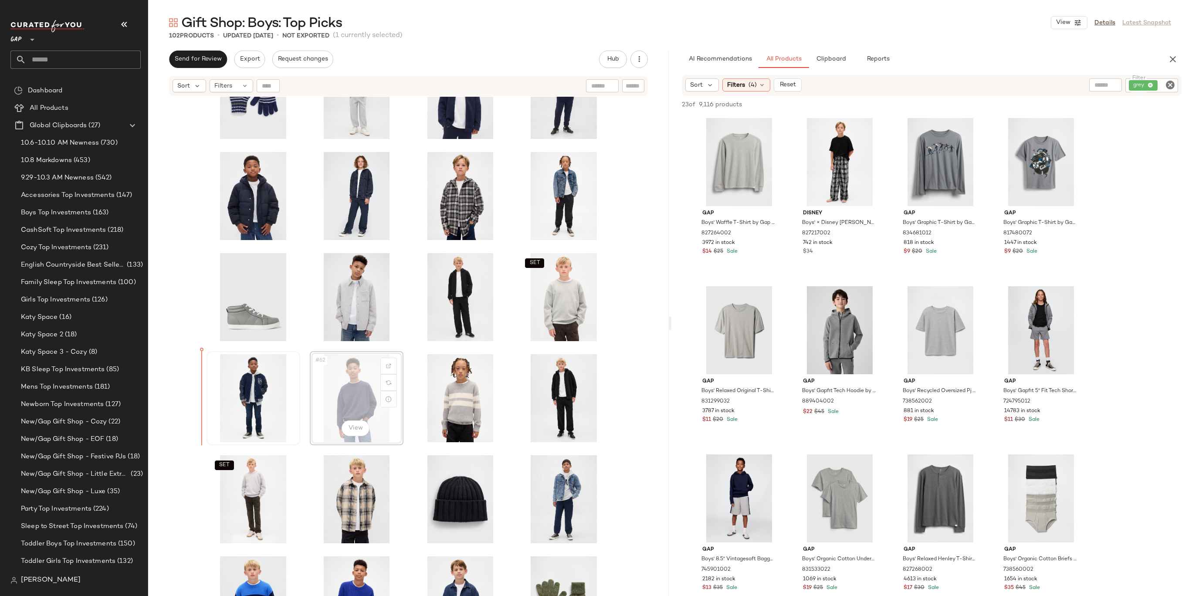
drag, startPoint x: 353, startPoint y: 388, endPoint x: 229, endPoint y: 387, distance: 123.8
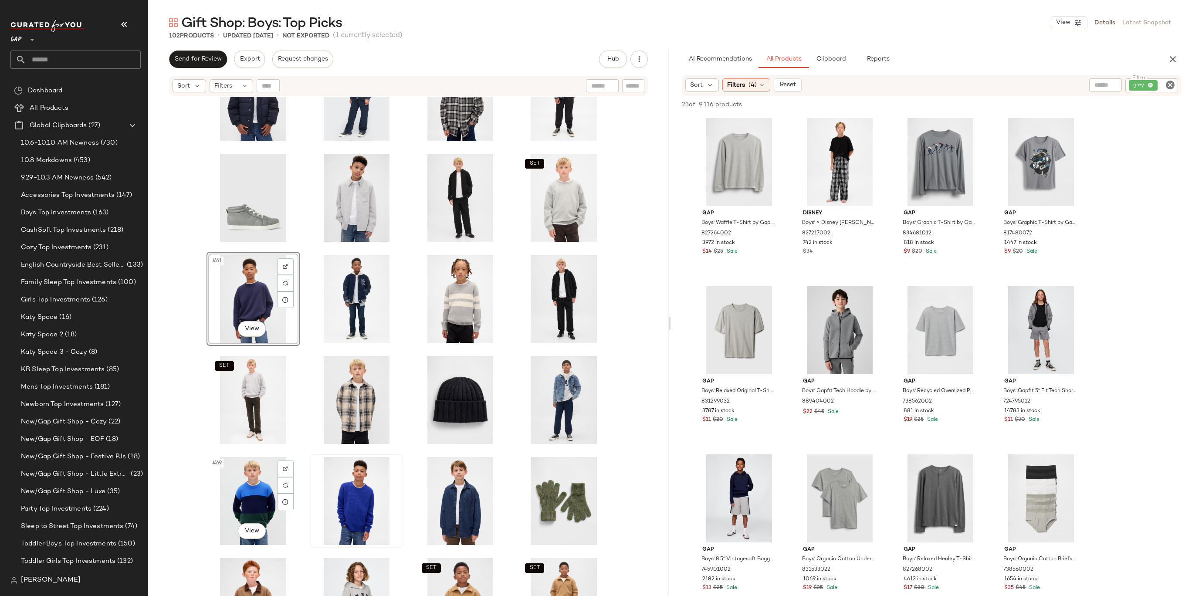
scroll to position [1374, 0]
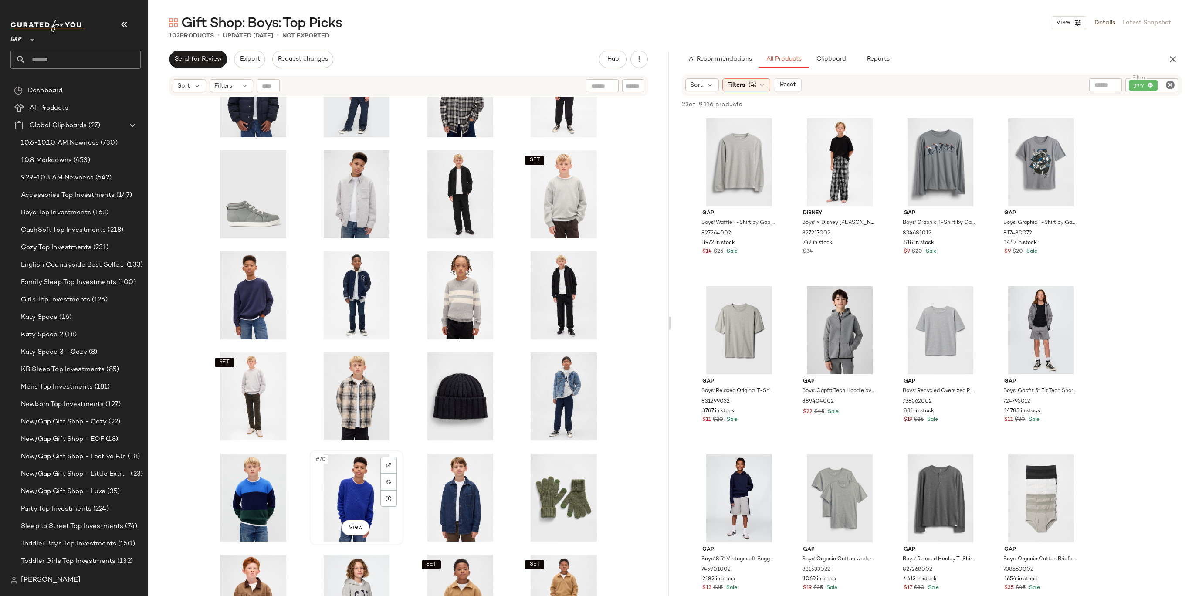
click at [348, 491] on div "#70 View" at bounding box center [357, 498] width 88 height 88
click at [441, 482] on div "#71 View" at bounding box center [461, 498] width 88 height 88
click at [343, 382] on div "#66 View" at bounding box center [357, 397] width 88 height 88
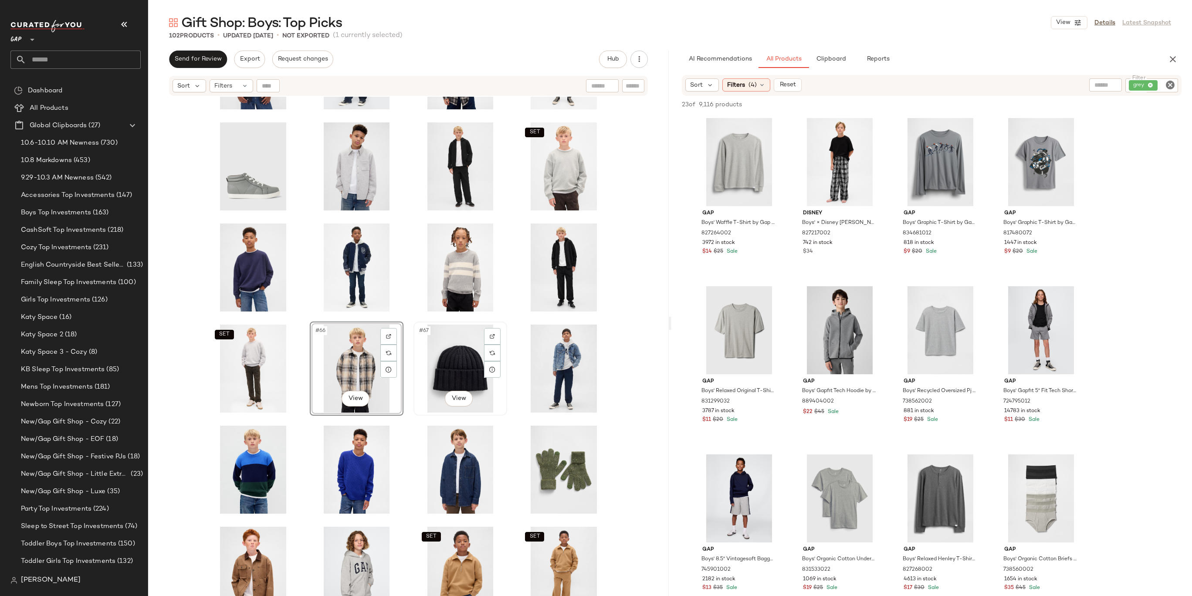
scroll to position [1412, 0]
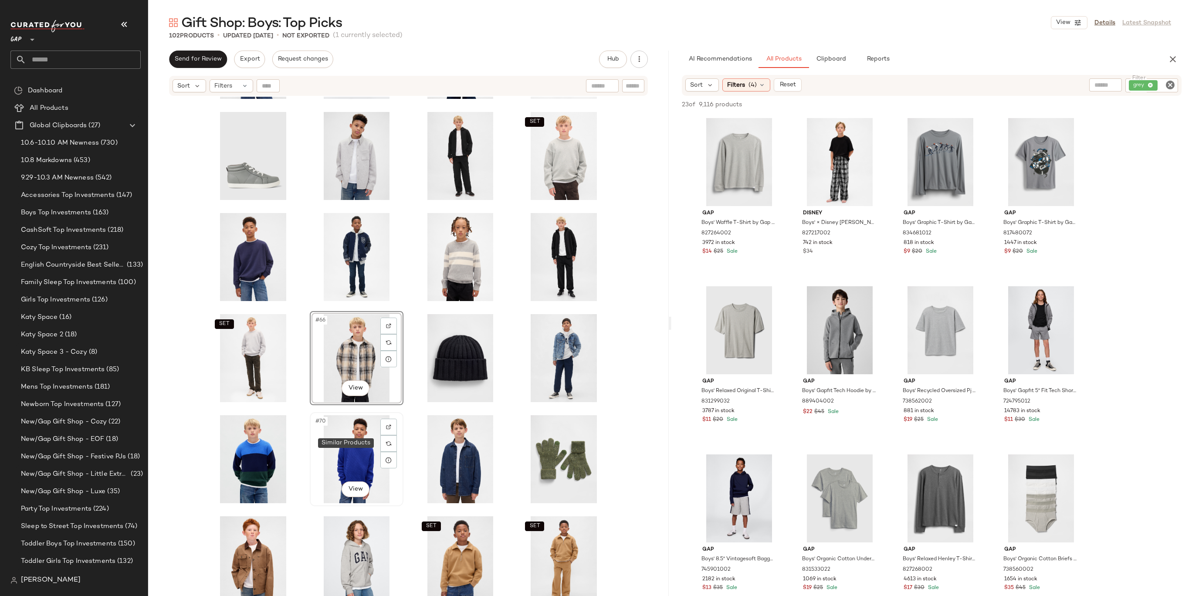
click at [344, 437] on div "#70 View" at bounding box center [357, 459] width 88 height 88
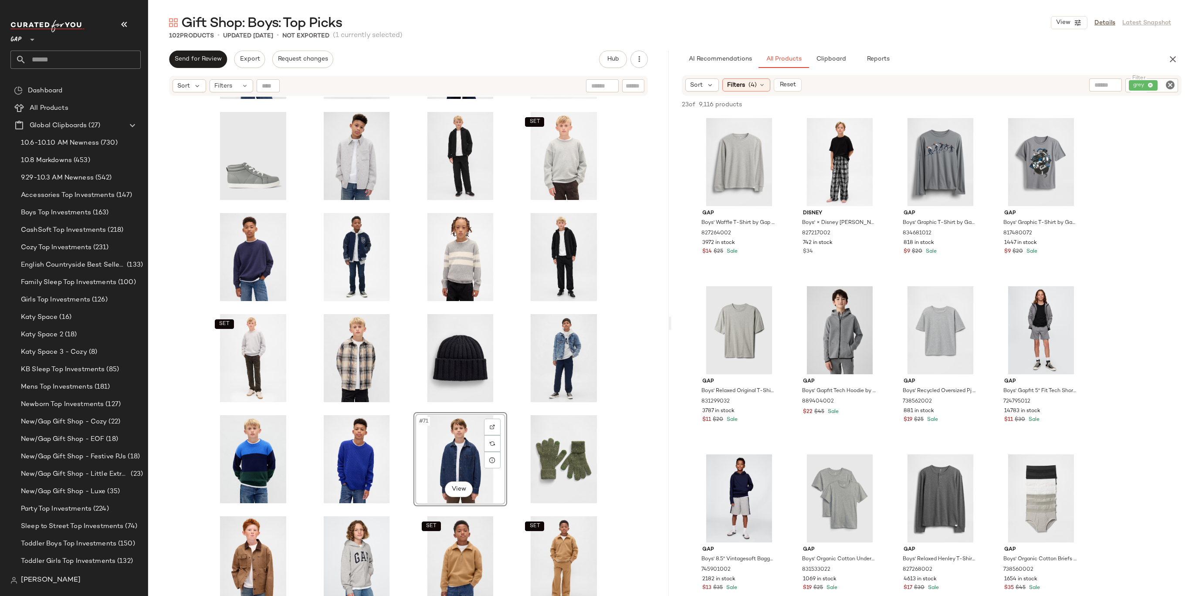
click at [627, 431] on div "SET SET #71 View SET SET SET SET SET" at bounding box center [408, 357] width 521 height 521
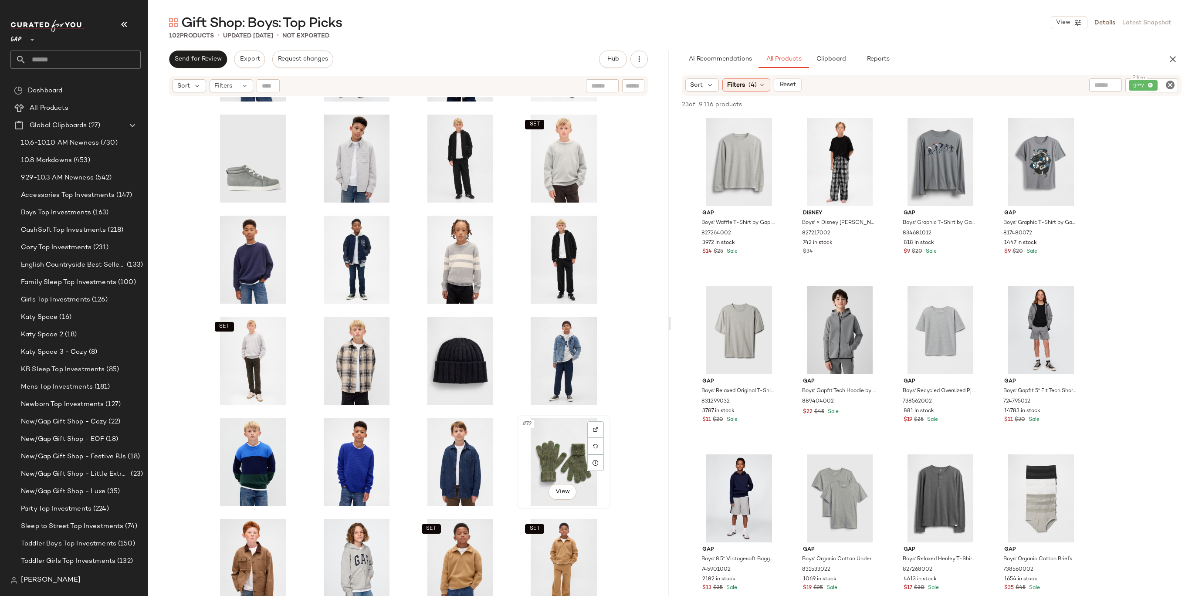
click at [555, 462] on div "#72 View" at bounding box center [564, 462] width 88 height 88
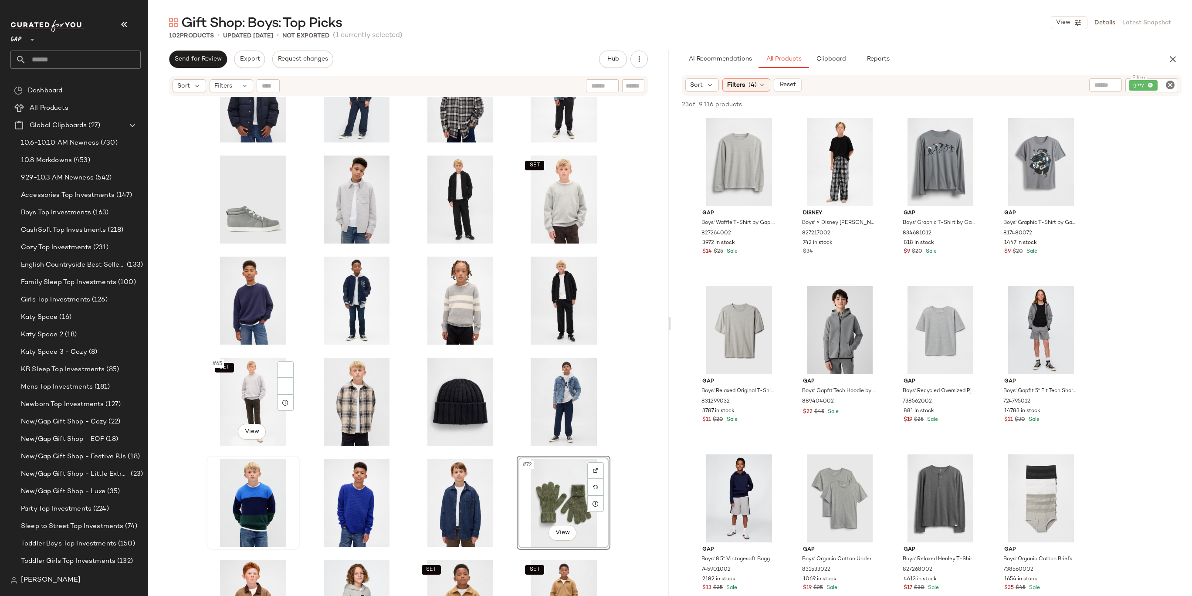
scroll to position [1354, 0]
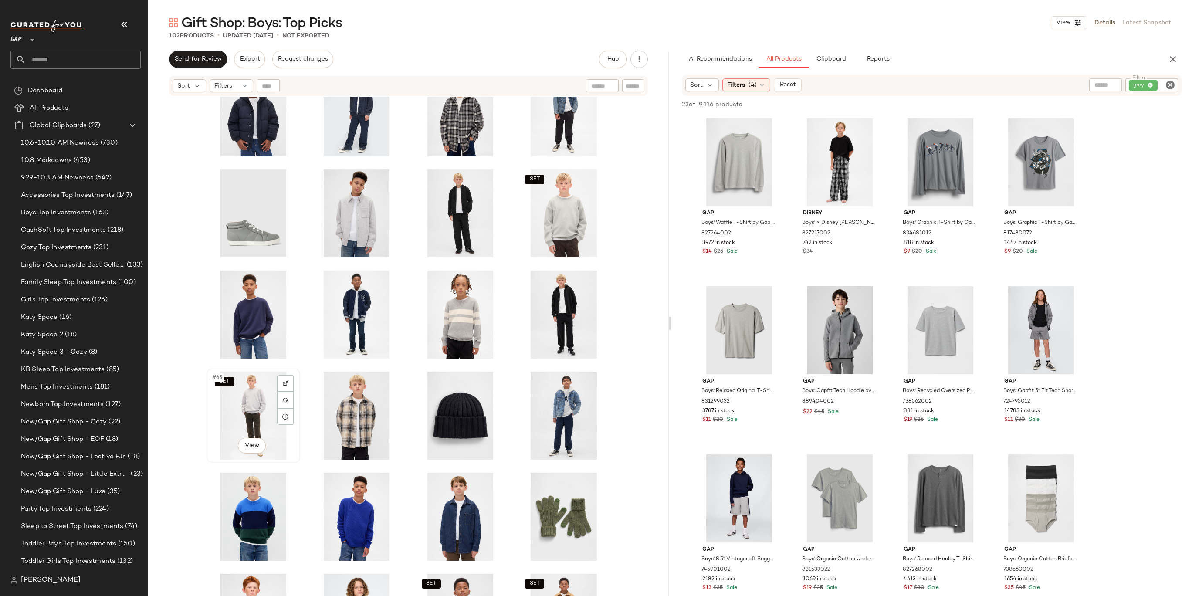
click at [239, 419] on div "SET #65 View" at bounding box center [254, 416] width 88 height 88
click at [535, 416] on div "#68 View" at bounding box center [564, 416] width 88 height 88
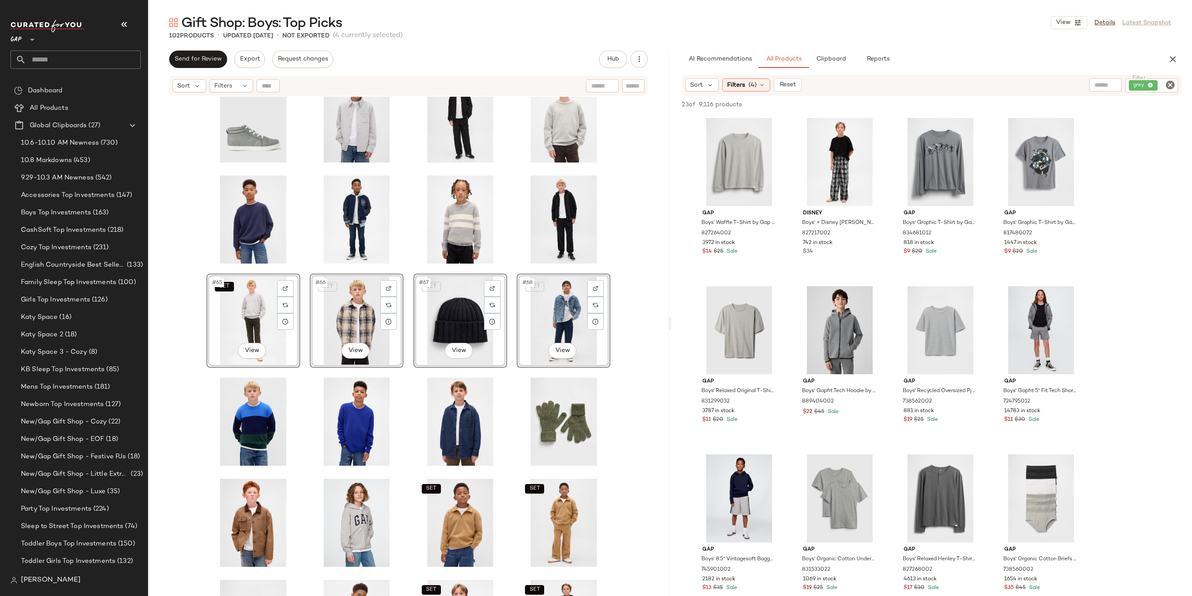
scroll to position [1492, 0]
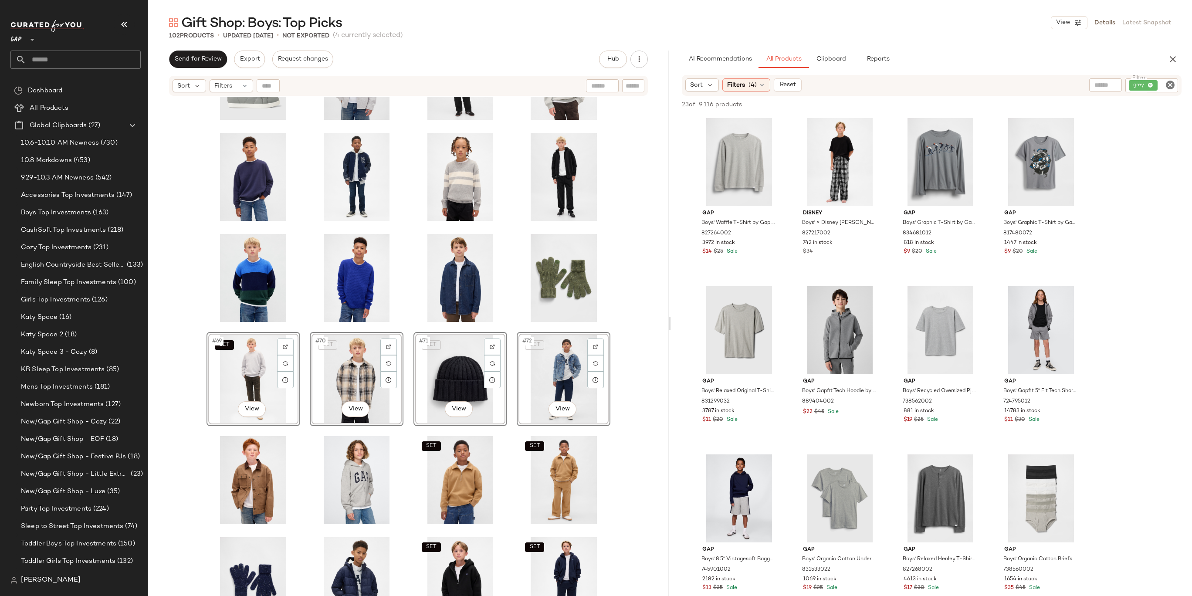
click at [628, 281] on div "SET SET #69 View SET #70 View SET #71 View SET #72 View SET SET SET SET SET SET…" at bounding box center [408, 357] width 521 height 521
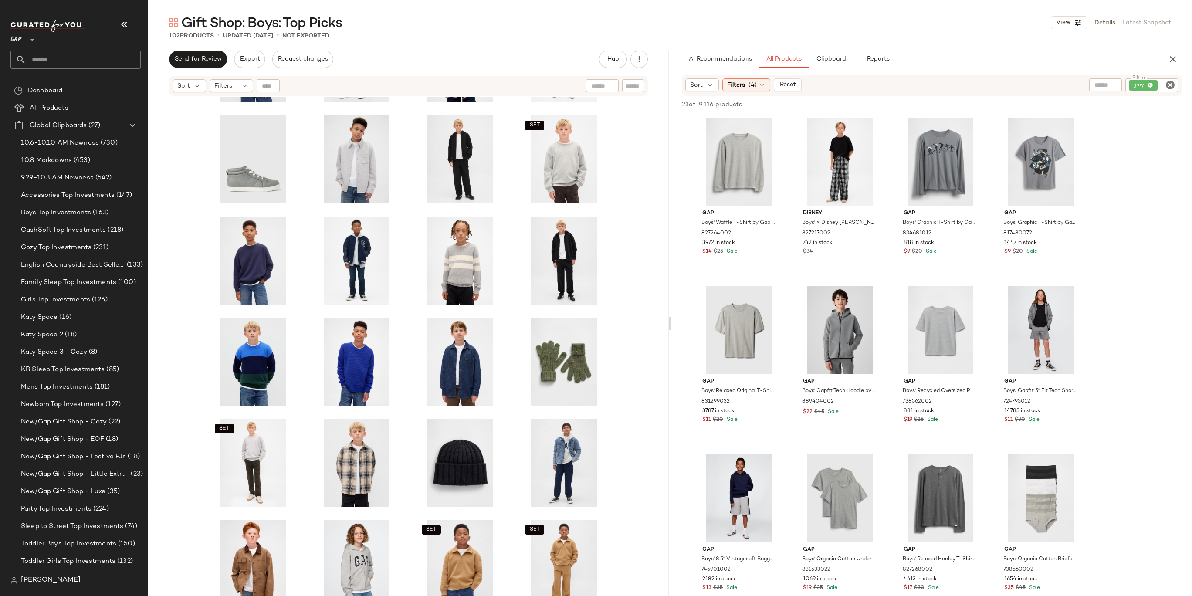
scroll to position [1429, 0]
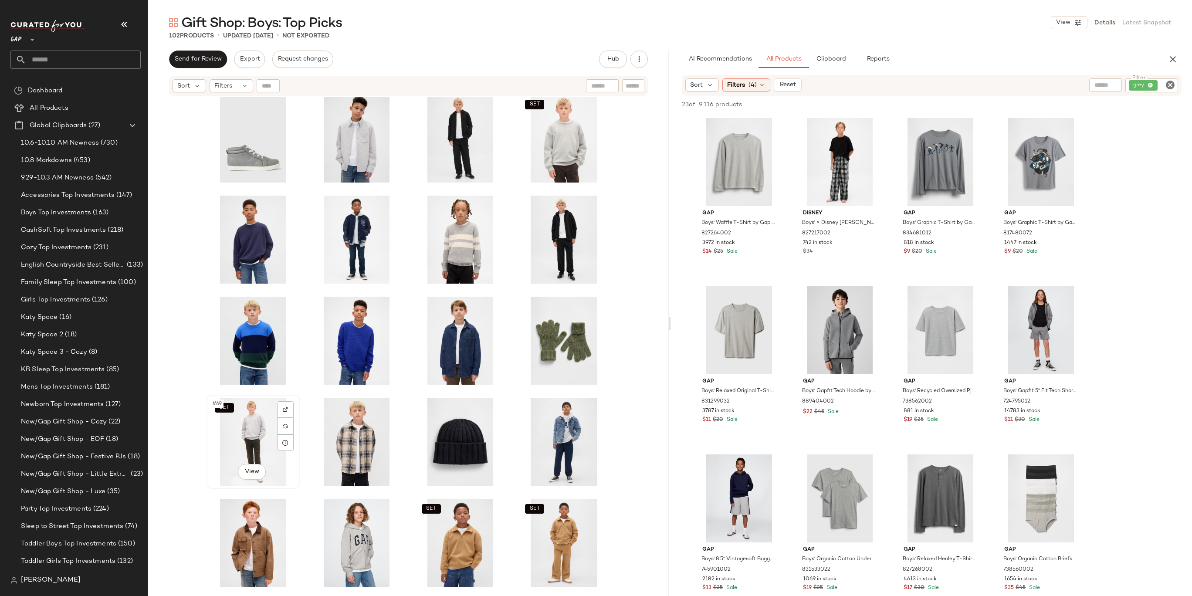
click at [261, 426] on div "SET #69 View" at bounding box center [254, 442] width 88 height 88
click at [571, 426] on div "#72 View" at bounding box center [564, 442] width 88 height 88
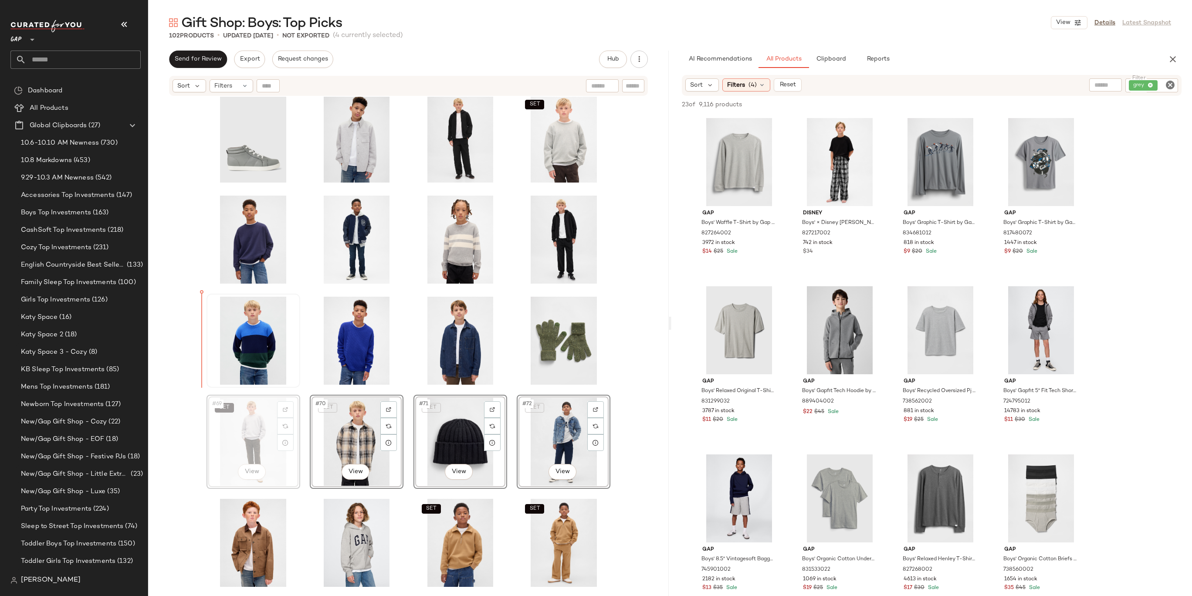
drag, startPoint x: 241, startPoint y: 444, endPoint x: 220, endPoint y: 340, distance: 106.2
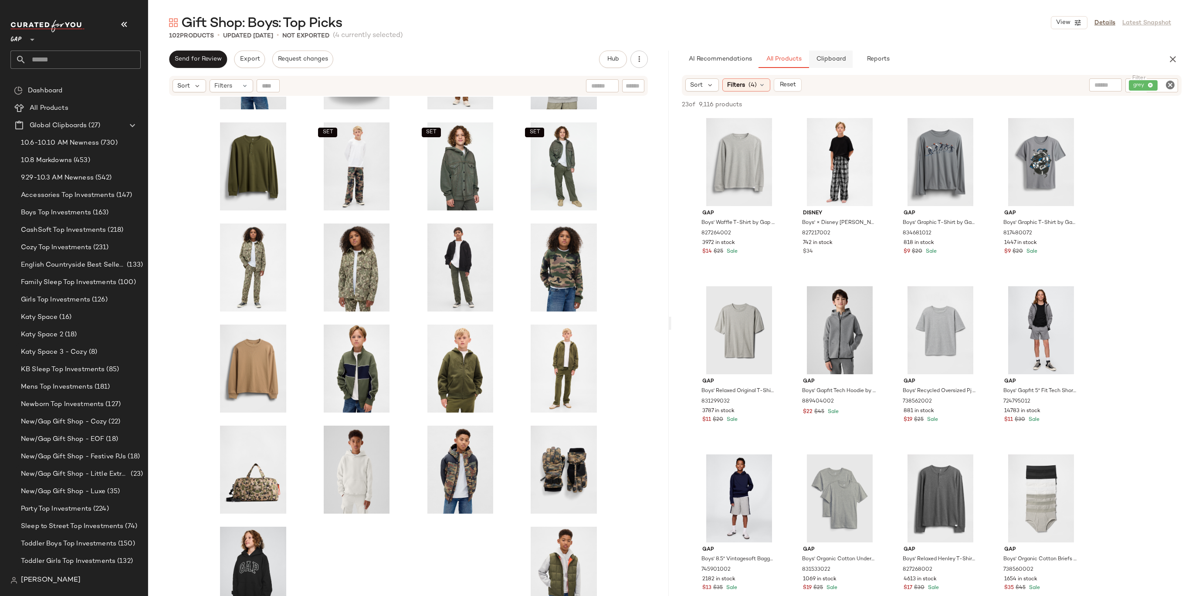
click at [834, 63] on button "Clipboard" at bounding box center [831, 59] width 44 height 17
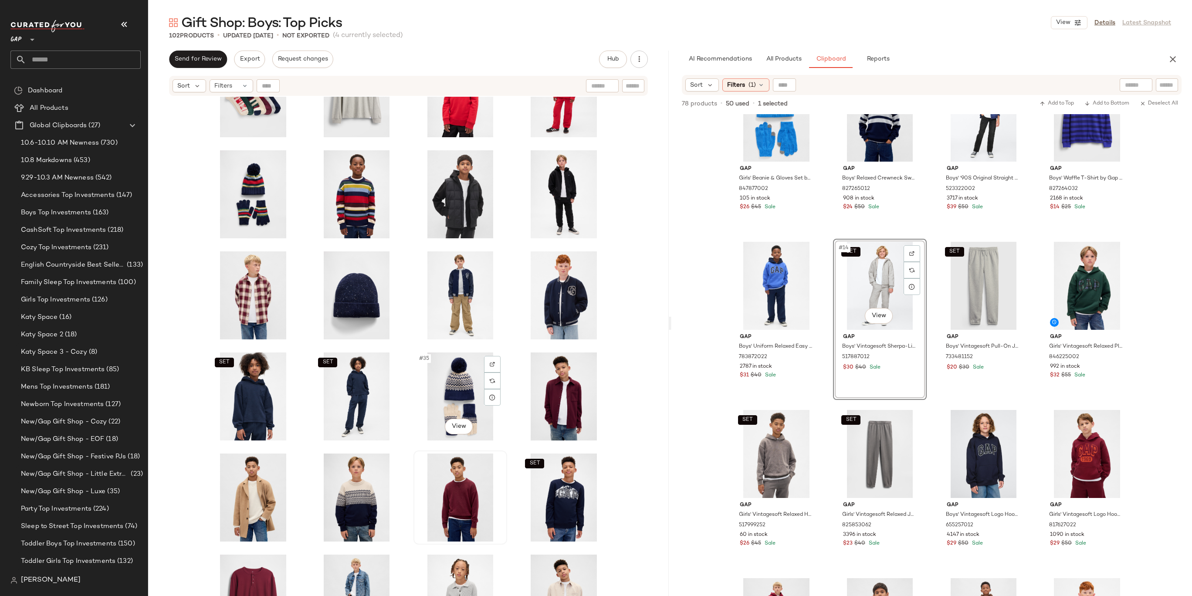
scroll to position [498, 0]
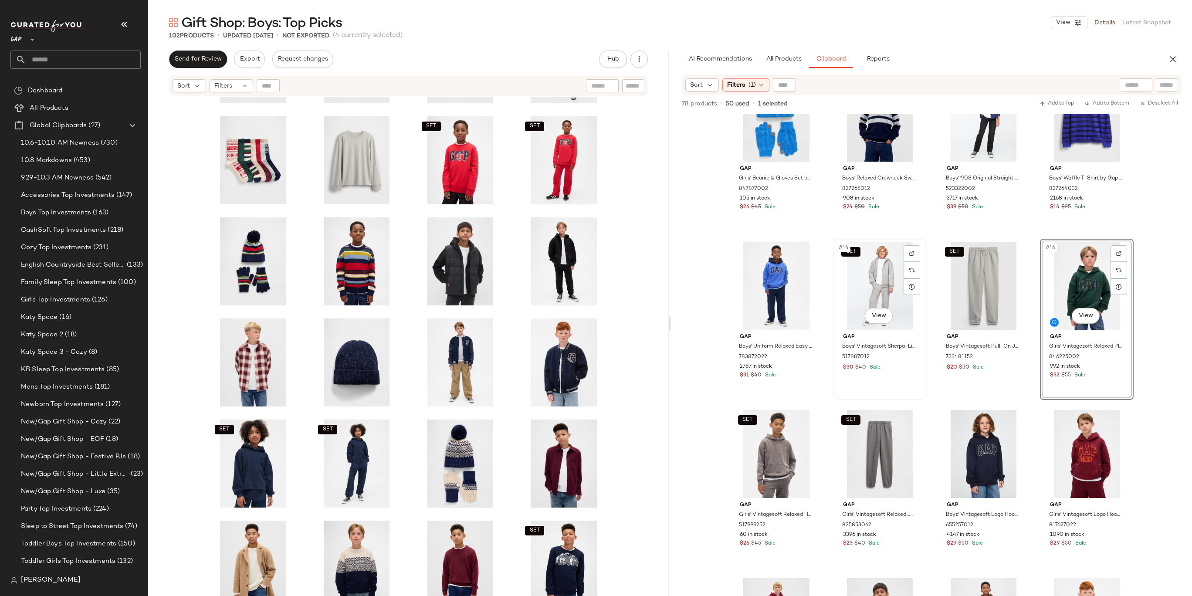
scroll to position [480, 0]
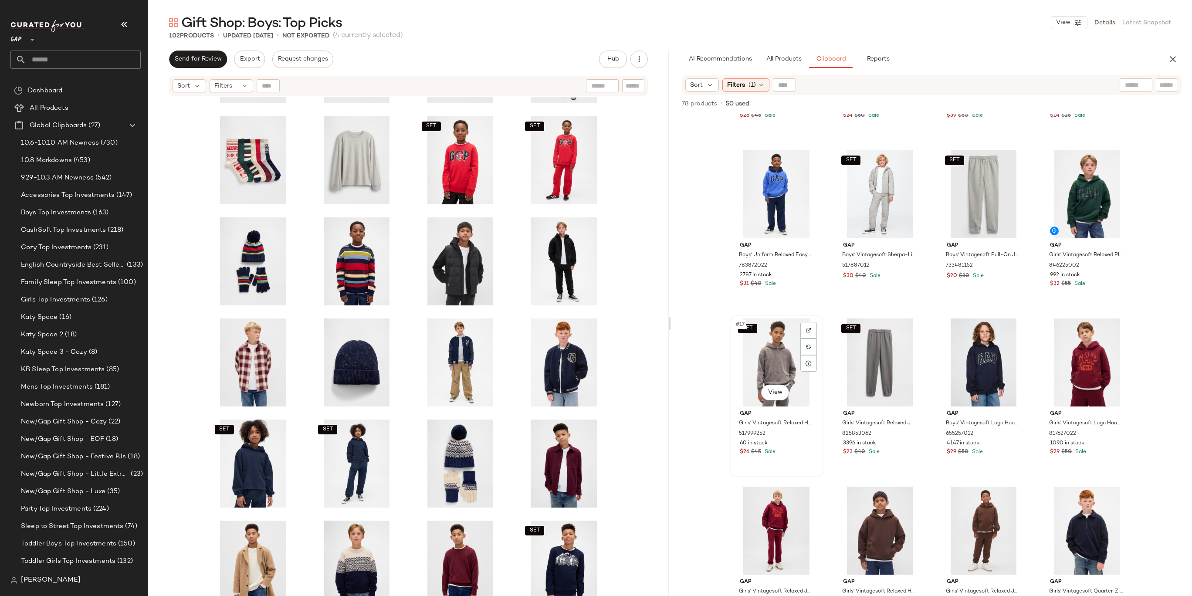
click at [766, 345] on div "SET #17 View" at bounding box center [777, 363] width 88 height 88
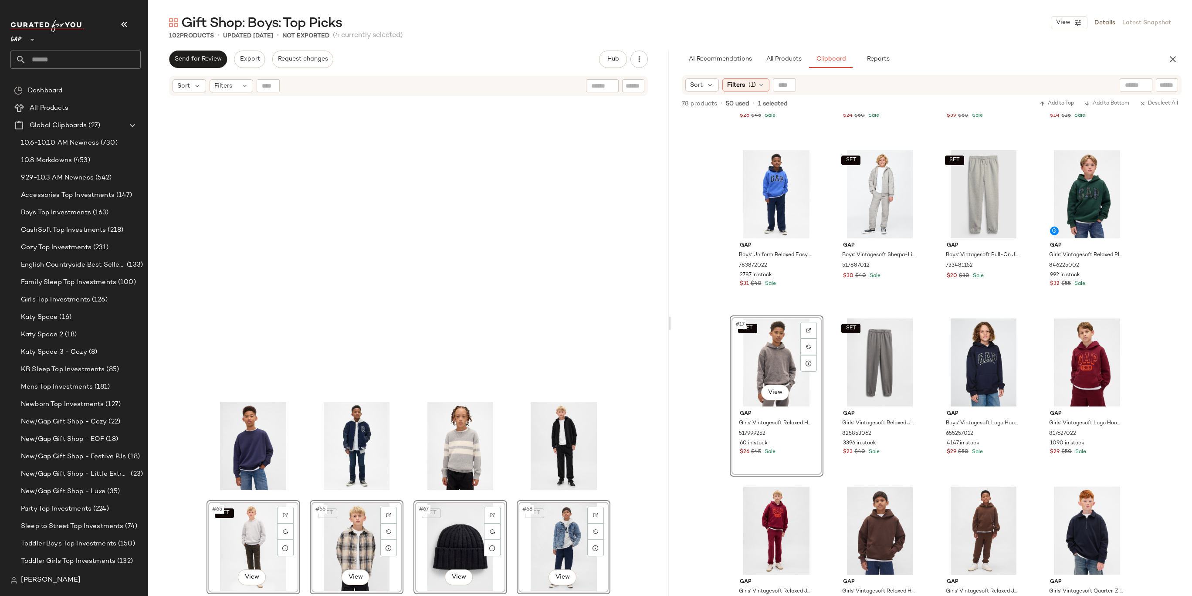
scroll to position [1525, 0]
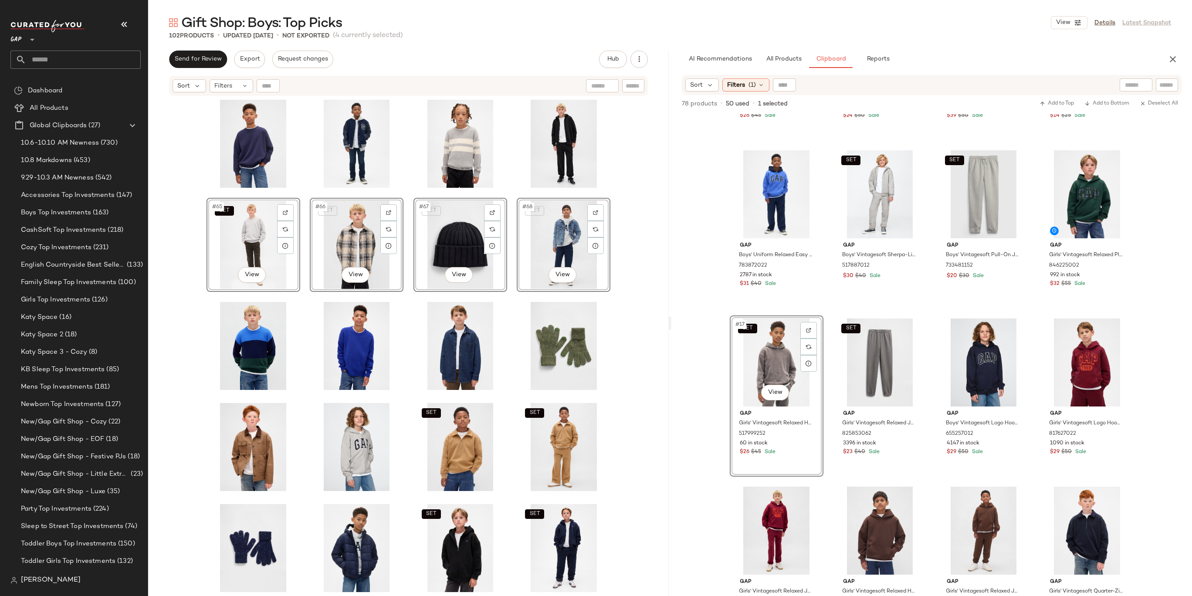
click at [645, 327] on div "SET #65 View SET #66 View SET #67 View SET #68 View SET SET SET SET SET SET SET…" at bounding box center [408, 357] width 521 height 521
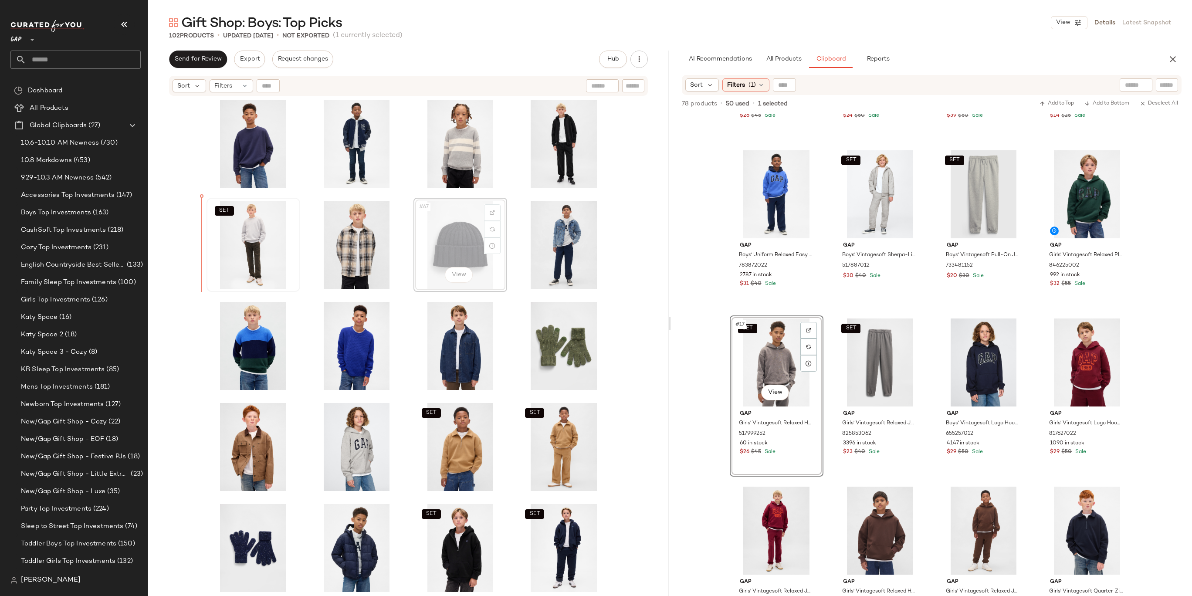
drag, startPoint x: 444, startPoint y: 248, endPoint x: 217, endPoint y: 246, distance: 227.5
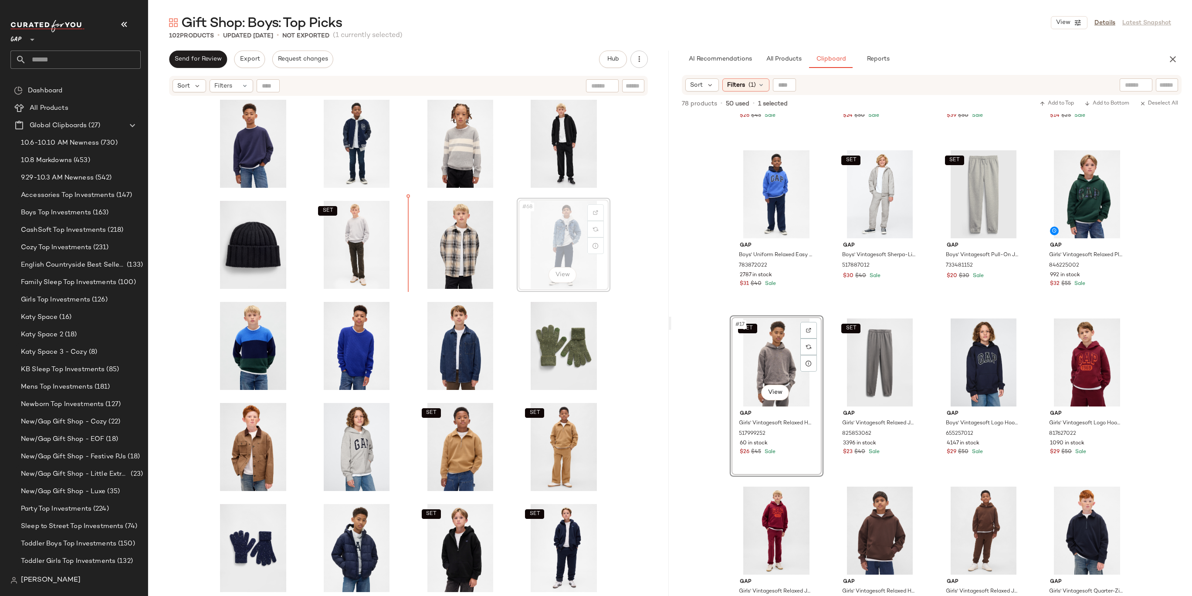
drag, startPoint x: 553, startPoint y: 241, endPoint x: 533, endPoint y: 241, distance: 20.0
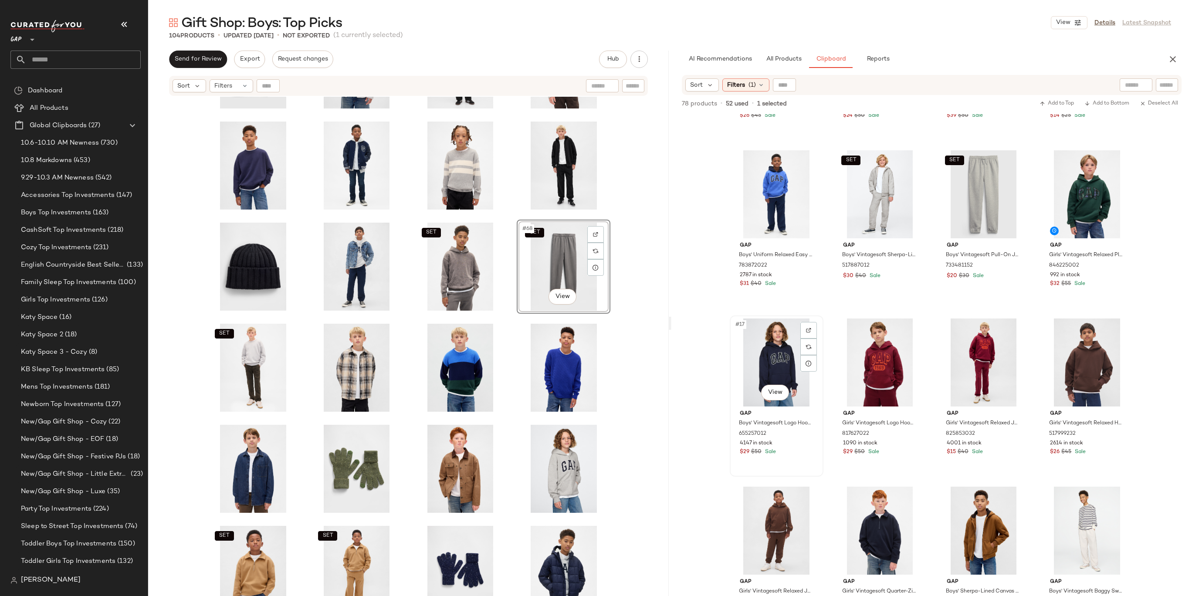
scroll to position [501, 0]
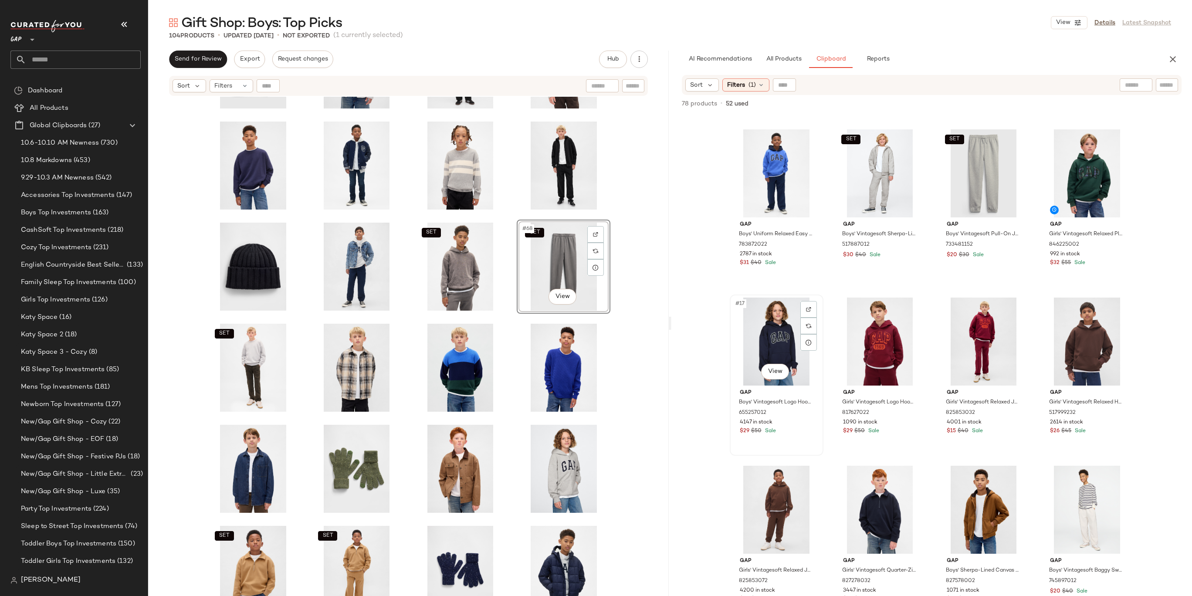
click at [779, 328] on div "#17 View" at bounding box center [777, 342] width 88 height 88
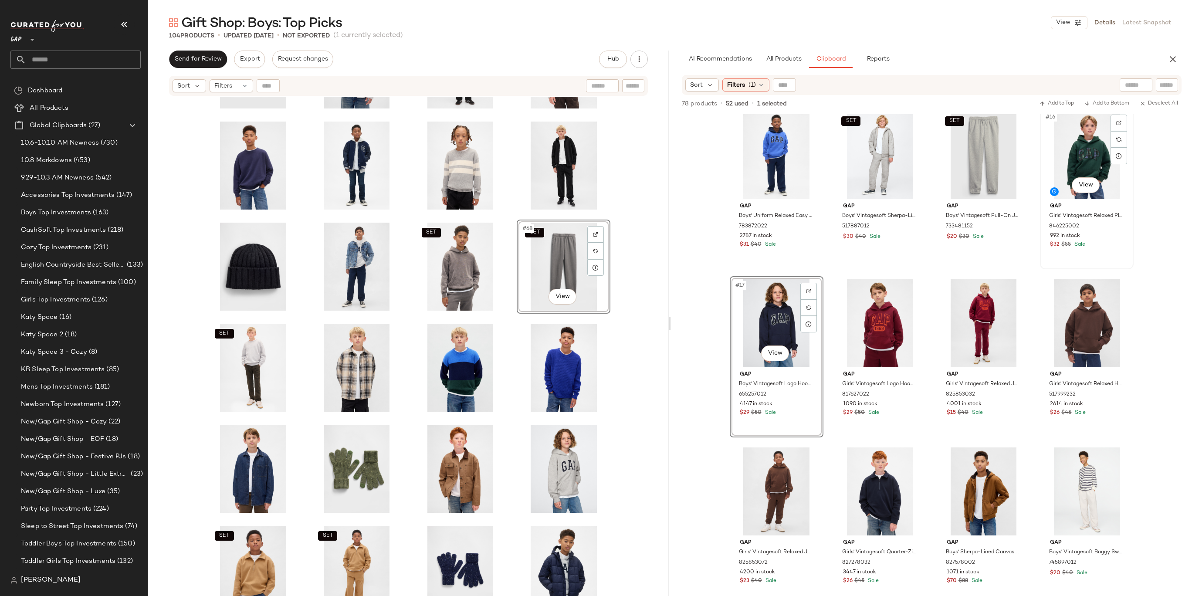
click at [1082, 165] on div "#16 View" at bounding box center [1087, 155] width 88 height 88
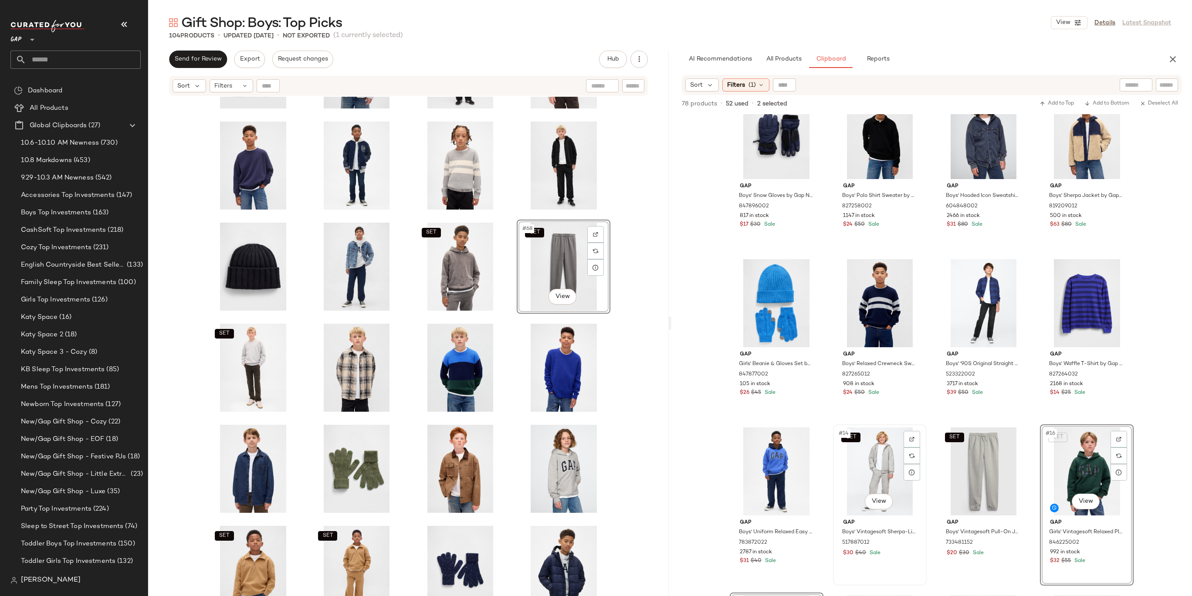
scroll to position [167, 0]
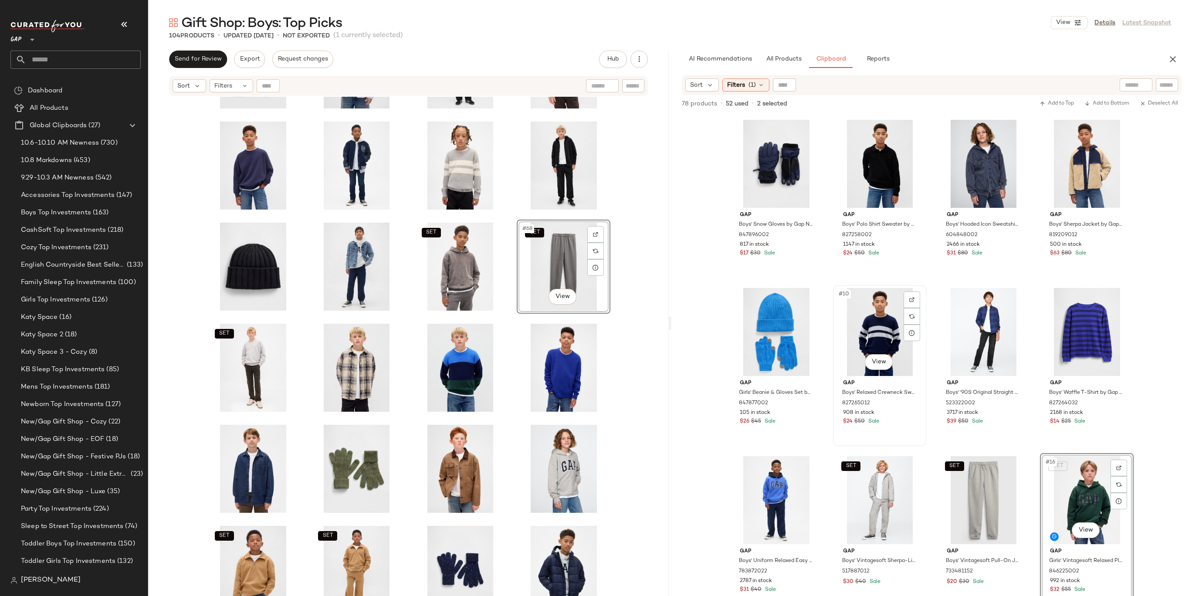
click at [881, 332] on div "#10 View" at bounding box center [880, 332] width 88 height 88
click at [893, 149] on div "#6 View" at bounding box center [880, 164] width 88 height 88
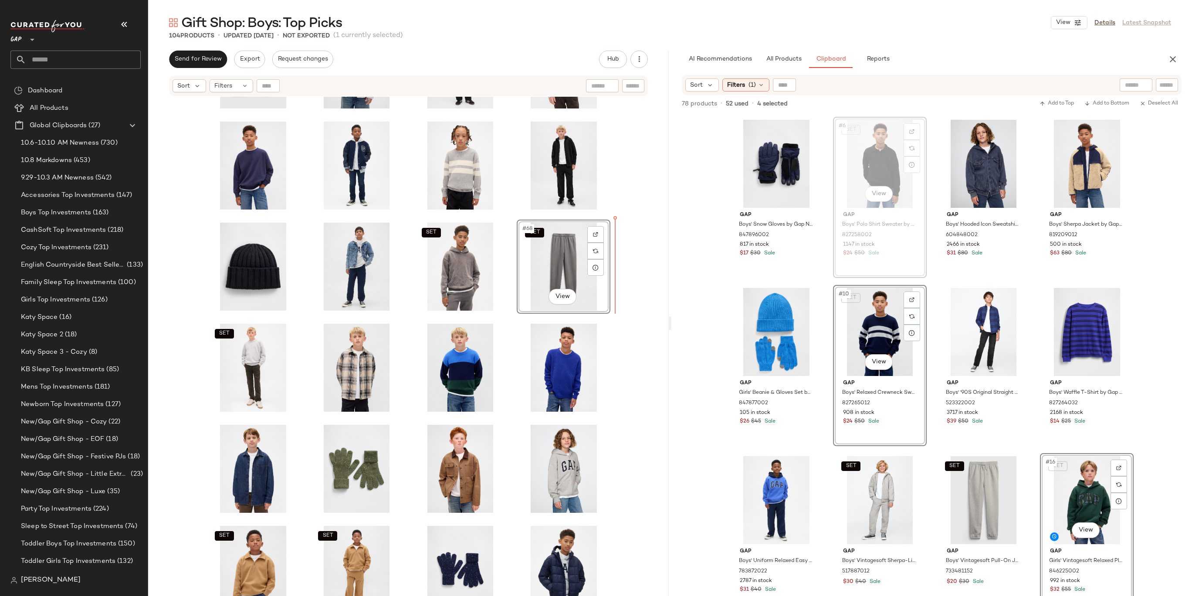
drag, startPoint x: 882, startPoint y: 151, endPoint x: 876, endPoint y: 154, distance: 7.4
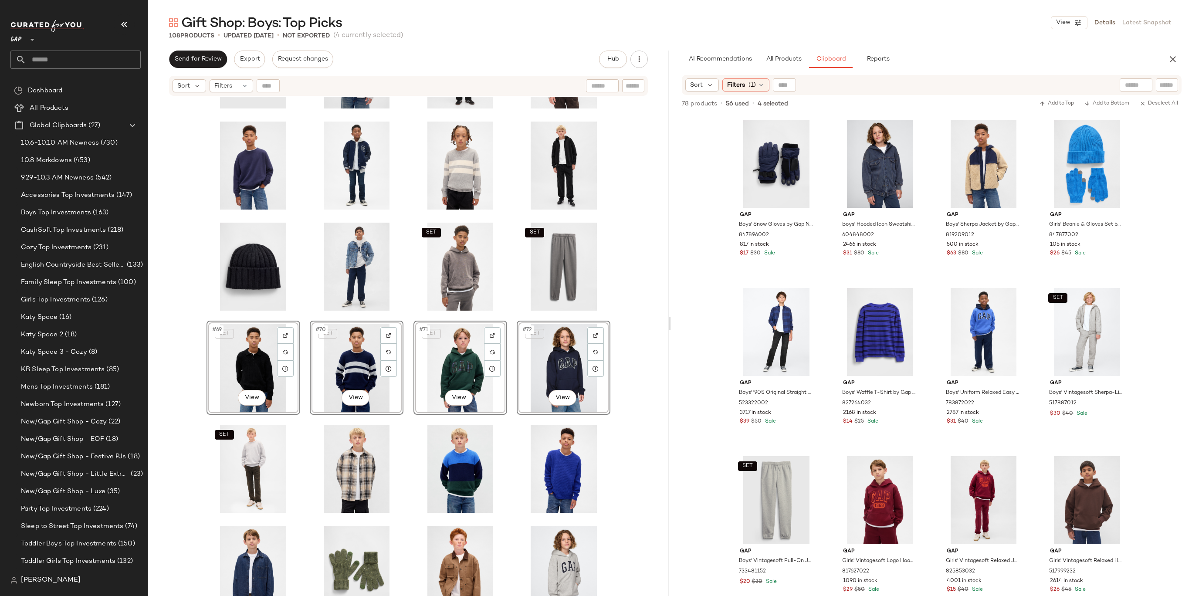
click at [654, 277] on div "SET SET SET SET #69 View SET #70 View SET #71 View SET #72 View SET SET SET SET…" at bounding box center [408, 357] width 521 height 521
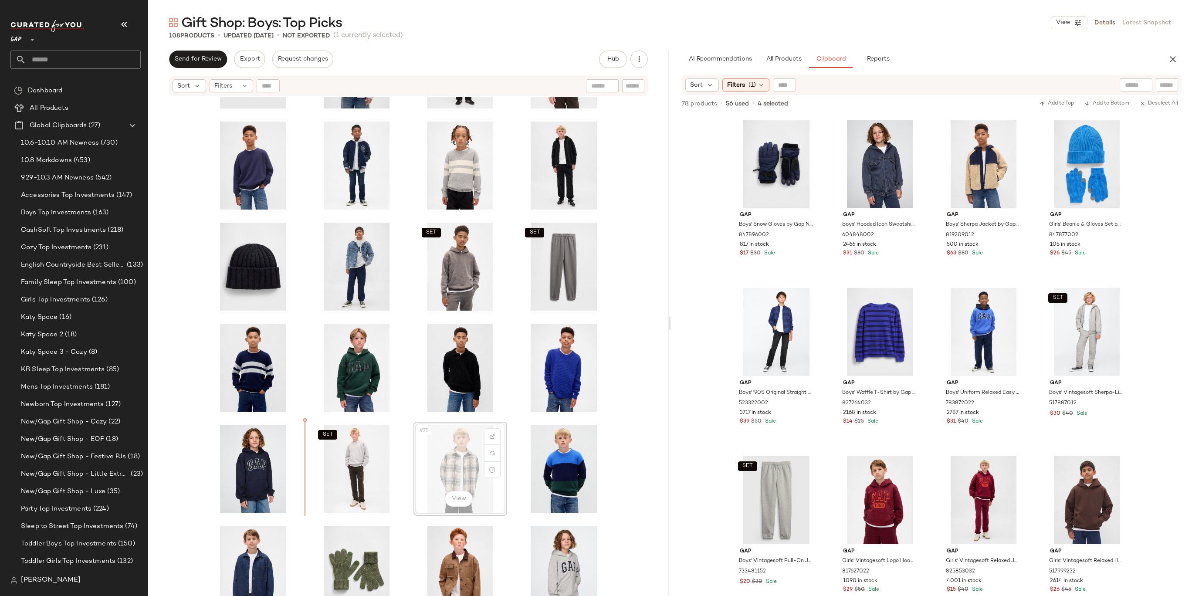
drag, startPoint x: 476, startPoint y: 463, endPoint x: 470, endPoint y: 464, distance: 6.1
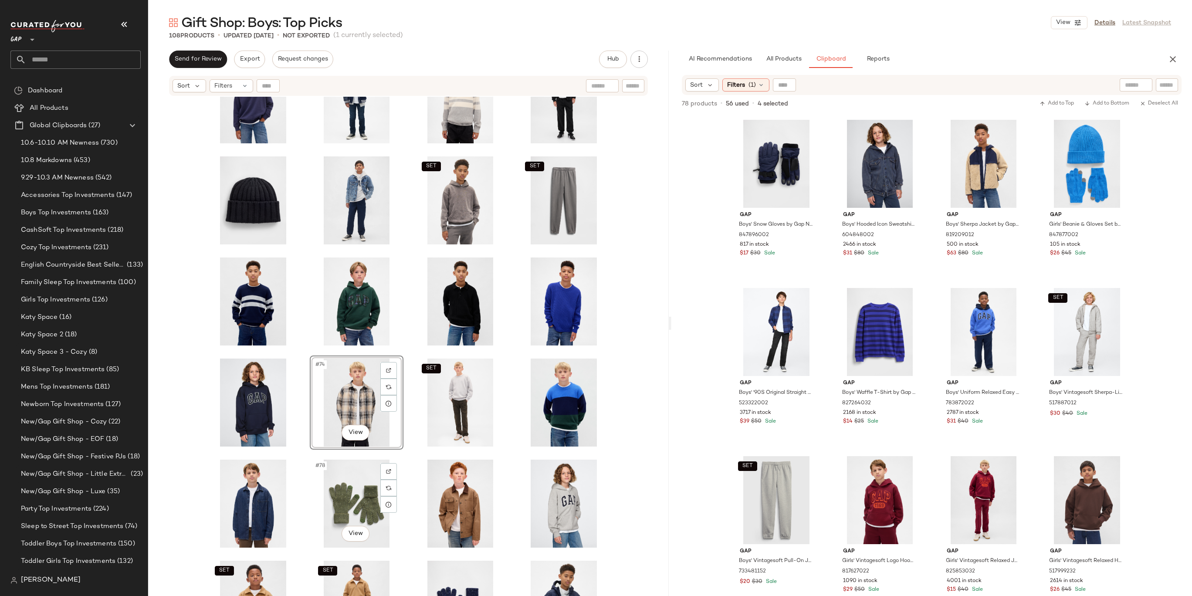
scroll to position [1577, 0]
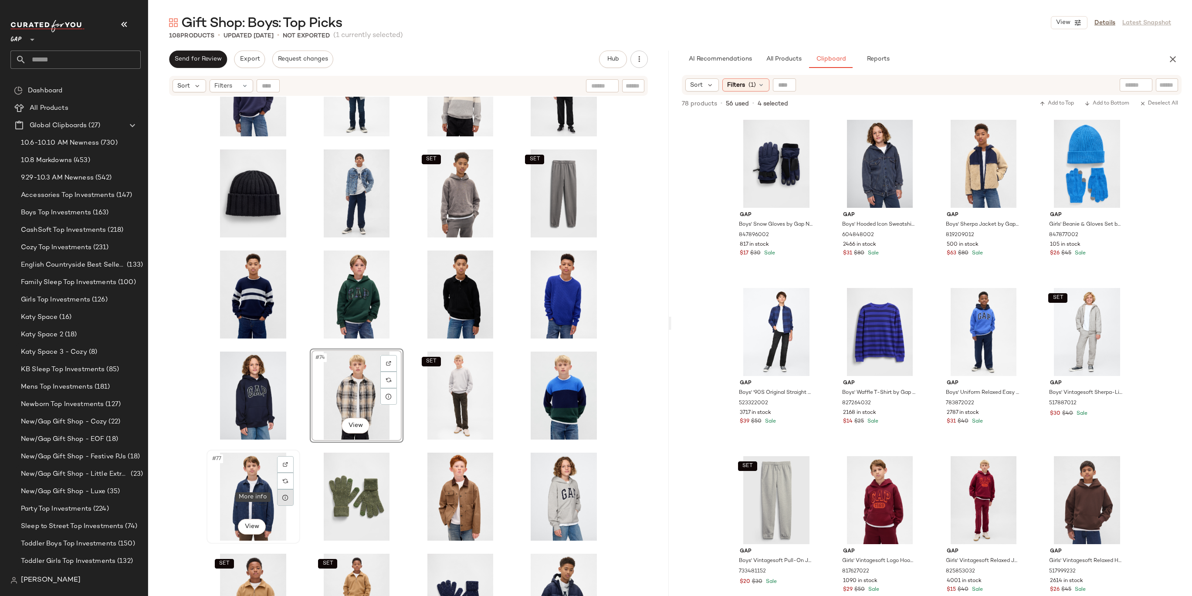
click at [277, 491] on div at bounding box center [285, 497] width 17 height 17
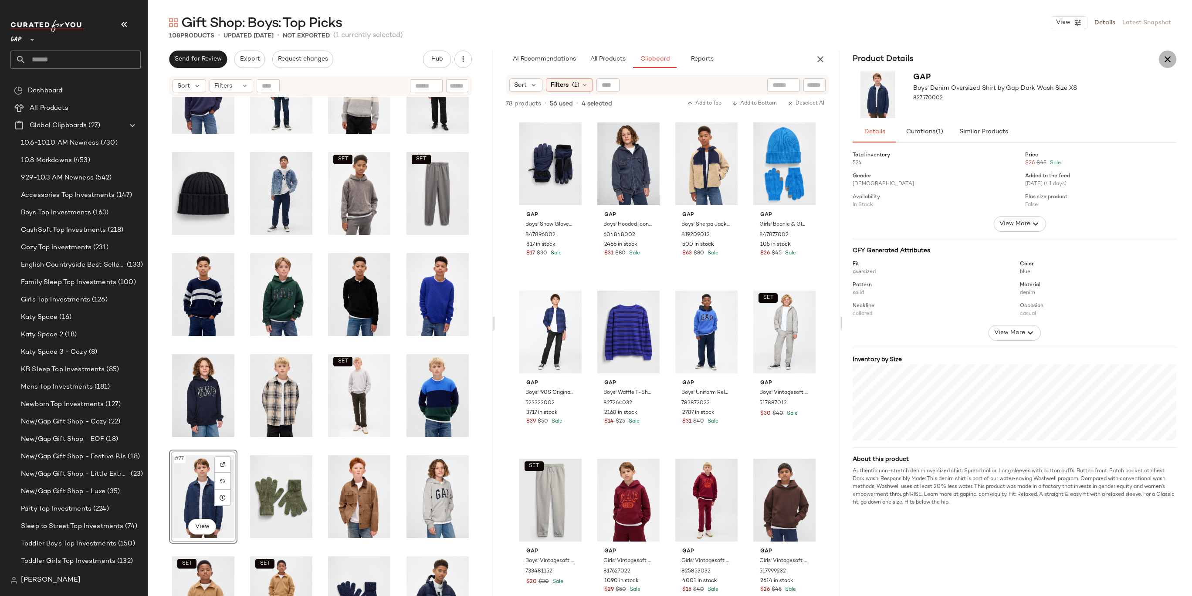
click at [1167, 58] on icon "button" at bounding box center [1168, 59] width 10 height 10
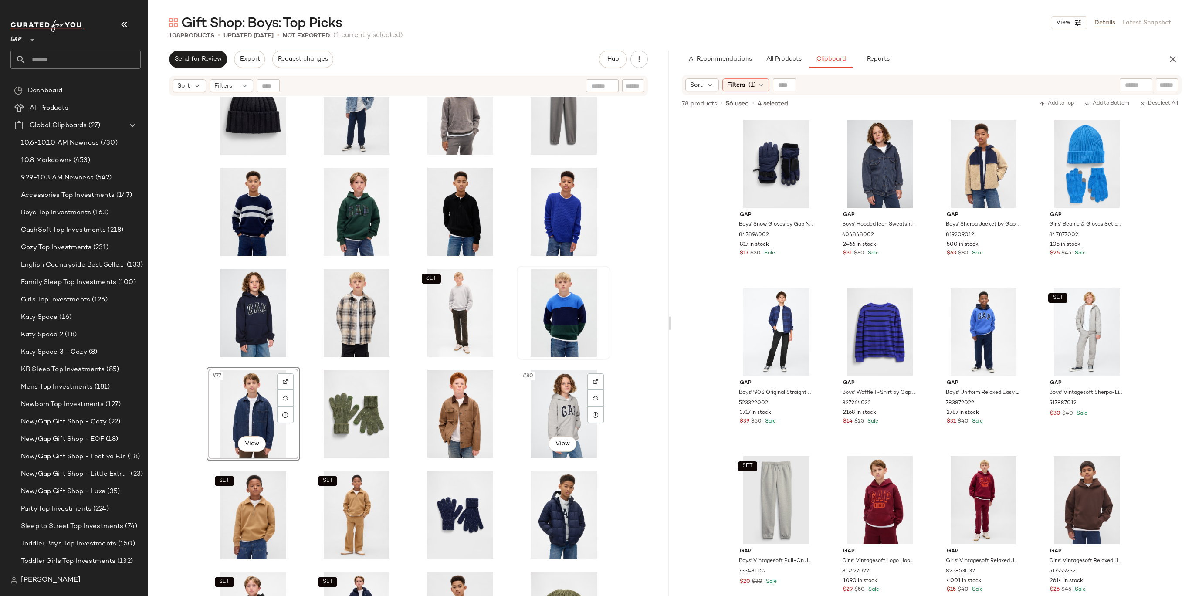
scroll to position [1673, 0]
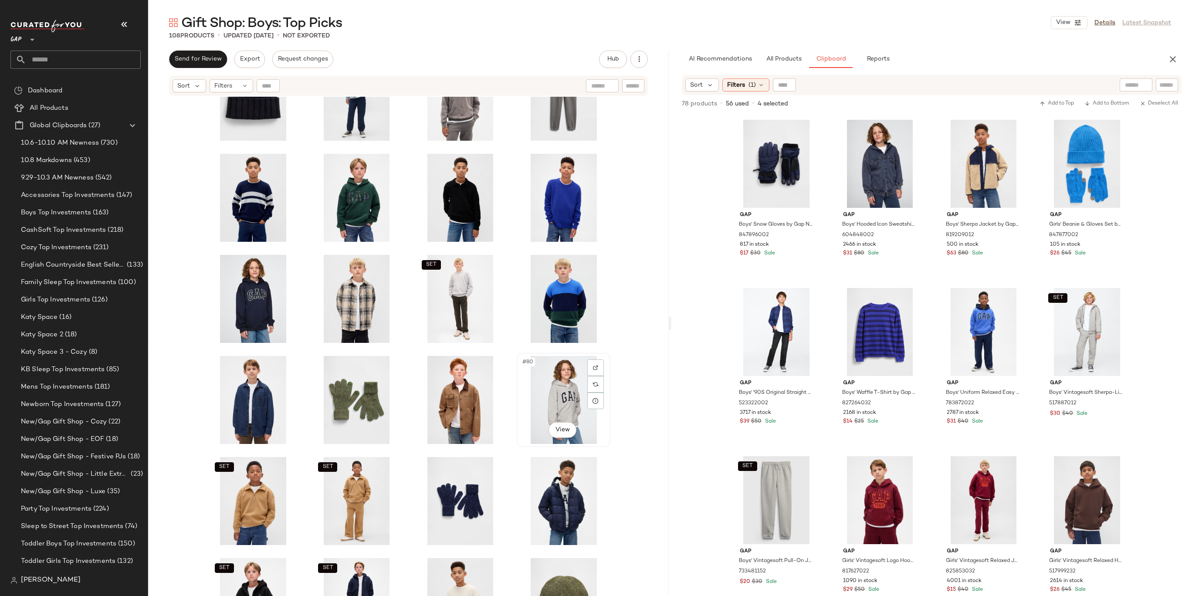
click at [549, 390] on div "#80 View" at bounding box center [564, 400] width 88 height 88
click at [228, 384] on div "#77 View" at bounding box center [254, 400] width 88 height 88
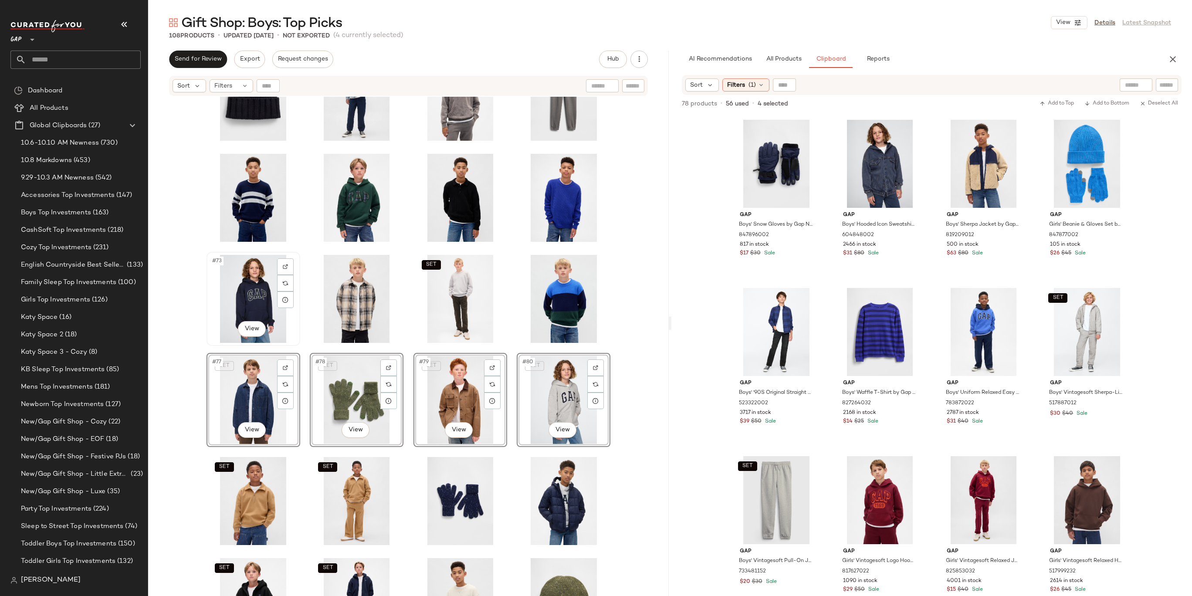
click at [257, 295] on div "#73 View" at bounding box center [254, 299] width 88 height 88
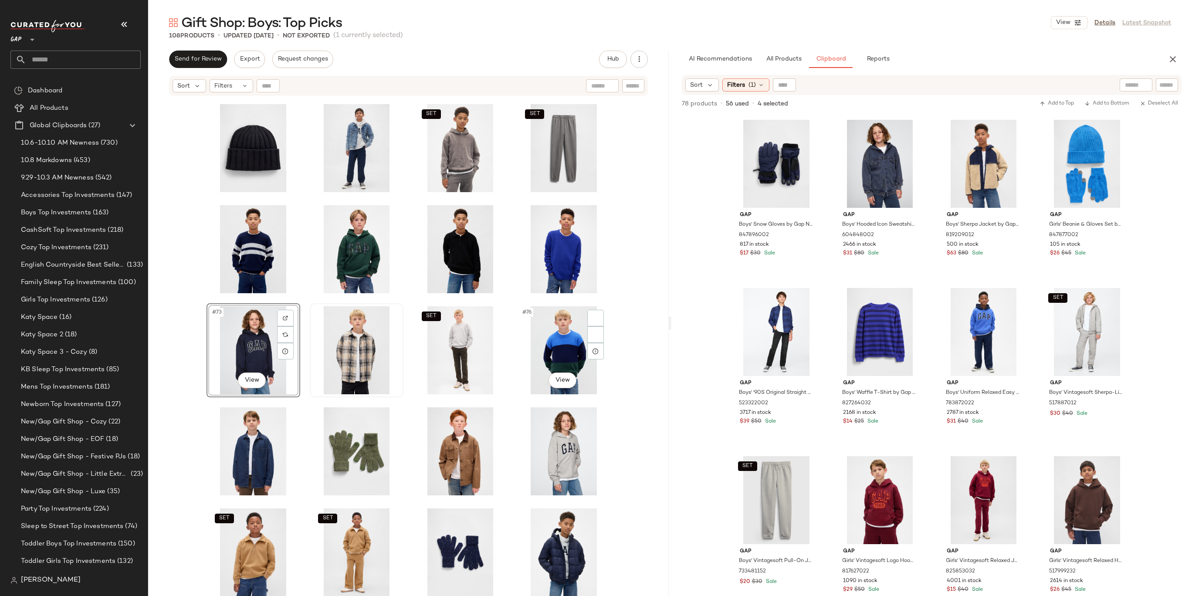
scroll to position [1597, 0]
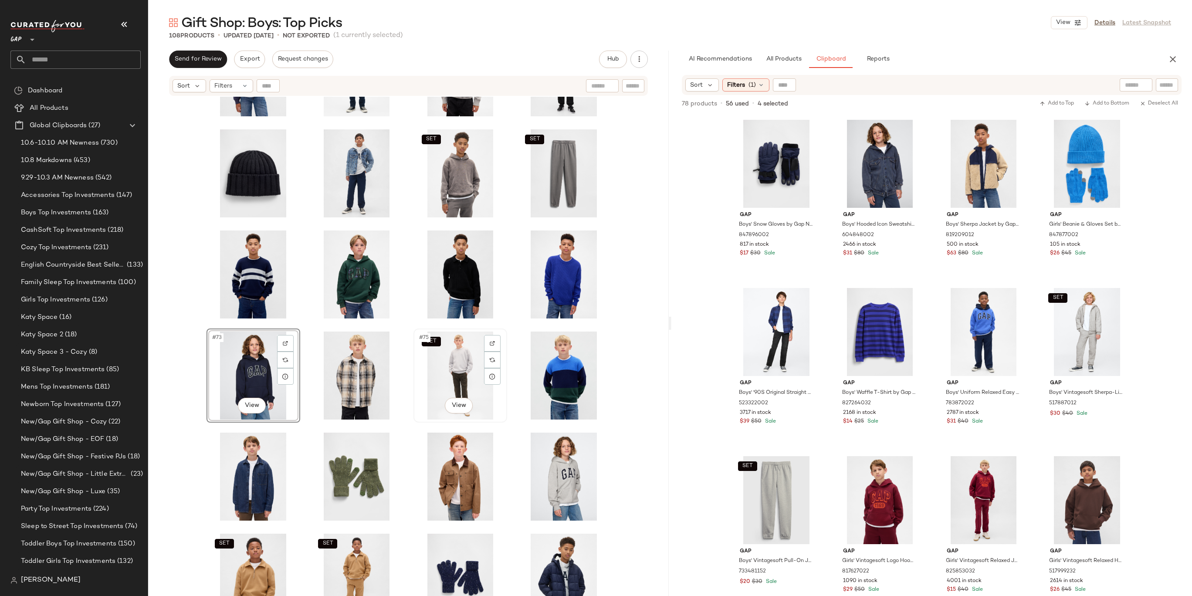
click at [468, 358] on div "SET #75 View" at bounding box center [461, 376] width 88 height 88
drag, startPoint x: 448, startPoint y: 363, endPoint x: 220, endPoint y: 353, distance: 228.5
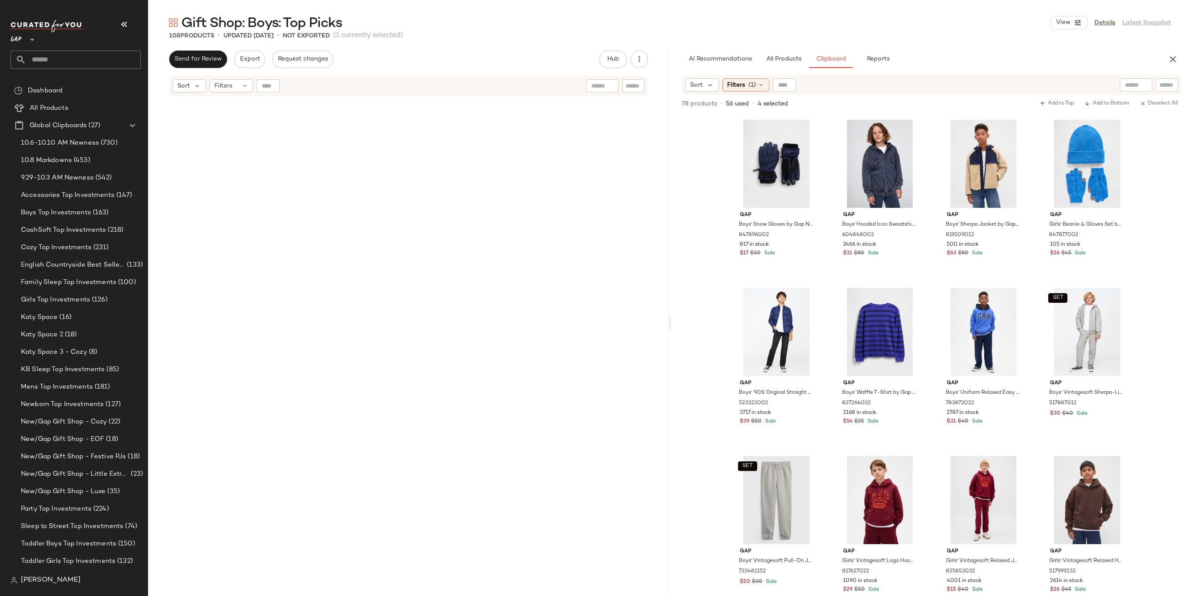
scroll to position [2032, 0]
